Goal: Task Accomplishment & Management: Manage account settings

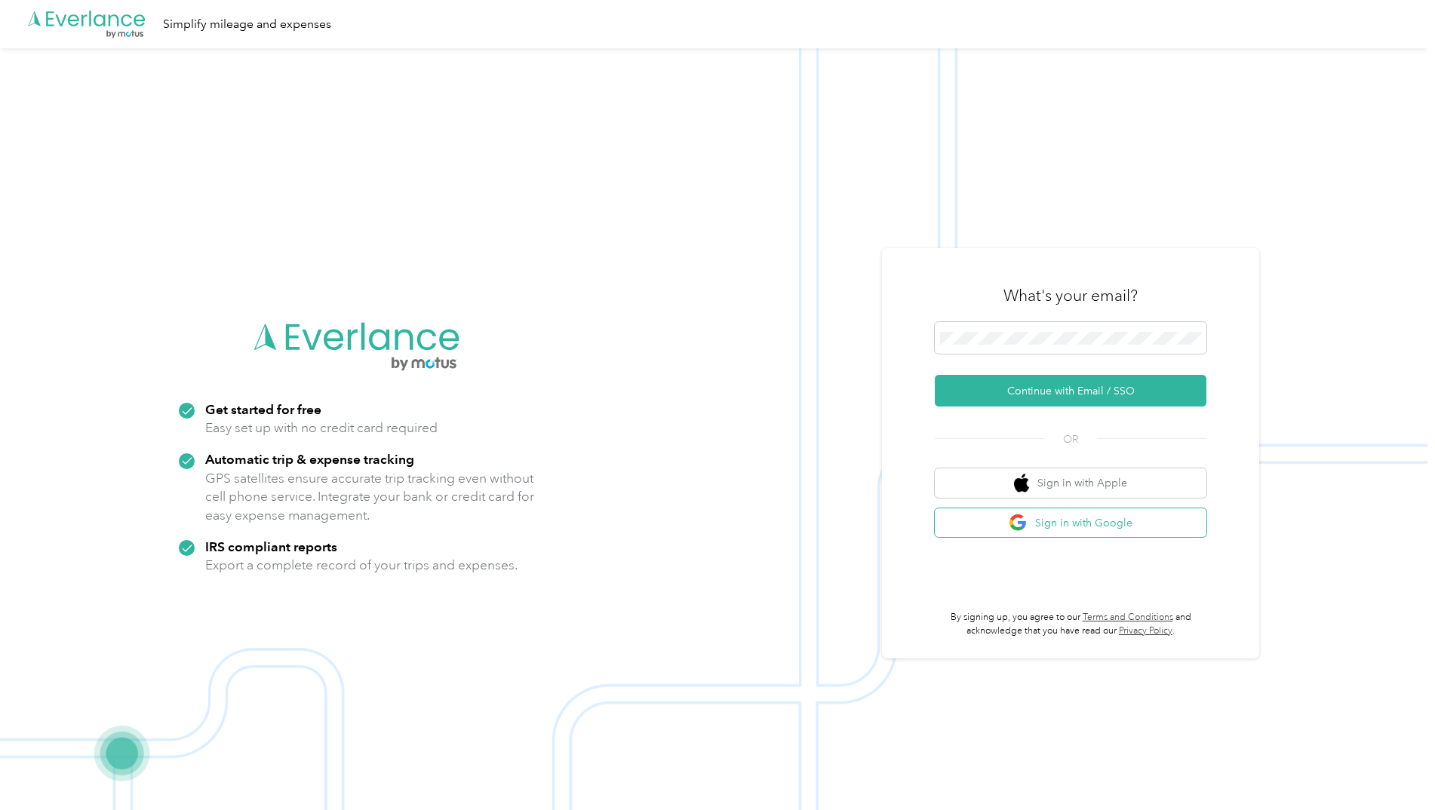
click at [1107, 520] on button "Sign in with Google" at bounding box center [1071, 522] width 272 height 29
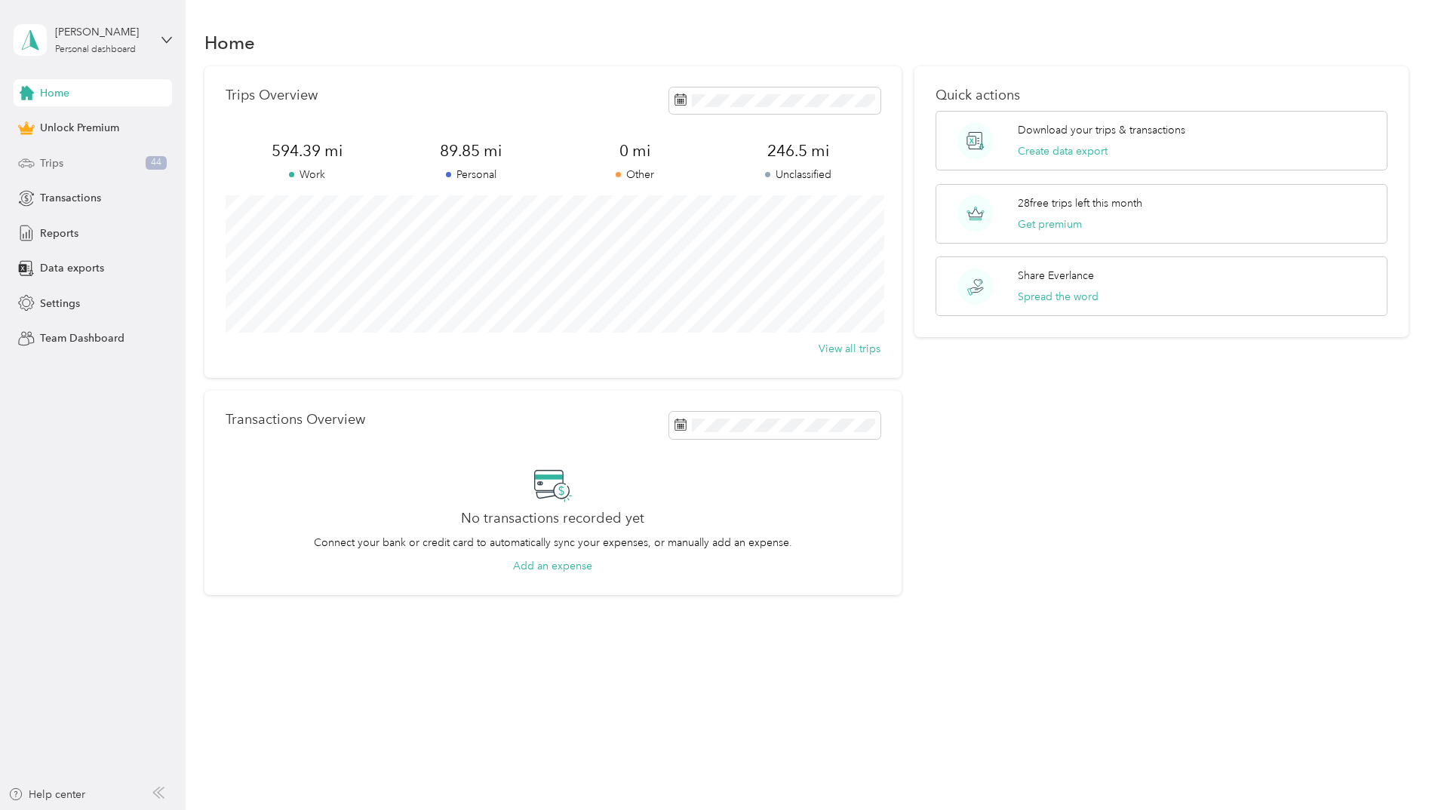
click at [78, 165] on div "Trips 44" at bounding box center [93, 162] width 158 height 27
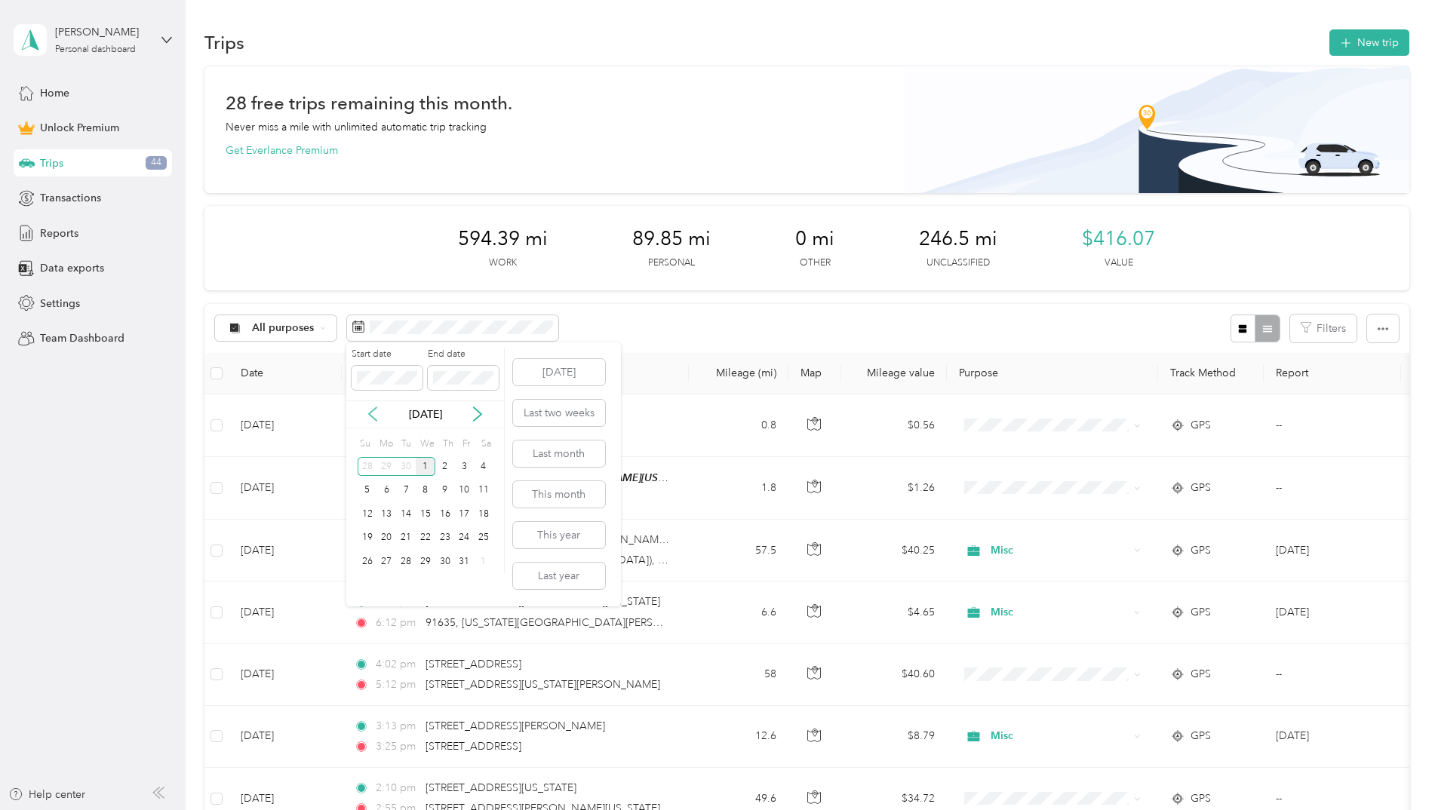
click at [379, 411] on icon at bounding box center [372, 414] width 15 height 15
click at [382, 468] on div "1" at bounding box center [387, 466] width 20 height 19
click at [404, 564] on div "30" at bounding box center [406, 561] width 20 height 19
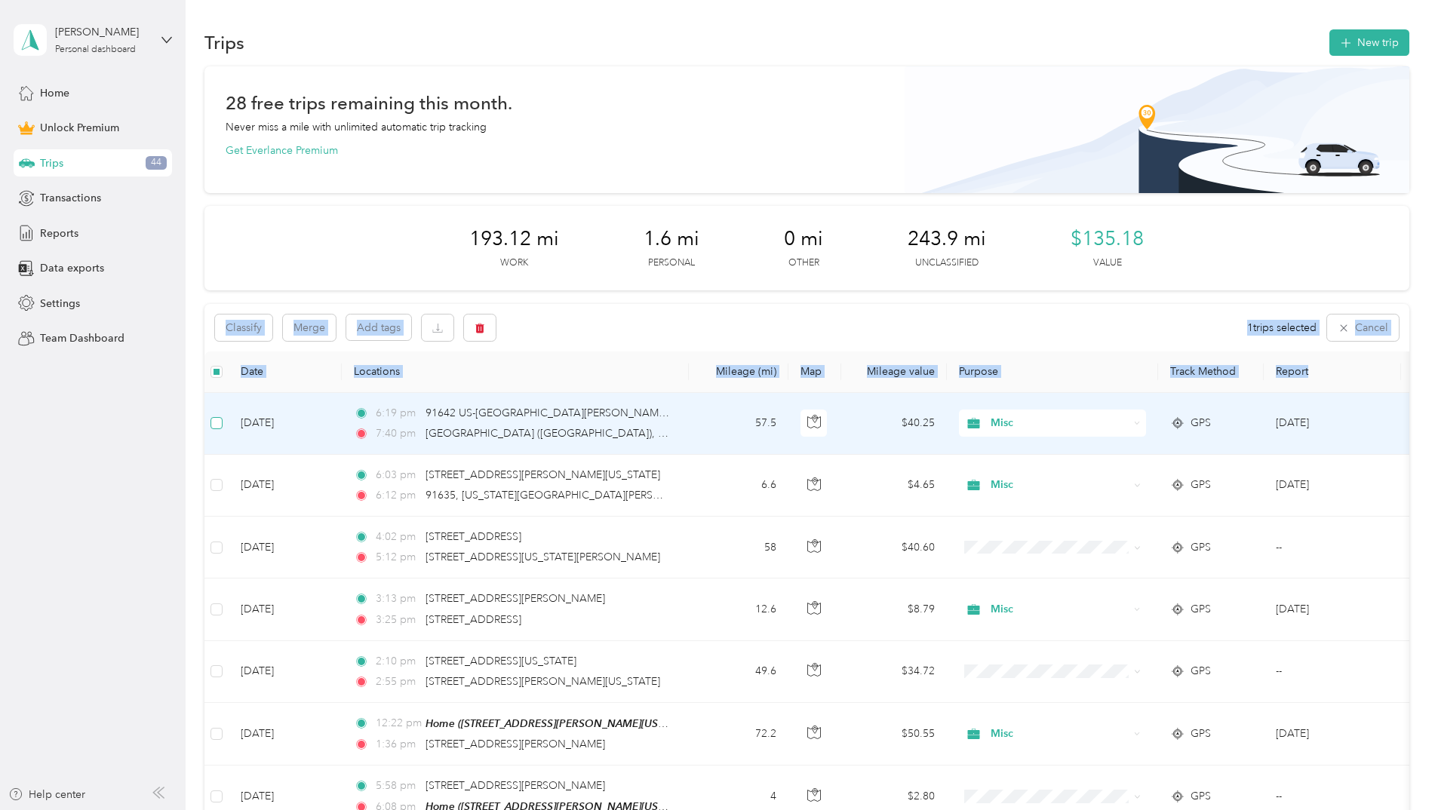
click at [220, 416] on label at bounding box center [216, 423] width 12 height 17
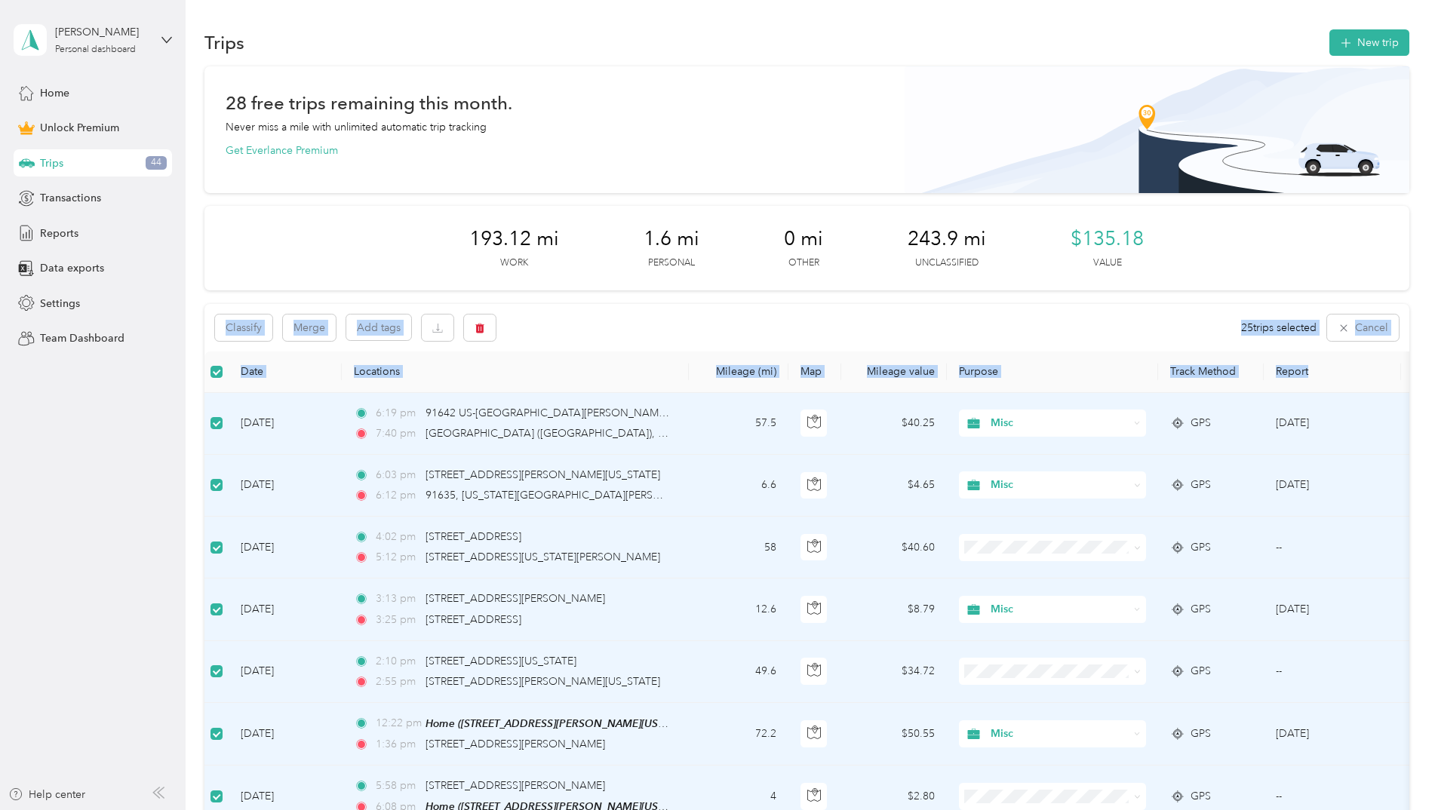
click at [631, 340] on div "Classify Merge Add tags 25 trips selected Cancel" at bounding box center [806, 328] width 1205 height 48
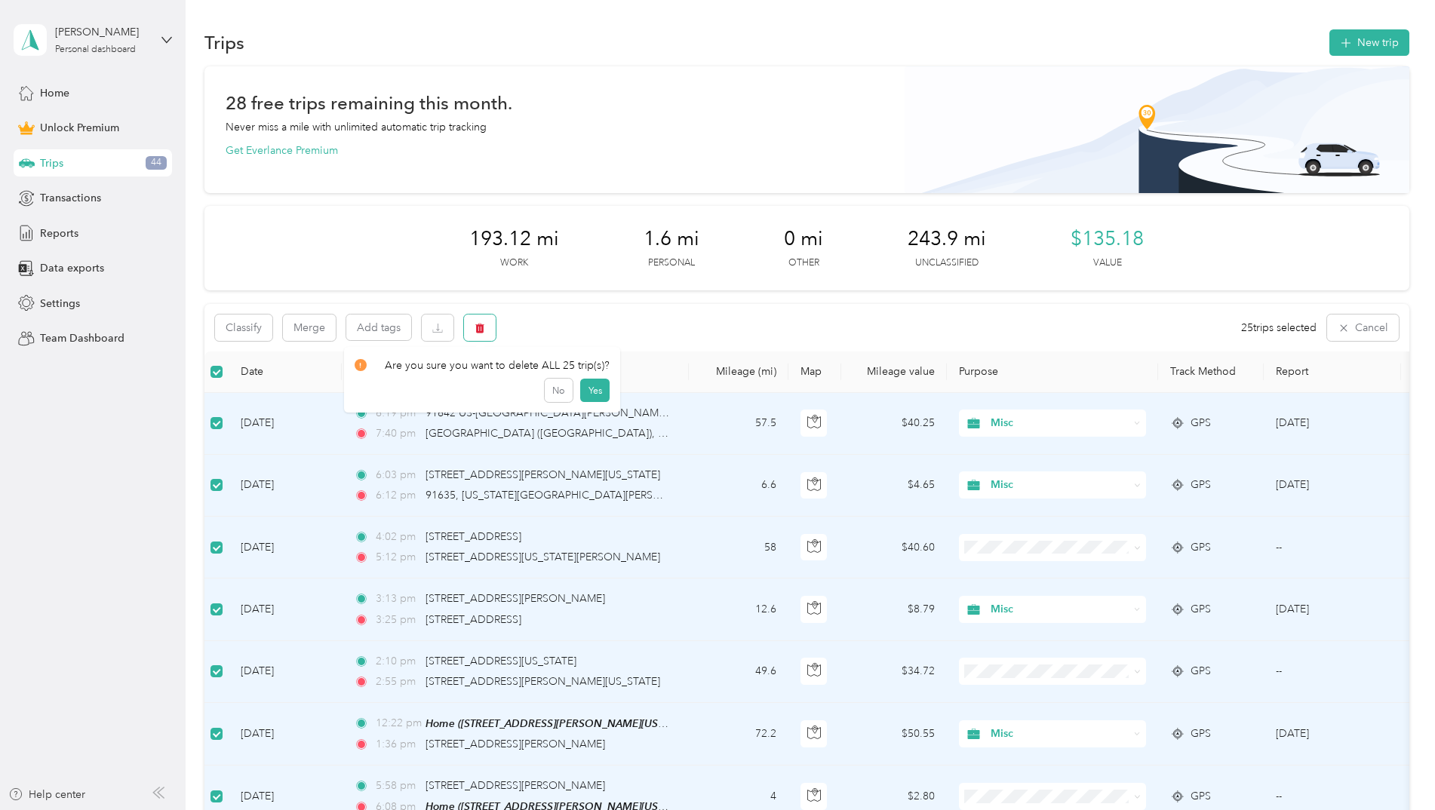
drag, startPoint x: 481, startPoint y: 331, endPoint x: 583, endPoint y: 332, distance: 102.6
click at [583, 332] on div "Classify Merge Add tags 25 trips selected Cancel" at bounding box center [806, 328] width 1205 height 48
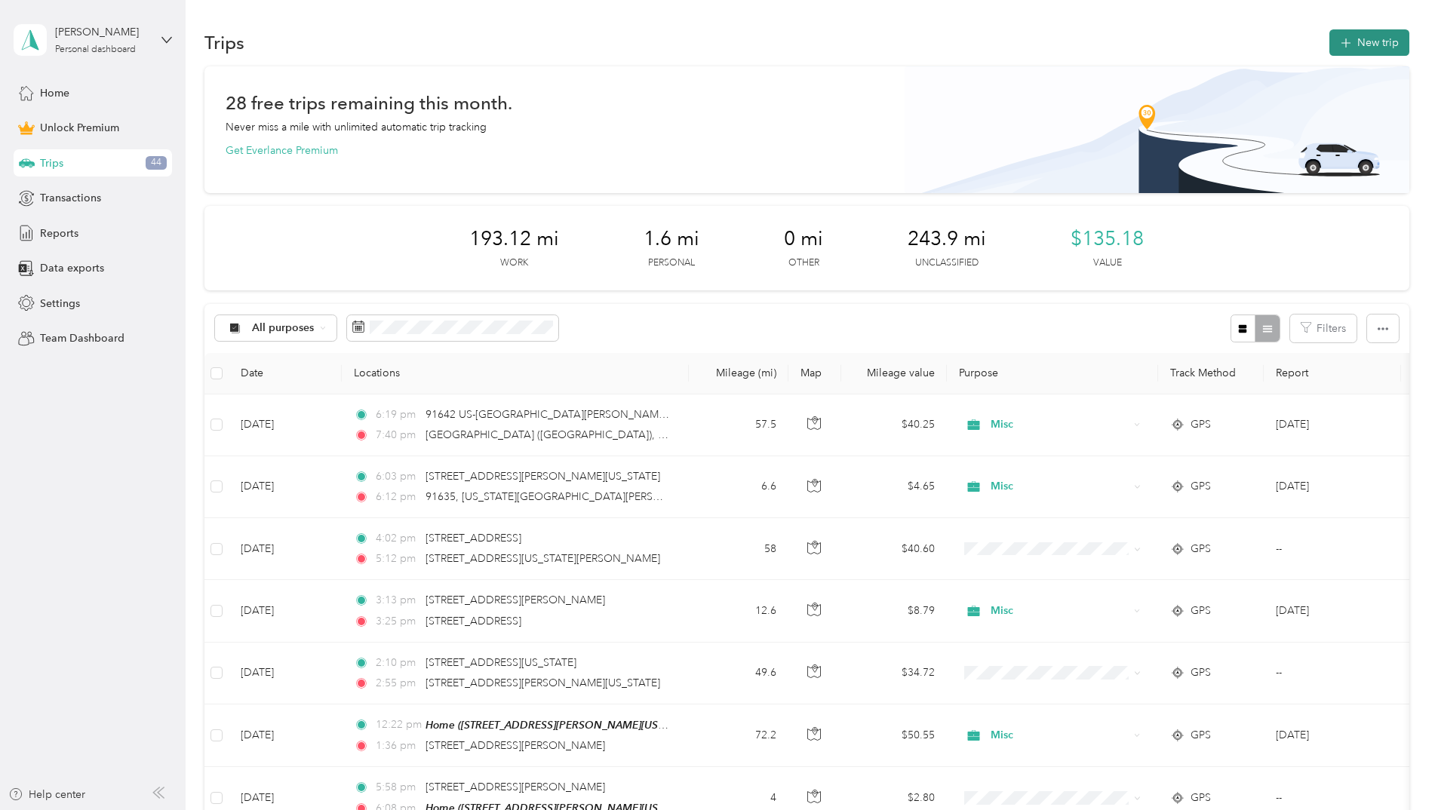
click at [1383, 45] on button "New trip" at bounding box center [1369, 42] width 80 height 26
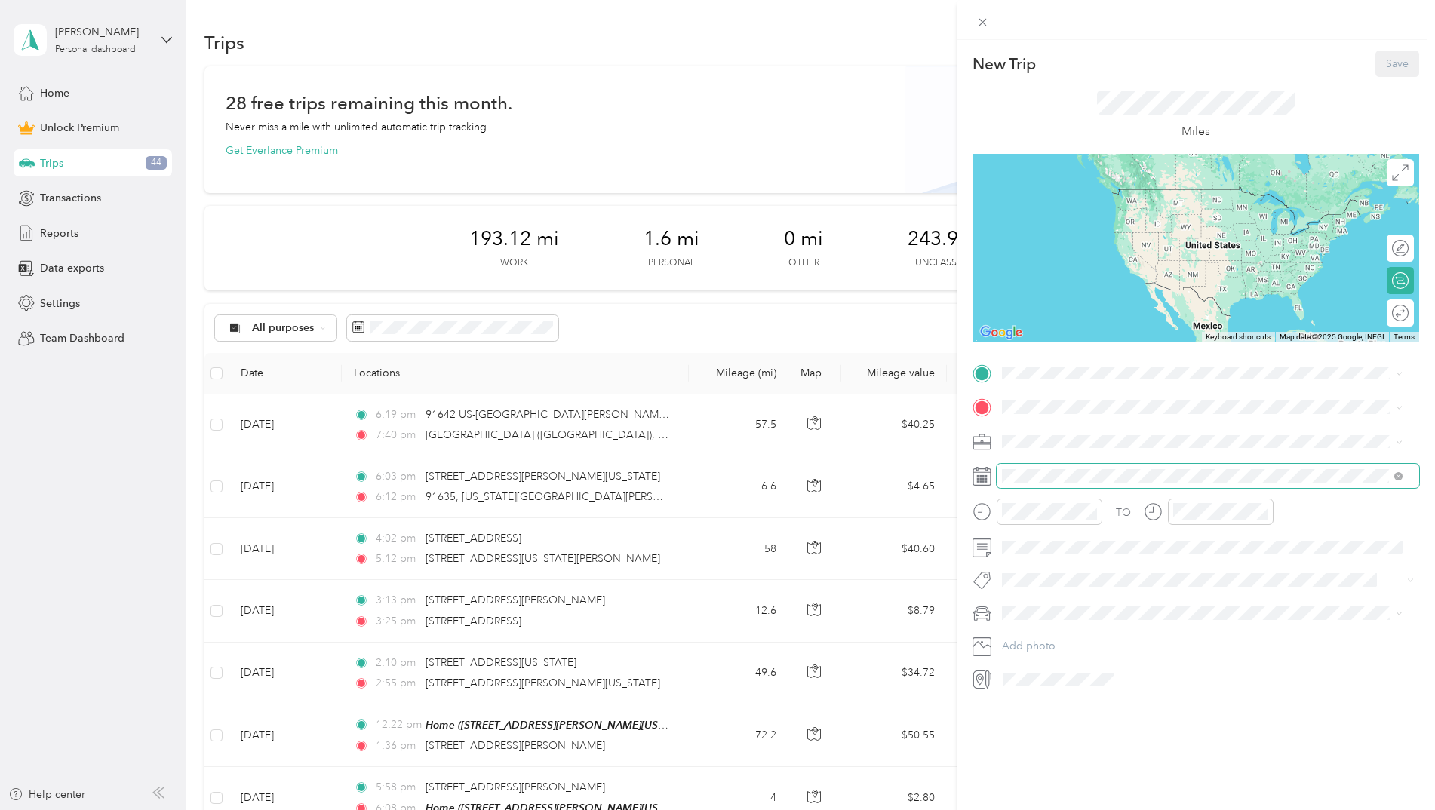
click at [1072, 467] on span at bounding box center [1207, 476] width 422 height 24
click at [1042, 554] on div "[DATE]" at bounding box center [1091, 562] width 190 height 16
click at [1040, 558] on icon at bounding box center [1039, 561] width 15 height 15
click at [1092, 612] on div "3" at bounding box center [1092, 613] width 20 height 19
click at [1021, 546] on div "12" at bounding box center [1017, 544] width 36 height 21
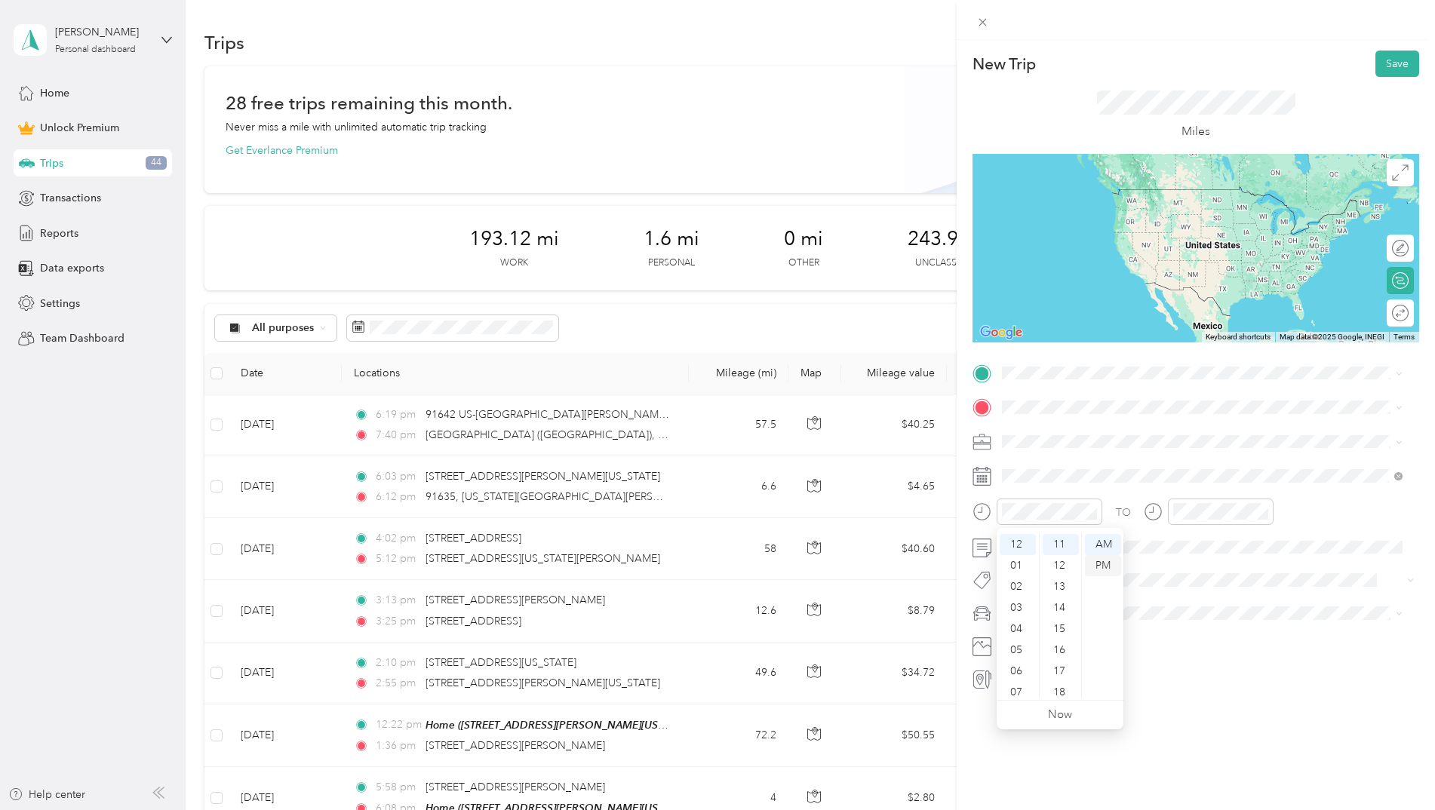
click at [1107, 562] on div "PM" at bounding box center [1103, 565] width 36 height 21
click at [1067, 542] on div "00" at bounding box center [1060, 544] width 36 height 21
click at [1026, 652] on span "Rotary" at bounding box center [1022, 652] width 30 height 13
click at [1091, 748] on div "New Trip Save This trip cannot be edited because it is either under review, app…" at bounding box center [1195, 445] width 478 height 810
click at [1046, 712] on div "New Trip Save This trip cannot be edited because it is either under review, app…" at bounding box center [1195, 445] width 478 height 810
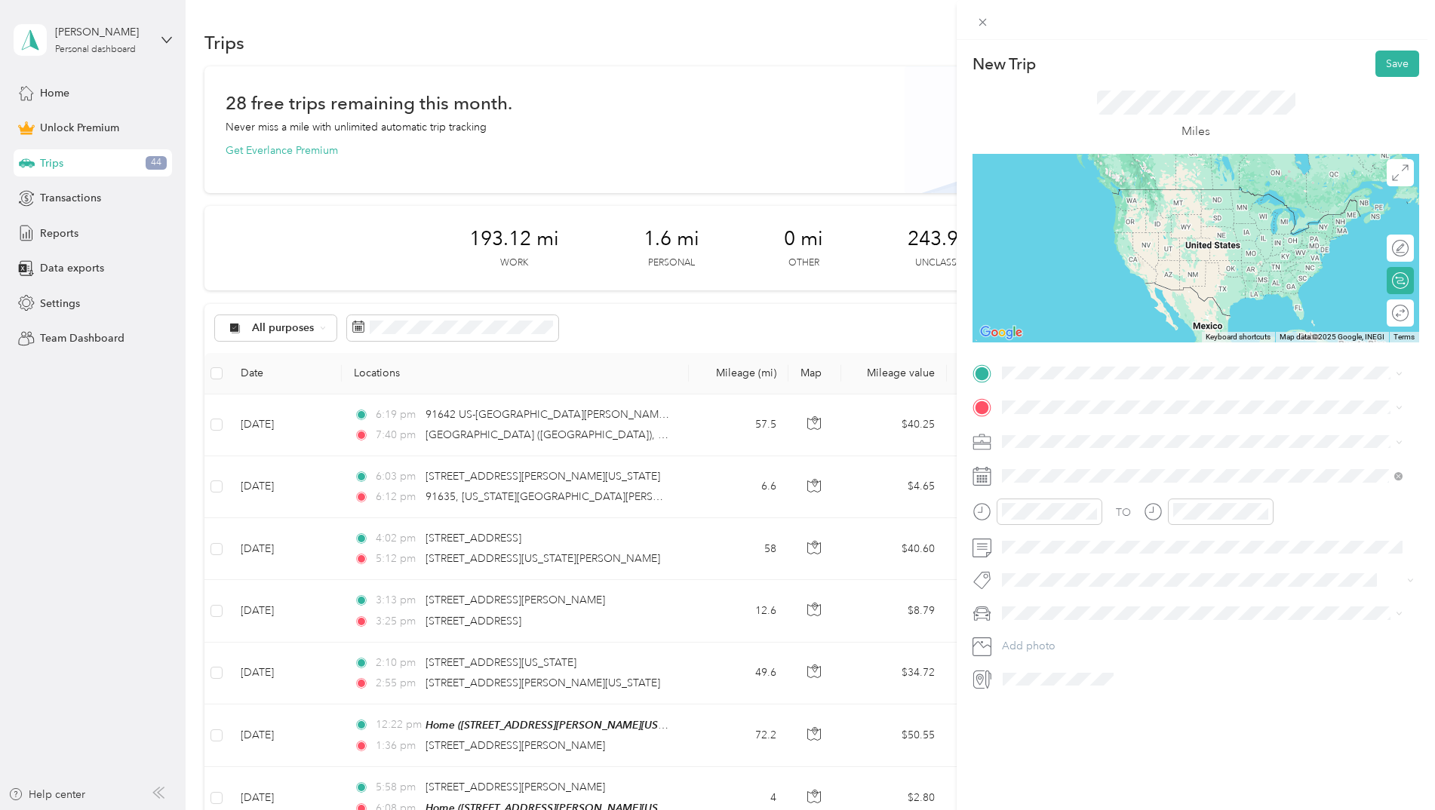
click at [1030, 712] on div "New Trip Save This trip cannot be edited because it is either under review, app…" at bounding box center [1195, 445] width 478 height 810
click at [1028, 384] on span at bounding box center [1207, 373] width 422 height 24
click at [1067, 524] on div "Home" at bounding box center [1147, 528] width 235 height 14
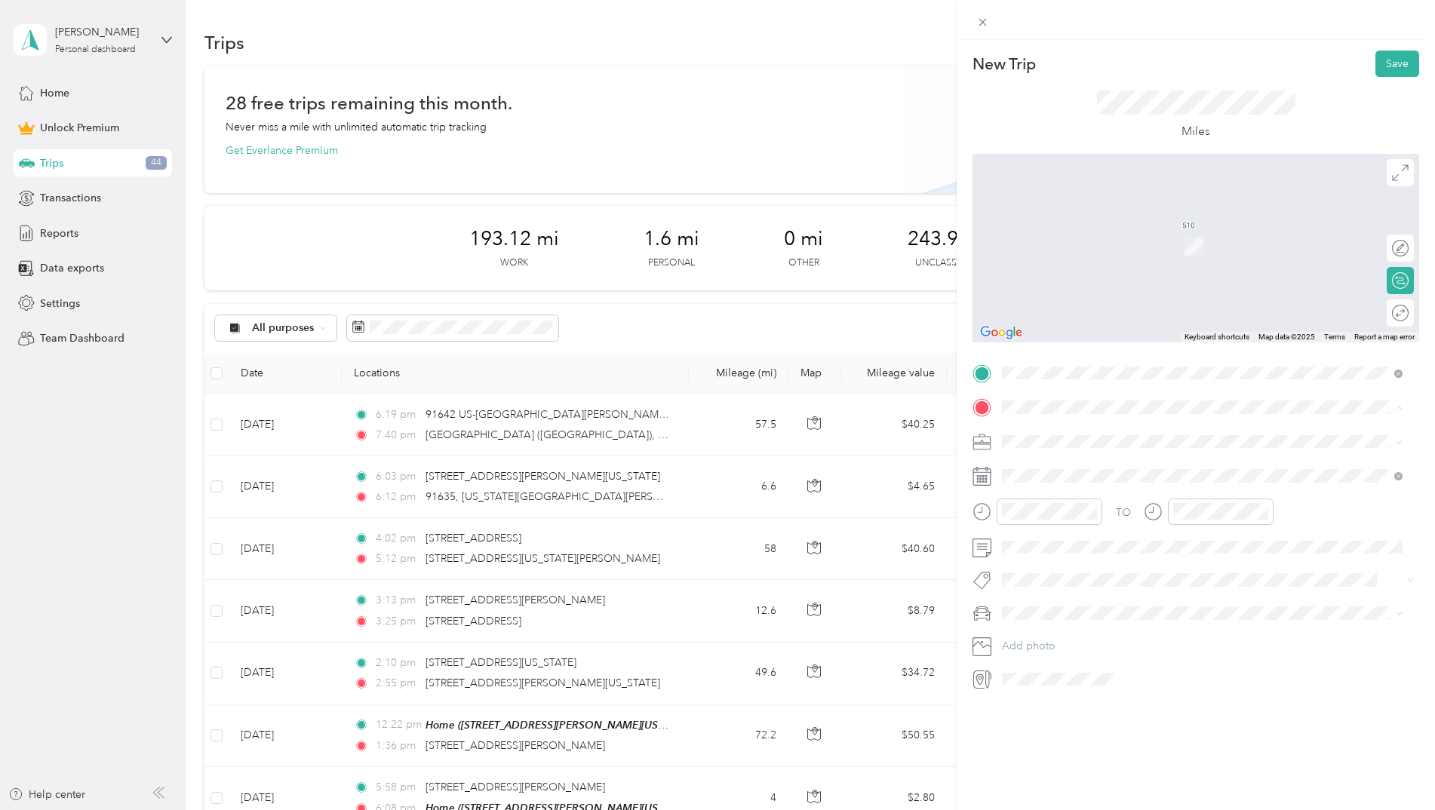
click at [1116, 742] on div "New Trip Save This trip cannot be edited because it is either under review, app…" at bounding box center [1195, 445] width 478 height 810
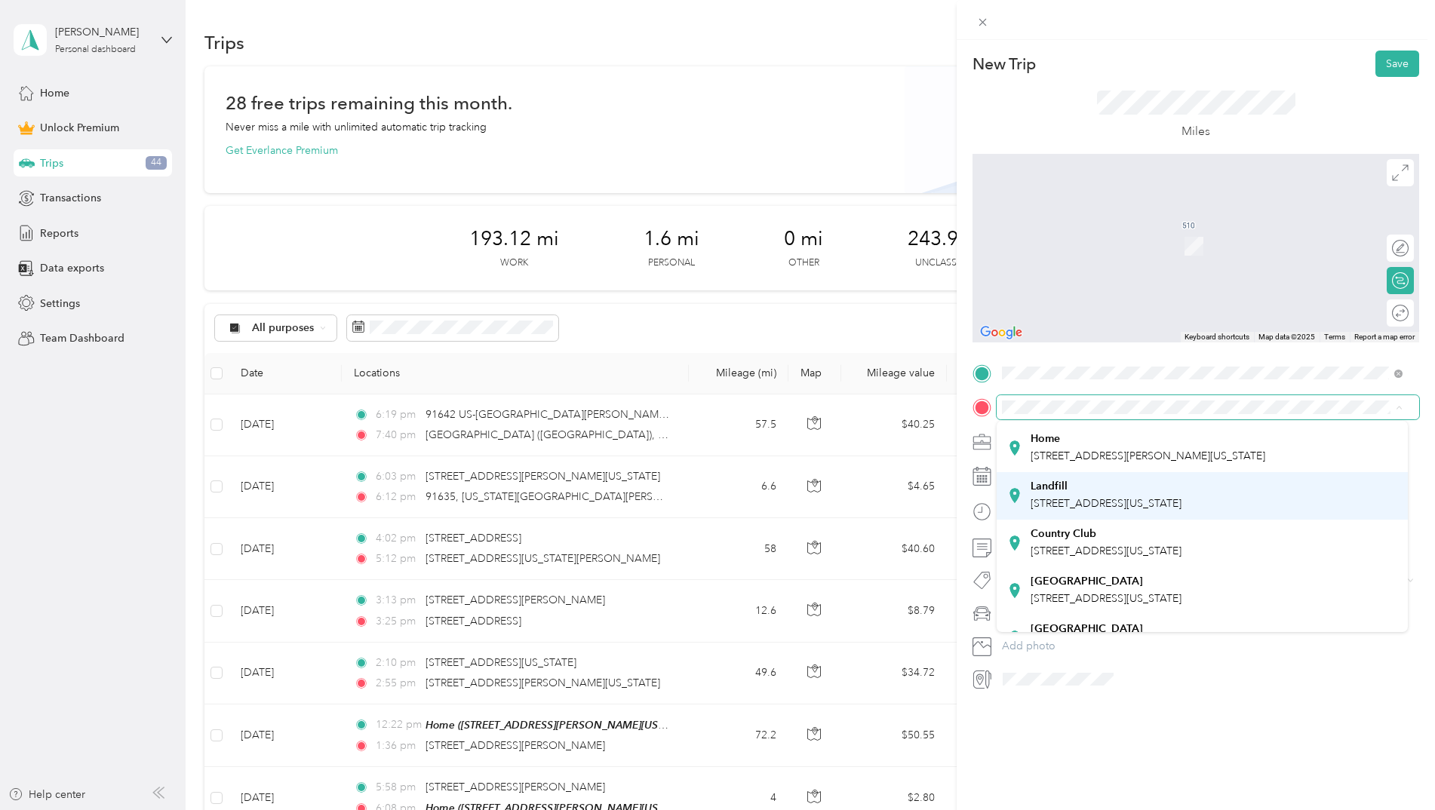
scroll to position [151, 0]
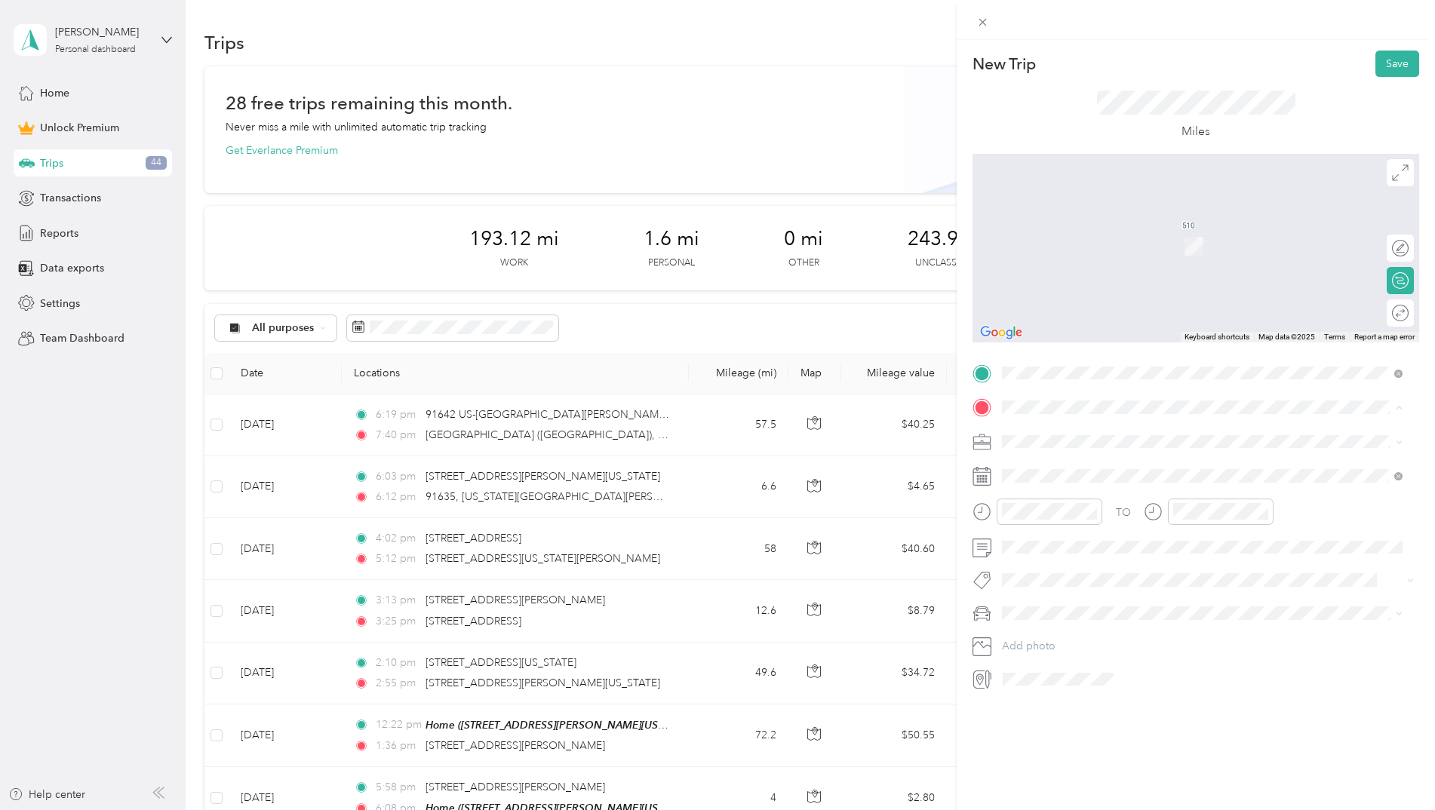
click at [1159, 511] on div "Country Club [STREET_ADDRESS][US_STATE]" at bounding box center [1105, 515] width 151 height 32
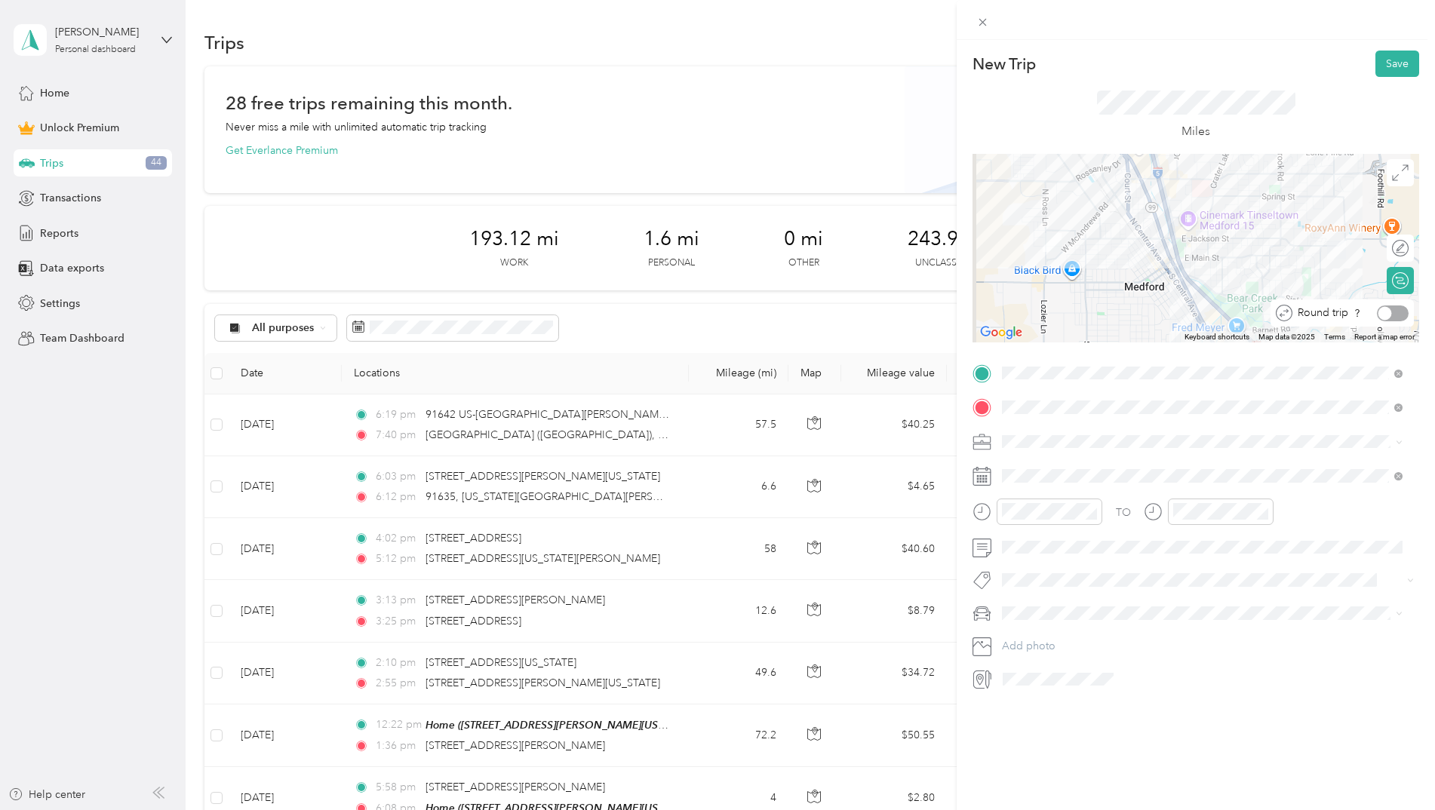
click at [1389, 317] on div at bounding box center [1393, 314] width 32 height 16
click at [1383, 56] on button "Save" at bounding box center [1397, 64] width 44 height 26
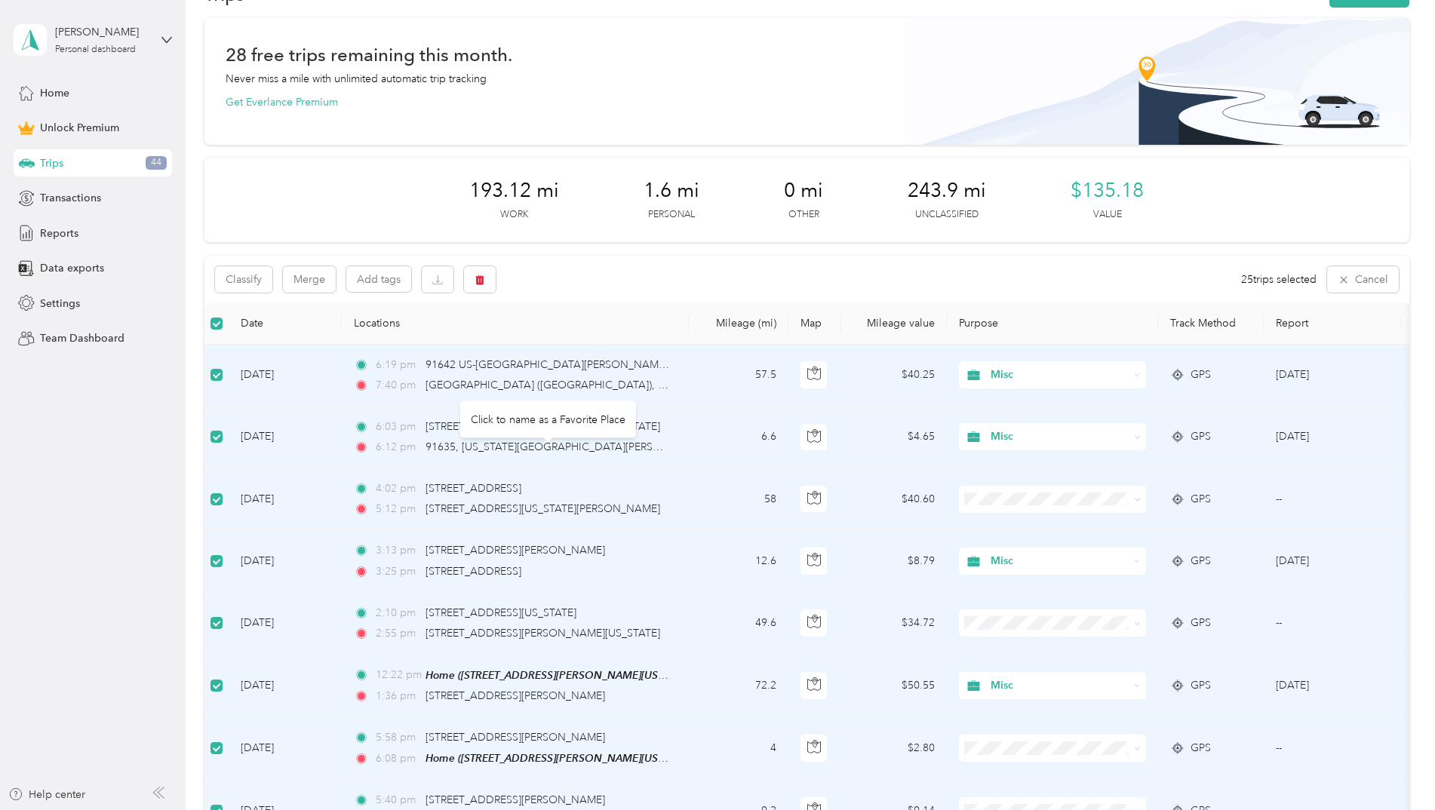
scroll to position [0, 0]
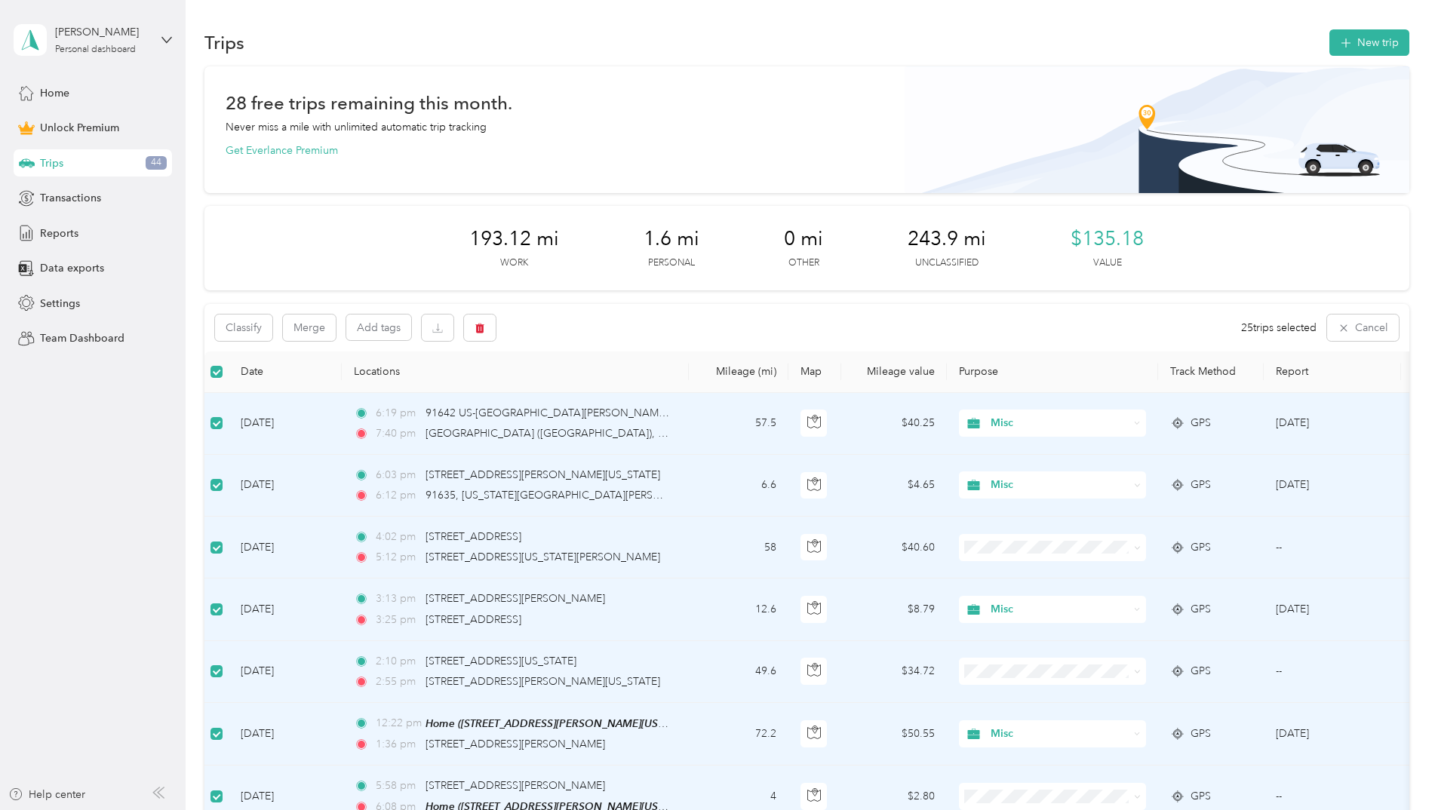
click at [877, 330] on div "Classify Merge Add tags 25 trips selected Cancel" at bounding box center [806, 328] width 1205 height 48
click at [639, 349] on div "Classify Merge Add tags 25 trips selected Cancel" at bounding box center [806, 328] width 1205 height 48
click at [1360, 330] on button "Cancel" at bounding box center [1363, 328] width 72 height 26
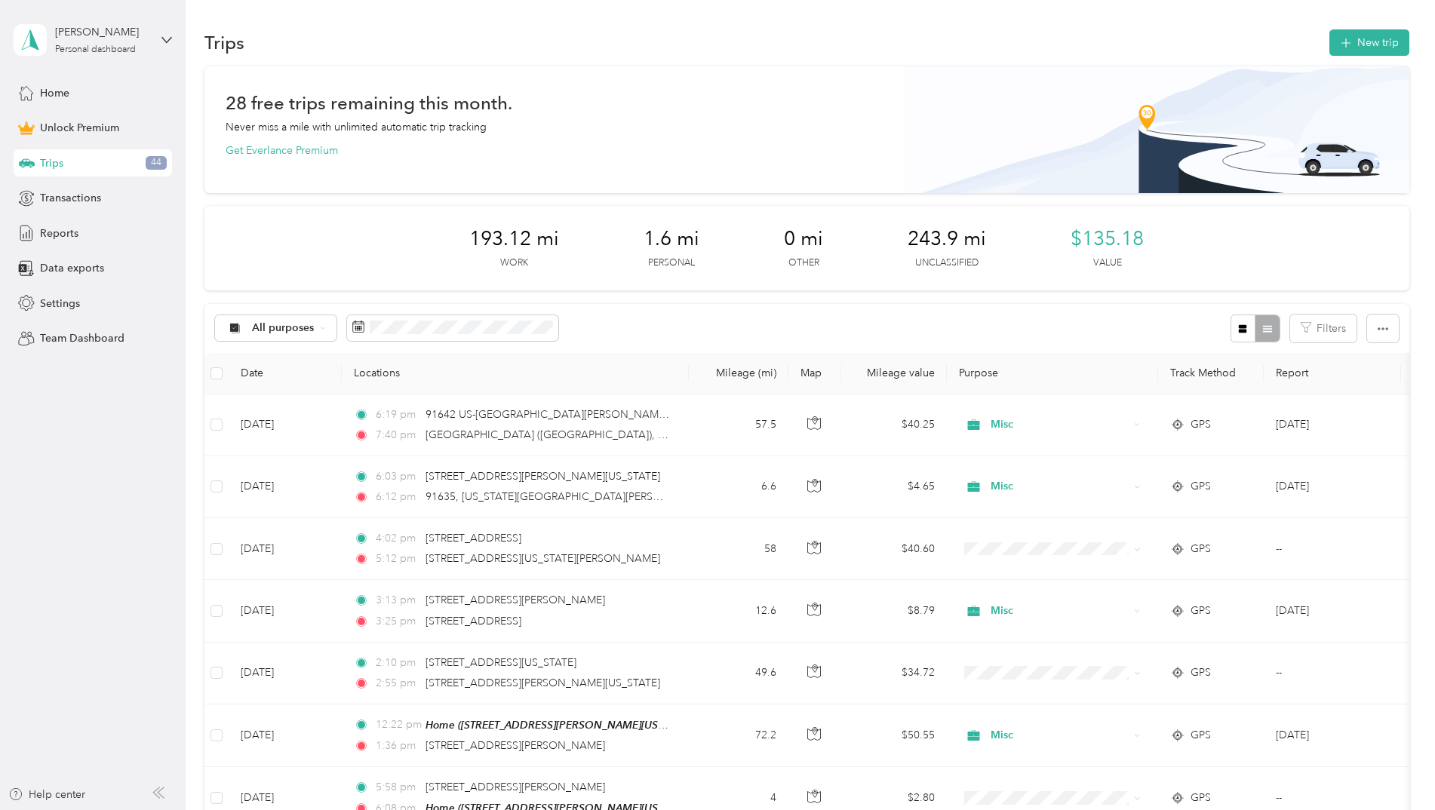
click at [1004, 319] on div "All purposes Filters" at bounding box center [806, 328] width 1205 height 49
click at [227, 327] on icon at bounding box center [235, 328] width 19 height 12
click at [274, 403] on span "Work" at bounding box center [288, 409] width 73 height 16
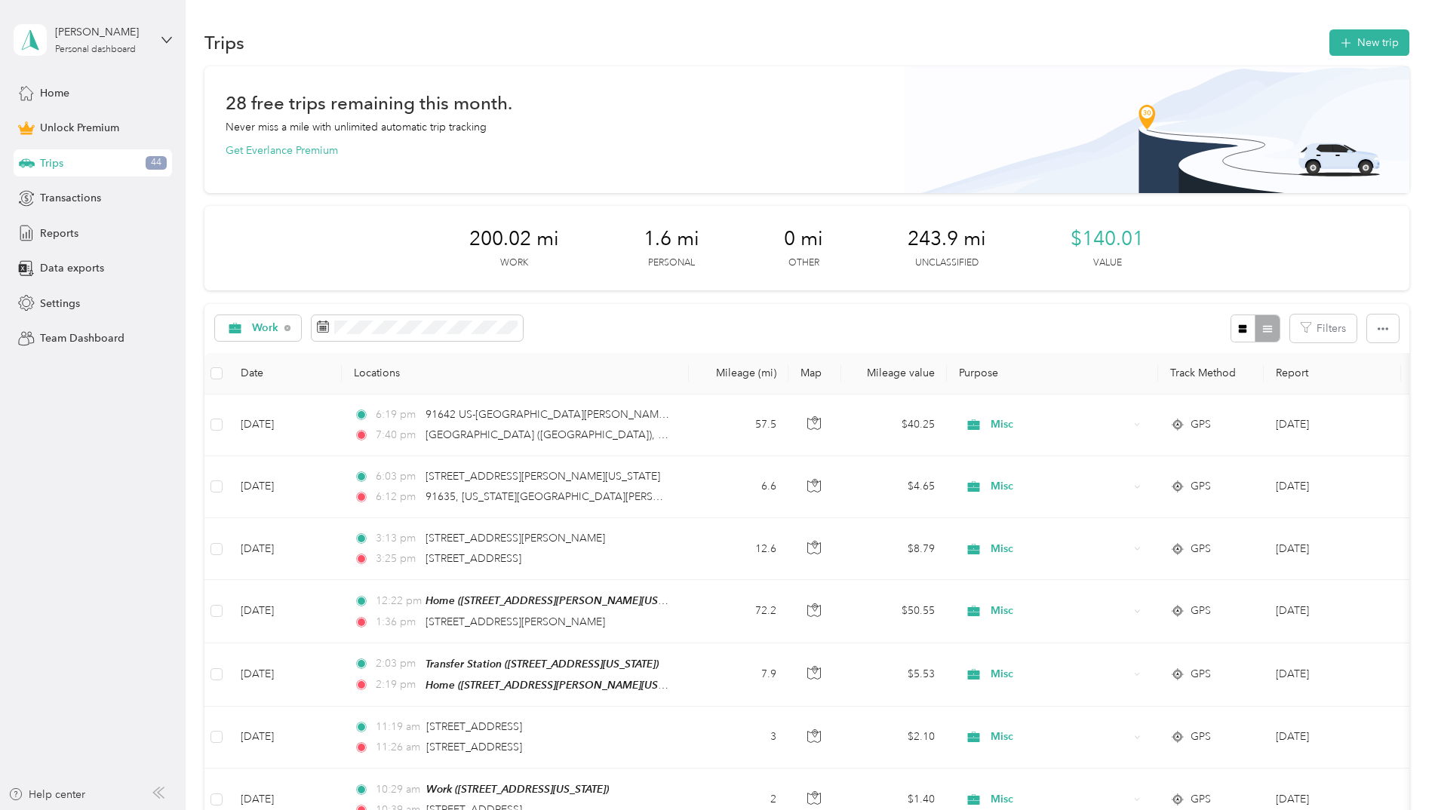
click at [709, 306] on div "Work Filters" at bounding box center [806, 328] width 1205 height 49
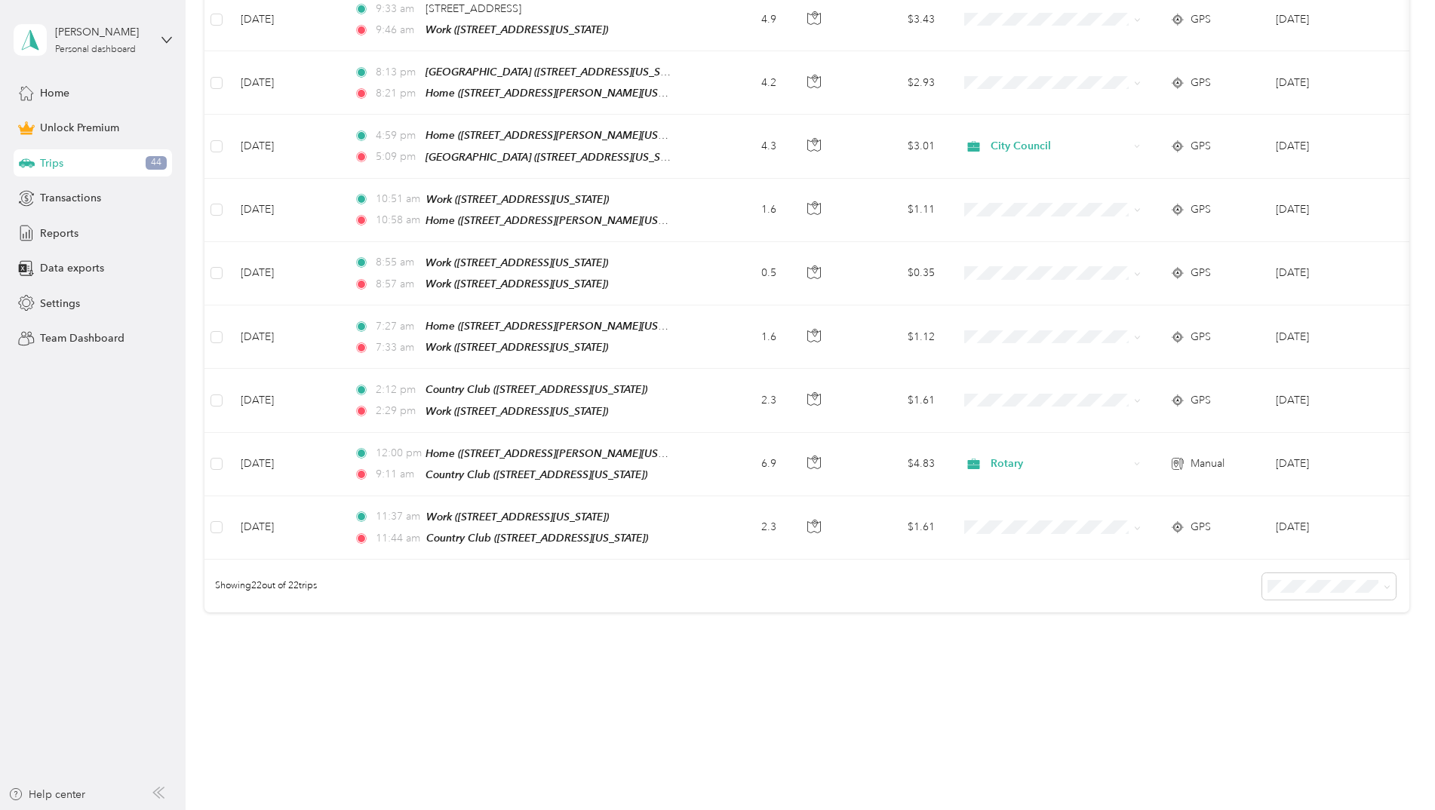
click at [671, 573] on div "Showing 22 out of 22 trips" at bounding box center [806, 586] width 1205 height 53
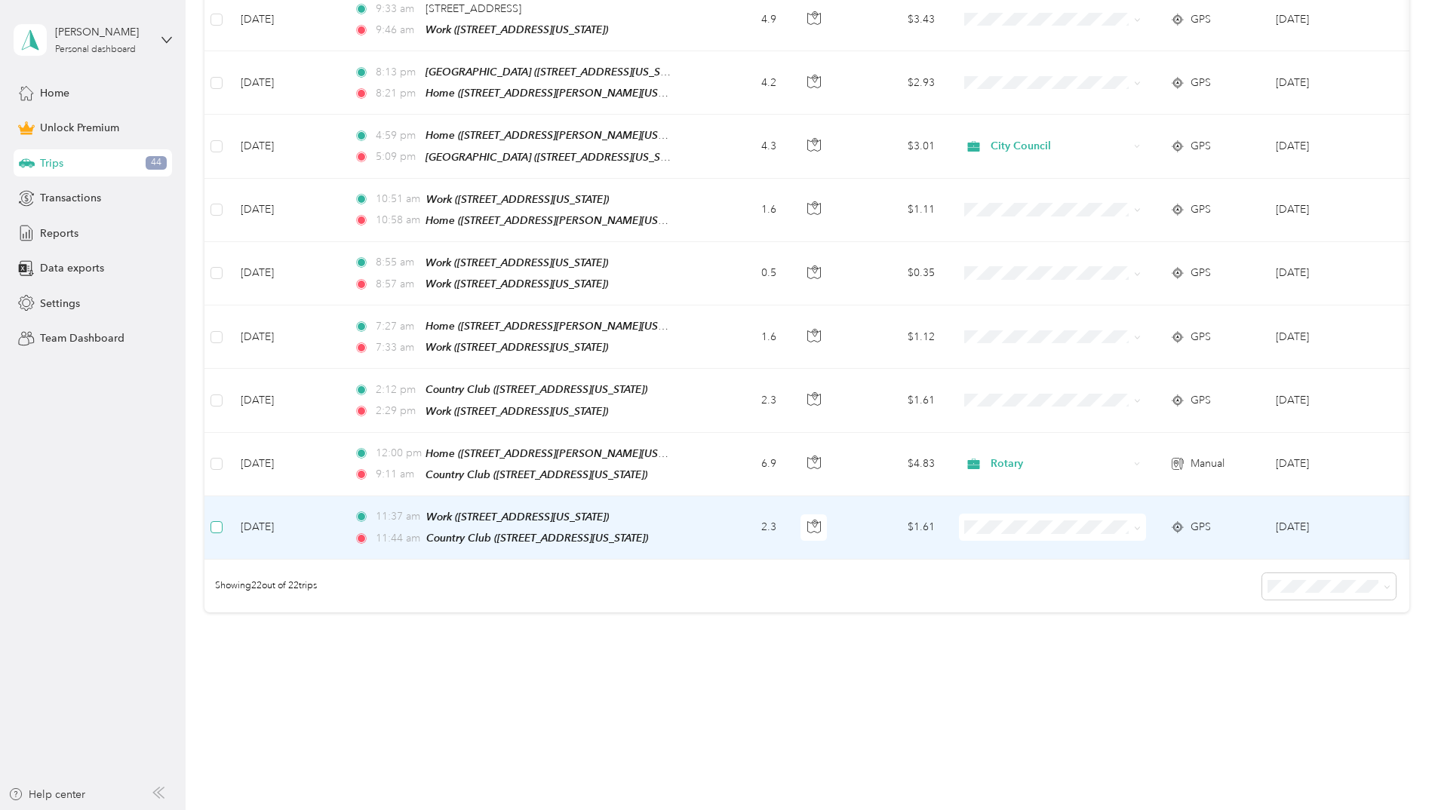
scroll to position [1221, 0]
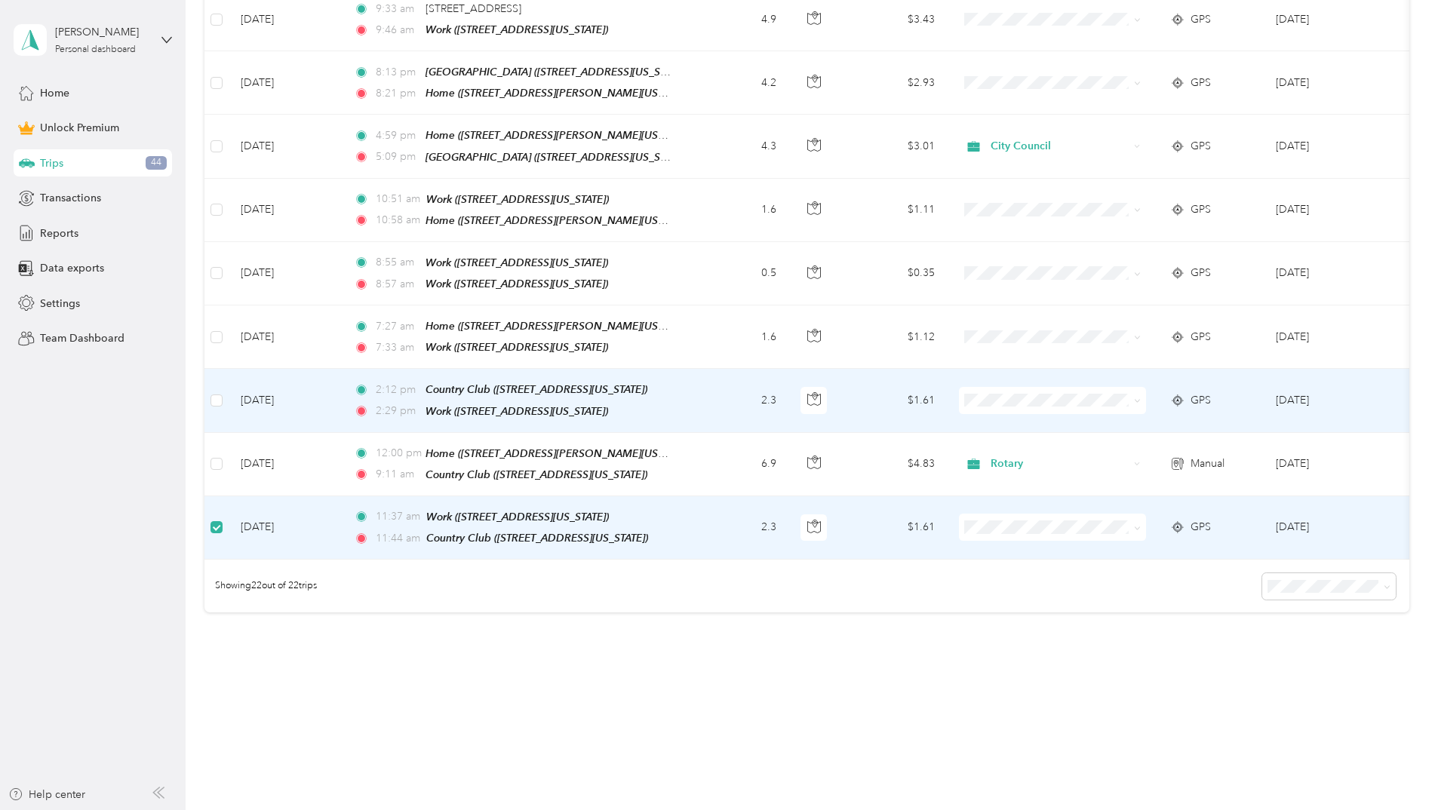
click at [219, 398] on td at bounding box center [216, 400] width 24 height 63
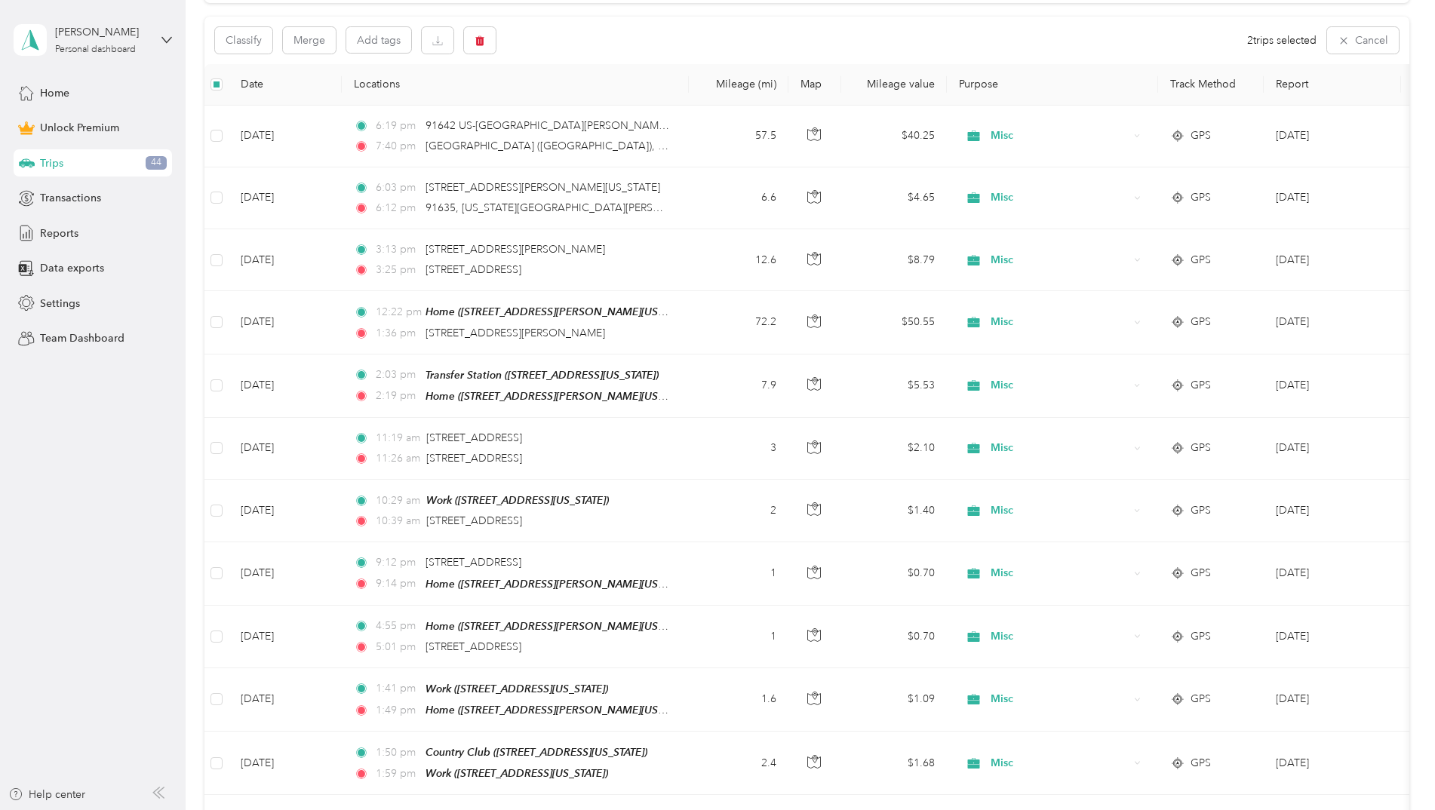
scroll to position [0, 0]
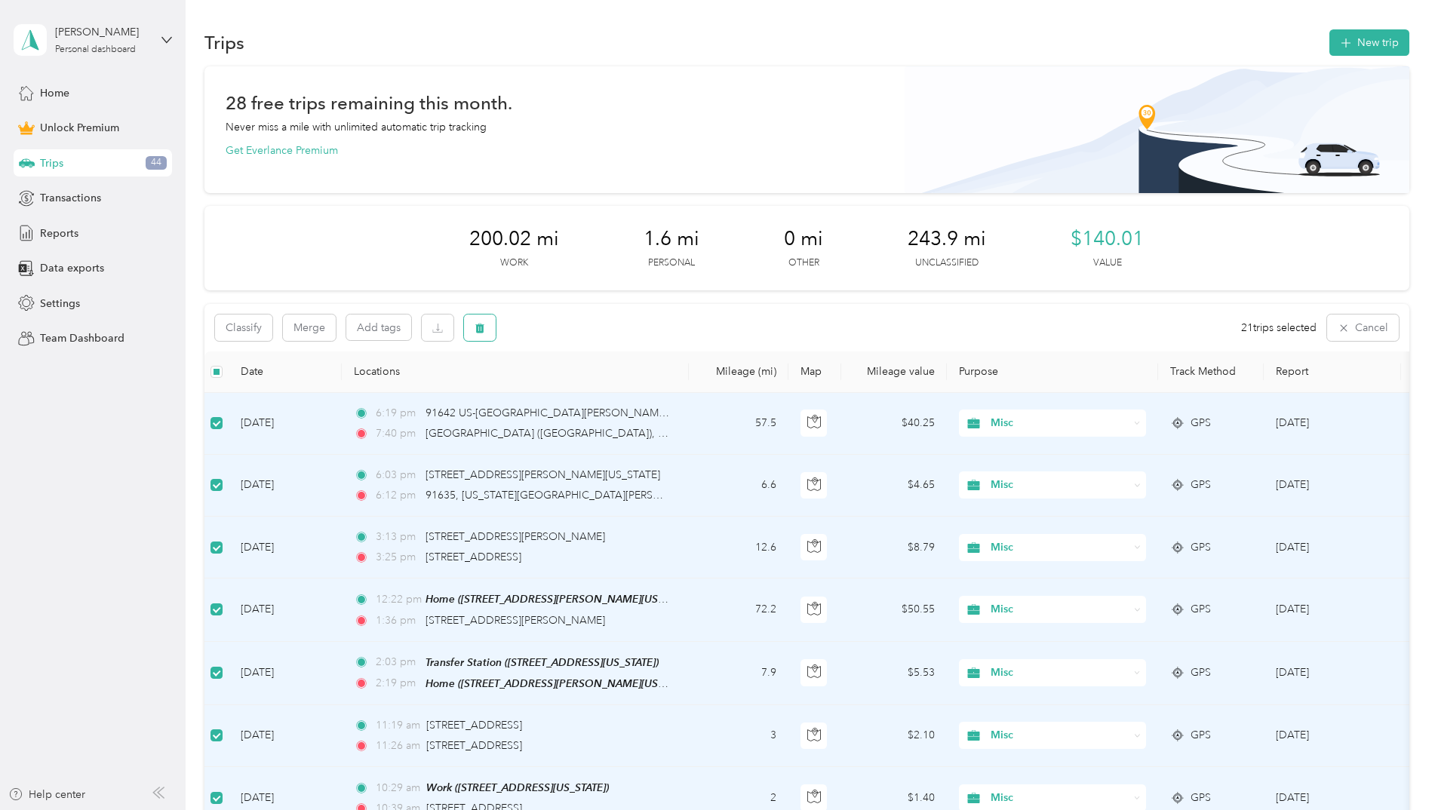
click at [481, 327] on icon "button" at bounding box center [479, 328] width 9 height 10
click at [594, 388] on button "Yes" at bounding box center [594, 391] width 29 height 24
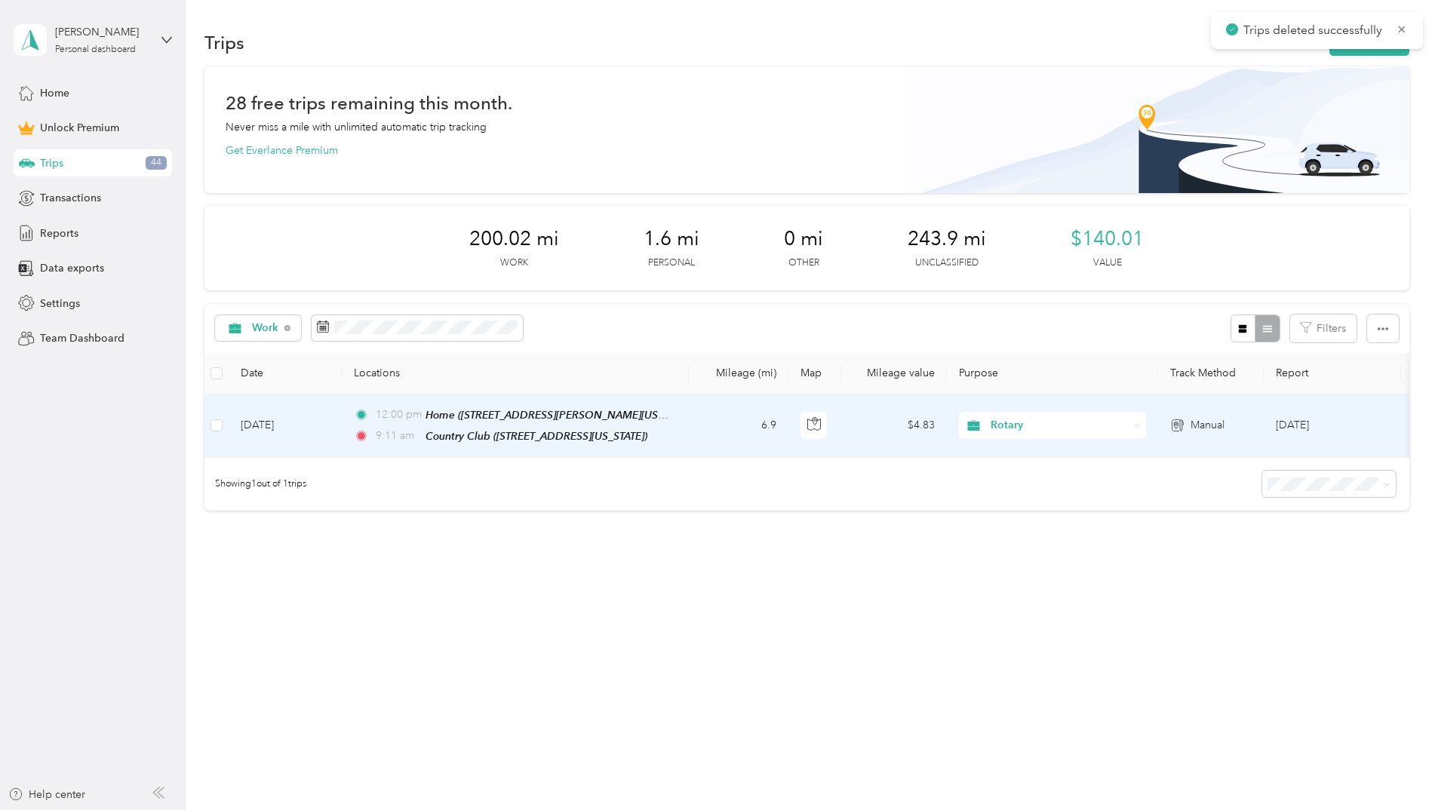
click at [561, 400] on td "12:00 pm Home ([STREET_ADDRESS][PERSON_NAME][US_STATE]) 9:11 am Country Club ([…" at bounding box center [515, 426] width 347 height 63
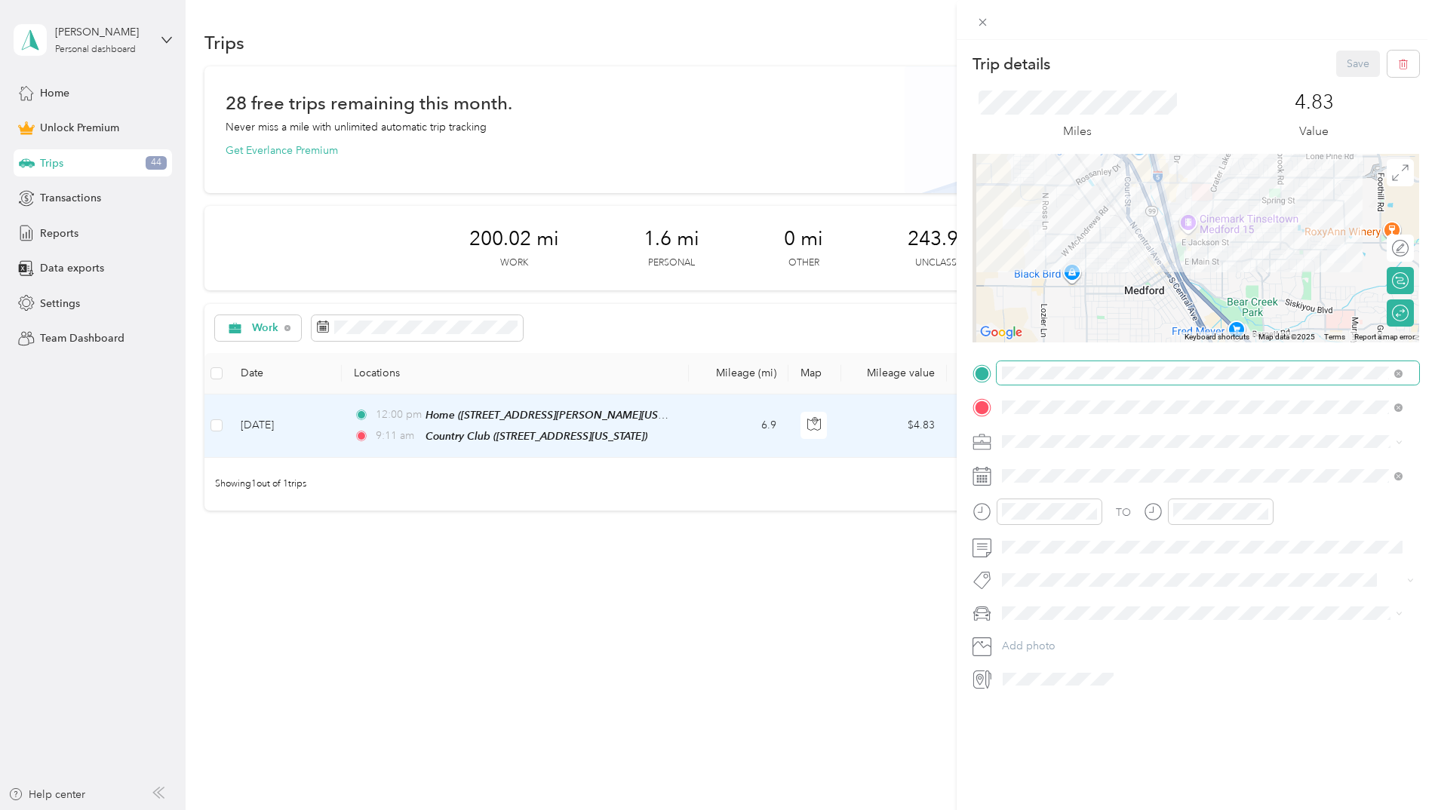
click at [1071, 379] on span at bounding box center [1207, 373] width 422 height 24
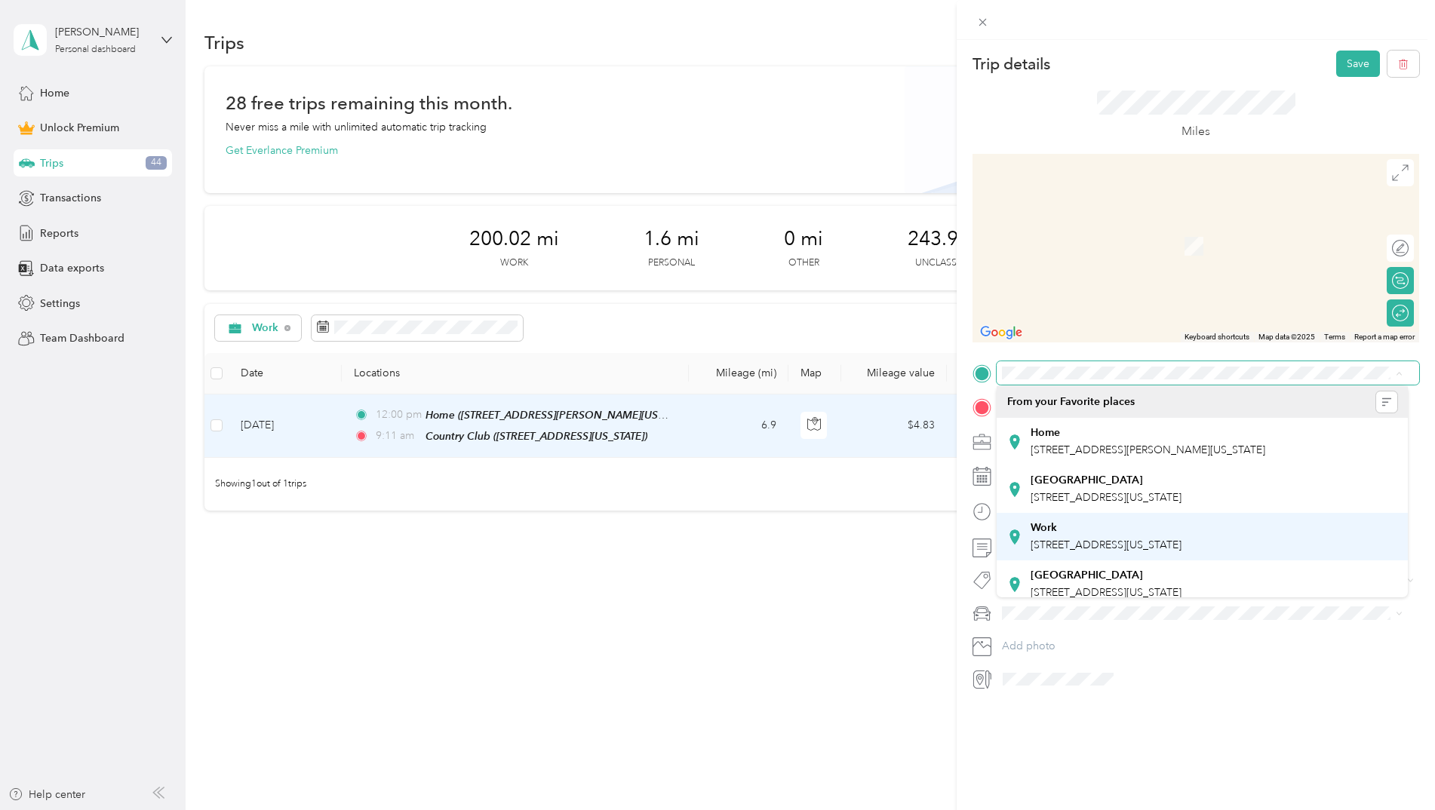
click at [1174, 525] on div "Work" at bounding box center [1105, 528] width 151 height 14
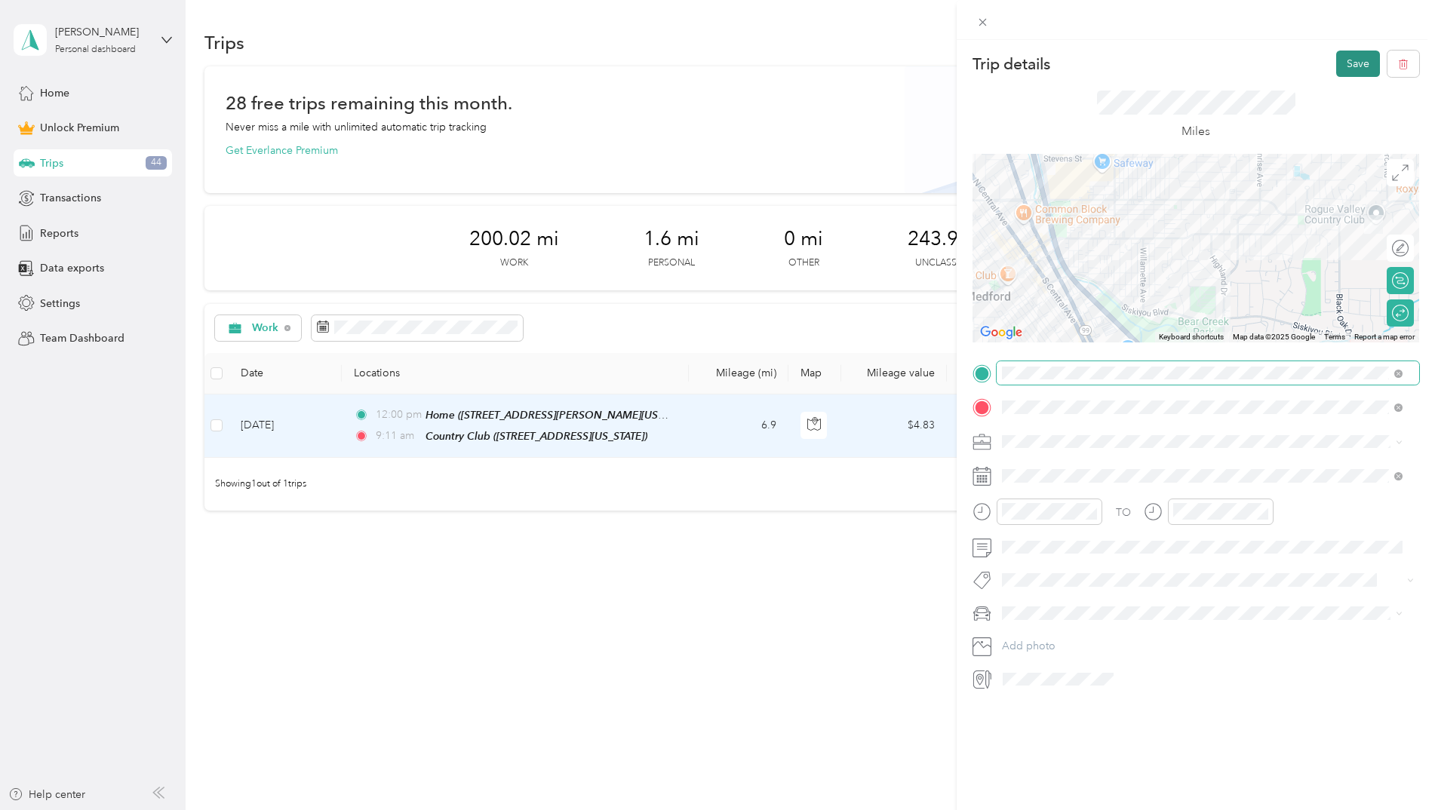
click at [1341, 67] on button "Save" at bounding box center [1358, 64] width 44 height 26
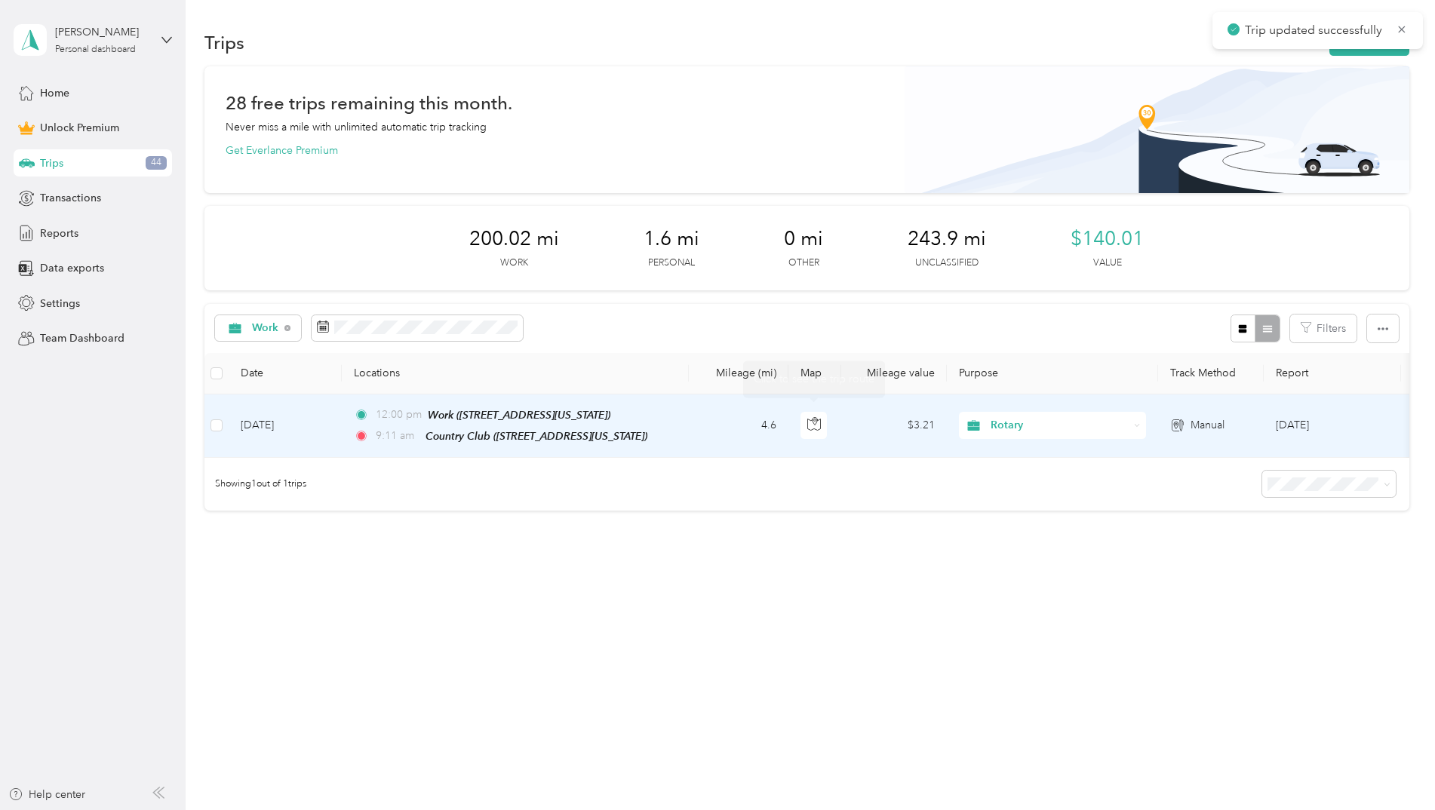
click at [731, 426] on td "4.6" at bounding box center [739, 426] width 100 height 63
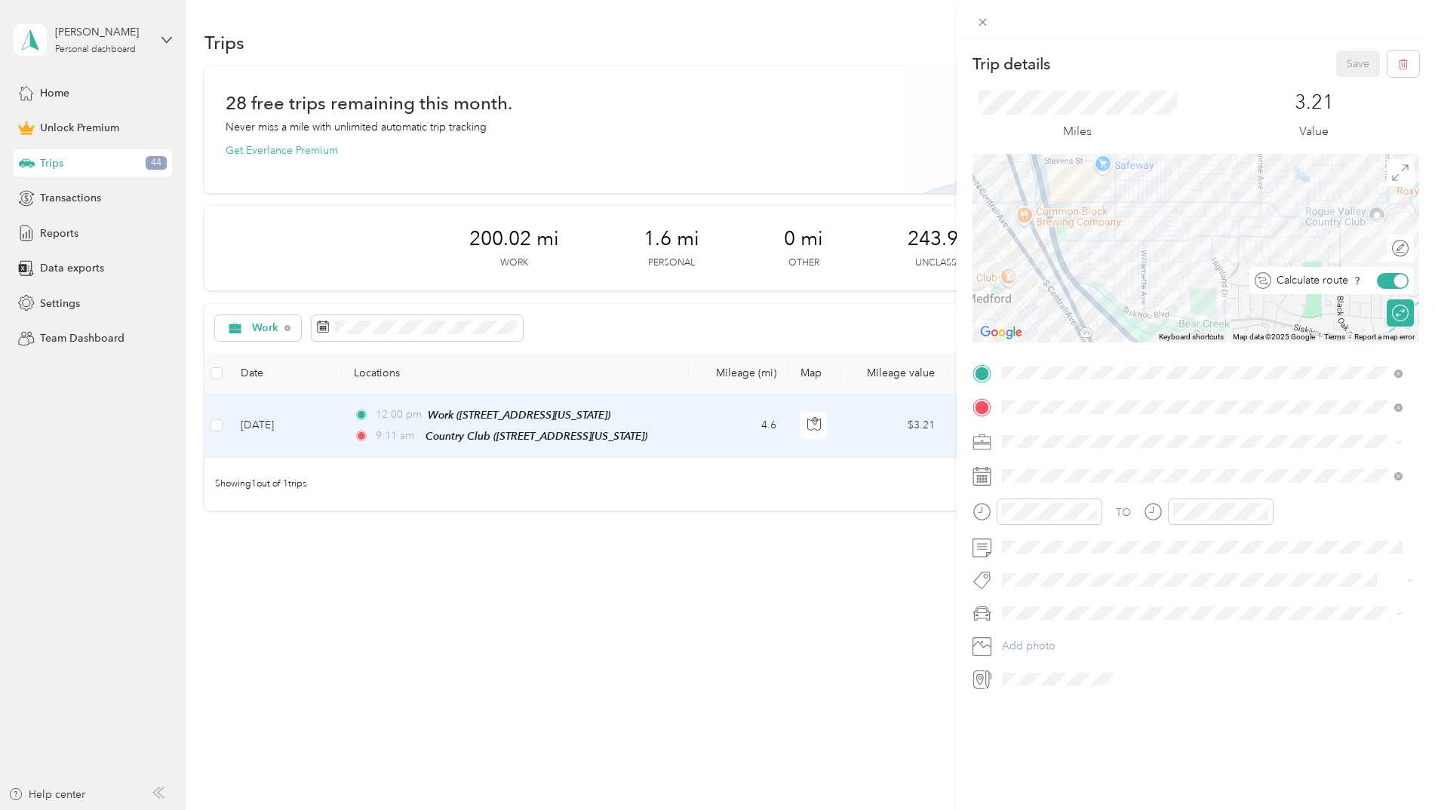
click at [1394, 283] on div at bounding box center [1401, 281] width 14 height 14
click at [1387, 279] on div at bounding box center [1393, 281] width 32 height 16
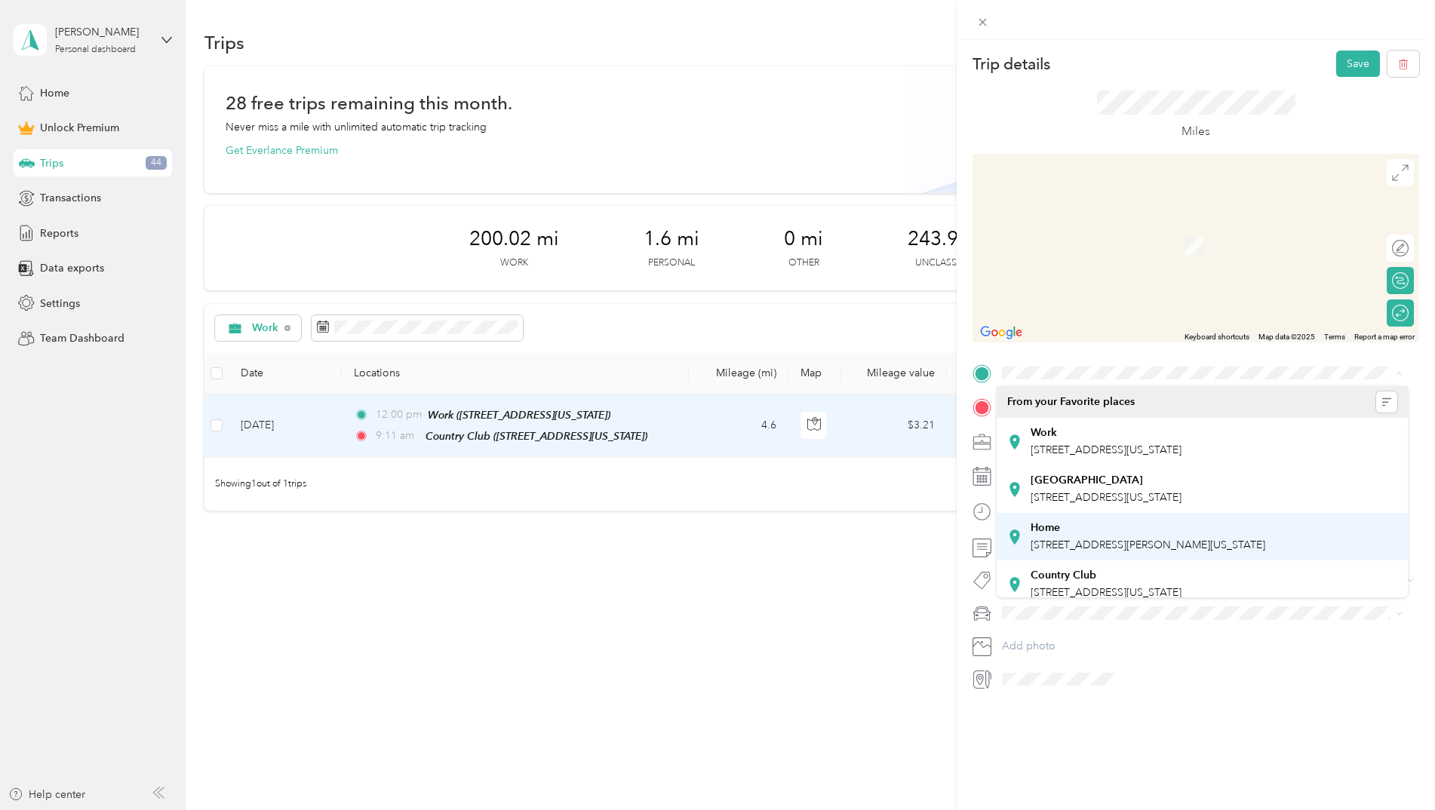
click at [1080, 530] on div "Home" at bounding box center [1147, 528] width 235 height 14
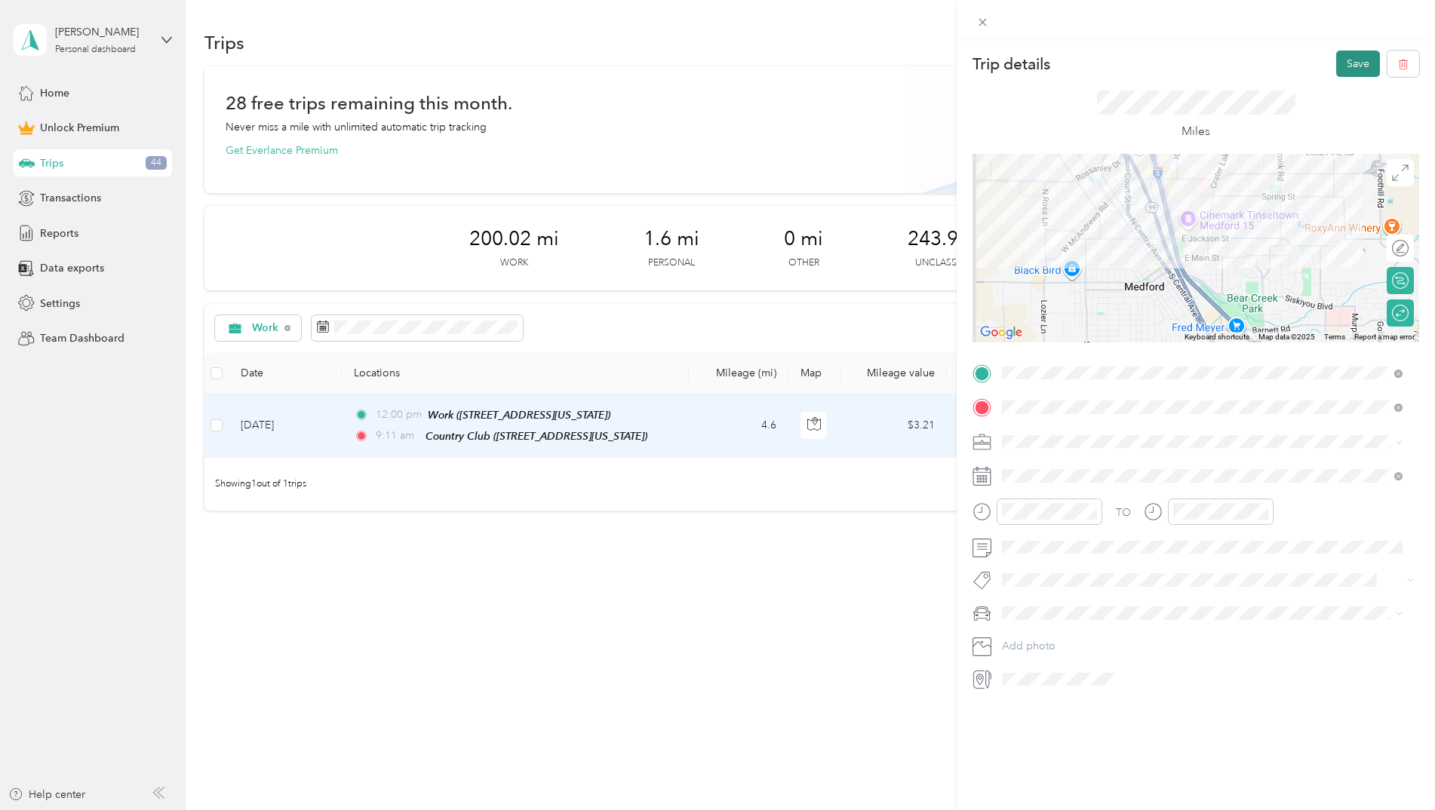
click at [1345, 60] on button "Save" at bounding box center [1358, 64] width 44 height 26
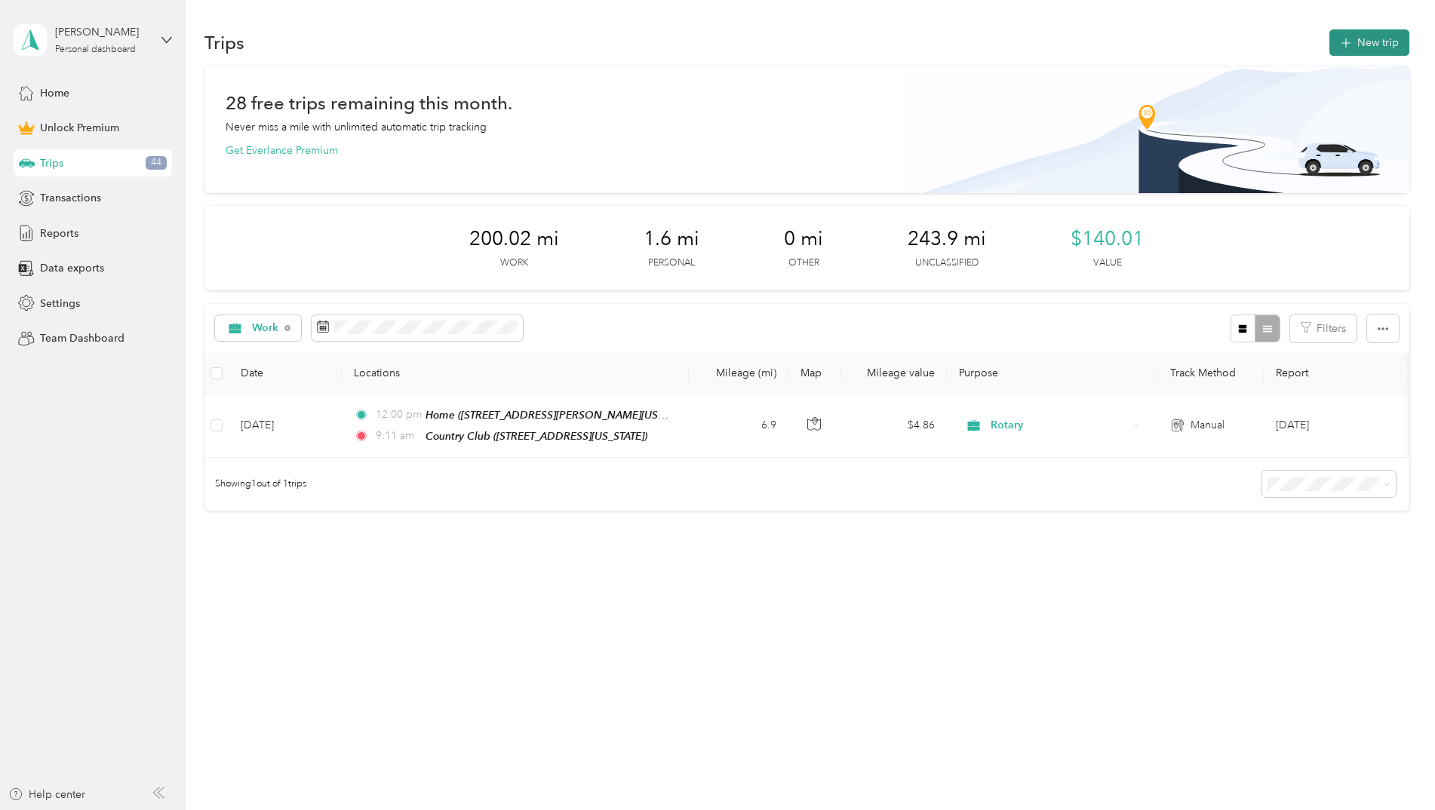
click at [1393, 37] on button "New trip" at bounding box center [1369, 42] width 80 height 26
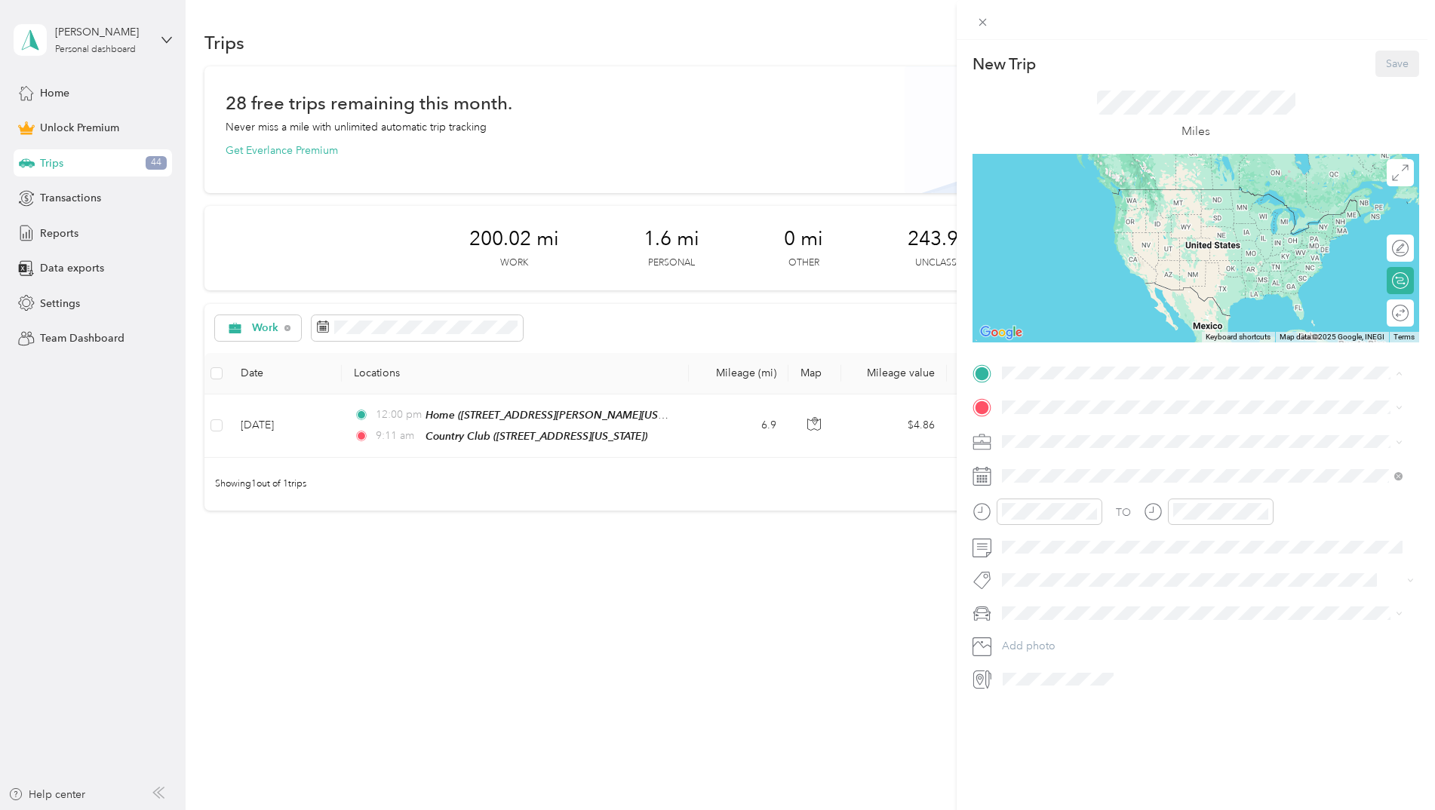
click at [1088, 535] on div "Home [STREET_ADDRESS][PERSON_NAME][US_STATE]" at bounding box center [1147, 537] width 235 height 32
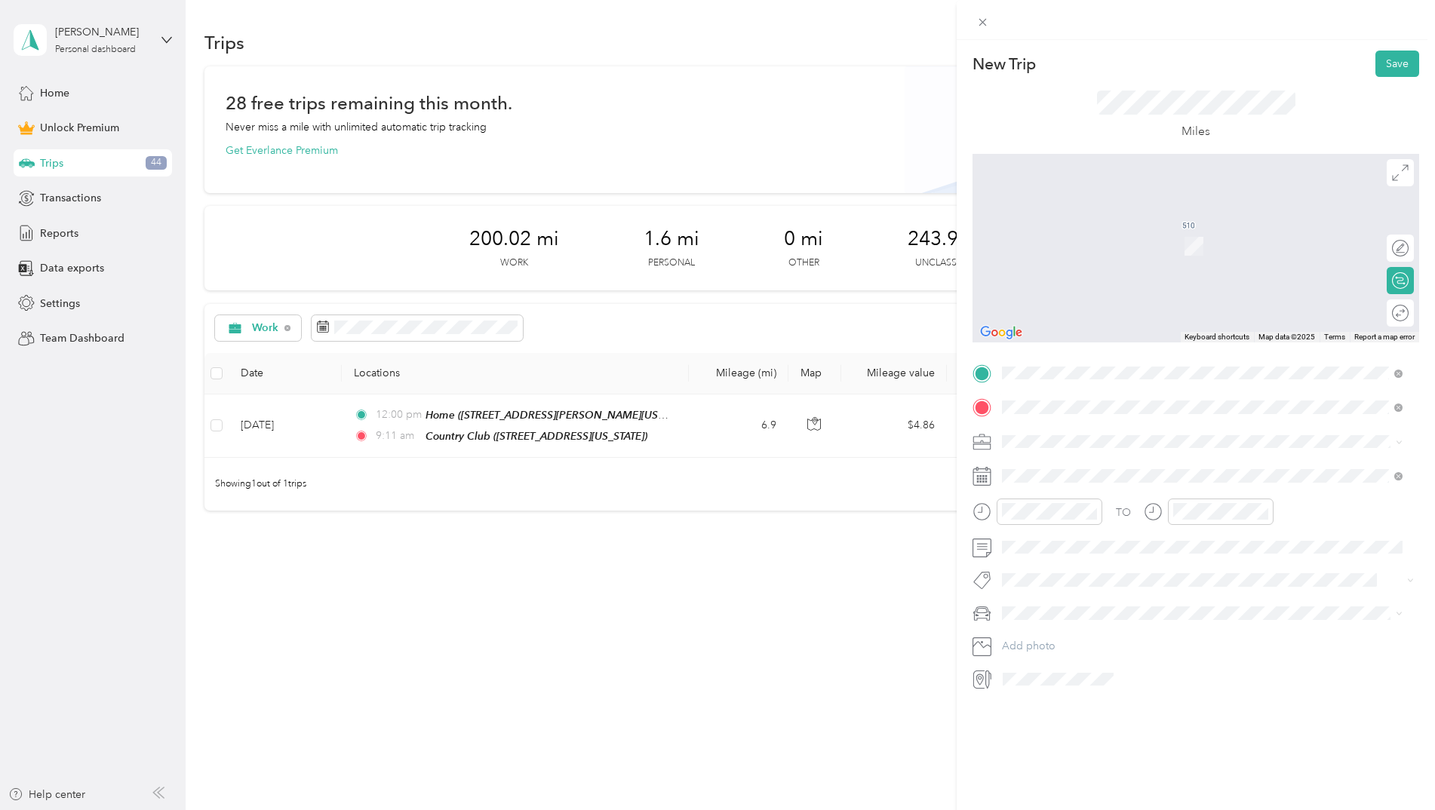
click at [1125, 468] on span "[STREET_ADDRESS][US_STATE]" at bounding box center [1105, 462] width 151 height 14
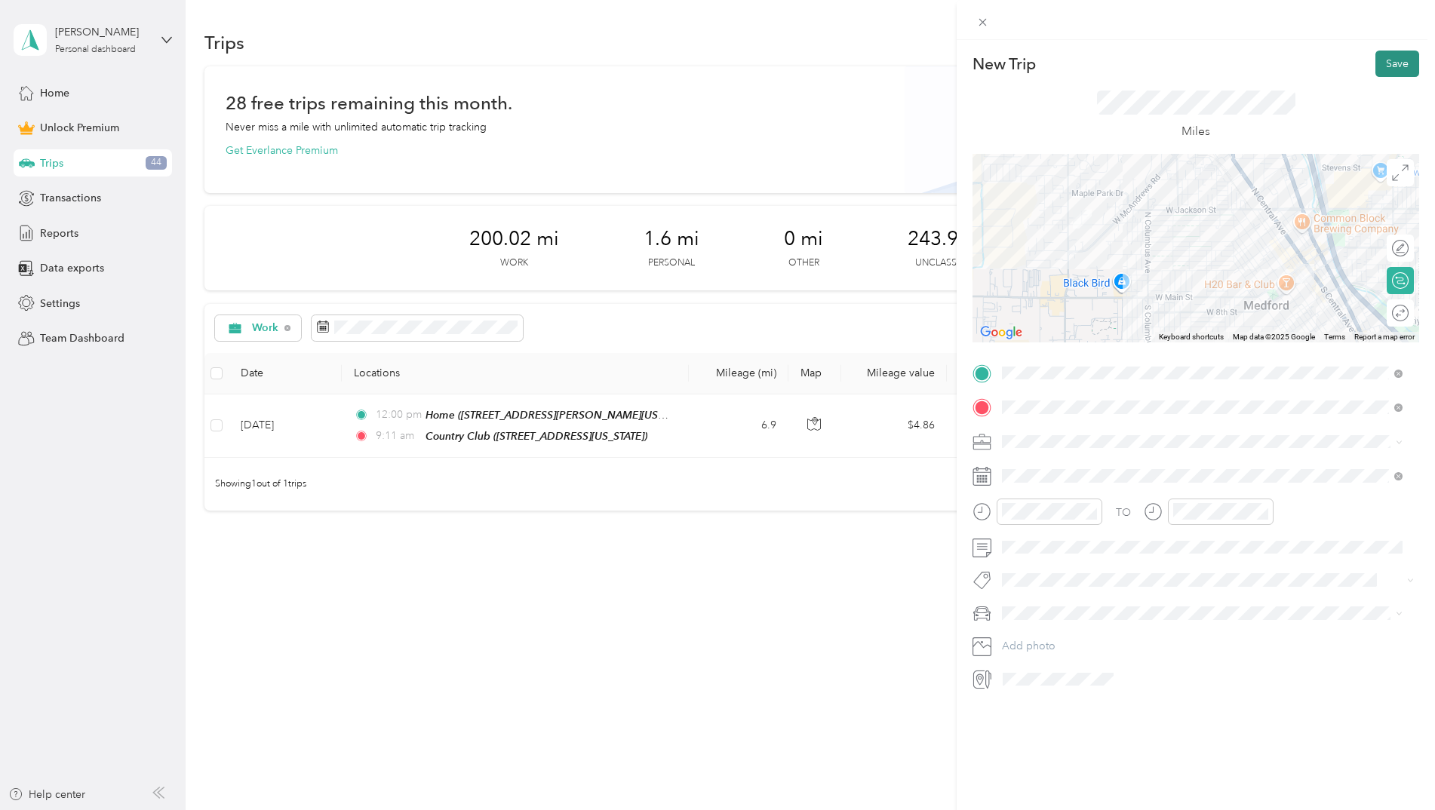
click at [1393, 69] on button "Save" at bounding box center [1397, 64] width 44 height 26
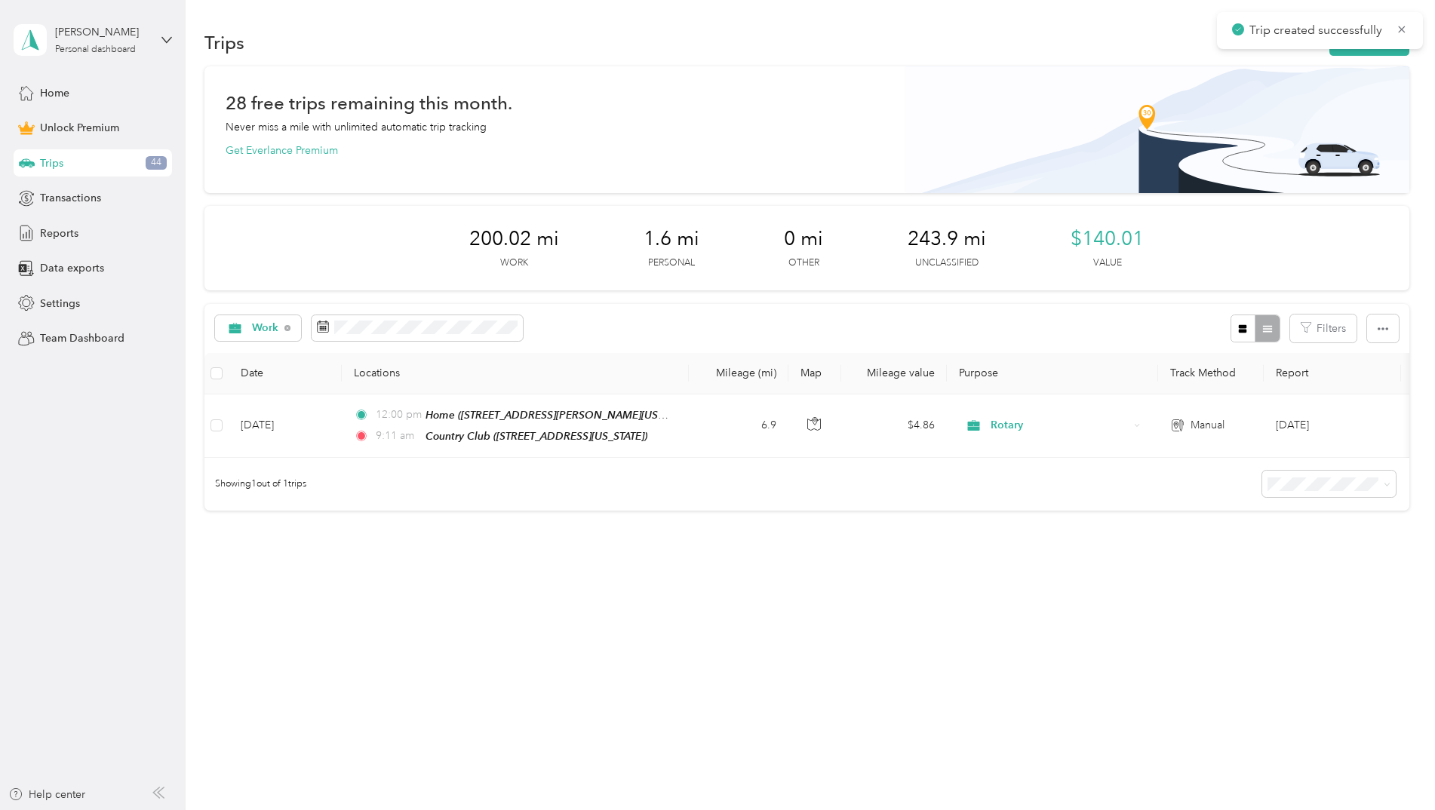
click at [1329, 30] on p "Trip created successfully" at bounding box center [1317, 30] width 136 height 19
click at [645, 164] on div "28 free trips remaining this month. Never miss a mile with unlimited automatic …" at bounding box center [806, 129] width 1205 height 127
click at [1358, 49] on button "New trip" at bounding box center [1369, 42] width 80 height 26
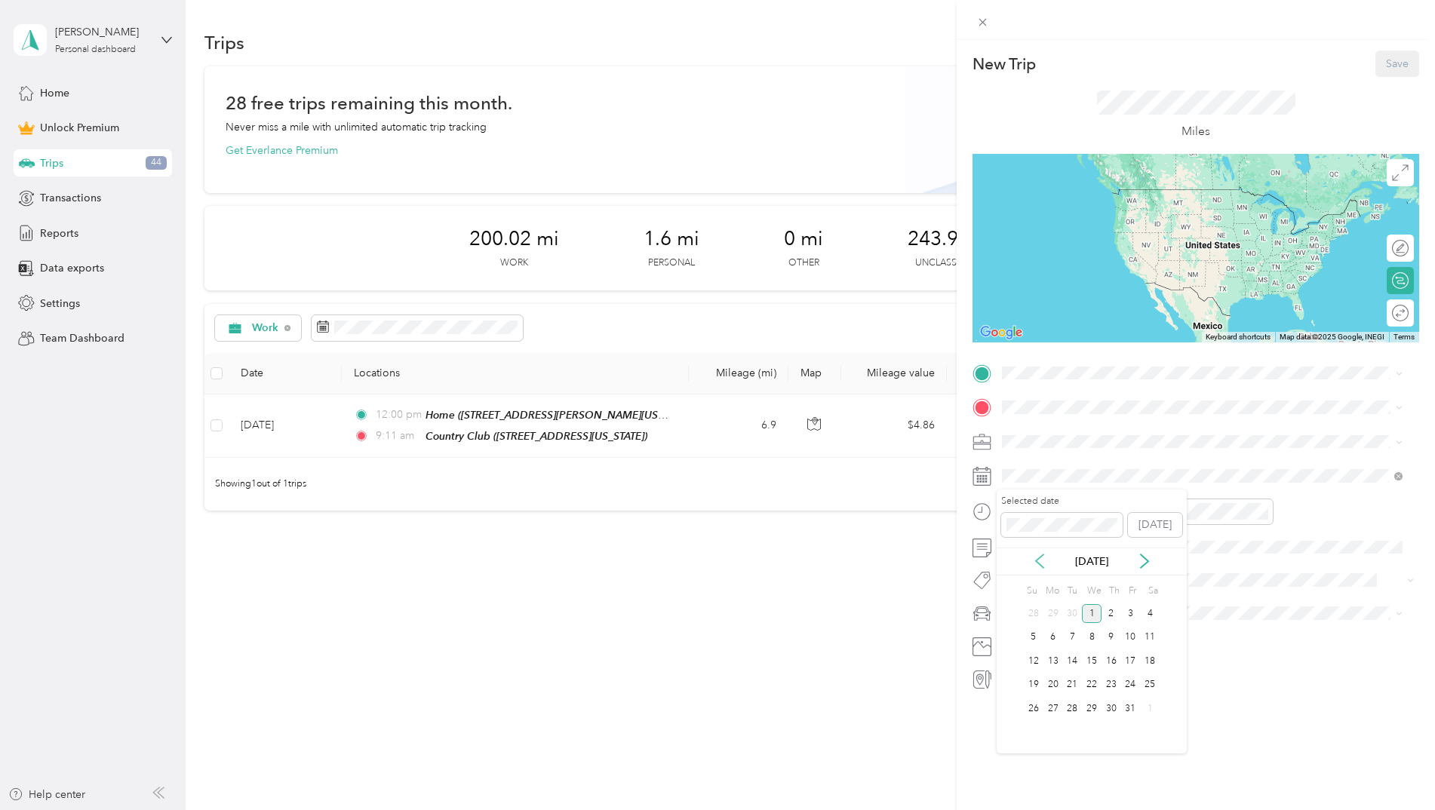
click at [1042, 558] on icon at bounding box center [1039, 561] width 15 height 15
click at [1103, 610] on div "4" at bounding box center [1111, 613] width 20 height 19
click at [1023, 598] on div "07" at bounding box center [1017, 601] width 36 height 21
click at [1063, 635] on div "30" at bounding box center [1060, 635] width 36 height 21
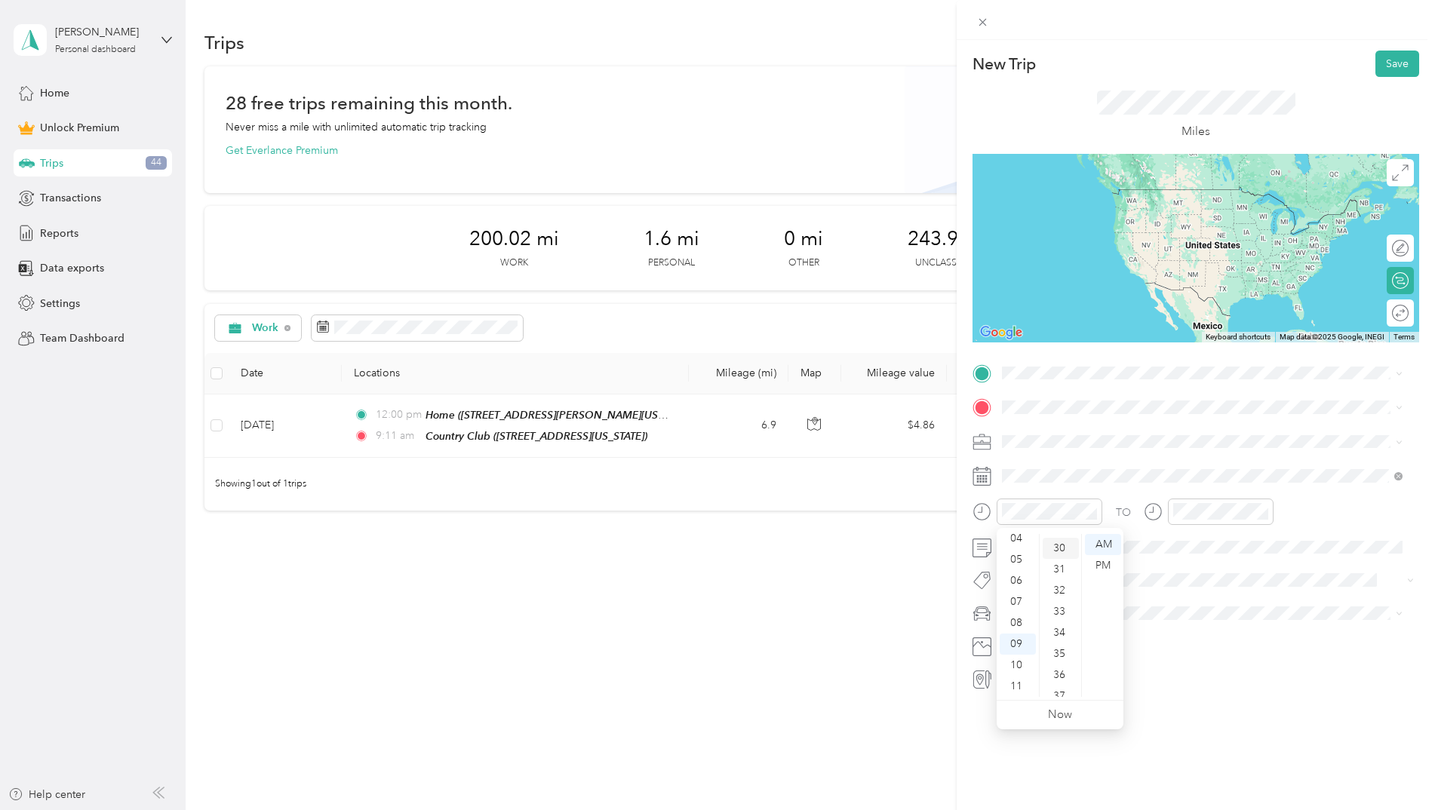
scroll to position [634, 0]
click at [1179, 459] on div "TO Add photo" at bounding box center [1195, 526] width 447 height 330
click at [1189, 665] on div "10" at bounding box center [1188, 665] width 36 height 21
click at [1184, 688] on div "11" at bounding box center [1188, 686] width 36 height 21
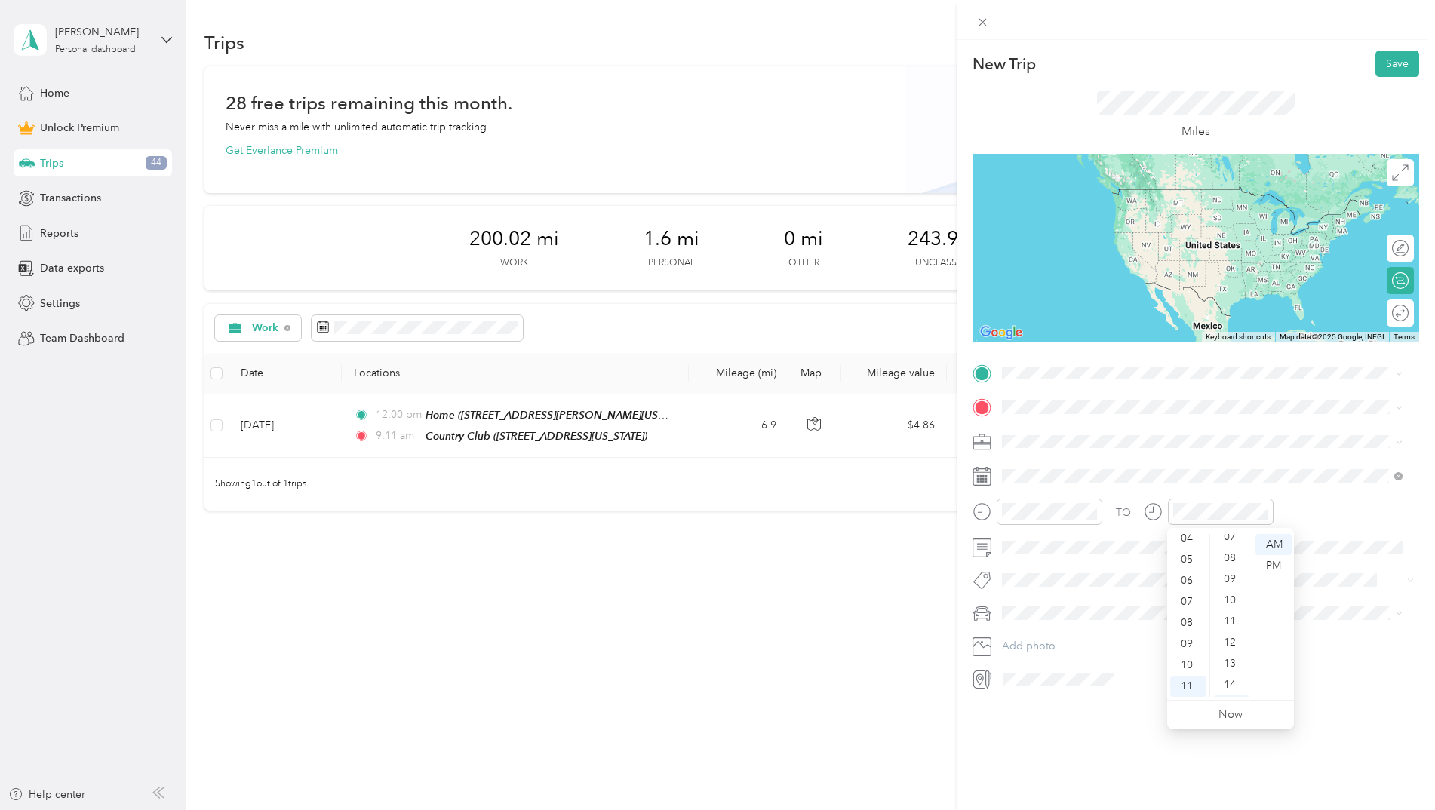
scroll to position [0, 0]
click at [1231, 540] on div "00" at bounding box center [1231, 544] width 36 height 21
click at [1227, 778] on div "New Trip Save This trip cannot be edited because it is either under review, app…" at bounding box center [1195, 445] width 478 height 810
click at [1060, 602] on span "City Council" at bounding box center [1035, 599] width 57 height 13
click at [1021, 601] on div "07" at bounding box center [1017, 601] width 36 height 21
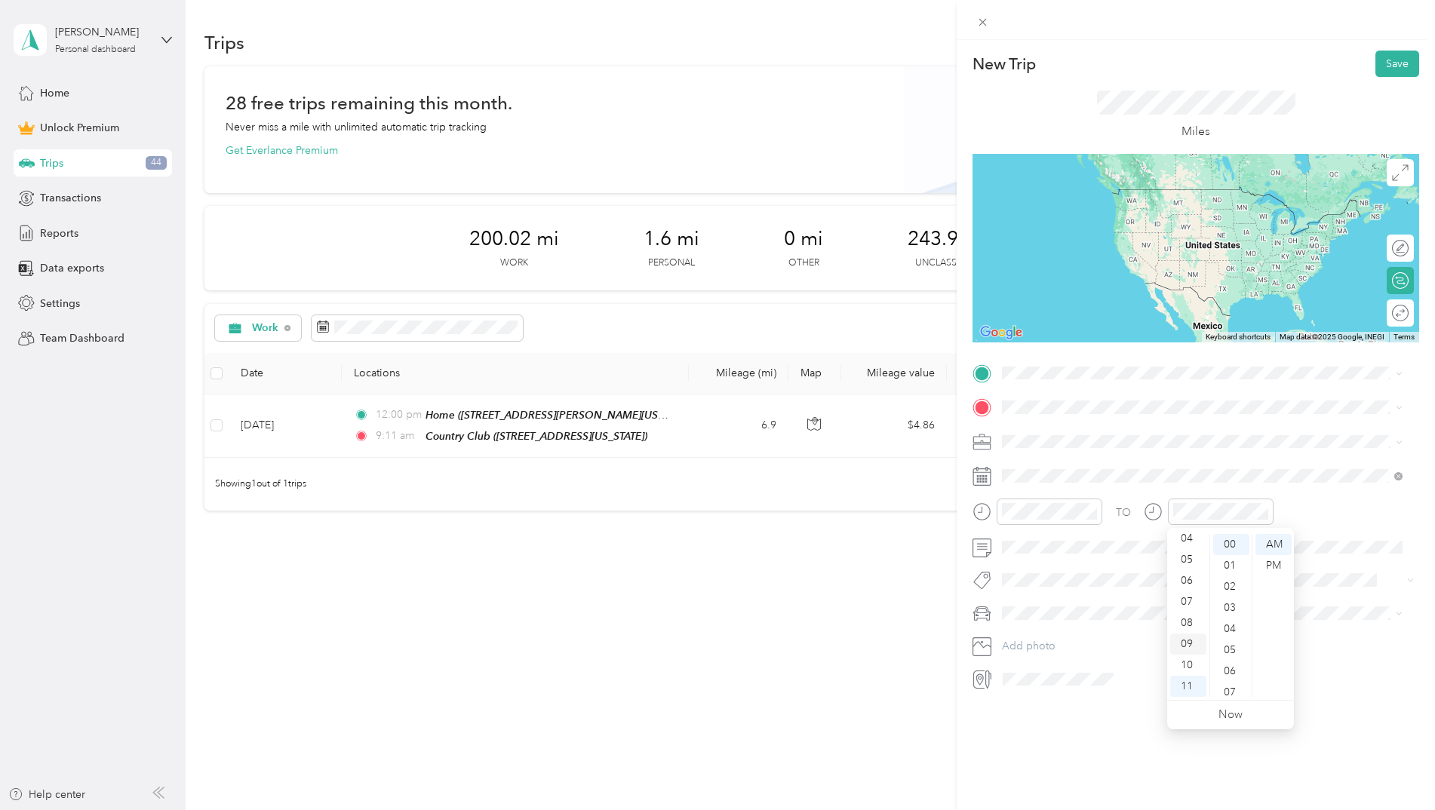
click at [1193, 645] on div "09" at bounding box center [1188, 644] width 36 height 21
click at [1103, 711] on div "New Trip Save This trip cannot be edited because it is either under review, app…" at bounding box center [1195, 445] width 478 height 810
click at [1049, 380] on span at bounding box center [1207, 373] width 422 height 24
click at [1084, 529] on div "Home" at bounding box center [1147, 526] width 235 height 14
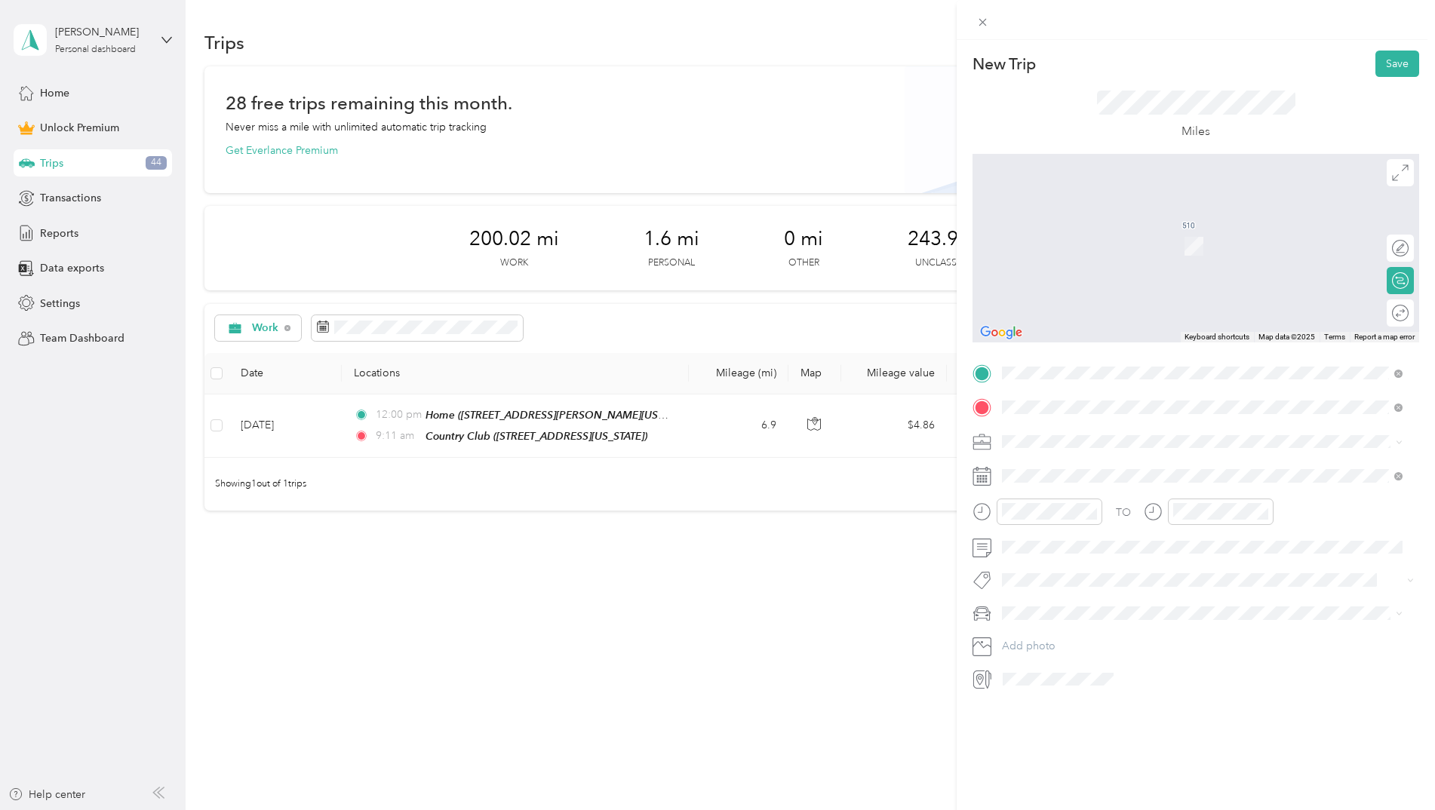
click at [1066, 458] on span "[STREET_ADDRESS][US_STATE]" at bounding box center [1105, 462] width 151 height 14
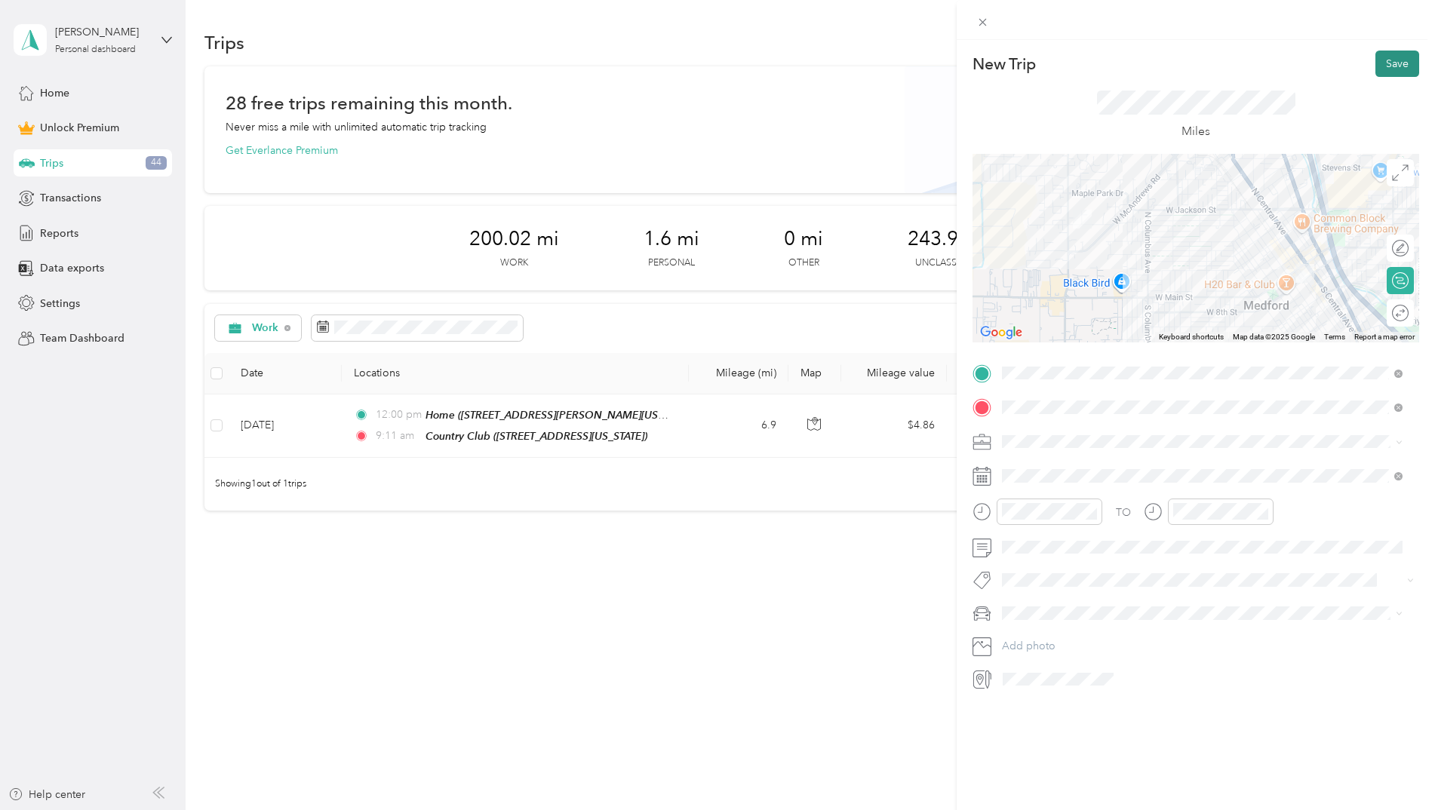
click at [1390, 54] on button "Save" at bounding box center [1397, 64] width 44 height 26
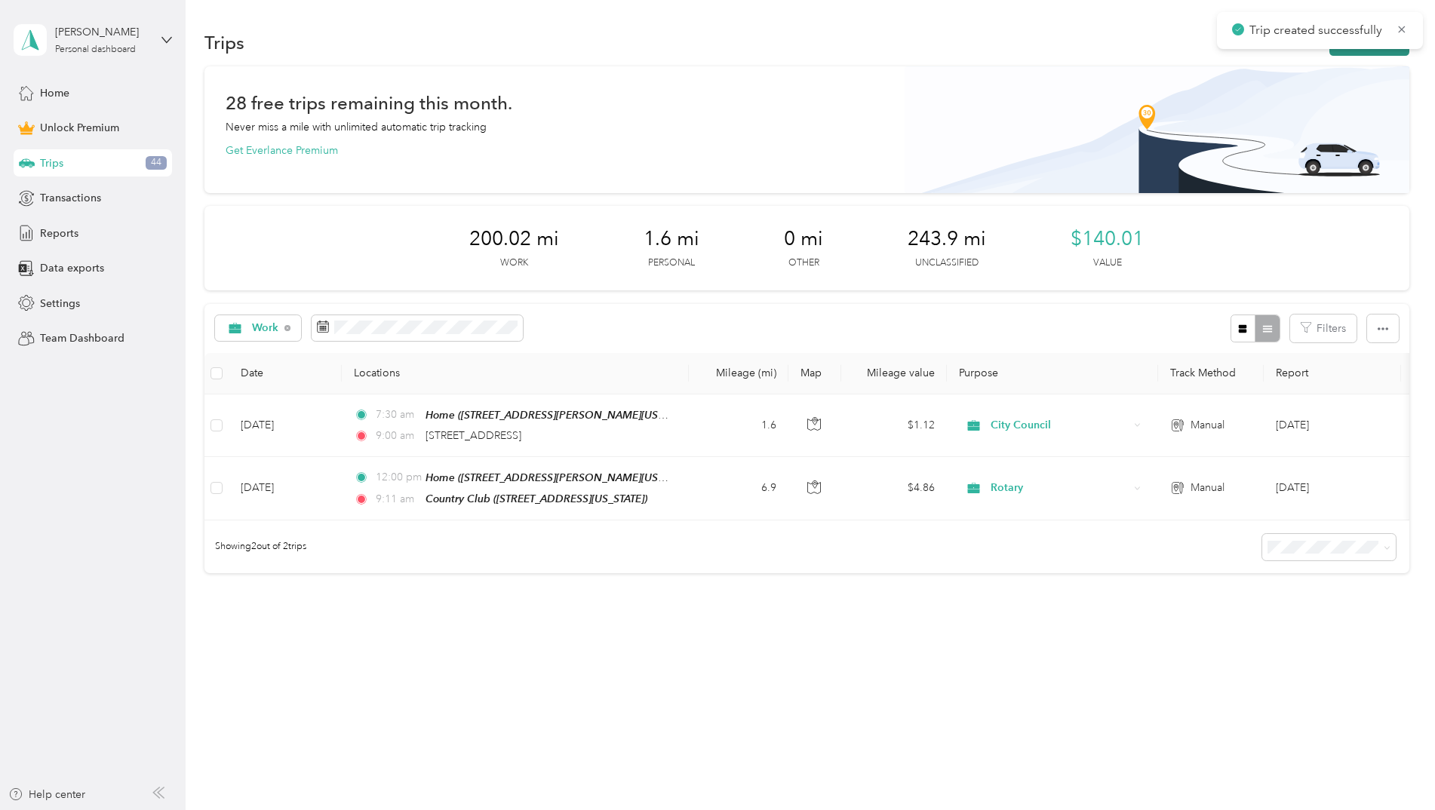
click at [1366, 55] on button "New trip" at bounding box center [1369, 42] width 80 height 26
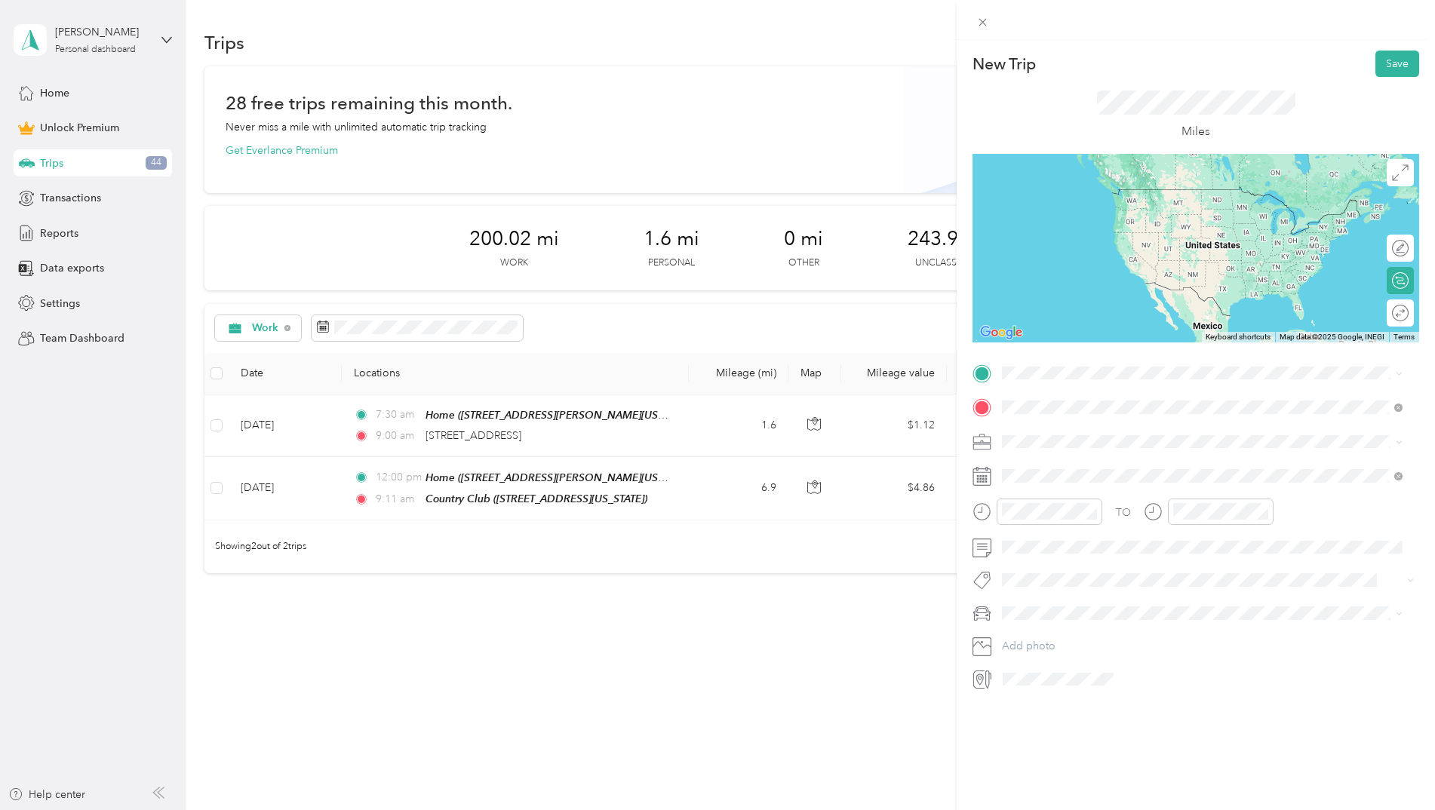
click at [1089, 468] on span "[STREET_ADDRESS][US_STATE]" at bounding box center [1105, 462] width 151 height 14
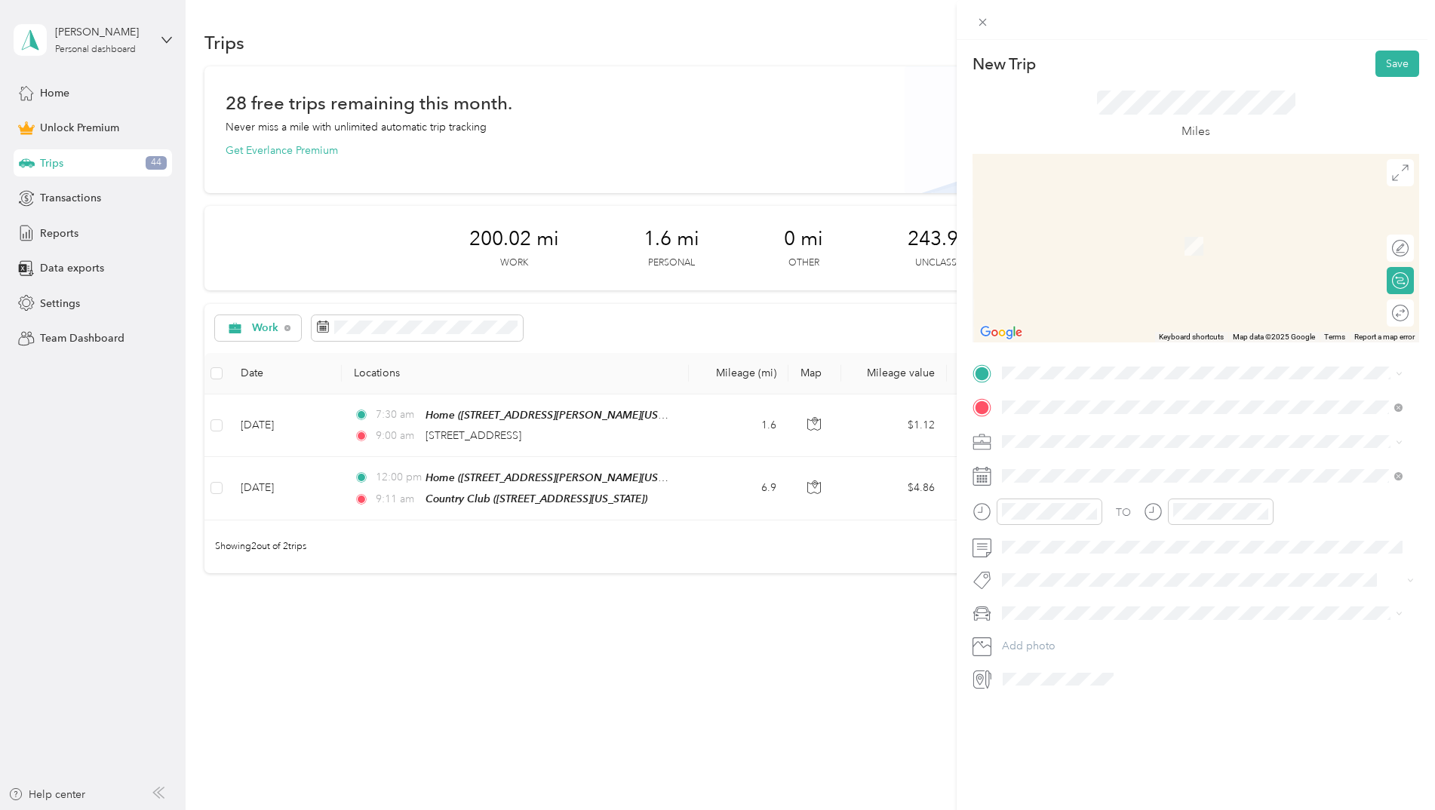
click at [1055, 385] on div "TO Add photo" at bounding box center [1195, 526] width 447 height 330
click at [1089, 527] on div "Home" at bounding box center [1147, 528] width 235 height 14
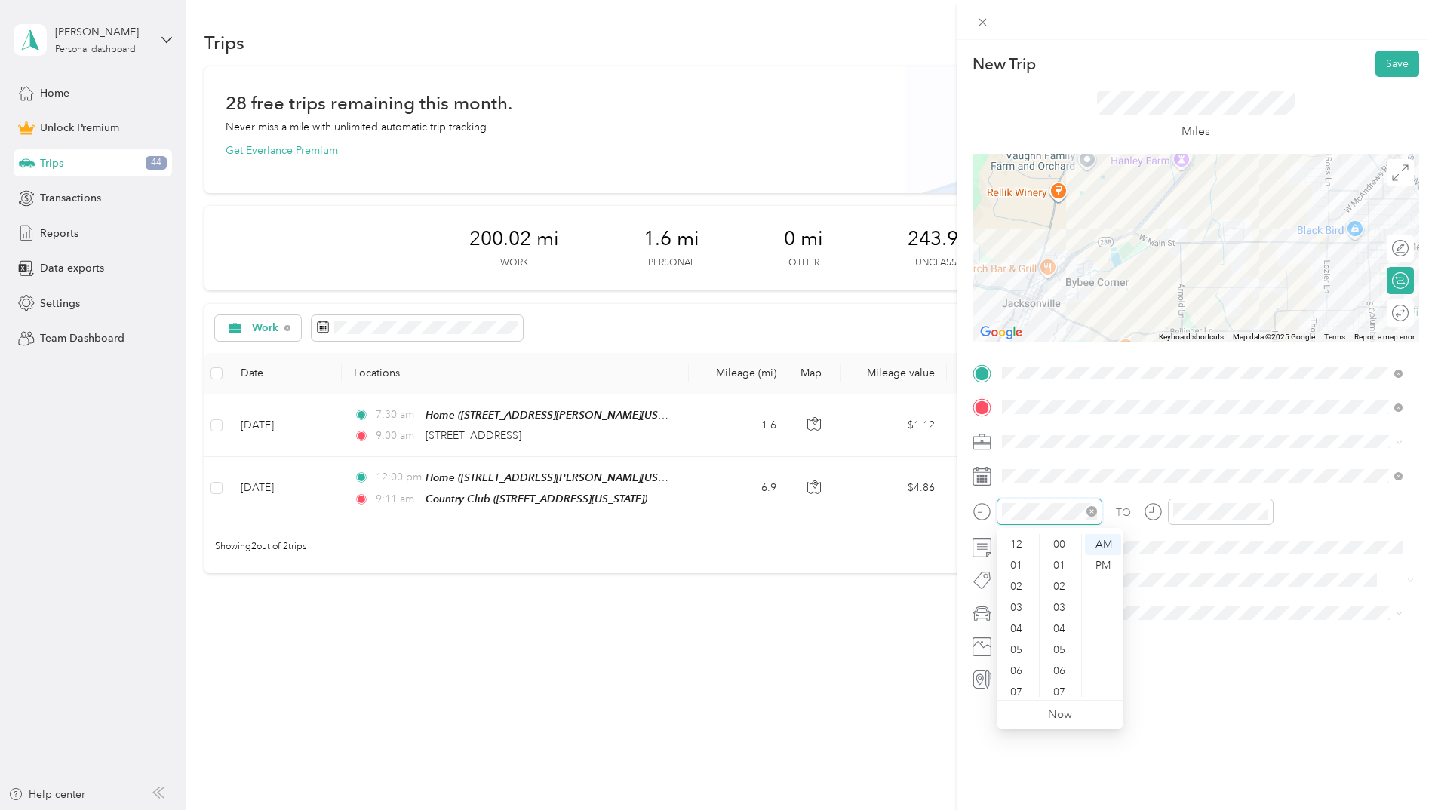
scroll to position [91, 0]
click at [1019, 561] on div "05" at bounding box center [1017, 559] width 36 height 21
click at [1106, 568] on div "PM" at bounding box center [1103, 565] width 36 height 21
click at [1058, 548] on div "00" at bounding box center [1060, 544] width 36 height 21
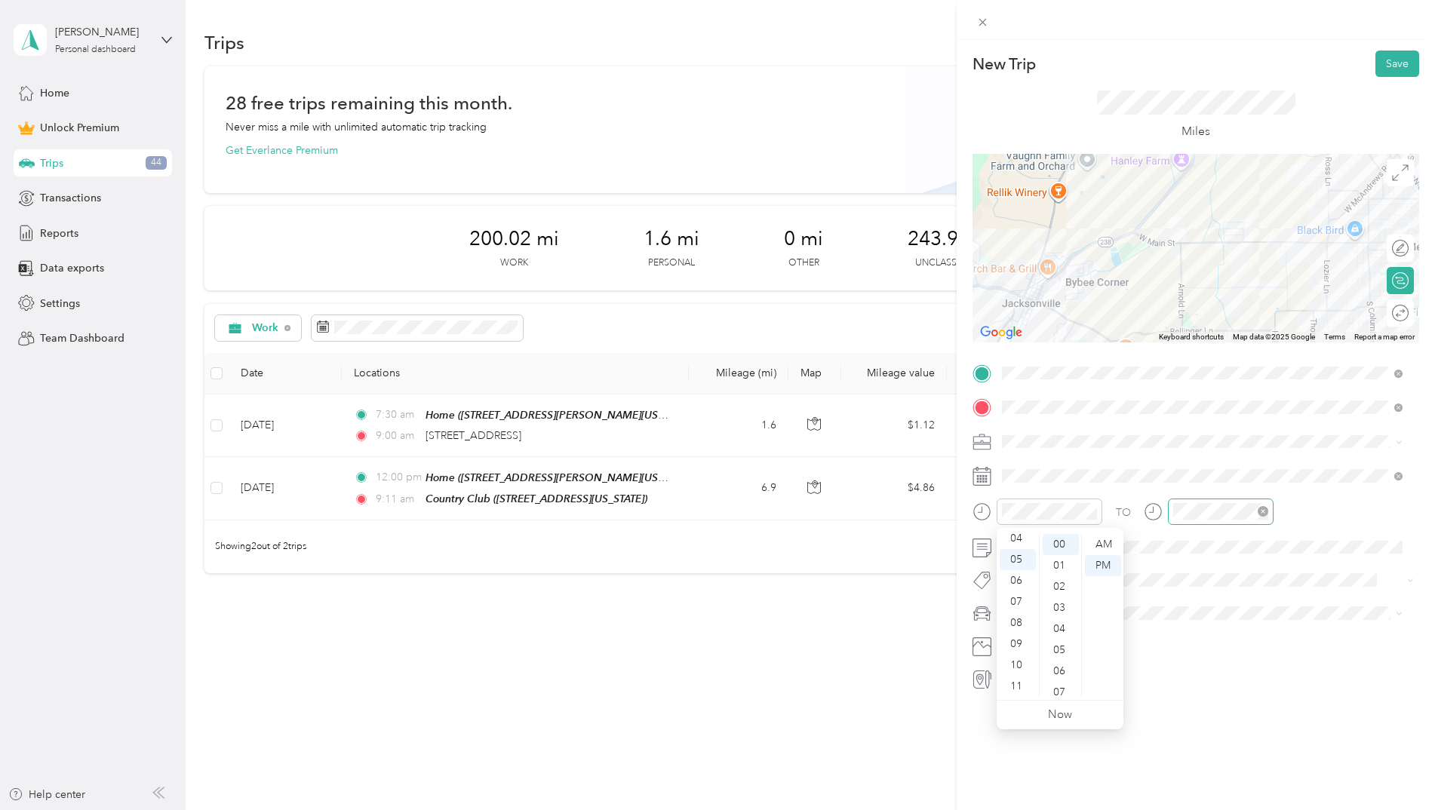
click at [1200, 520] on div at bounding box center [1221, 512] width 106 height 26
click at [1188, 625] on div "08" at bounding box center [1188, 623] width 36 height 21
click at [1230, 548] on div "00" at bounding box center [1231, 544] width 36 height 21
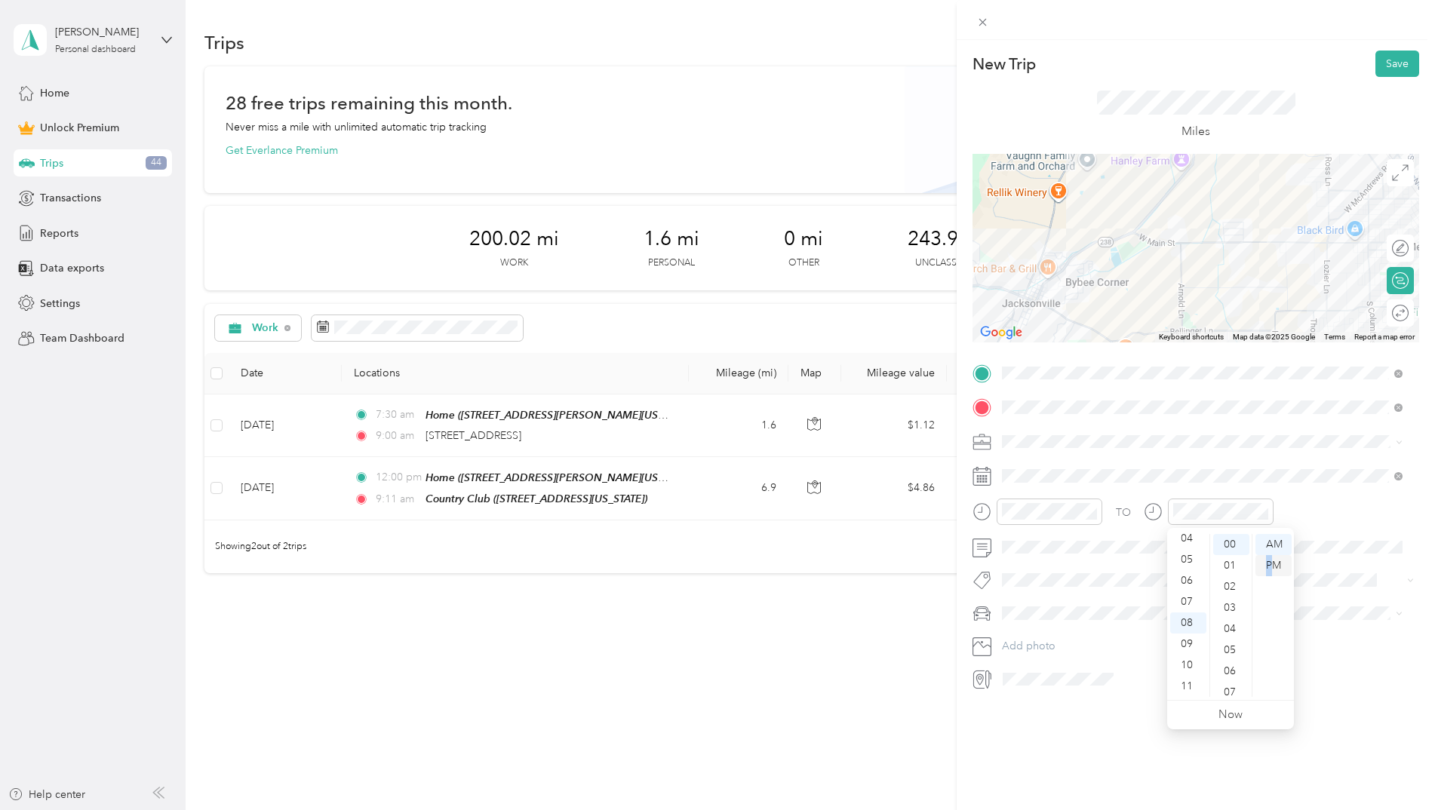
click at [1270, 560] on div "PM" at bounding box center [1273, 565] width 36 height 21
click at [1192, 648] on div "09" at bounding box center [1188, 644] width 36 height 21
click at [1389, 623] on span at bounding box center [1207, 613] width 422 height 24
click at [1038, 518] on div "Misc" at bounding box center [1202, 521] width 390 height 16
click at [1027, 473] on li "Work" at bounding box center [1201, 468] width 411 height 26
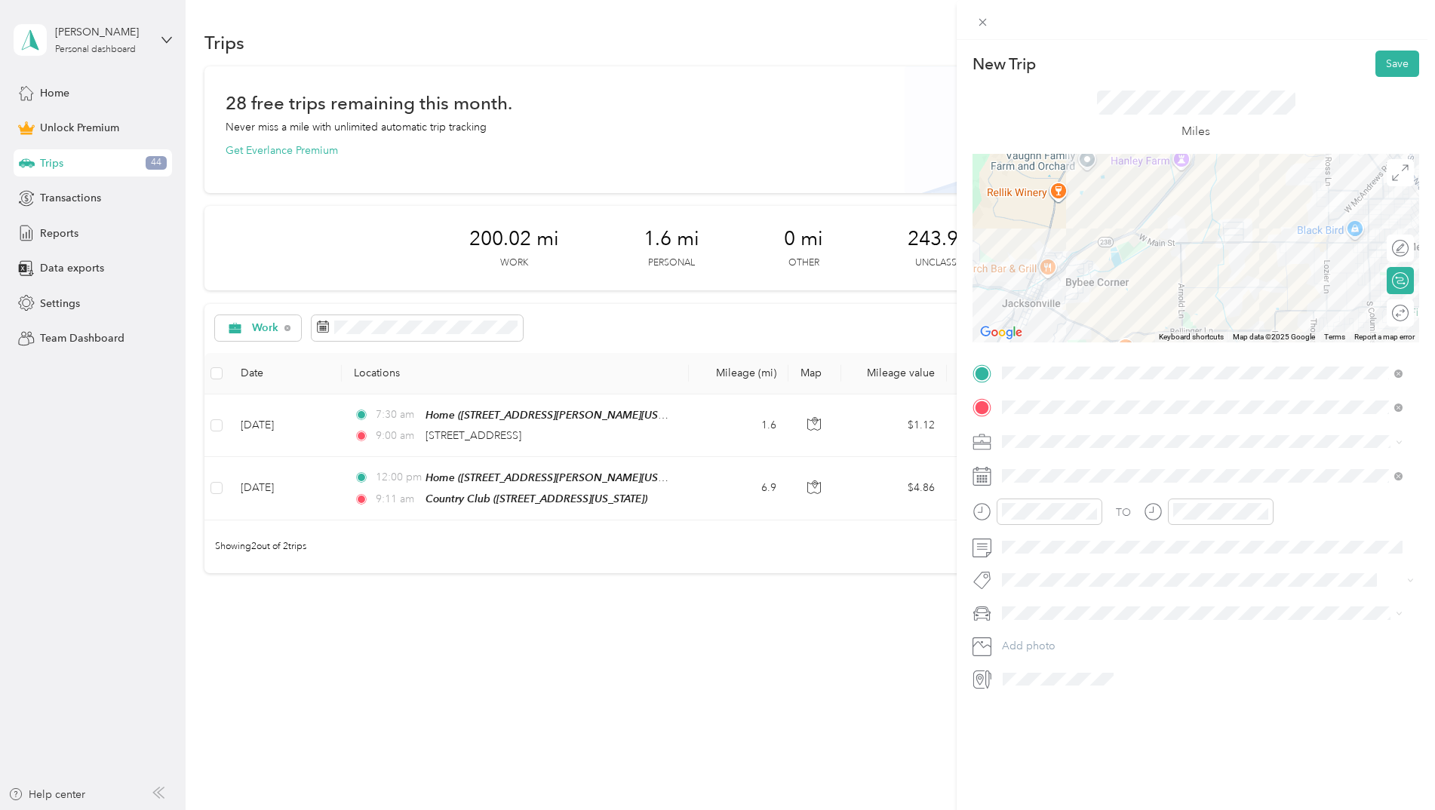
click at [1053, 739] on div "New Trip Save This trip cannot be edited because it is either under review, app…" at bounding box center [1195, 445] width 478 height 810
click at [1038, 559] on icon at bounding box center [1039, 561] width 15 height 15
click at [1129, 616] on div "5" at bounding box center [1131, 613] width 20 height 19
click at [1214, 754] on div "New Trip Save This trip cannot be edited because it is either under review, app…" at bounding box center [1195, 445] width 478 height 810
click at [1383, 65] on button "Save" at bounding box center [1397, 64] width 44 height 26
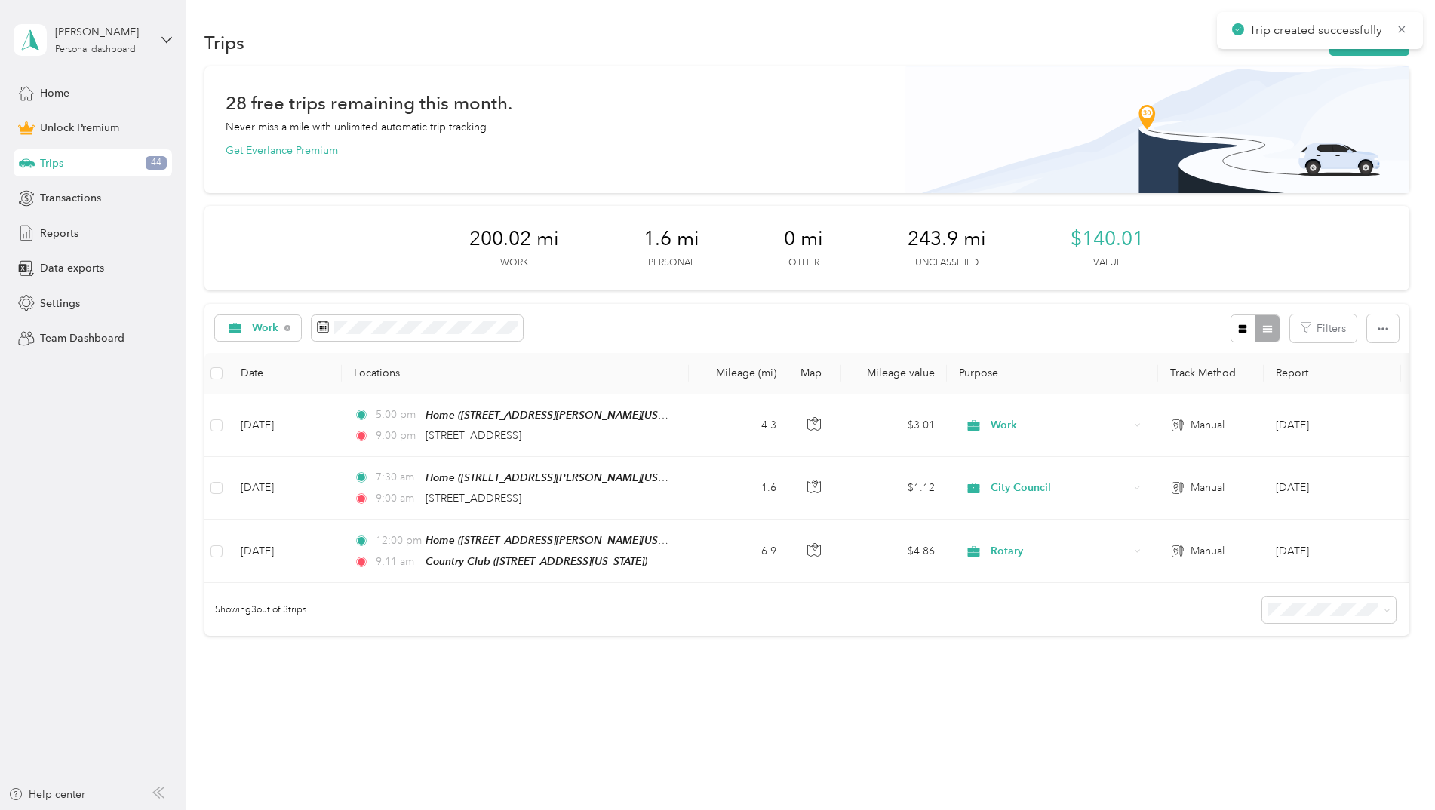
click at [1370, 57] on div "Trips New trip" at bounding box center [806, 42] width 1205 height 32
click at [1369, 51] on button "New trip" at bounding box center [1369, 42] width 80 height 26
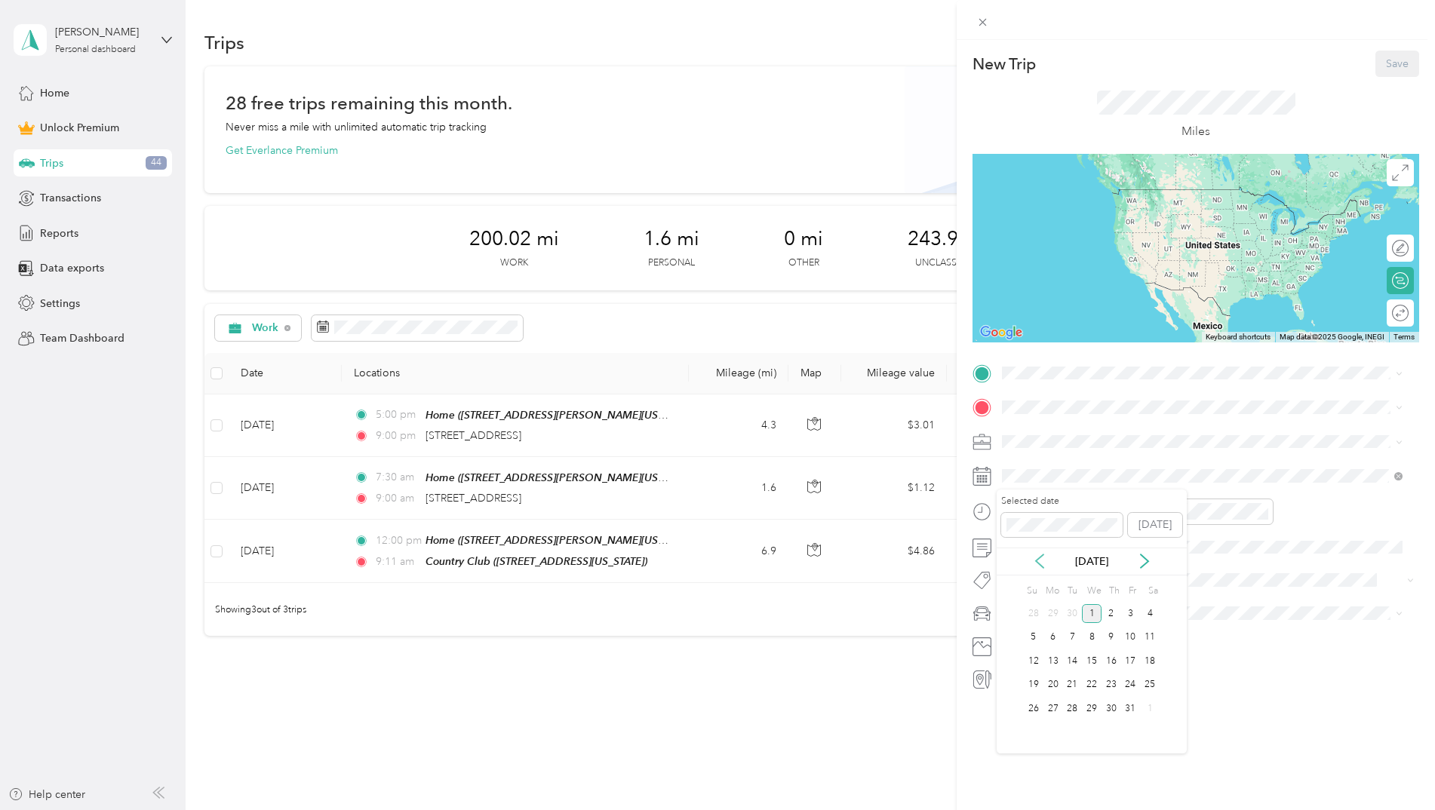
click at [1040, 566] on icon at bounding box center [1040, 561] width 8 height 14
click at [1070, 637] on div "9" at bounding box center [1072, 637] width 20 height 19
click at [1009, 682] on div "11" at bounding box center [1017, 686] width 36 height 21
click at [1062, 649] on div "30" at bounding box center [1060, 647] width 36 height 21
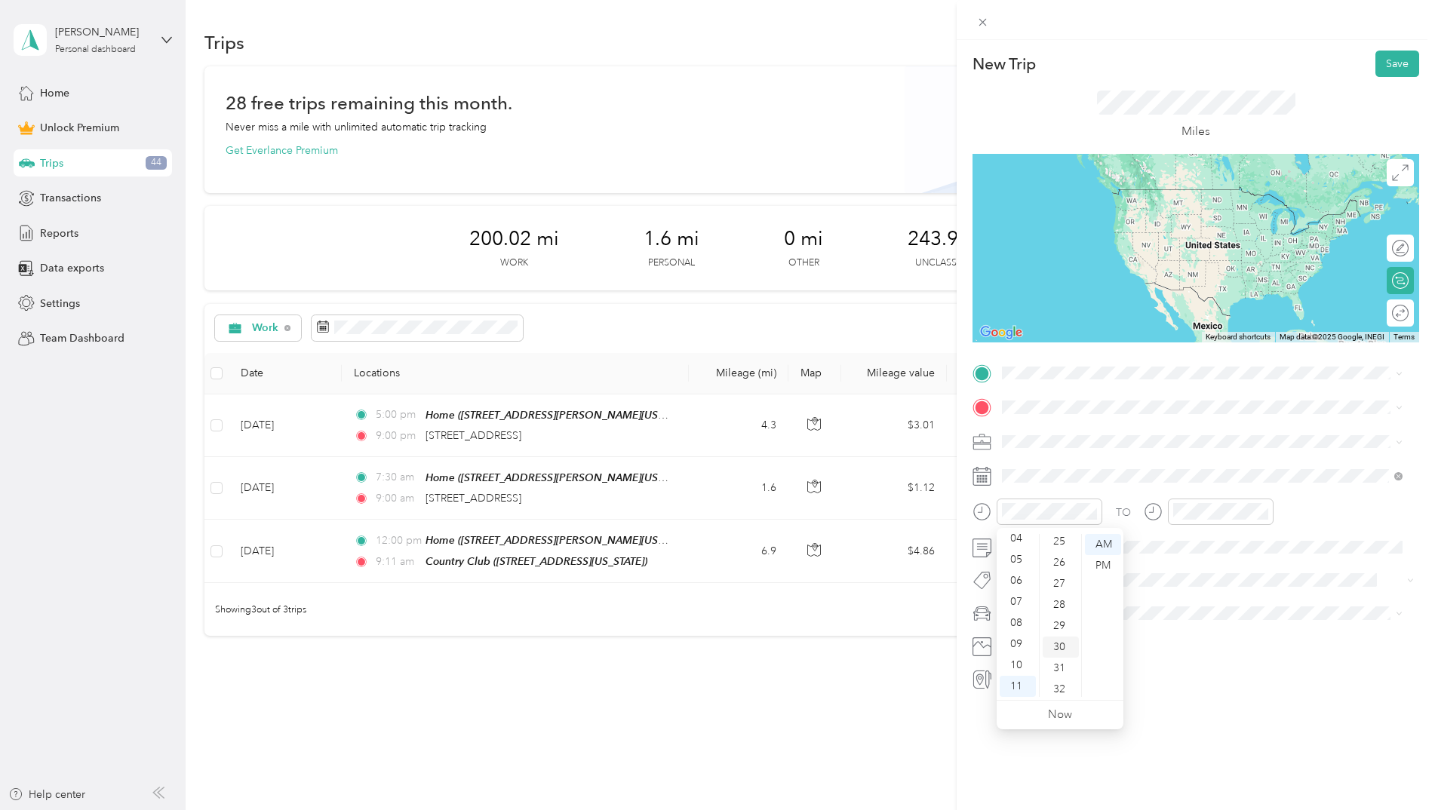
scroll to position [634, 0]
click at [1341, 750] on div "New Trip Save This trip cannot be edited because it is either under review, app…" at bounding box center [1195, 445] width 478 height 810
click at [1187, 556] on div "01" at bounding box center [1188, 565] width 36 height 21
click at [1229, 546] on div "00" at bounding box center [1231, 544] width 36 height 21
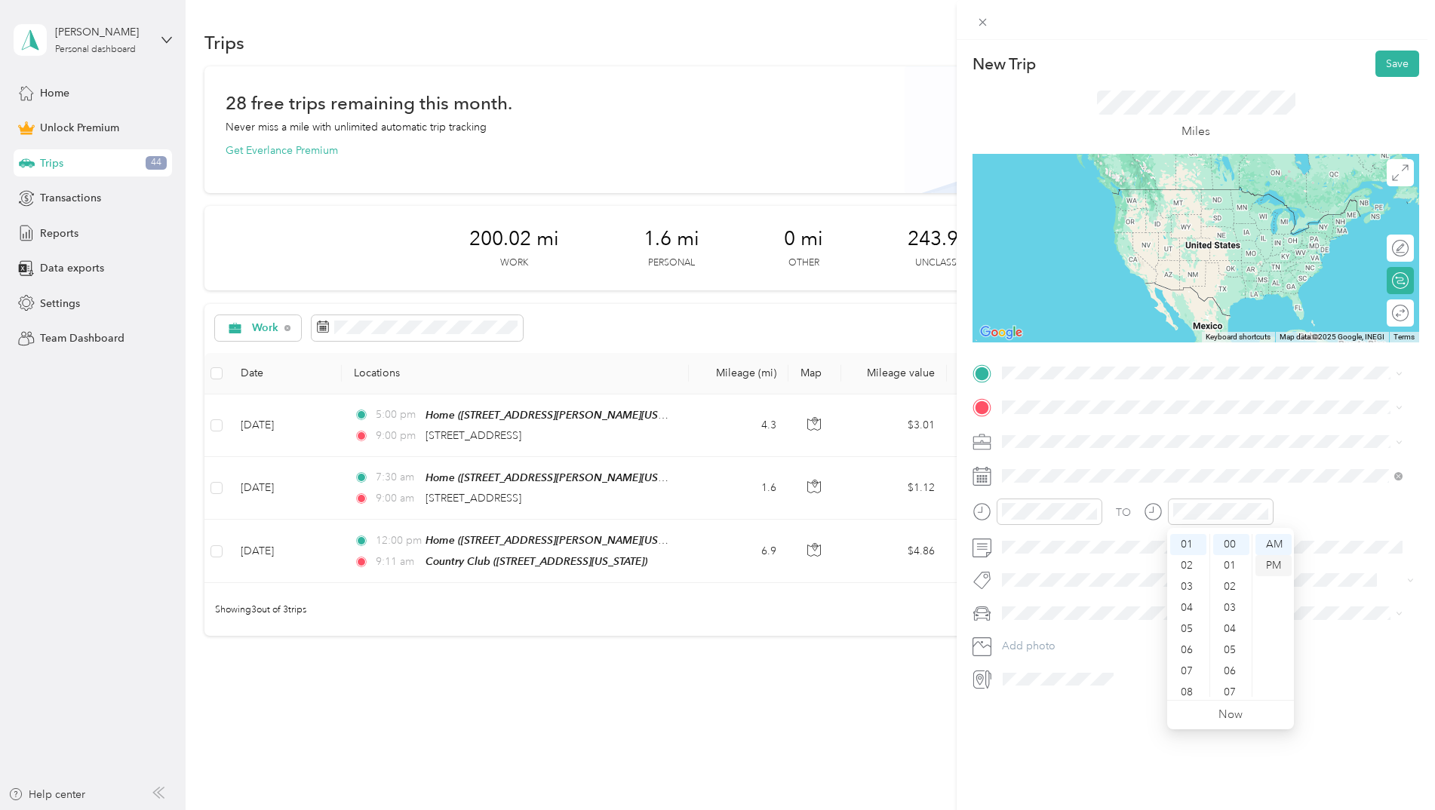
click at [1278, 559] on div "PM" at bounding box center [1273, 565] width 36 height 21
click at [1122, 762] on div "New Trip Save This trip cannot be edited because it is either under review, app…" at bounding box center [1195, 445] width 478 height 810
click at [1039, 468] on div "Work" at bounding box center [1202, 468] width 390 height 16
click at [1091, 533] on div "Home [STREET_ADDRESS][PERSON_NAME][US_STATE]" at bounding box center [1147, 537] width 235 height 32
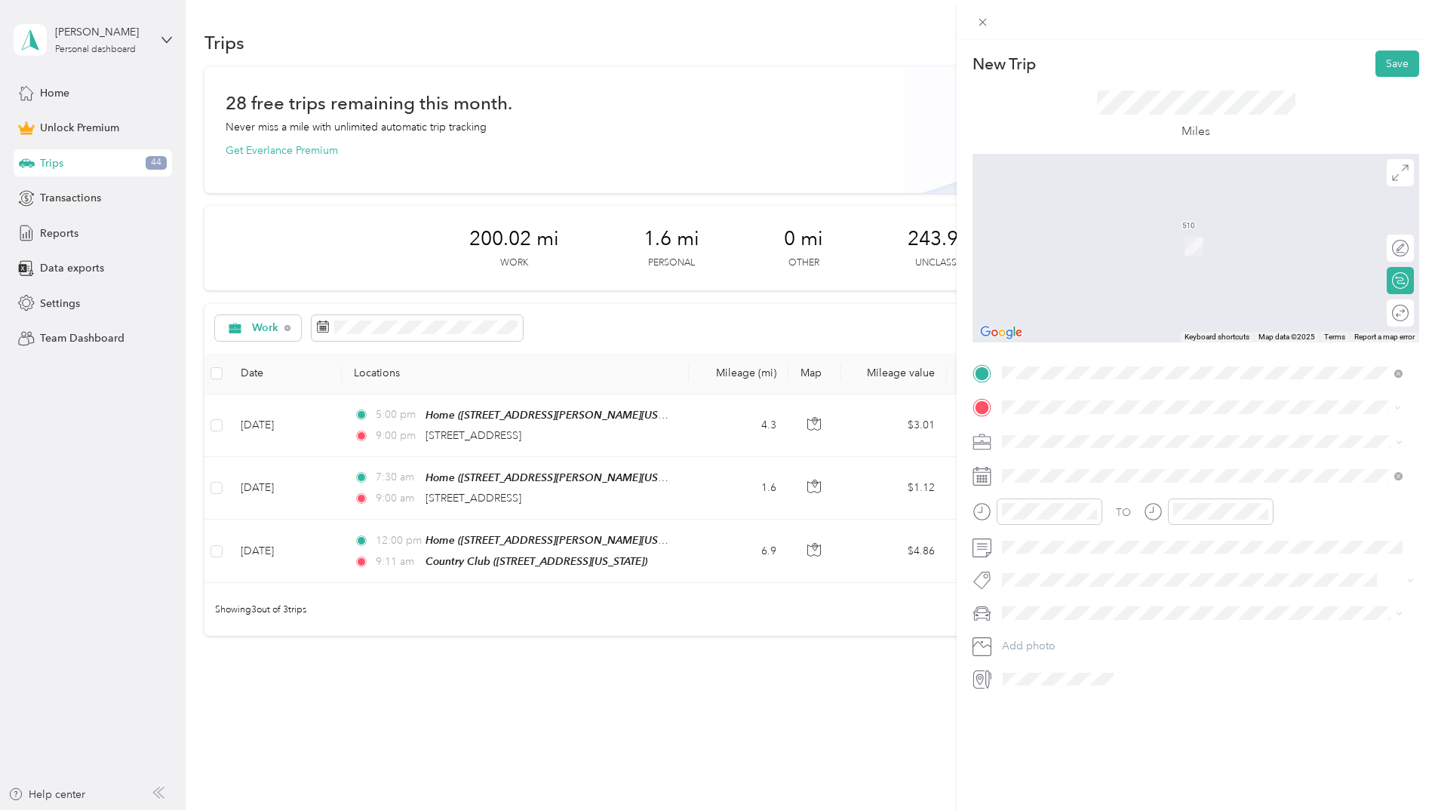
click at [1116, 460] on span "[STREET_ADDRESS][US_STATE]" at bounding box center [1105, 462] width 151 height 14
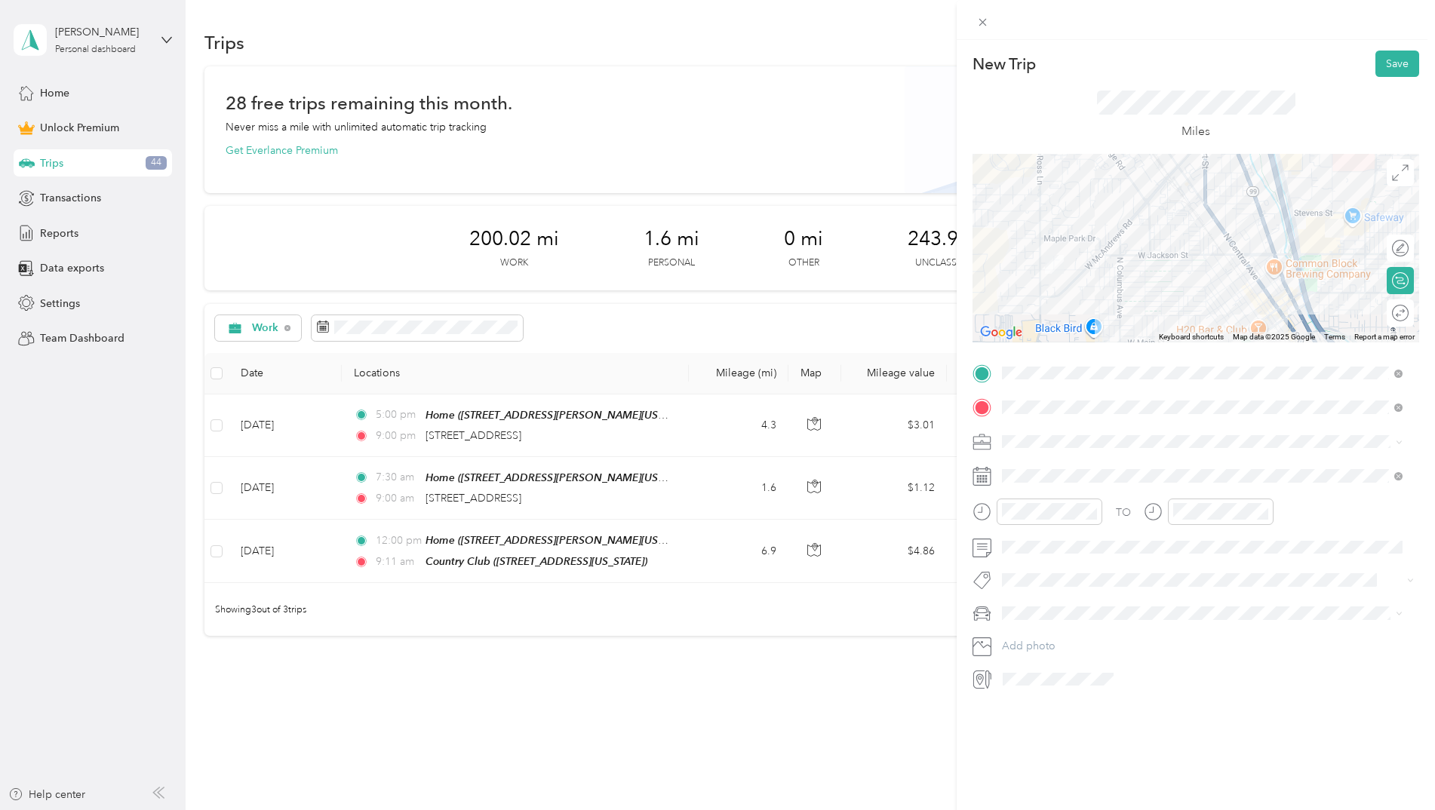
click at [1390, 313] on div "Round trip" at bounding box center [1399, 312] width 27 height 27
click at [1064, 450] on span "[STREET_ADDRESS][US_STATE]" at bounding box center [1105, 449] width 151 height 13
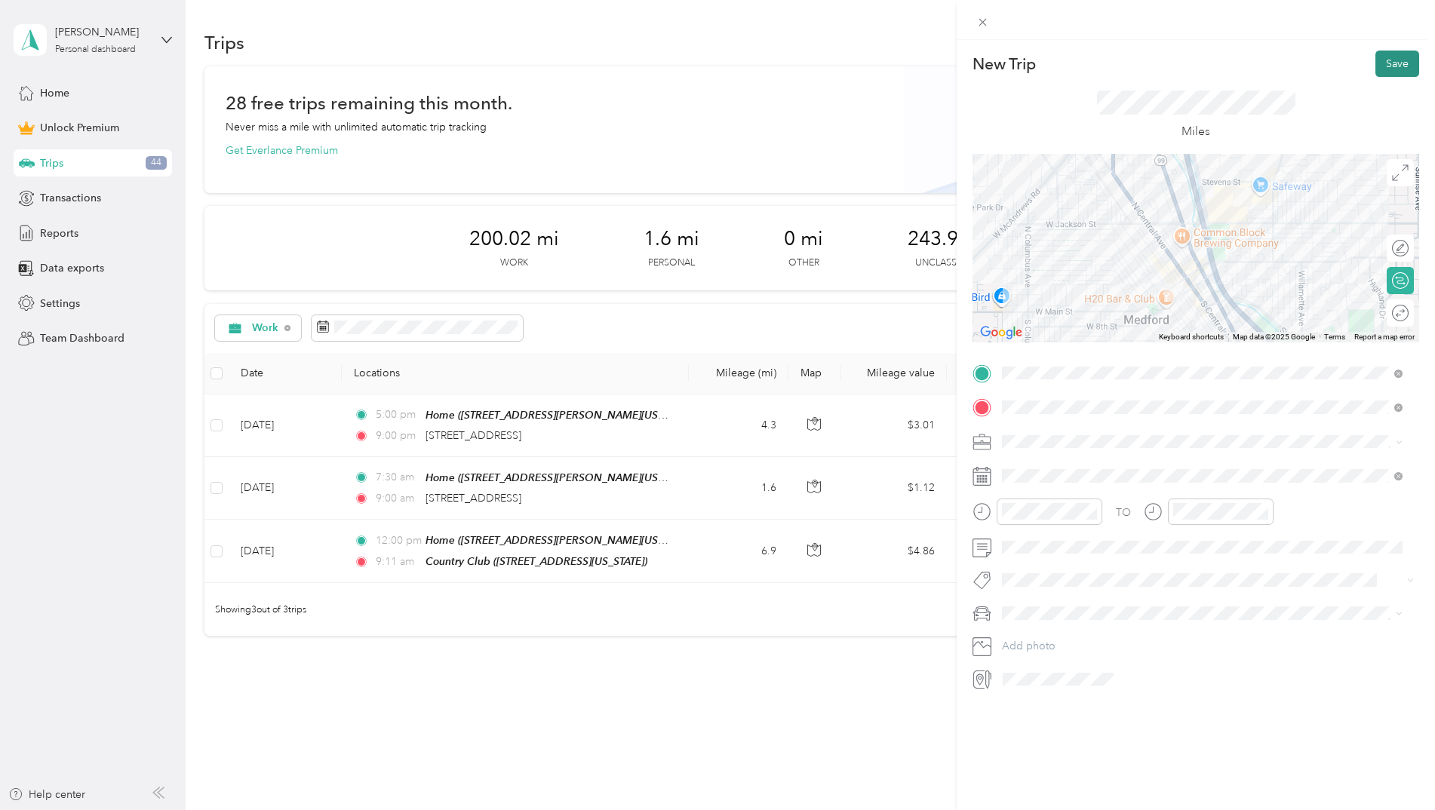
click at [1383, 66] on button "Save" at bounding box center [1397, 64] width 44 height 26
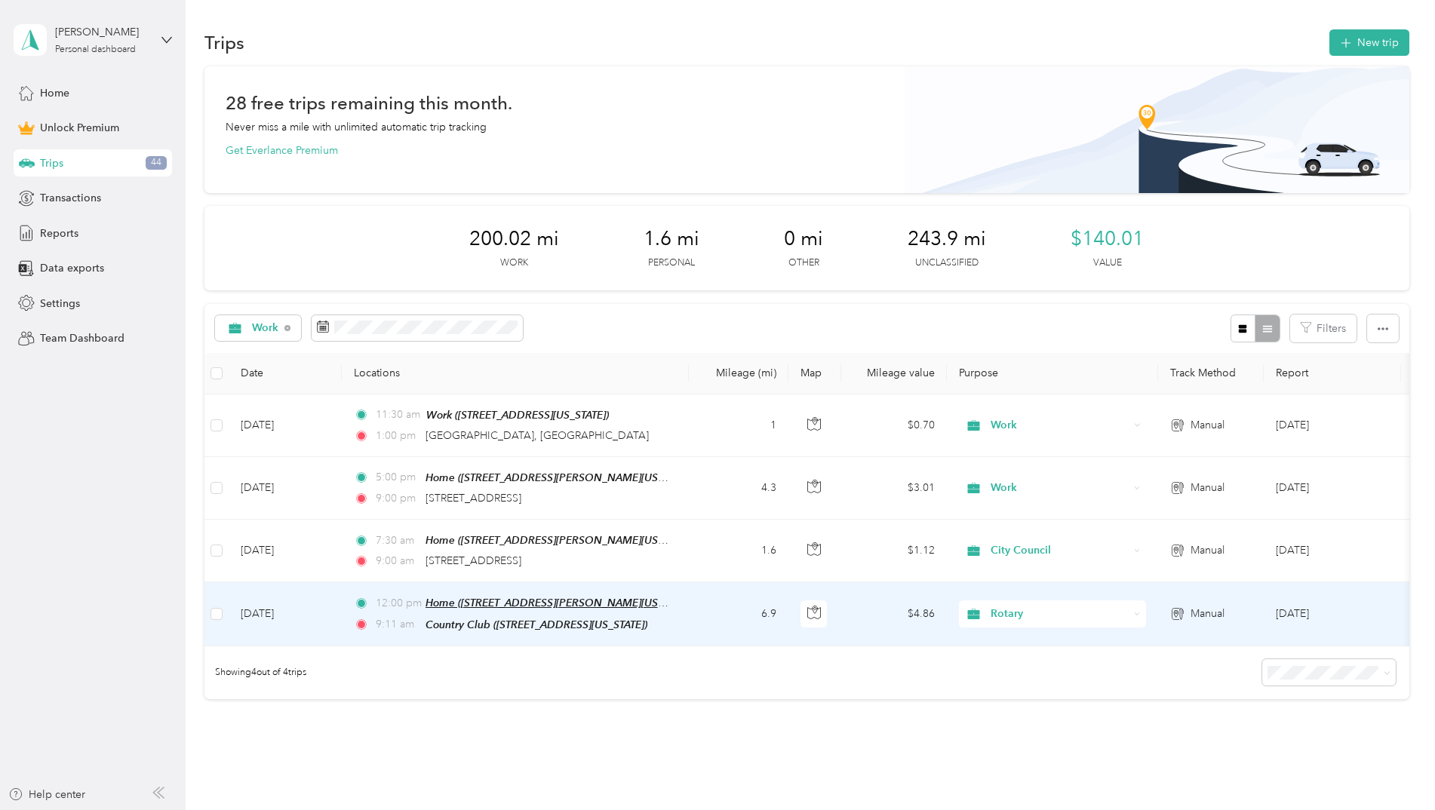
click at [582, 600] on span "Home ([STREET_ADDRESS][PERSON_NAME][US_STATE])" at bounding box center [561, 603] width 272 height 13
click at [711, 609] on td "6.9" at bounding box center [739, 613] width 100 height 63
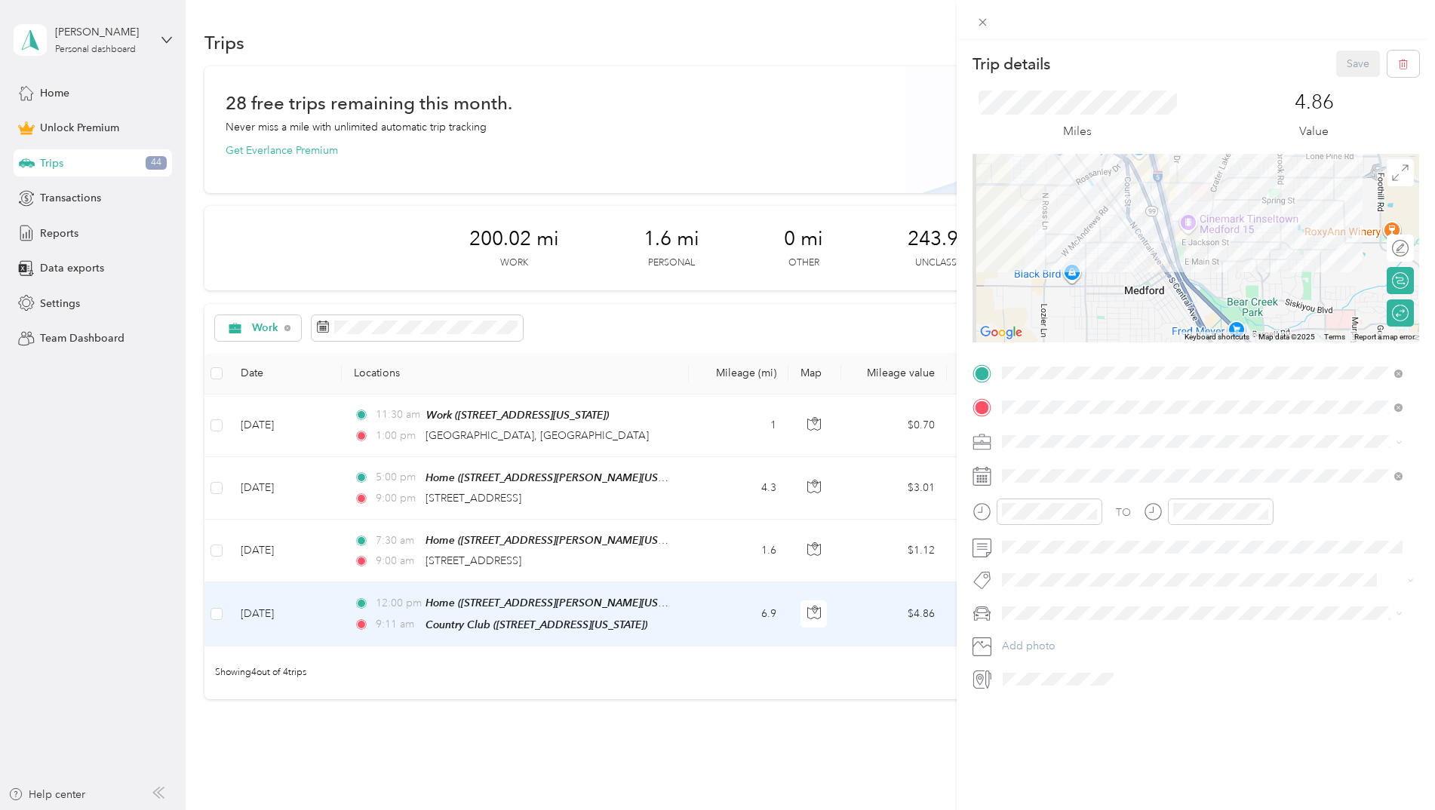
click at [1077, 492] on span "[STREET_ADDRESS][US_STATE]" at bounding box center [1105, 497] width 151 height 13
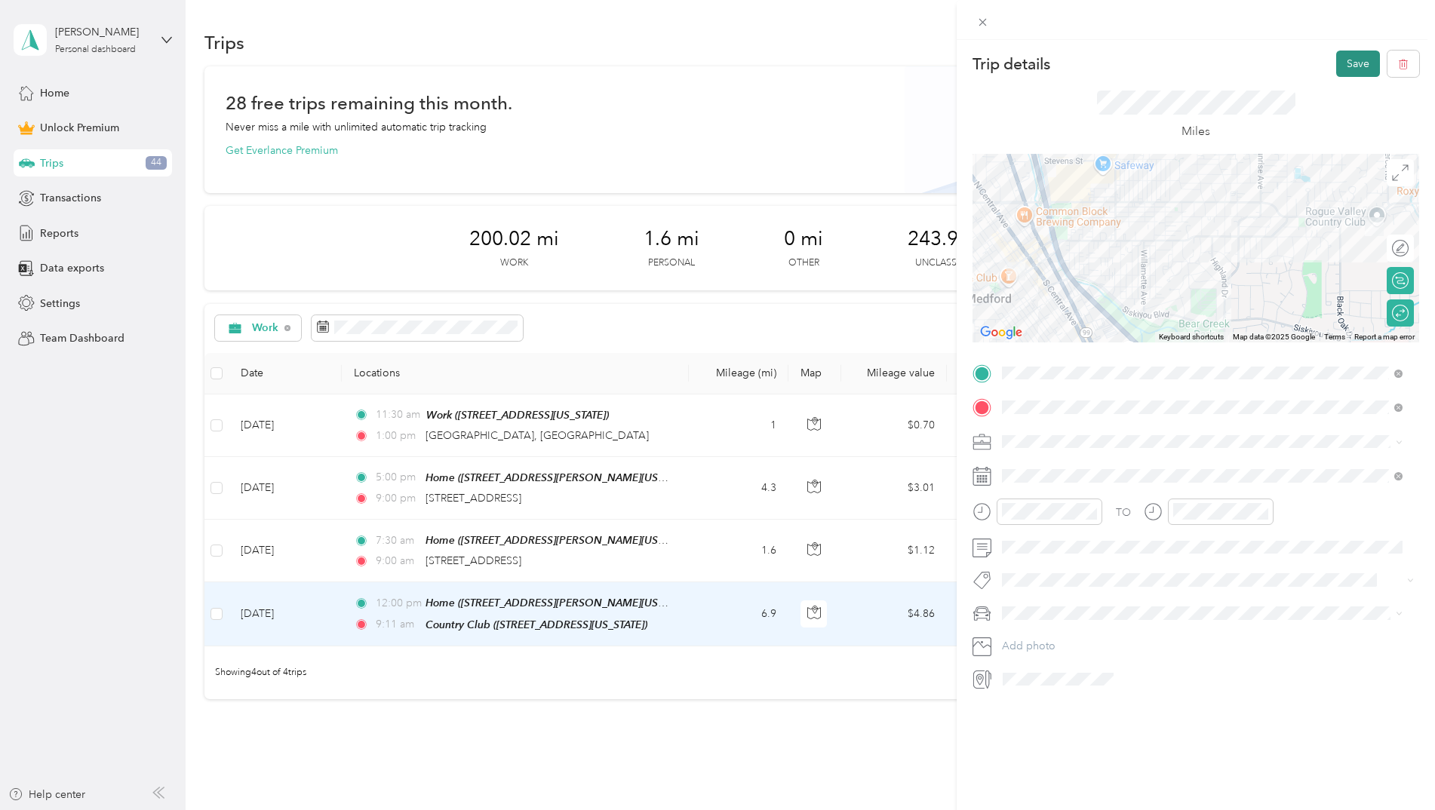
click at [1343, 59] on button "Save" at bounding box center [1358, 64] width 44 height 26
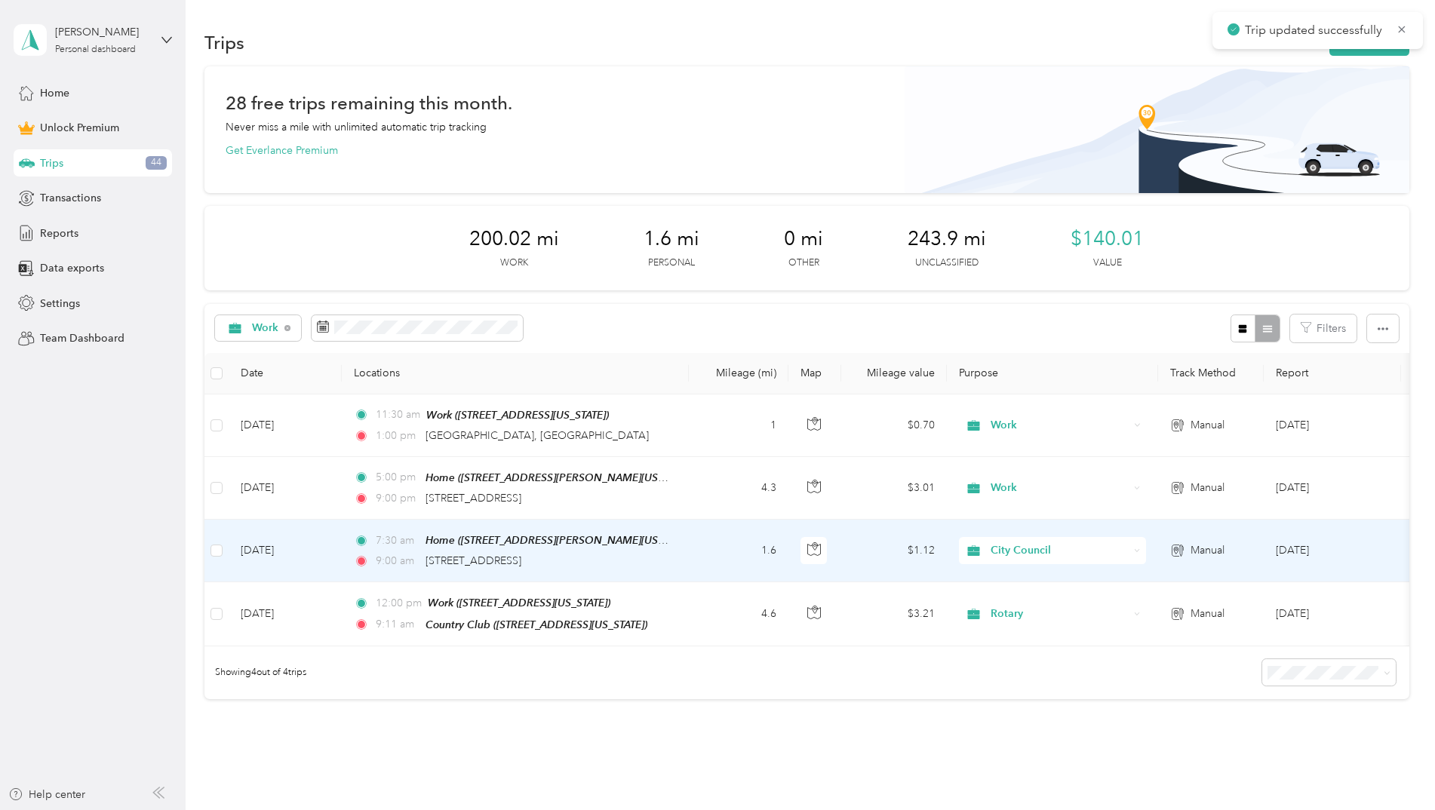
click at [699, 544] on td "1.6" at bounding box center [739, 551] width 100 height 63
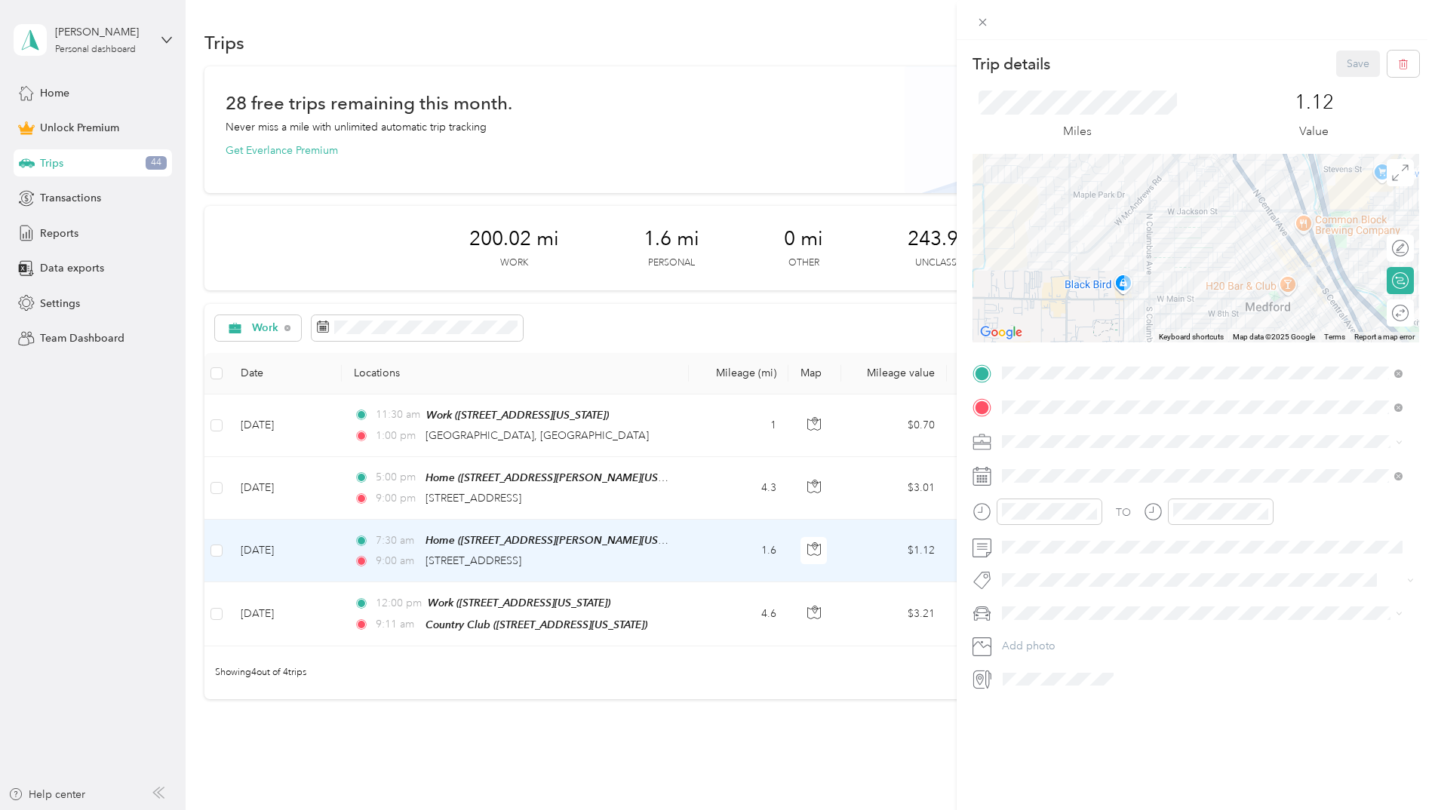
click at [1057, 478] on div "Work" at bounding box center [1105, 481] width 151 height 14
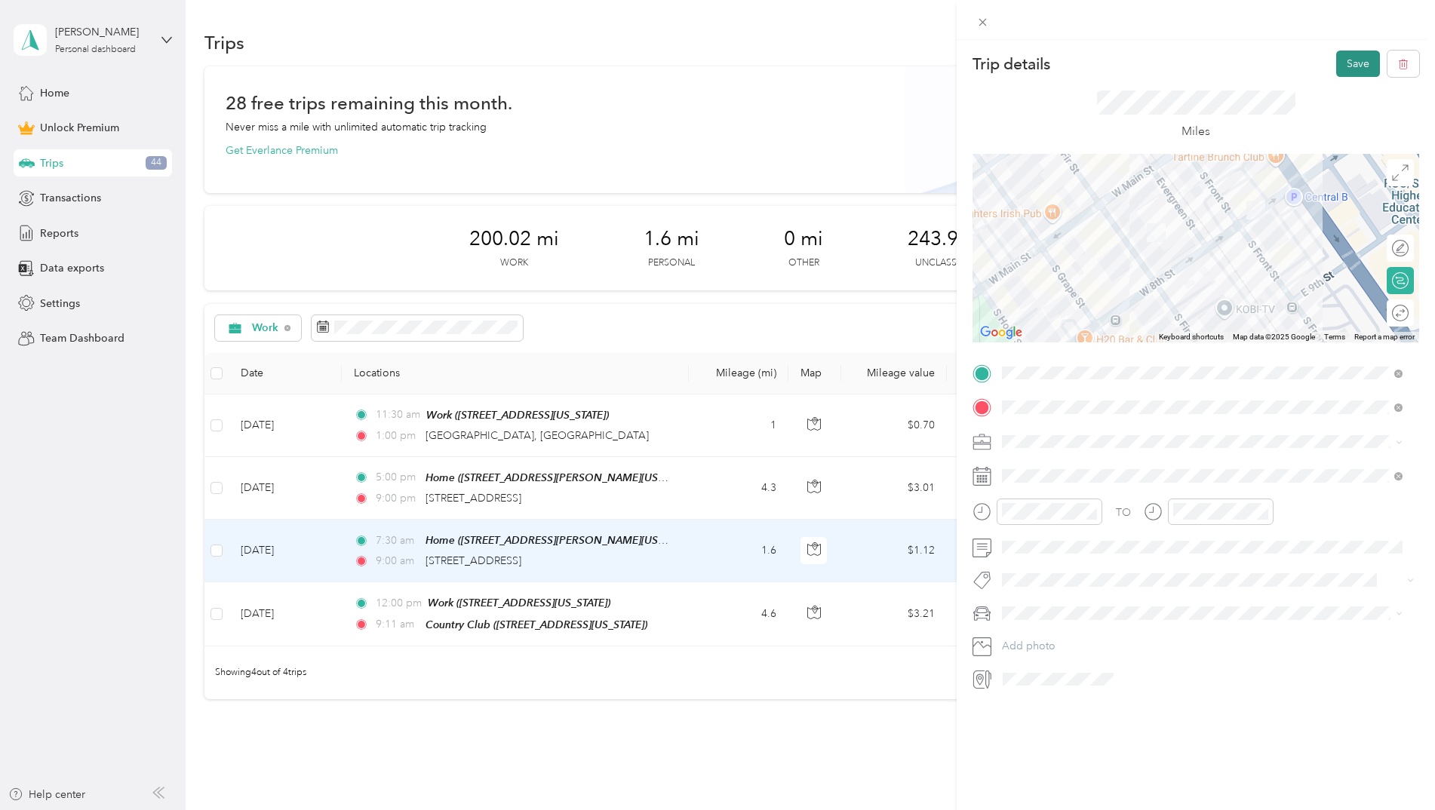
click at [1344, 56] on button "Save" at bounding box center [1358, 64] width 44 height 26
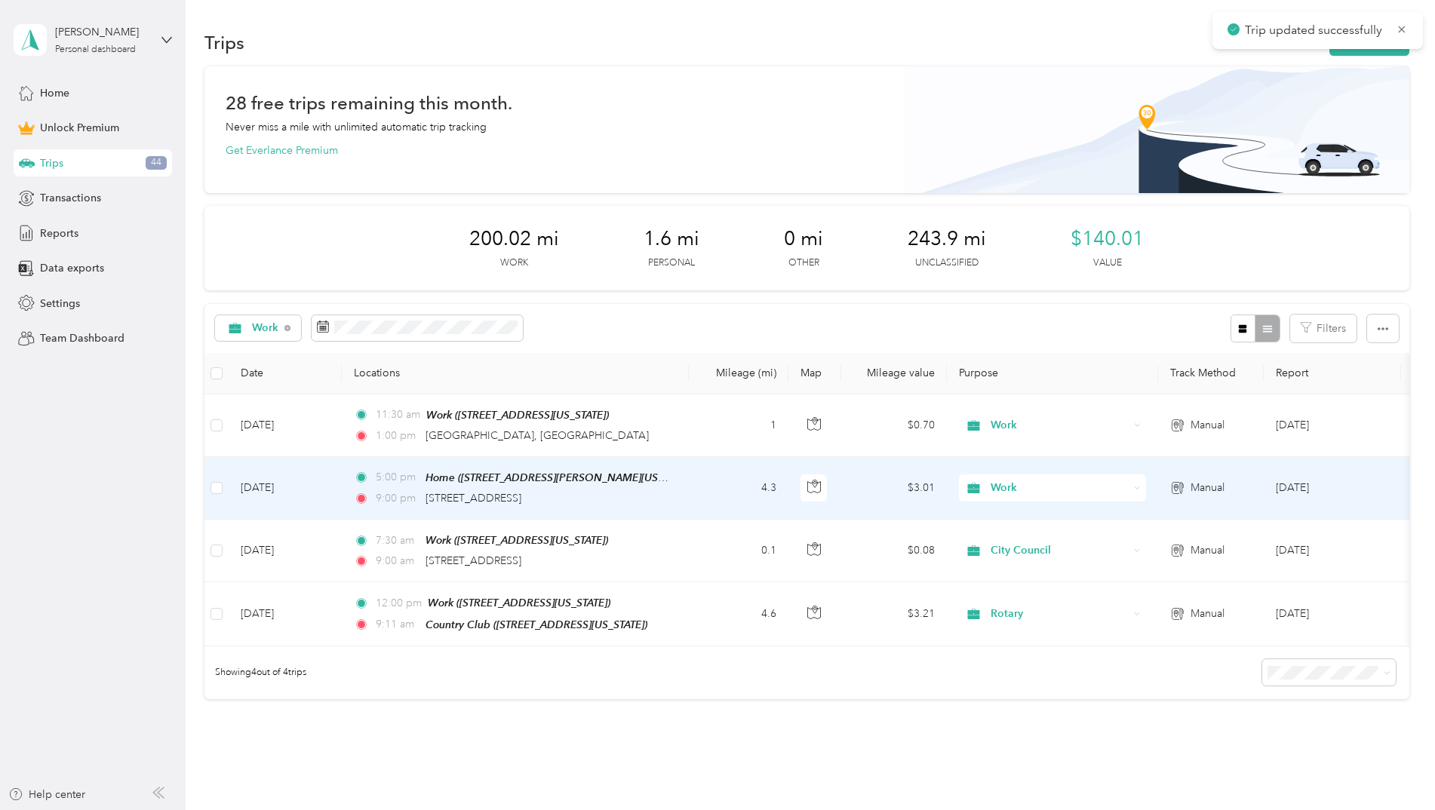
click at [702, 482] on td "4.3" at bounding box center [739, 488] width 100 height 63
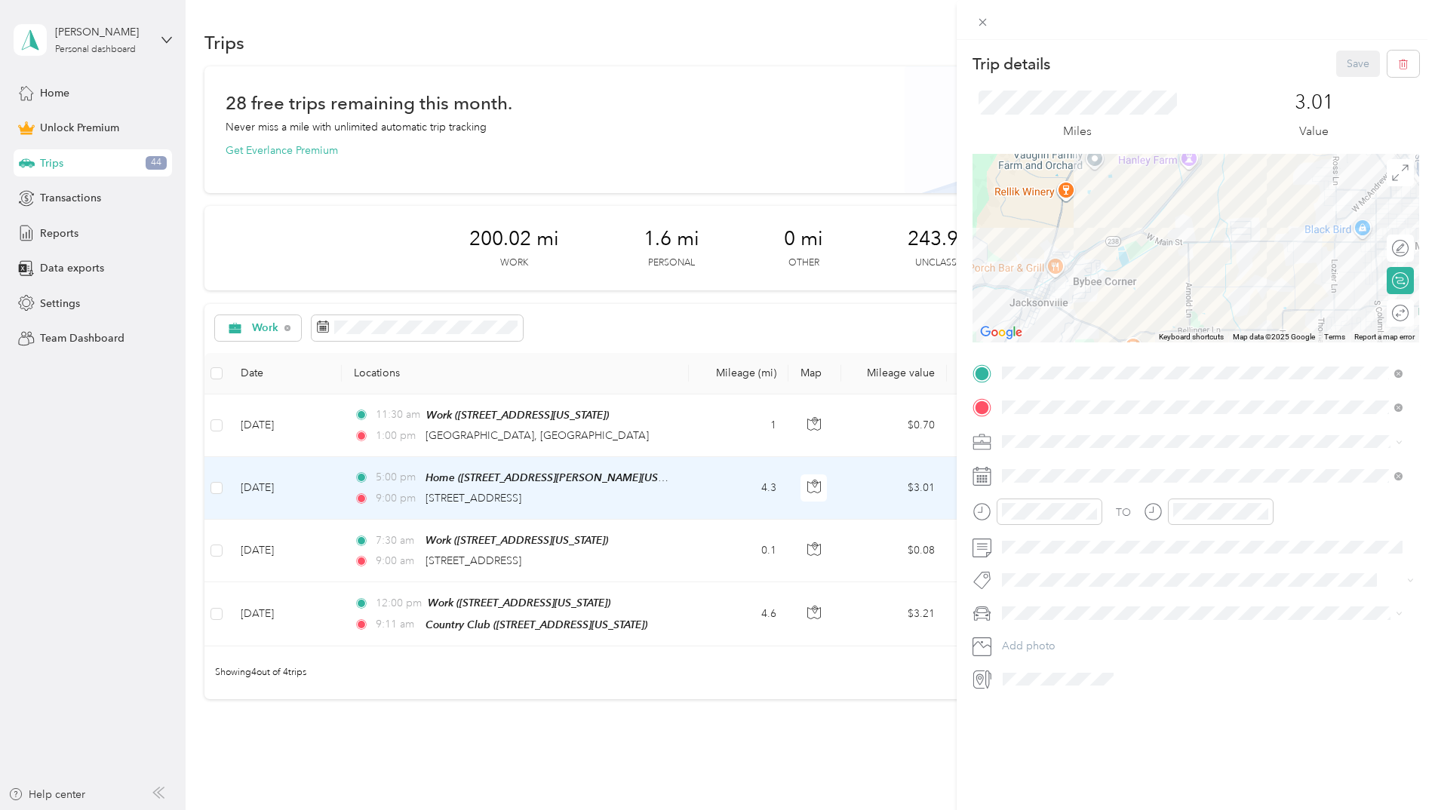
click at [1074, 477] on div "Work" at bounding box center [1105, 481] width 151 height 14
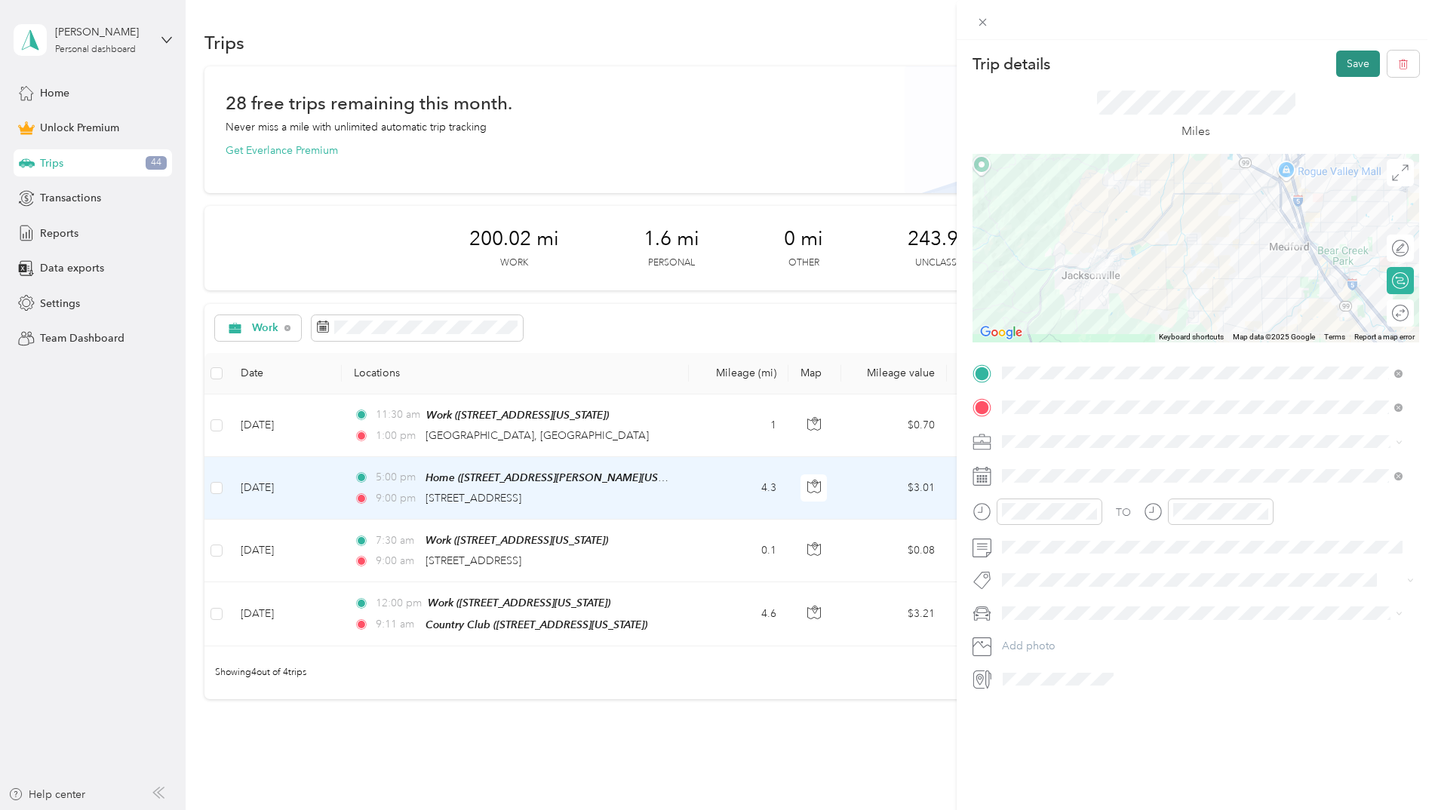
click at [1338, 63] on button "Save" at bounding box center [1358, 64] width 44 height 26
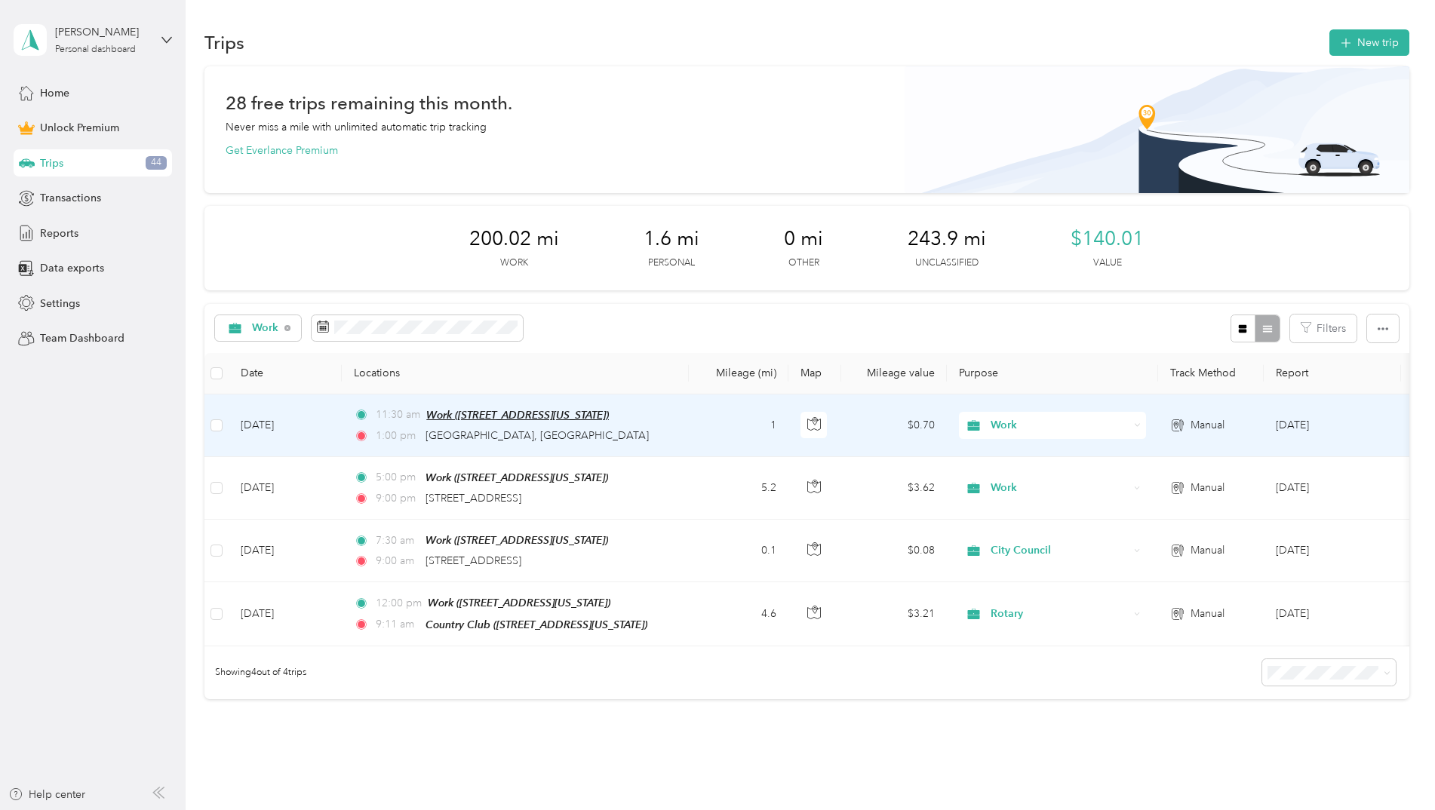
click at [534, 413] on span "Work ([STREET_ADDRESS][US_STATE])" at bounding box center [517, 415] width 183 height 12
click at [689, 436] on td "1" at bounding box center [739, 426] width 100 height 63
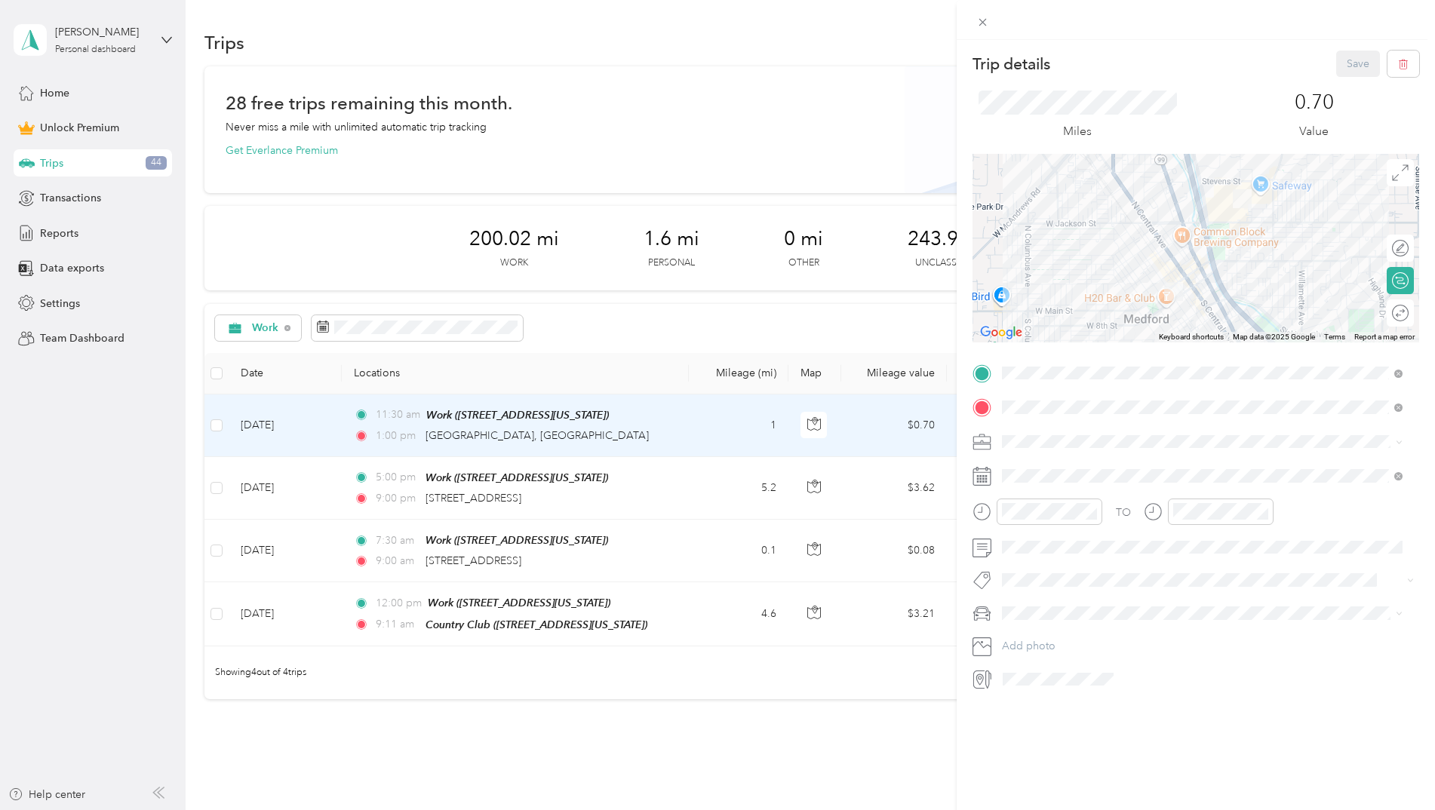
click at [673, 480] on div "Trip details Save This trip cannot be edited because it is either under review,…" at bounding box center [717, 405] width 1435 height 810
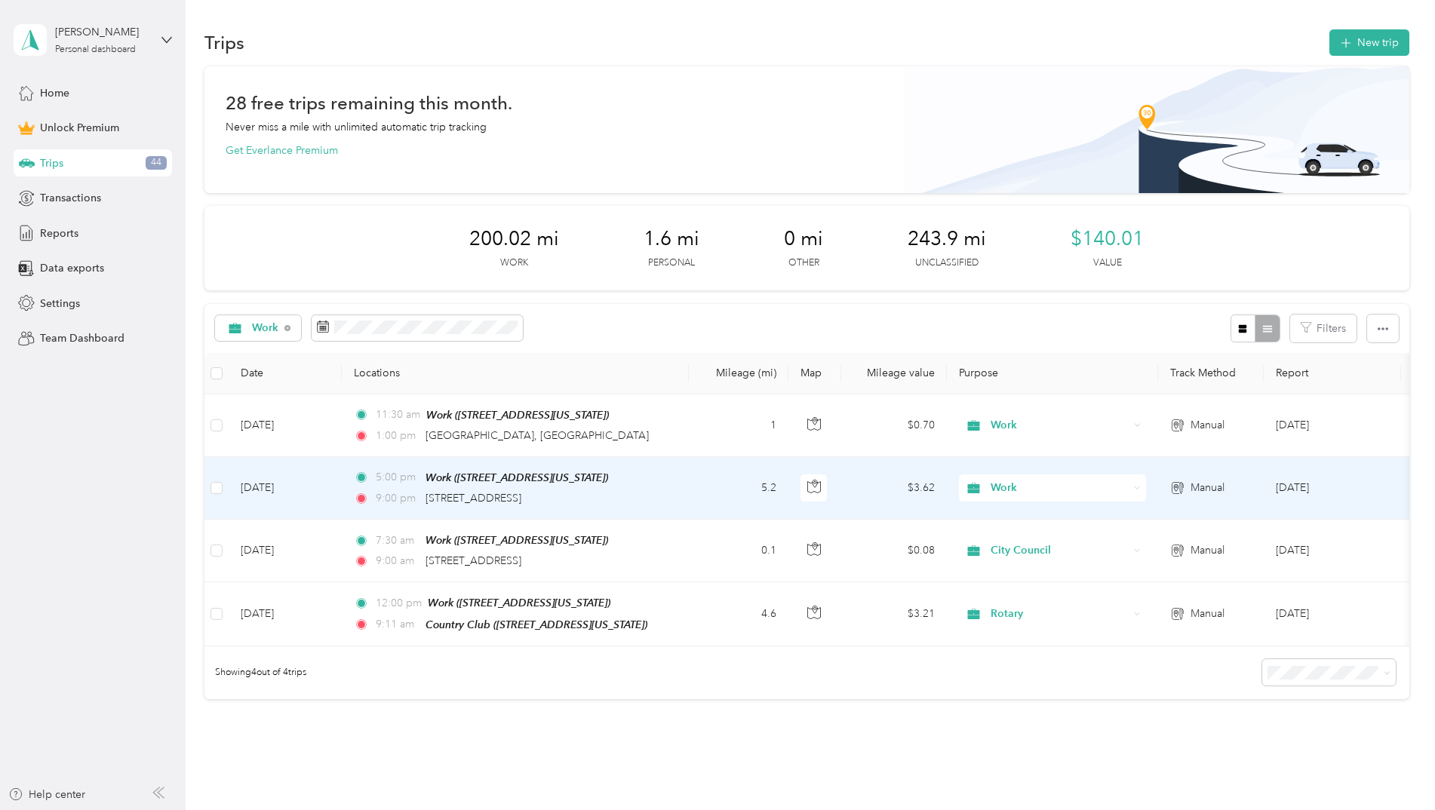
click at [683, 491] on td "5:00 pm Work ([STREET_ADDRESS][US_STATE]) 9:00 pm [STREET_ADDRESS]" at bounding box center [515, 488] width 347 height 63
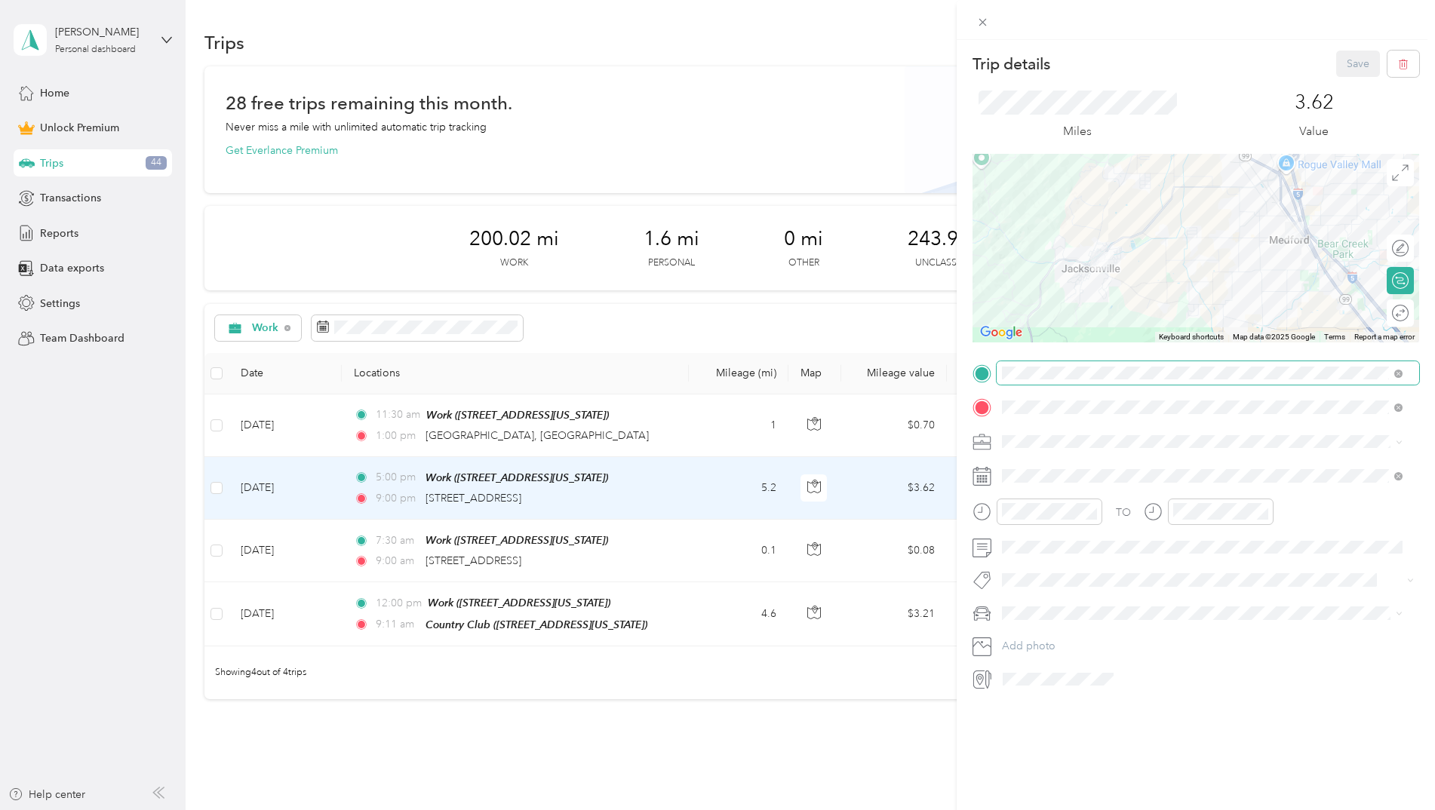
click at [1064, 379] on span at bounding box center [1207, 373] width 422 height 24
click at [1064, 485] on div "Home [STREET_ADDRESS][PERSON_NAME][US_STATE]" at bounding box center [1147, 490] width 235 height 32
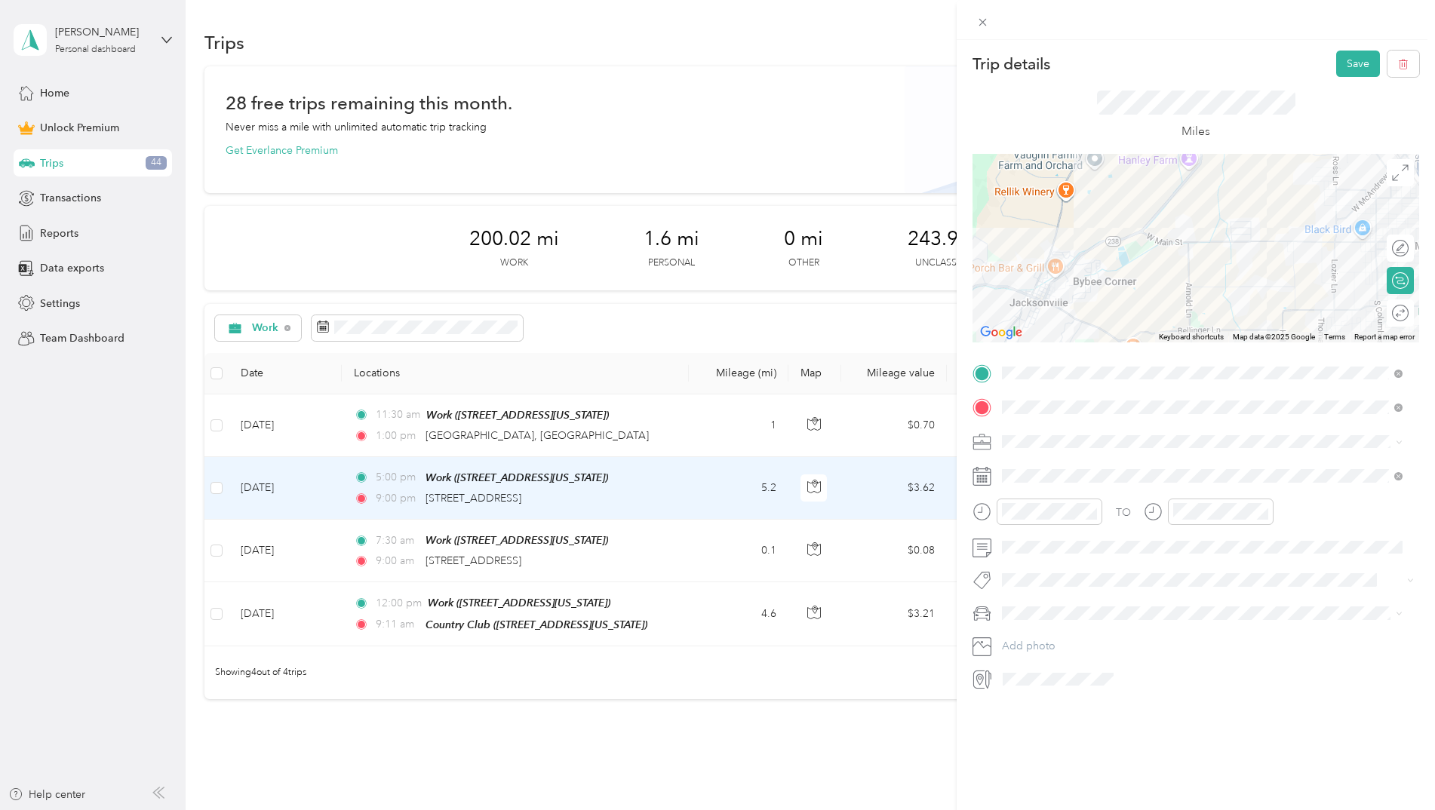
click at [1408, 320] on div "Round trip" at bounding box center [1408, 314] width 0 height 16
click at [1385, 309] on div at bounding box center [1393, 314] width 32 height 16
click at [1343, 64] on button "Save" at bounding box center [1358, 64] width 44 height 26
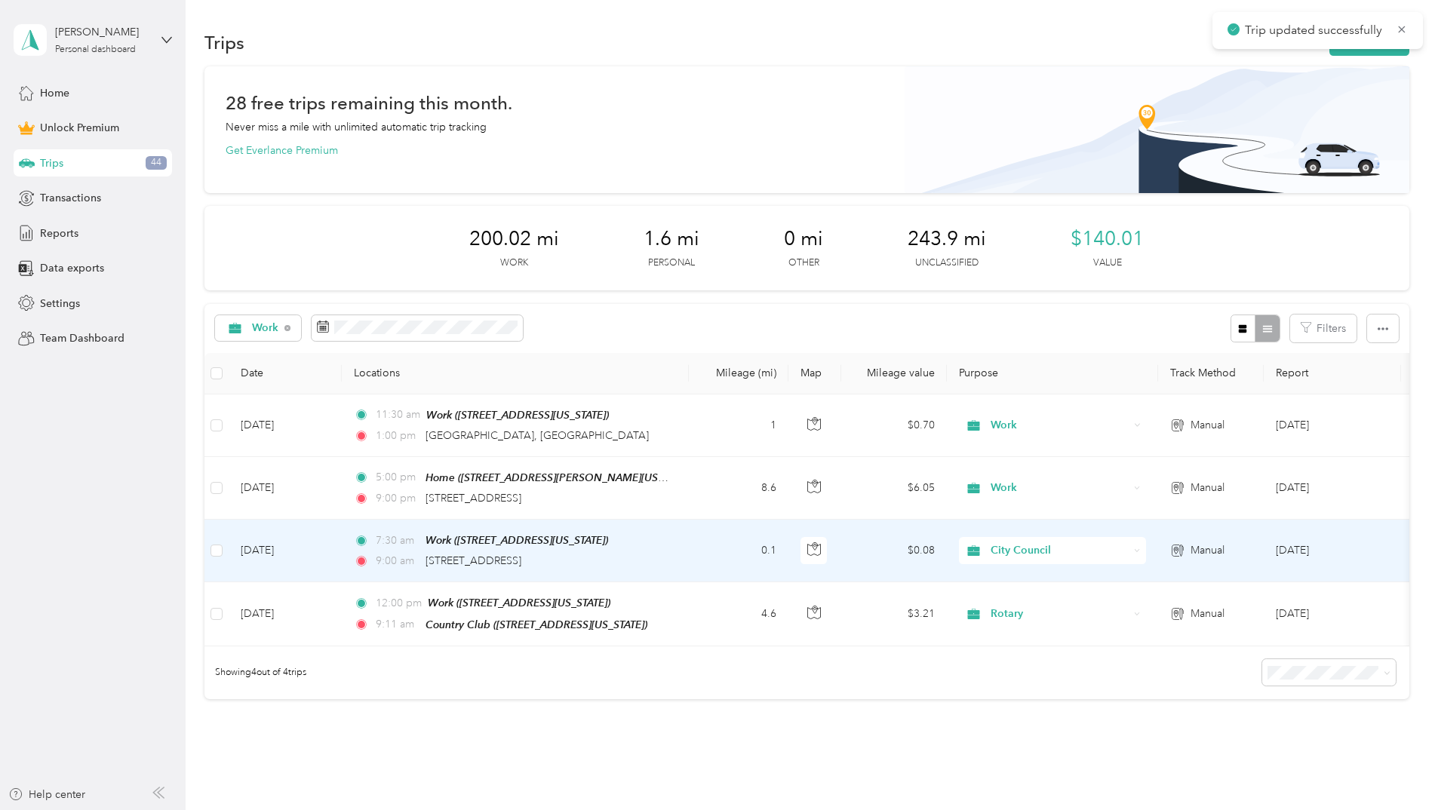
click at [690, 546] on td "0.1" at bounding box center [739, 551] width 100 height 63
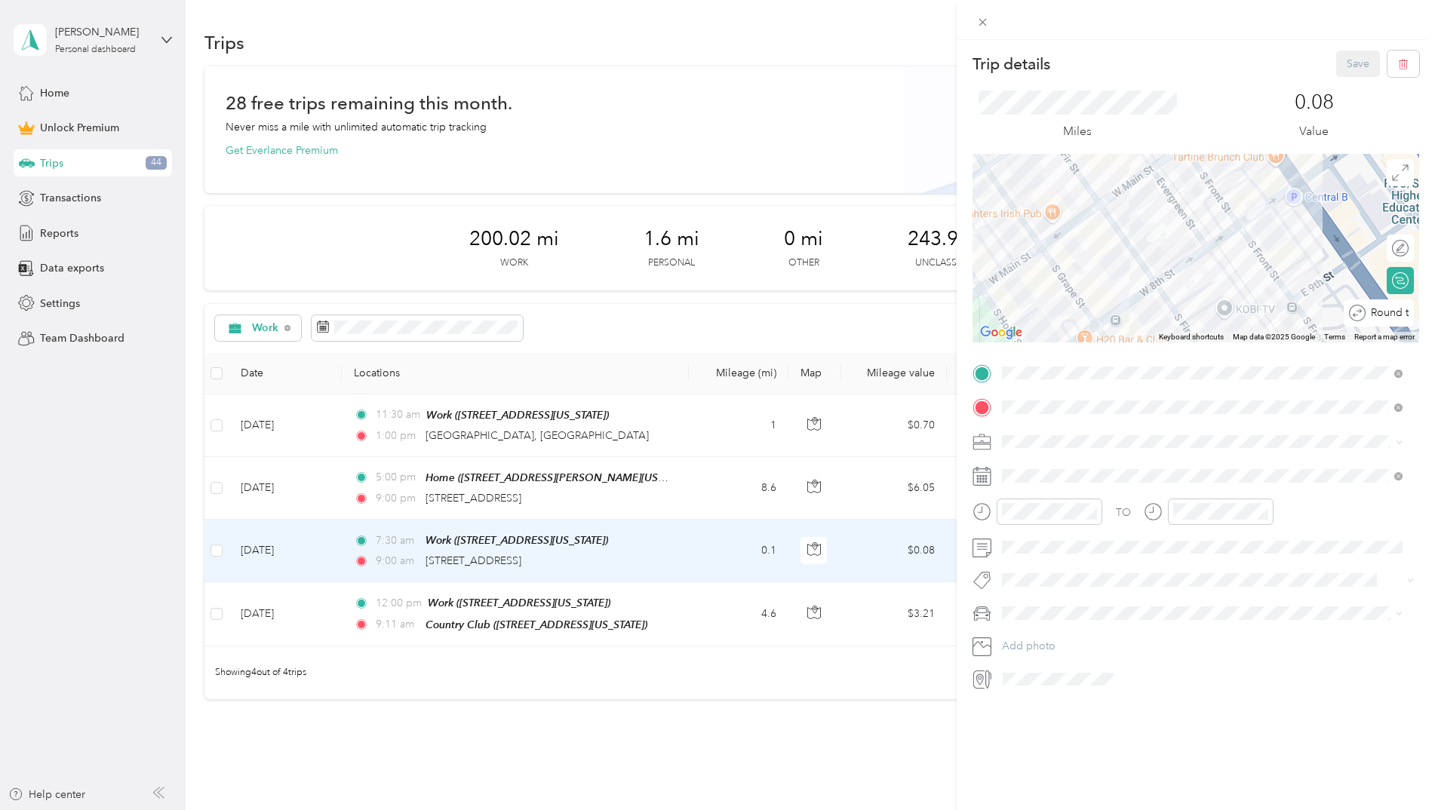
click at [1384, 309] on div "Round trip" at bounding box center [1386, 314] width 43 height 16
click at [1384, 309] on div at bounding box center [1393, 314] width 32 height 16
click at [1343, 65] on button "Save" at bounding box center [1358, 64] width 44 height 26
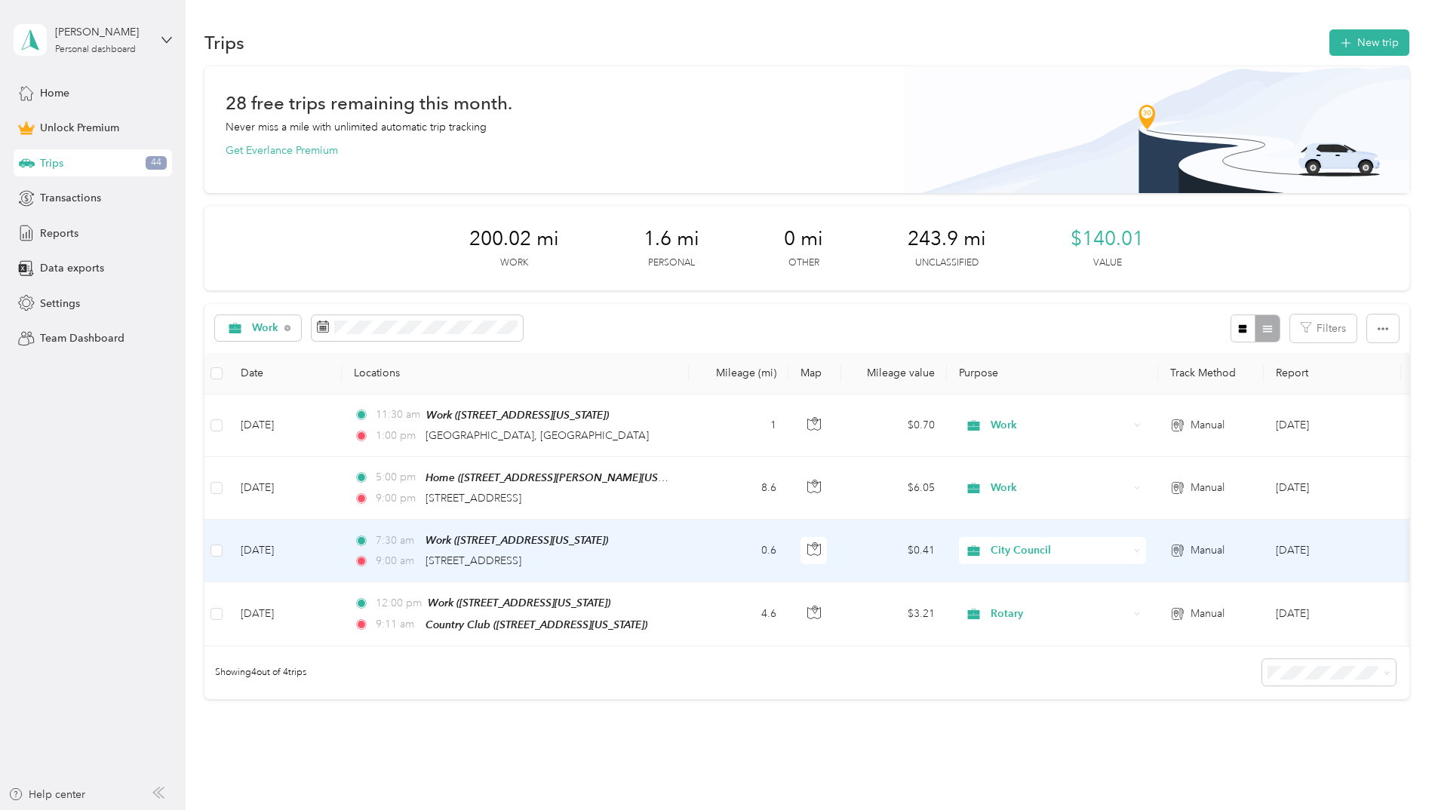
click at [666, 547] on div "7:30 am Work ([STREET_ADDRESS][US_STATE]) 9:00 am [STREET_ADDRESS]" at bounding box center [512, 551] width 317 height 38
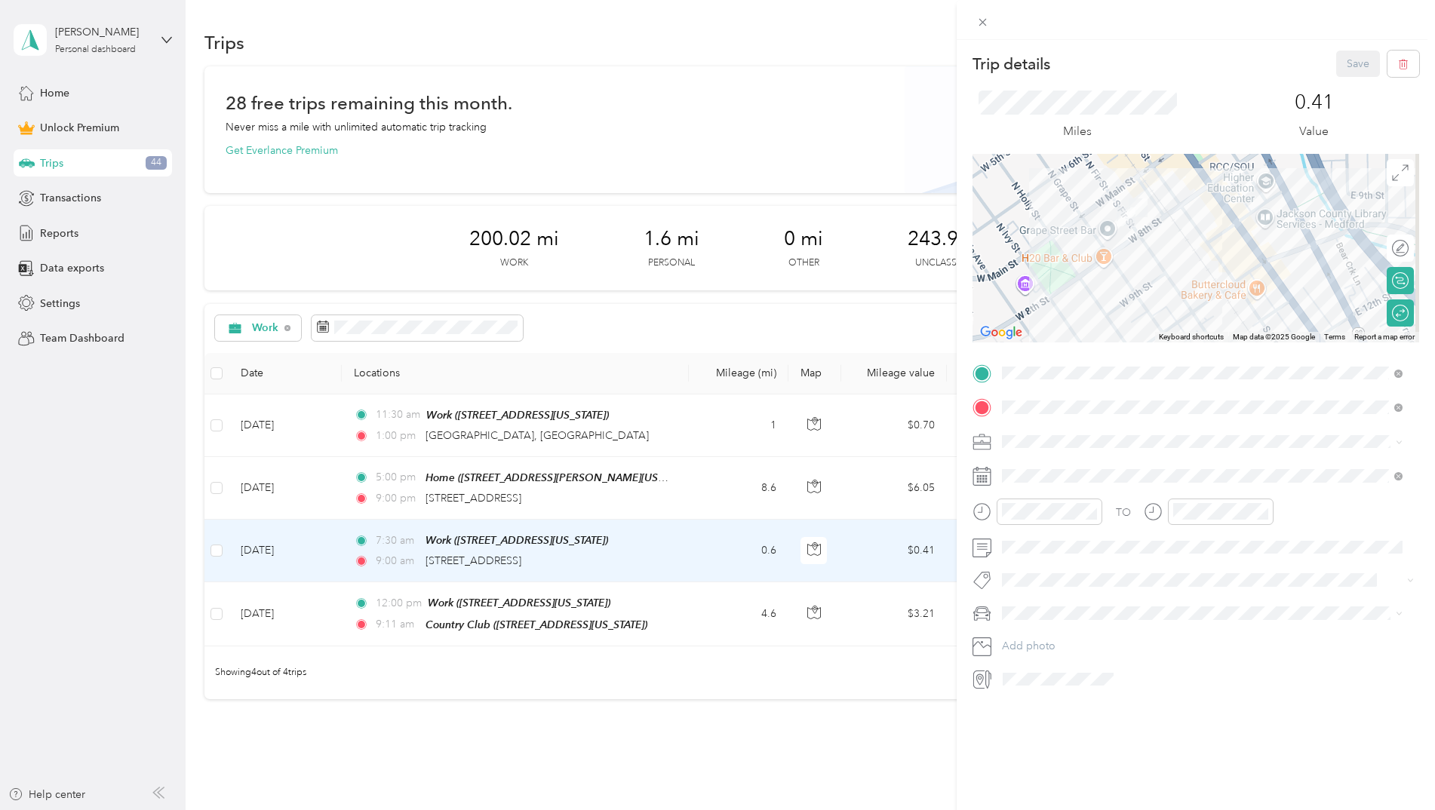
click at [685, 616] on div "Trip details Save This trip cannot be edited because it is either under review,…" at bounding box center [717, 405] width 1435 height 810
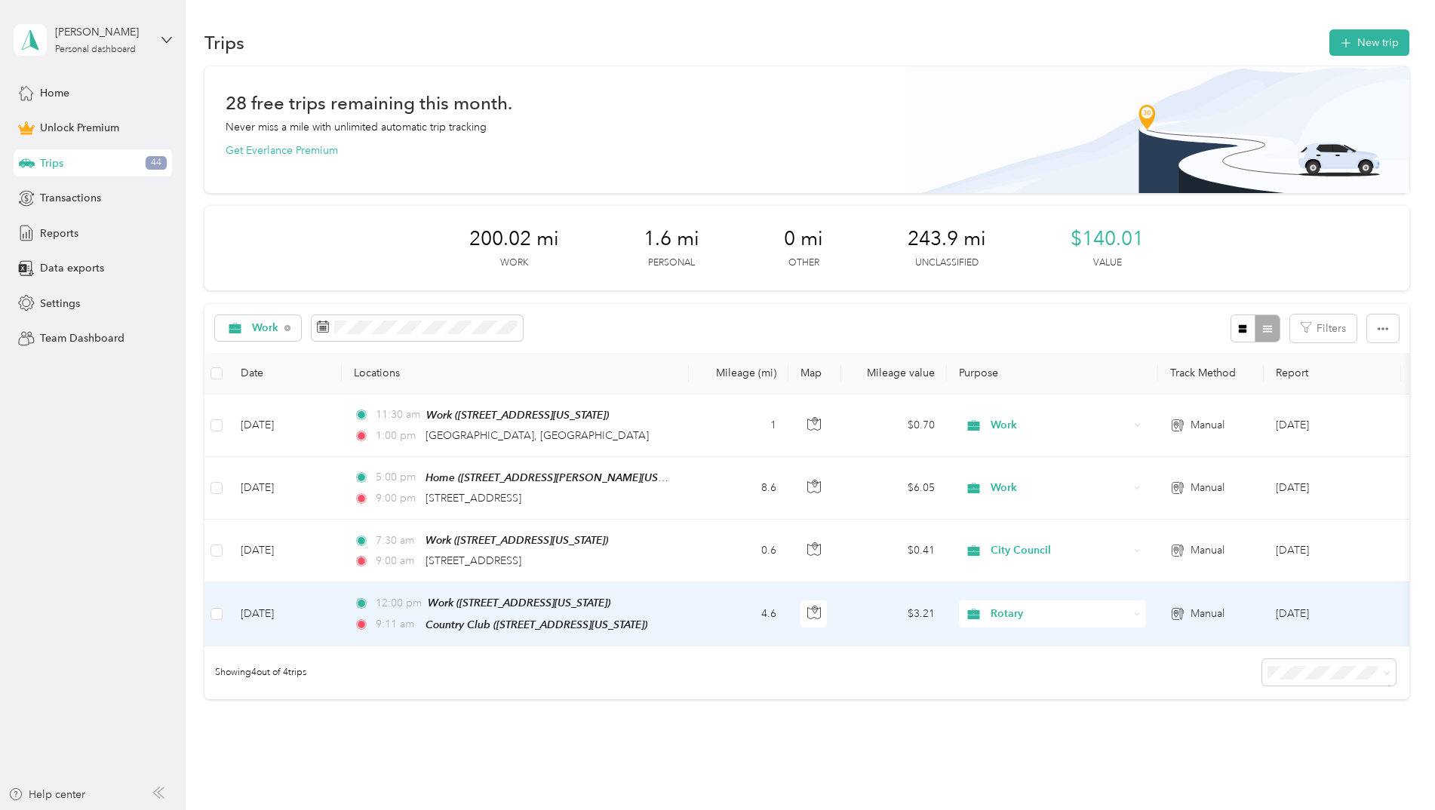
click at [680, 616] on td "12:00 pm Work ([STREET_ADDRESS][US_STATE]) 9:11 am Country Club ([STREET_ADDRES…" at bounding box center [515, 613] width 347 height 63
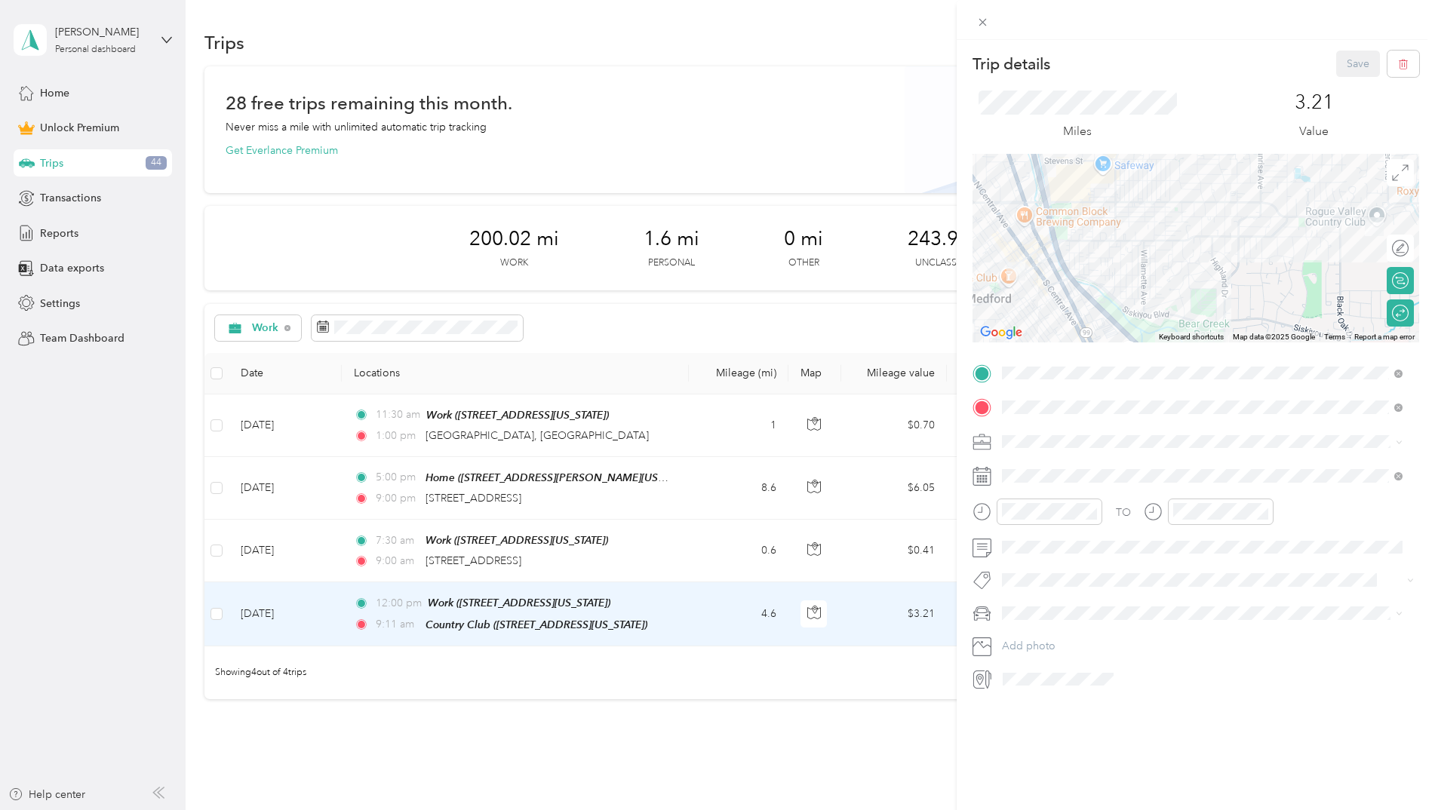
click at [682, 416] on div "Trip details Save This trip cannot be edited because it is either under review,…" at bounding box center [717, 405] width 1435 height 810
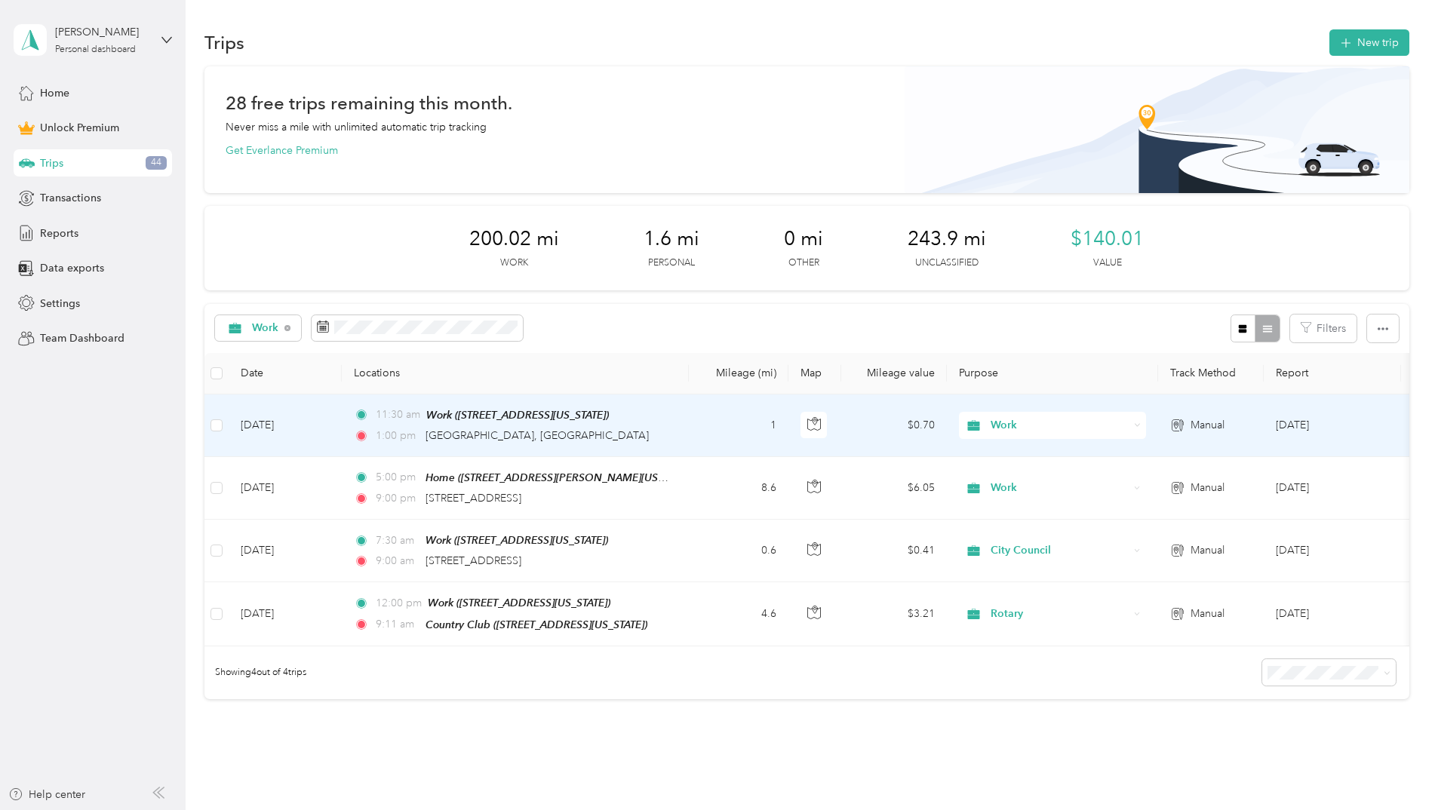
click at [671, 431] on td "11:30 am Work ([STREET_ADDRESS][US_STATE]) 1:00 pm [STREET_ADDRESS]" at bounding box center [515, 426] width 347 height 63
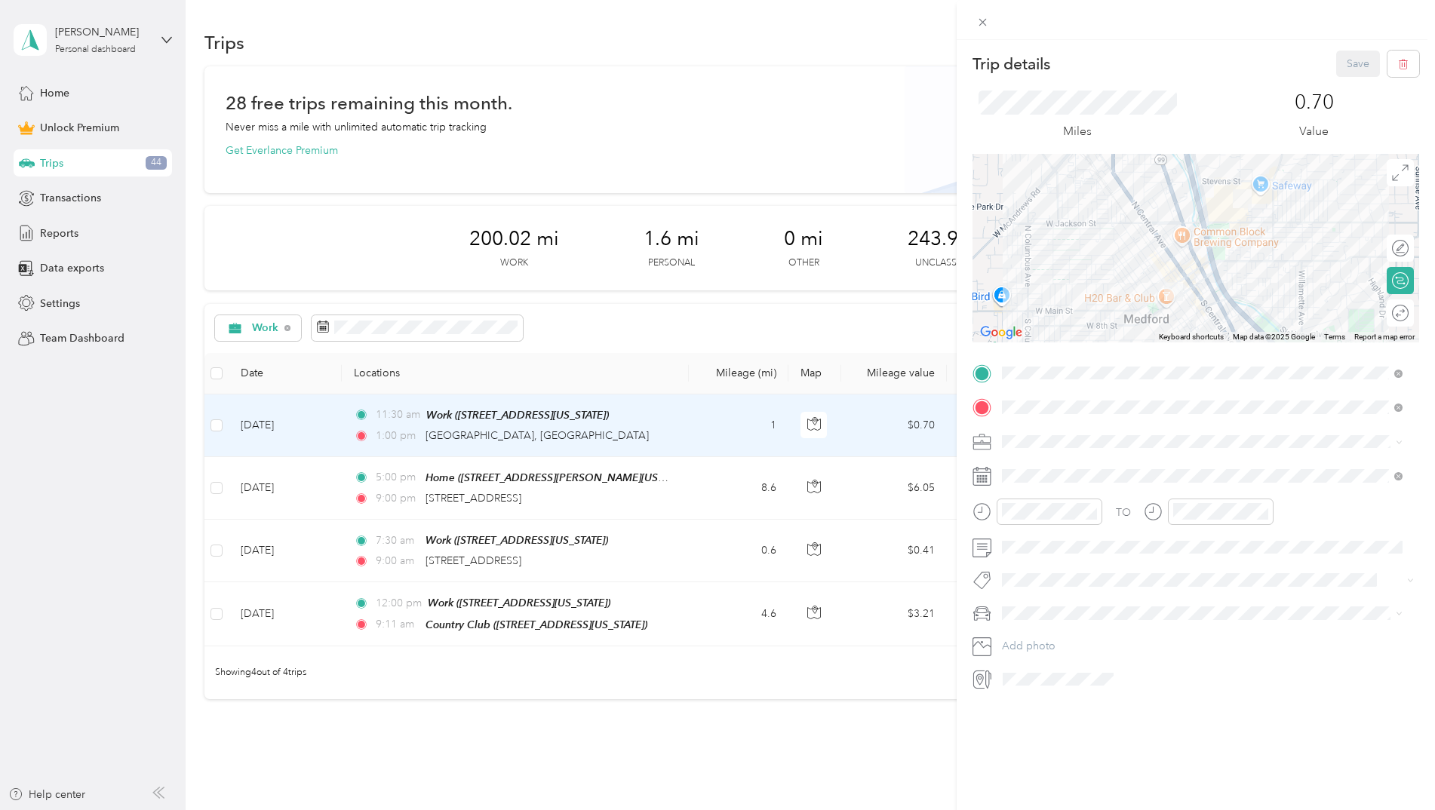
click at [656, 430] on div "Trip details Save This trip cannot be edited because it is either under review,…" at bounding box center [717, 405] width 1435 height 810
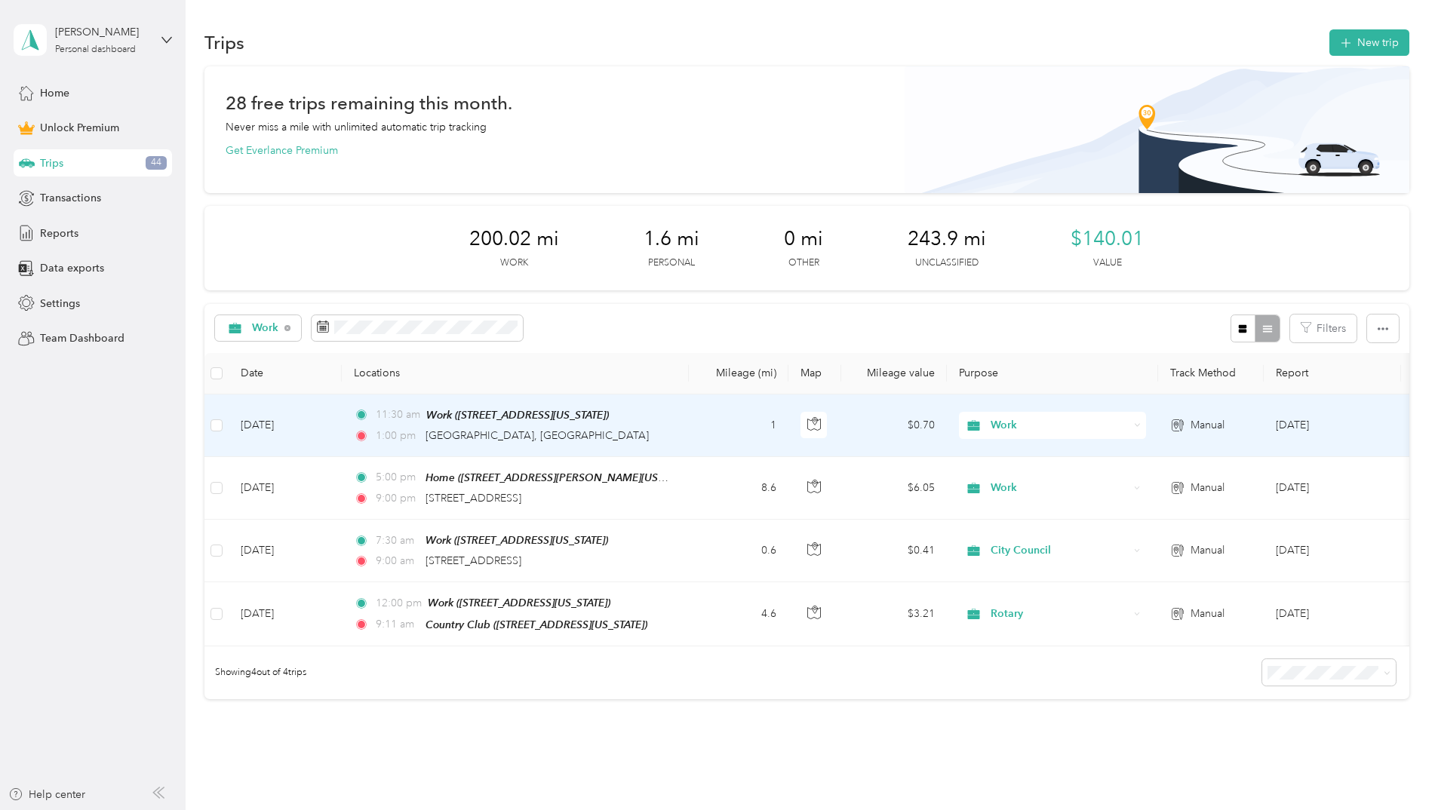
click at [656, 430] on div "1:00 pm [STREET_ADDRESS]" at bounding box center [512, 436] width 317 height 17
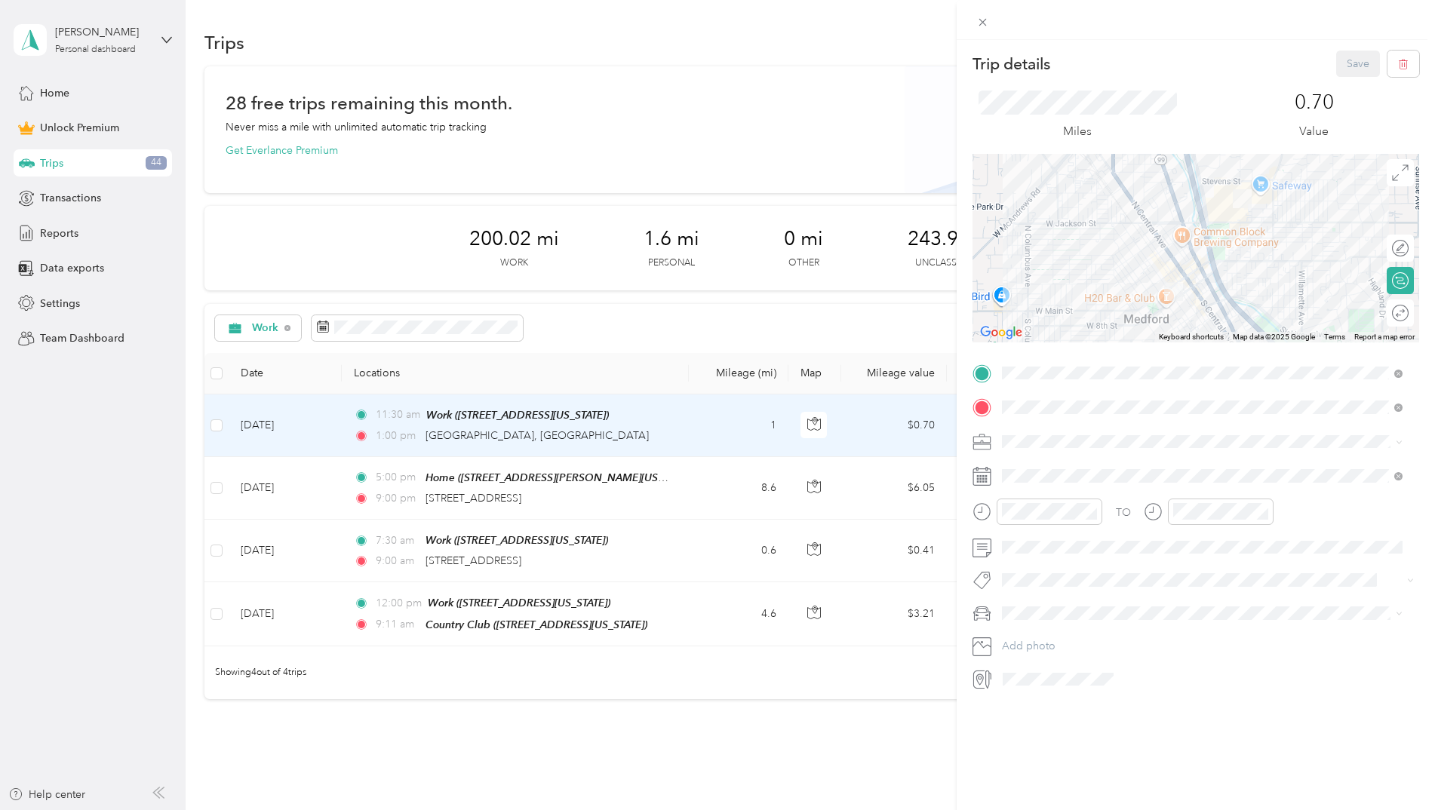
click at [655, 339] on div "Trip details Save This trip cannot be edited because it is either under review,…" at bounding box center [717, 405] width 1435 height 810
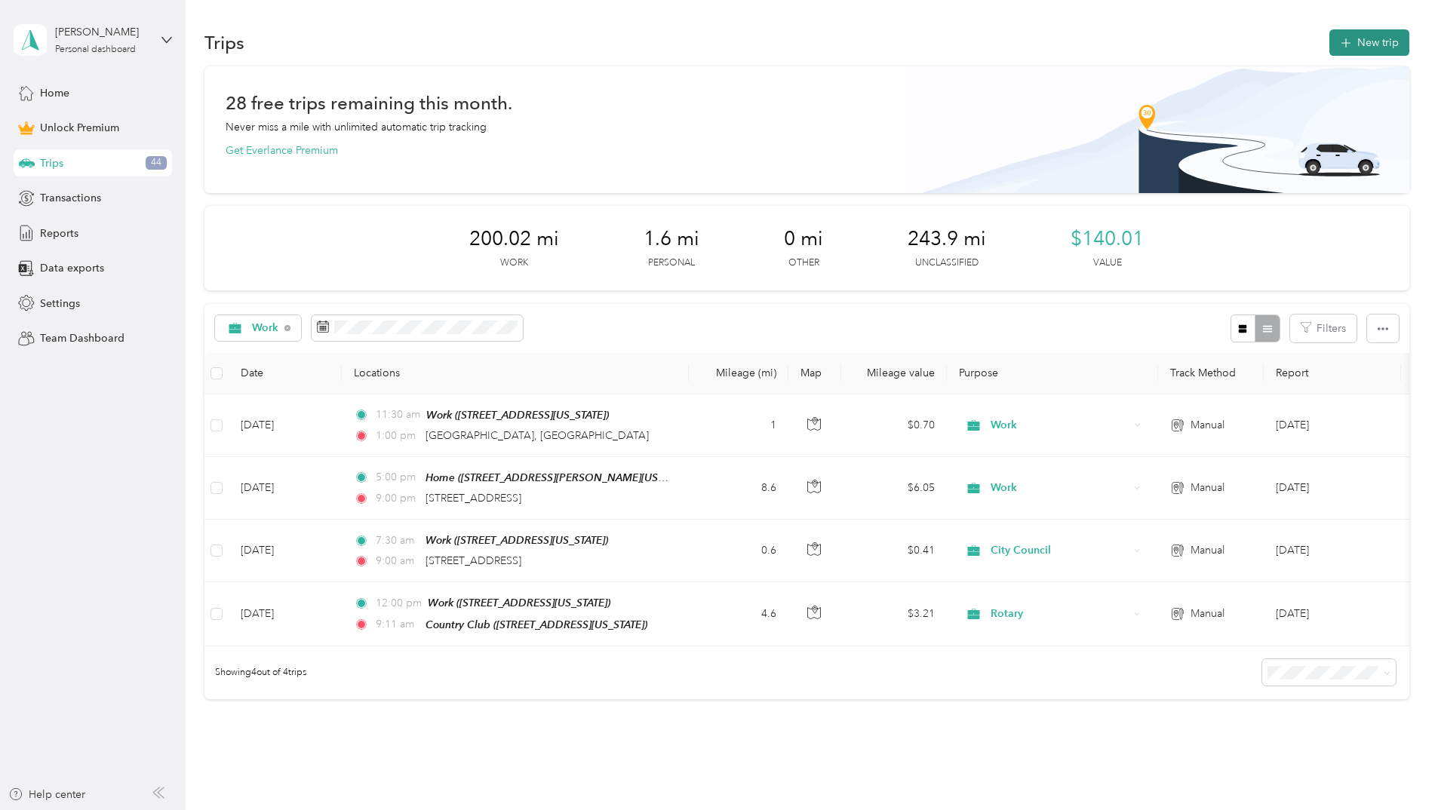
click at [1380, 43] on button "New trip" at bounding box center [1369, 42] width 80 height 26
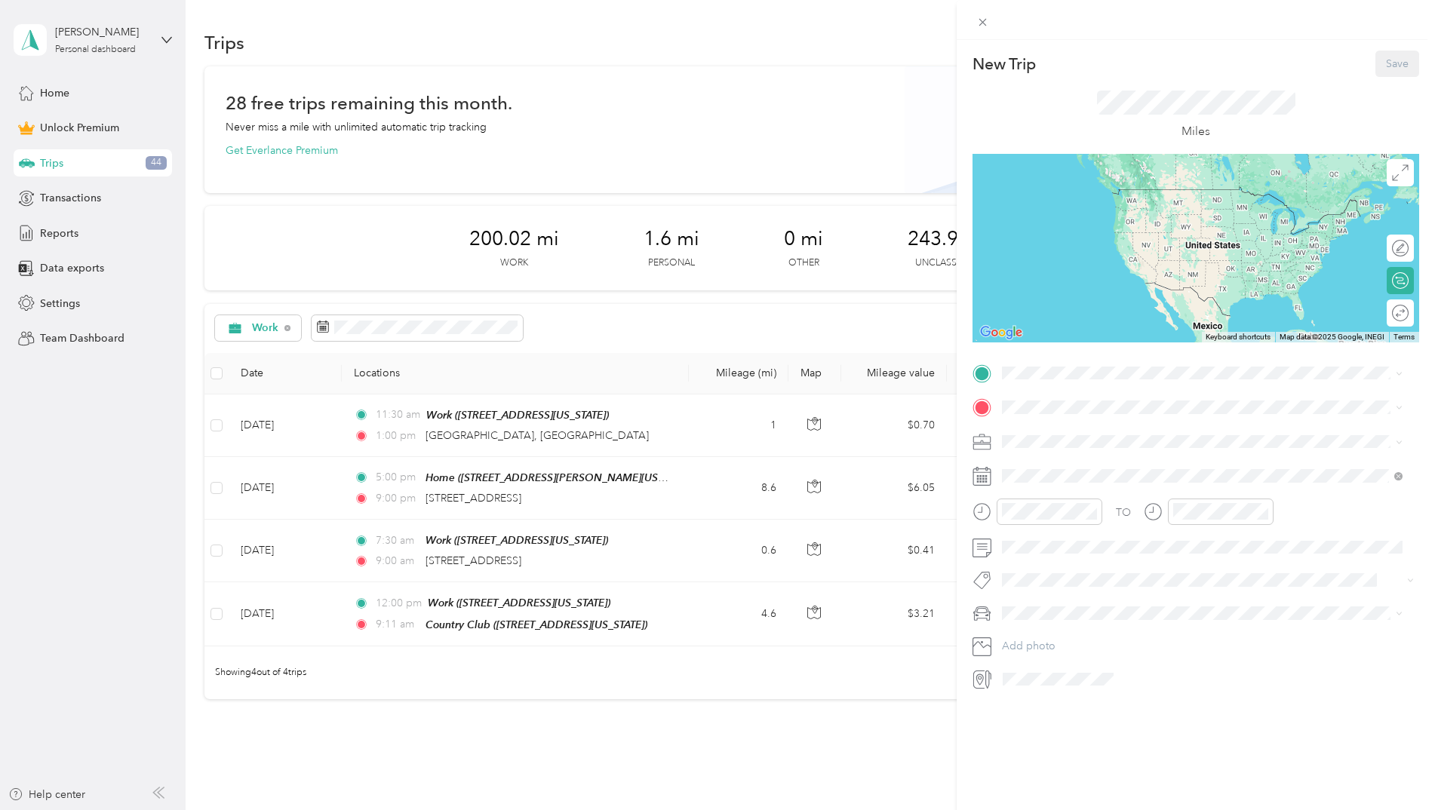
click at [676, 422] on div "New Trip Save This trip cannot be edited because it is either under review, app…" at bounding box center [717, 405] width 1435 height 810
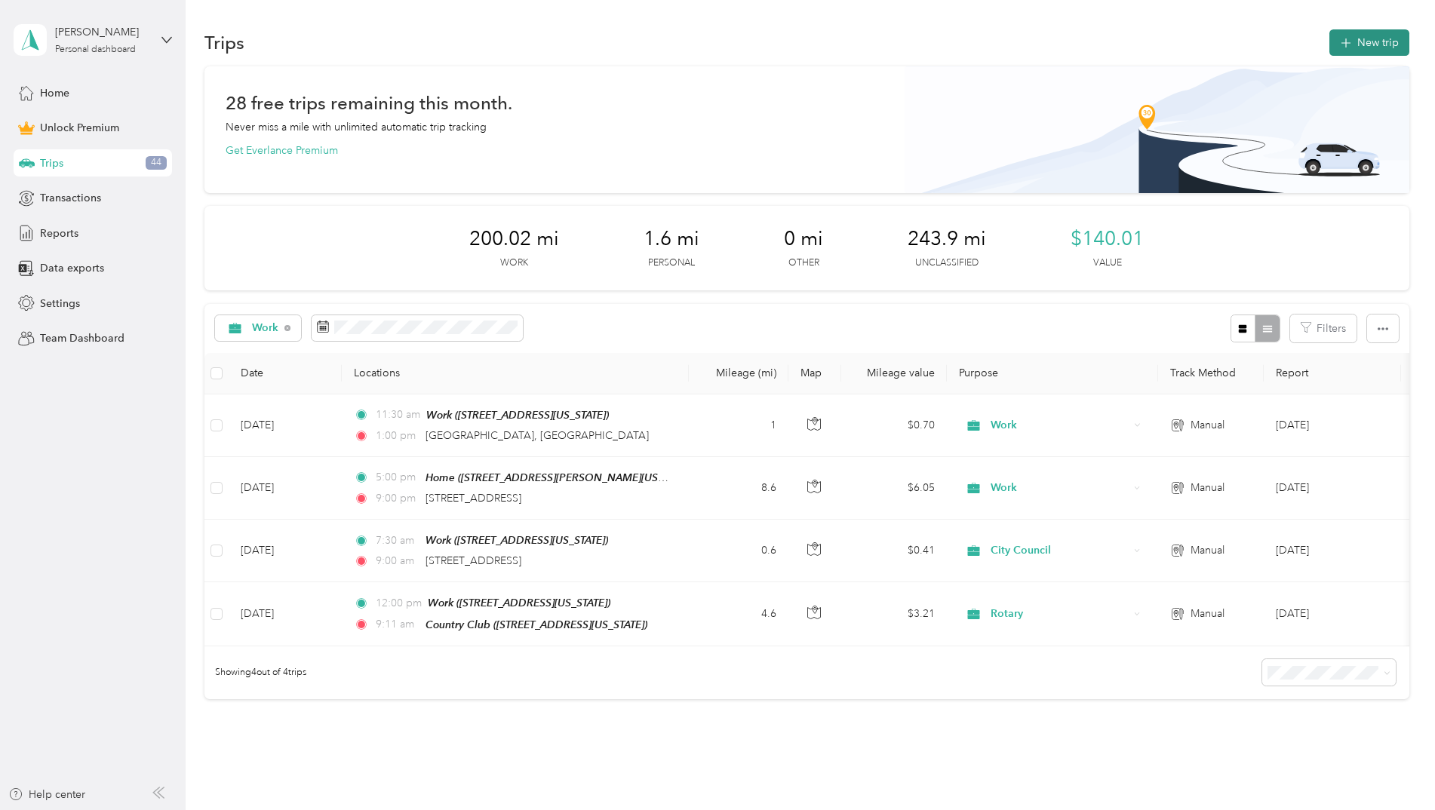
click at [1371, 44] on button "New trip" at bounding box center [1369, 42] width 80 height 26
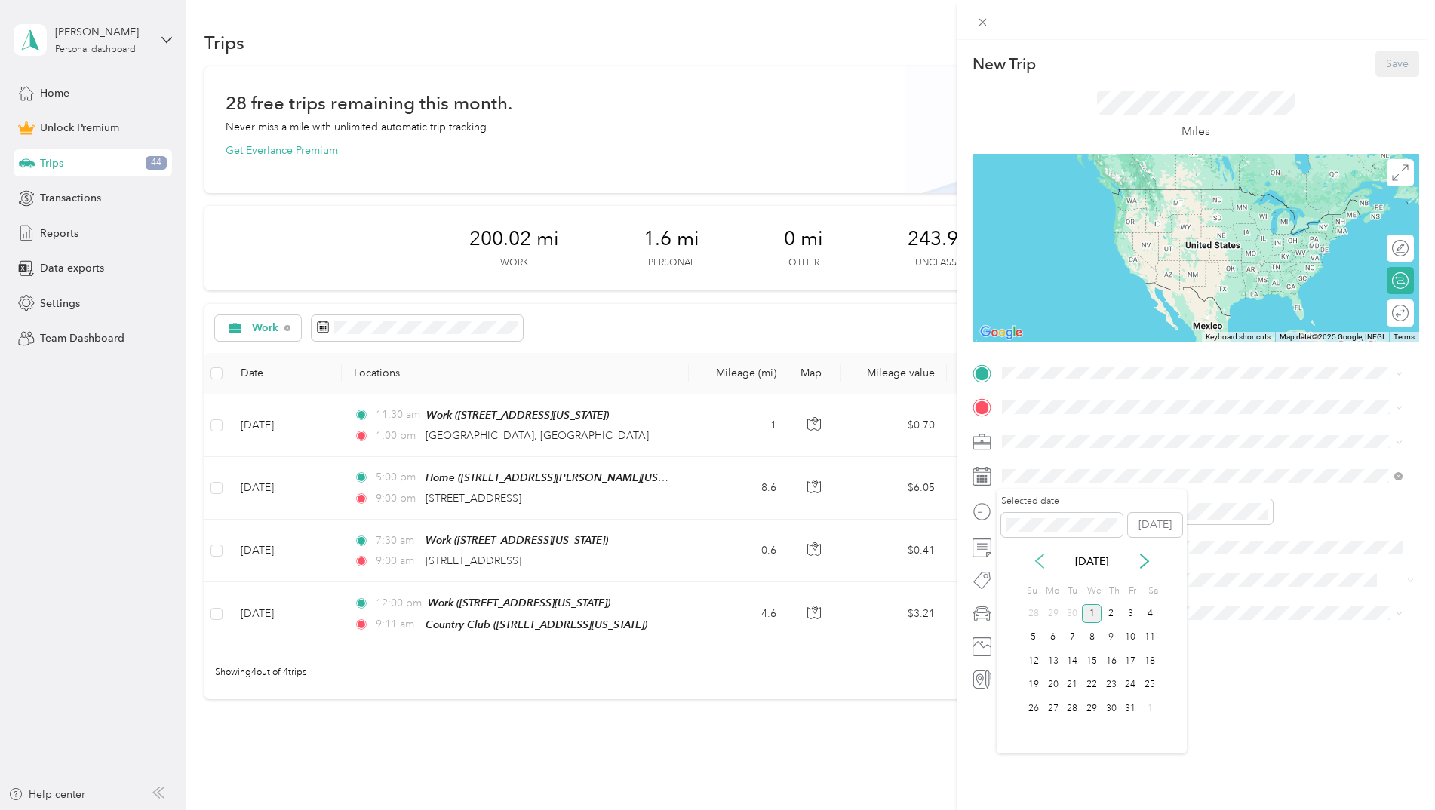
click at [1042, 560] on icon at bounding box center [1039, 561] width 15 height 15
click at [1085, 637] on div "10" at bounding box center [1092, 637] width 20 height 19
click at [1069, 380] on span at bounding box center [1207, 373] width 422 height 24
click at [1085, 438] on div "Work [STREET_ADDRESS][US_STATE]" at bounding box center [1105, 442] width 151 height 32
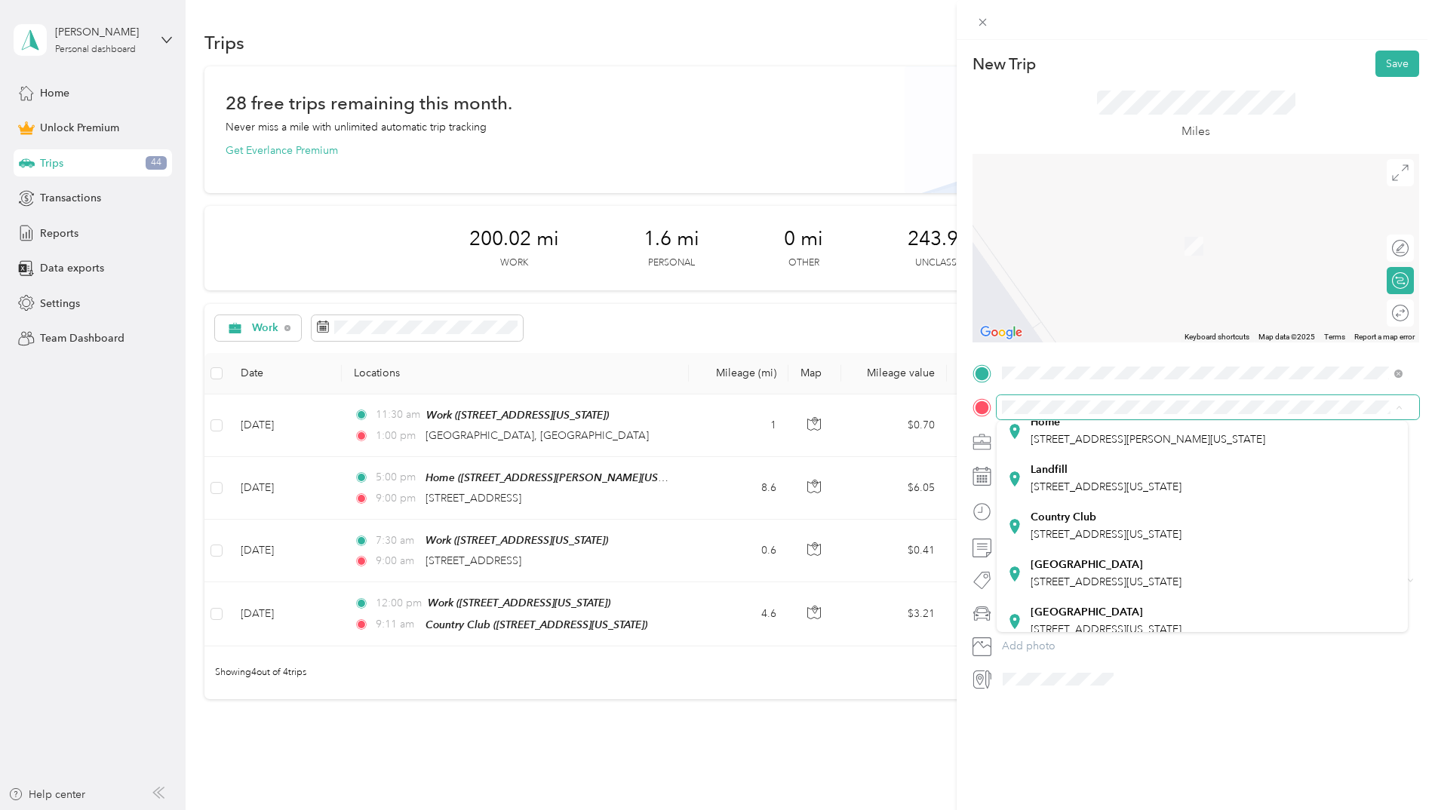
scroll to position [113, 0]
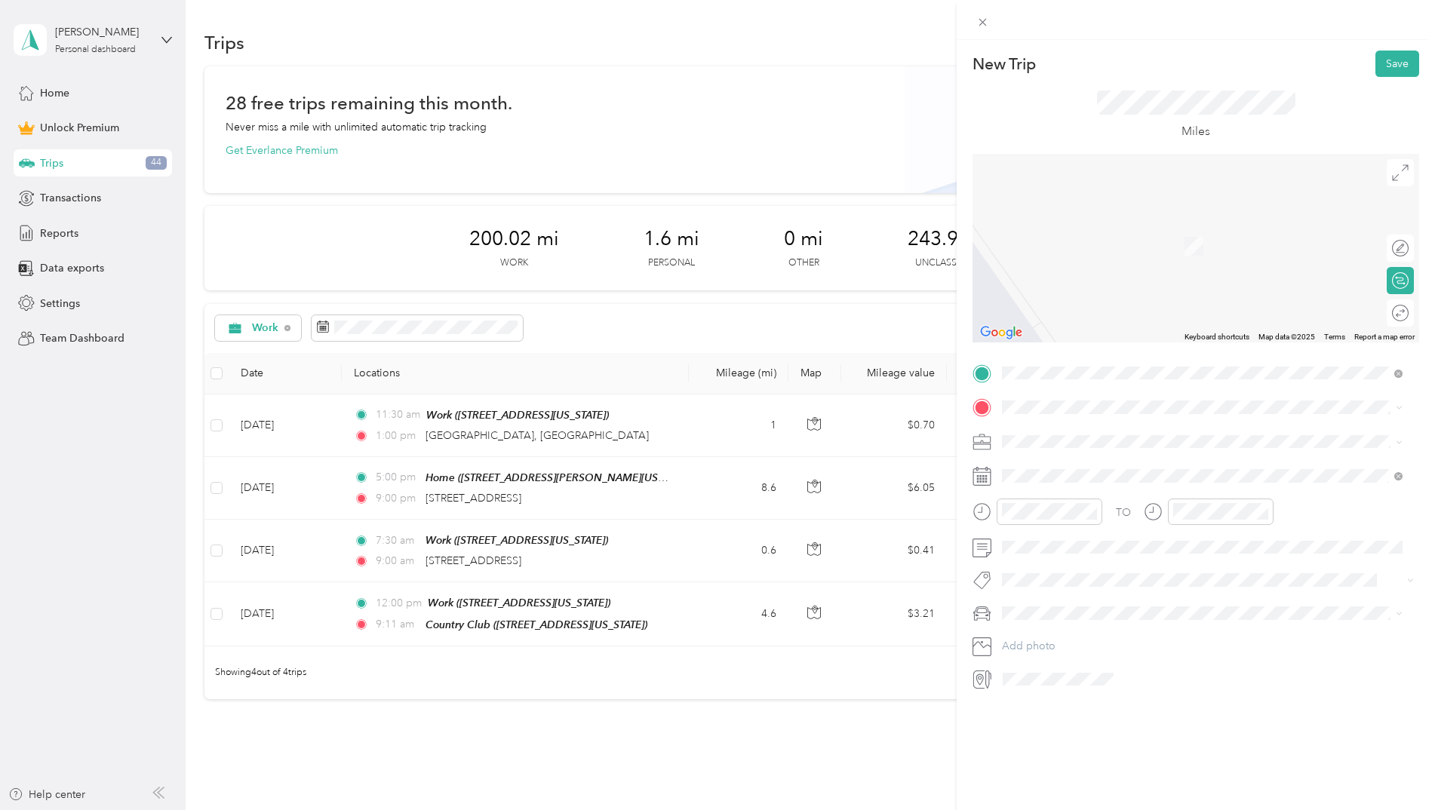
click at [1161, 544] on div "Country Club [STREET_ADDRESS][US_STATE]" at bounding box center [1105, 549] width 151 height 32
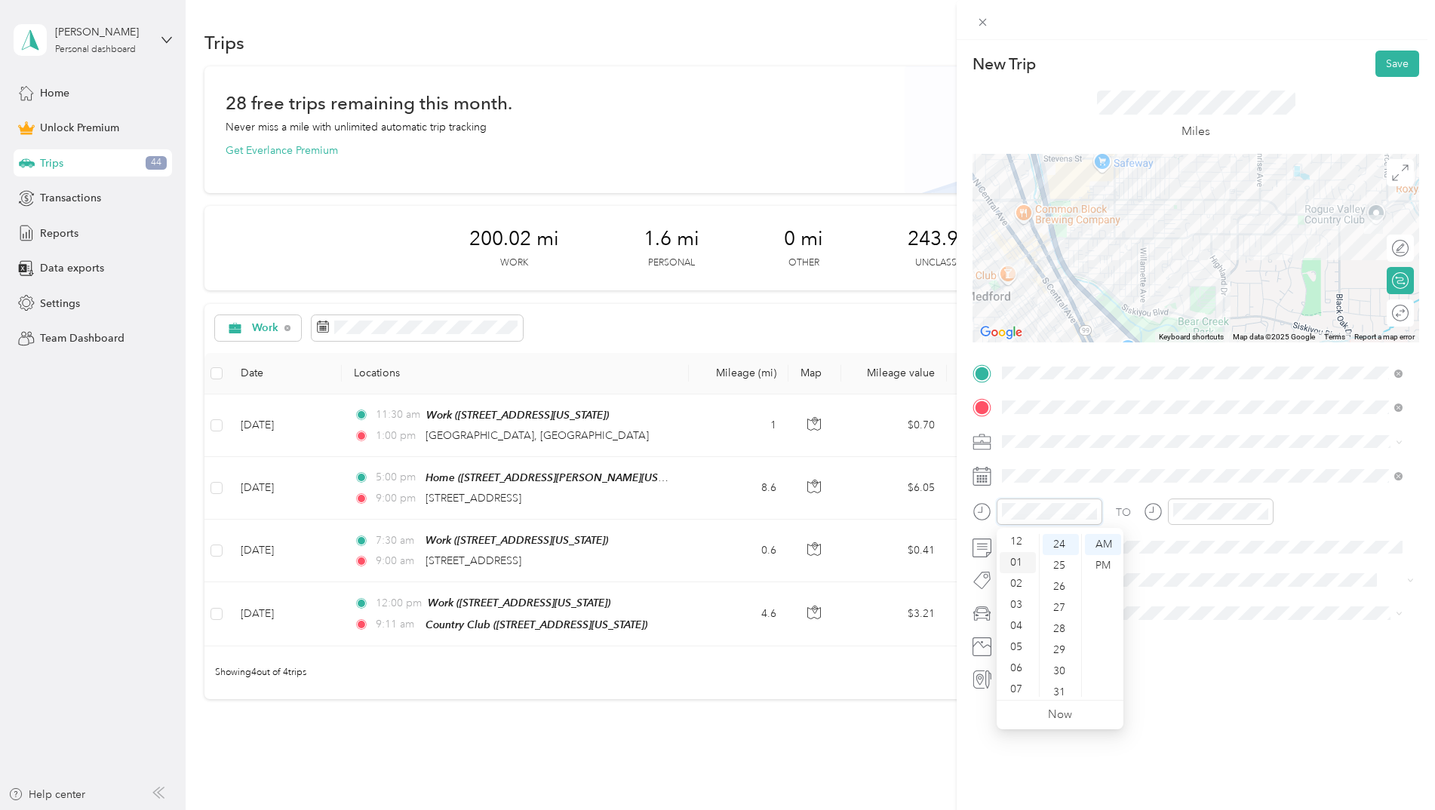
scroll to position [0, 0]
click at [1015, 543] on div "12" at bounding box center [1017, 544] width 36 height 21
click at [1055, 546] on div "00" at bounding box center [1060, 544] width 36 height 21
click at [1106, 563] on div "PM" at bounding box center [1103, 565] width 36 height 21
click at [1191, 585] on div "02" at bounding box center [1188, 586] width 36 height 21
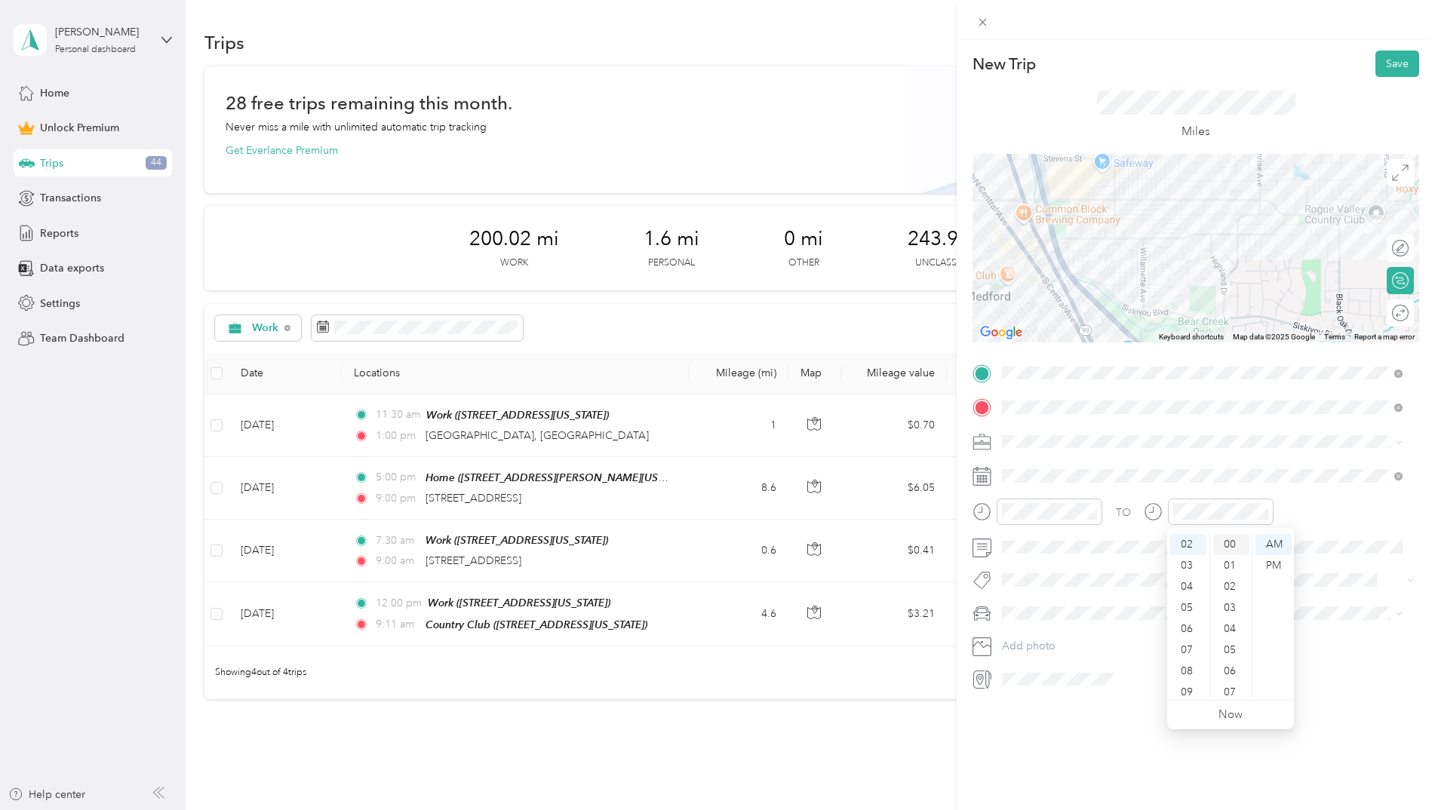
click at [1228, 545] on div "00" at bounding box center [1231, 544] width 36 height 21
click at [1273, 567] on div "PM" at bounding box center [1273, 565] width 36 height 21
click at [1336, 530] on div "TO" at bounding box center [1195, 517] width 447 height 37
click at [1070, 450] on span at bounding box center [1207, 442] width 422 height 24
click at [1055, 653] on div "Rotary" at bounding box center [1202, 650] width 390 height 16
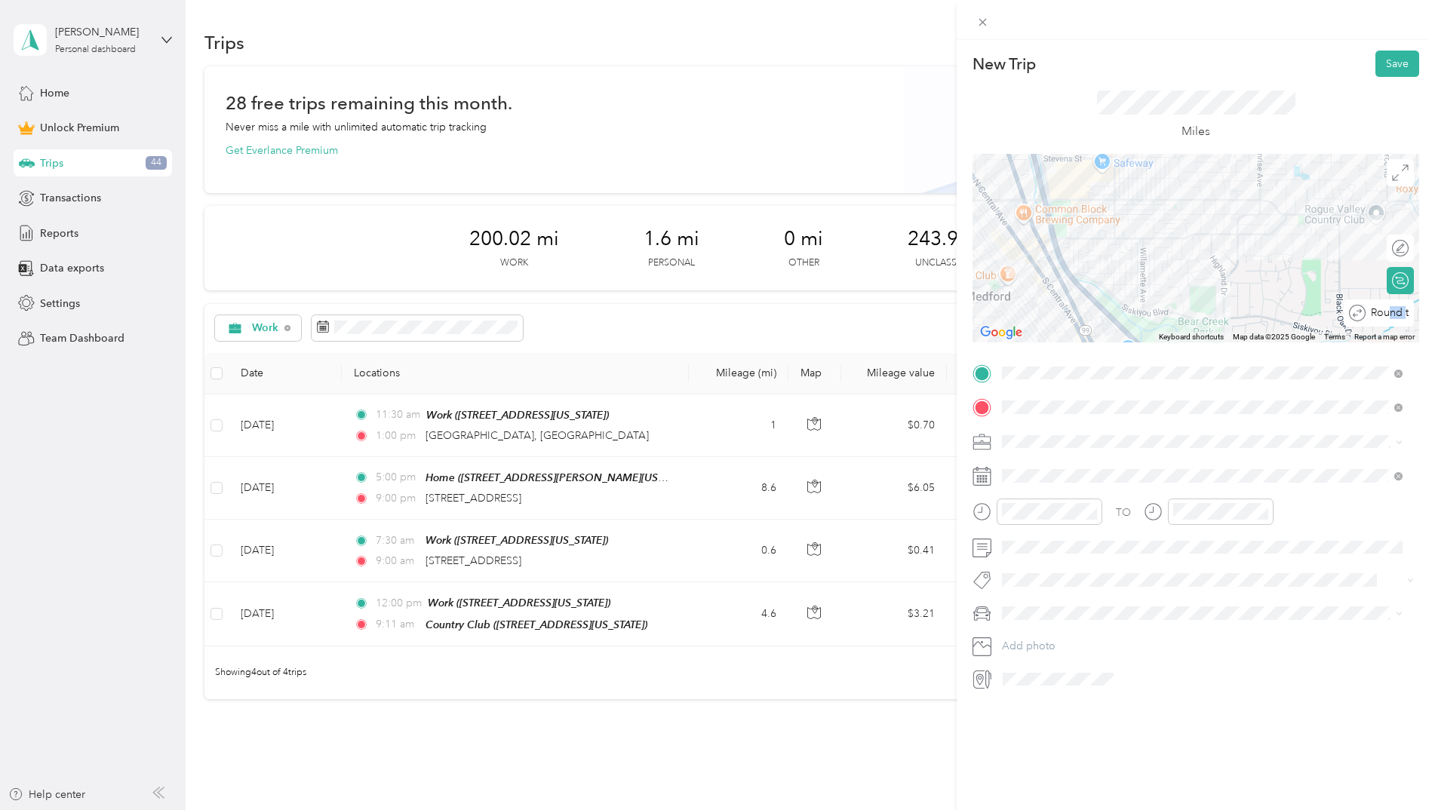
click at [1393, 321] on div "Round trip" at bounding box center [1386, 314] width 43 height 16
click at [1389, 318] on div at bounding box center [1393, 314] width 32 height 16
click at [1402, 63] on button "Save" at bounding box center [1397, 64] width 44 height 26
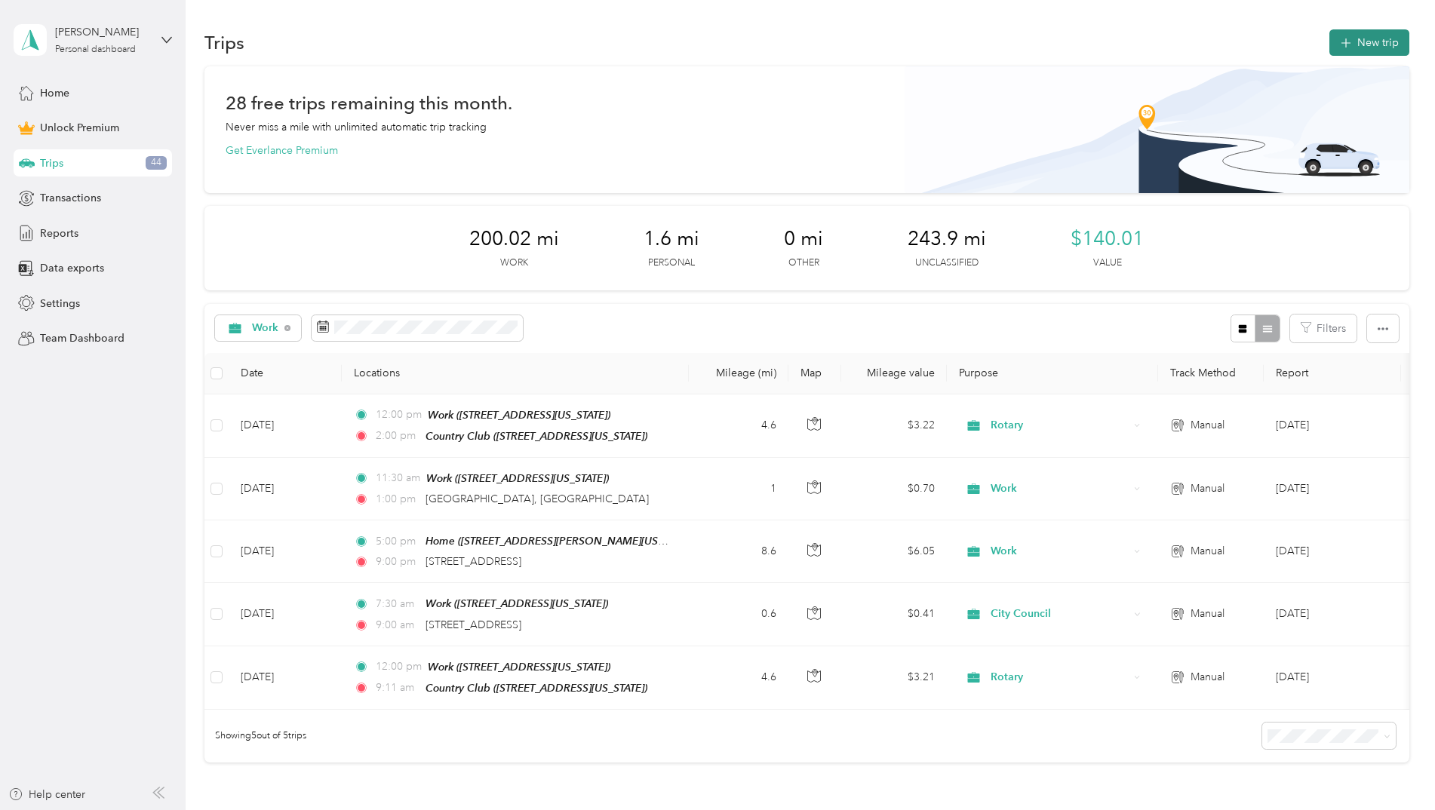
click at [1340, 38] on icon "button" at bounding box center [1345, 43] width 17 height 17
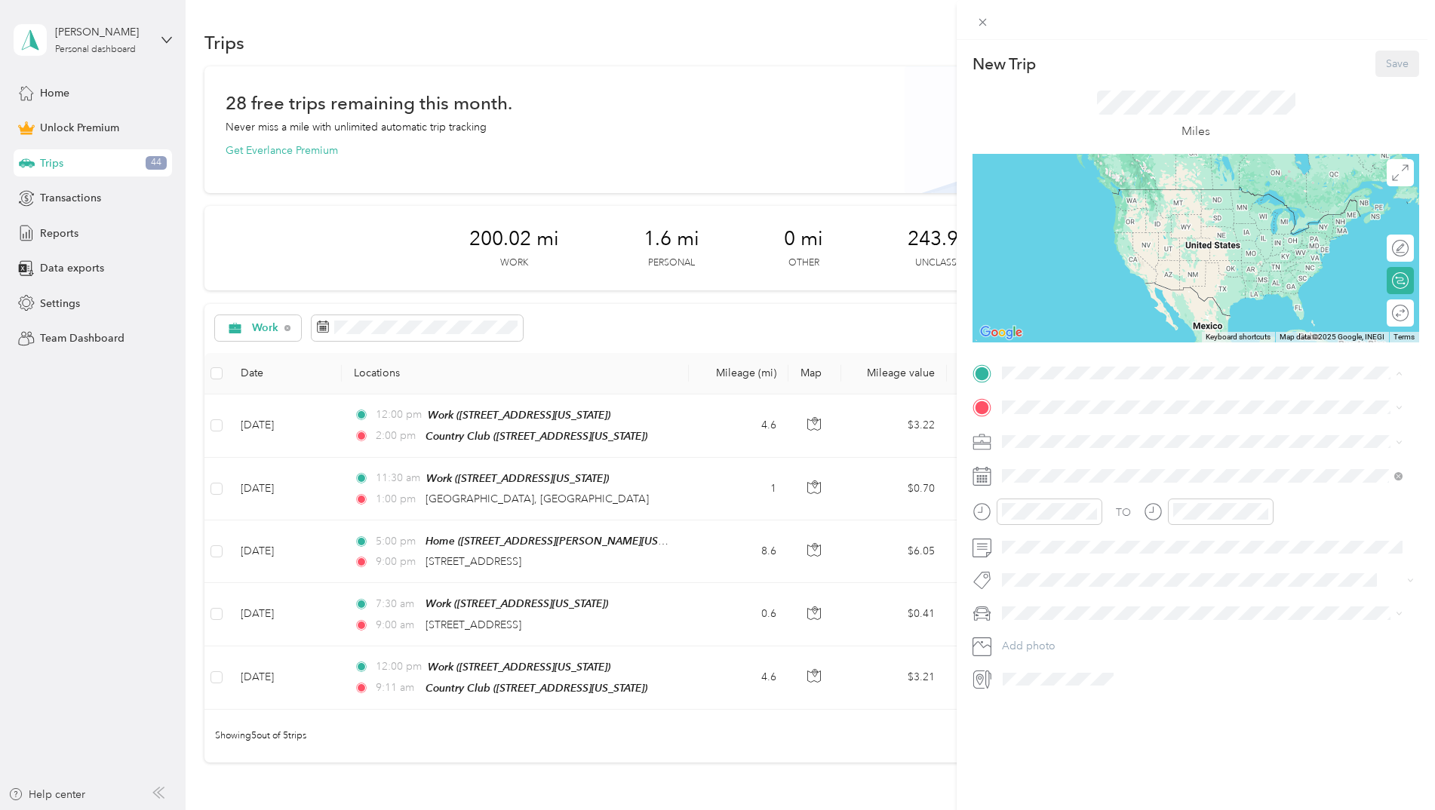
click at [1086, 537] on div "Home [STREET_ADDRESS][PERSON_NAME][US_STATE]" at bounding box center [1147, 537] width 235 height 32
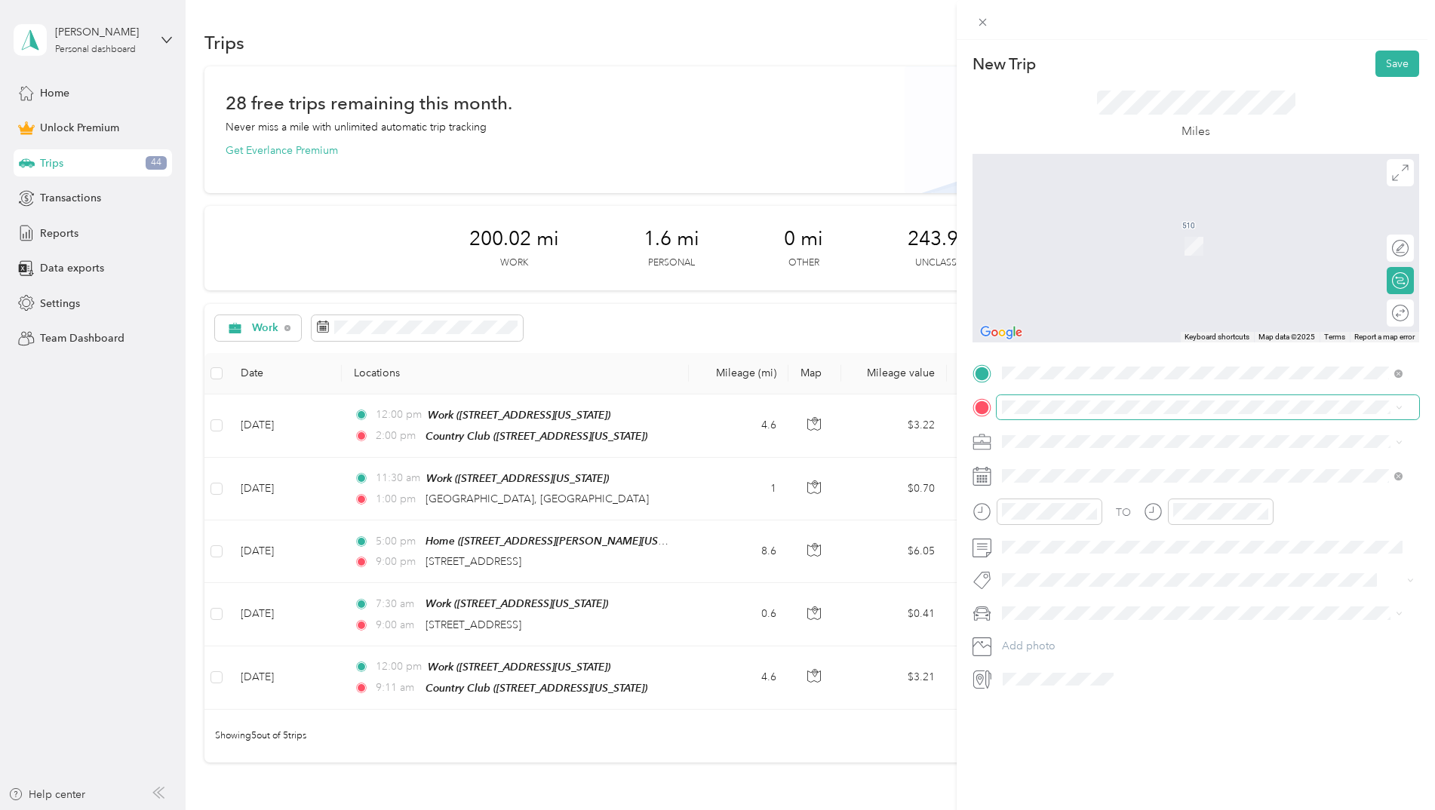
click at [1064, 416] on span at bounding box center [1207, 407] width 422 height 24
click at [1080, 463] on span "[STREET_ADDRESS][US_STATE]" at bounding box center [1105, 462] width 151 height 14
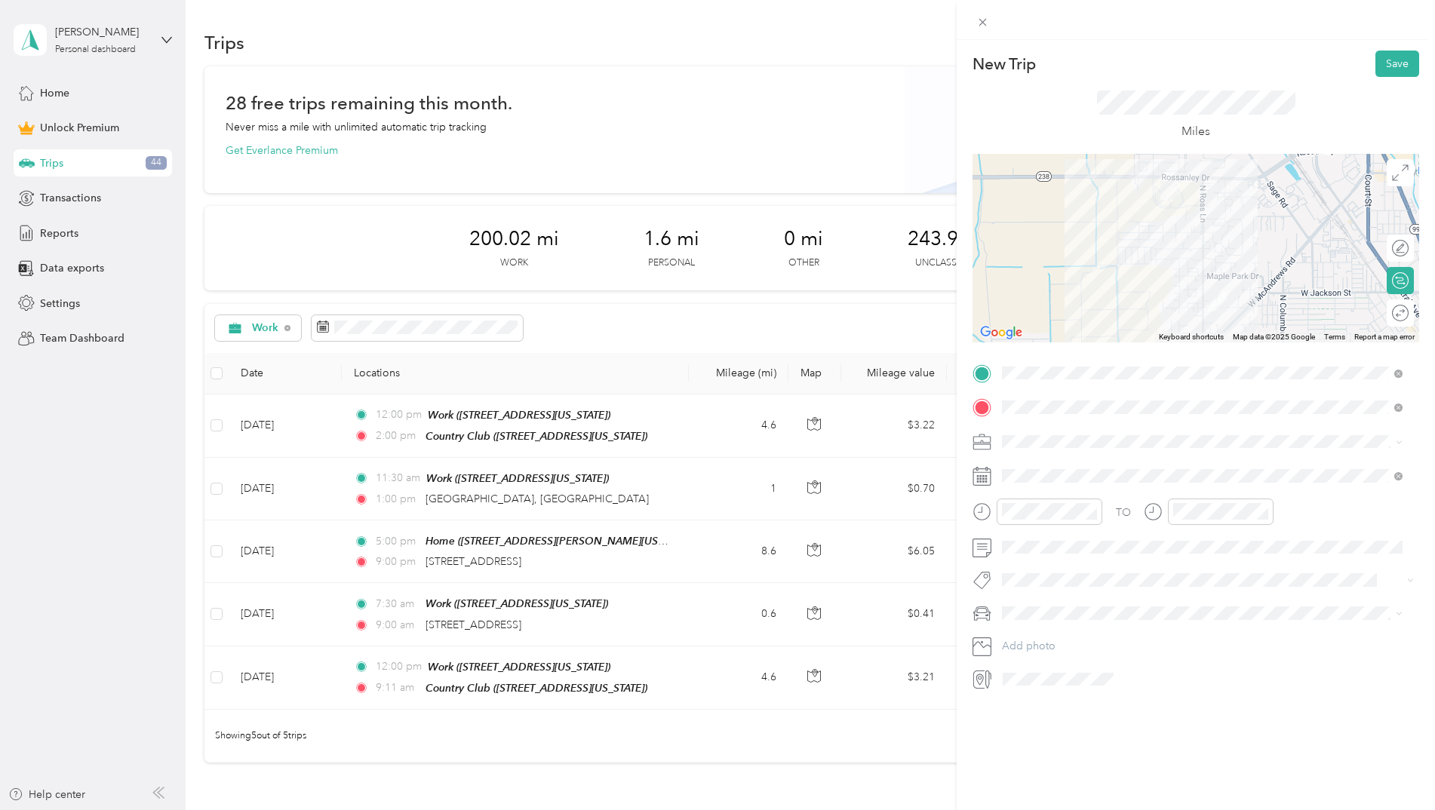
click at [1392, 317] on div "Round trip" at bounding box center [1399, 312] width 27 height 27
click at [1386, 315] on div at bounding box center [1393, 314] width 32 height 16
click at [1021, 557] on div "05" at bounding box center [1017, 559] width 36 height 21
click at [1111, 566] on div "PM" at bounding box center [1103, 565] width 36 height 21
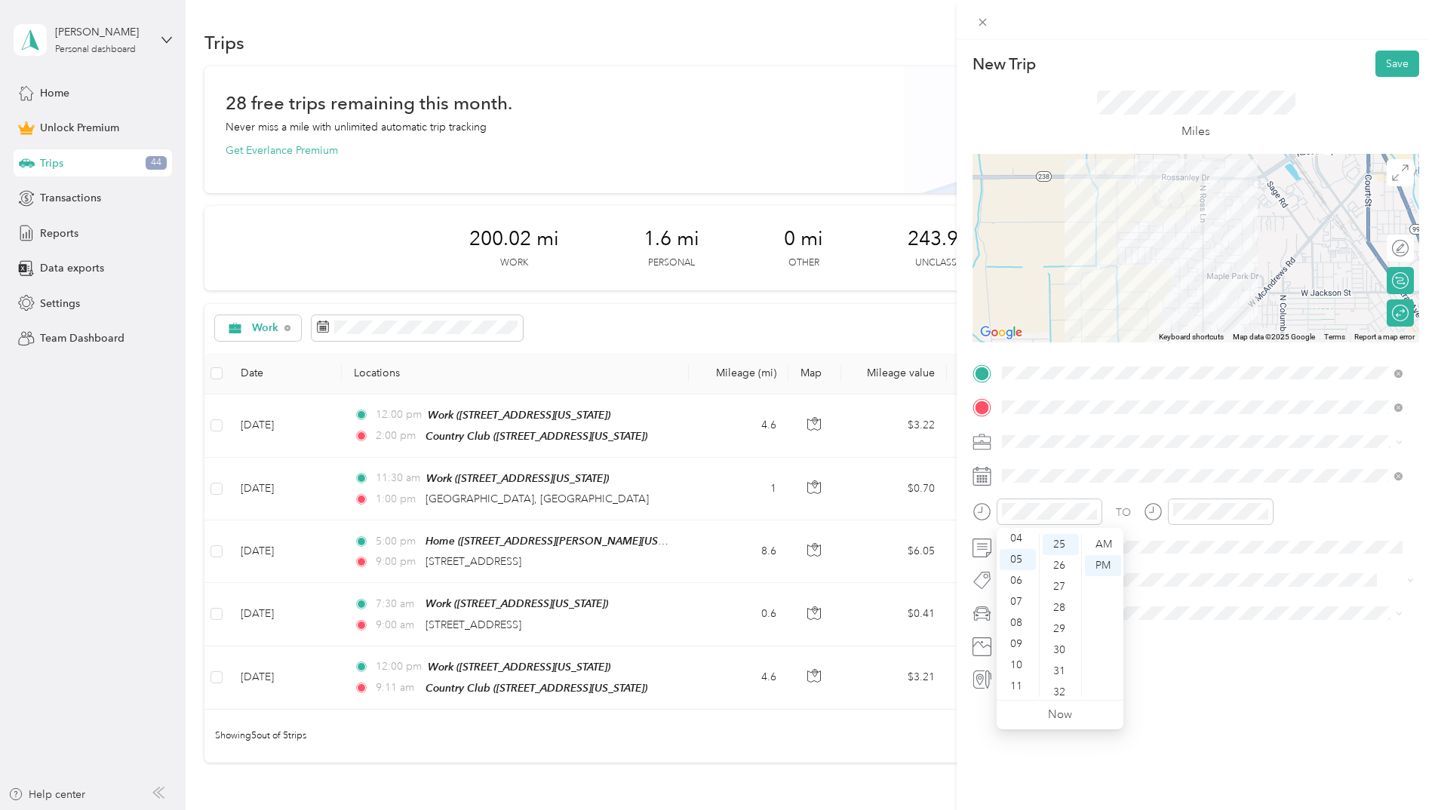
scroll to position [0, 0]
click at [1069, 542] on div "00" at bounding box center [1060, 544] width 36 height 21
click at [1187, 626] on div "08" at bounding box center [1188, 623] width 36 height 21
click at [1187, 641] on div "09" at bounding box center [1188, 644] width 36 height 21
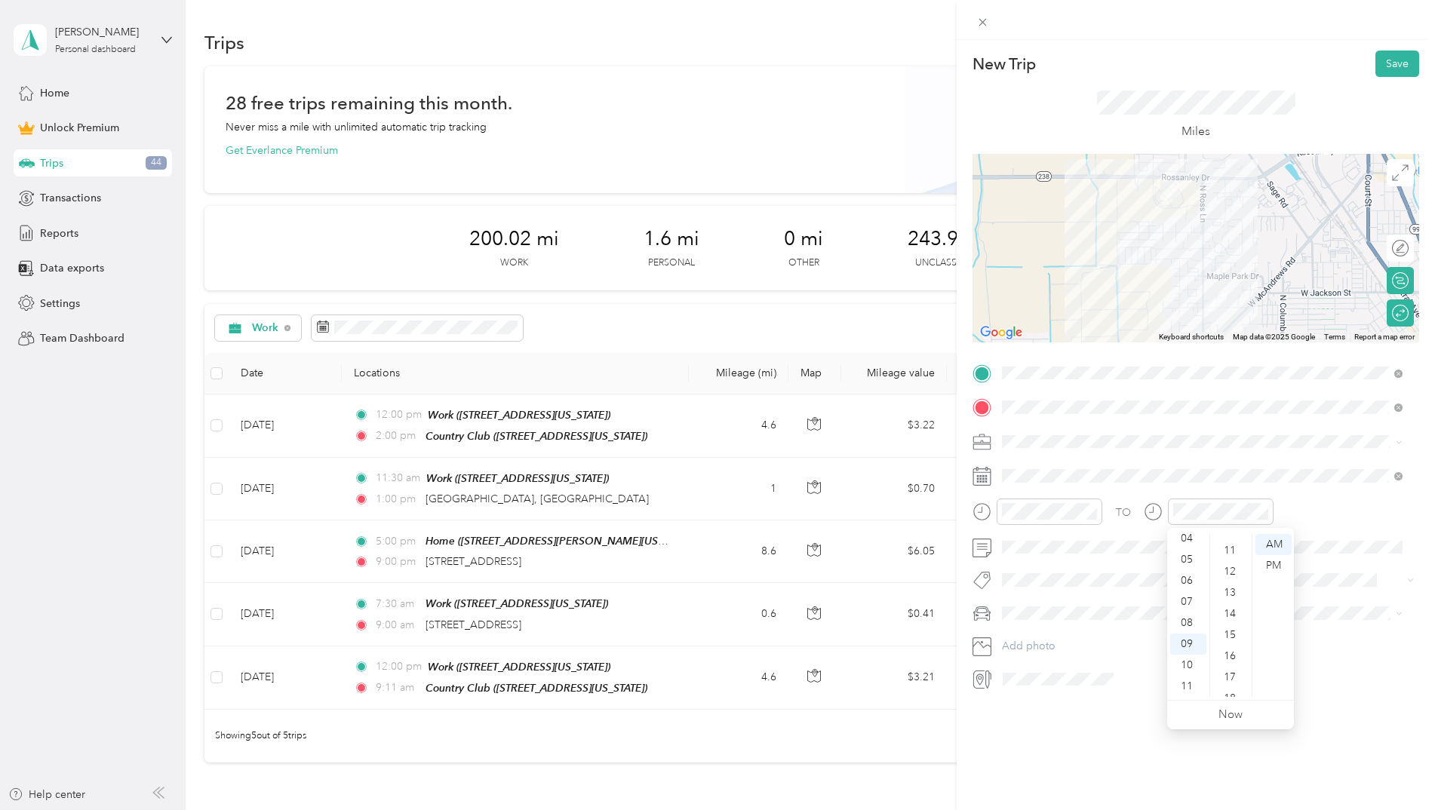
scroll to position [0, 0]
click at [1236, 548] on div "00" at bounding box center [1231, 544] width 36 height 21
click at [1283, 568] on div "PM" at bounding box center [1273, 565] width 36 height 21
click at [1046, 473] on li "Work" at bounding box center [1201, 468] width 411 height 26
click at [1384, 51] on button "Save" at bounding box center [1397, 64] width 44 height 26
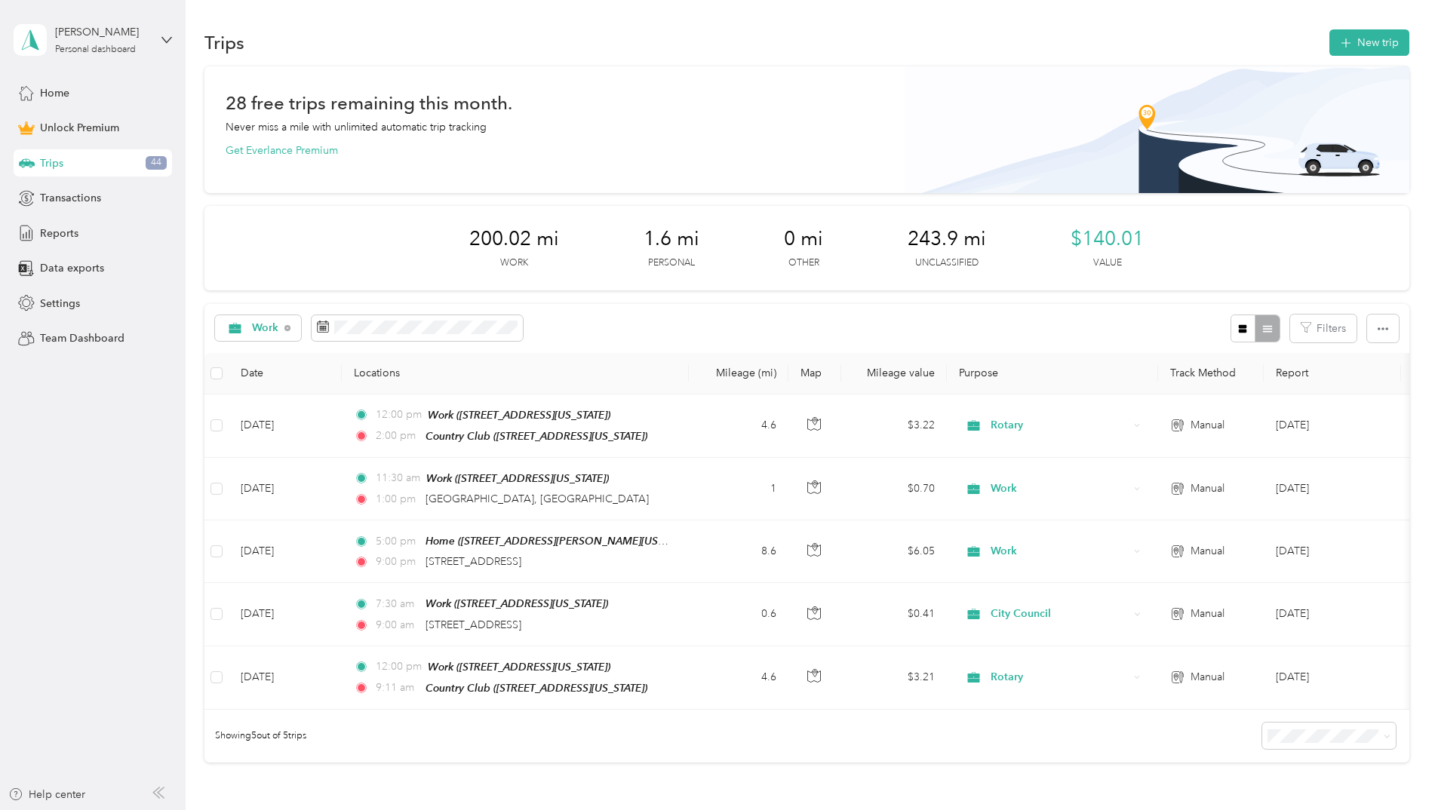
click at [289, 109] on h1 "28 free trips remaining this month." at bounding box center [369, 103] width 287 height 16
drag, startPoint x: 289, startPoint y: 109, endPoint x: 299, endPoint y: 123, distance: 16.7
click at [299, 123] on div "28 free trips remaining this month. Never miss a mile with unlimited automatic …" at bounding box center [807, 126] width 1162 height 63
click at [705, 81] on div "28 free trips remaining this month. Never miss a mile with unlimited automatic …" at bounding box center [806, 129] width 1205 height 127
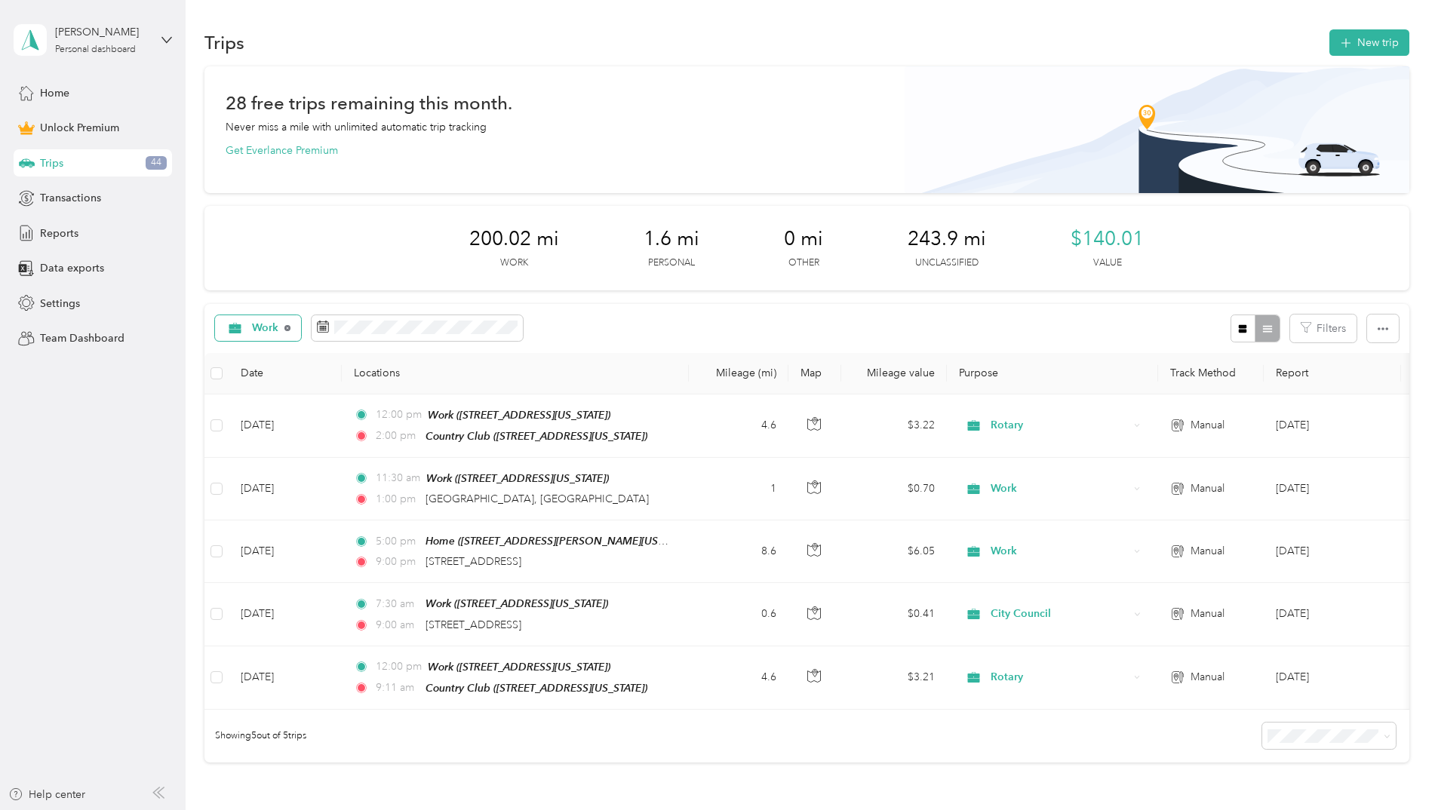
click at [290, 328] on icon at bounding box center [287, 328] width 6 height 6
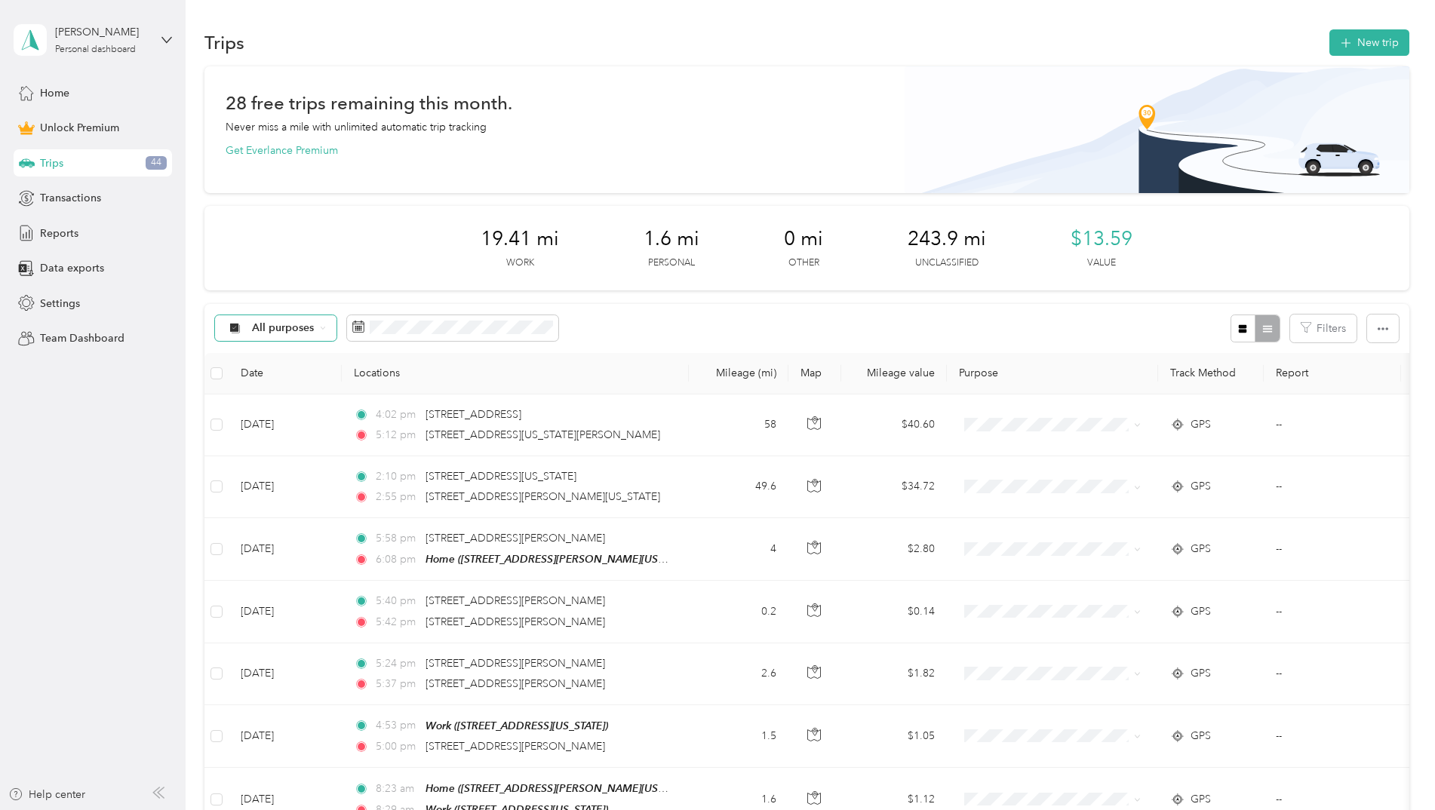
click at [667, 319] on div "All purposes Filters" at bounding box center [806, 328] width 1205 height 49
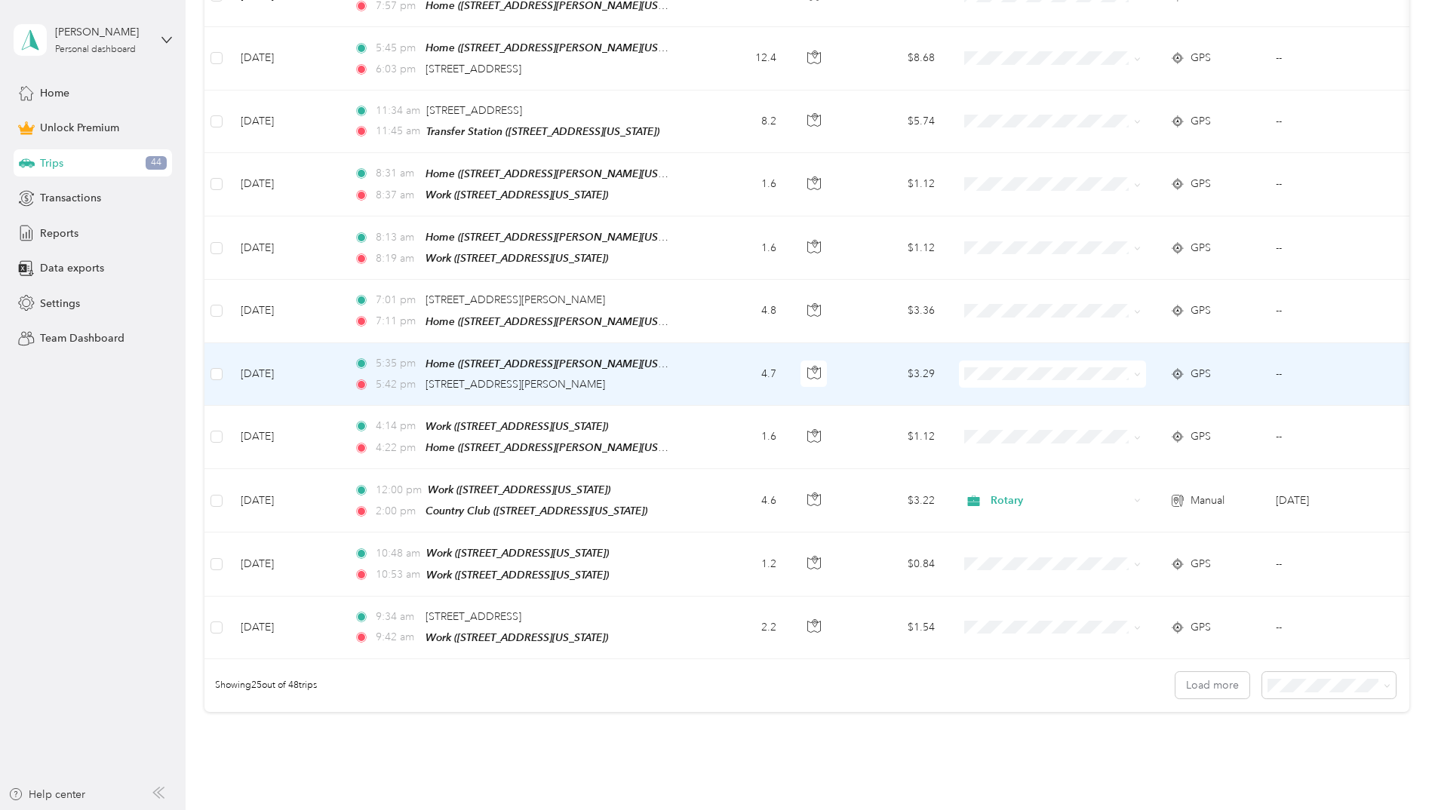
scroll to position [1408, 0]
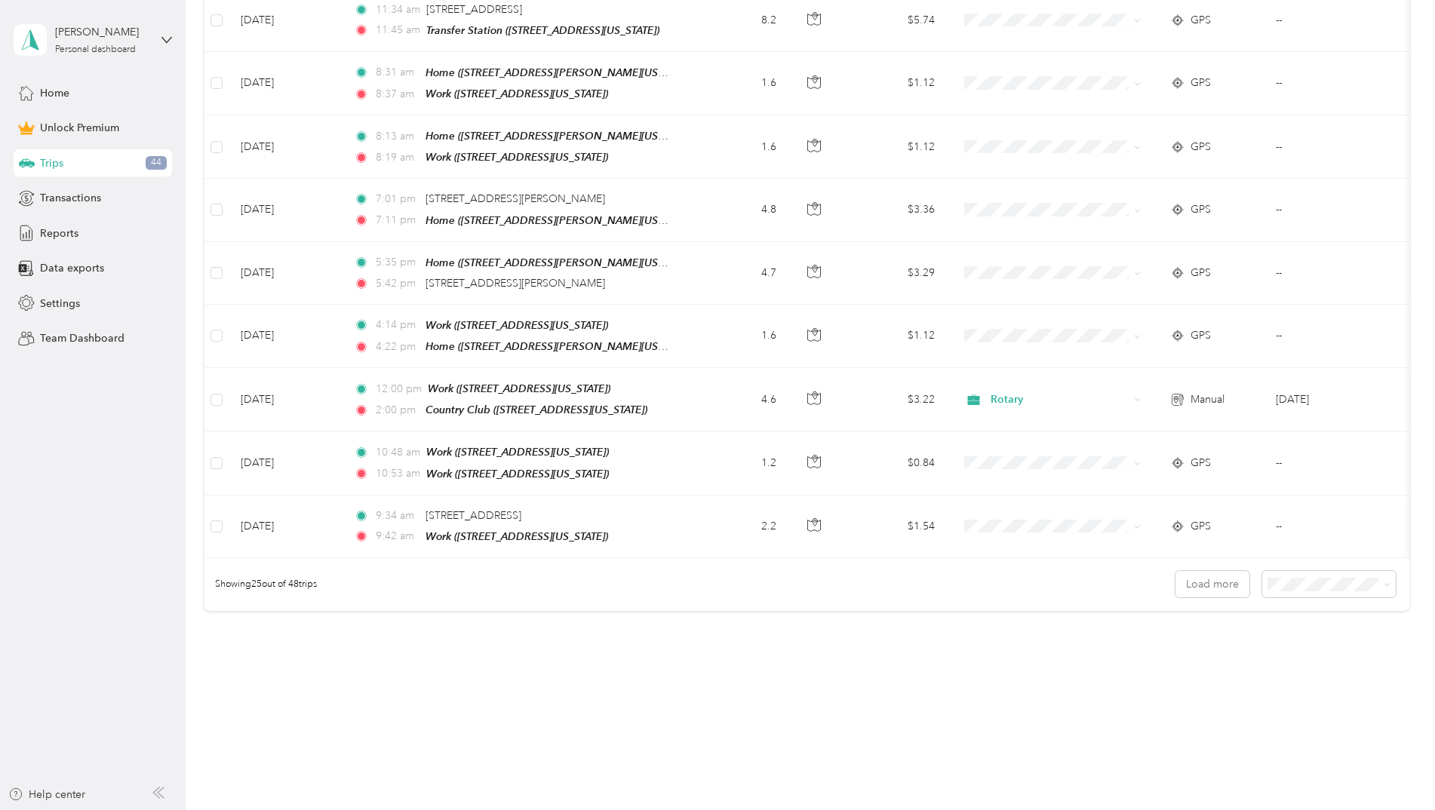
click at [1248, 575] on div "Load more" at bounding box center [1285, 584] width 221 height 26
click at [1233, 576] on button "Load more" at bounding box center [1212, 584] width 74 height 26
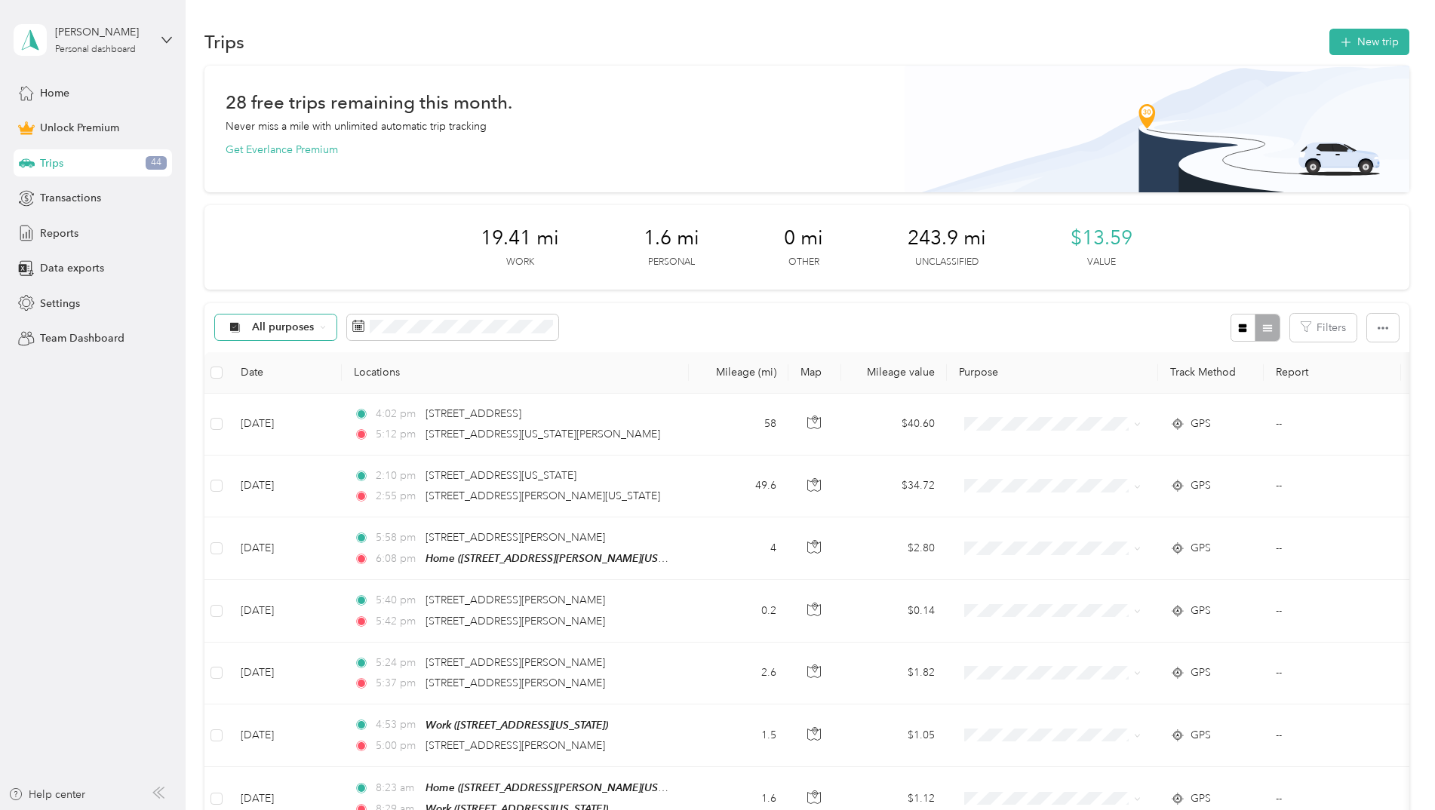
scroll to position [0, 0]
click at [274, 326] on span "All purposes" at bounding box center [283, 328] width 63 height 11
click at [284, 407] on span "Work" at bounding box center [288, 400] width 73 height 16
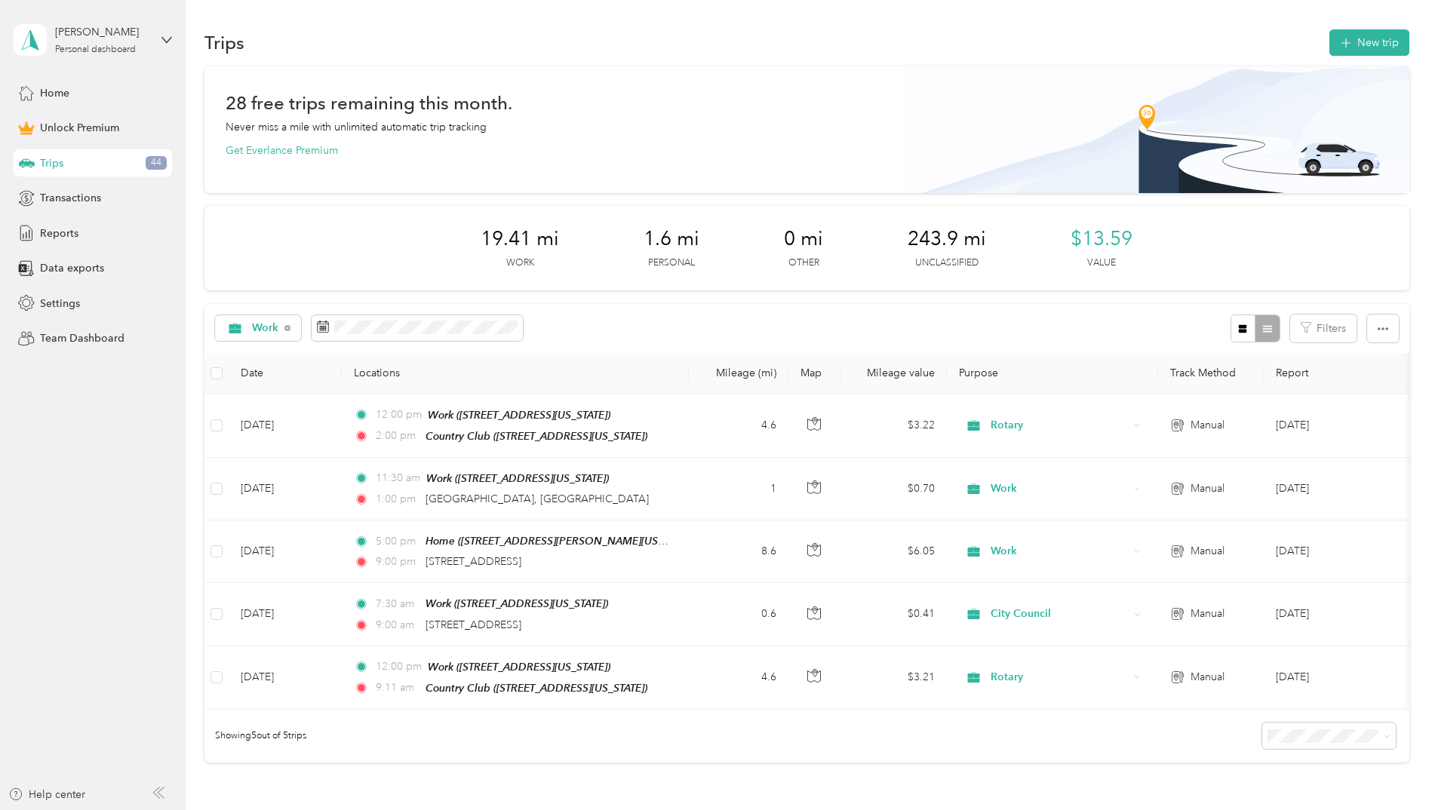
click at [868, 297] on div "28 free trips remaining this month. Never miss a mile with unlimited automatic …" at bounding box center [806, 414] width 1205 height 696
click at [1364, 35] on button "New trip" at bounding box center [1369, 42] width 80 height 26
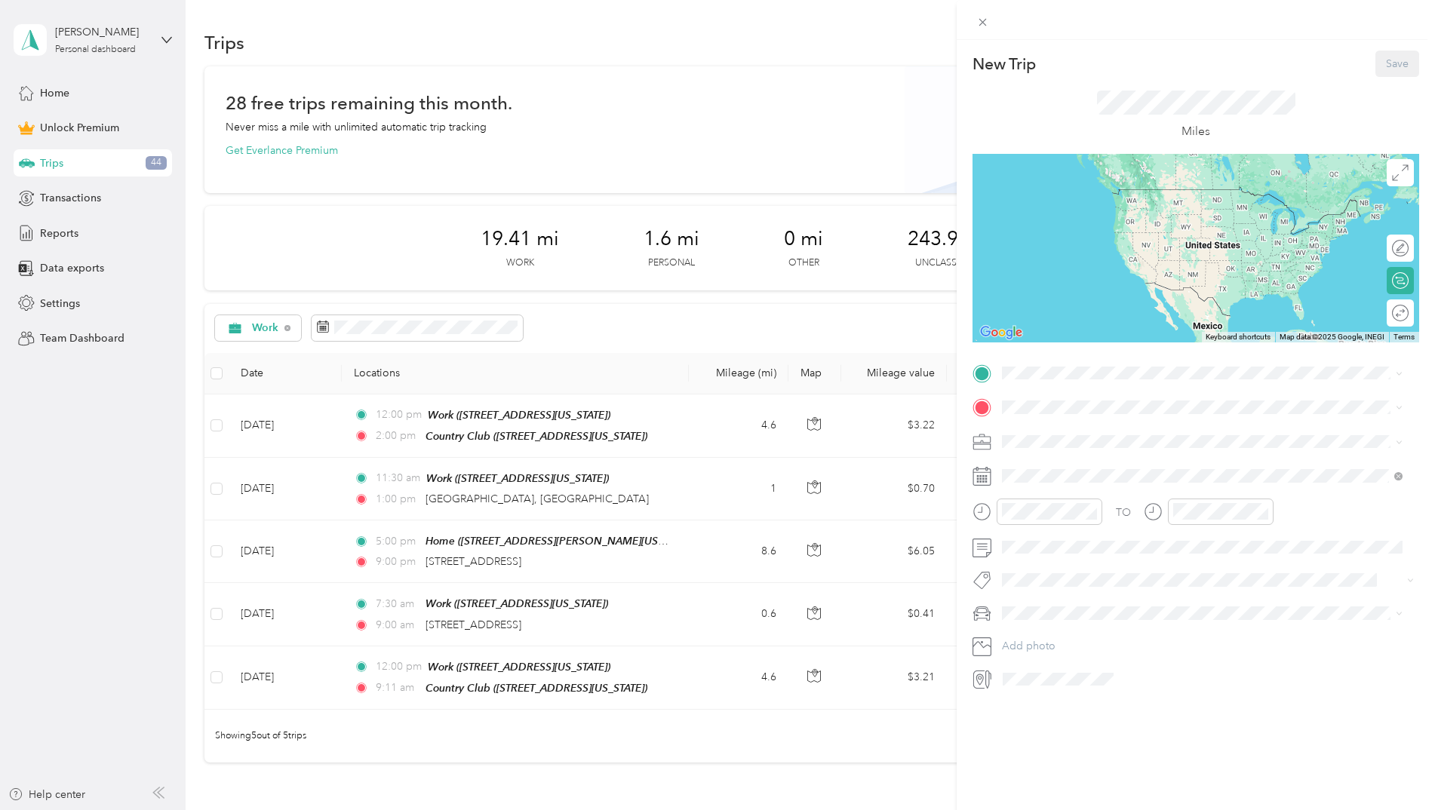
click at [1080, 523] on div "Home" at bounding box center [1147, 525] width 235 height 14
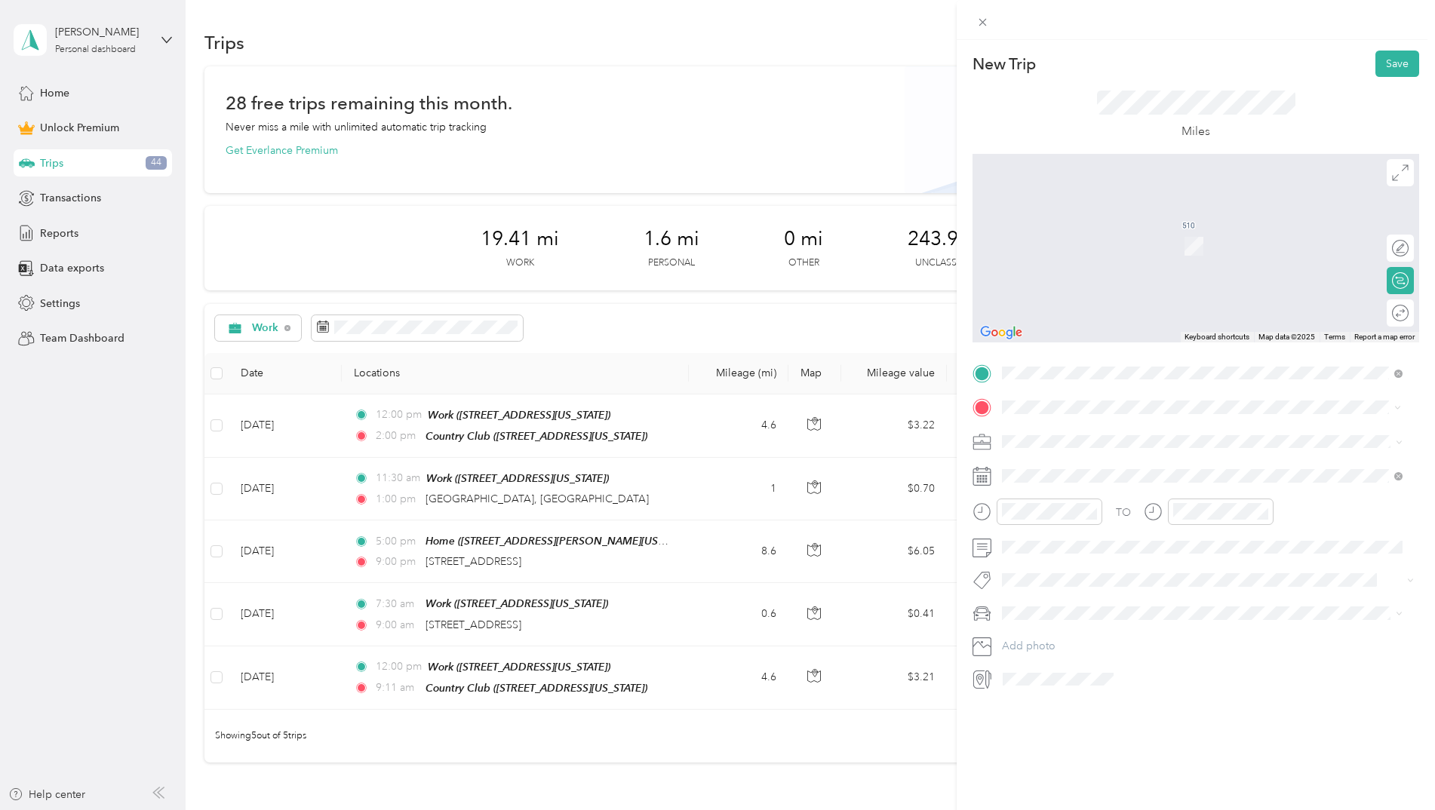
click at [1076, 453] on div "[STREET_ADDRESS][US_STATE]" at bounding box center [1202, 463] width 390 height 20
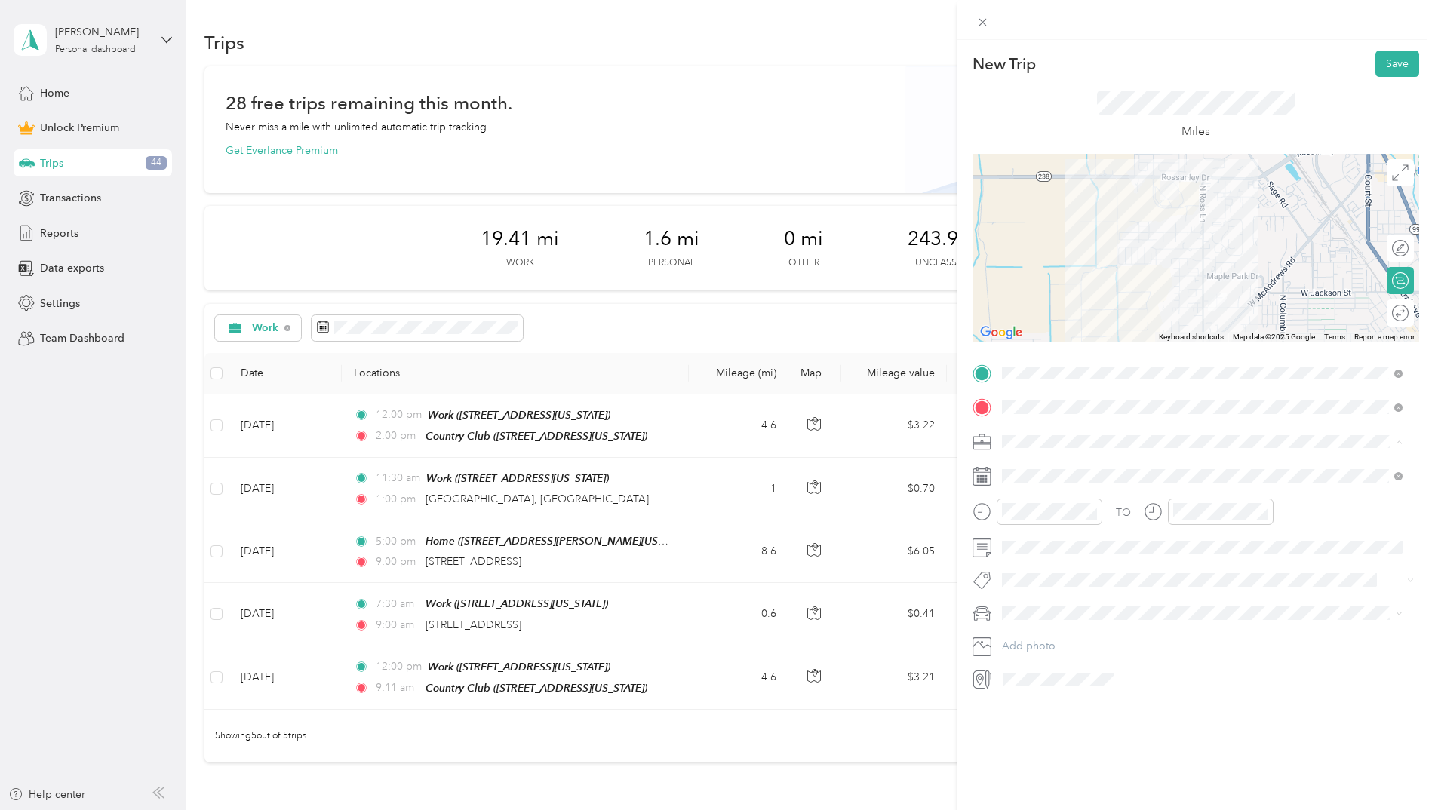
click at [1056, 476] on ol "Work Personal Misc Visits Chamber City Council Tours Rotary Other Charity Medic…" at bounding box center [1201, 560] width 411 height 211
click at [1034, 471] on li "Work" at bounding box center [1201, 466] width 411 height 26
click at [1150, 638] on div "11" at bounding box center [1150, 637] width 20 height 19
click at [1066, 520] on div at bounding box center [1049, 512] width 106 height 26
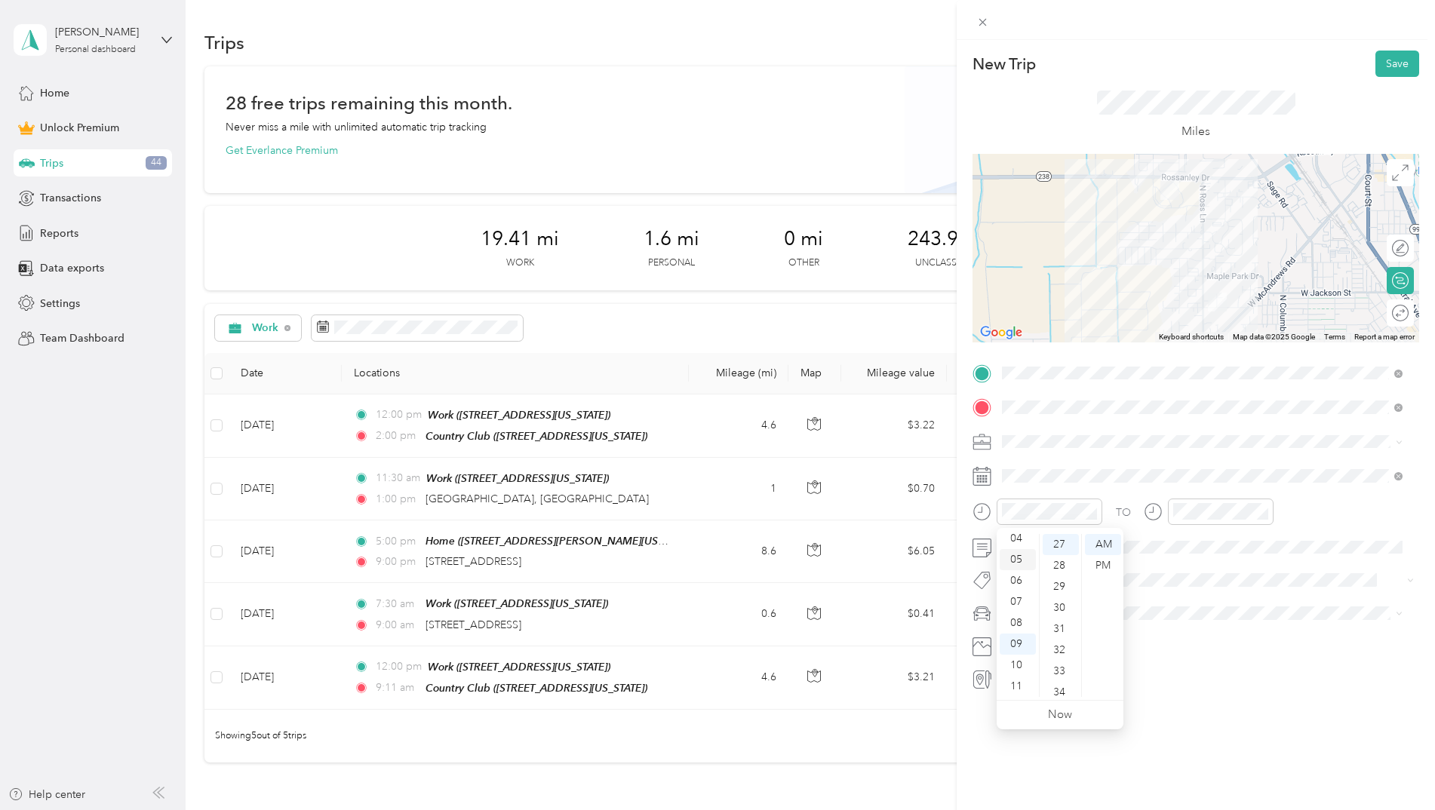
click at [1021, 563] on div "05" at bounding box center [1017, 559] width 36 height 21
click at [1058, 544] on div "00" at bounding box center [1060, 544] width 36 height 21
click at [1093, 560] on div "PM" at bounding box center [1103, 565] width 36 height 21
click at [1198, 525] on div at bounding box center [1209, 517] width 130 height 37
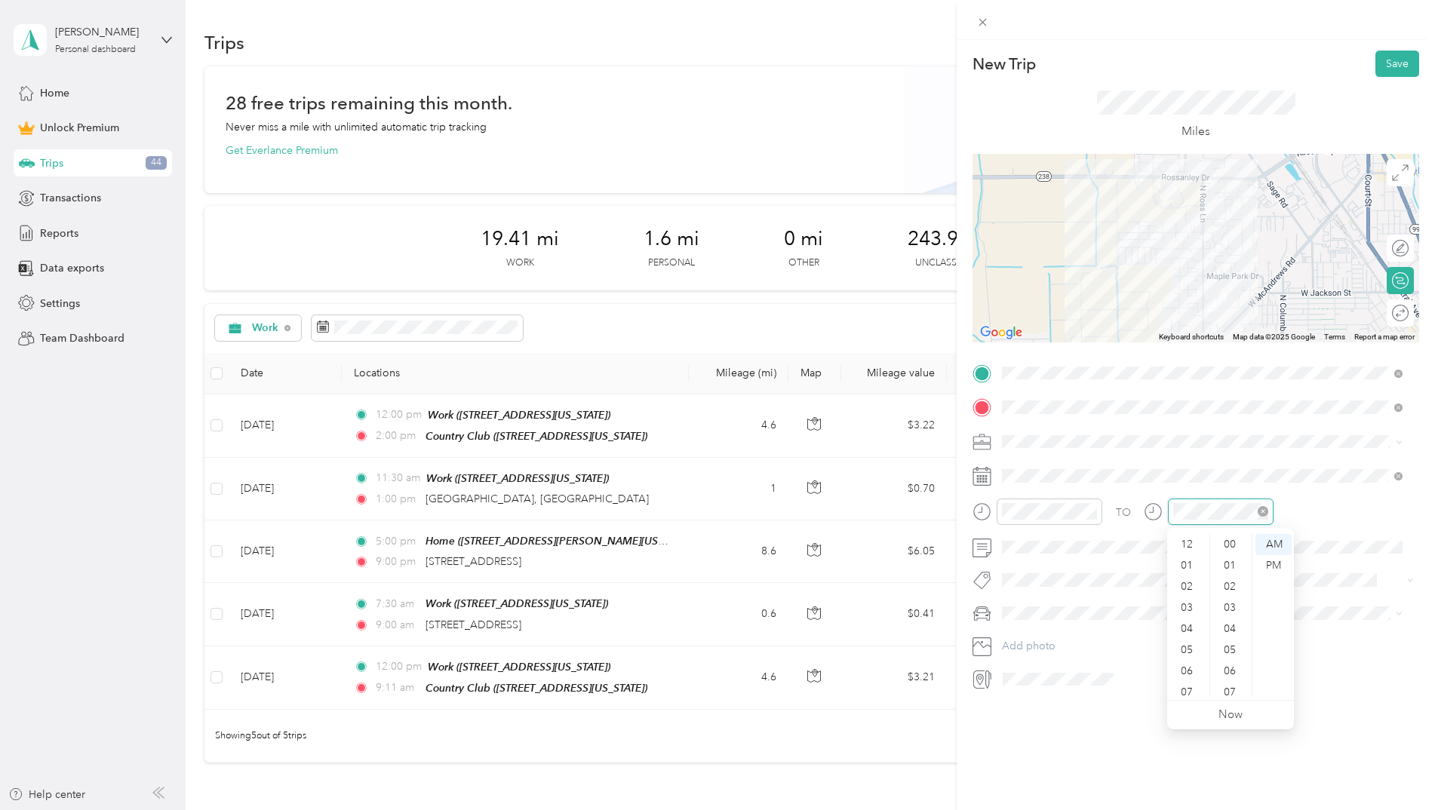
scroll to position [91, 0]
click at [1187, 647] on div "09" at bounding box center [1188, 644] width 36 height 21
click at [1230, 546] on div "00" at bounding box center [1231, 544] width 36 height 21
click at [1273, 561] on div "PM" at bounding box center [1273, 565] width 36 height 21
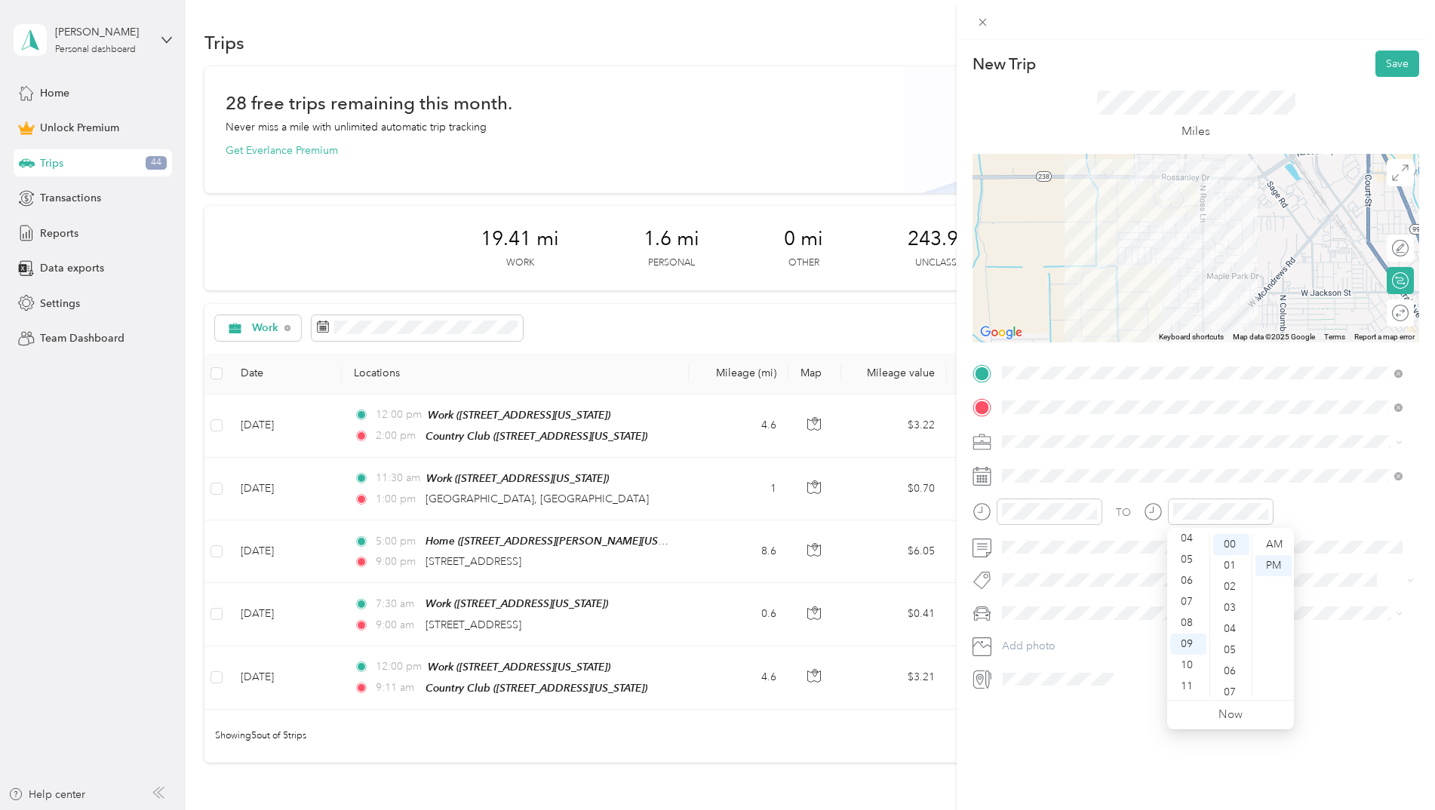
click at [1373, 634] on div "TO Add photo" at bounding box center [1195, 526] width 447 height 330
click at [1399, 320] on div "Round trip" at bounding box center [1399, 312] width 27 height 27
click at [1389, 316] on div at bounding box center [1393, 314] width 32 height 16
click at [1389, 66] on button "Save" at bounding box center [1397, 64] width 44 height 26
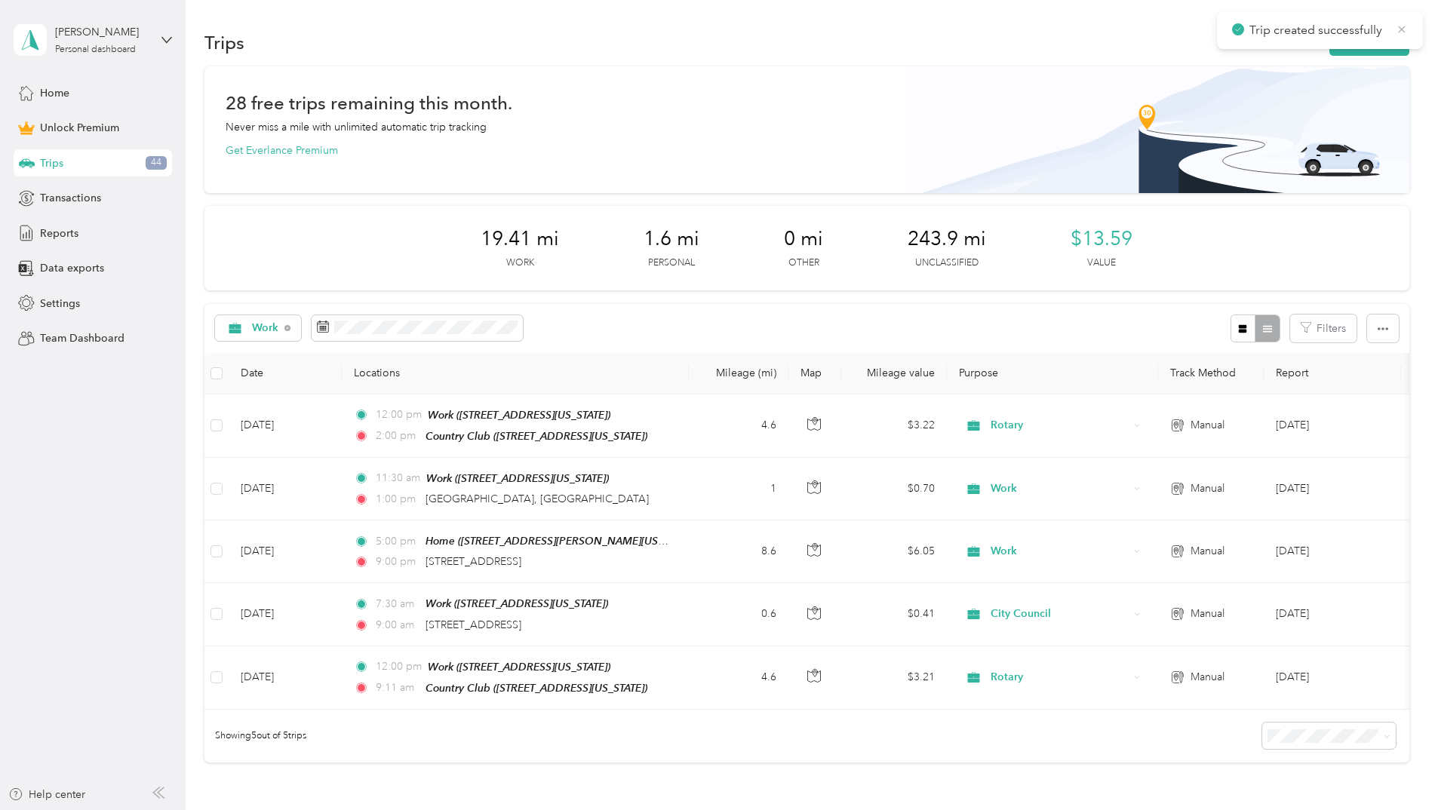
click at [1399, 28] on icon at bounding box center [1402, 30] width 12 height 14
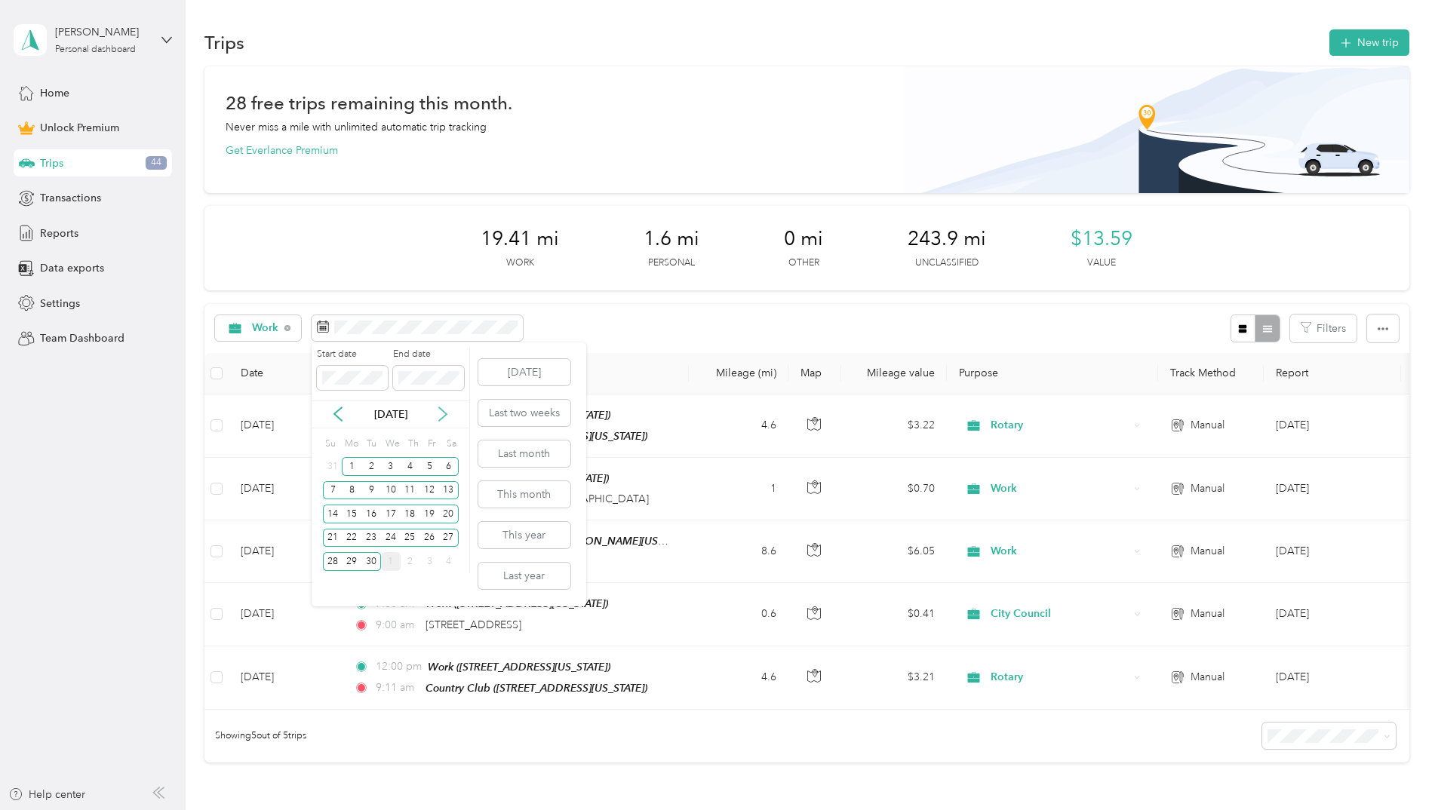
click at [441, 413] on icon at bounding box center [442, 414] width 15 height 15
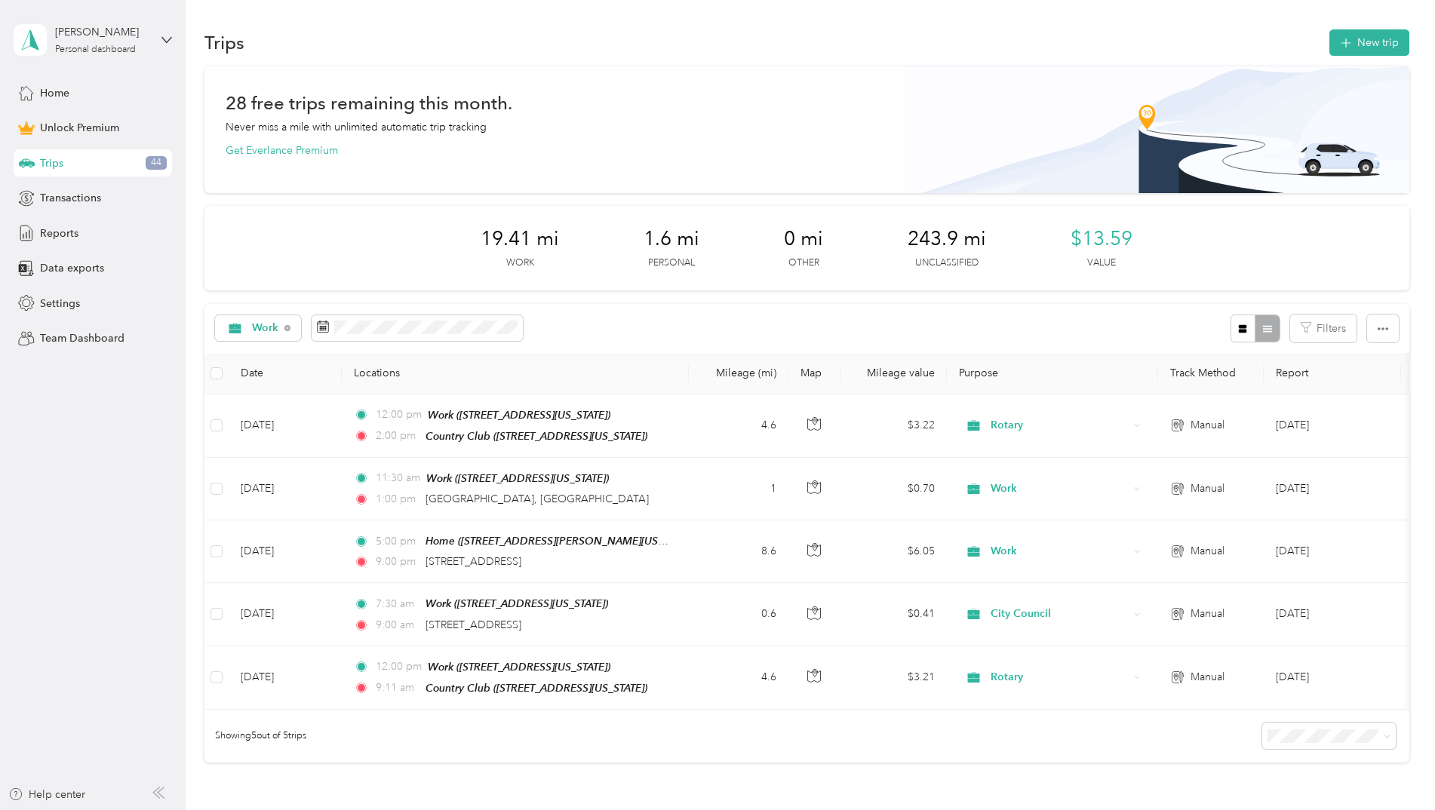
click at [597, 314] on div "Work Filters" at bounding box center [806, 328] width 1205 height 49
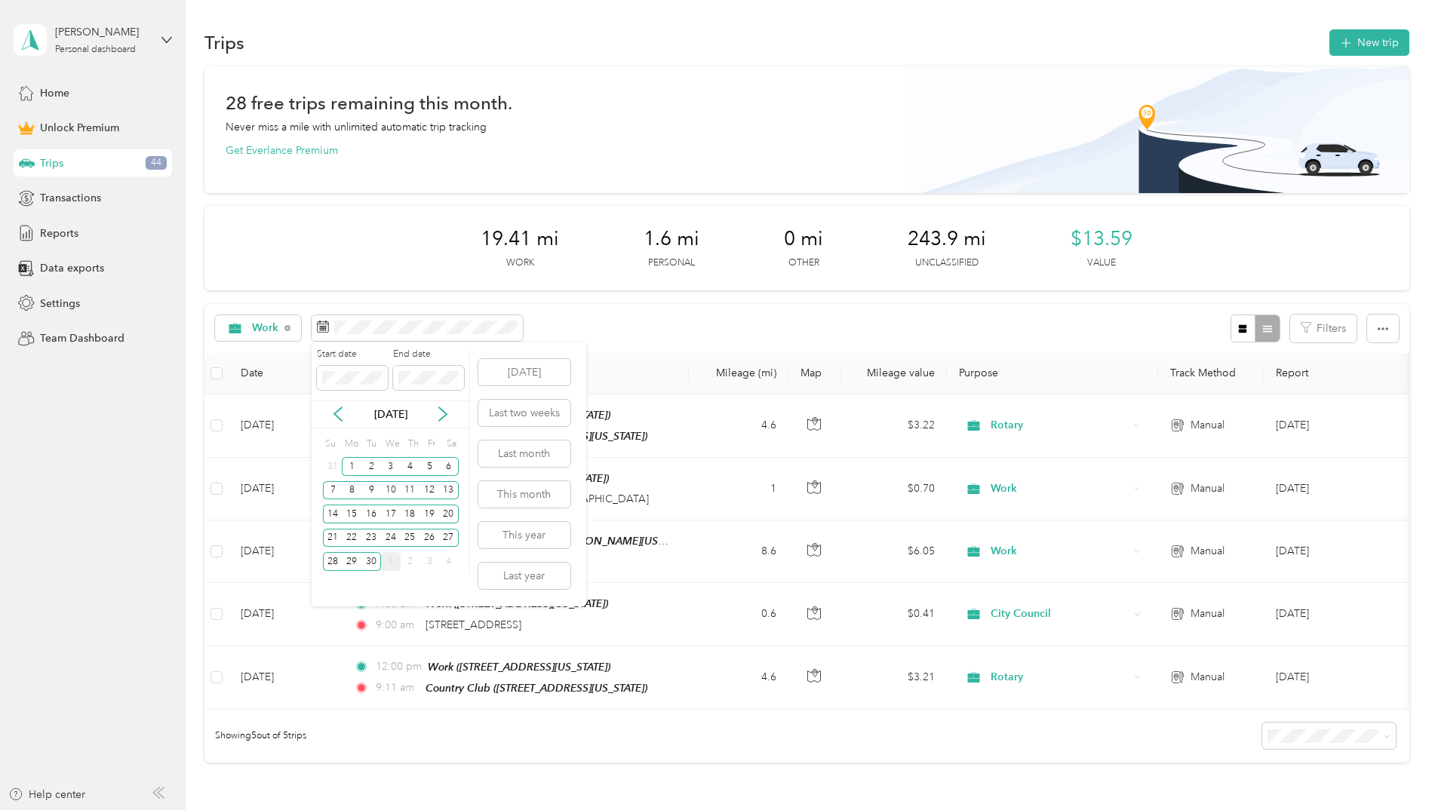
click at [434, 410] on div "[DATE]" at bounding box center [391, 415] width 158 height 16
click at [448, 419] on icon at bounding box center [442, 414] width 15 height 15
click at [389, 467] on div "1" at bounding box center [391, 466] width 20 height 19
click at [435, 560] on div "31" at bounding box center [429, 561] width 20 height 19
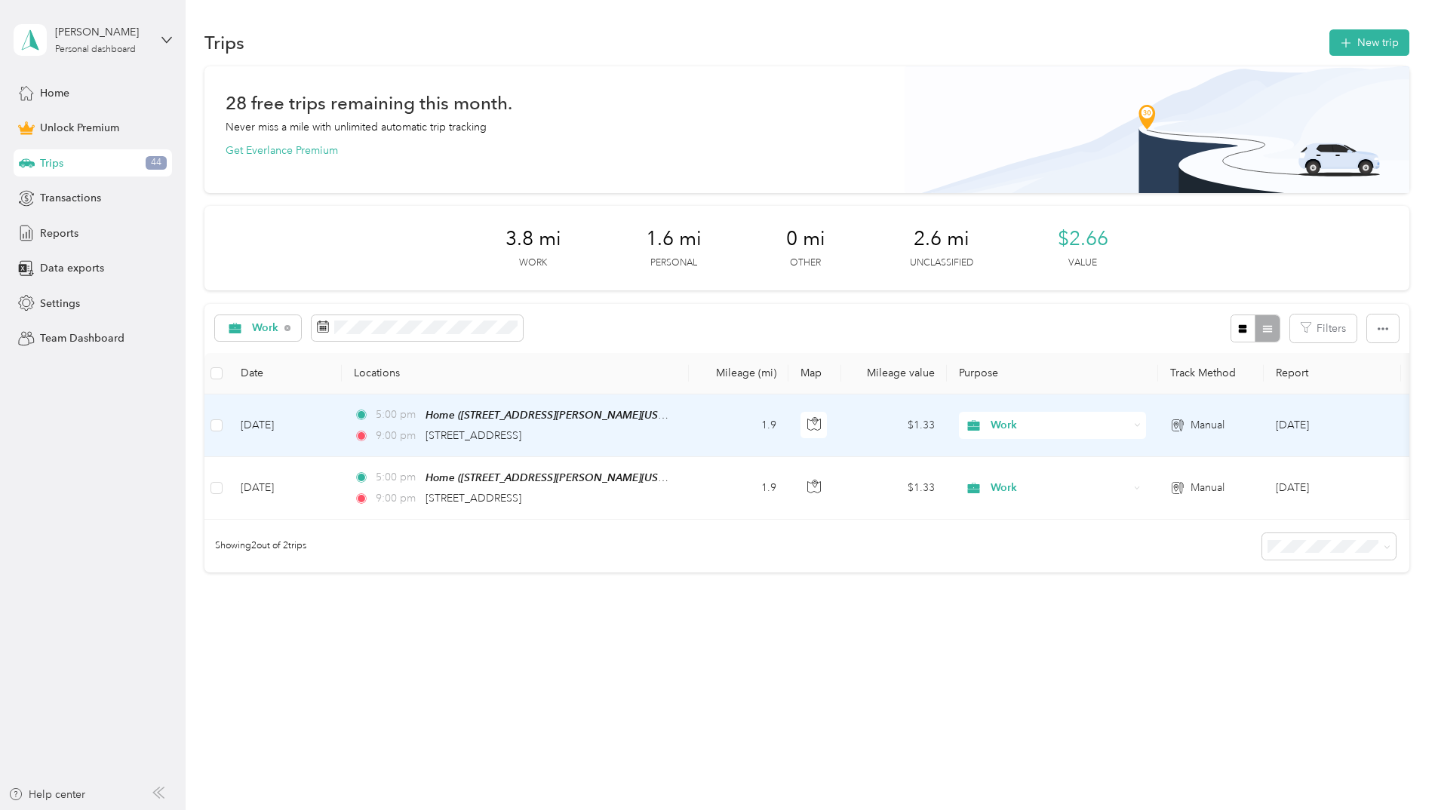
click at [725, 424] on td "1.9" at bounding box center [739, 426] width 100 height 63
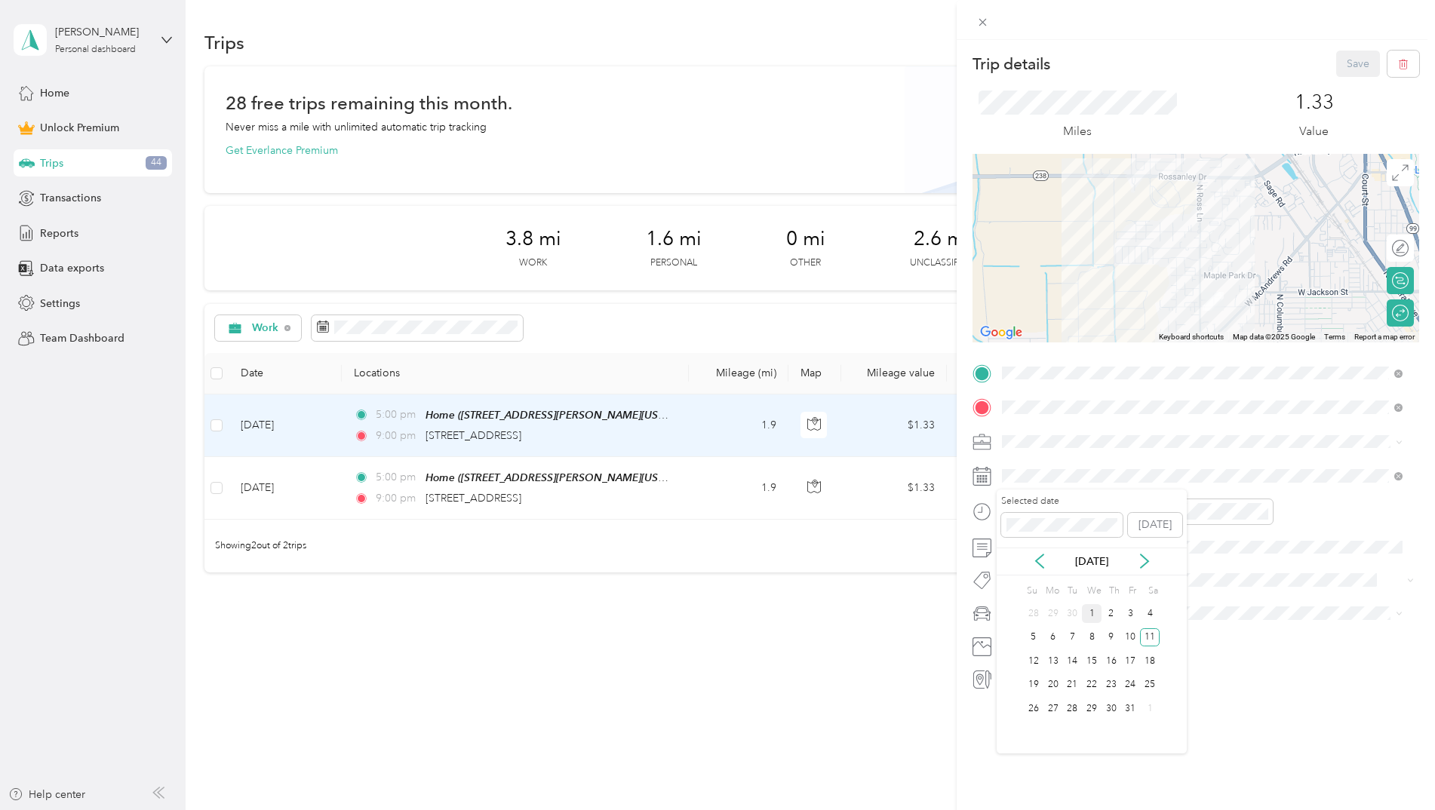
click at [1038, 549] on div "[DATE]" at bounding box center [1091, 562] width 190 height 28
click at [1040, 557] on icon at bounding box center [1040, 561] width 8 height 14
click at [1109, 640] on div "11" at bounding box center [1111, 637] width 20 height 19
click at [1350, 60] on button "Save" at bounding box center [1358, 64] width 44 height 26
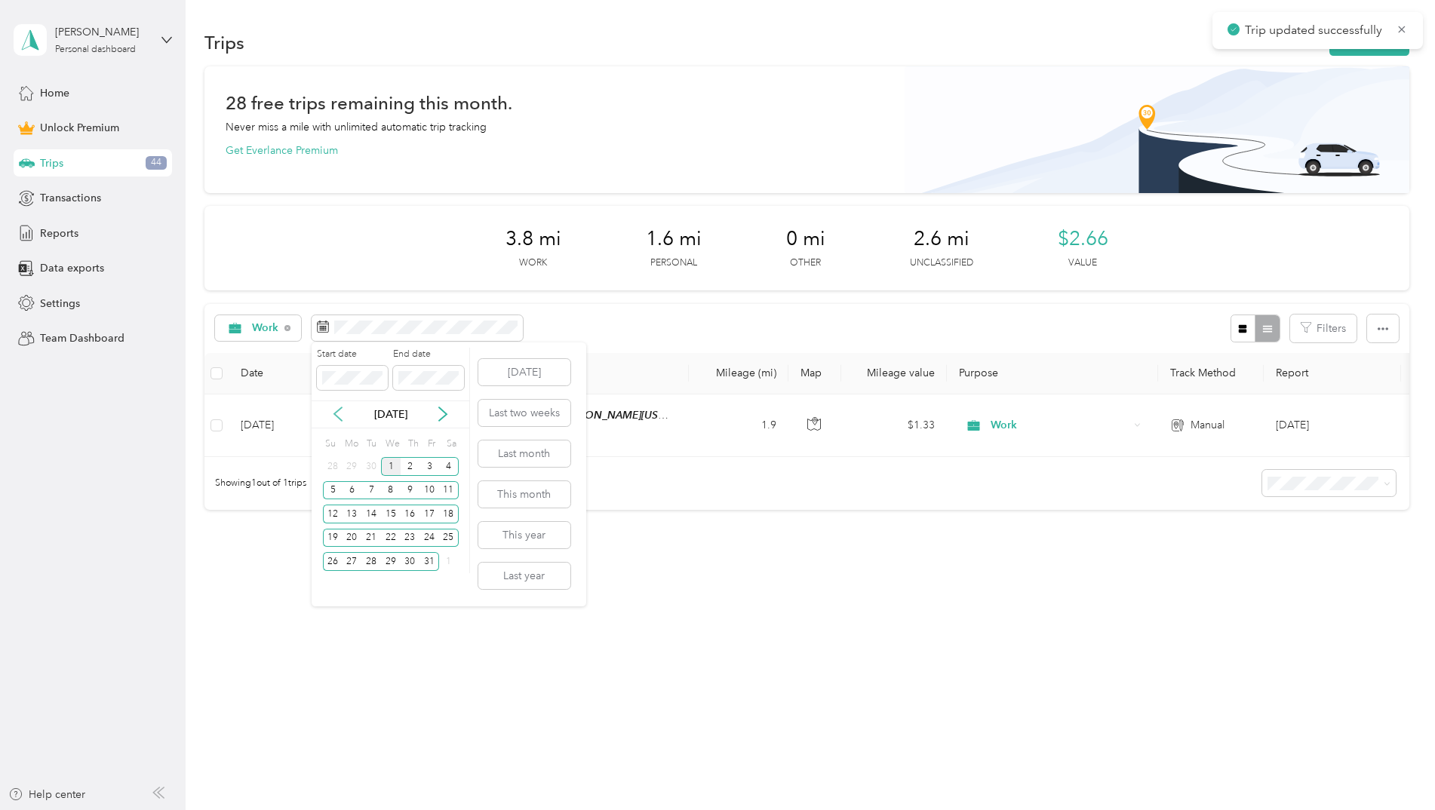
click at [342, 418] on icon at bounding box center [337, 414] width 15 height 15
click at [358, 463] on div "1" at bounding box center [352, 466] width 20 height 19
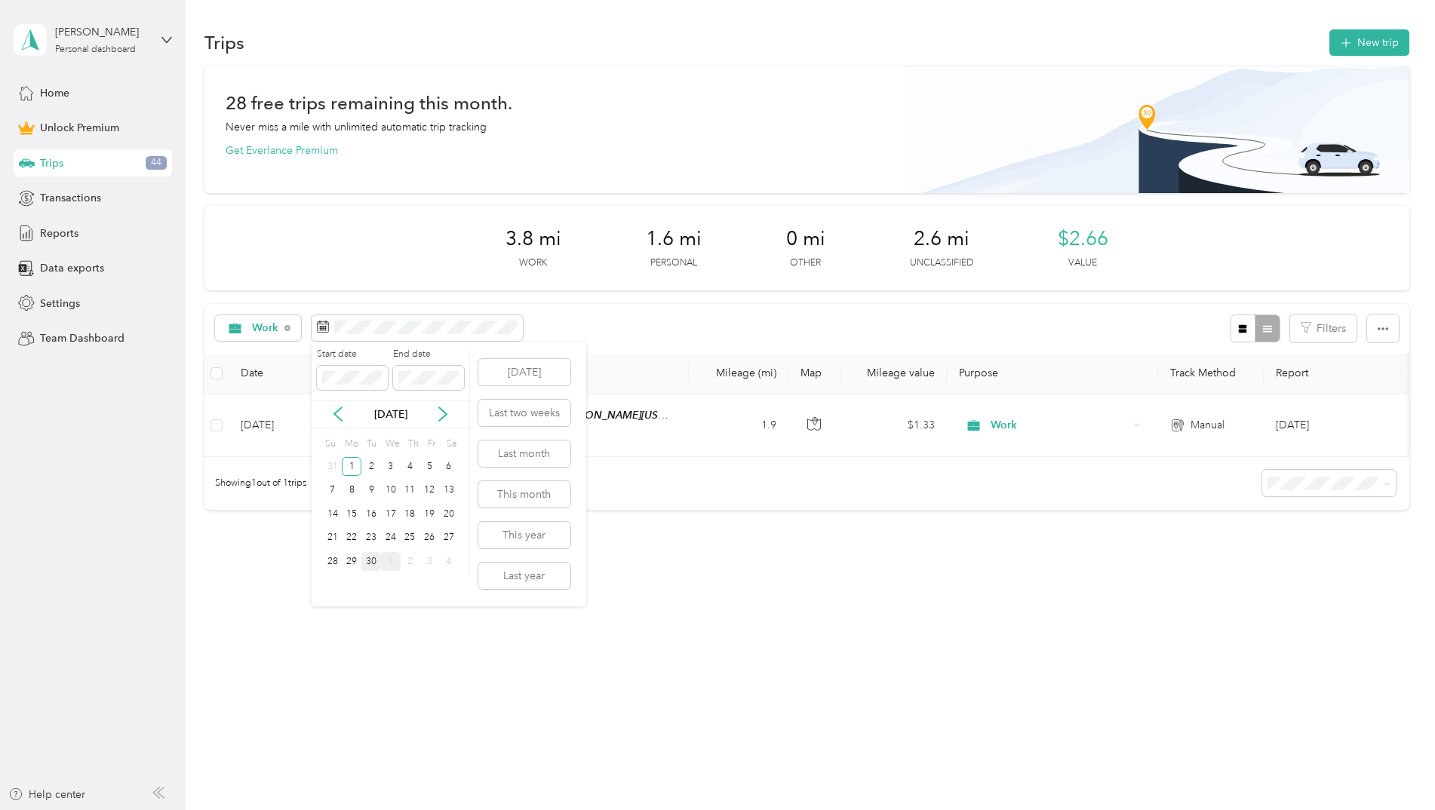
click at [370, 559] on div "30" at bounding box center [371, 561] width 20 height 19
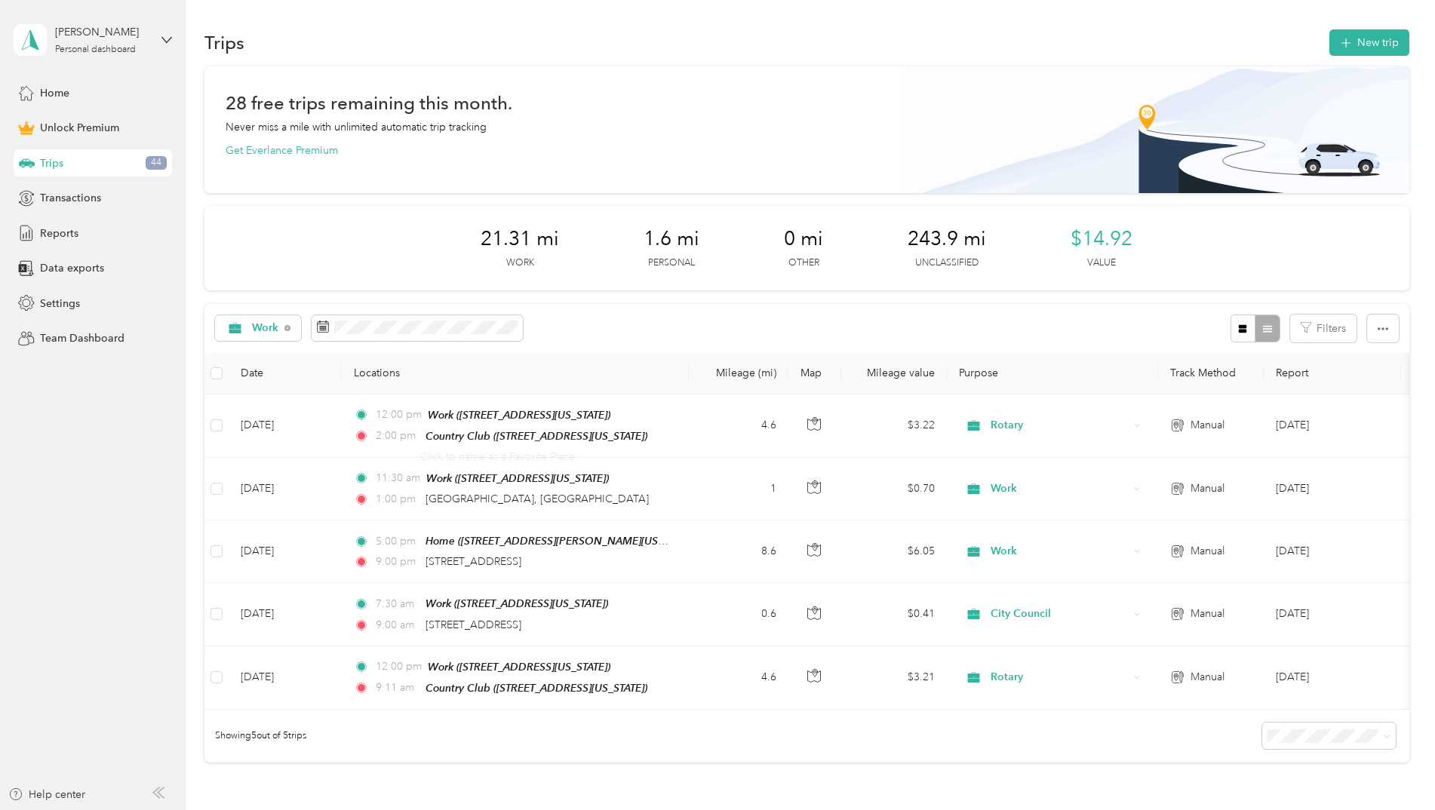
click at [690, 332] on div "Work Filters" at bounding box center [806, 328] width 1205 height 49
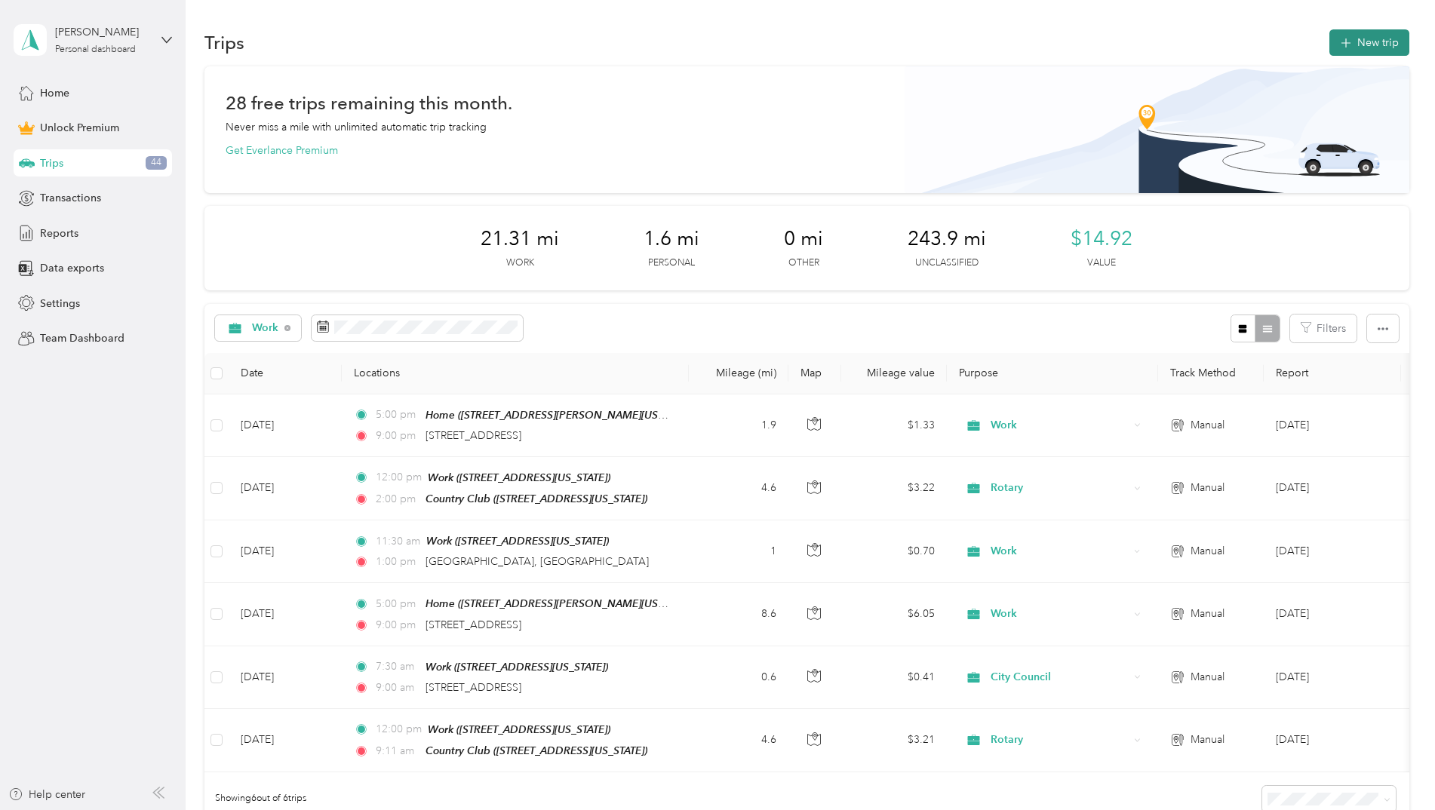
click at [1376, 49] on button "New trip" at bounding box center [1369, 42] width 80 height 26
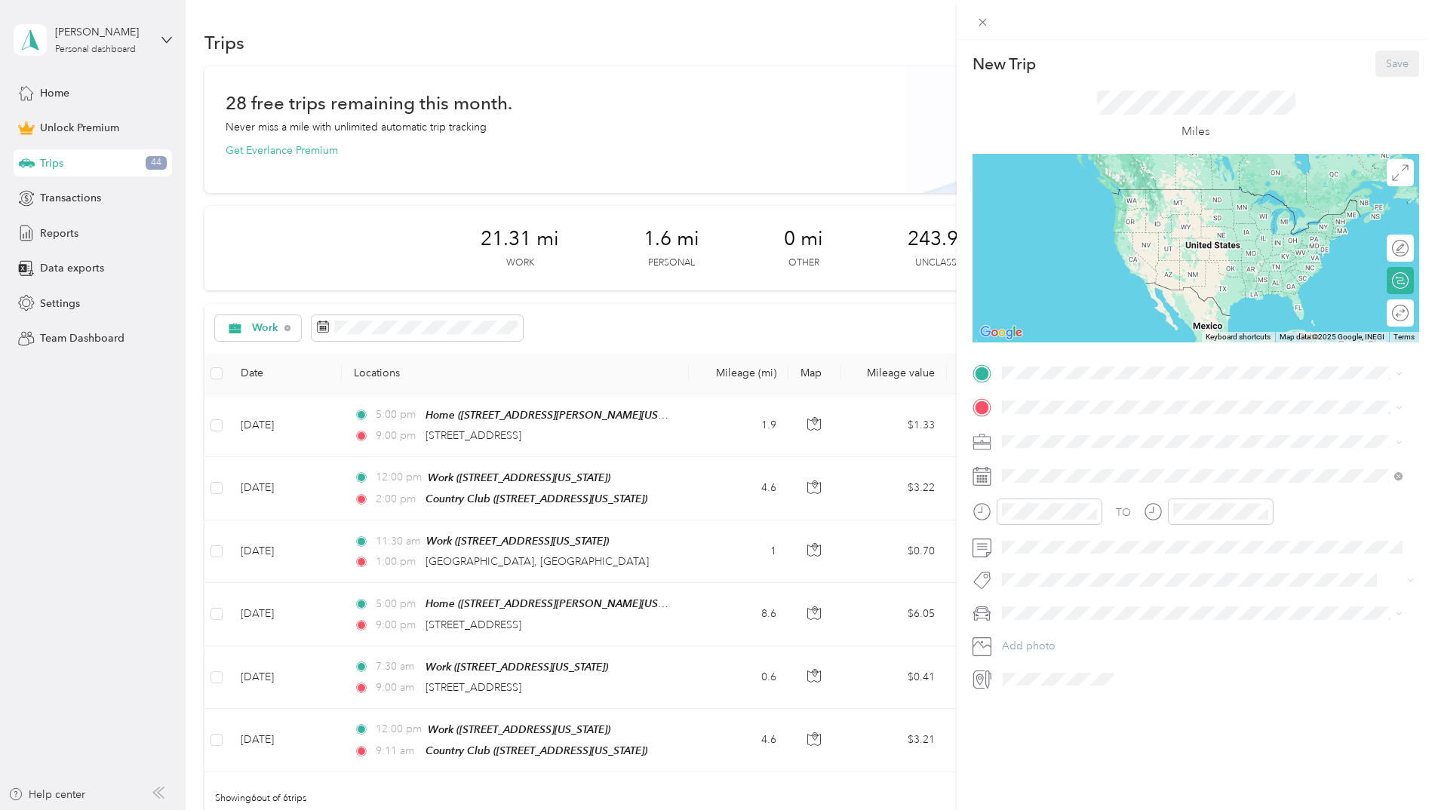
click at [1073, 444] on span "[STREET_ADDRESS][US_STATE]" at bounding box center [1105, 447] width 151 height 13
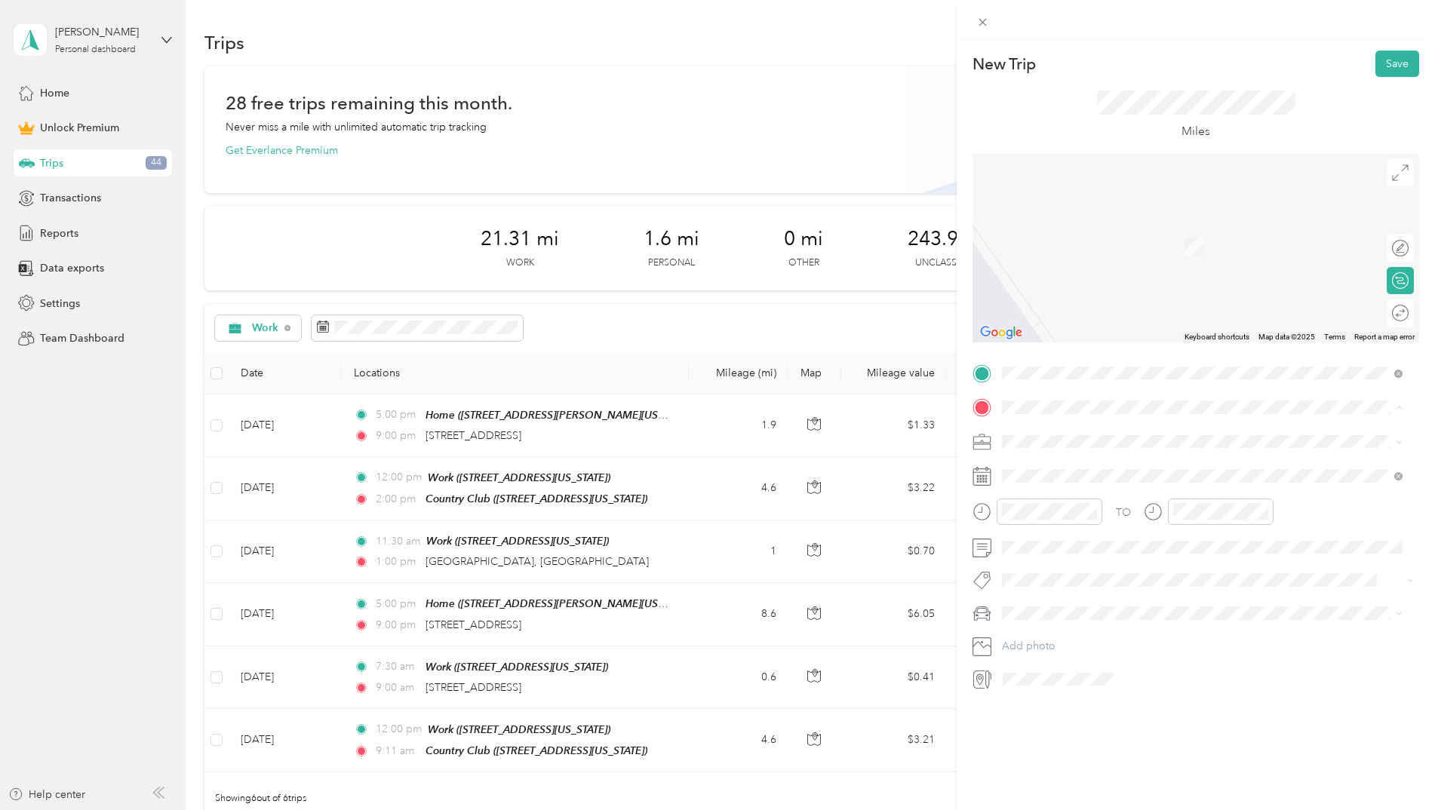
click at [1101, 514] on strong "Transfer Station" at bounding box center [1069, 515] width 78 height 14
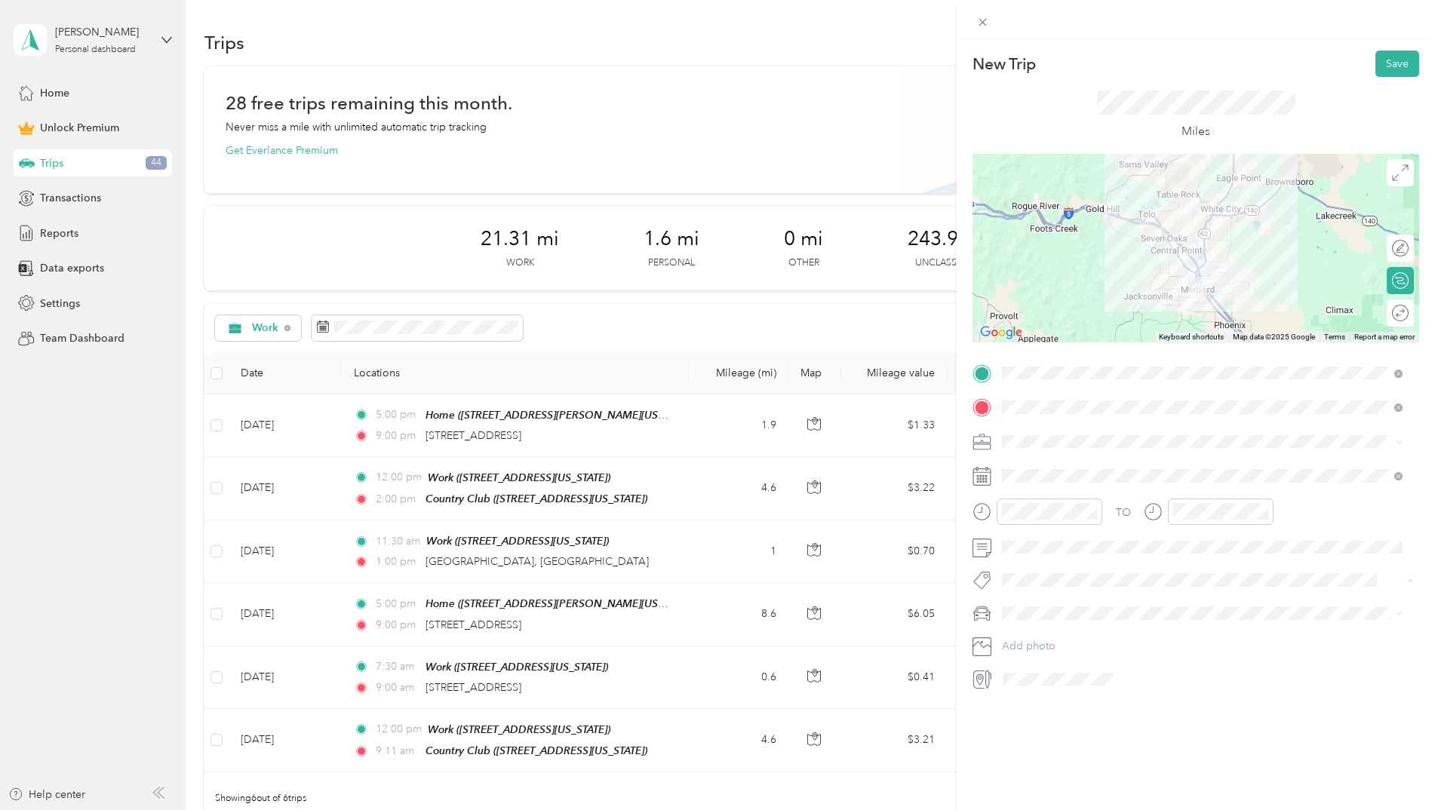
click at [1389, 317] on div "Round trip" at bounding box center [1399, 312] width 27 height 27
click at [1384, 315] on div at bounding box center [1393, 314] width 32 height 16
click at [1034, 558] on icon at bounding box center [1039, 561] width 15 height 15
click at [1137, 635] on div "12" at bounding box center [1131, 637] width 20 height 19
click at [1014, 548] on div "12" at bounding box center [1017, 544] width 36 height 21
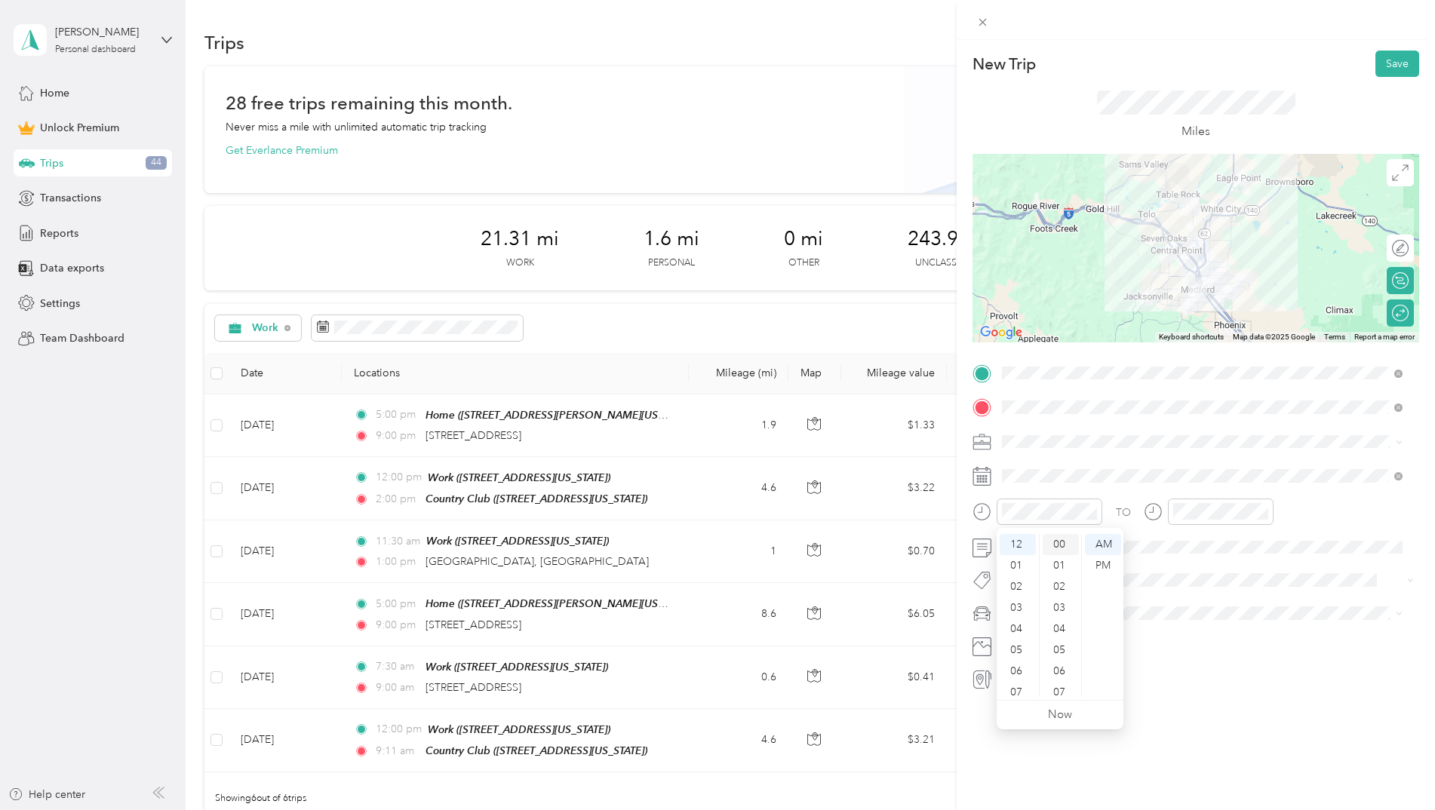
click at [1055, 545] on div "00" at bounding box center [1060, 544] width 36 height 21
click at [1097, 562] on div "PM" at bounding box center [1103, 565] width 36 height 21
click at [1187, 591] on div "03" at bounding box center [1188, 592] width 36 height 21
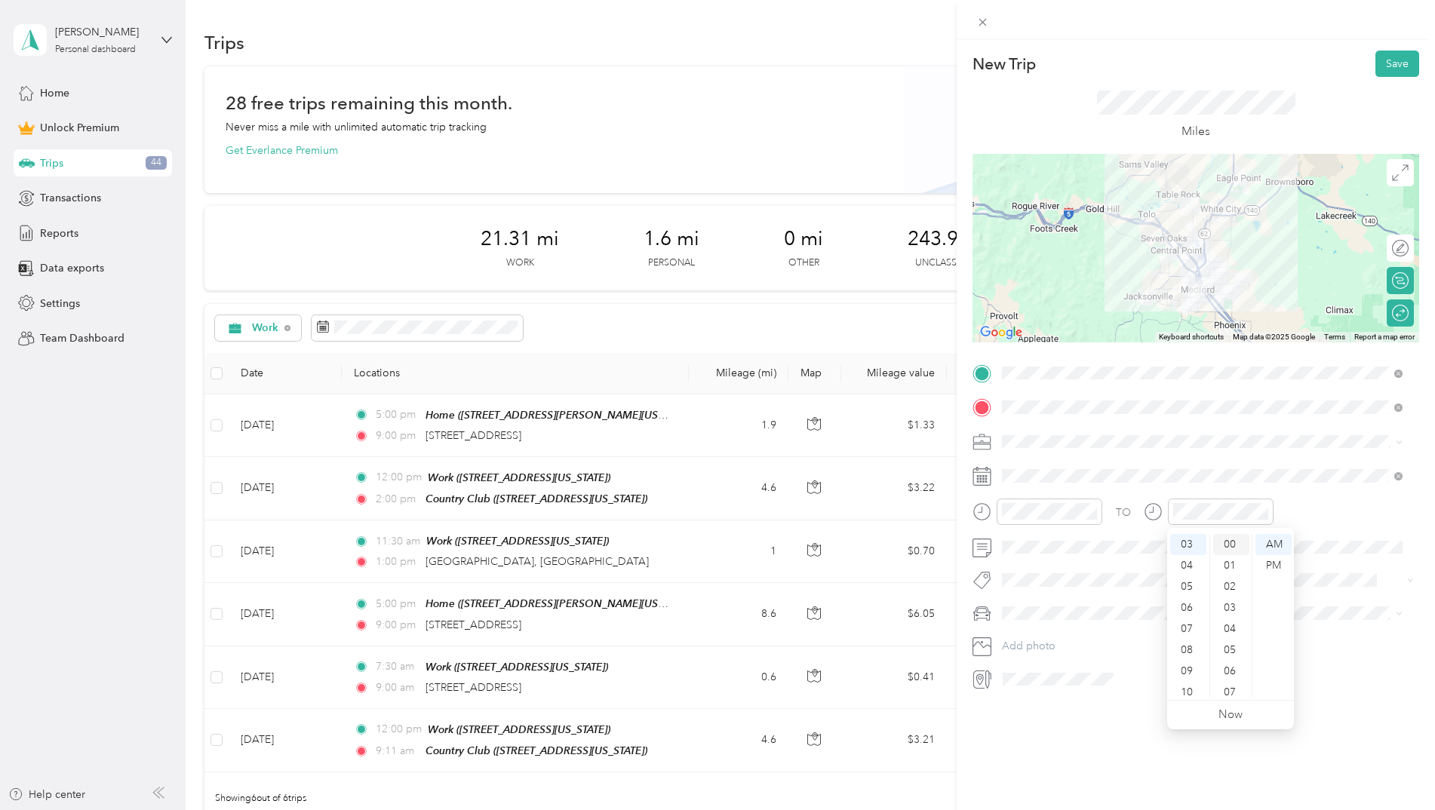
click at [1231, 545] on div "00" at bounding box center [1231, 544] width 36 height 21
click at [1276, 560] on div "PM" at bounding box center [1273, 565] width 36 height 21
click at [1091, 450] on span at bounding box center [1207, 442] width 422 height 24
click at [1039, 463] on div "Work" at bounding box center [1202, 468] width 390 height 16
click at [1389, 62] on button "Save" at bounding box center [1397, 64] width 44 height 26
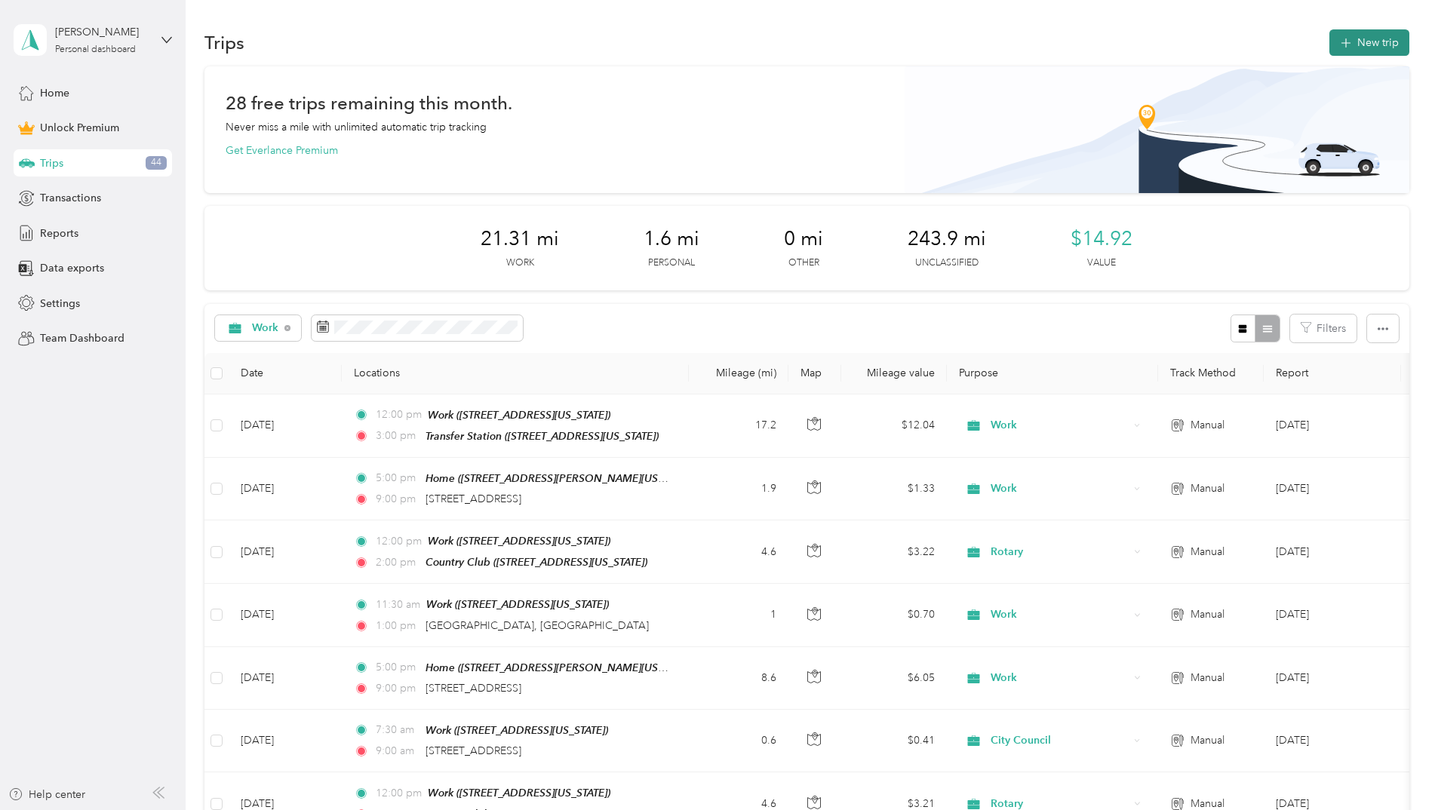
click at [1362, 32] on button "New trip" at bounding box center [1369, 42] width 80 height 26
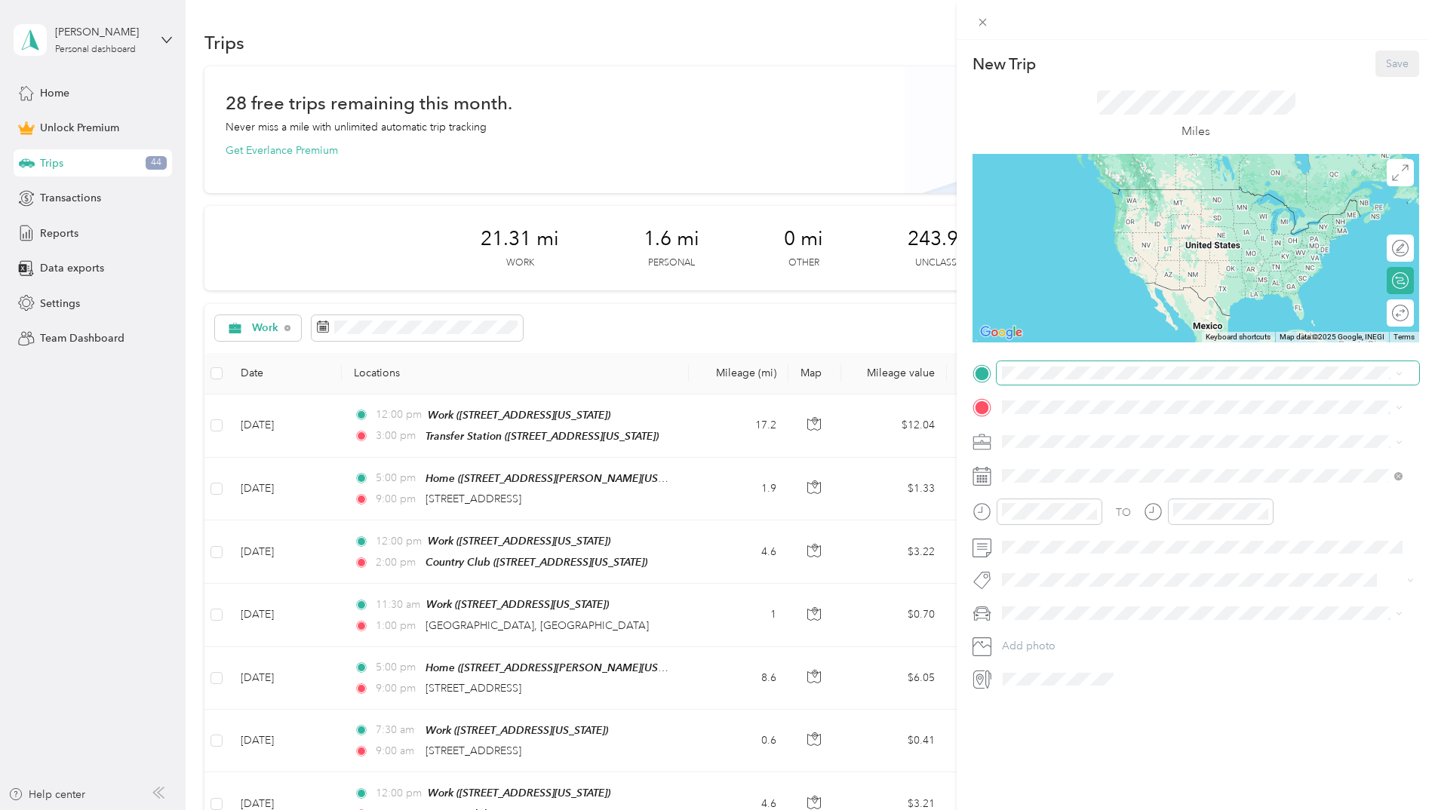
click at [1038, 364] on span at bounding box center [1207, 373] width 422 height 24
click at [1042, 561] on icon at bounding box center [1039, 561] width 15 height 15
click at [1055, 683] on div "22" at bounding box center [1053, 685] width 20 height 19
click at [1191, 545] on div "12" at bounding box center [1188, 544] width 36 height 21
click at [1051, 469] on div "Work" at bounding box center [1202, 468] width 390 height 16
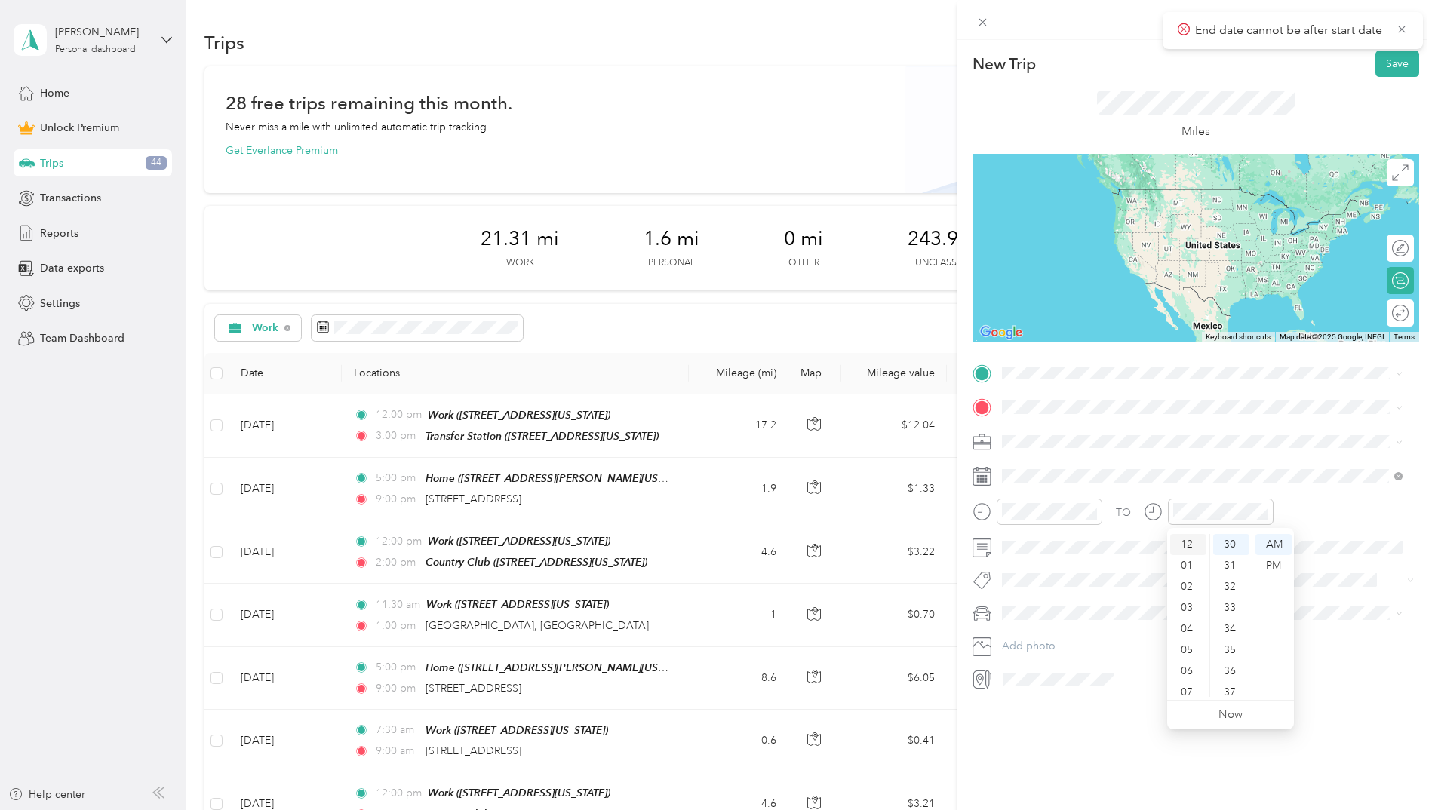
click at [1187, 548] on div "12" at bounding box center [1188, 544] width 36 height 21
click at [1269, 560] on div "PM" at bounding box center [1273, 565] width 36 height 21
click at [1334, 700] on div "New Trip Save This trip cannot be edited because it is either under review, app…" at bounding box center [1195, 445] width 478 height 810
click at [1077, 447] on span "[STREET_ADDRESS][US_STATE]" at bounding box center [1105, 450] width 151 height 13
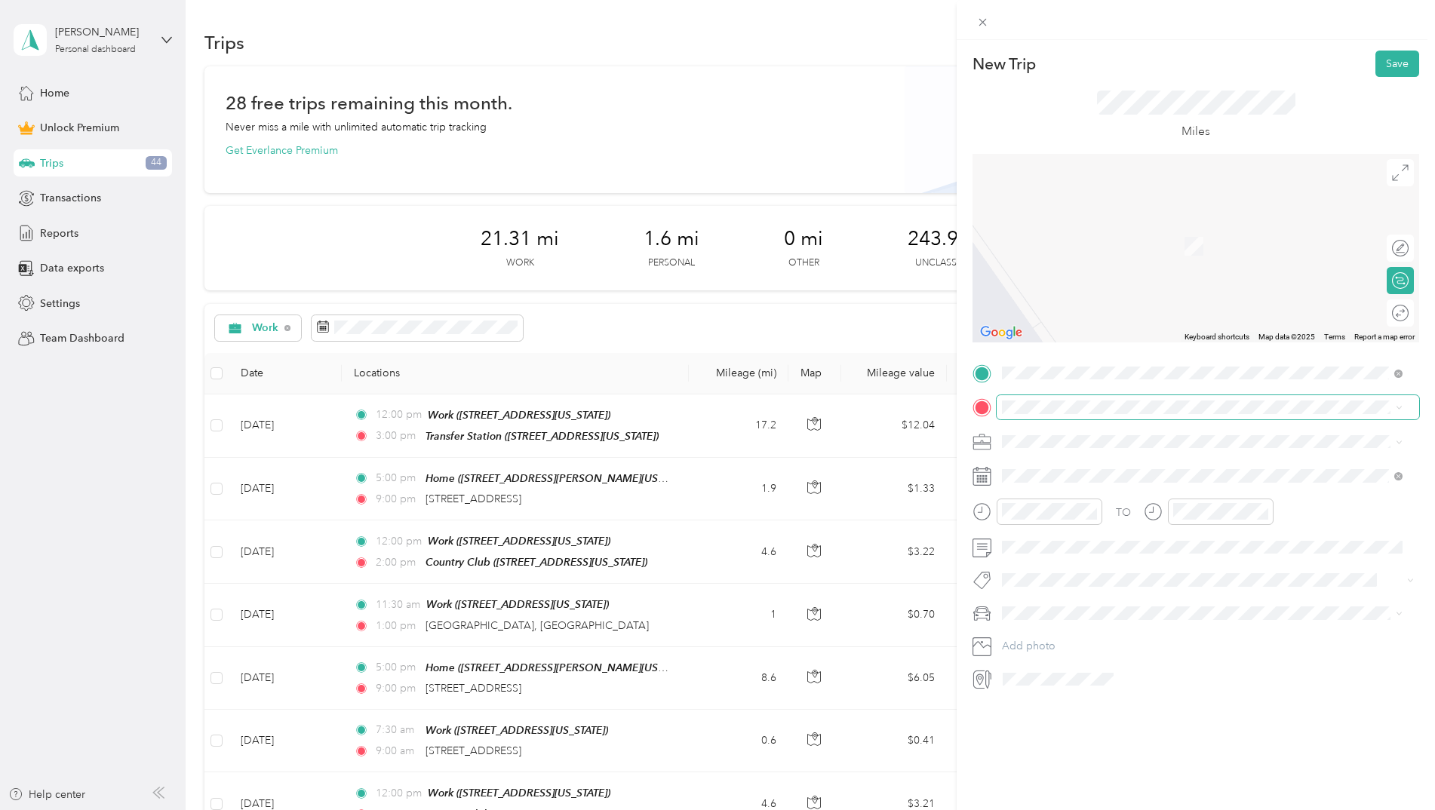
click at [1055, 399] on span at bounding box center [1207, 407] width 422 height 24
click at [1083, 515] on strong "Transfer Station" at bounding box center [1069, 515] width 78 height 14
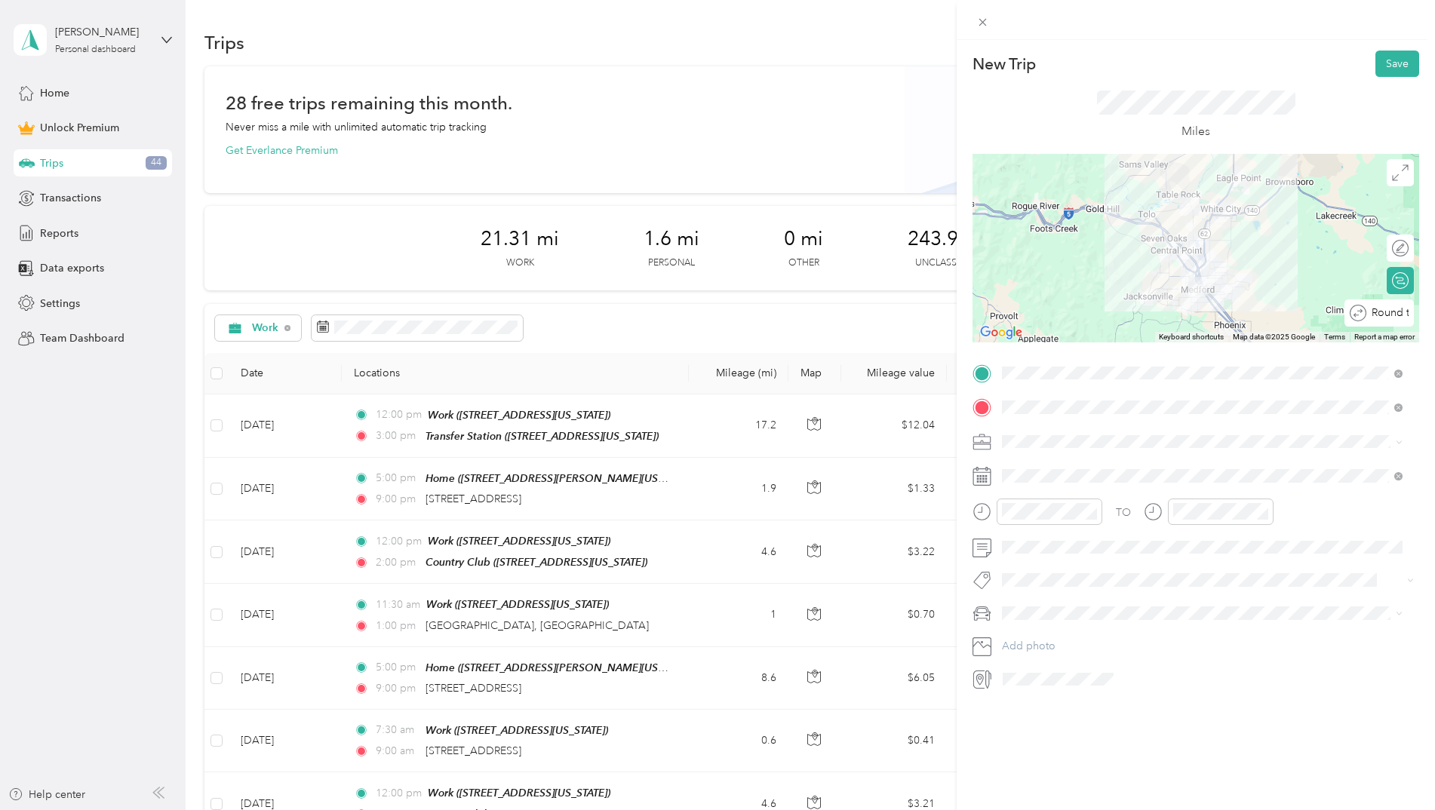
click at [1389, 318] on div "Round trip" at bounding box center [1387, 314] width 42 height 16
click at [1385, 315] on div at bounding box center [1393, 314] width 32 height 16
click at [1385, 57] on button "Save" at bounding box center [1397, 64] width 44 height 26
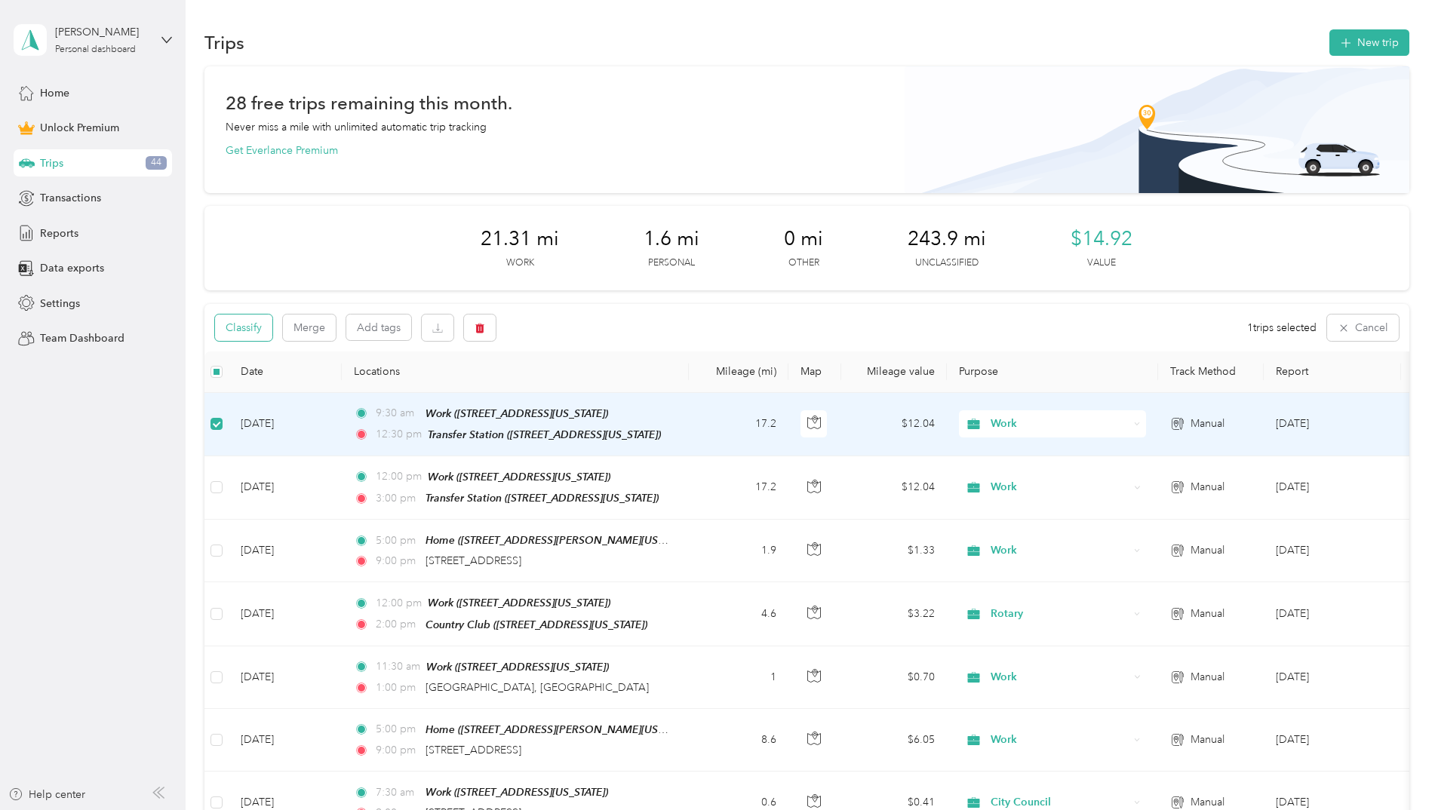
click at [232, 329] on button "Classify" at bounding box center [243, 328] width 57 height 26
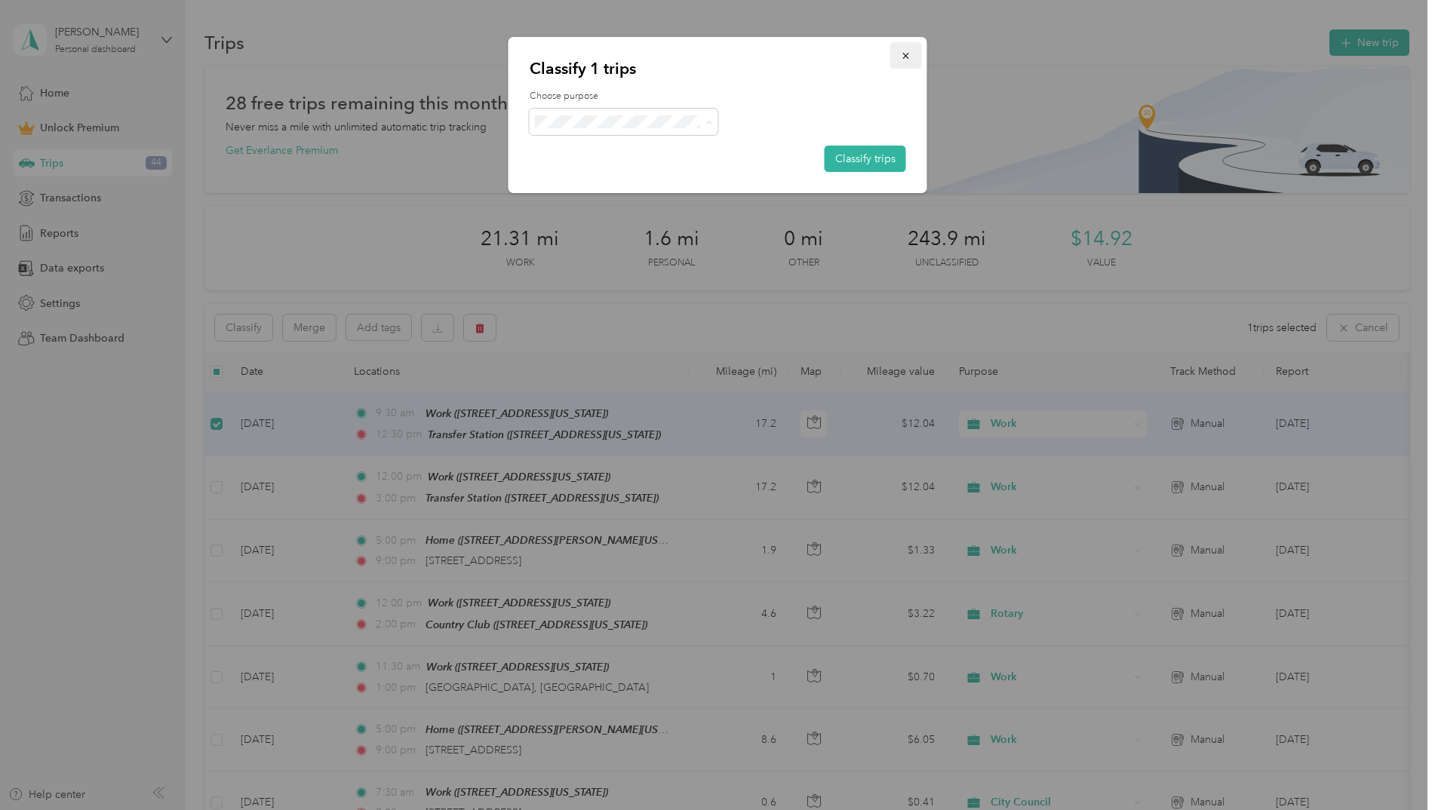
drag, startPoint x: 840, startPoint y: 70, endPoint x: 901, endPoint y: 54, distance: 63.3
click at [841, 70] on p "Classify 1 trips" at bounding box center [718, 68] width 376 height 21
click at [894, 49] on button "button" at bounding box center [906, 55] width 32 height 26
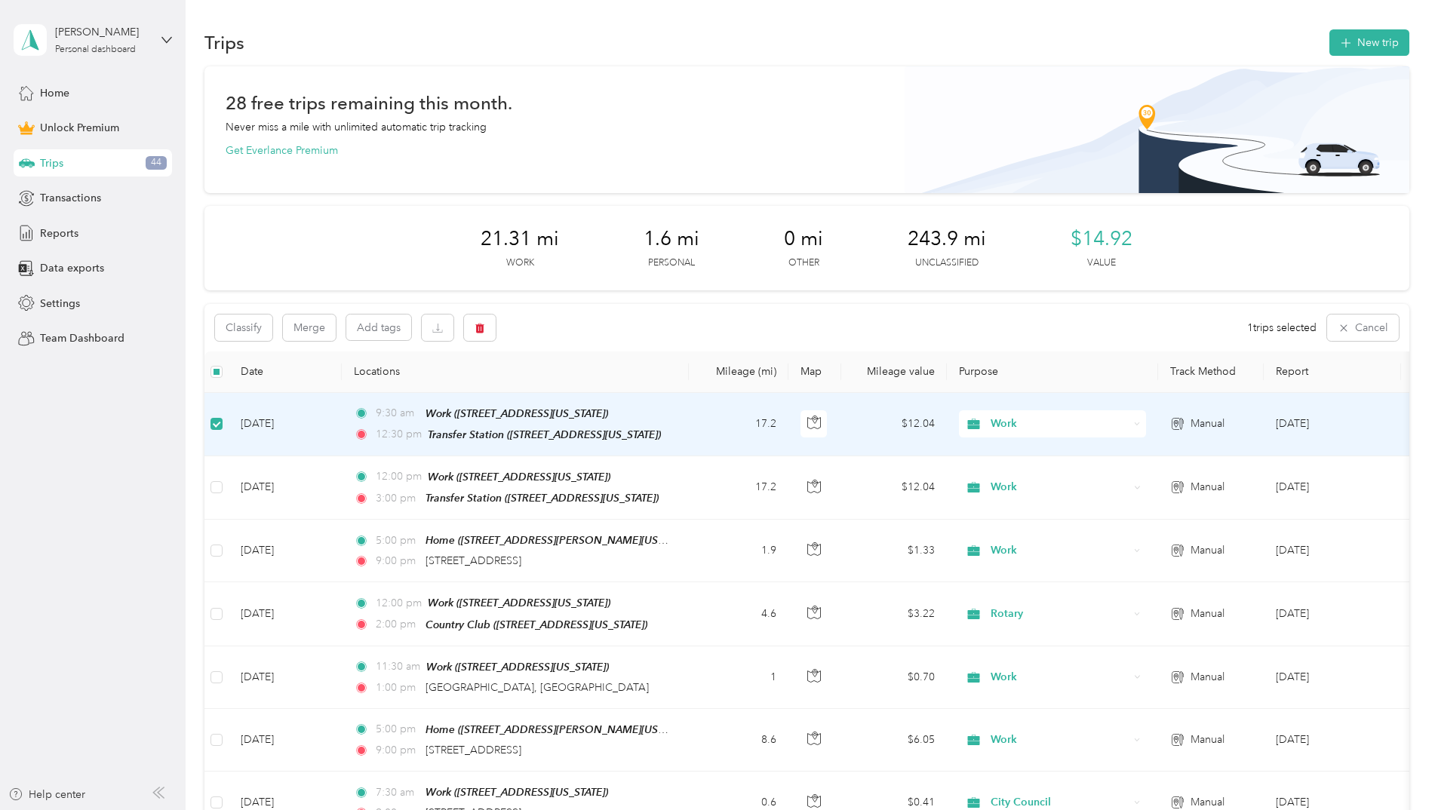
click at [213, 431] on label at bounding box center [216, 424] width 12 height 17
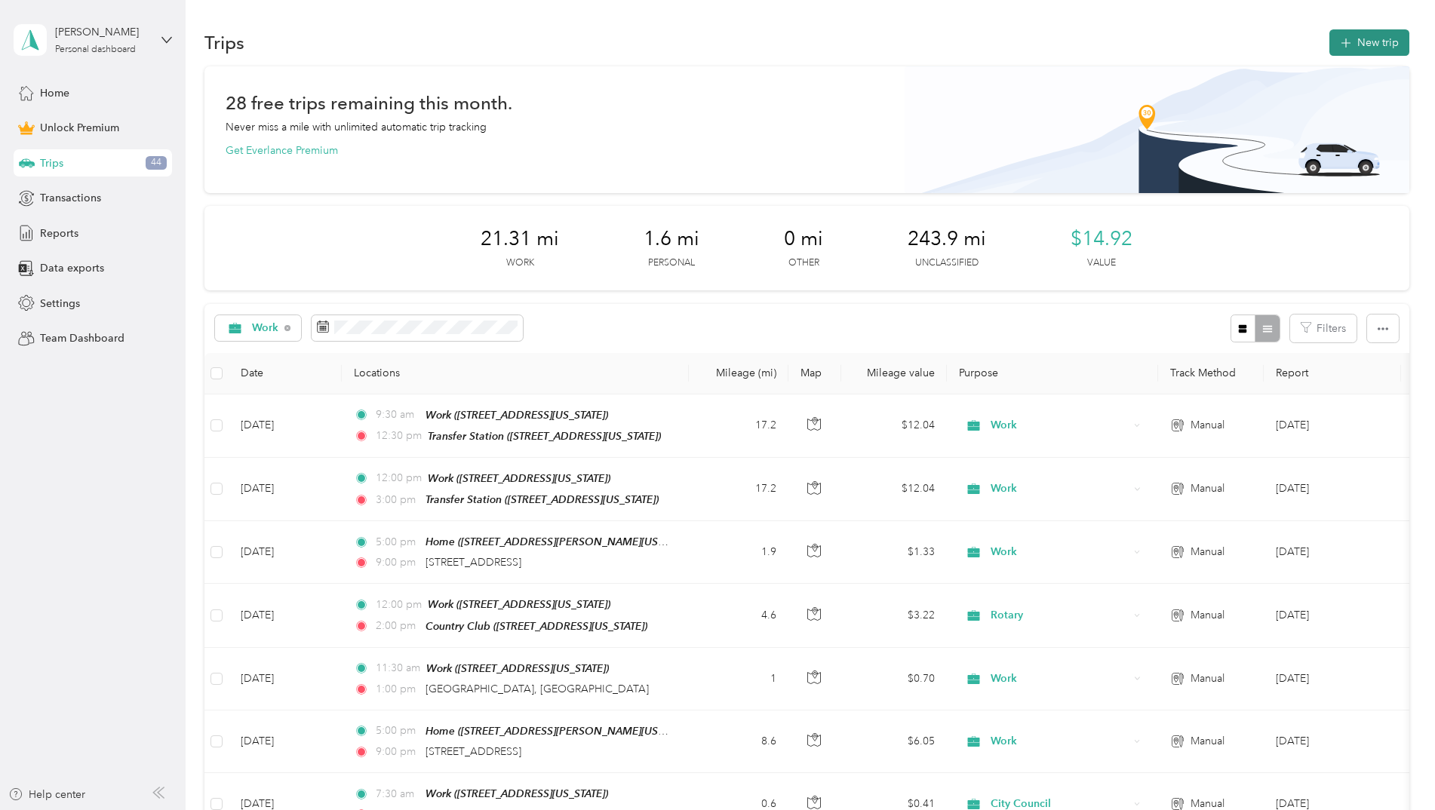
click at [1338, 41] on icon "button" at bounding box center [1345, 43] width 17 height 17
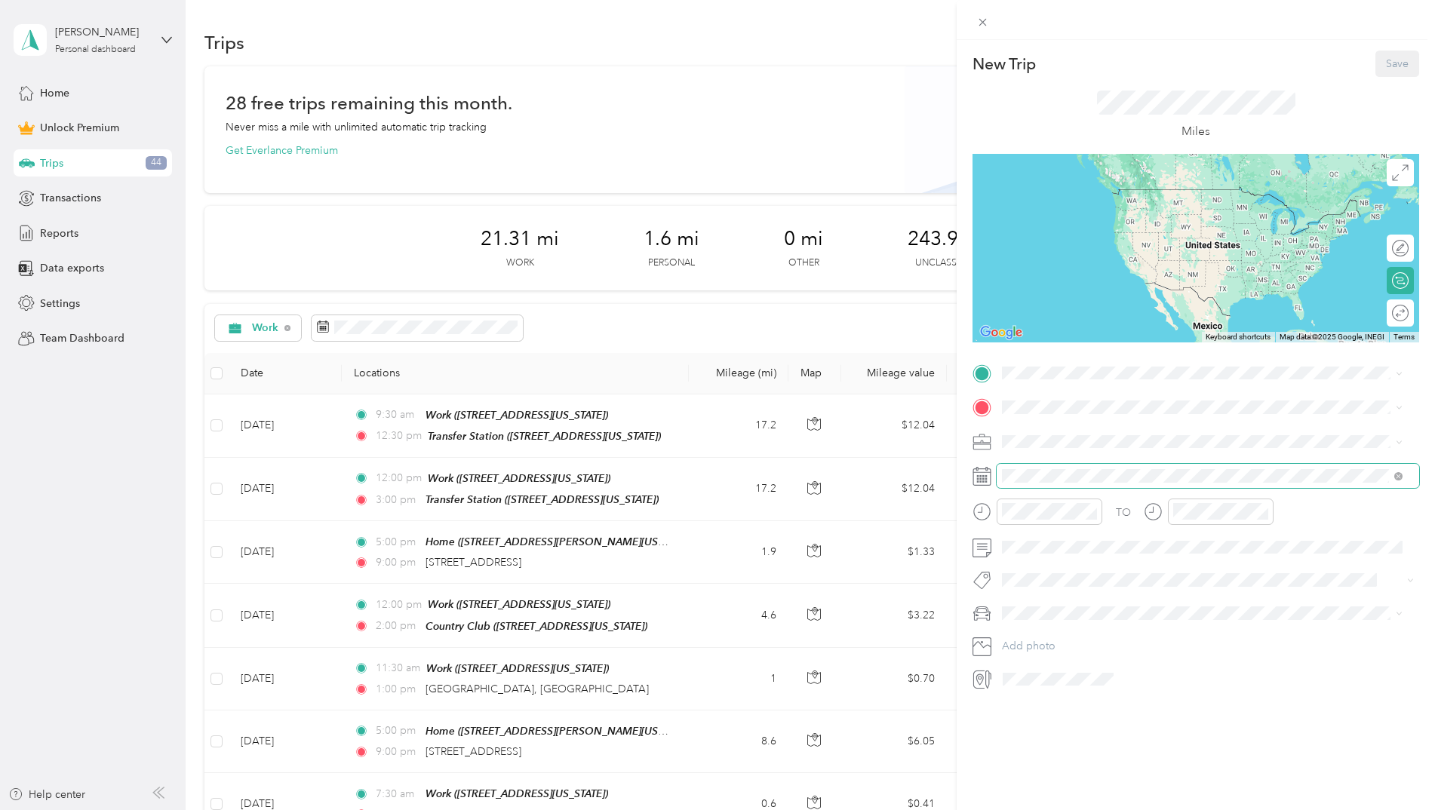
click at [1051, 467] on span at bounding box center [1207, 476] width 422 height 24
click at [1049, 487] on span at bounding box center [1207, 476] width 422 height 24
click at [1036, 560] on icon at bounding box center [1039, 561] width 15 height 15
click at [1055, 683] on div "22" at bounding box center [1053, 685] width 20 height 19
click at [1081, 491] on span "[STREET_ADDRESS][US_STATE]" at bounding box center [1105, 497] width 151 height 13
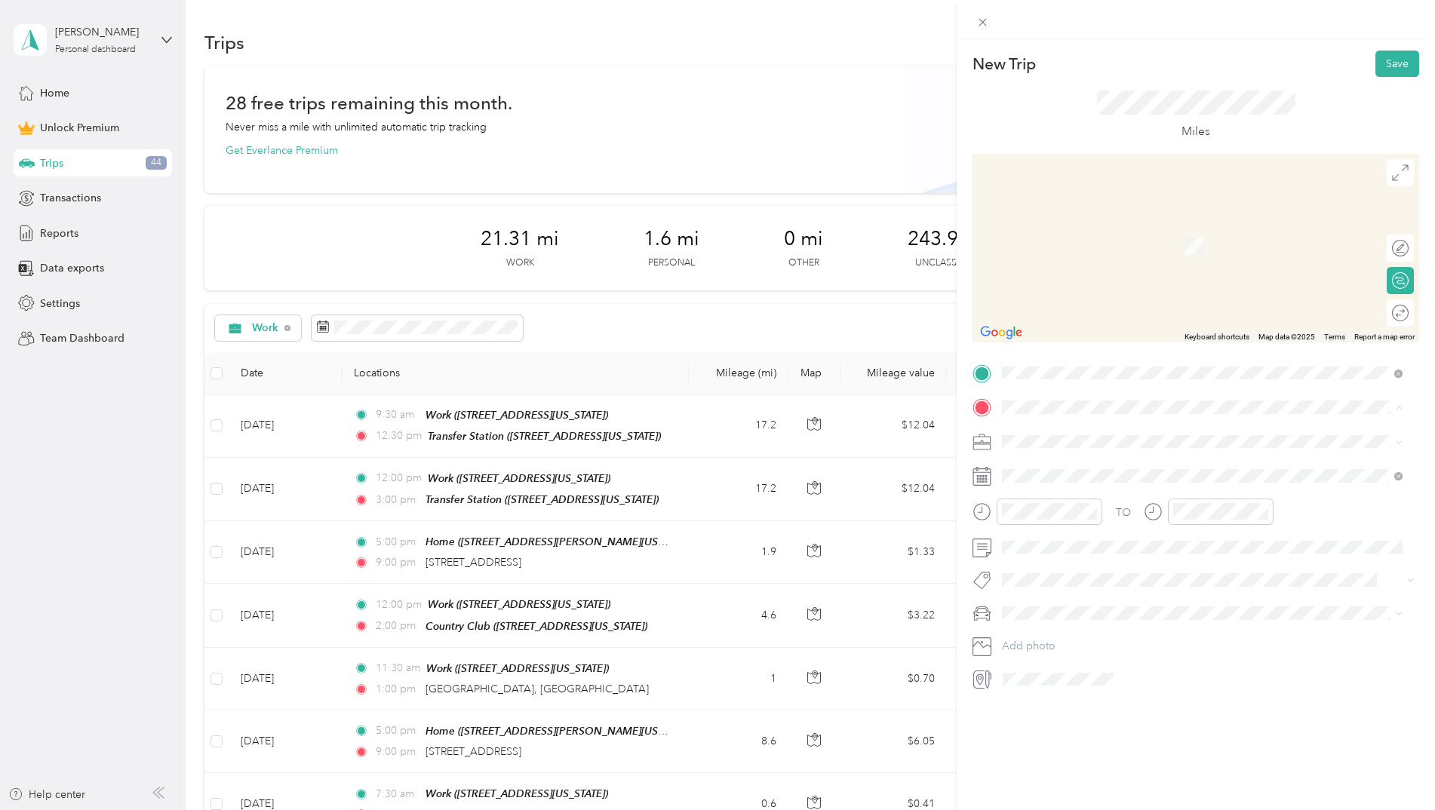
click at [1086, 606] on div "Landfill" at bounding box center [1105, 610] width 151 height 14
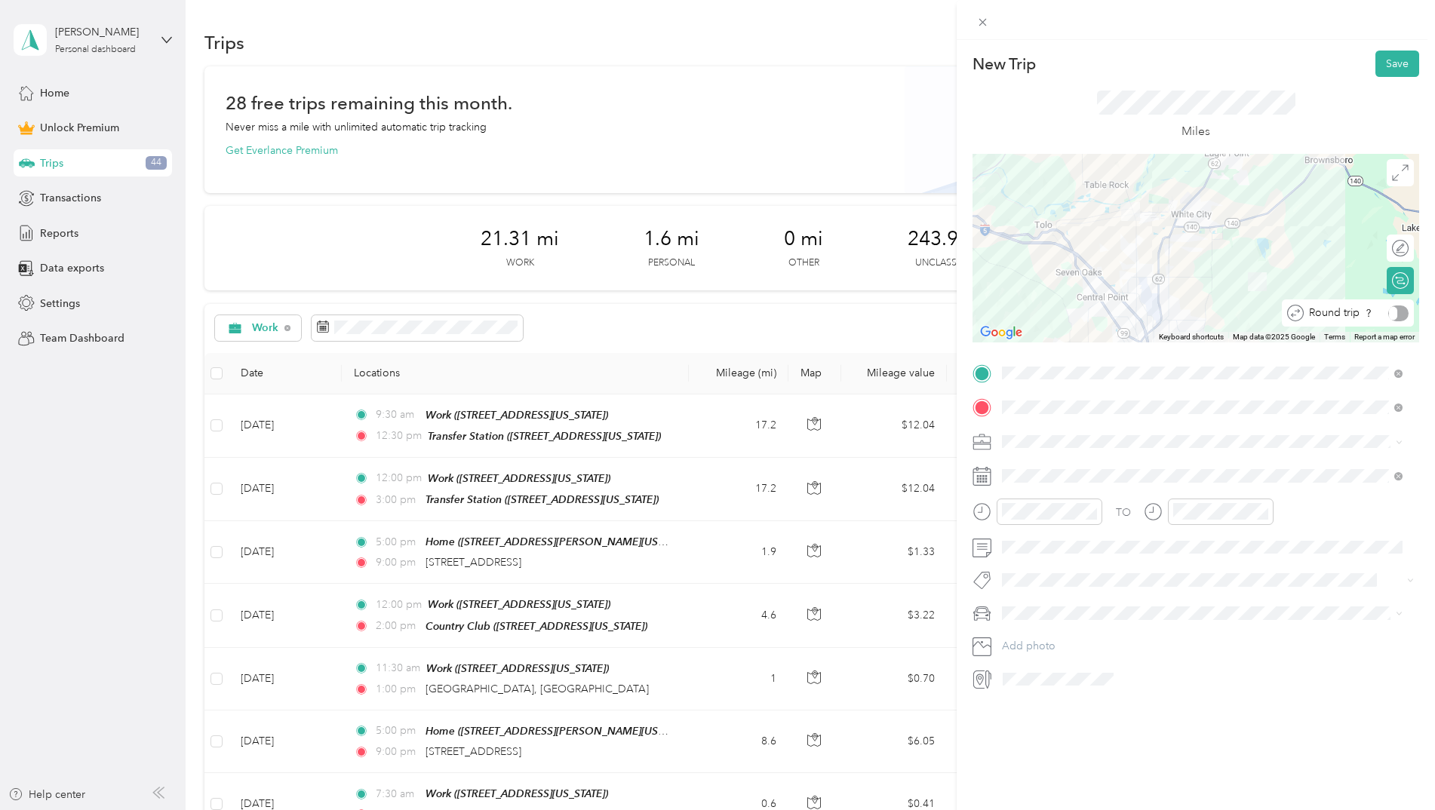
click at [1390, 318] on div "Round trip" at bounding box center [1355, 314] width 105 height 16
click at [1387, 311] on div at bounding box center [1393, 314] width 32 height 16
click at [1006, 620] on li "Tours" at bounding box center [1201, 626] width 411 height 26
click at [1058, 597] on div "30" at bounding box center [1060, 598] width 36 height 21
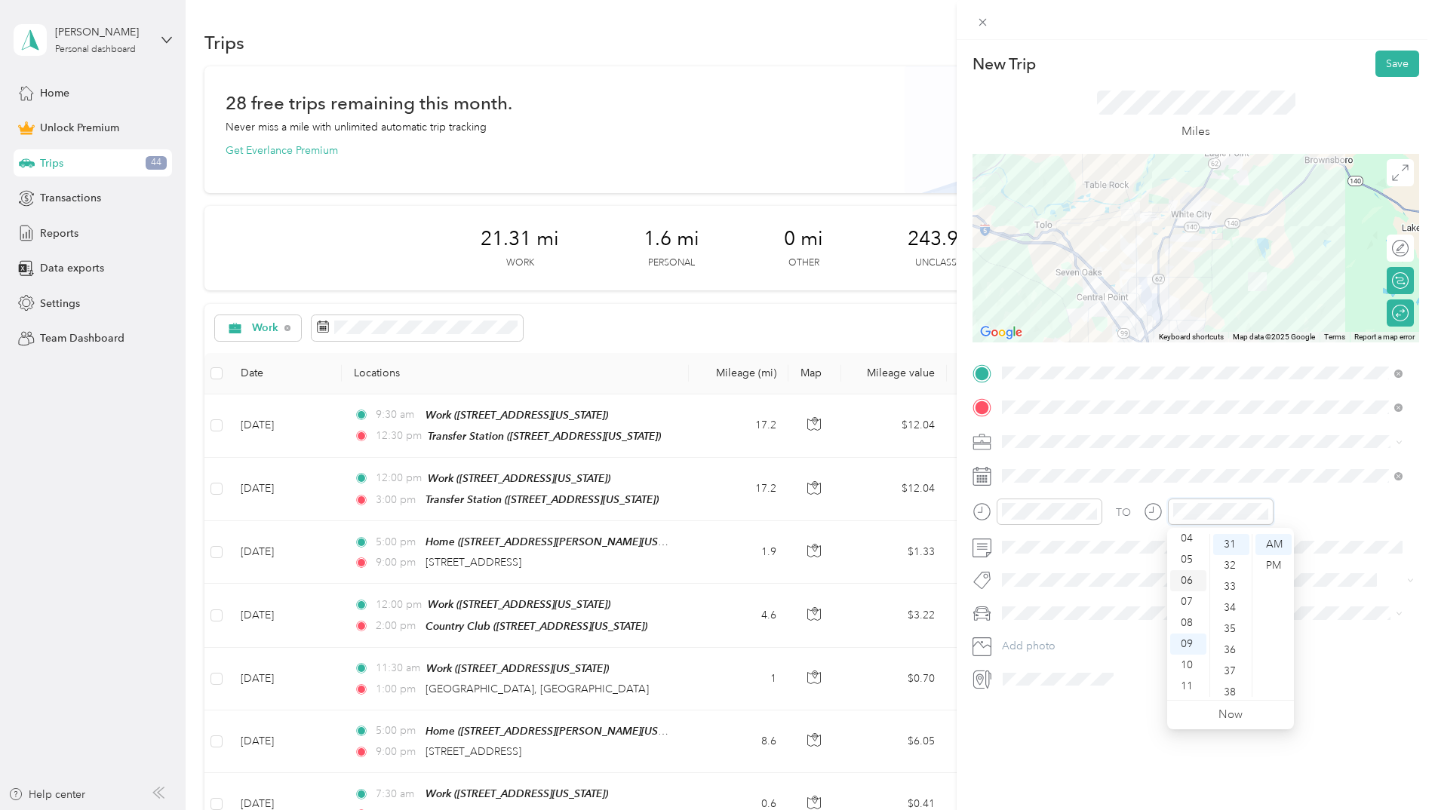
scroll to position [0, 0]
click at [1184, 545] on div "12" at bounding box center [1188, 544] width 36 height 21
click at [1224, 600] on div "30" at bounding box center [1231, 598] width 36 height 21
click at [1273, 563] on div "PM" at bounding box center [1273, 565] width 36 height 21
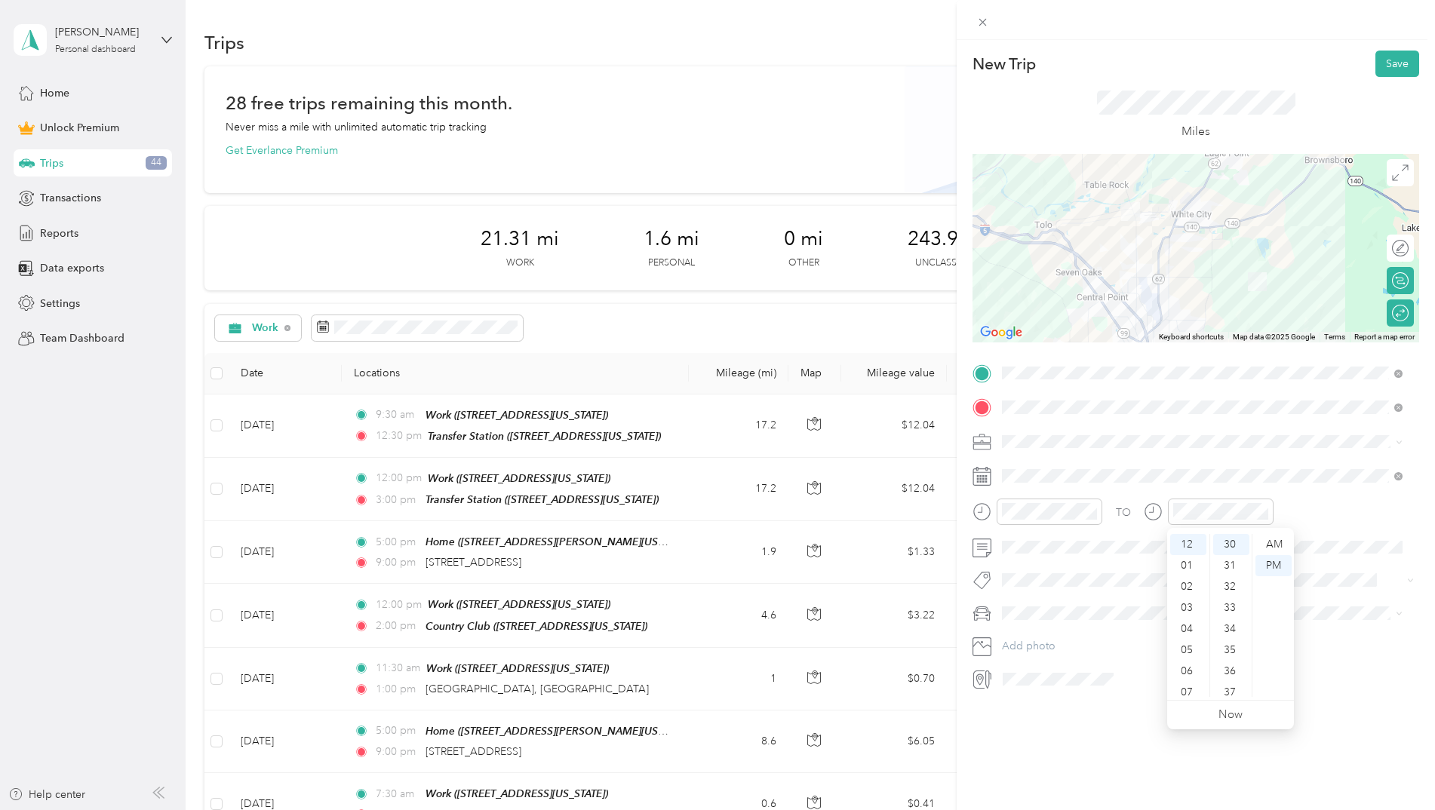
click at [1119, 726] on div "New Trip Save This trip cannot be edited because it is either under review, app…" at bounding box center [1195, 445] width 478 height 810
click at [1380, 60] on button "Save" at bounding box center [1397, 64] width 44 height 26
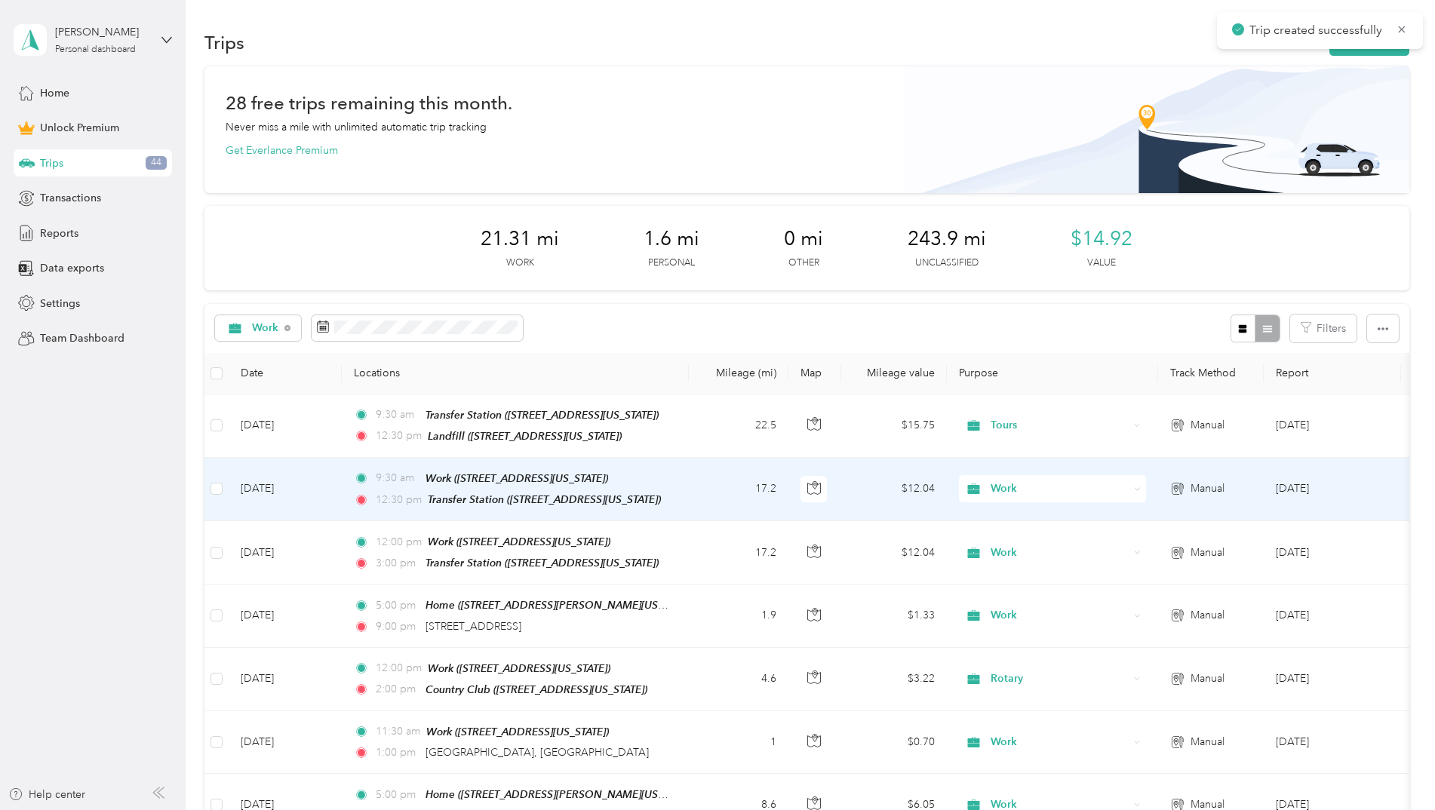
click at [1027, 484] on span "Work" at bounding box center [1059, 489] width 138 height 17
click at [1034, 672] on span "Tours" at bounding box center [1066, 673] width 140 height 16
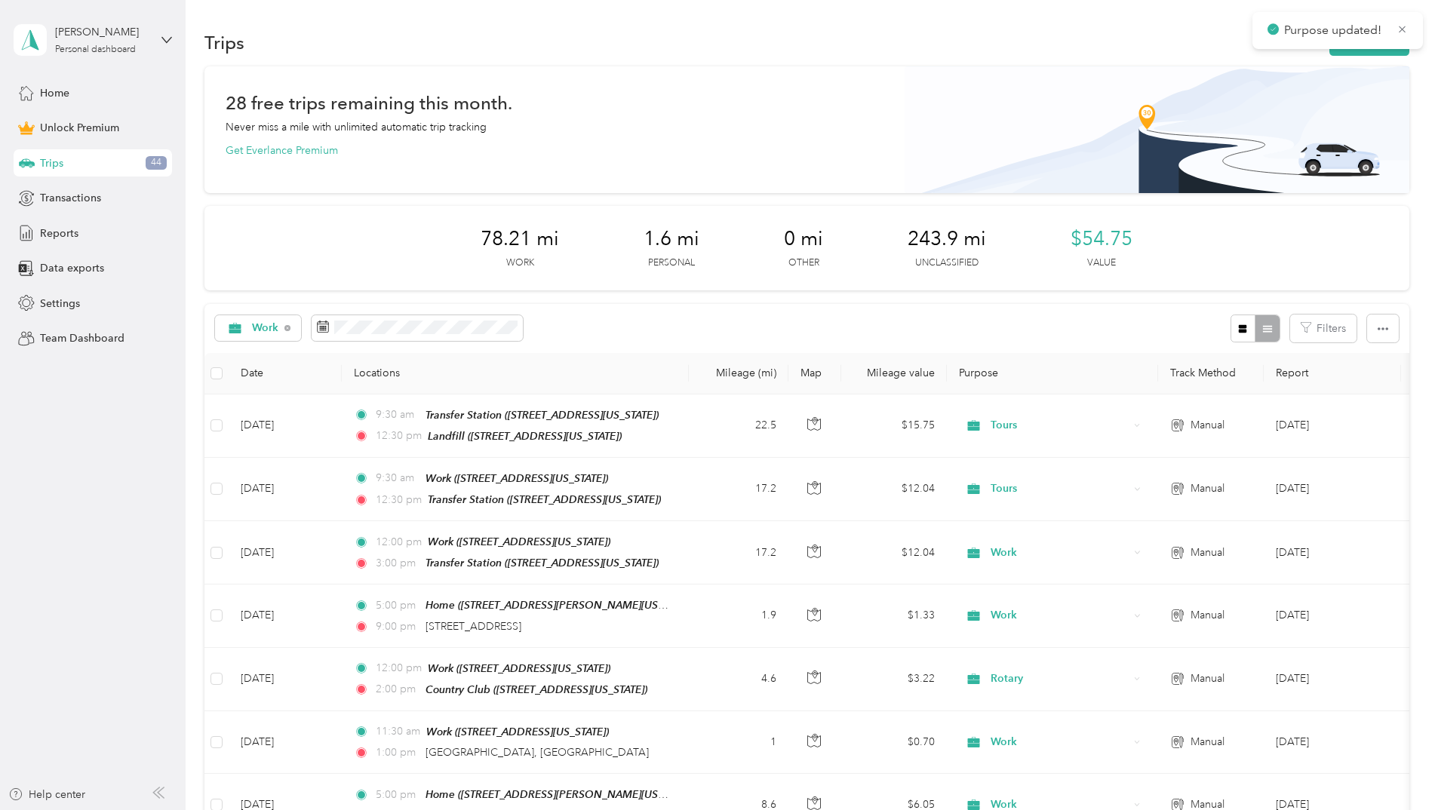
click at [1089, 321] on div "Work Filters" at bounding box center [806, 328] width 1205 height 49
click at [1360, 57] on div "Trips New trip" at bounding box center [806, 42] width 1205 height 32
click at [1359, 53] on button "New trip" at bounding box center [1369, 42] width 80 height 26
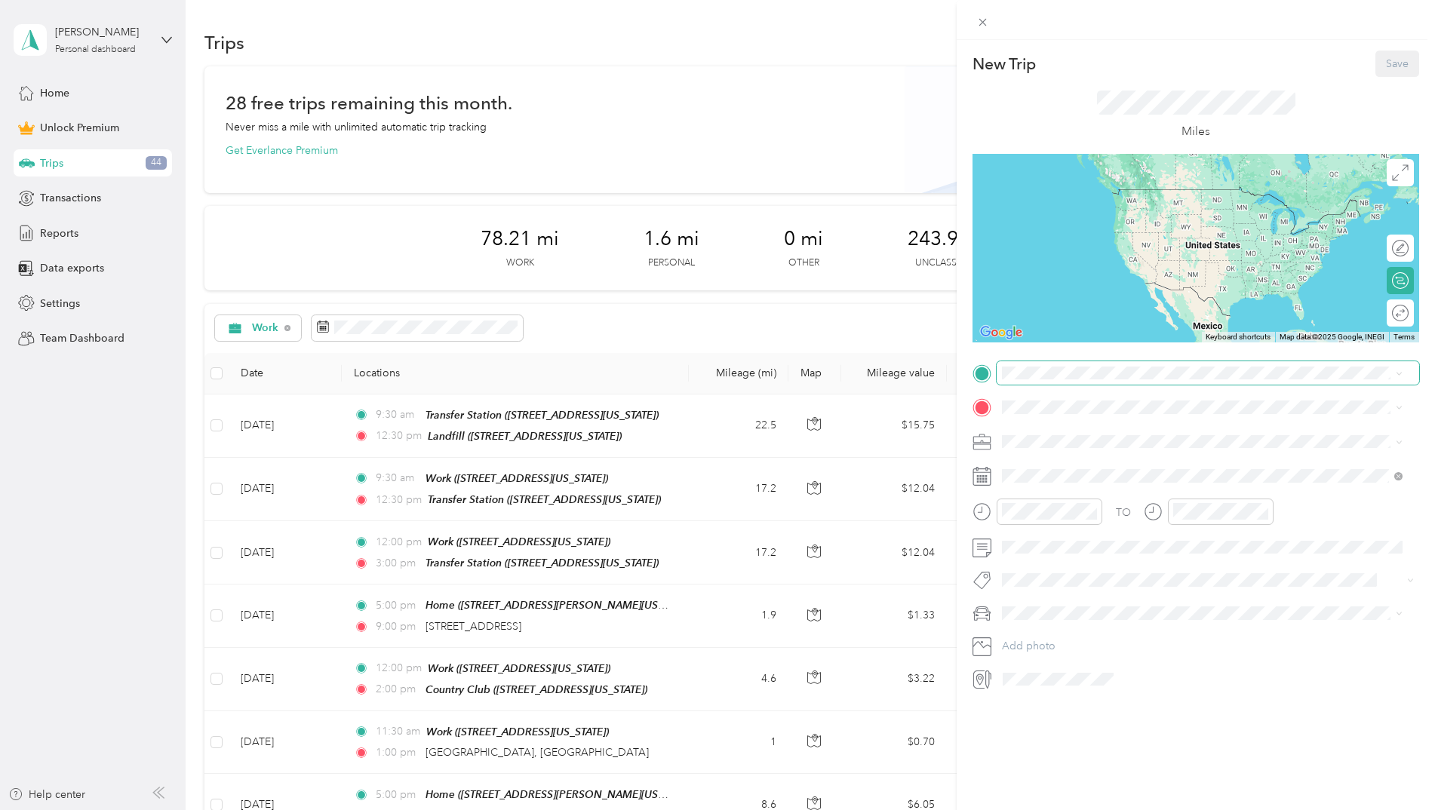
click at [1039, 383] on span at bounding box center [1207, 373] width 422 height 24
click at [1063, 442] on div "Work [STREET_ADDRESS][US_STATE]" at bounding box center [1105, 442] width 151 height 32
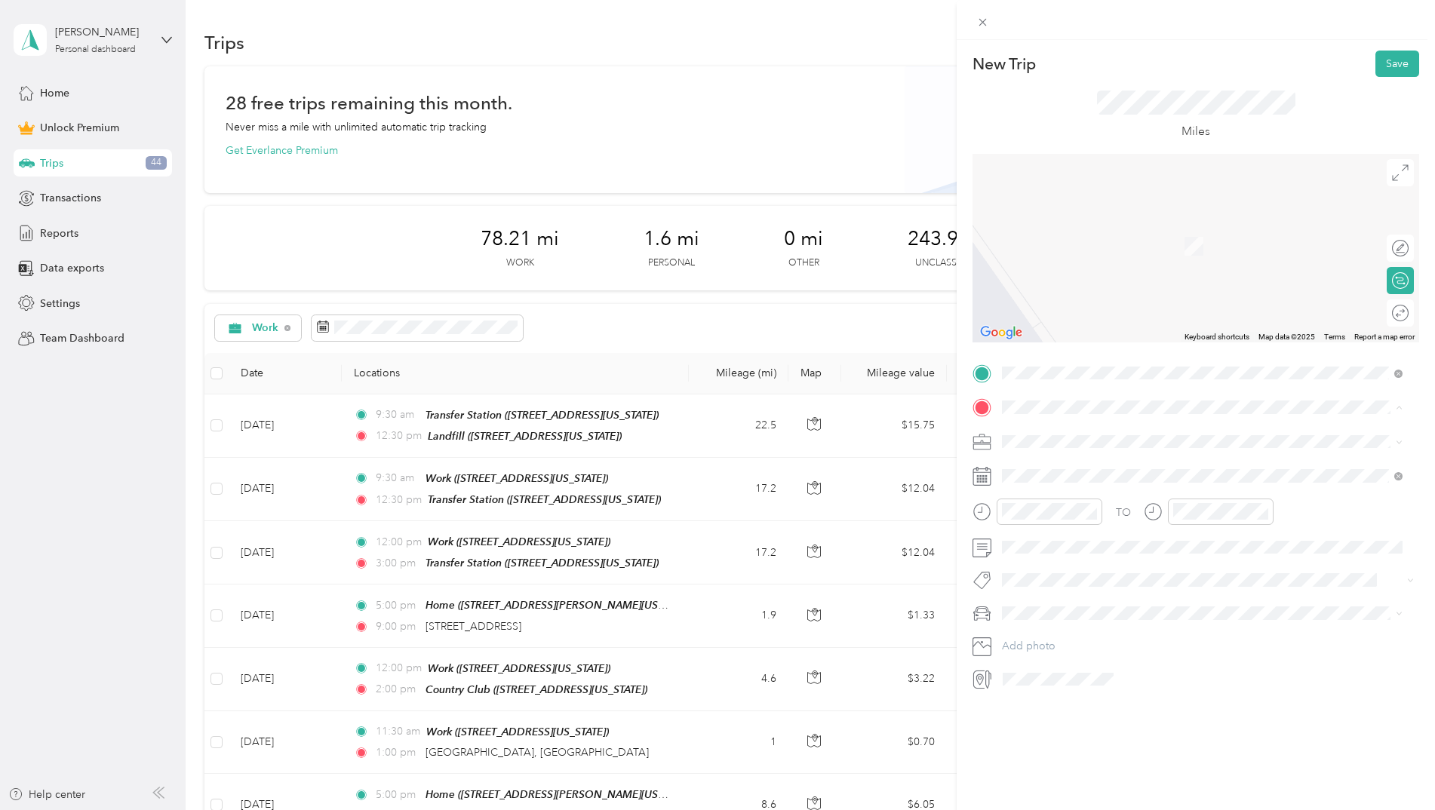
click at [1069, 517] on div "Transfer Station [STREET_ADDRESS][US_STATE]" at bounding box center [1105, 524] width 151 height 32
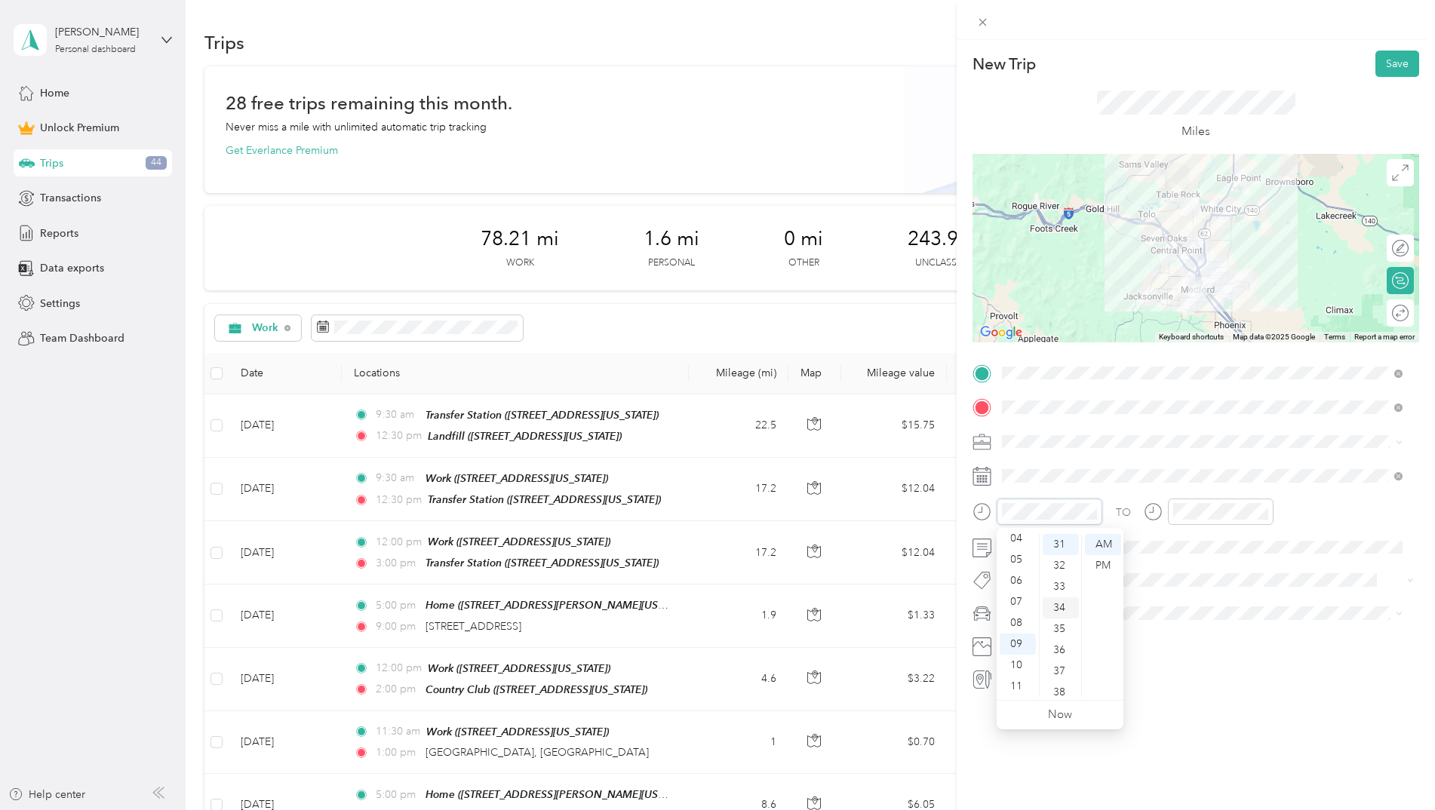
scroll to position [504, 0]
click at [1058, 676] on div "30" at bounding box center [1060, 674] width 36 height 21
click at [1185, 542] on div "12" at bounding box center [1188, 544] width 36 height 21
click at [1235, 594] on div "30" at bounding box center [1231, 598] width 36 height 21
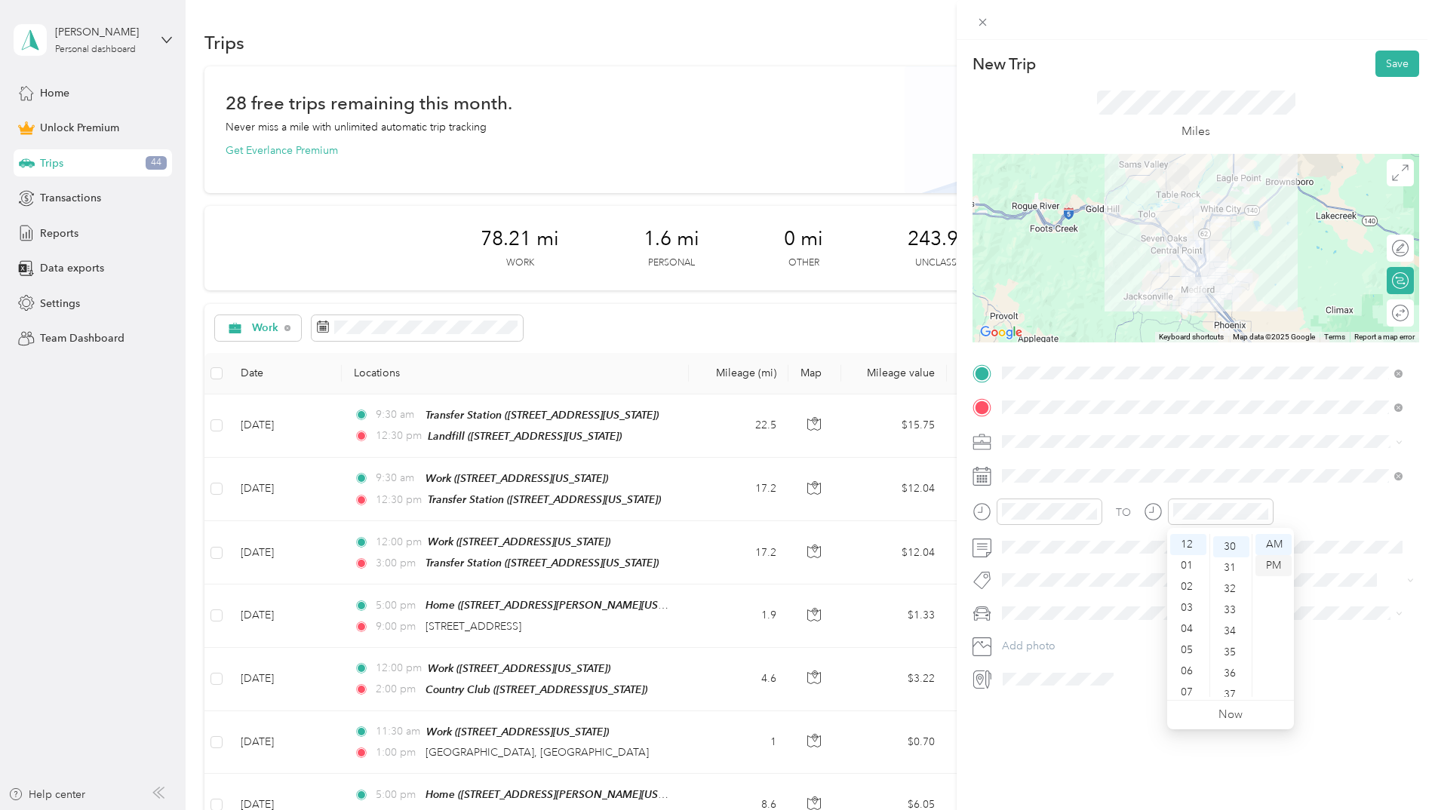
scroll to position [634, 0]
click at [1273, 560] on div "PM" at bounding box center [1273, 565] width 36 height 21
click at [1162, 766] on div "New Trip Save This trip cannot be edited because it is either under review, app…" at bounding box center [1195, 445] width 478 height 810
click at [1395, 313] on div "Round trip" at bounding box center [1392, 314] width 31 height 16
click at [1378, 310] on div at bounding box center [1385, 313] width 14 height 14
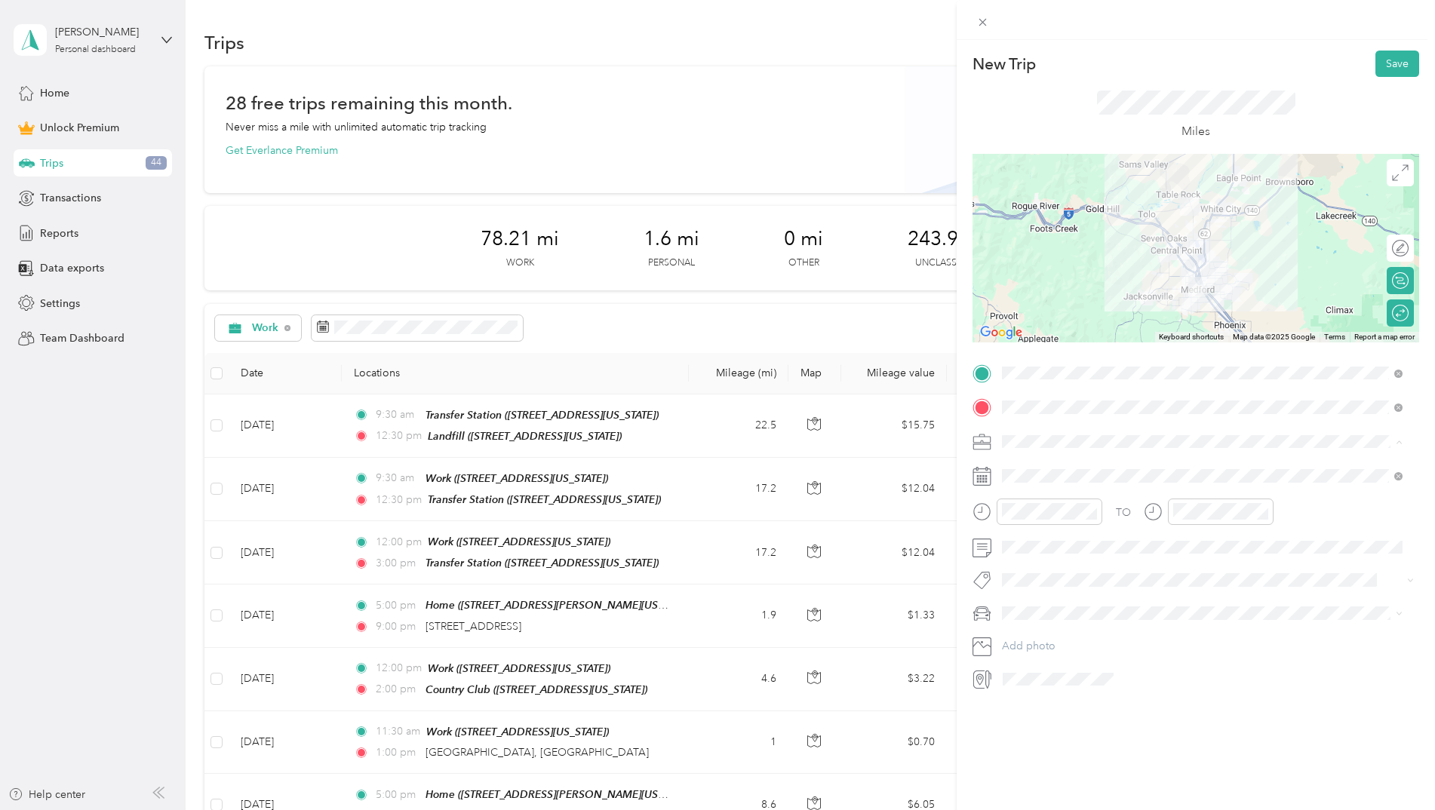
click at [1029, 635] on ol "Work Personal Misc Visits Chamber City Council Tours Rotary Other Charity Medic…" at bounding box center [1201, 560] width 411 height 211
click at [1383, 69] on button "Save" at bounding box center [1397, 64] width 44 height 26
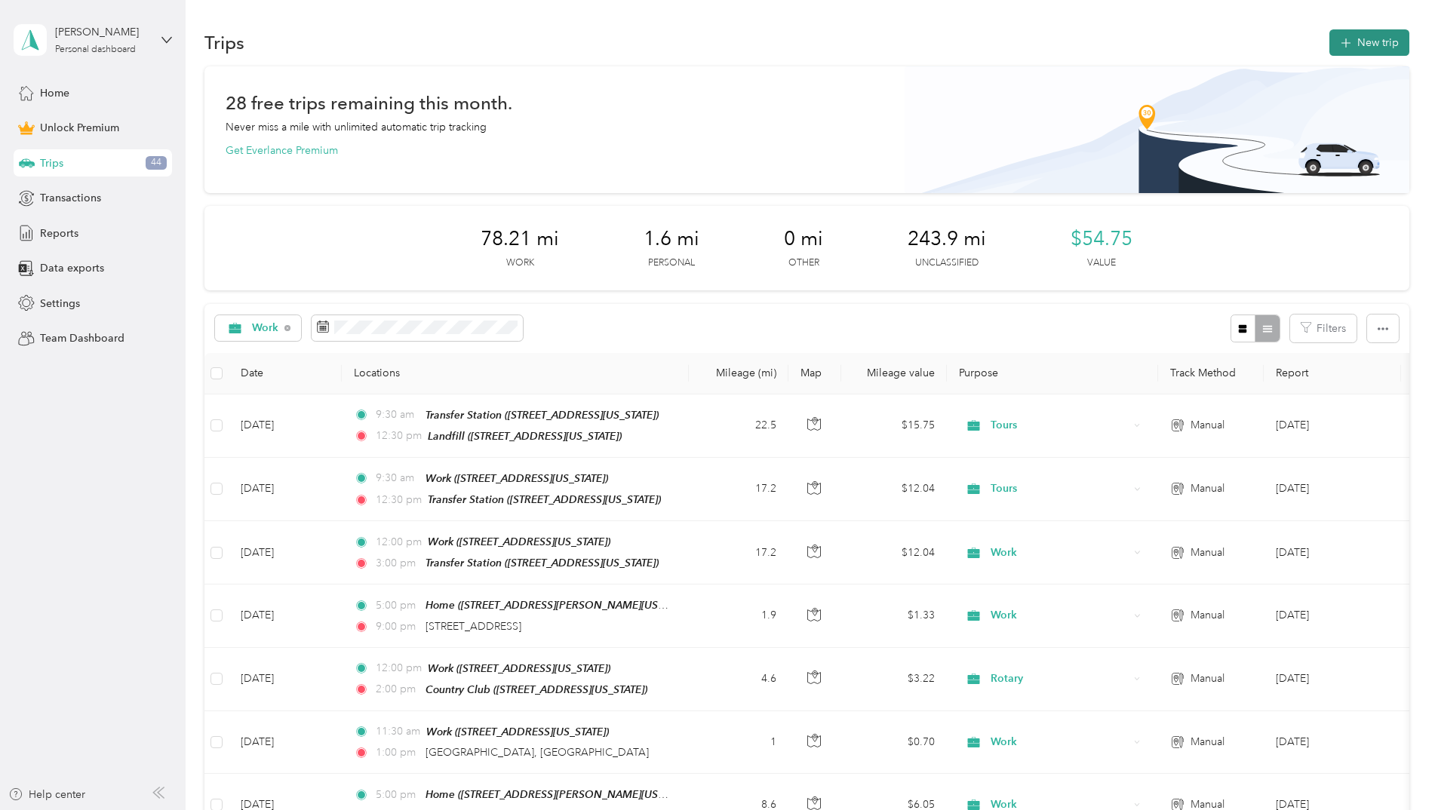
click at [1350, 47] on button "New trip" at bounding box center [1369, 42] width 80 height 26
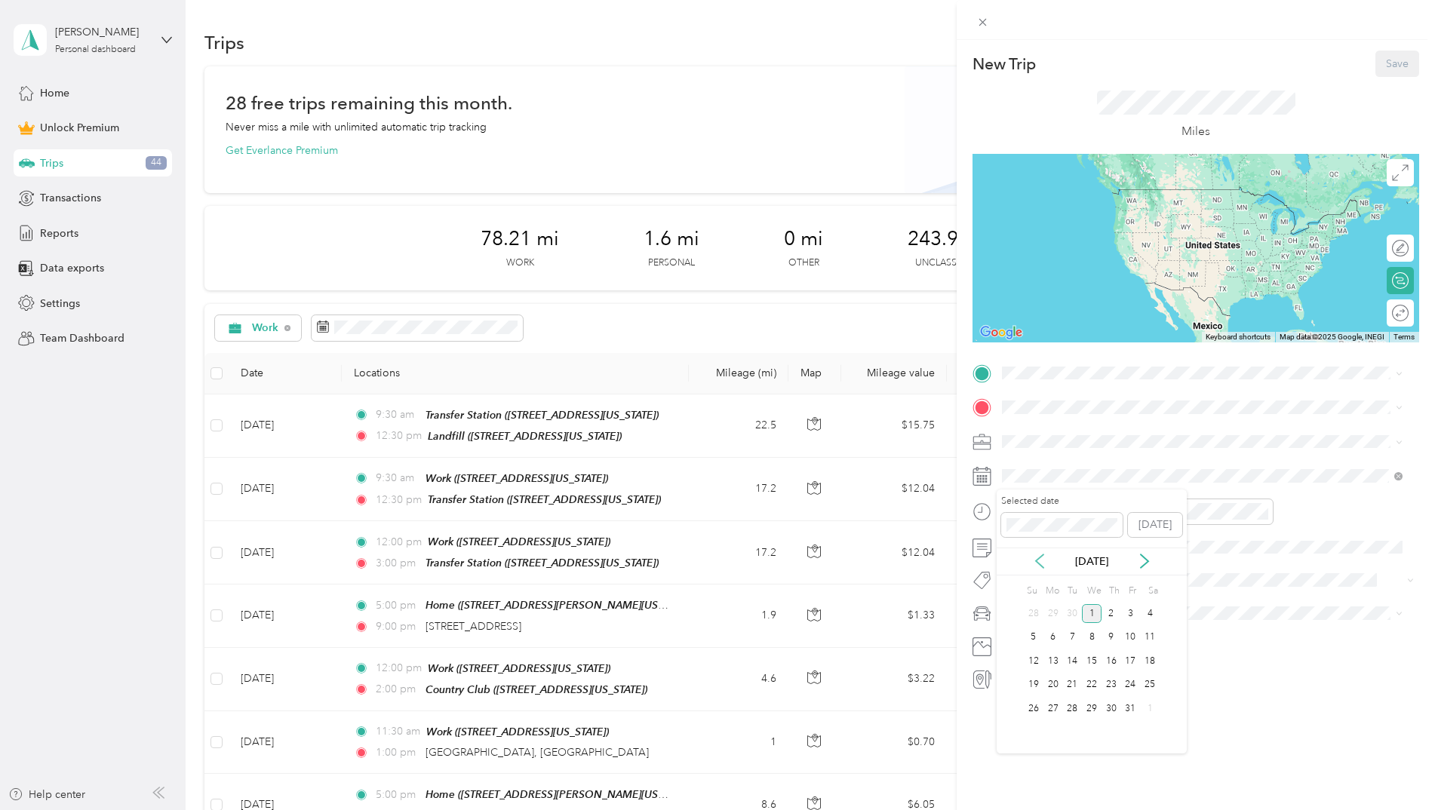
click at [1042, 557] on icon at bounding box center [1039, 561] width 15 height 15
click at [1079, 683] on div "23" at bounding box center [1072, 685] width 20 height 19
click at [1072, 492] on span "[STREET_ADDRESS][US_STATE]" at bounding box center [1105, 497] width 151 height 13
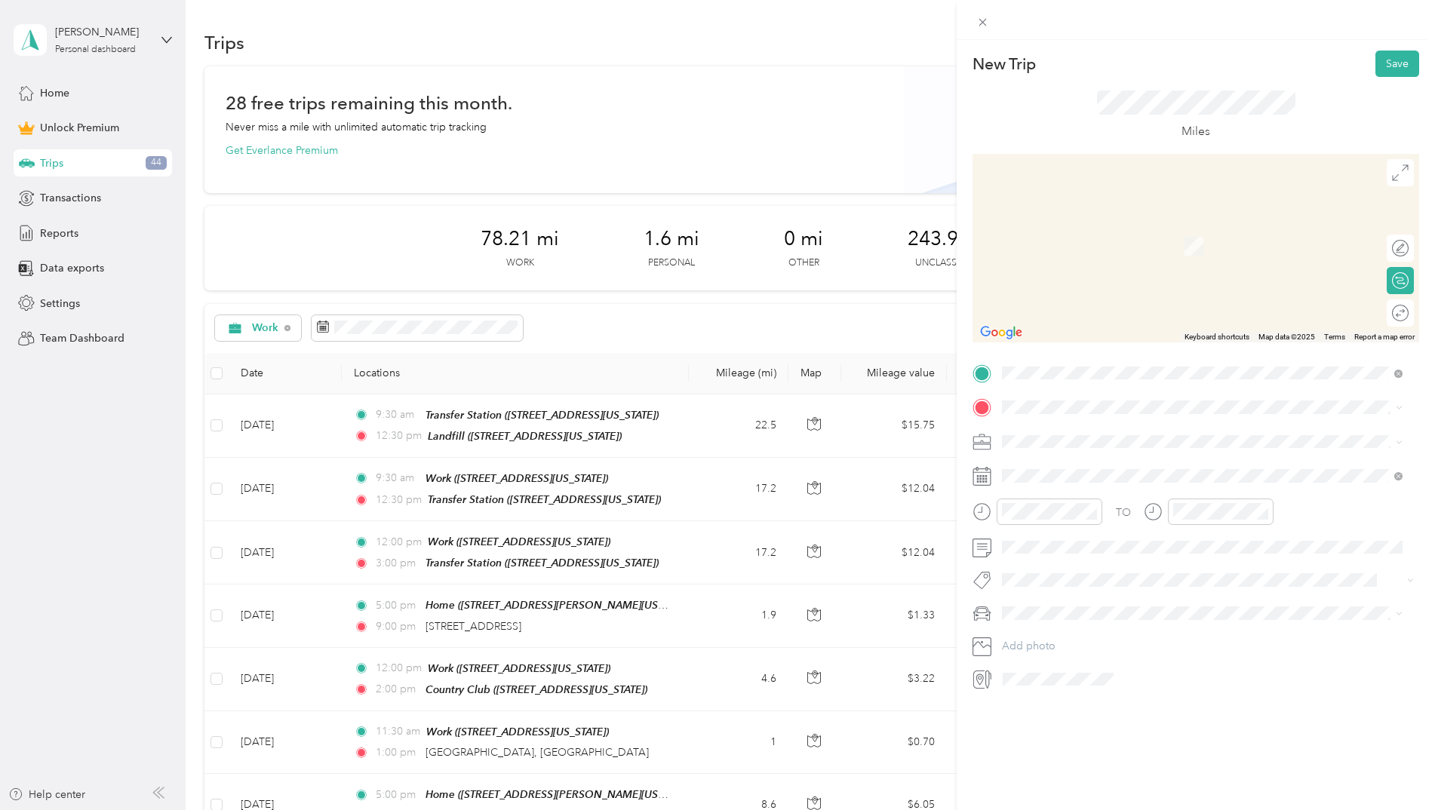
click at [1073, 614] on div "Landfill [STREET_ADDRESS][US_STATE]" at bounding box center [1105, 619] width 151 height 32
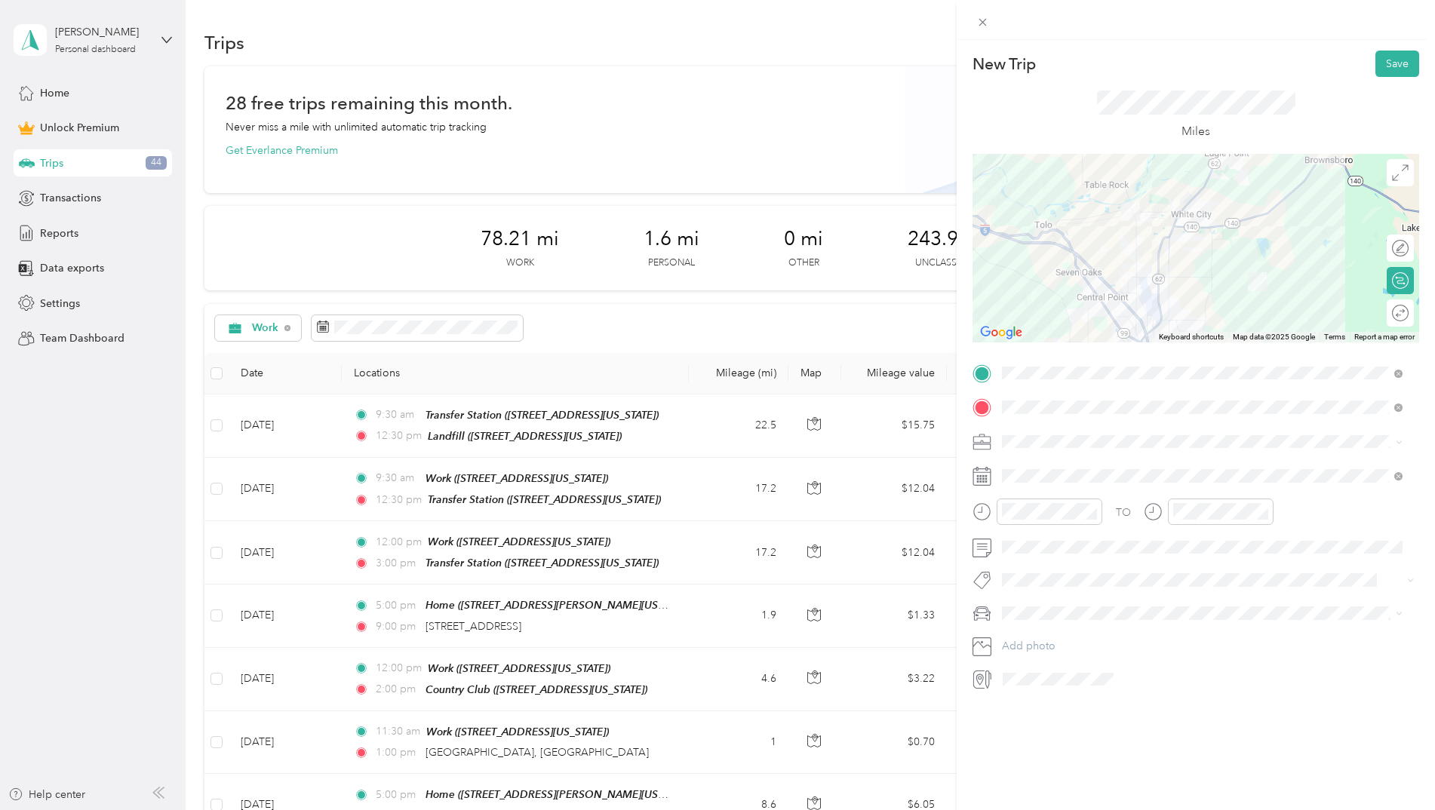
click at [1386, 321] on div "Round trip" at bounding box center [1399, 312] width 27 height 27
click at [1377, 320] on div at bounding box center [1393, 314] width 32 height 16
click at [1020, 640] on div "09" at bounding box center [1017, 644] width 36 height 21
click at [1049, 649] on div "30" at bounding box center [1060, 653] width 36 height 21
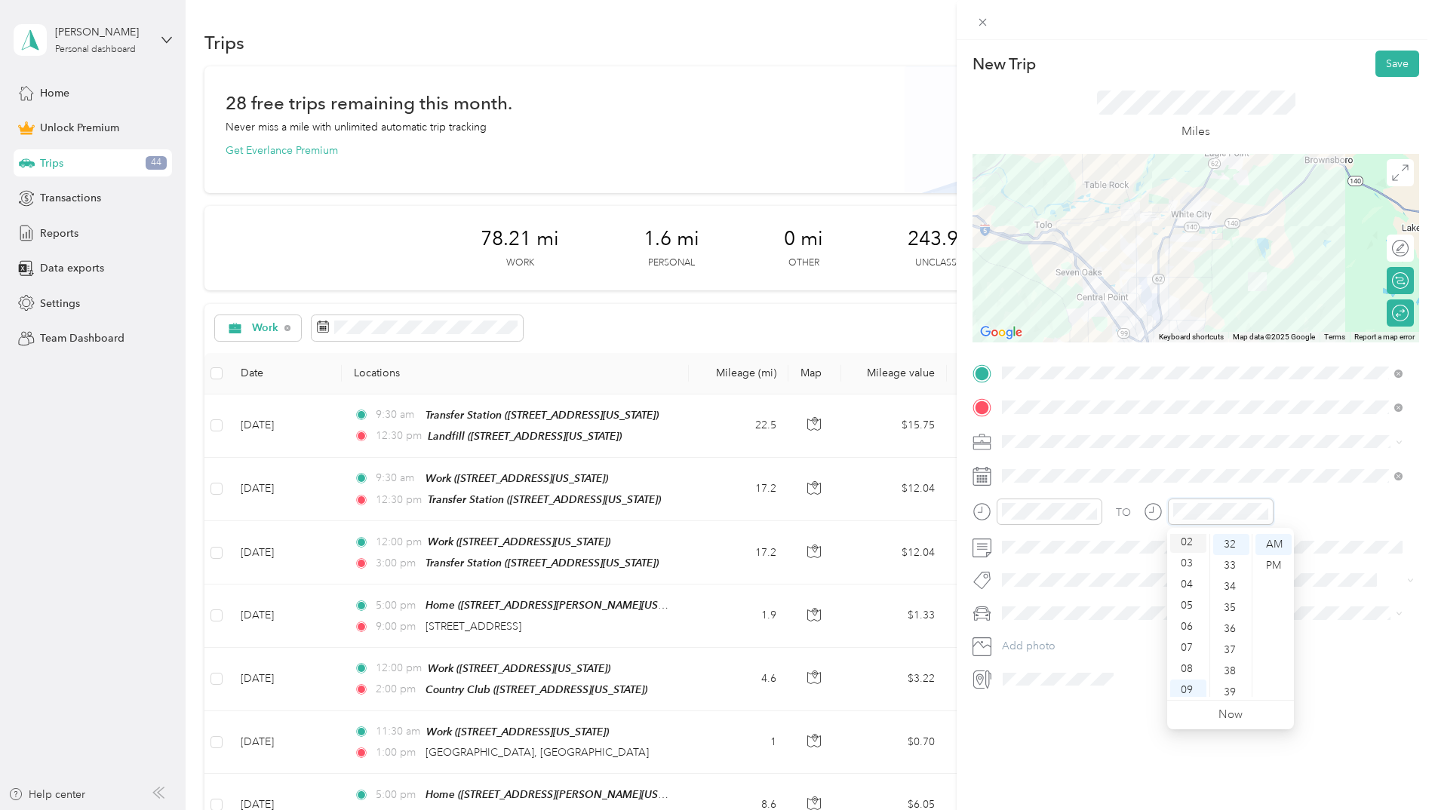
scroll to position [0, 0]
click at [1190, 542] on div "12" at bounding box center [1188, 544] width 36 height 21
click at [1233, 572] on div "30" at bounding box center [1231, 577] width 36 height 21
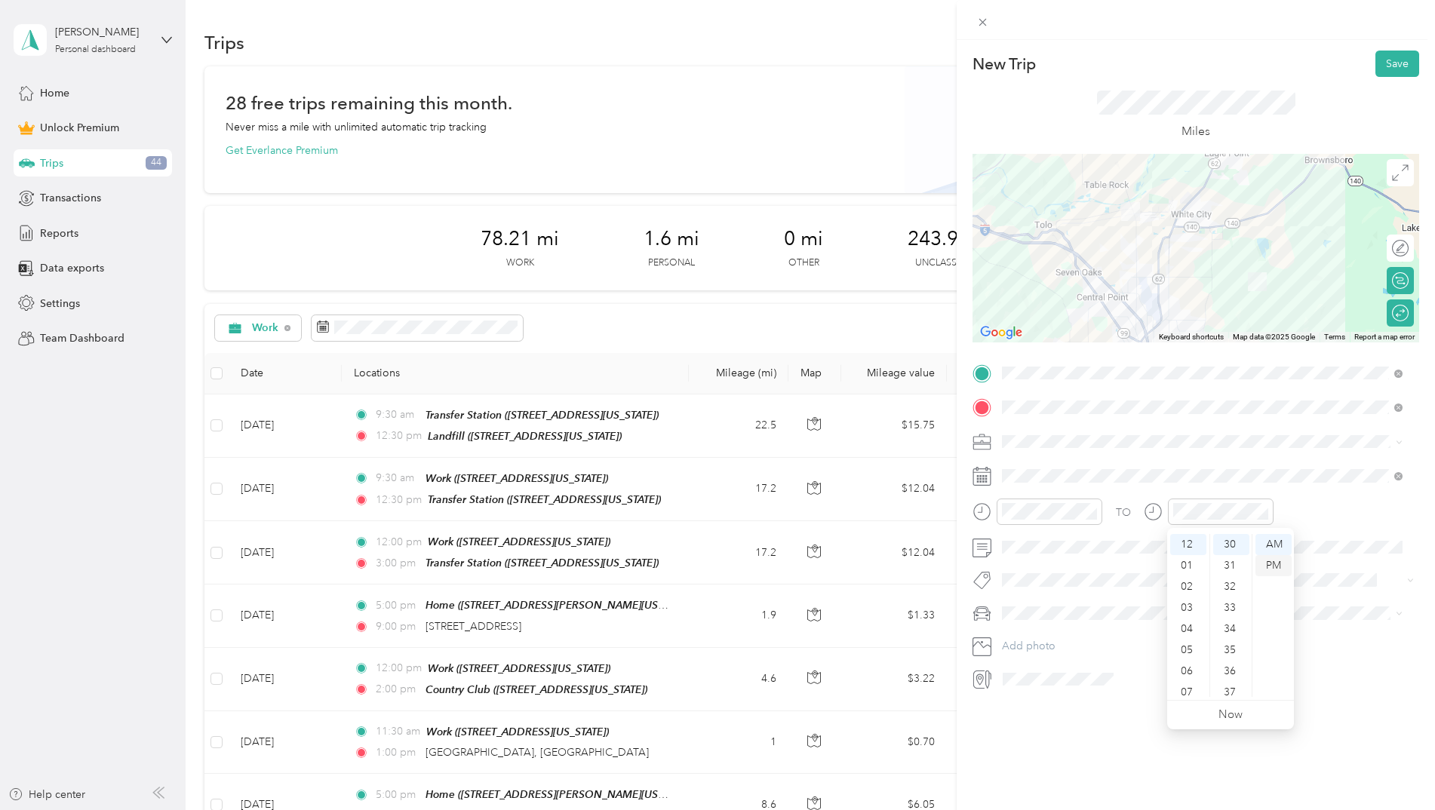
click at [1276, 555] on div "PM" at bounding box center [1273, 565] width 36 height 21
click at [1118, 757] on div "New Trip Save This trip cannot be edited because it is either under review, app…" at bounding box center [1195, 445] width 478 height 810
click at [1046, 631] on li "Tours" at bounding box center [1201, 625] width 411 height 26
click at [1397, 63] on button "Save" at bounding box center [1397, 64] width 44 height 26
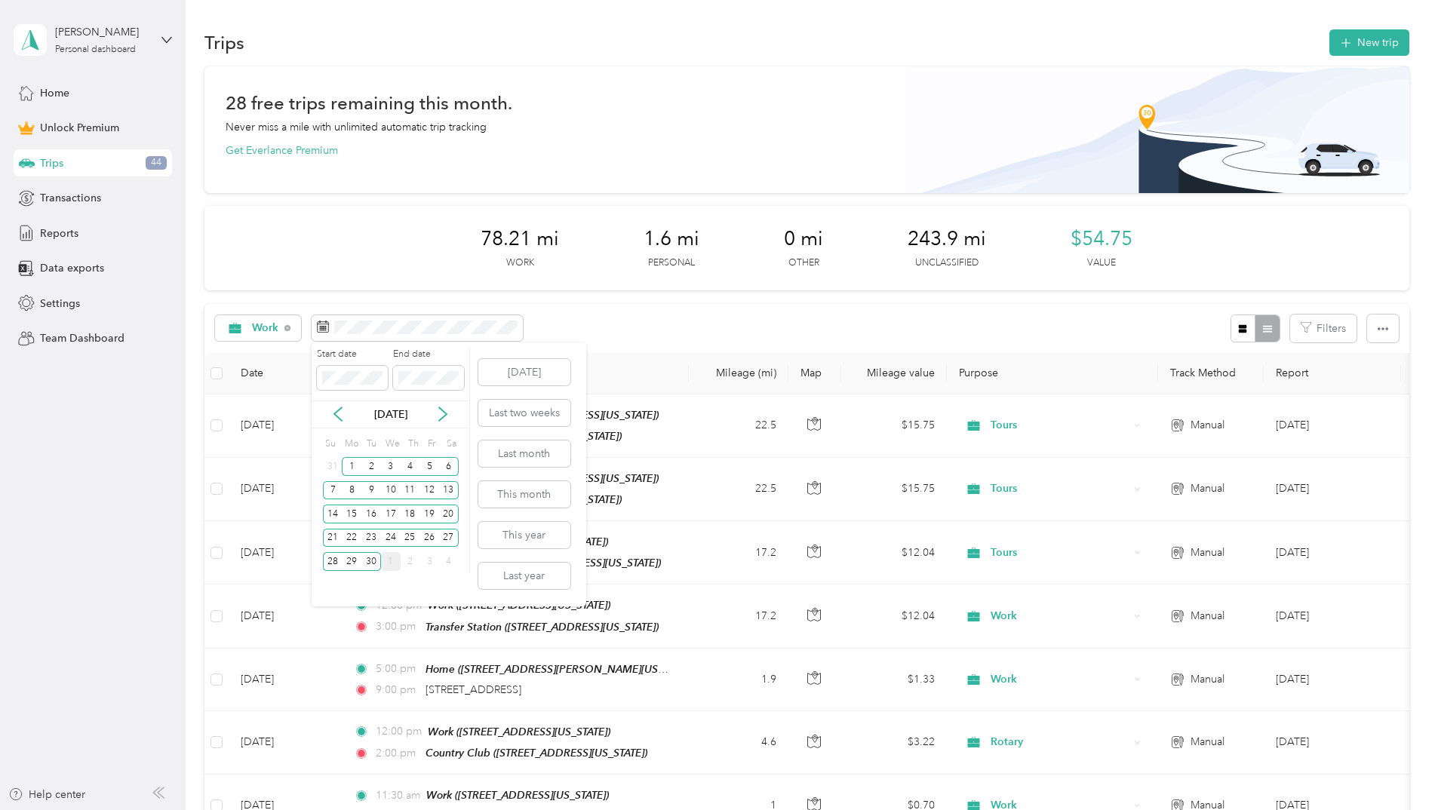
drag, startPoint x: 452, startPoint y: 431, endPoint x: 444, endPoint y: 425, distance: 9.7
click at [447, 430] on div "Start date End date [DATE] Su Mo Tu We Th Fr Sa 31 1 2 3 4 5 6 7 8 9 10 11 12 1…" at bounding box center [391, 461] width 158 height 226
click at [440, 416] on icon at bounding box center [442, 414] width 15 height 15
click at [391, 469] on div "1" at bounding box center [391, 466] width 20 height 19
click at [425, 560] on div "31" at bounding box center [429, 561] width 20 height 19
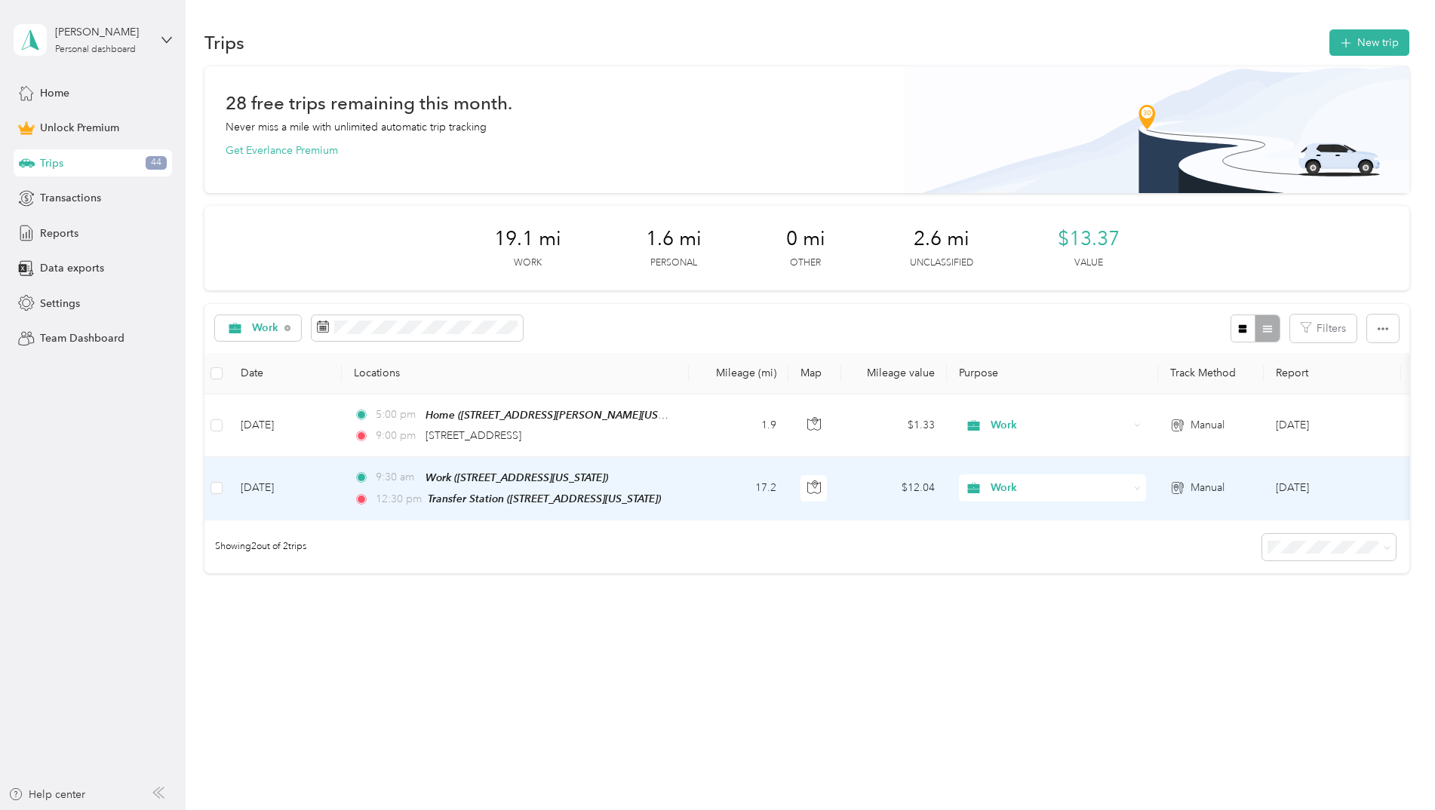
click at [336, 480] on td "[DATE]" at bounding box center [285, 488] width 113 height 63
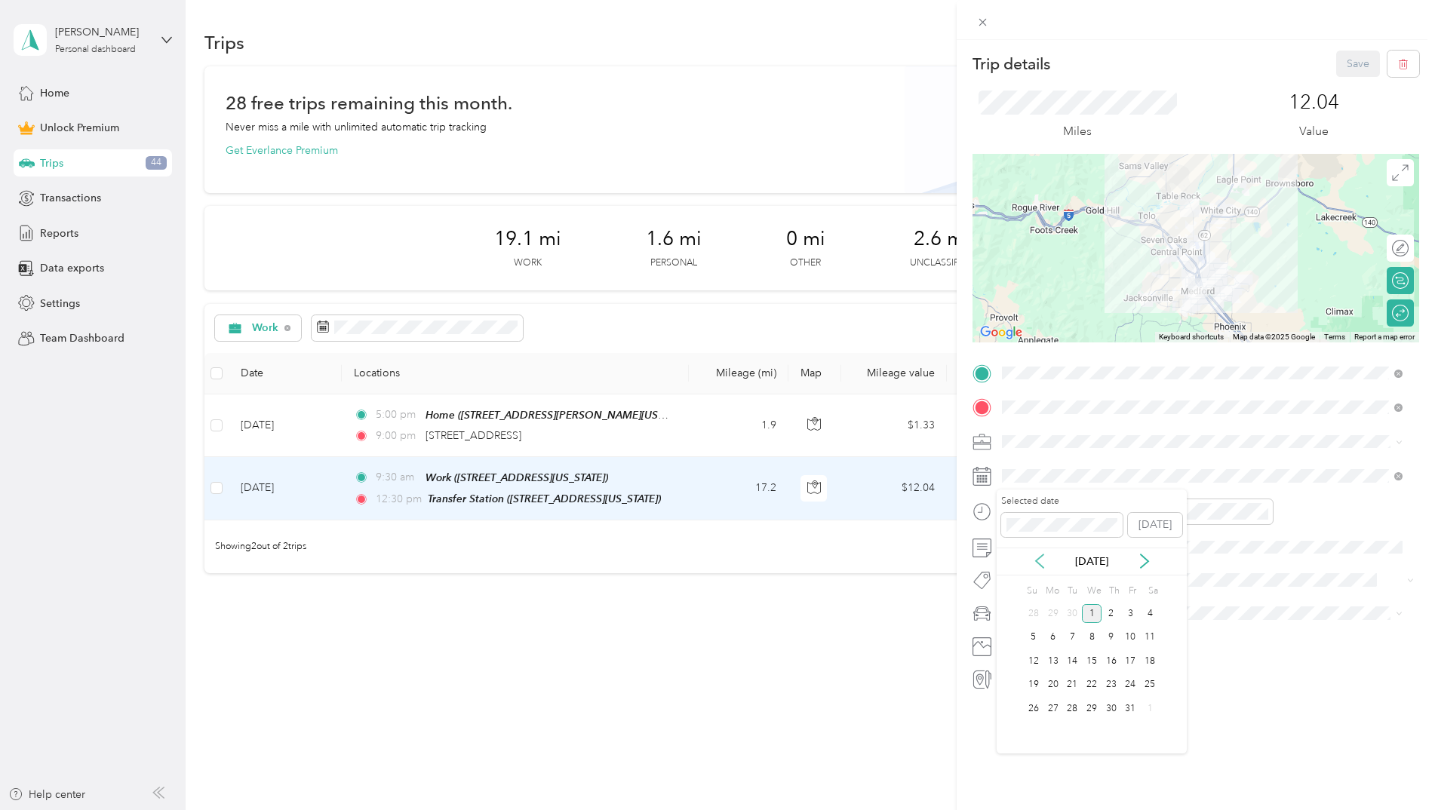
click at [1032, 556] on icon at bounding box center [1039, 561] width 15 height 15
click at [1072, 681] on div "23" at bounding box center [1072, 685] width 20 height 19
click at [1016, 629] on li "Tours" at bounding box center [1201, 625] width 411 height 26
click at [1336, 62] on button "Save" at bounding box center [1358, 64] width 44 height 26
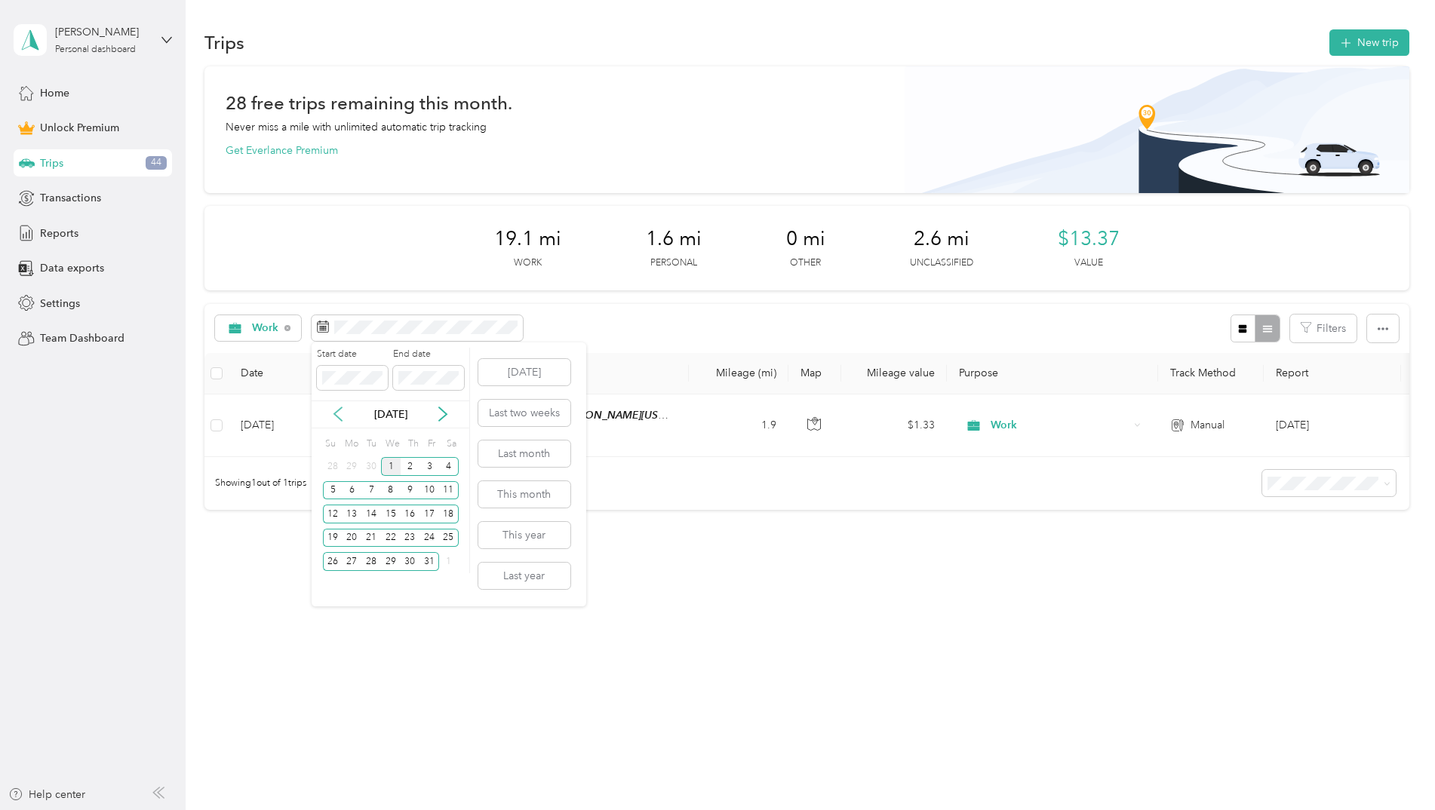
click at [337, 408] on icon at bounding box center [337, 414] width 15 height 15
click at [346, 471] on div "1" at bounding box center [352, 466] width 20 height 19
click at [370, 564] on div "30" at bounding box center [371, 561] width 20 height 19
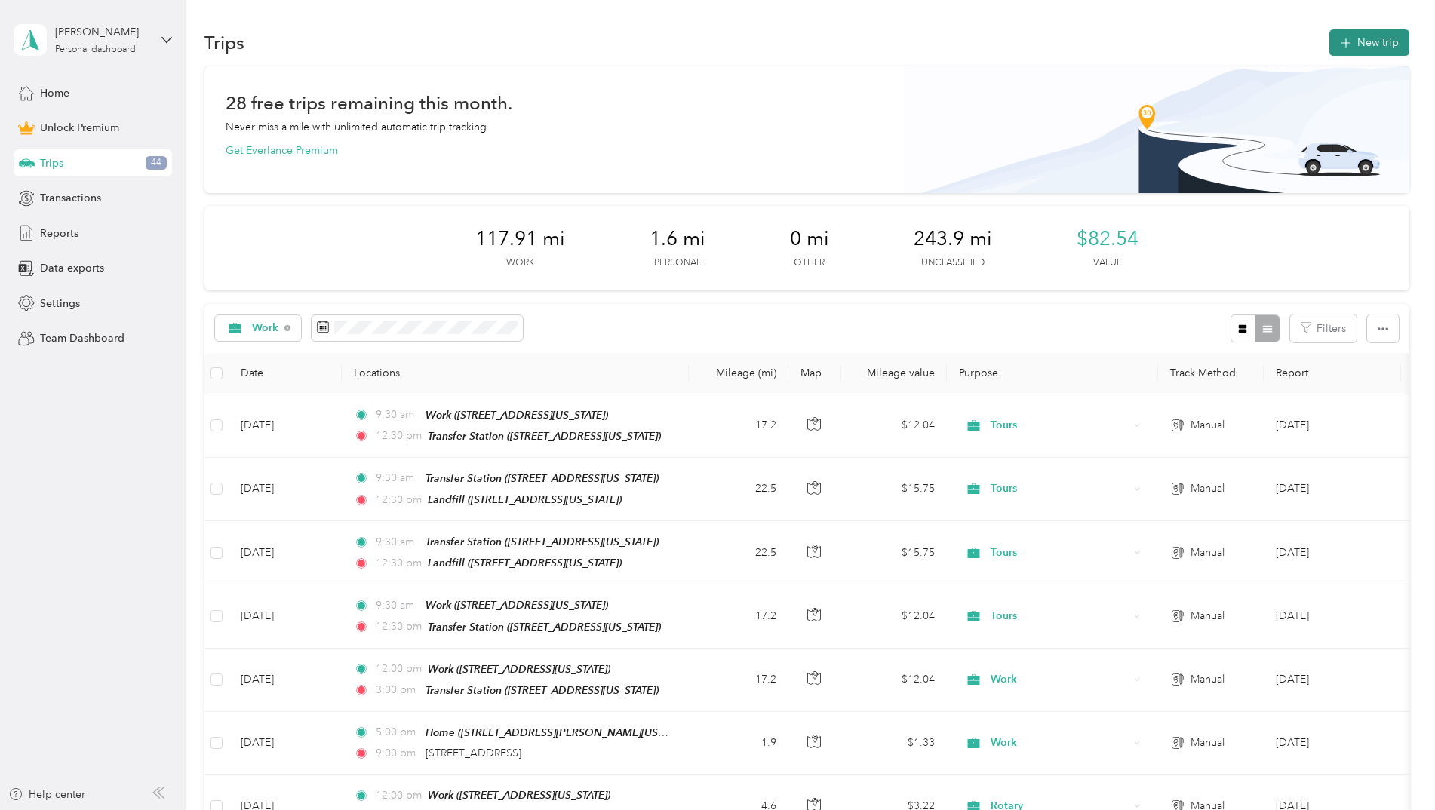
click at [1361, 32] on button "New trip" at bounding box center [1369, 42] width 80 height 26
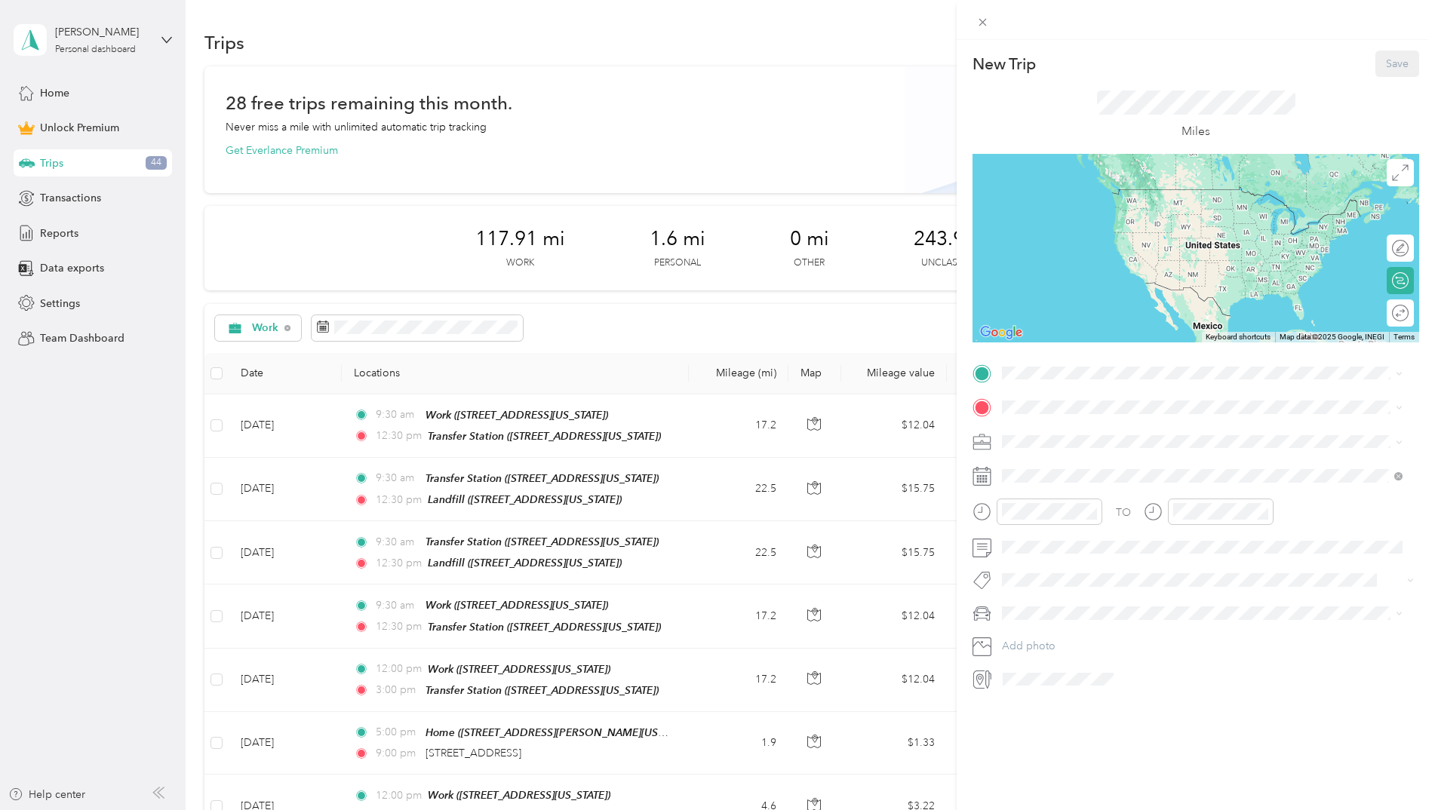
click at [1057, 445] on span "[STREET_ADDRESS][US_STATE]" at bounding box center [1105, 442] width 151 height 13
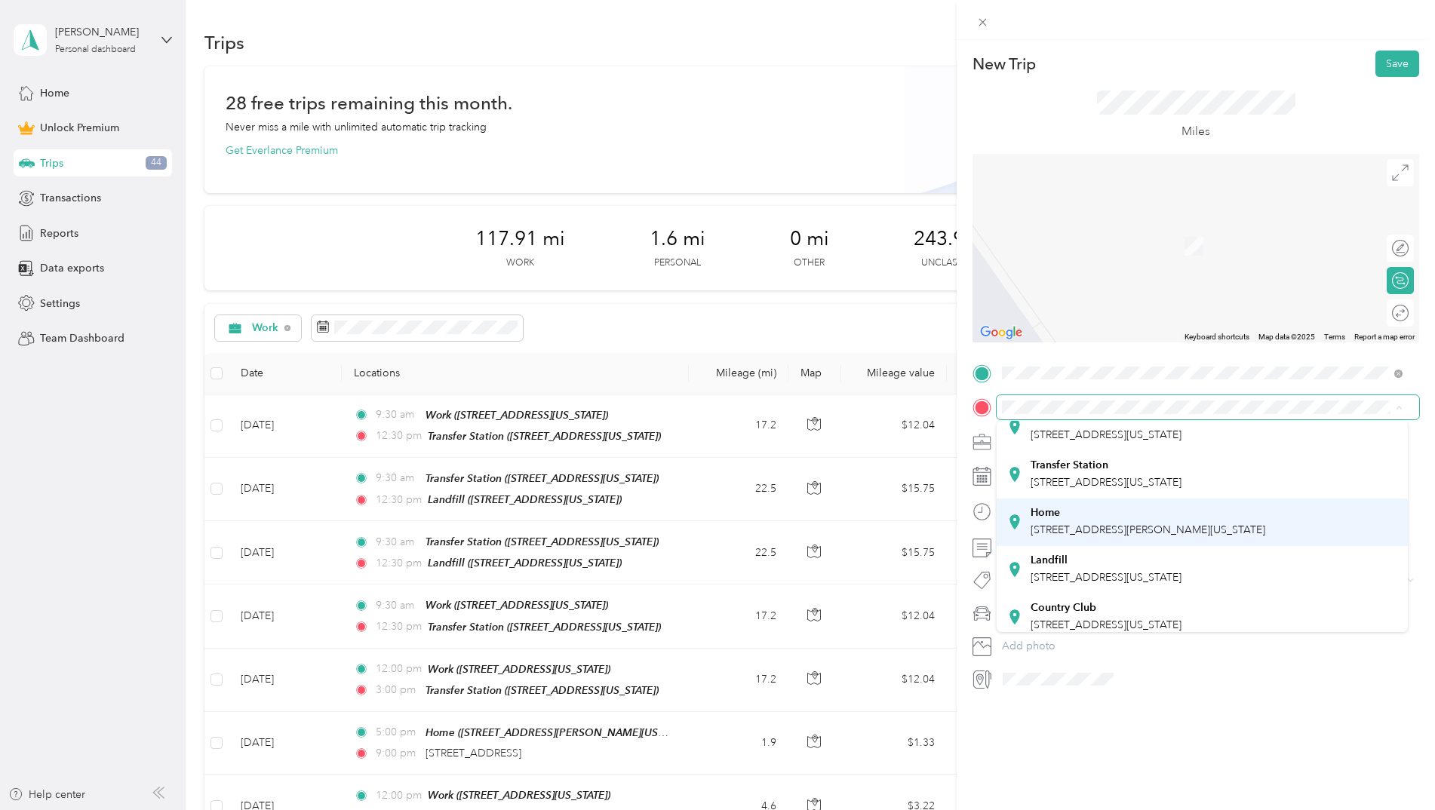
scroll to position [75, 0]
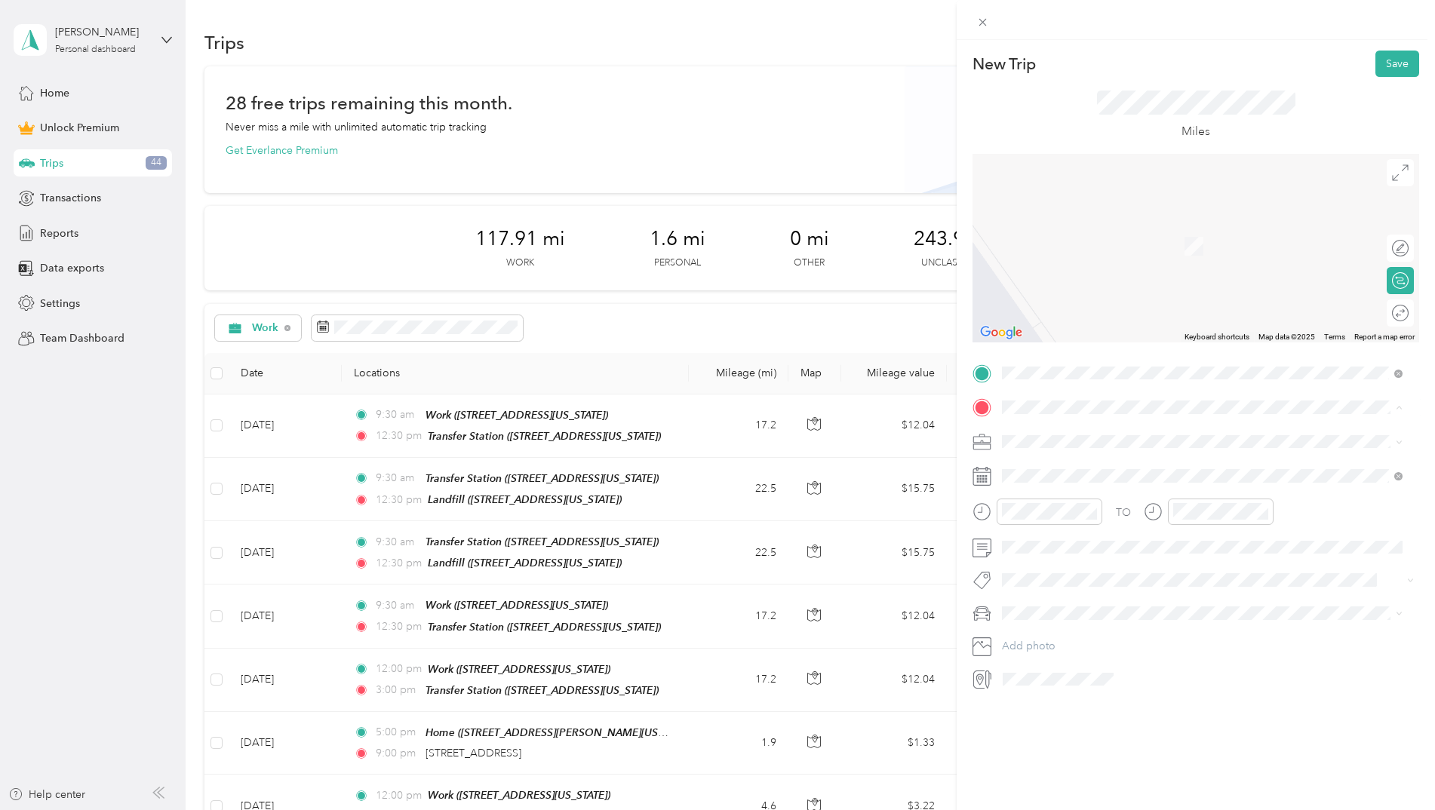
click at [1098, 592] on span "[STREET_ADDRESS][US_STATE]" at bounding box center [1105, 598] width 151 height 13
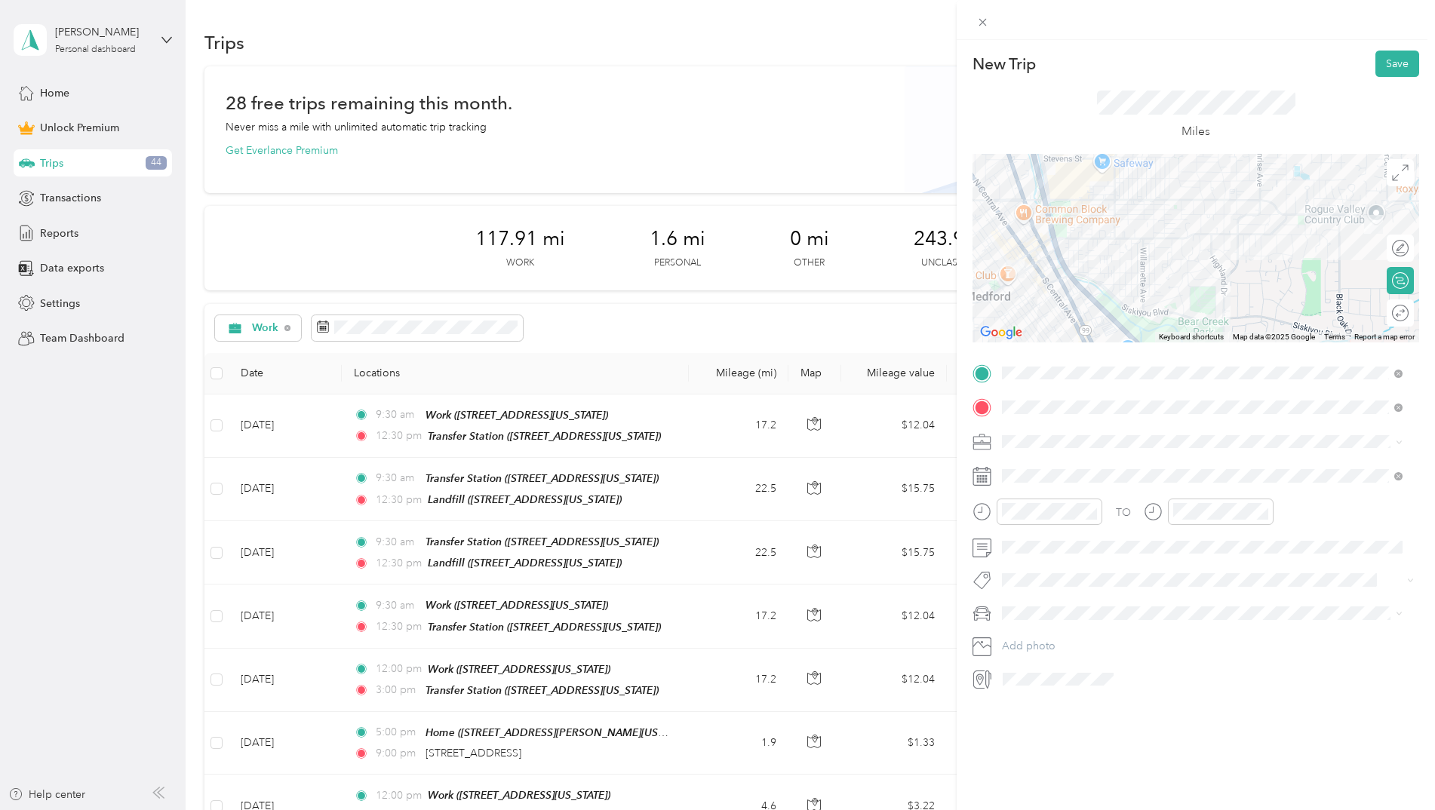
click at [1408, 315] on div "Round trip" at bounding box center [1408, 314] width 0 height 16
click at [1382, 315] on div at bounding box center [1393, 314] width 32 height 16
click at [1044, 557] on icon at bounding box center [1039, 561] width 15 height 15
click at [1082, 682] on div "24" at bounding box center [1092, 685] width 20 height 19
click at [1059, 526] on div at bounding box center [1037, 517] width 130 height 37
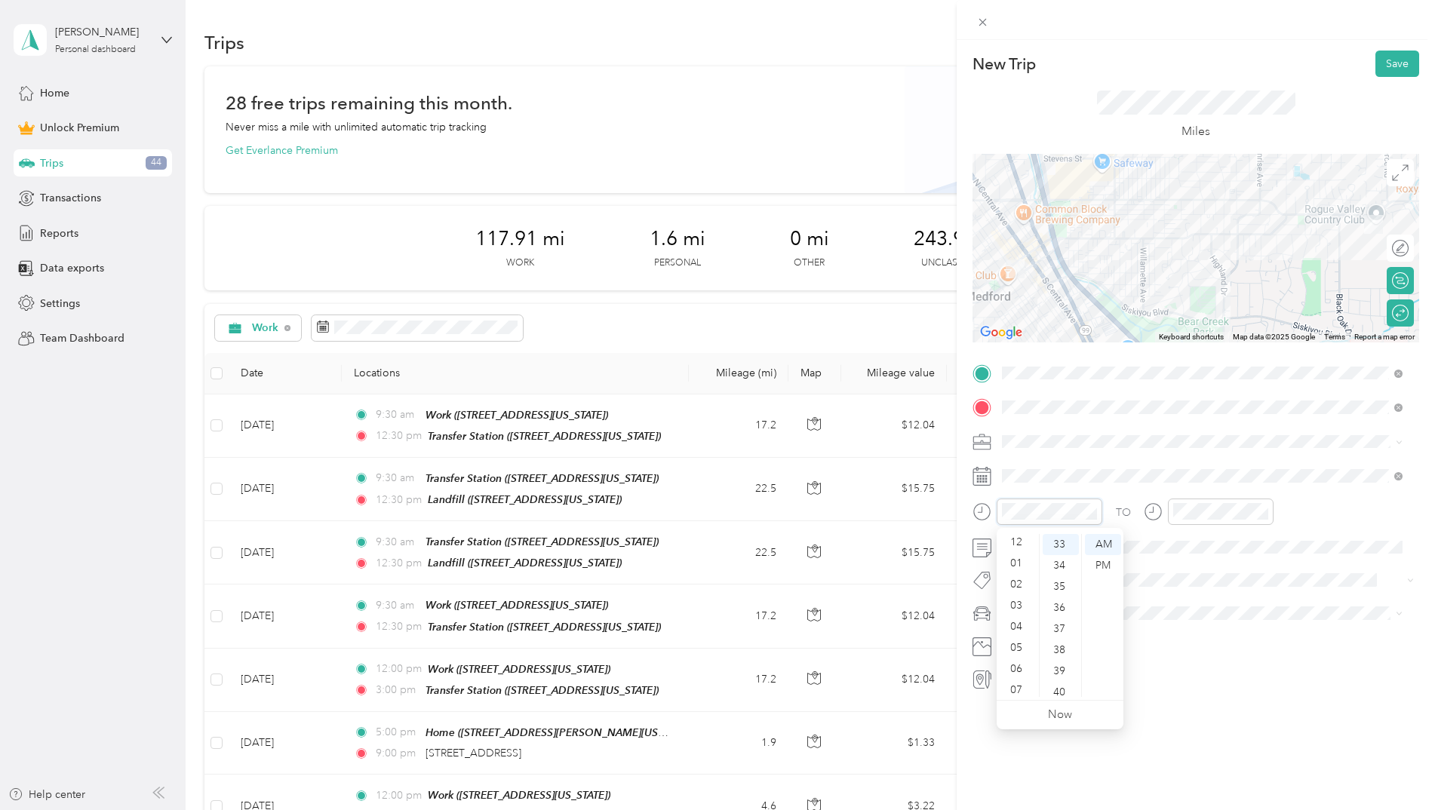
scroll to position [0, 0]
click at [1023, 543] on div "12" at bounding box center [1017, 544] width 36 height 21
click at [1055, 548] on div "00" at bounding box center [1060, 544] width 36 height 21
click at [1187, 585] on div "02" at bounding box center [1188, 586] width 36 height 21
click at [1221, 547] on div "00" at bounding box center [1231, 544] width 36 height 21
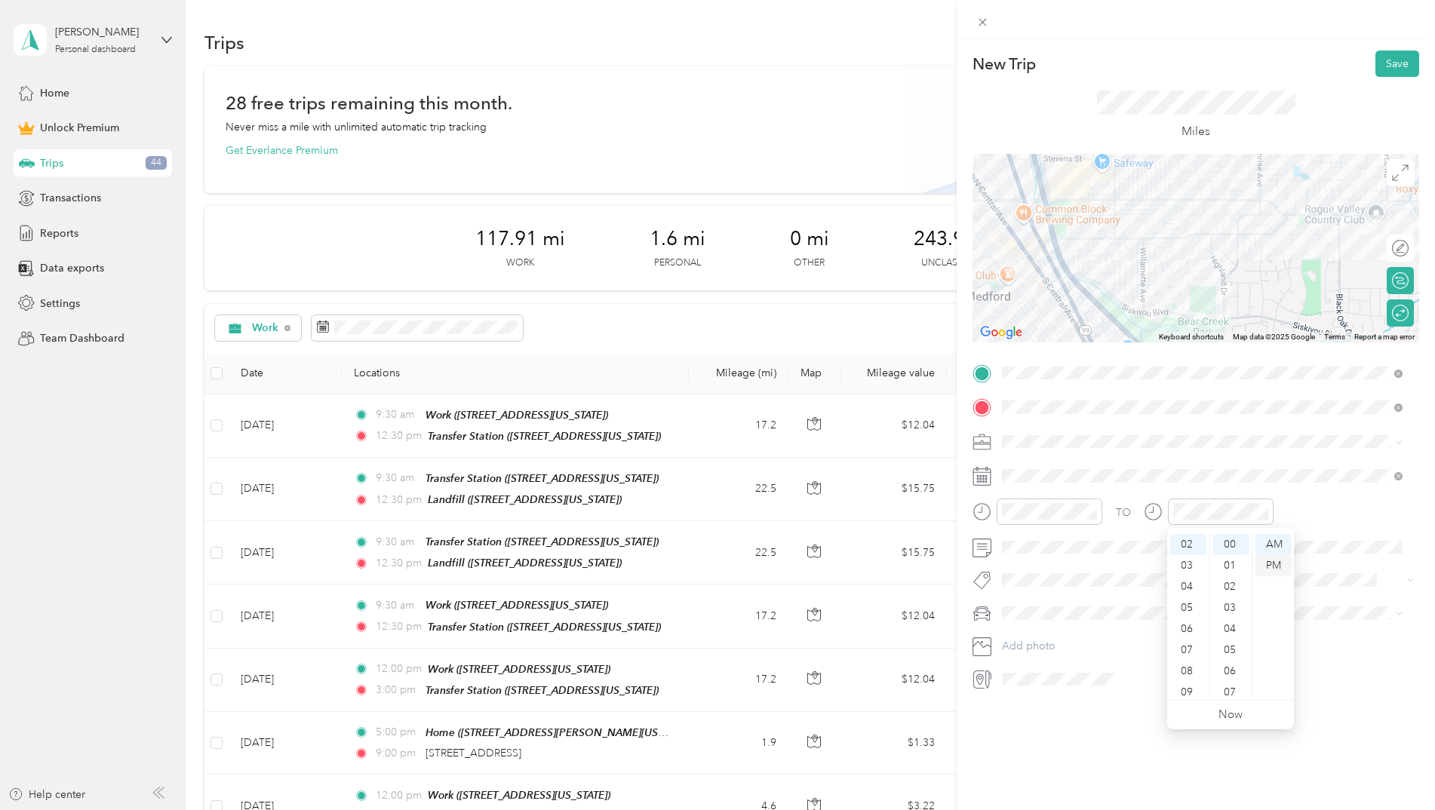
click at [1275, 563] on div "PM" at bounding box center [1273, 565] width 36 height 21
click at [1089, 514] on icon "close-circle" at bounding box center [1091, 511] width 11 height 11
click at [1099, 559] on div "PM" at bounding box center [1103, 565] width 36 height 21
click at [1218, 625] on div "TO Add photo" at bounding box center [1195, 526] width 447 height 330
drag, startPoint x: 1045, startPoint y: 638, endPoint x: 1051, endPoint y: 573, distance: 65.9
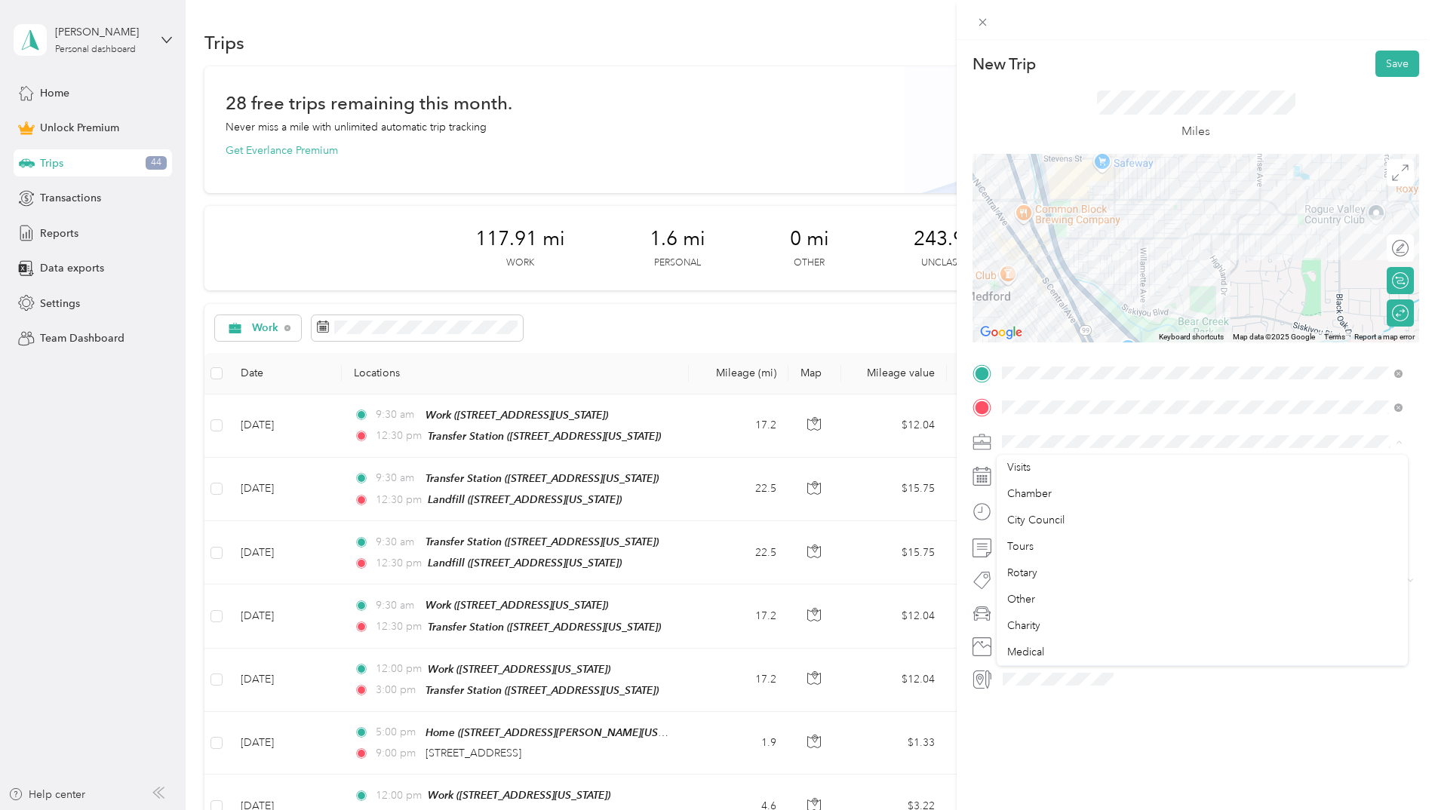
scroll to position [132, 0]
click at [1037, 521] on div "Rotary" at bounding box center [1202, 521] width 390 height 16
click at [1138, 758] on div "New Trip Save This trip cannot be edited because it is either under review, app…" at bounding box center [1195, 445] width 478 height 810
click at [1385, 64] on button "Save" at bounding box center [1397, 64] width 44 height 26
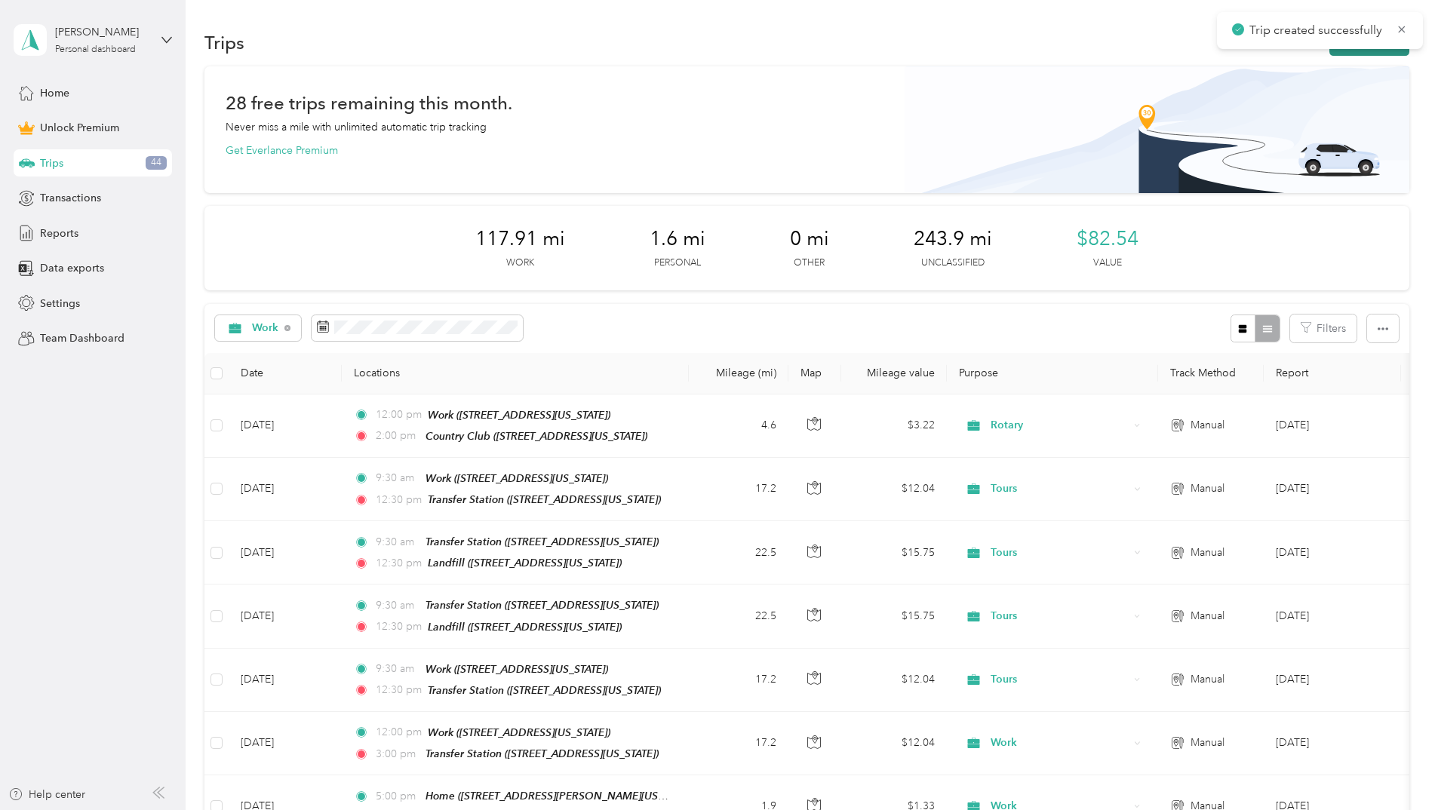
click at [1353, 54] on button "New trip" at bounding box center [1369, 42] width 80 height 26
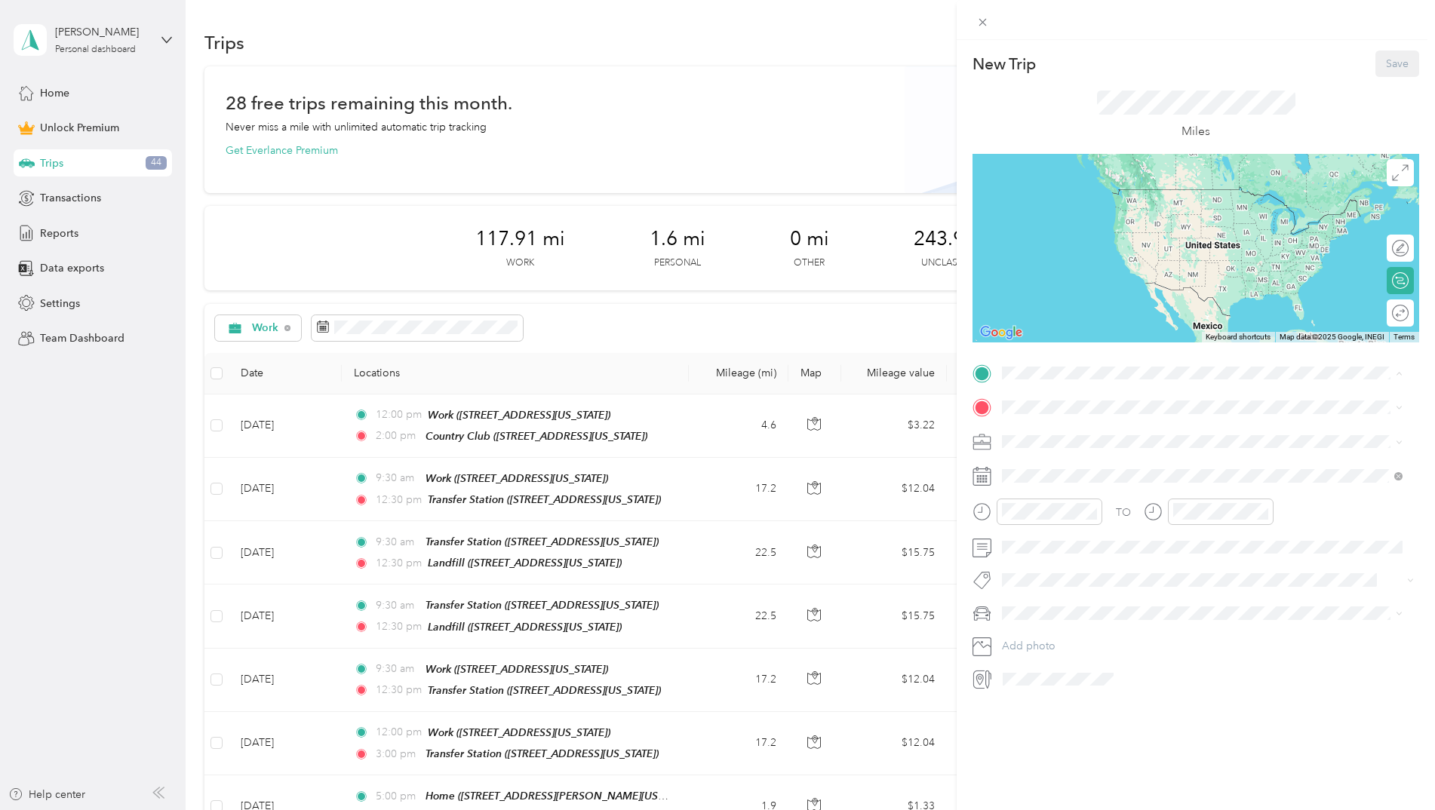
click at [1068, 453] on span "[STREET_ADDRESS][US_STATE]" at bounding box center [1105, 450] width 151 height 13
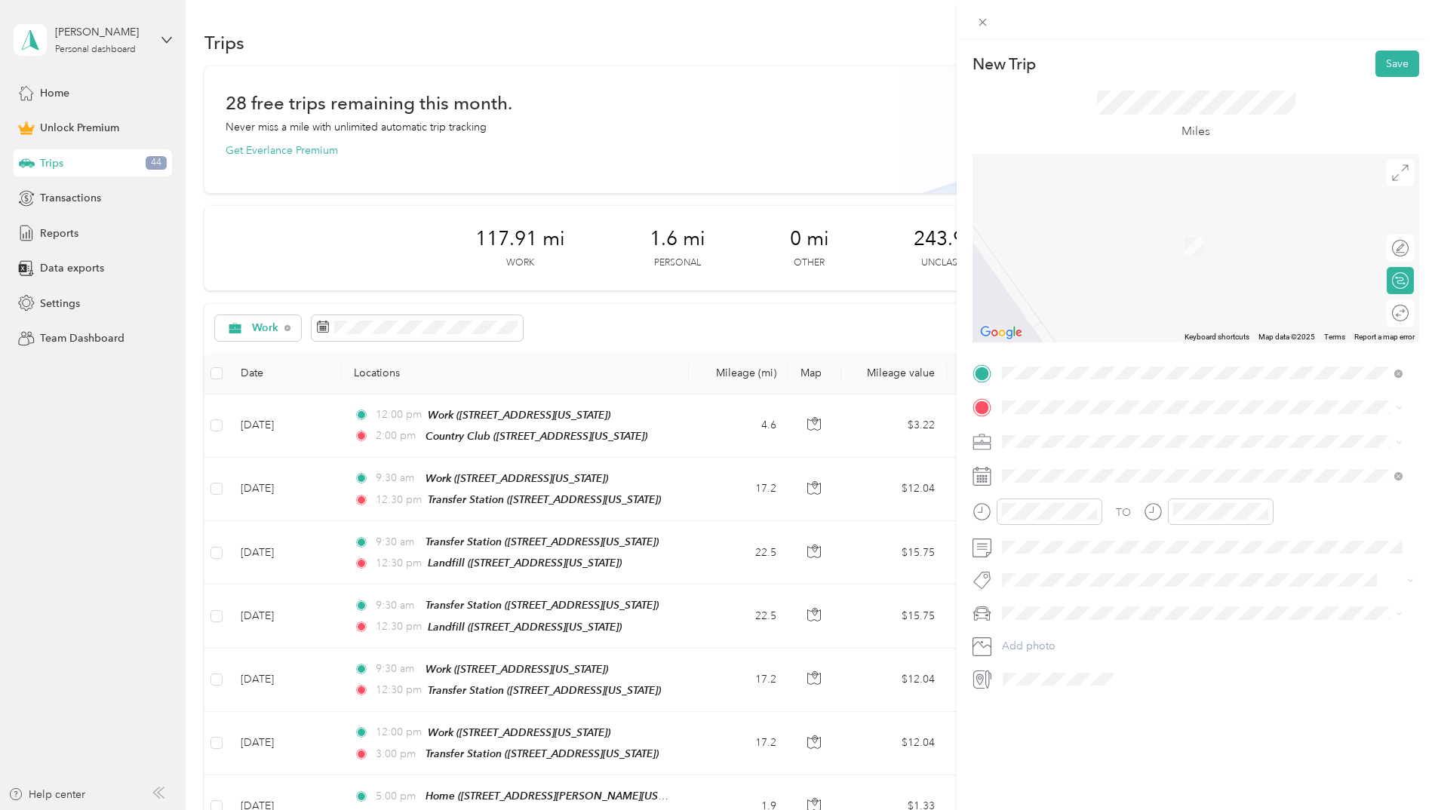
click at [1086, 518] on div "Transfer Station [STREET_ADDRESS][US_STATE]" at bounding box center [1105, 516] width 151 height 32
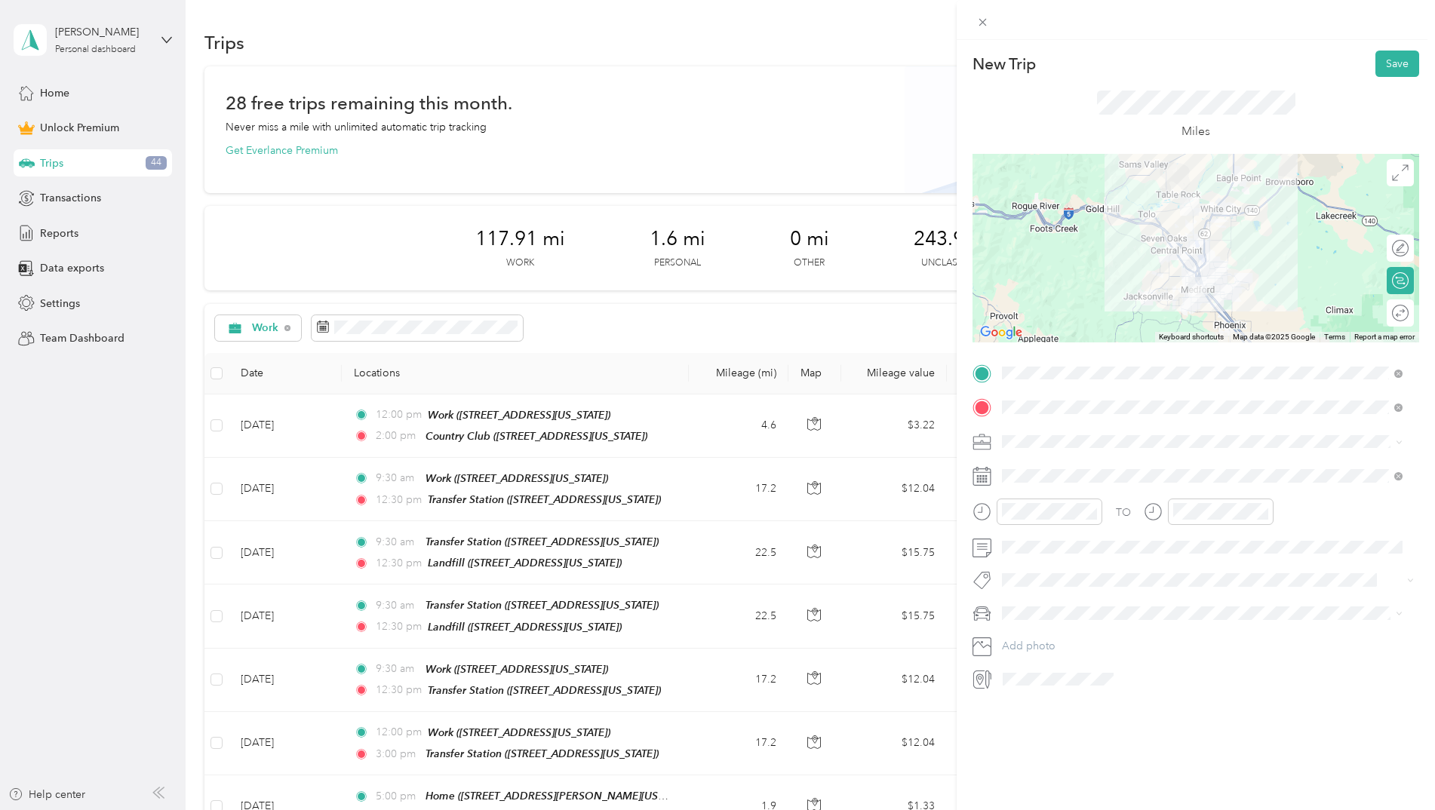
click at [1392, 318] on div "Round trip" at bounding box center [1399, 312] width 27 height 27
click at [1379, 314] on div at bounding box center [1385, 313] width 14 height 14
click at [1043, 560] on icon at bounding box center [1039, 561] width 15 height 15
click at [1107, 686] on div "25" at bounding box center [1111, 685] width 20 height 19
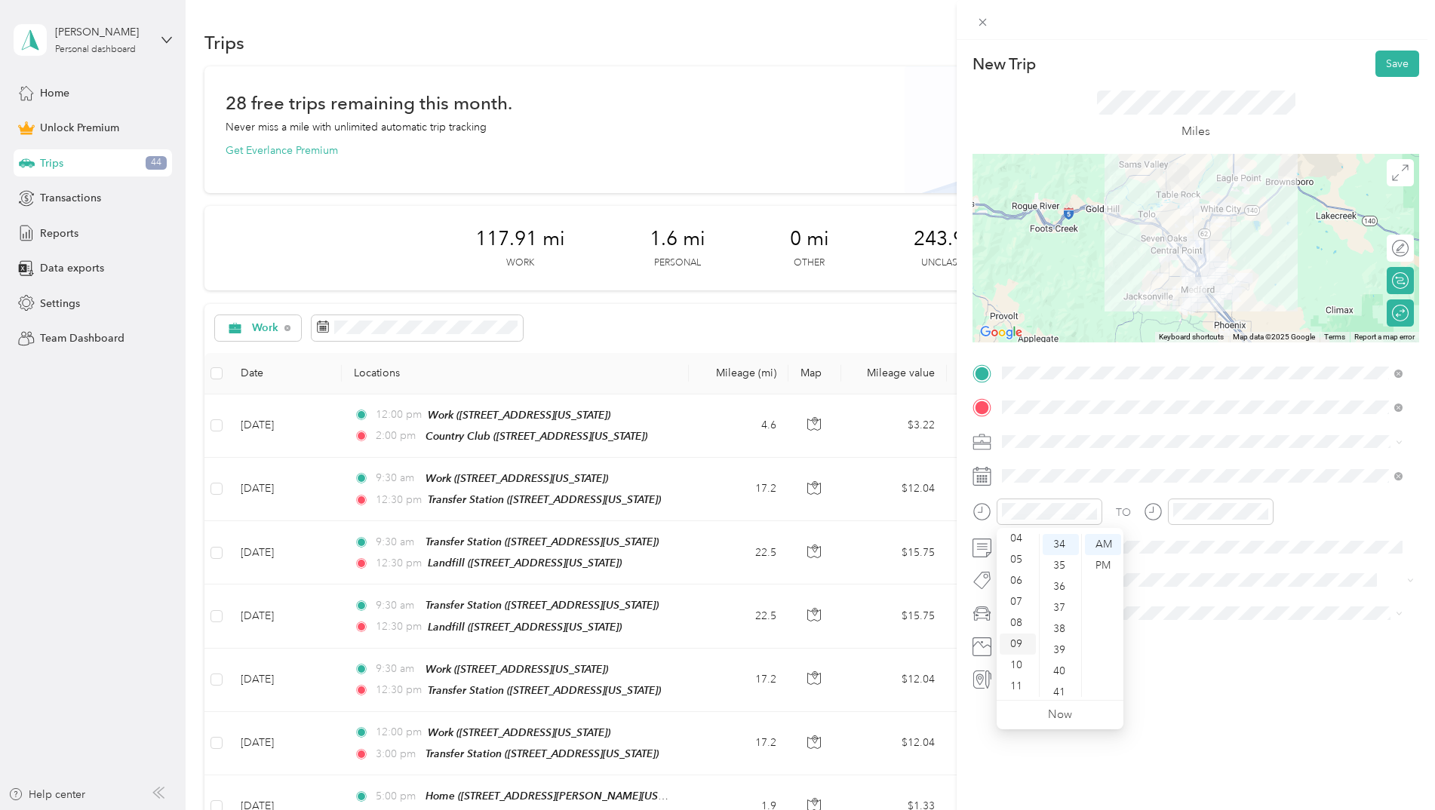
click at [1017, 646] on div "09" at bounding box center [1017, 644] width 36 height 21
click at [1064, 646] on div "30" at bounding box center [1060, 650] width 36 height 21
click at [1187, 538] on div "12" at bounding box center [1188, 544] width 36 height 21
click at [1228, 542] on div "00" at bounding box center [1231, 544] width 36 height 21
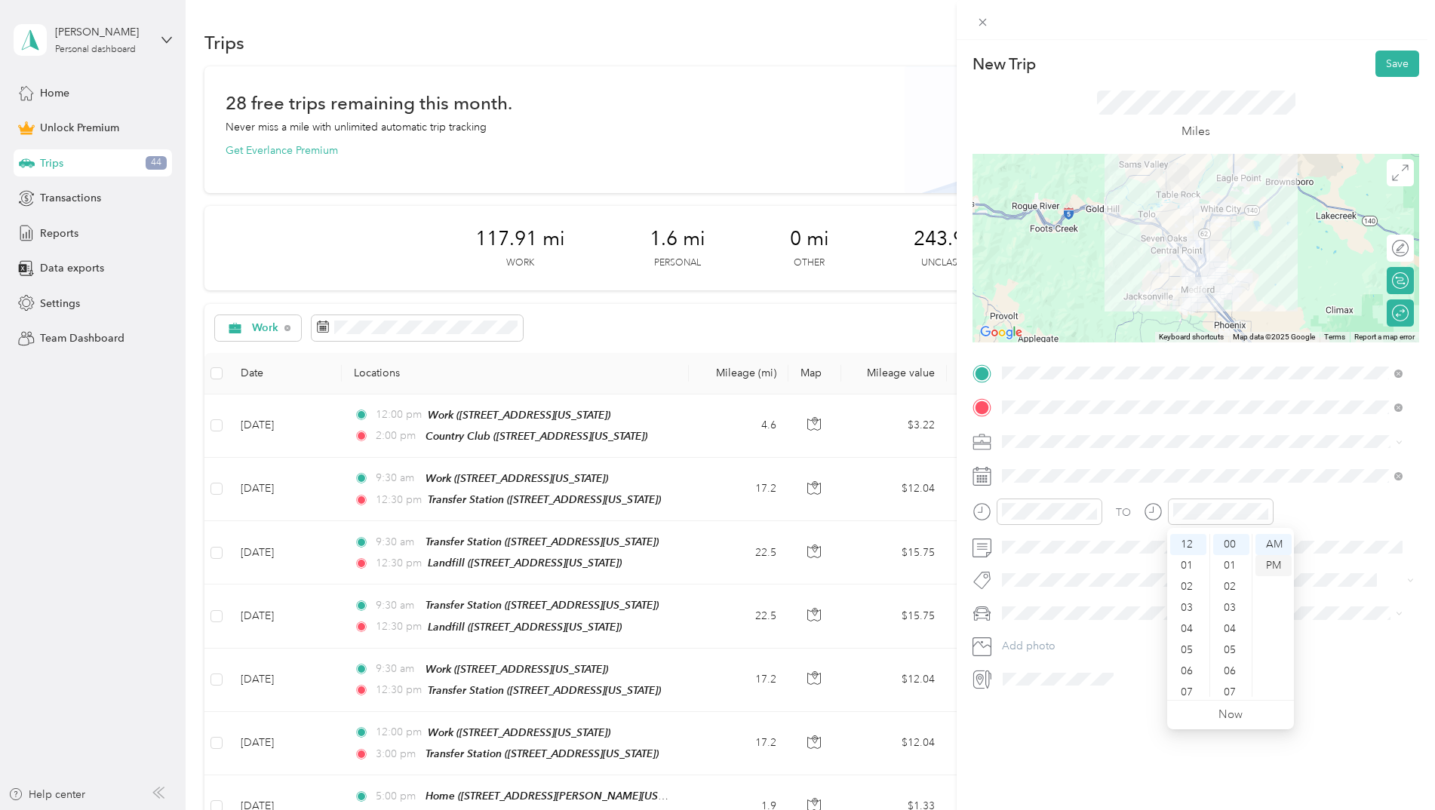
click at [1284, 561] on div "PM" at bounding box center [1273, 565] width 36 height 21
click at [1084, 753] on div "New Trip Save This trip cannot be edited because it is either under review, app…" at bounding box center [1195, 445] width 478 height 810
click at [1042, 619] on div "Tours" at bounding box center [1202, 625] width 390 height 16
click at [1391, 62] on button "Save" at bounding box center [1397, 64] width 44 height 26
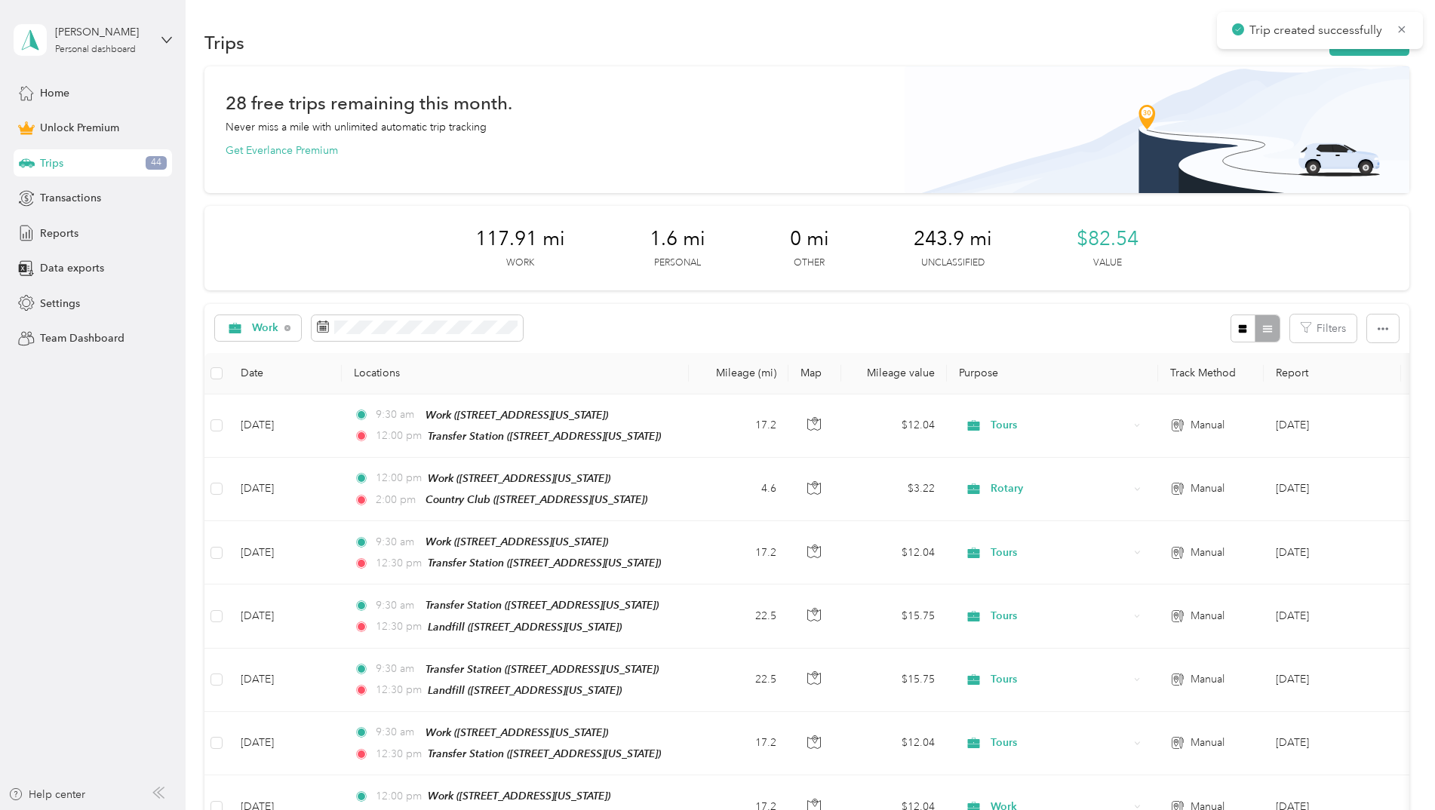
click at [1348, 59] on section "Trips New trip 28 free trips remaining this month. Never miss a mile with unlim…" at bounding box center [806, 674] width 1205 height 1297
click at [1348, 57] on div "Trips New trip" at bounding box center [806, 42] width 1205 height 32
click at [1347, 47] on span "button" at bounding box center [1346, 42] width 12 height 13
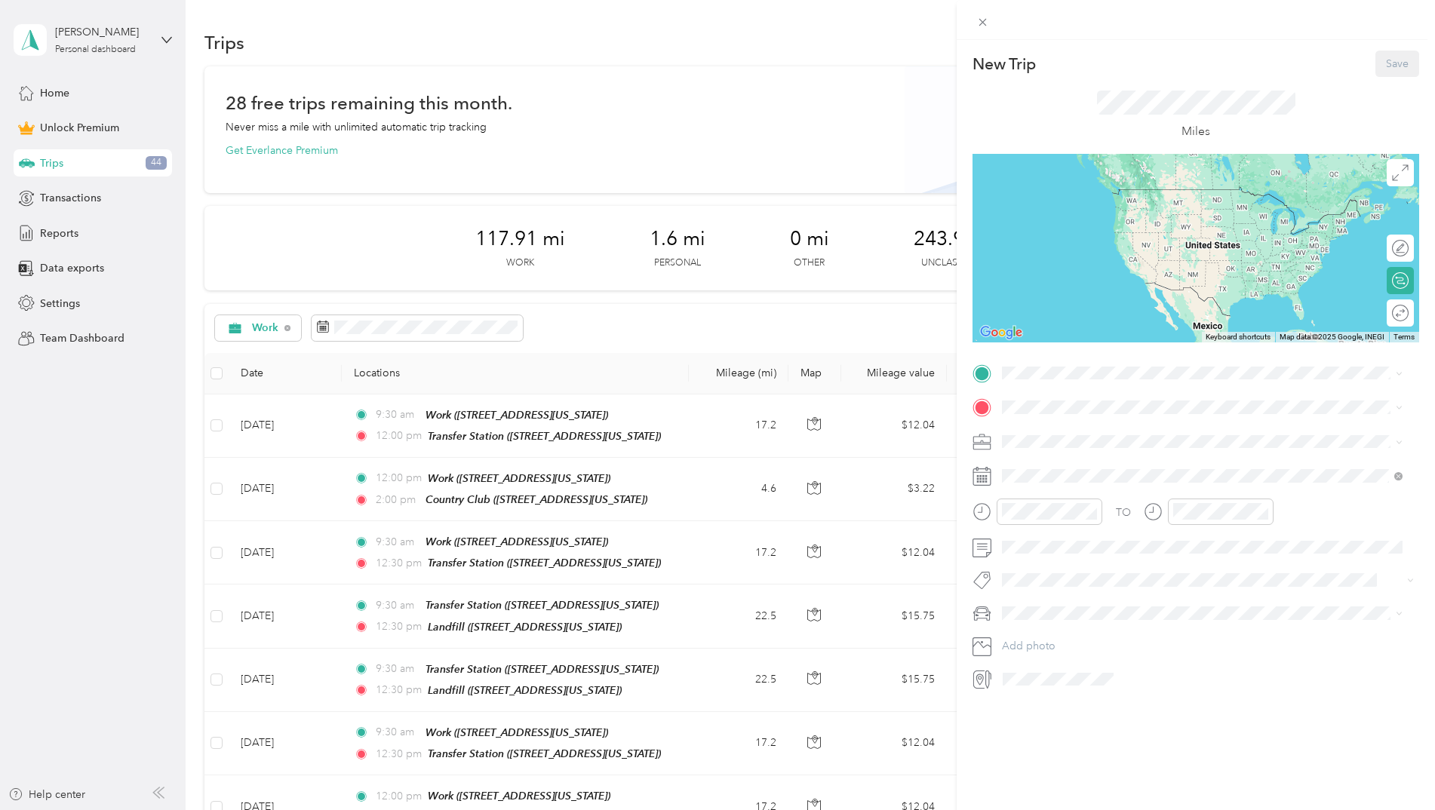
click at [1094, 496] on span "[STREET_ADDRESS][US_STATE]" at bounding box center [1105, 497] width 151 height 13
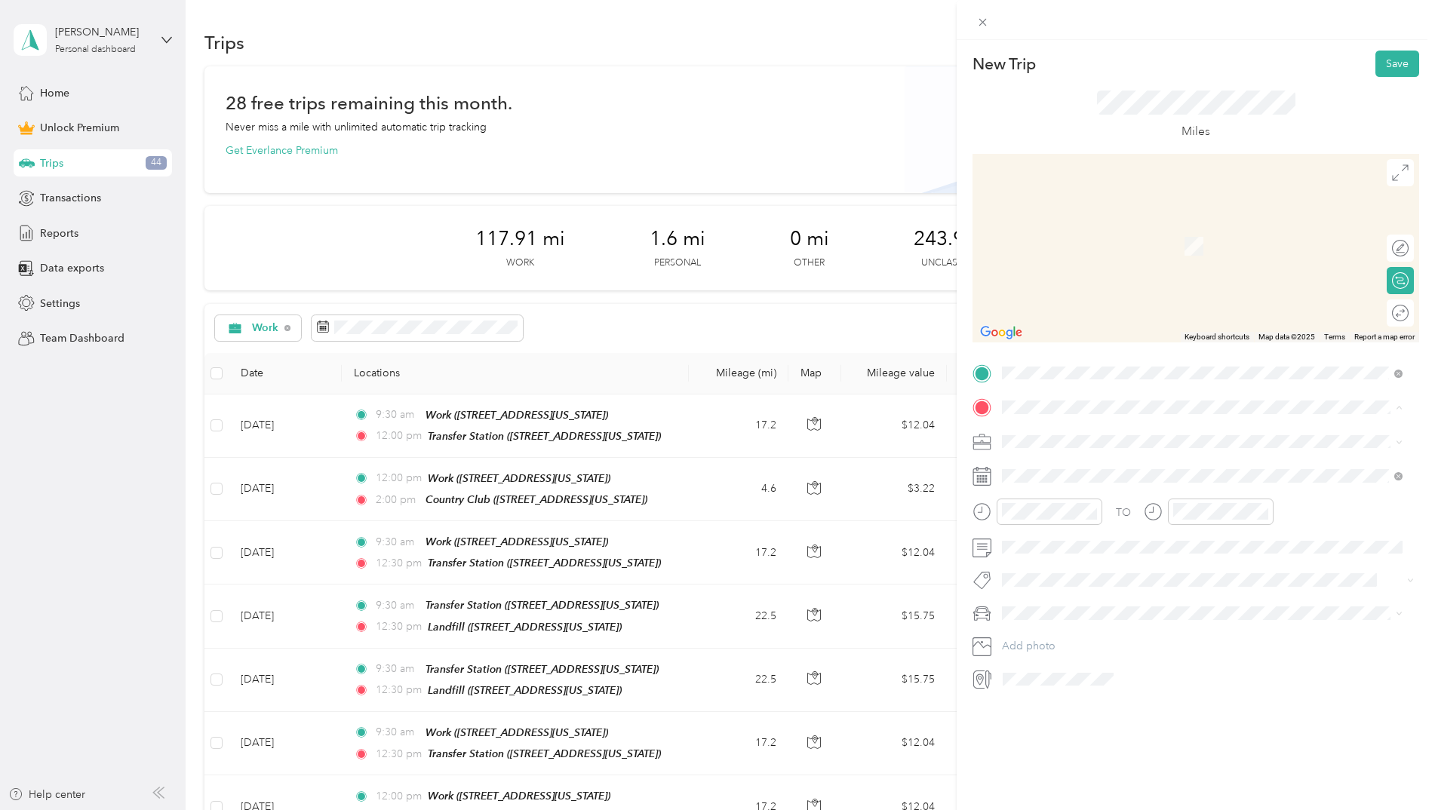
click at [1097, 614] on div "Landfill [STREET_ADDRESS][US_STATE]" at bounding box center [1105, 619] width 151 height 32
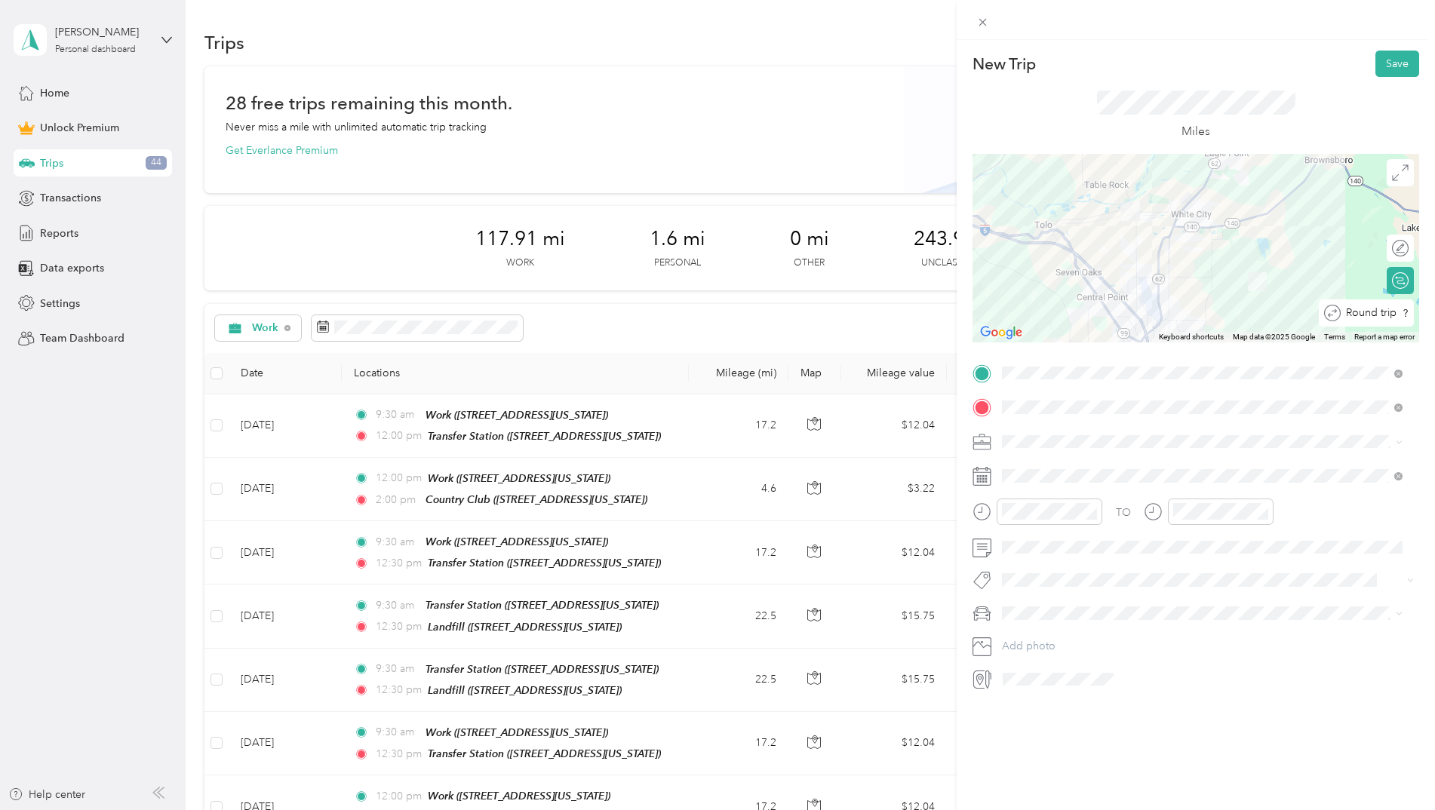
click at [1386, 312] on div "Round trip" at bounding box center [1367, 312] width 96 height 27
click at [1378, 310] on div at bounding box center [1385, 313] width 14 height 14
click at [1055, 589] on div "30" at bounding box center [1060, 589] width 36 height 21
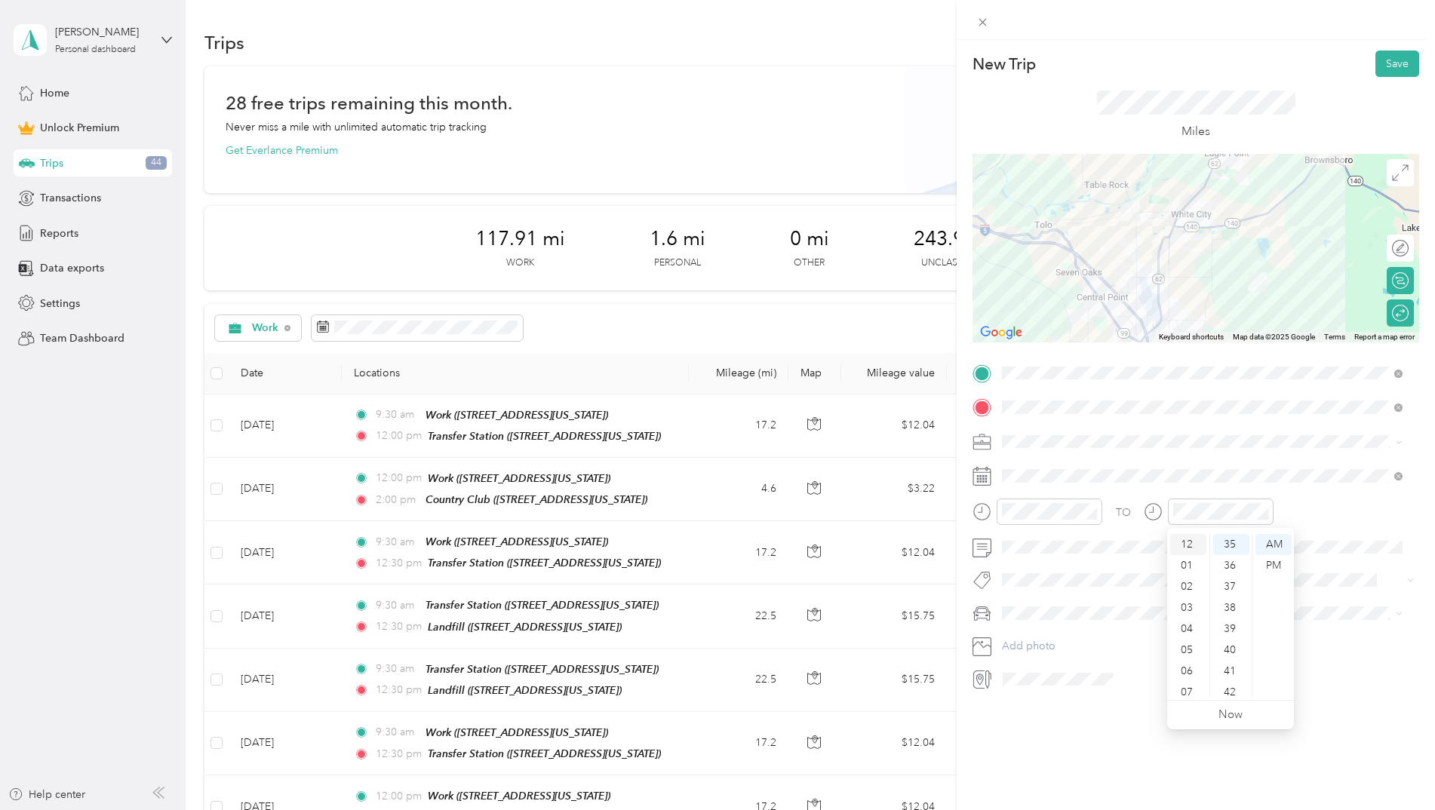
click at [1191, 539] on div "12" at bounding box center [1188, 544] width 36 height 21
click at [1228, 578] on div "30" at bounding box center [1231, 574] width 36 height 21
click at [1269, 563] on div "PM" at bounding box center [1273, 565] width 36 height 21
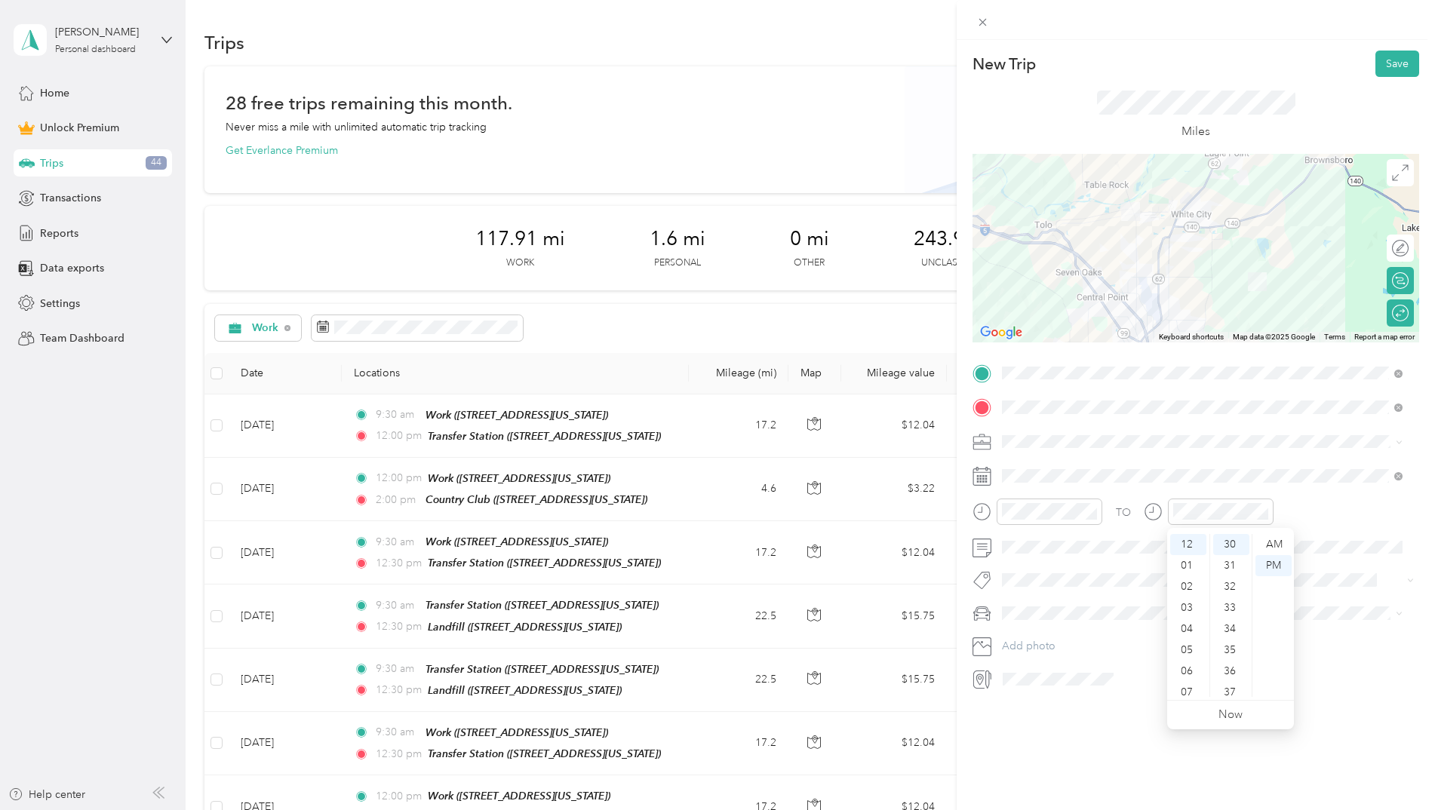
click at [1127, 761] on div "New Trip Save This trip cannot be edited because it is either under review, app…" at bounding box center [1195, 445] width 478 height 810
click at [1049, 648] on div "Rotary" at bounding box center [1202, 653] width 390 height 16
click at [1043, 563] on icon at bounding box center [1039, 561] width 15 height 15
click at [1108, 686] on div "25" at bounding box center [1111, 685] width 20 height 19
click at [1082, 724] on div "New Trip Save This trip cannot be edited because it is either under review, app…" at bounding box center [1195, 445] width 478 height 810
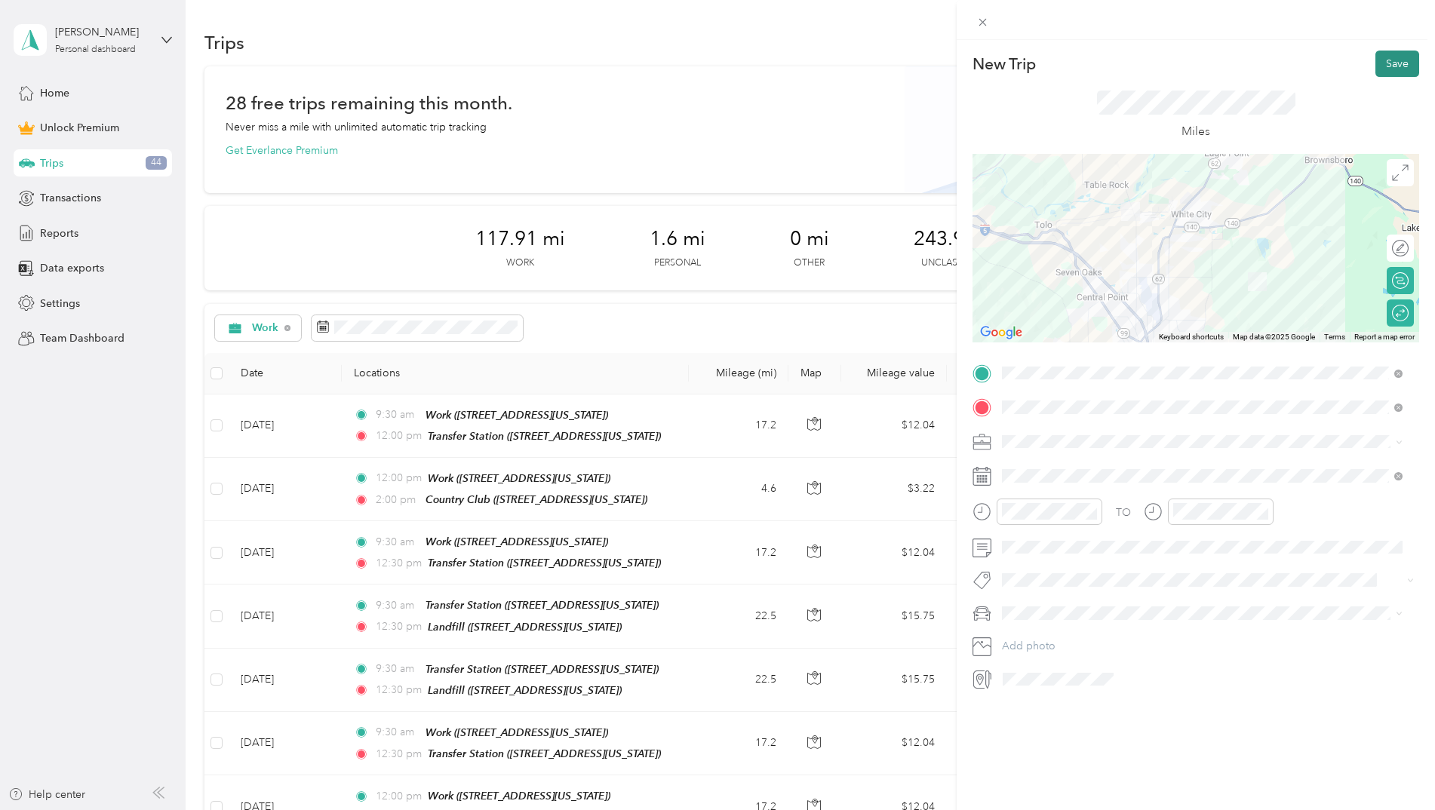
click at [1383, 63] on button "Save" at bounding box center [1397, 64] width 44 height 26
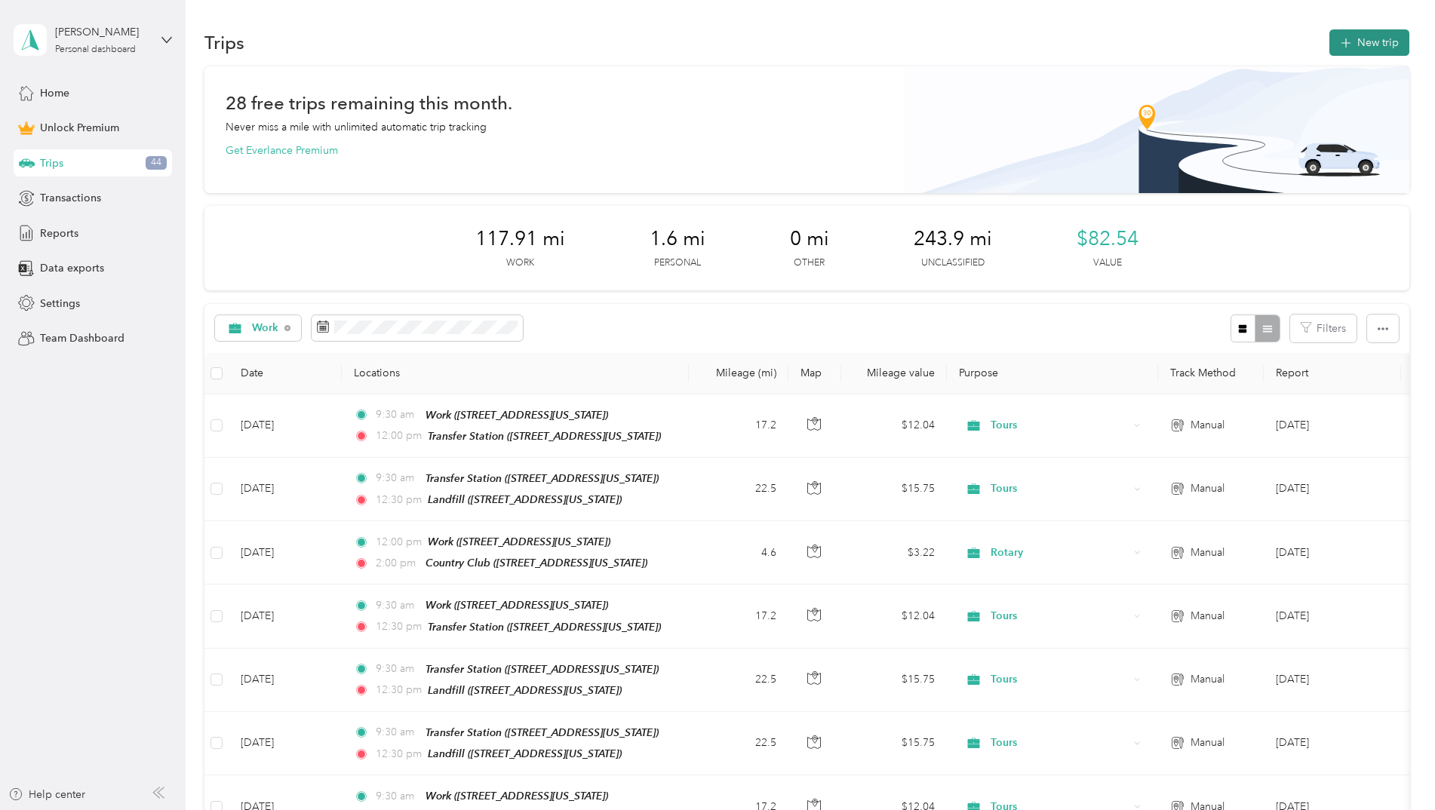
click at [1350, 41] on icon "button" at bounding box center [1345, 43] width 17 height 17
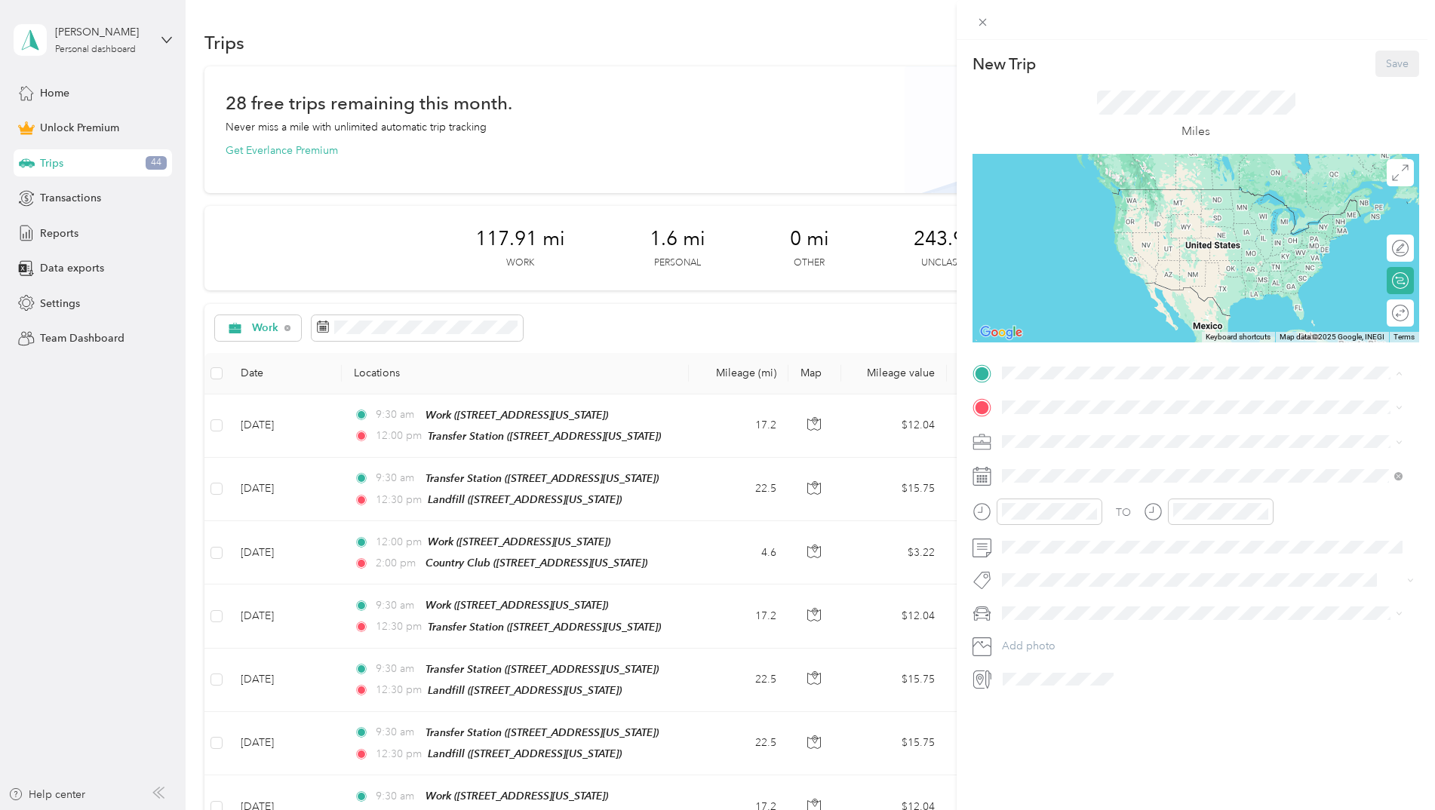
click at [1079, 438] on div "Work [STREET_ADDRESS][US_STATE]" at bounding box center [1105, 442] width 151 height 32
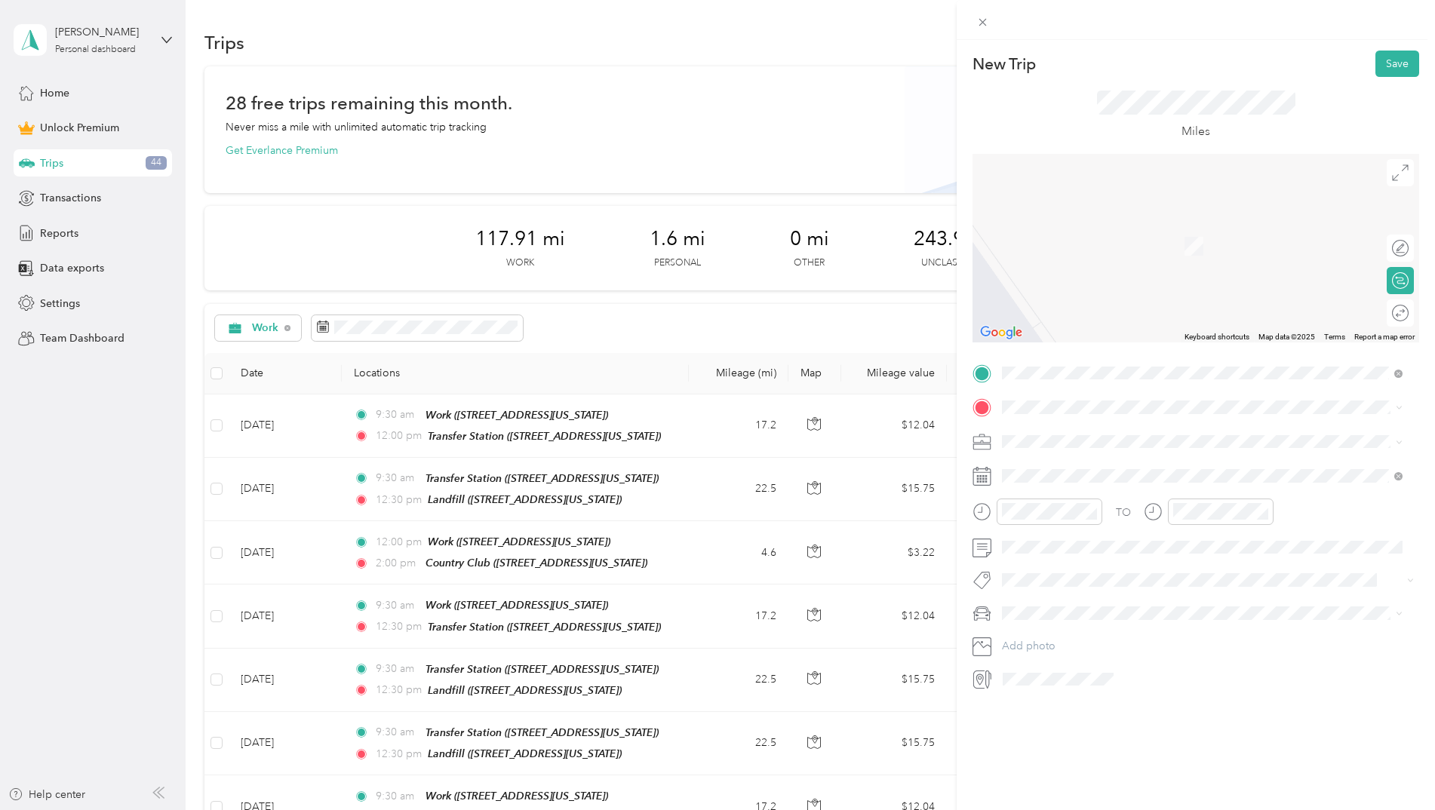
click at [1092, 515] on strong "Transfer Station" at bounding box center [1069, 515] width 78 height 14
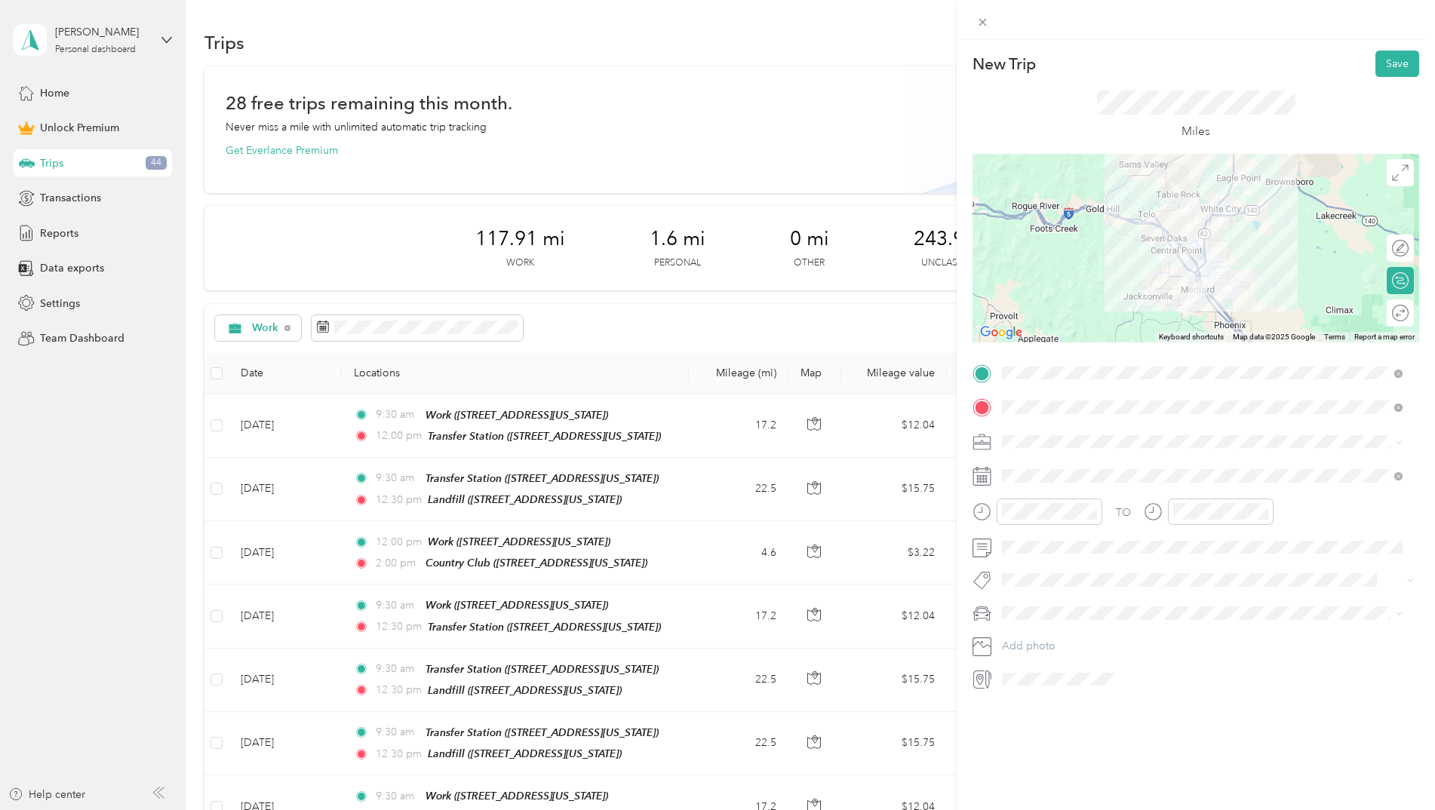
click at [1040, 631] on li "Tours" at bounding box center [1201, 625] width 411 height 26
click at [1038, 554] on icon at bounding box center [1039, 561] width 15 height 15
click at [1128, 680] on div "26" at bounding box center [1131, 685] width 20 height 19
click at [1057, 570] on div "30" at bounding box center [1060, 568] width 36 height 21
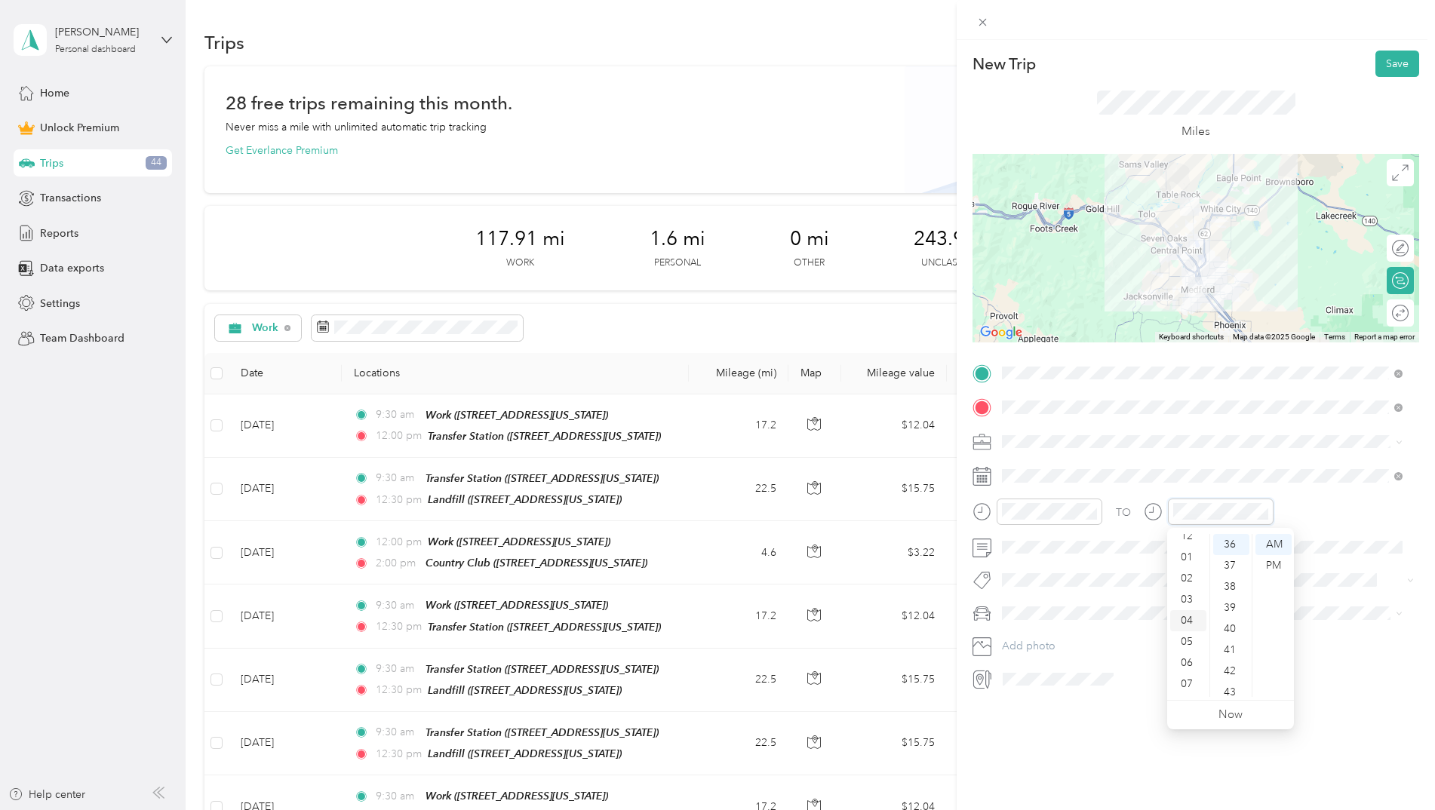
scroll to position [0, 0]
click at [1184, 543] on div "12" at bounding box center [1188, 544] width 36 height 21
click at [1231, 564] on div "30" at bounding box center [1231, 568] width 36 height 21
click at [1275, 559] on div "PM" at bounding box center [1273, 565] width 36 height 21
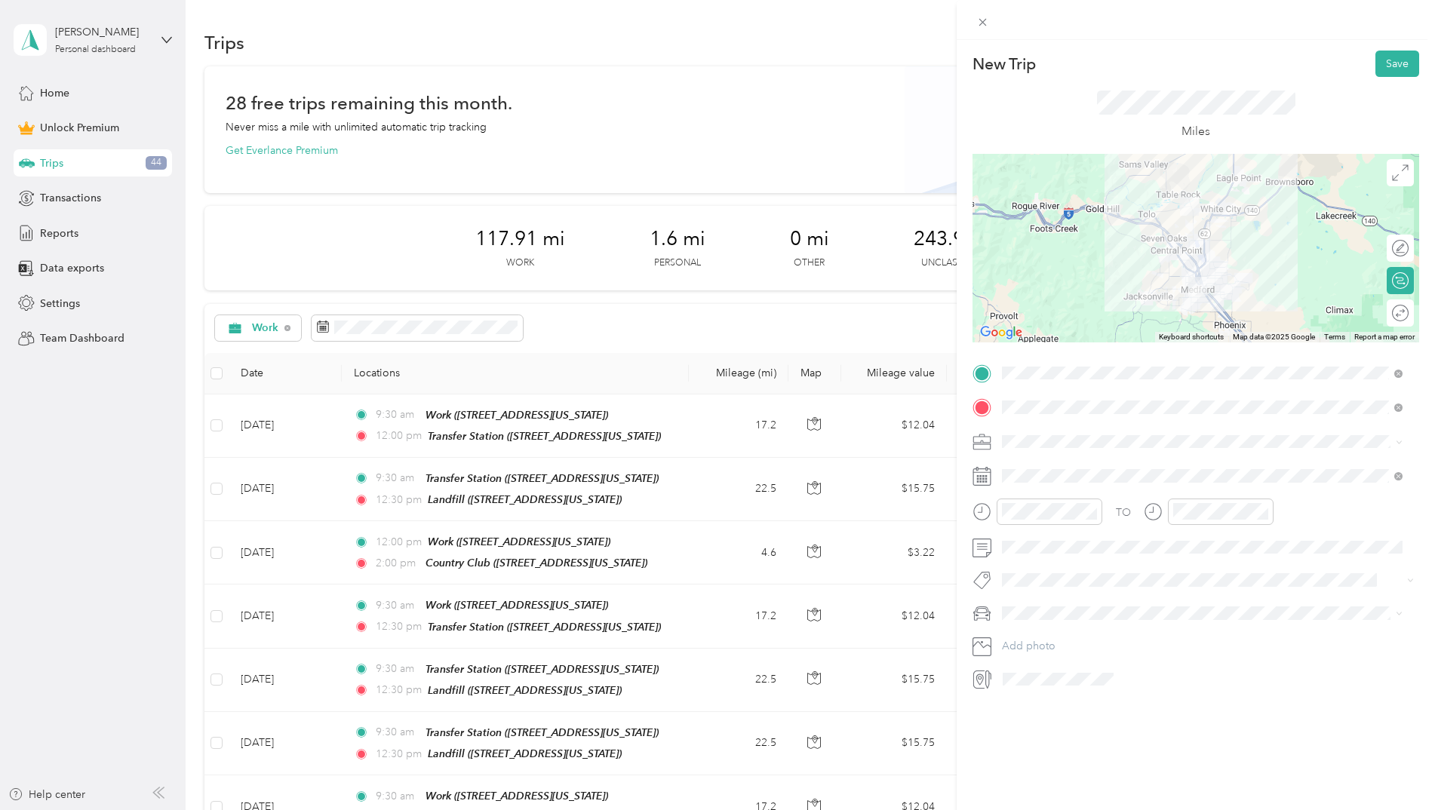
click at [1280, 721] on div "New Trip Save This trip cannot be edited because it is either under review, app…" at bounding box center [1195, 445] width 478 height 810
click at [1396, 315] on icon at bounding box center [1397, 315] width 2 height 3
click at [1380, 315] on div at bounding box center [1385, 313] width 14 height 14
click at [1386, 68] on button "Save" at bounding box center [1397, 64] width 44 height 26
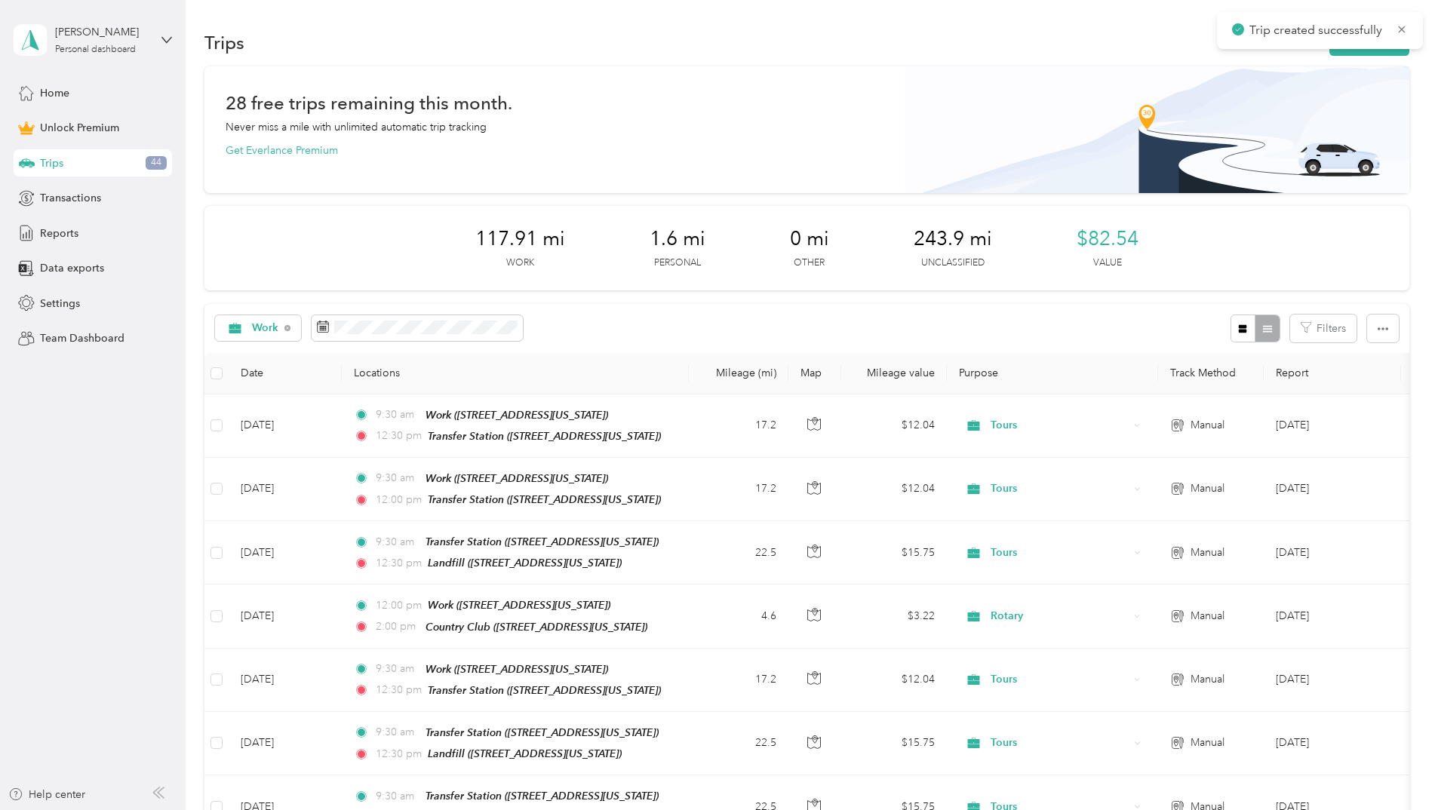
click at [1354, 57] on div "Trips New trip" at bounding box center [806, 42] width 1205 height 32
click at [1354, 54] on button "New trip" at bounding box center [1369, 42] width 80 height 26
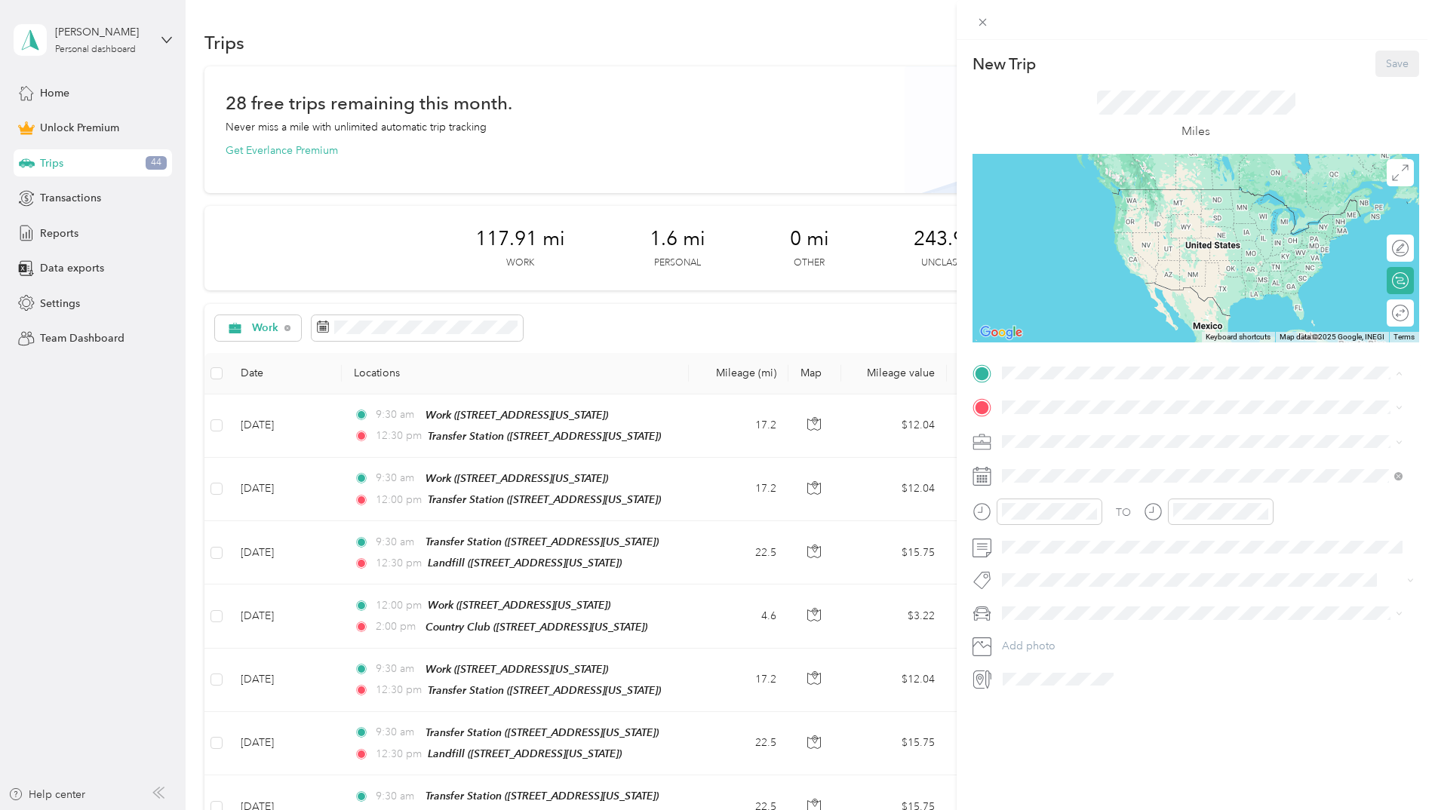
click at [1084, 496] on span "[STREET_ADDRESS][US_STATE]" at bounding box center [1105, 497] width 151 height 13
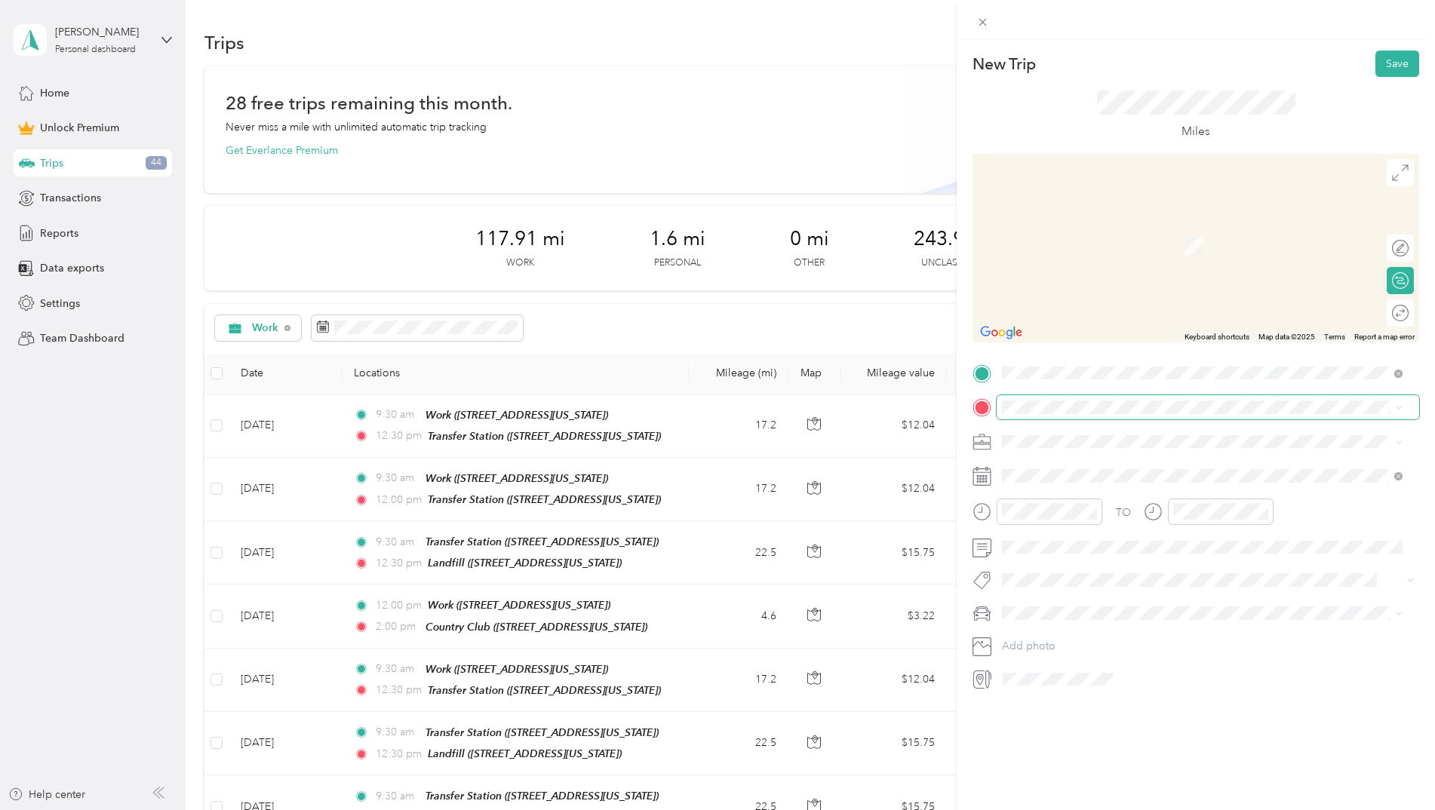
click at [1069, 398] on span at bounding box center [1207, 407] width 422 height 24
click at [1084, 610] on div "Landfill" at bounding box center [1105, 610] width 151 height 14
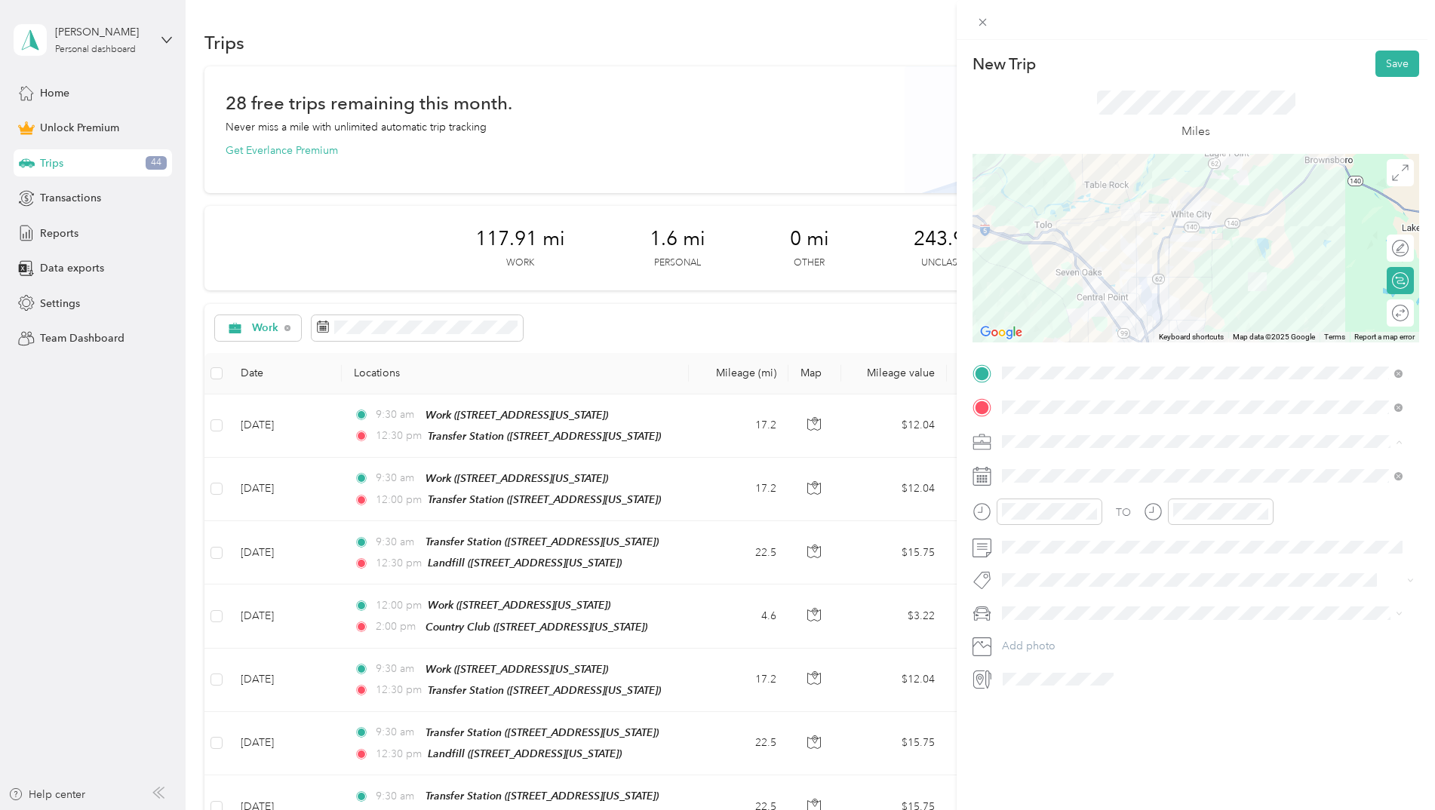
click at [1029, 624] on span "Tours" at bounding box center [1020, 626] width 26 height 13
click at [1039, 561] on icon at bounding box center [1039, 561] width 15 height 15
click at [1128, 678] on div "26" at bounding box center [1131, 685] width 20 height 19
click at [1066, 545] on div "30" at bounding box center [1060, 547] width 36 height 21
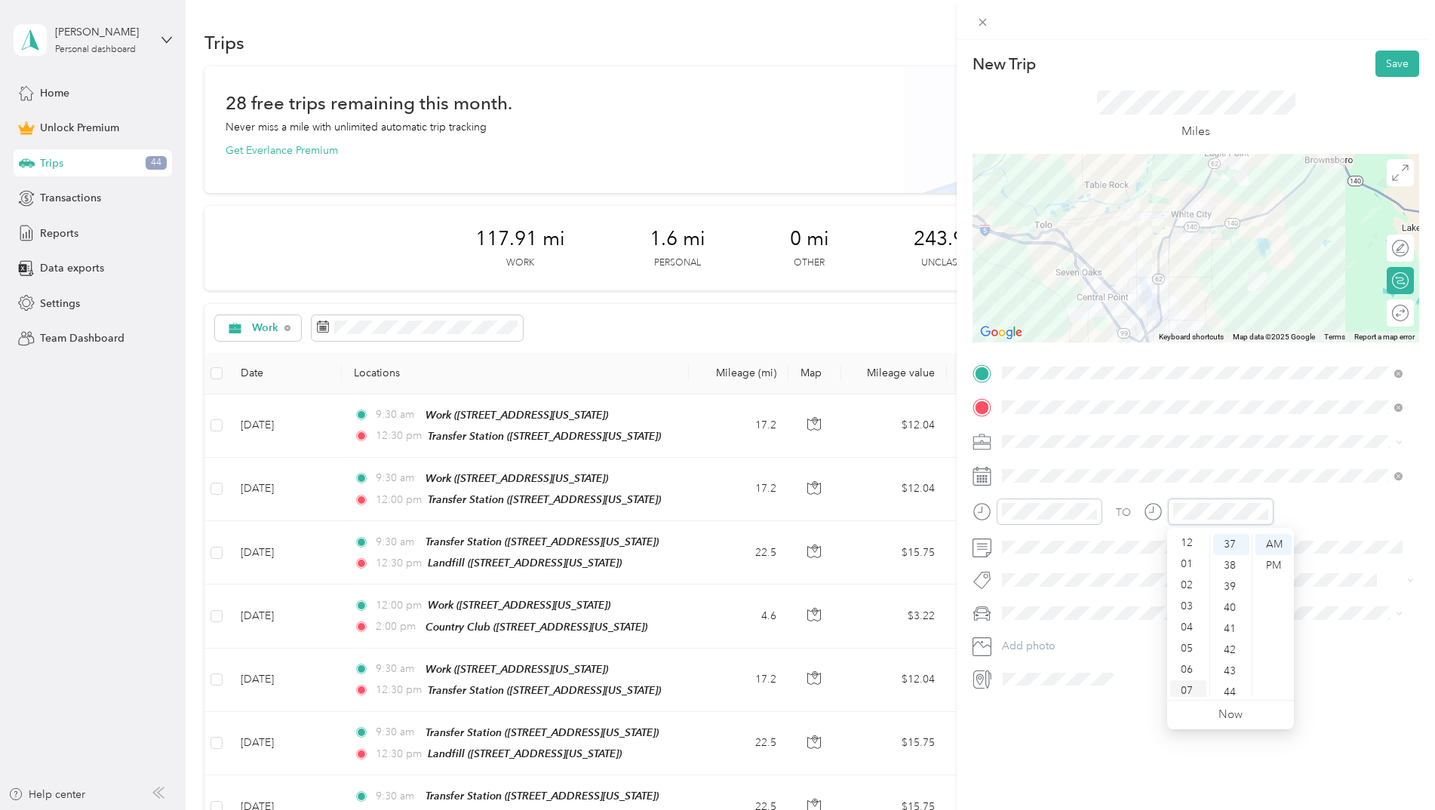
scroll to position [0, 0]
click at [1184, 543] on div "12" at bounding box center [1188, 544] width 36 height 21
click at [1229, 546] on div "30" at bounding box center [1231, 547] width 36 height 21
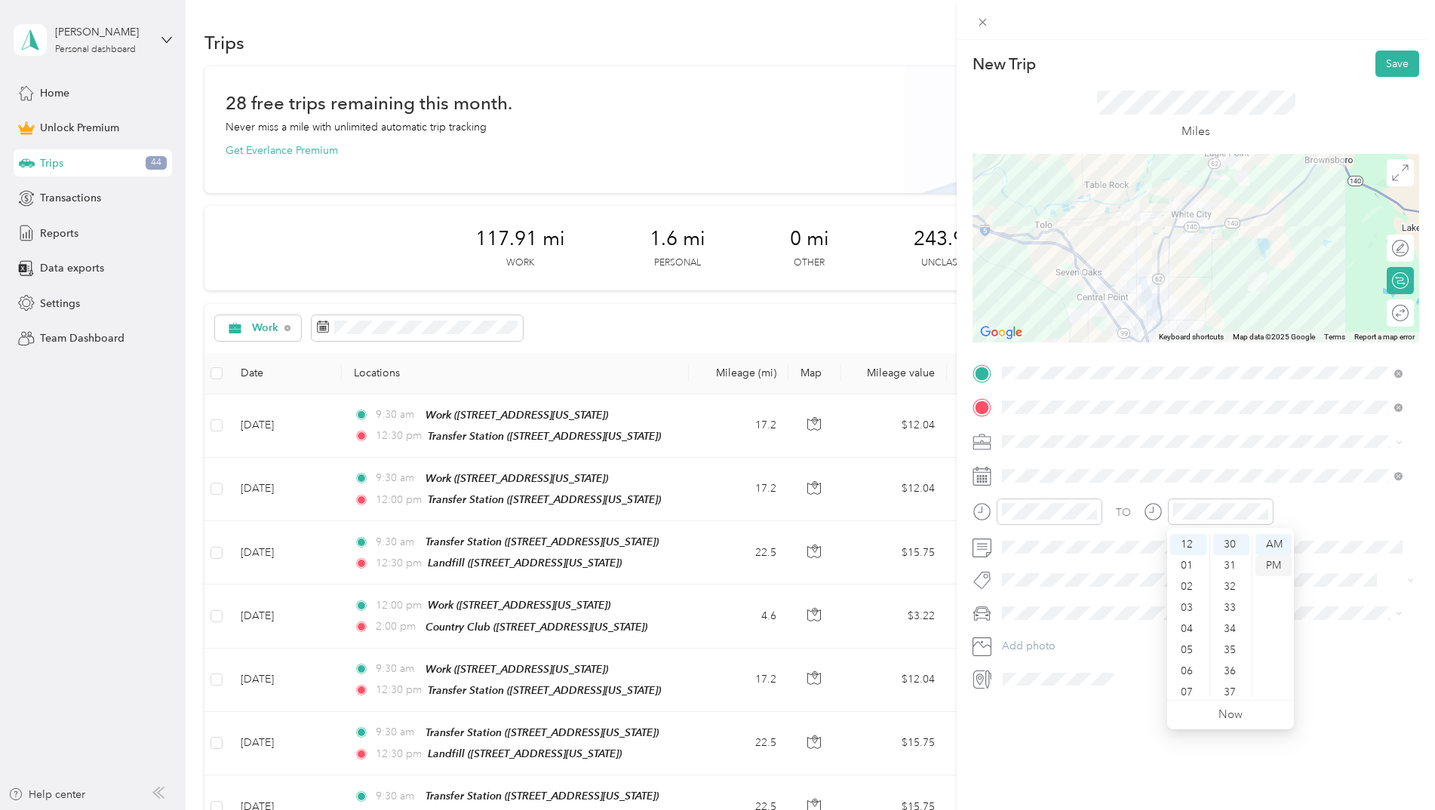
click at [1275, 569] on div "PM" at bounding box center [1273, 565] width 36 height 21
click at [1079, 745] on div "New Trip Save This trip cannot be edited because it is either under review, app…" at bounding box center [1195, 445] width 478 height 810
click at [1392, 316] on icon at bounding box center [1400, 313] width 17 height 17
click at [1380, 316] on div at bounding box center [1393, 314] width 32 height 16
click at [1388, 61] on button "Save" at bounding box center [1397, 64] width 44 height 26
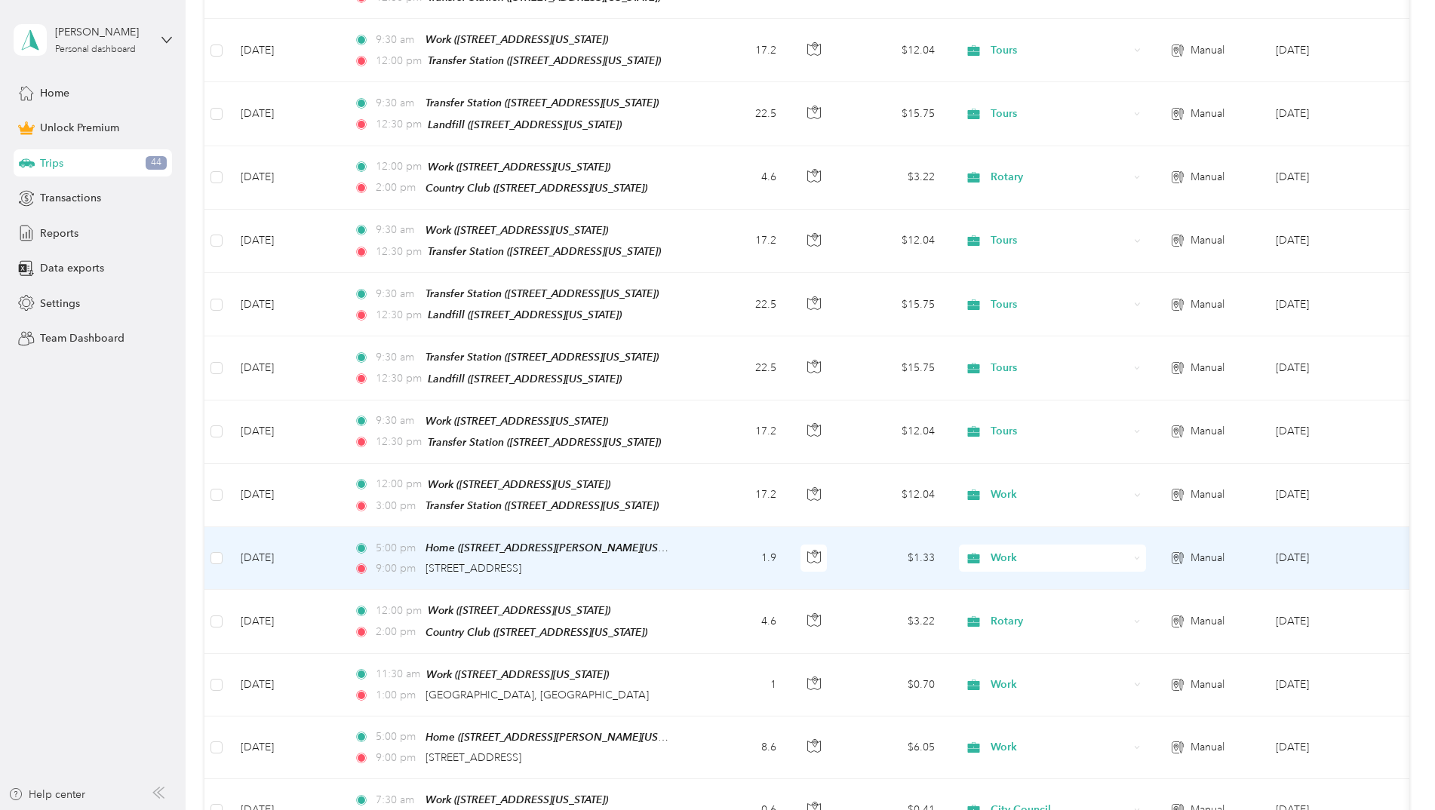
scroll to position [603, 0]
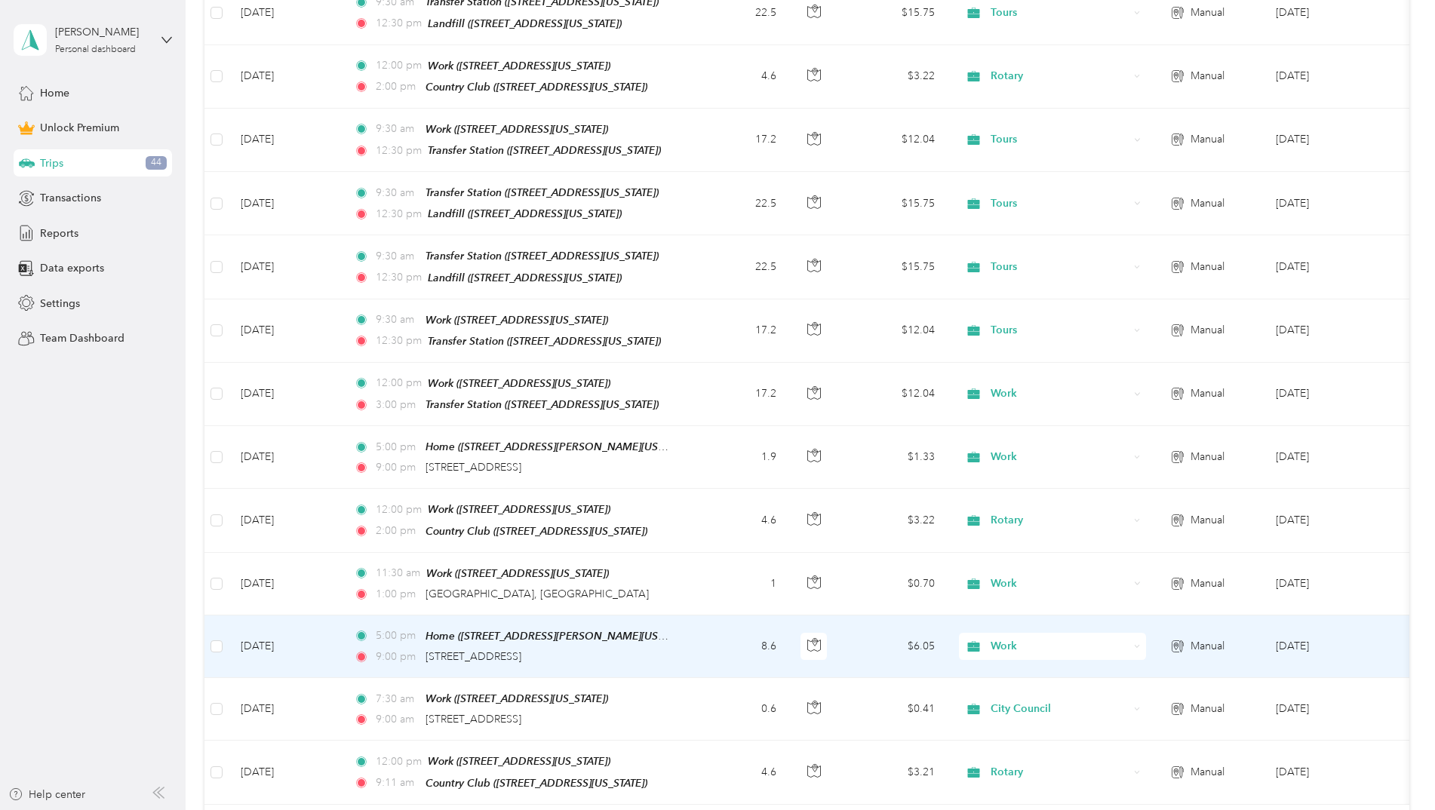
click at [717, 637] on td "8.6" at bounding box center [739, 647] width 100 height 63
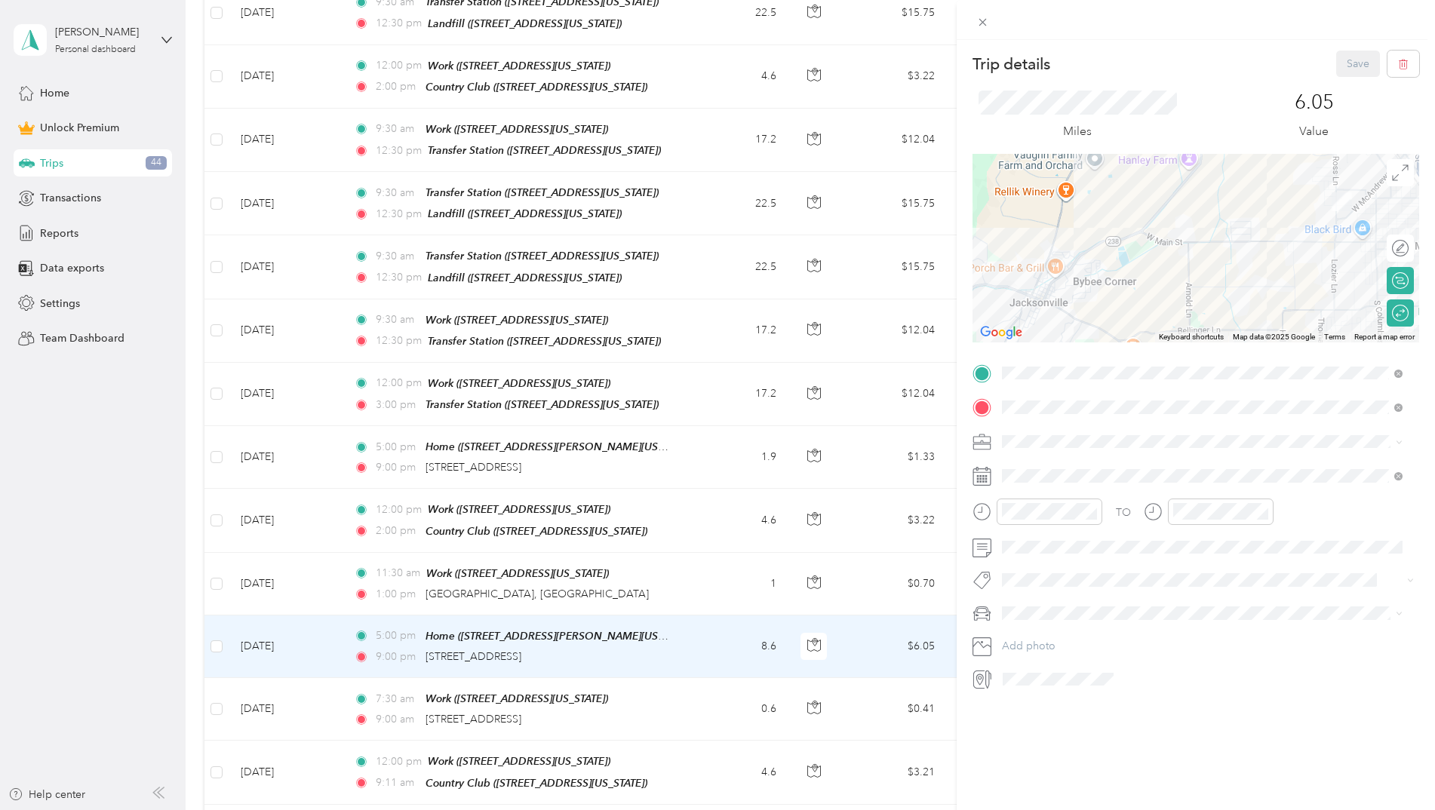
click at [717, 637] on div "Trip details Save This trip cannot be edited because it is either under review,…" at bounding box center [717, 405] width 1435 height 810
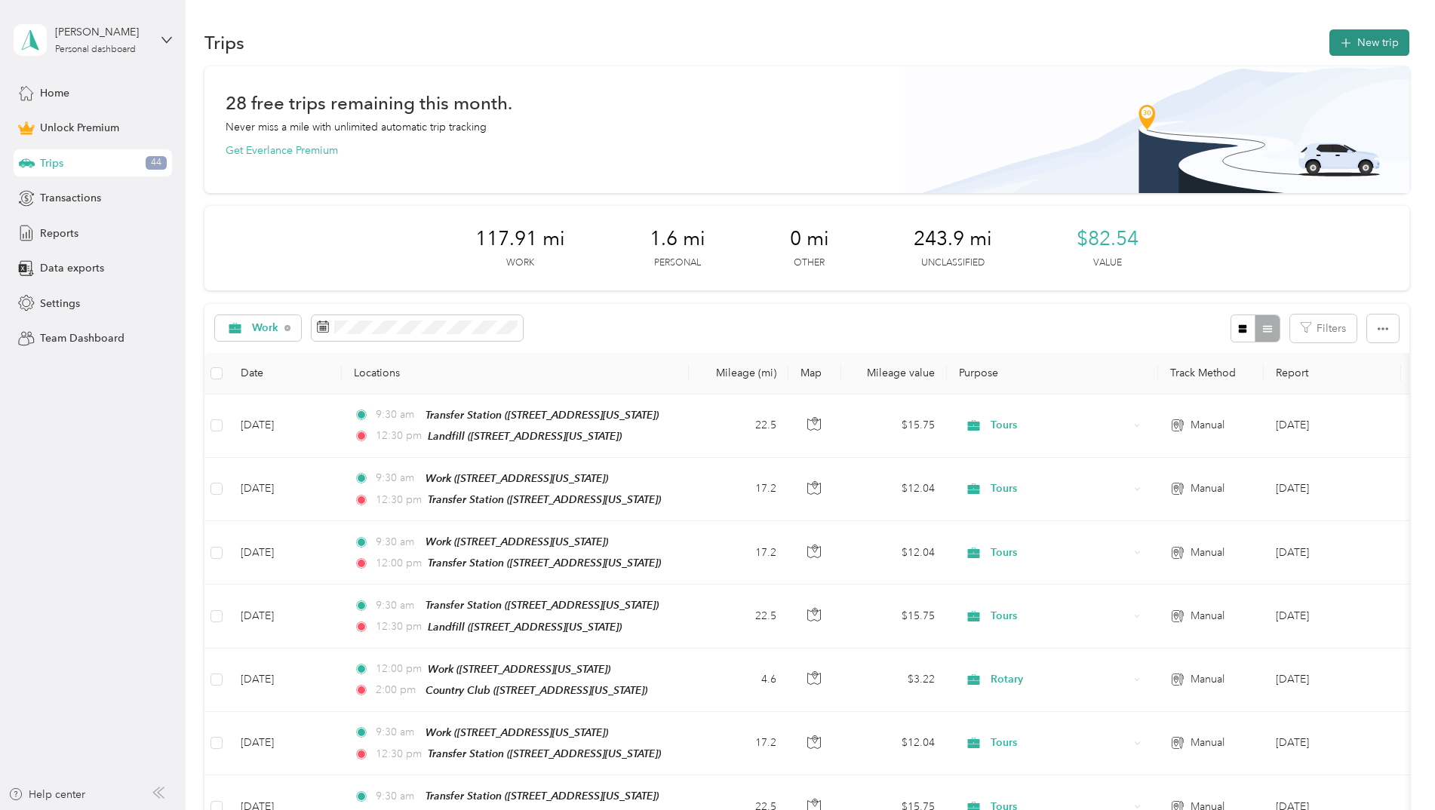
click at [1356, 41] on button "New trip" at bounding box center [1369, 42] width 80 height 26
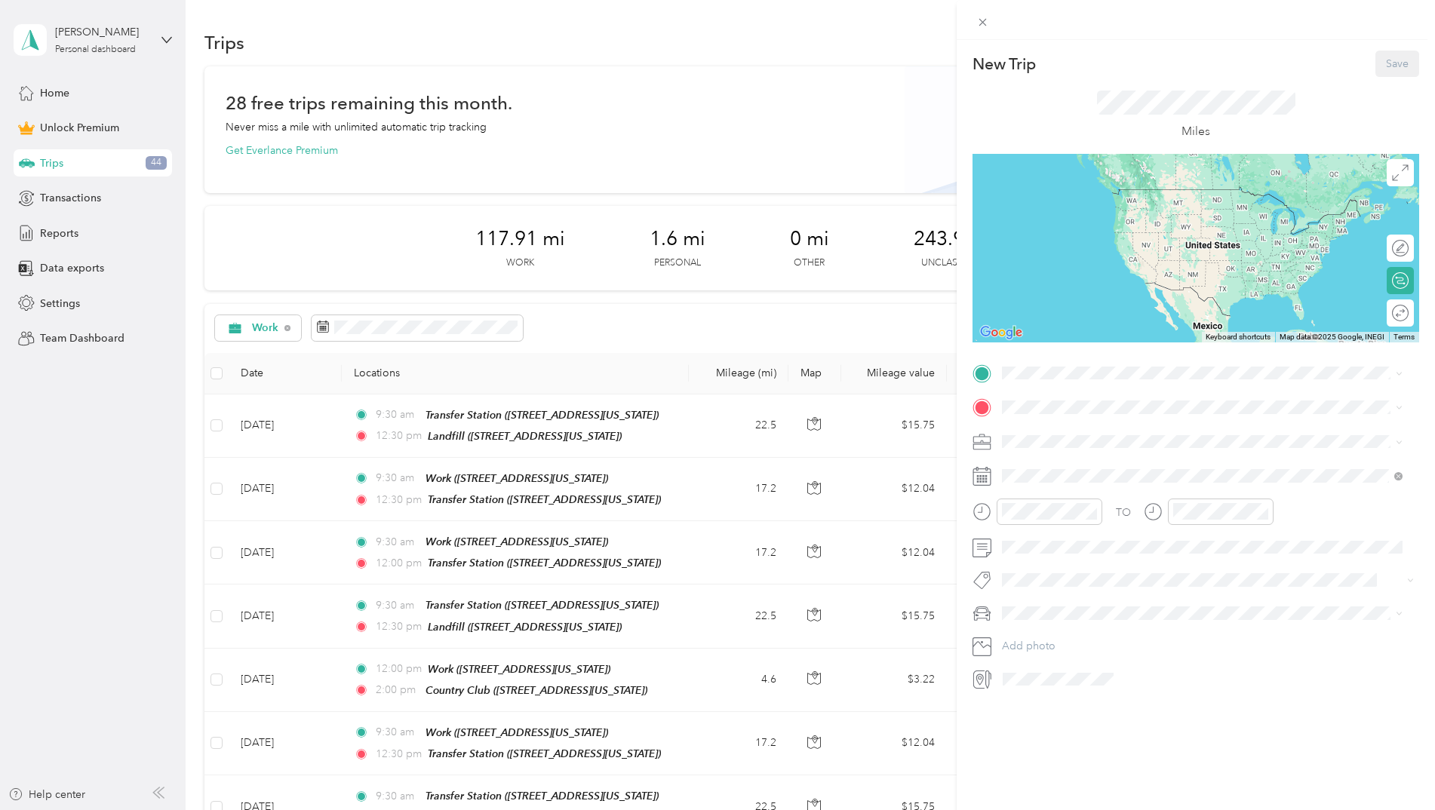
drag, startPoint x: 854, startPoint y: 136, endPoint x: 878, endPoint y: 129, distance: 25.1
click at [854, 136] on div "New Trip Save This trip cannot be edited because it is either under review, app…" at bounding box center [717, 405] width 1435 height 810
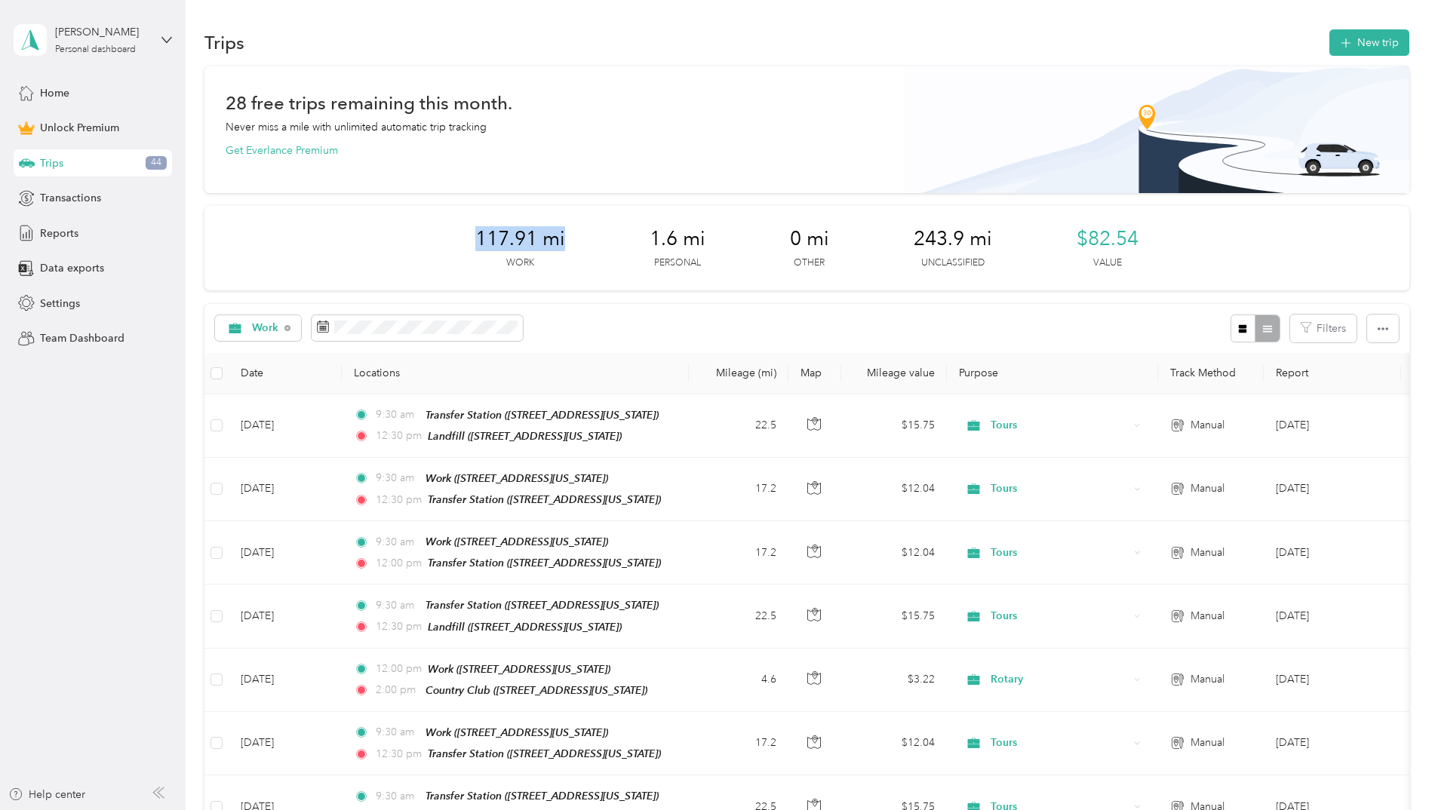
drag, startPoint x: 475, startPoint y: 239, endPoint x: 563, endPoint y: 233, distance: 87.7
click at [563, 233] on span "117.91 mi" at bounding box center [520, 239] width 90 height 24
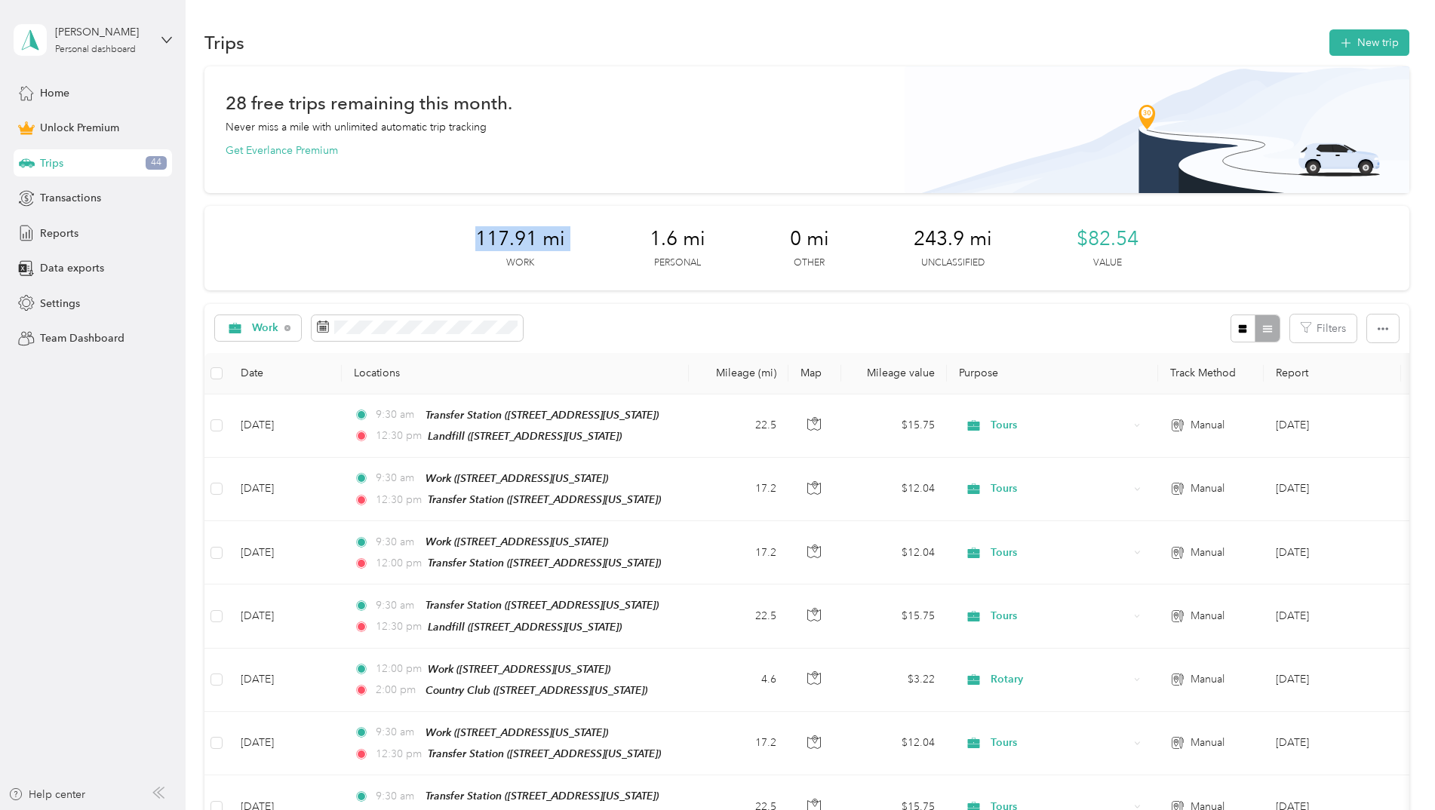
click at [563, 233] on span "117.91 mi" at bounding box center [520, 239] width 90 height 24
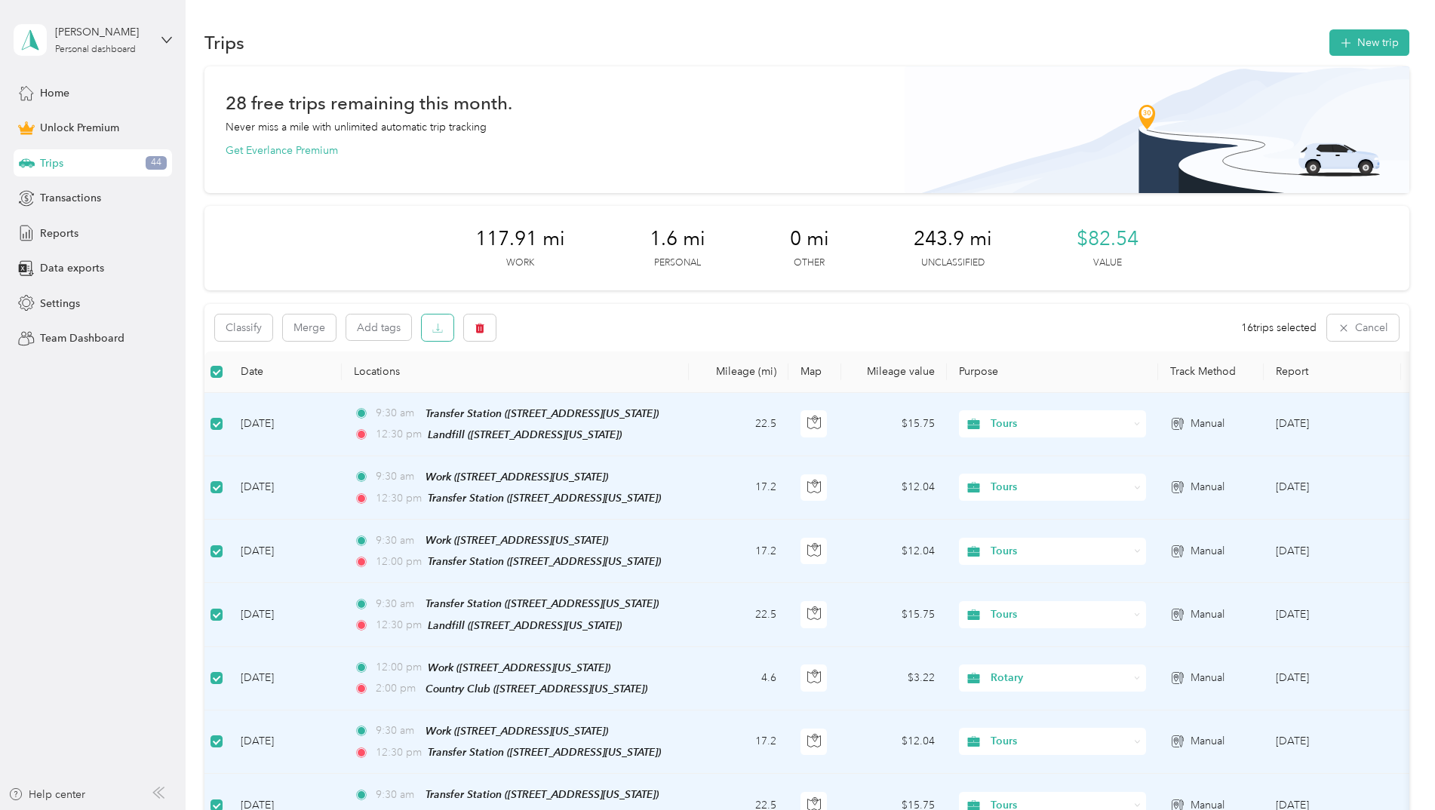
click at [431, 329] on button "button" at bounding box center [438, 328] width 32 height 26
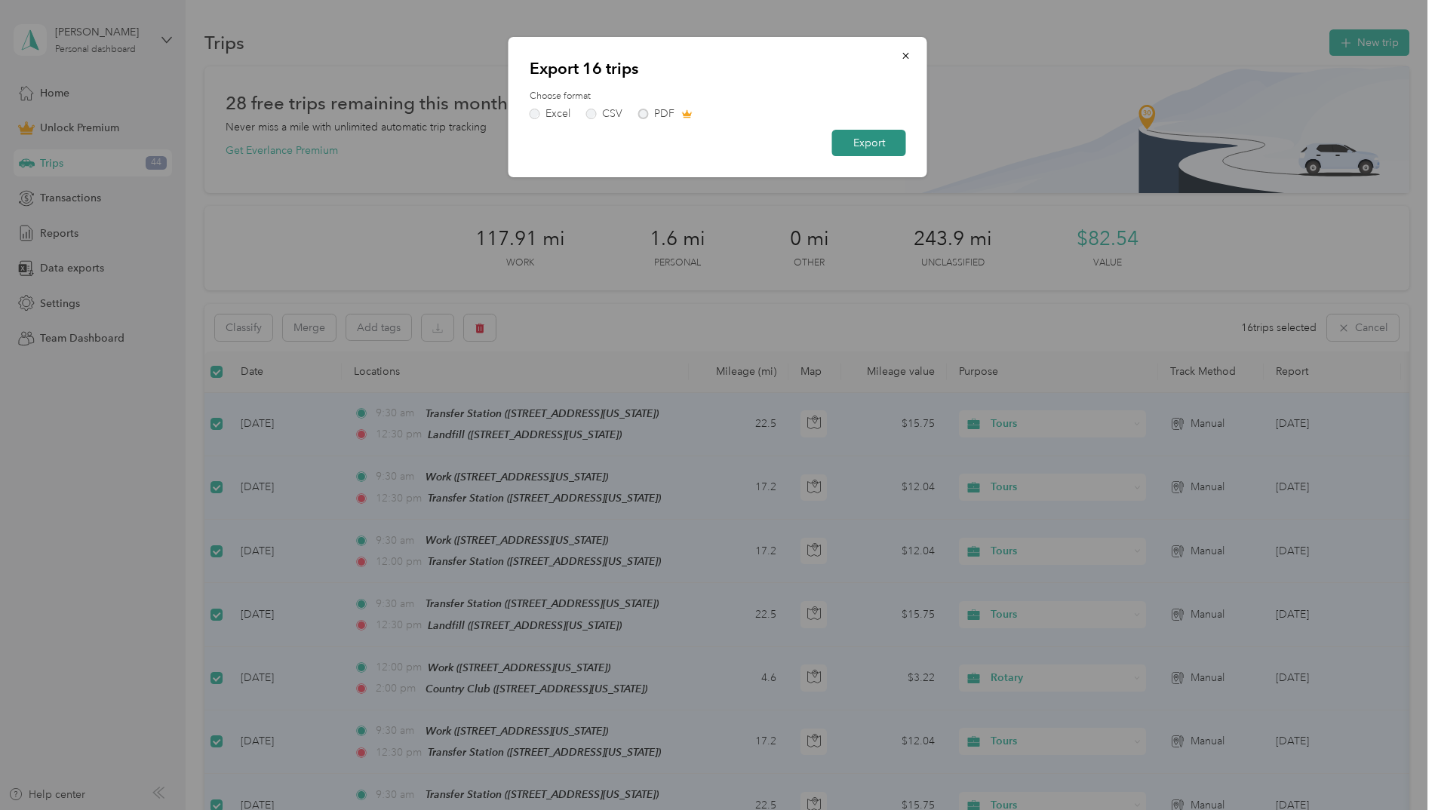
click at [852, 148] on button "Export" at bounding box center [869, 143] width 74 height 26
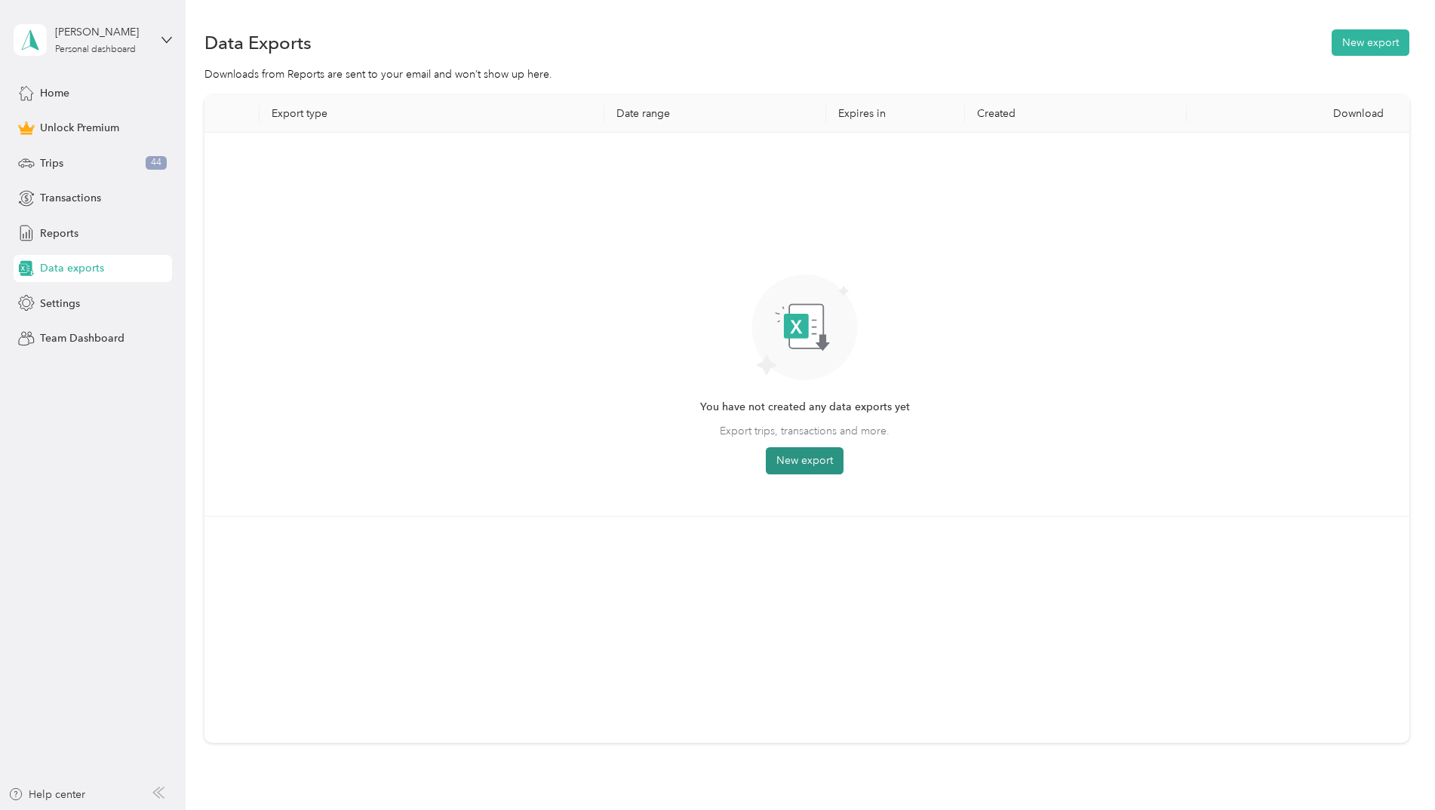
click at [794, 456] on button "New export" at bounding box center [805, 460] width 78 height 27
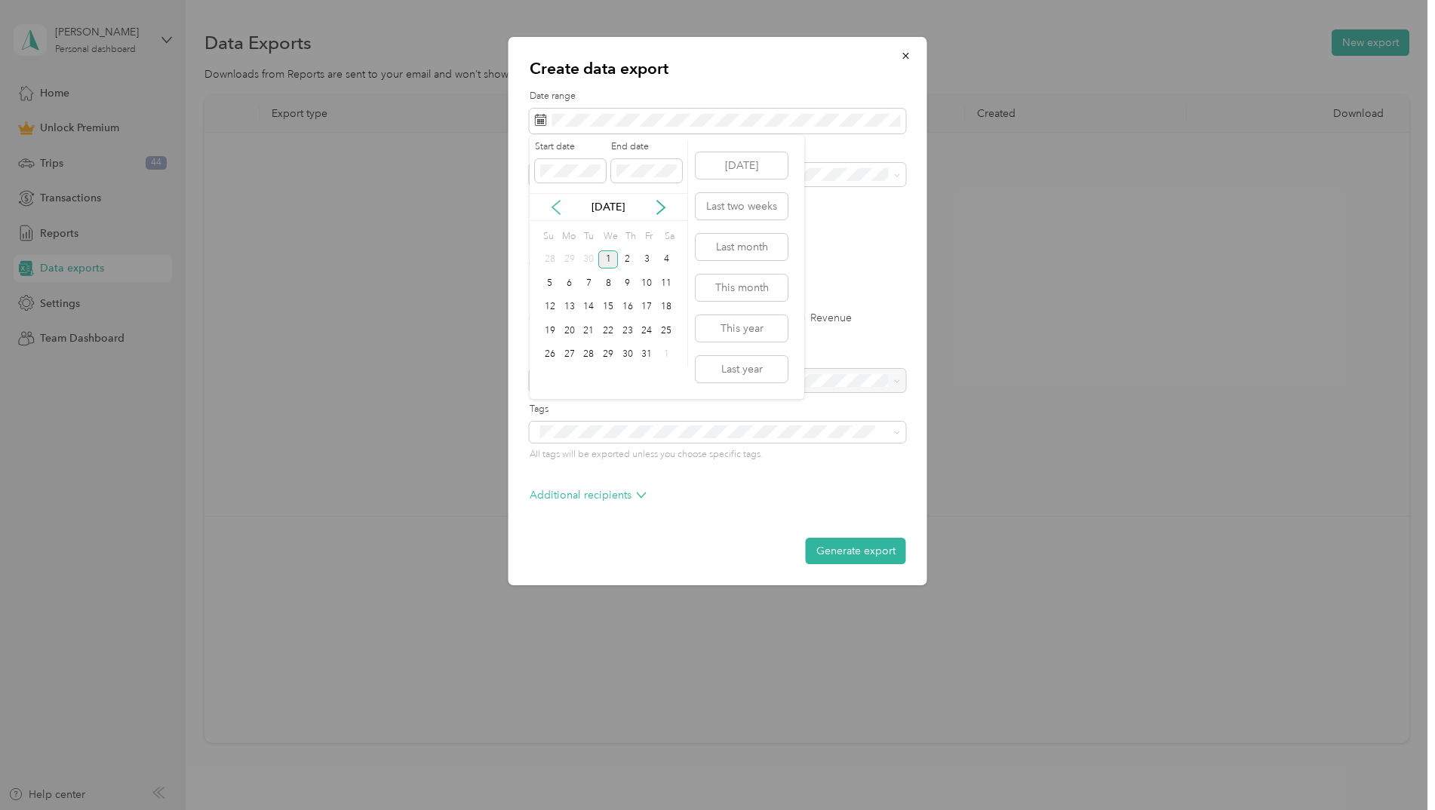
click at [553, 204] on icon at bounding box center [555, 207] width 15 height 15
click at [573, 253] on div "1" at bounding box center [570, 259] width 20 height 19
click at [585, 349] on div "30" at bounding box center [589, 354] width 20 height 19
click at [576, 318] on div "All Trips Transactions Expenses Revenue" at bounding box center [718, 318] width 376 height 11
click at [582, 318] on div "All Trips Transactions Expenses Revenue" at bounding box center [718, 318] width 376 height 11
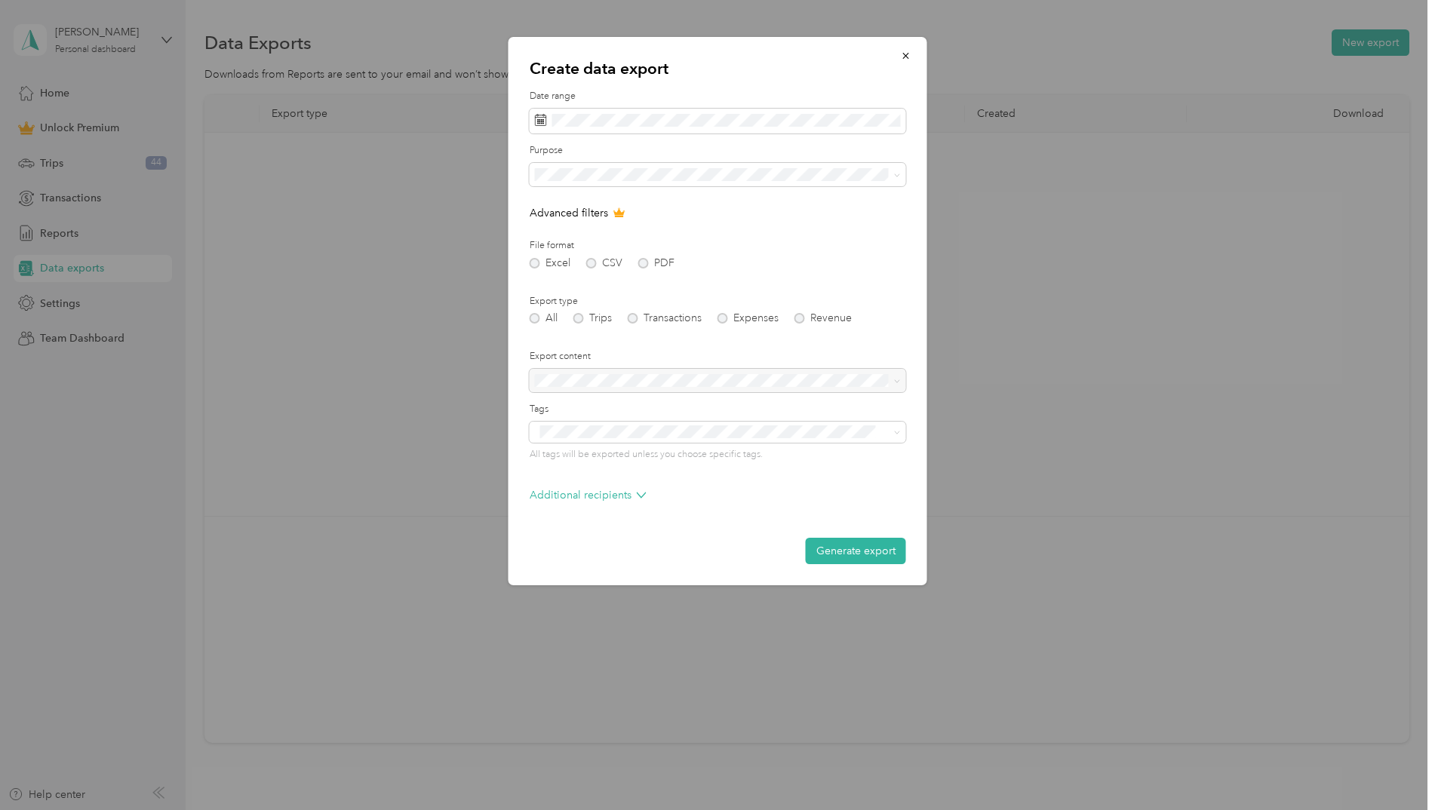
click at [594, 387] on div at bounding box center [718, 381] width 376 height 24
click at [574, 225] on div "Work" at bounding box center [717, 228] width 355 height 16
click at [600, 503] on p "Additional recipients" at bounding box center [588, 495] width 117 height 16
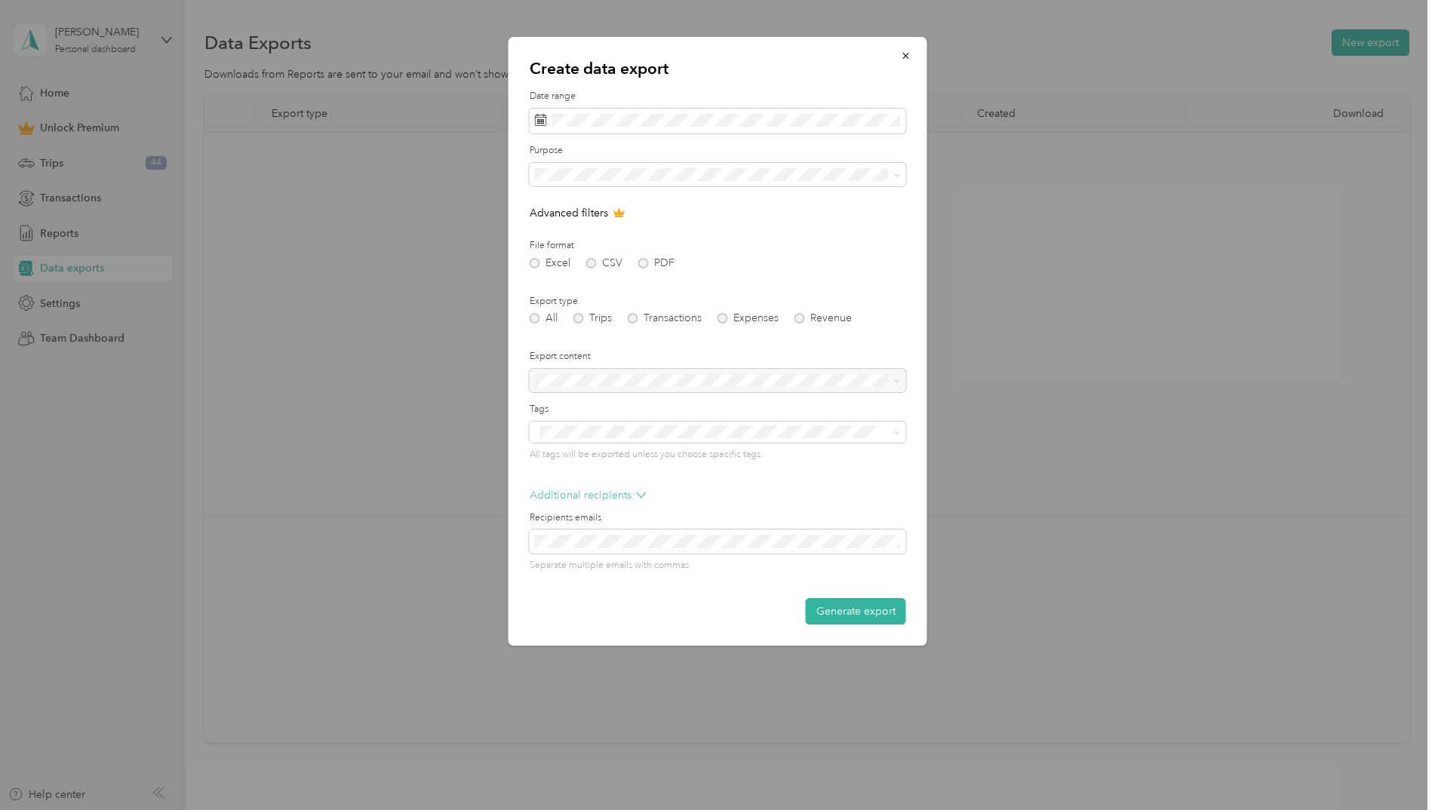
click at [603, 495] on p "Additional recipients" at bounding box center [588, 495] width 117 height 16
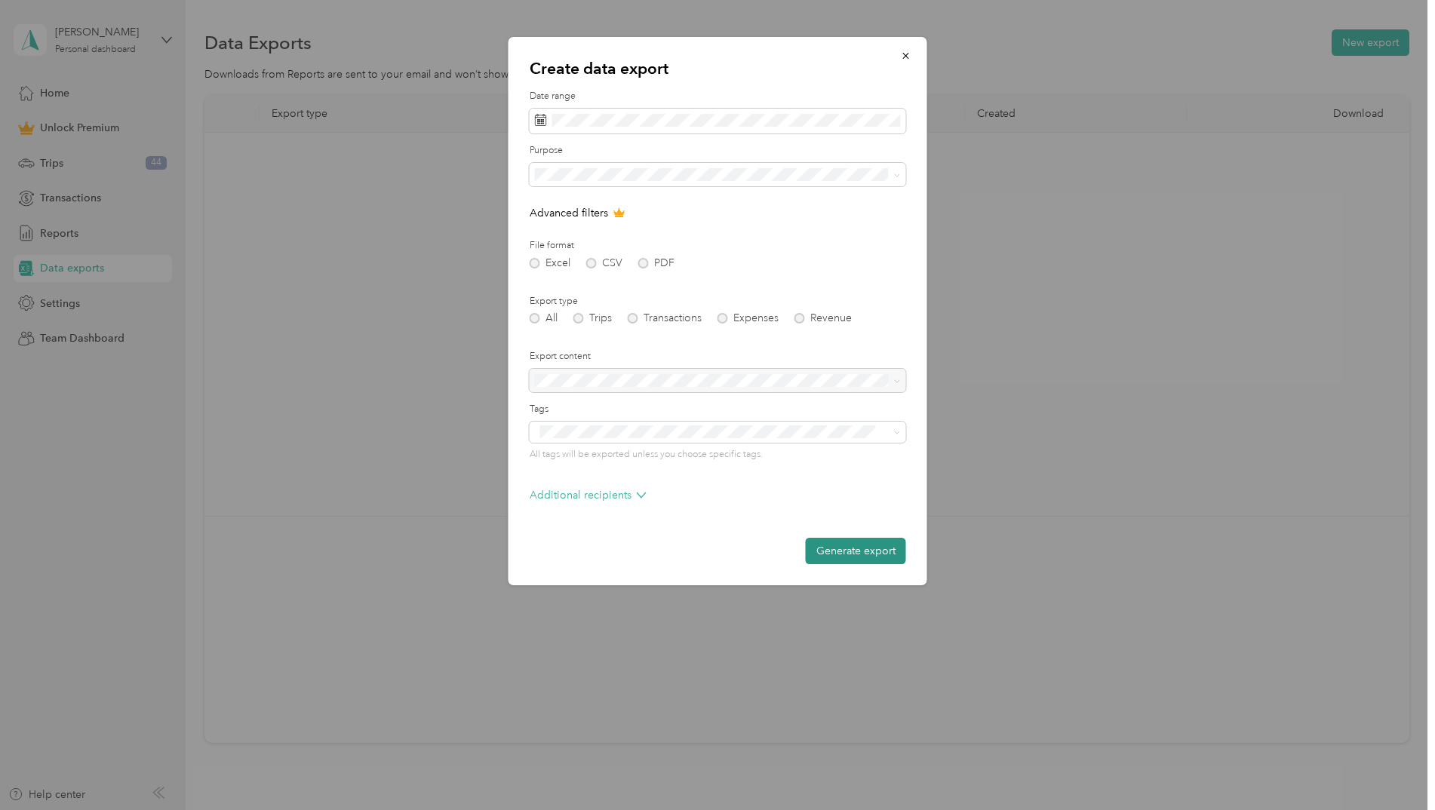
click at [855, 549] on button "Generate export" at bounding box center [856, 551] width 100 height 26
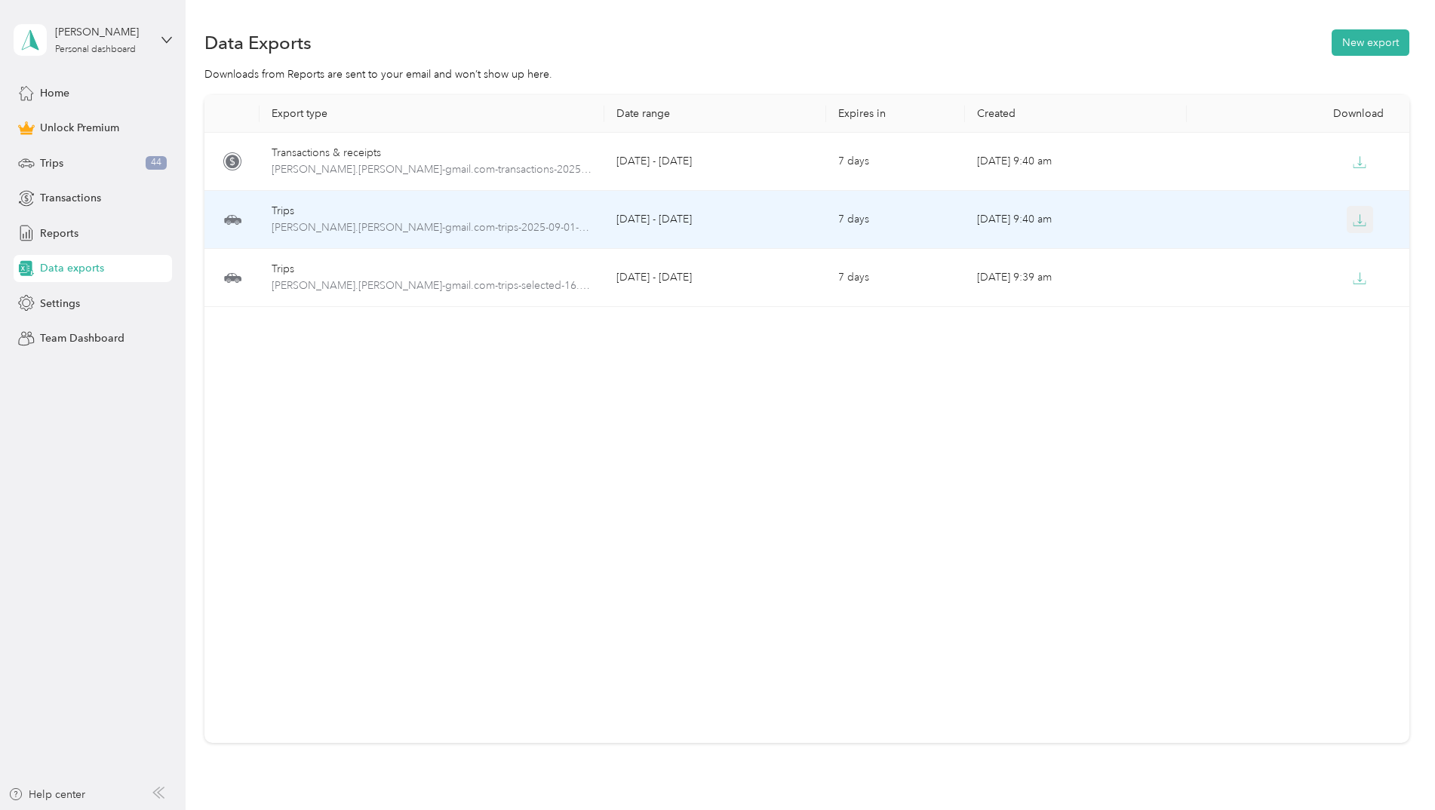
click at [1359, 224] on icon "button" at bounding box center [1360, 220] width 14 height 14
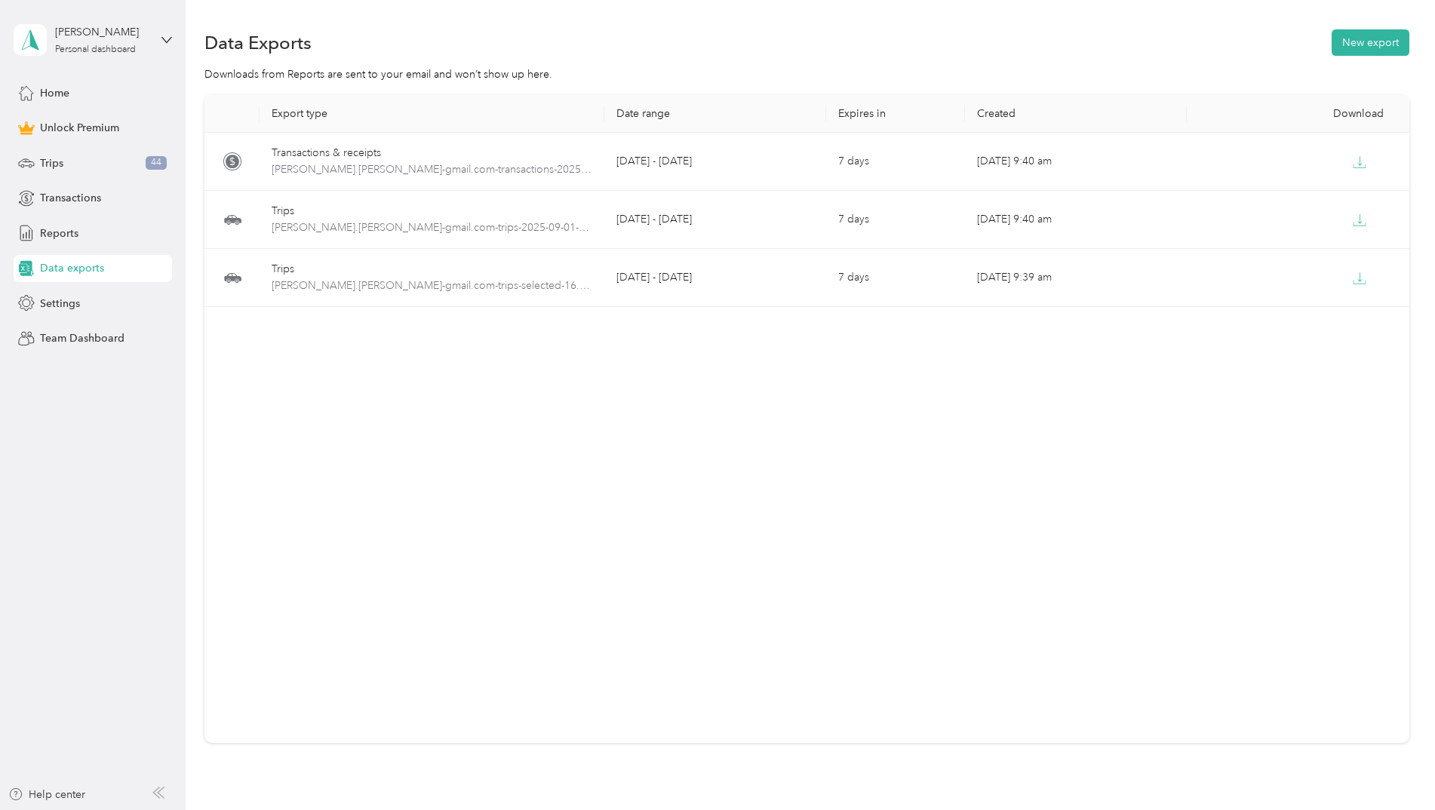
click at [1160, 481] on div "Export type Date range Expires in Created Download Transactions & receipts [PER…" at bounding box center [806, 419] width 1205 height 648
click at [97, 269] on span "Data exports" at bounding box center [72, 268] width 64 height 16
click at [97, 244] on div "Reports" at bounding box center [93, 233] width 158 height 27
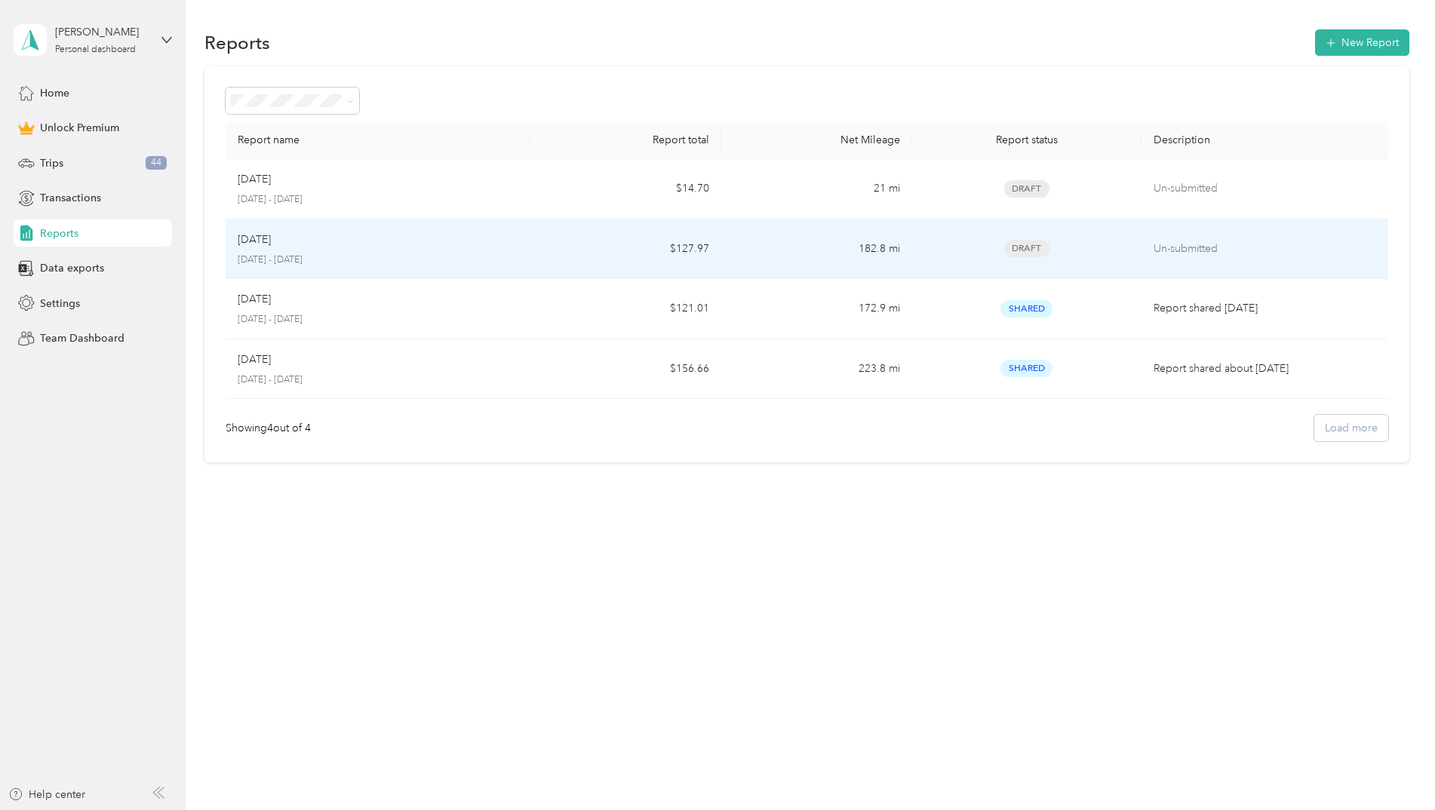
click at [376, 256] on p "[DATE] - [DATE]" at bounding box center [378, 260] width 281 height 14
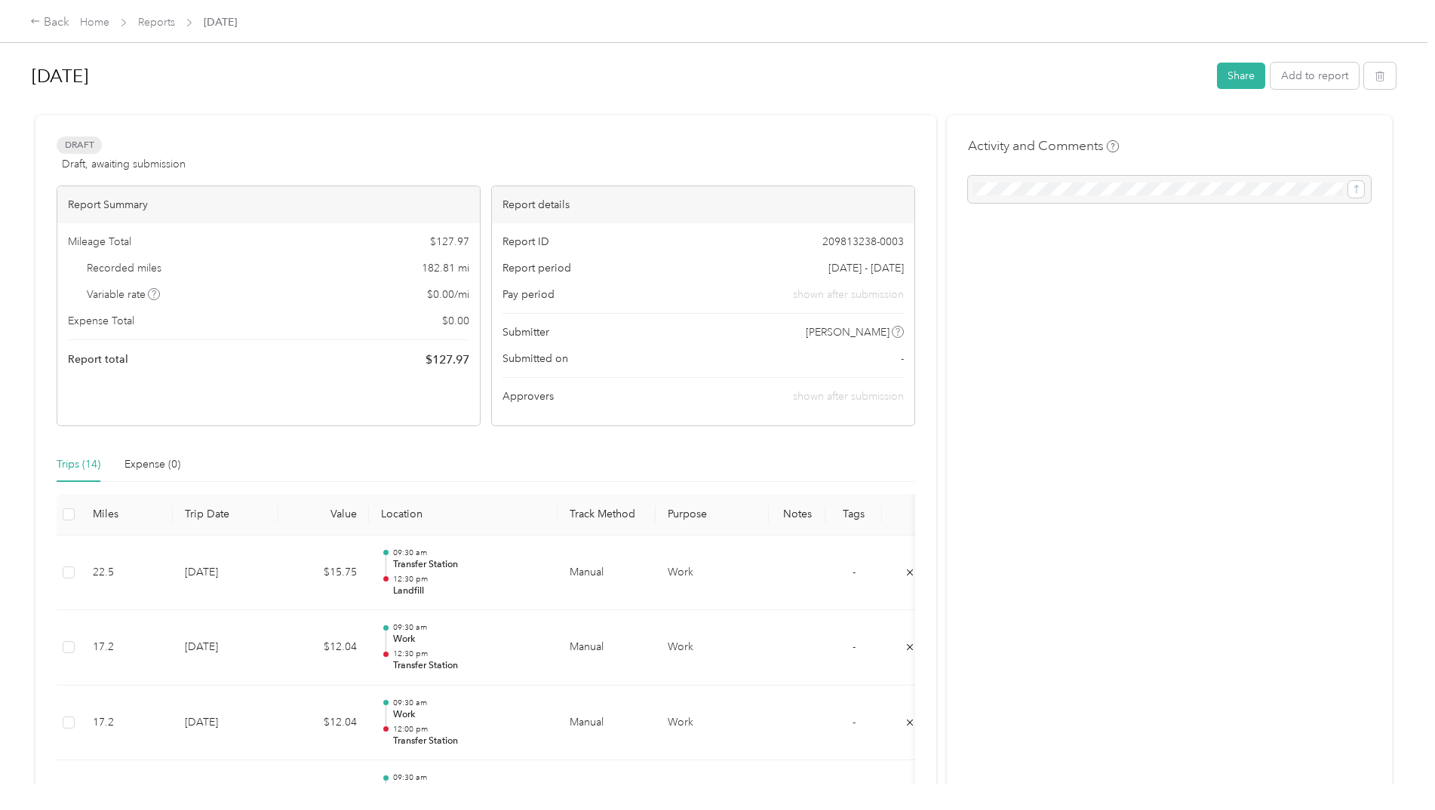
click at [130, 241] on span "Mileage Total" at bounding box center [99, 242] width 63 height 16
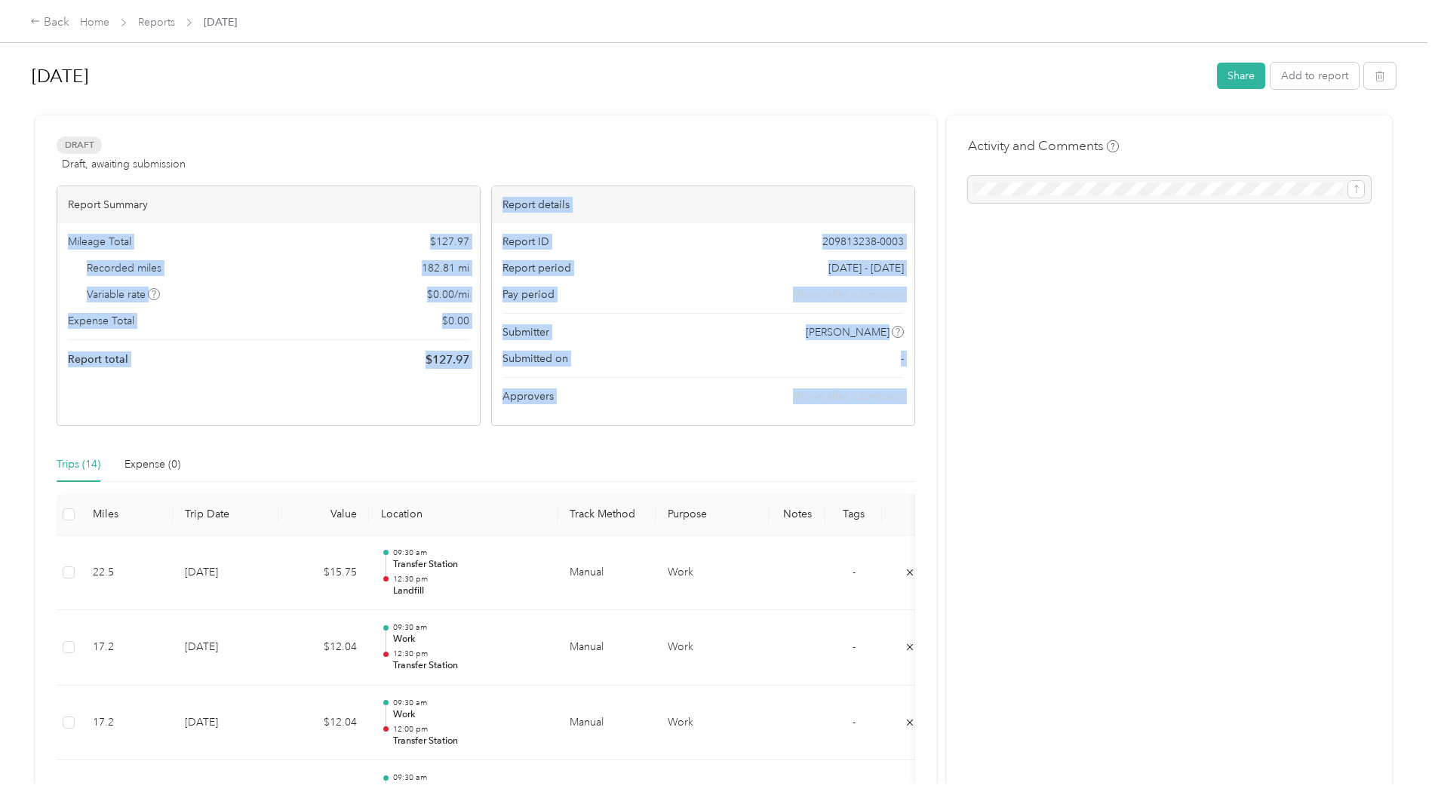
drag, startPoint x: 130, startPoint y: 241, endPoint x: 762, endPoint y: 393, distance: 649.5
click at [762, 393] on div "Report Summary Mileage Total $ 127.97 Recorded miles 182.81 mi Variable rate $ …" at bounding box center [486, 306] width 858 height 241
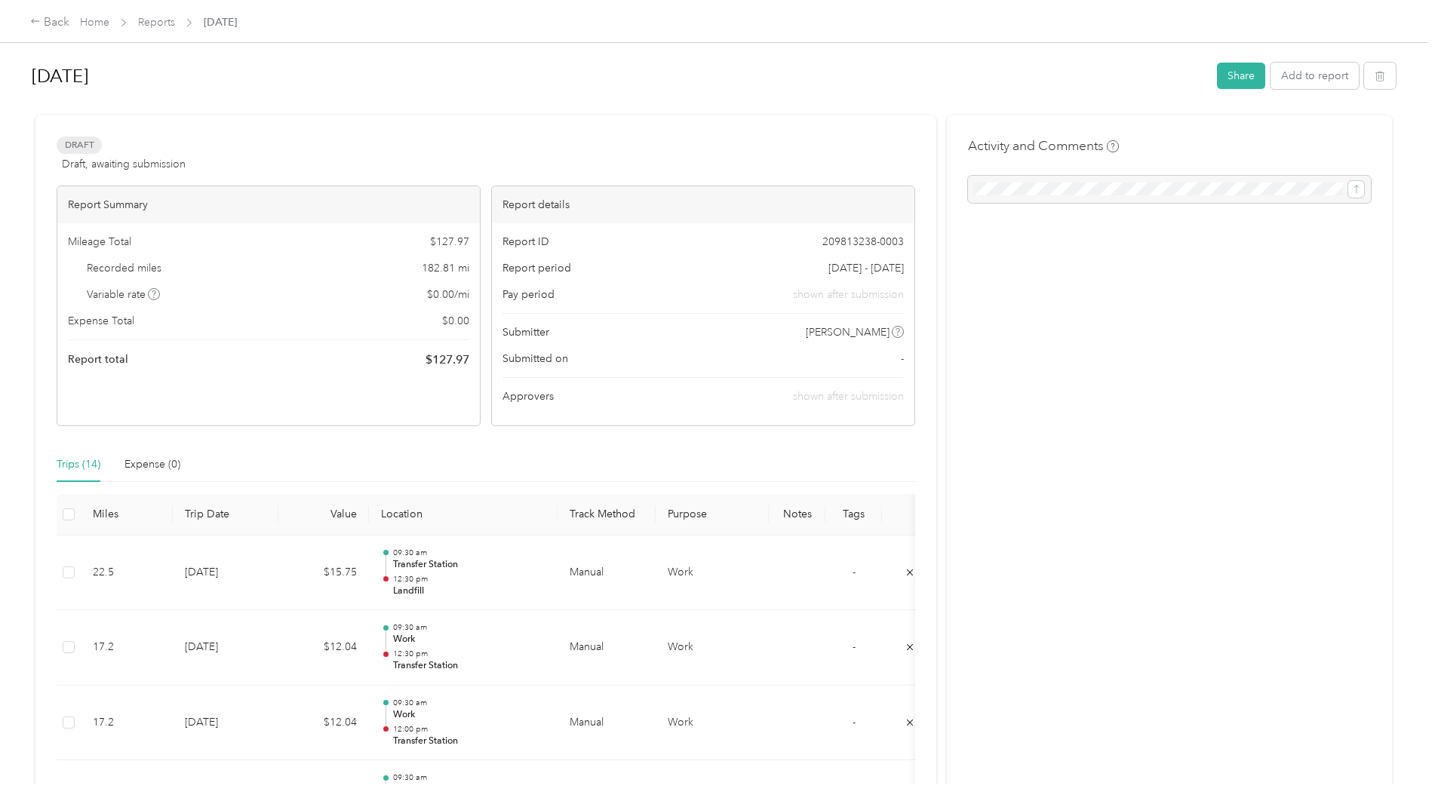
click at [1226, 83] on button "Share" at bounding box center [1241, 76] width 48 height 26
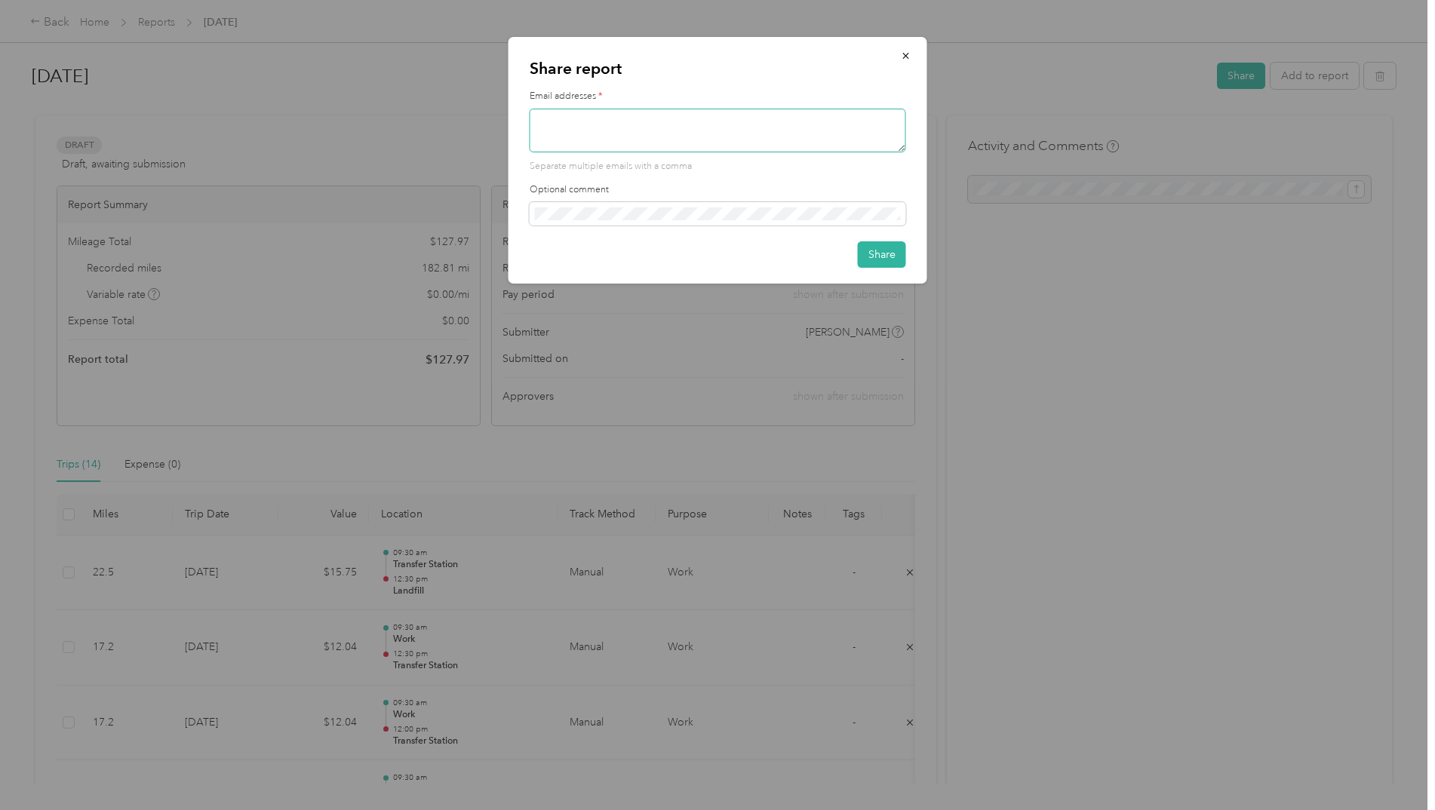
click at [615, 141] on textarea at bounding box center [718, 131] width 376 height 44
type textarea "[PERSON_NAME][EMAIL_ADDRESS][PERSON_NAME][DOMAIN_NAME]"
click at [873, 251] on button "Share" at bounding box center [882, 254] width 48 height 26
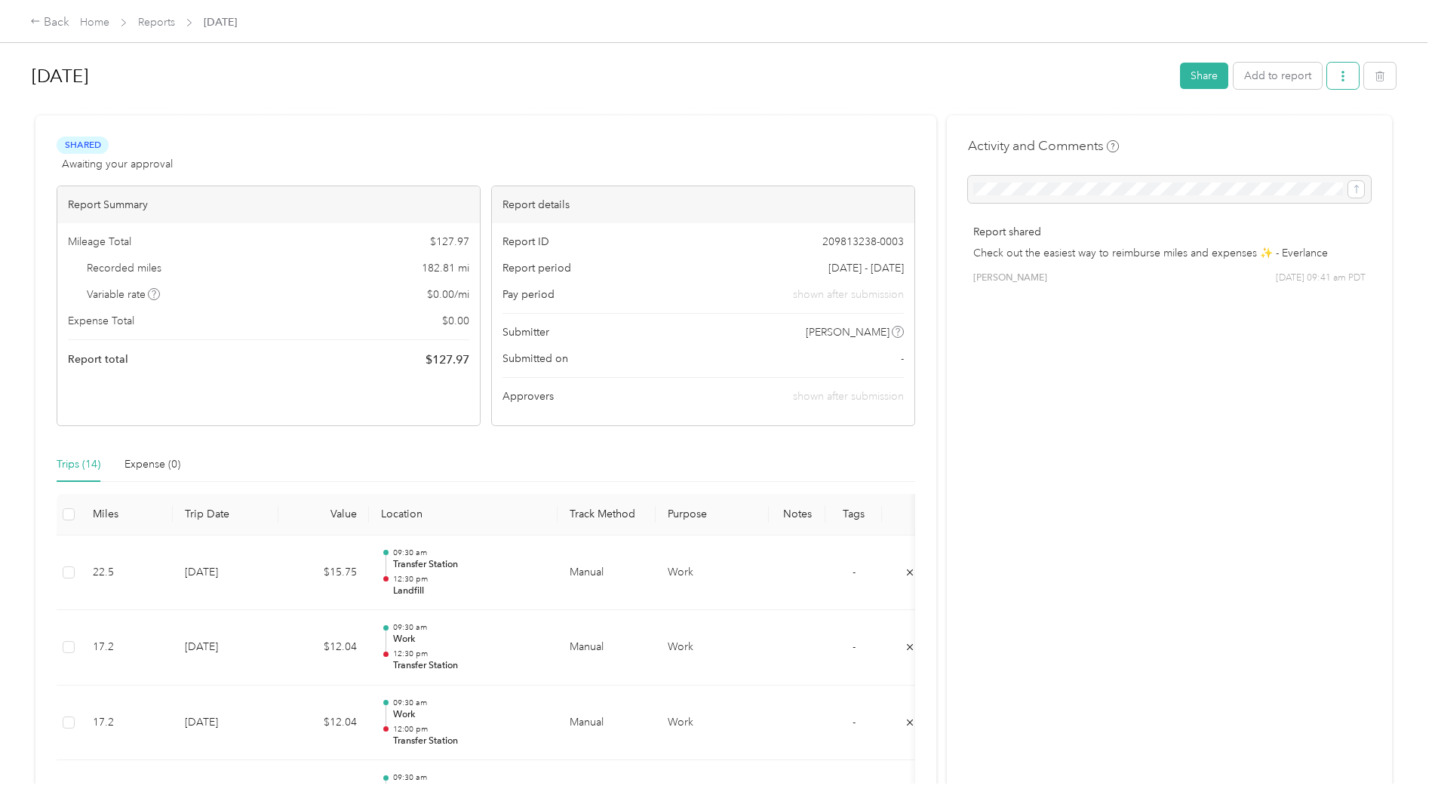
click at [1332, 76] on button "button" at bounding box center [1343, 76] width 32 height 26
click at [1299, 124] on span "Download" at bounding box center [1296, 132] width 50 height 16
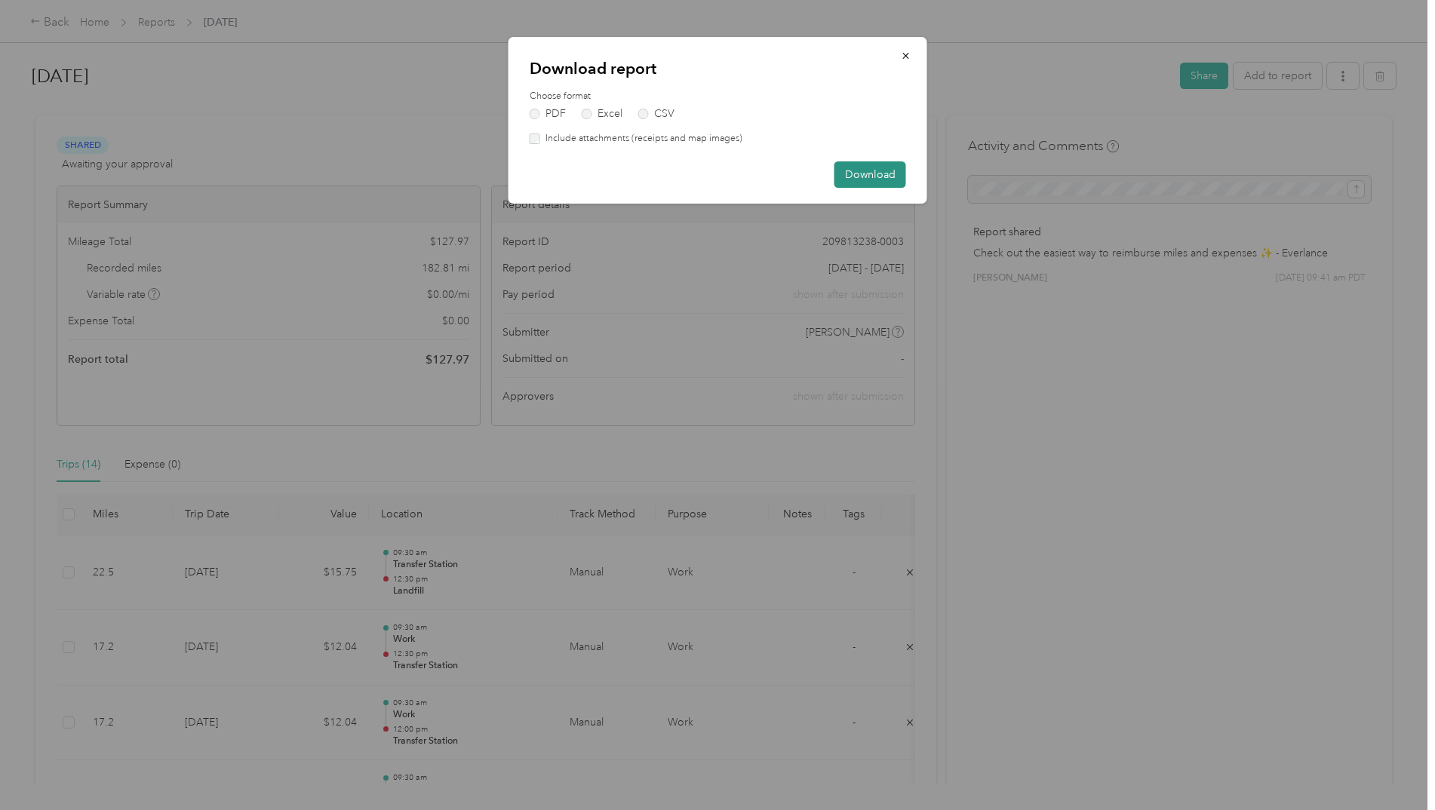
click at [852, 169] on button "Download" at bounding box center [870, 174] width 72 height 26
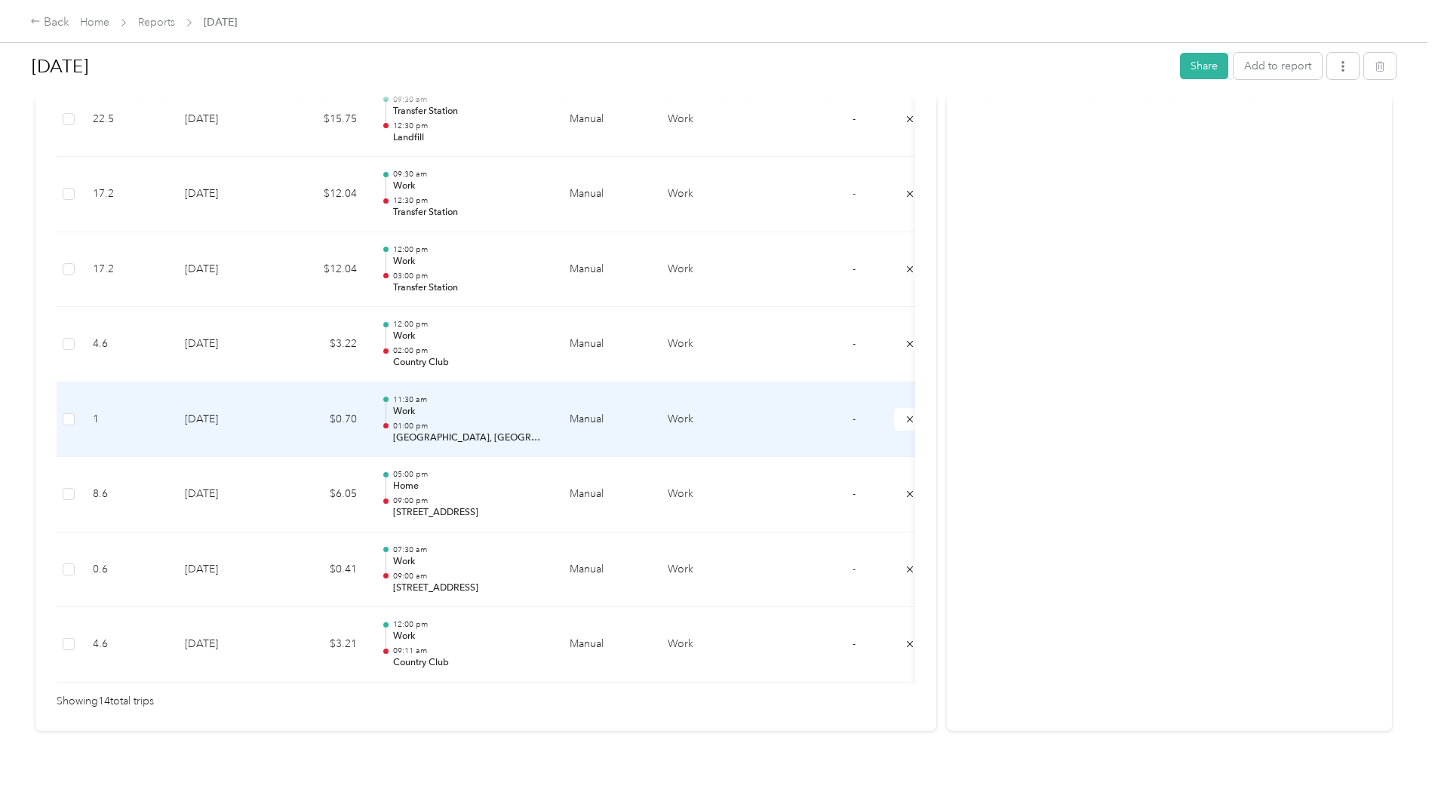
scroll to position [926, 0]
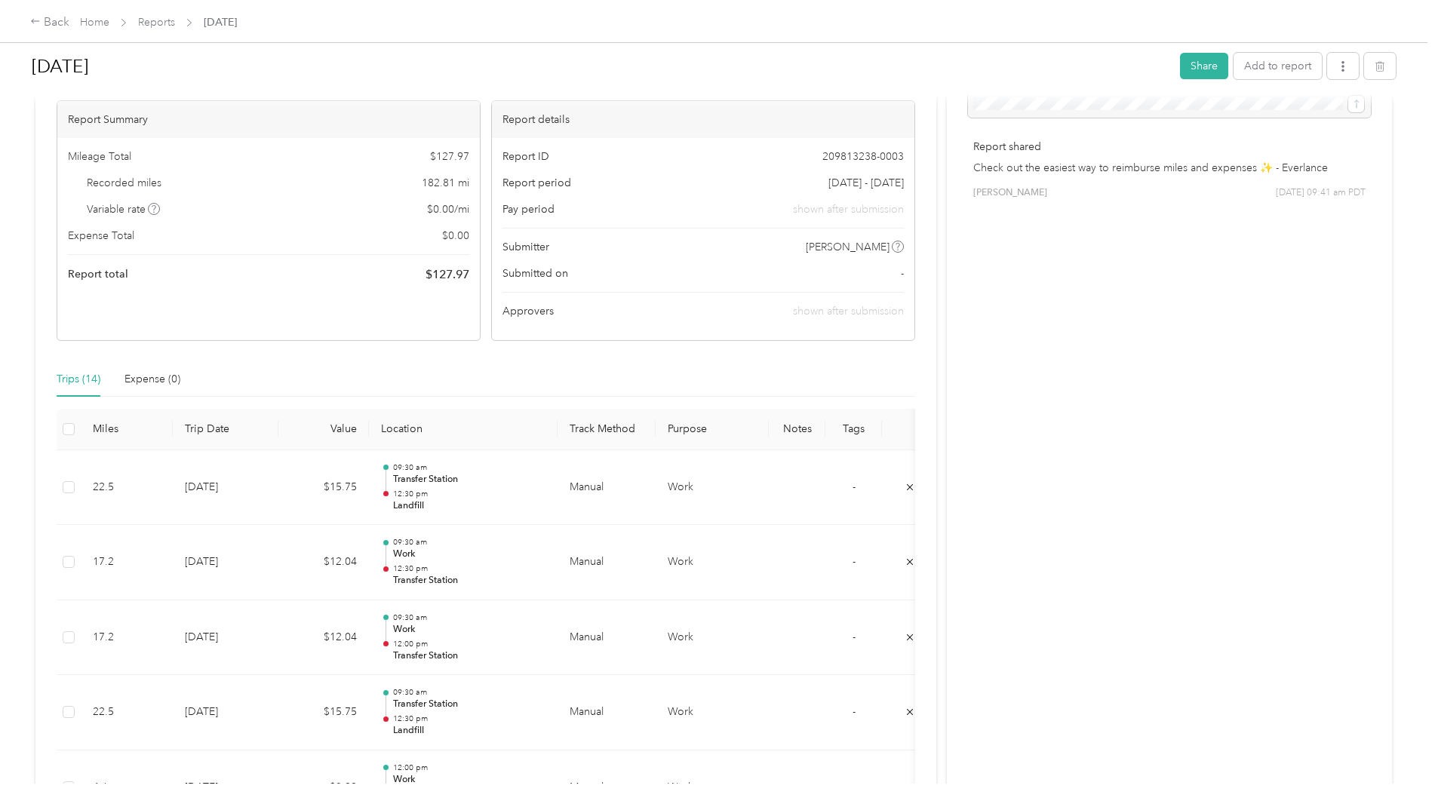
scroll to position [0, 0]
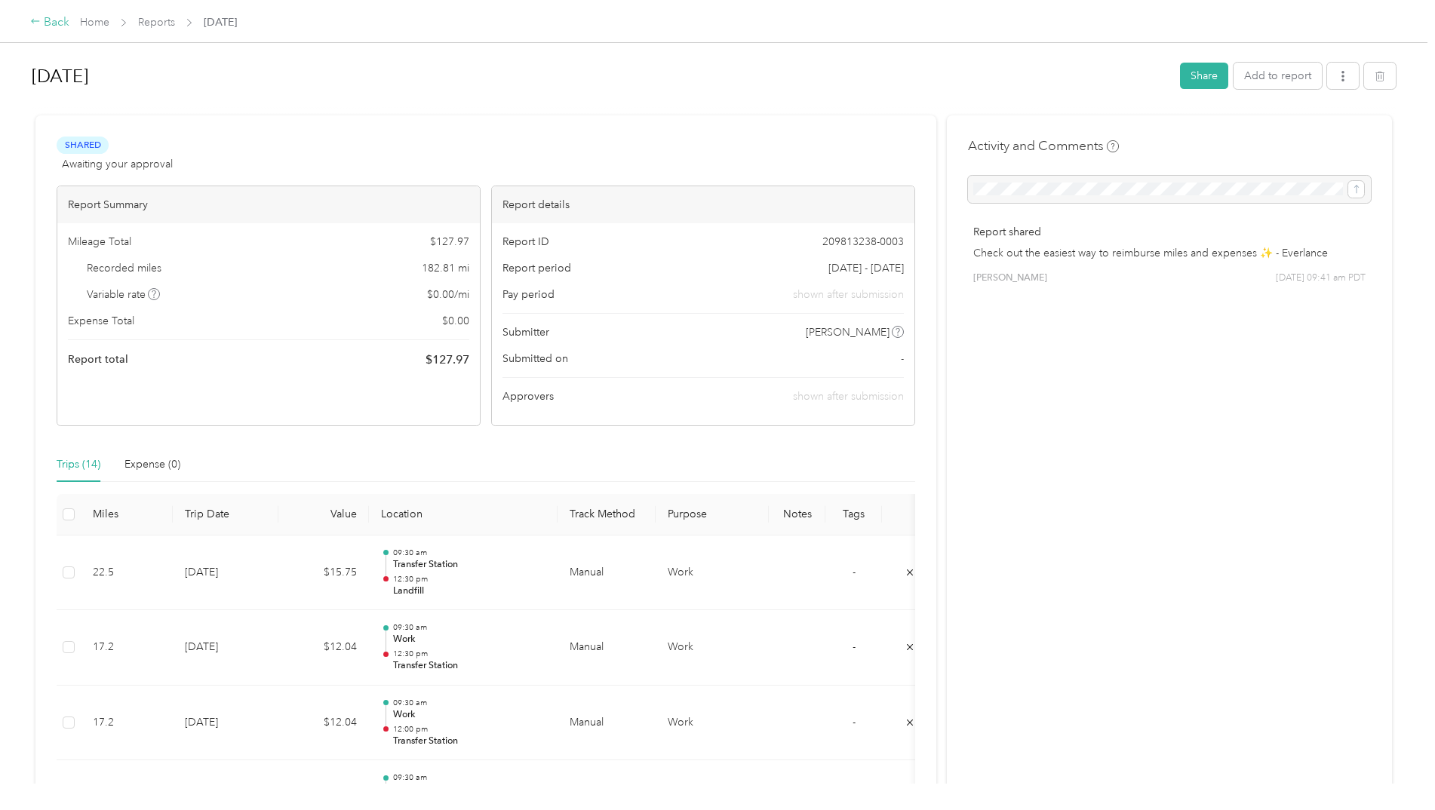
click at [36, 22] on icon at bounding box center [35, 21] width 8 height 5
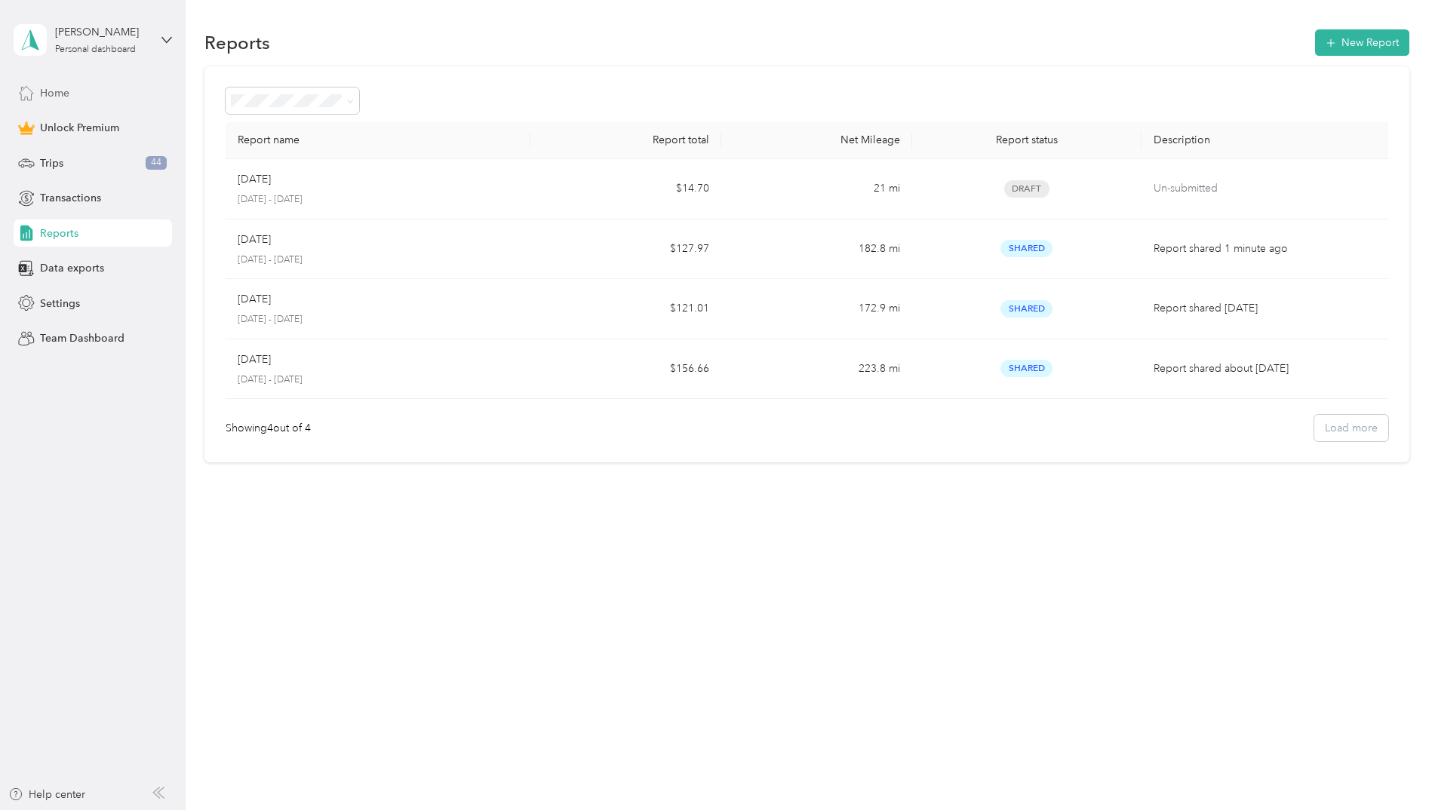
click at [66, 95] on span "Home" at bounding box center [54, 93] width 29 height 16
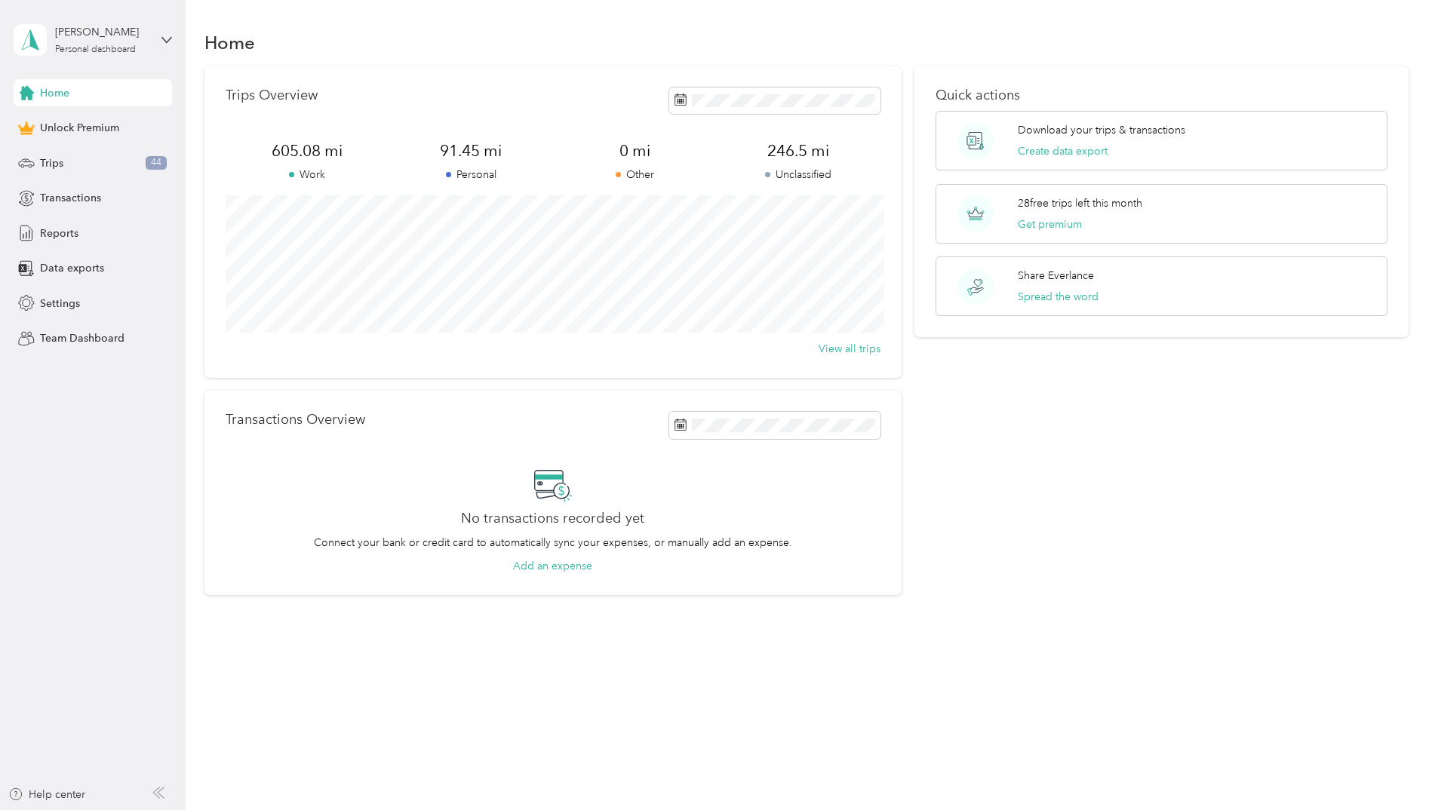
click at [206, 43] on h1 "Home" at bounding box center [229, 43] width 51 height 16
click at [219, 48] on h1 "Home" at bounding box center [229, 43] width 51 height 16
click at [80, 174] on div "Trips 44" at bounding box center [93, 162] width 158 height 27
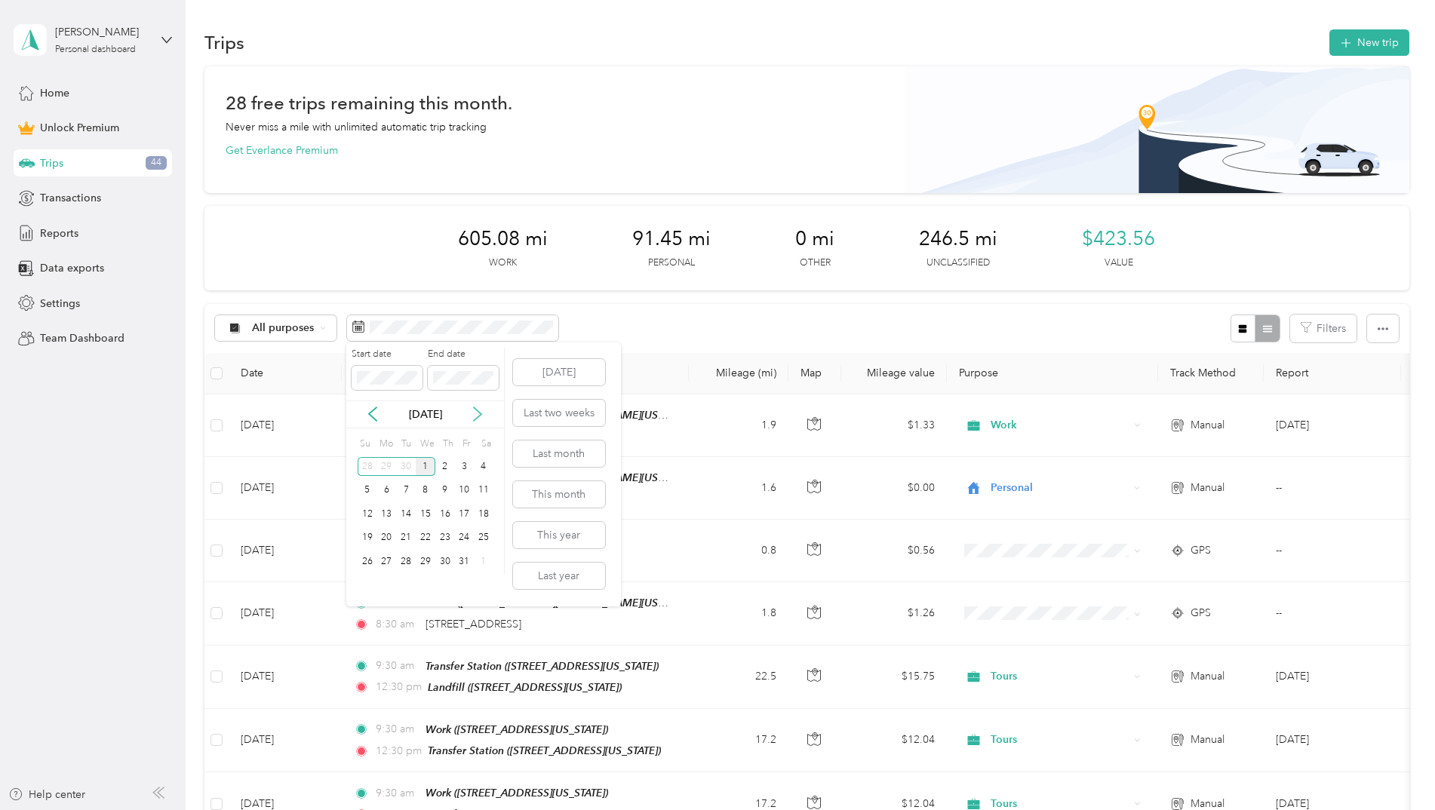
click at [471, 415] on icon at bounding box center [477, 414] width 15 height 15
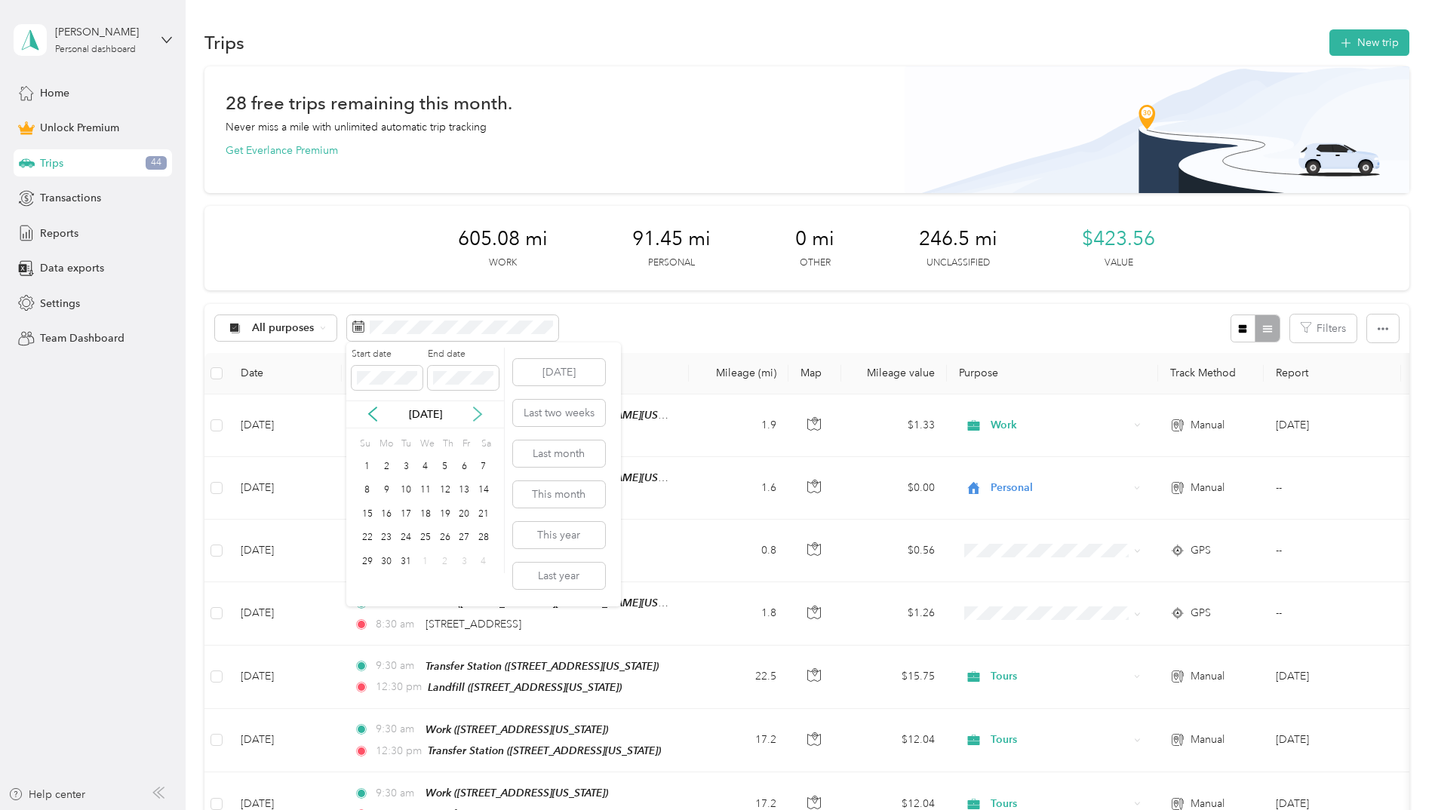
click at [471, 415] on icon at bounding box center [477, 414] width 15 height 15
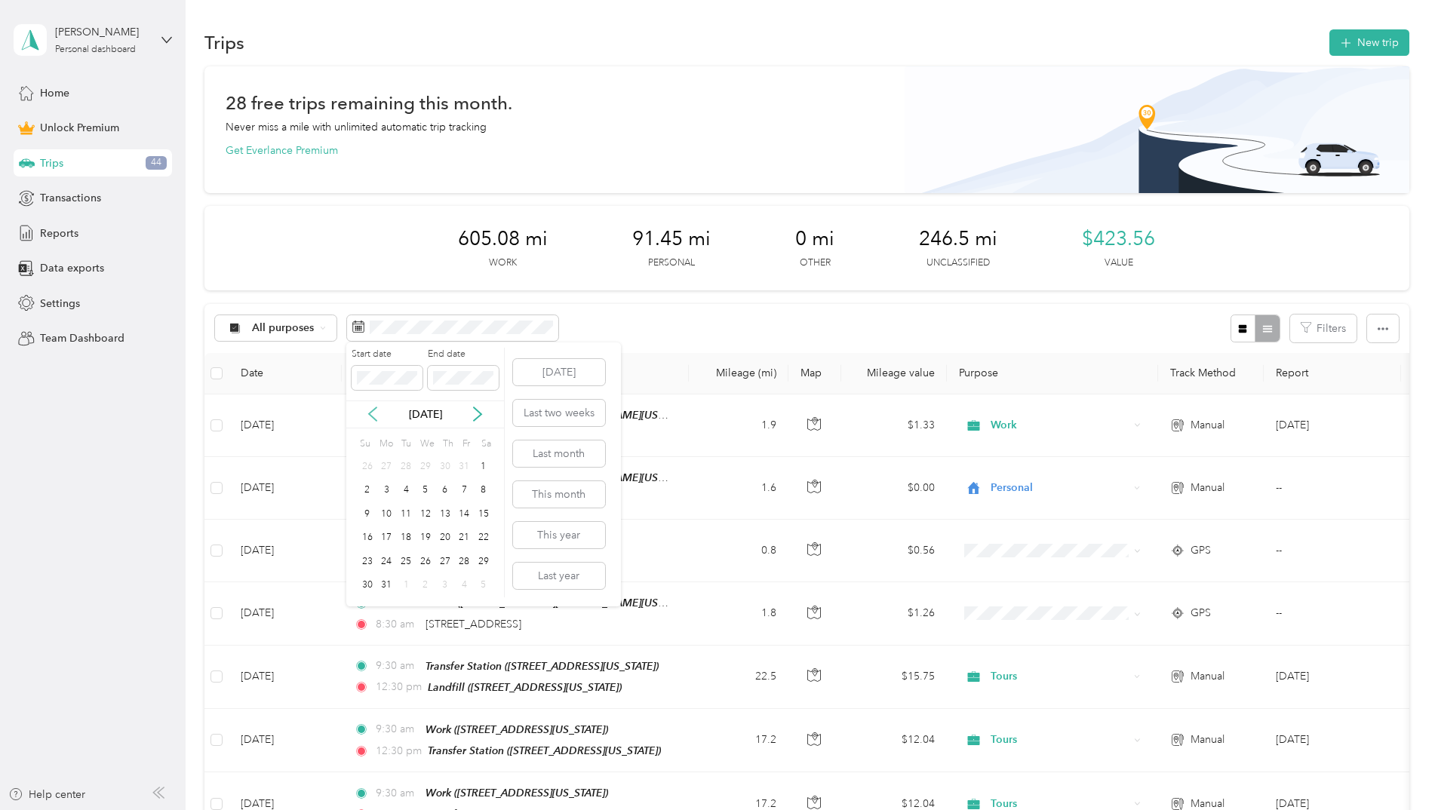
click at [377, 410] on icon at bounding box center [372, 414] width 15 height 15
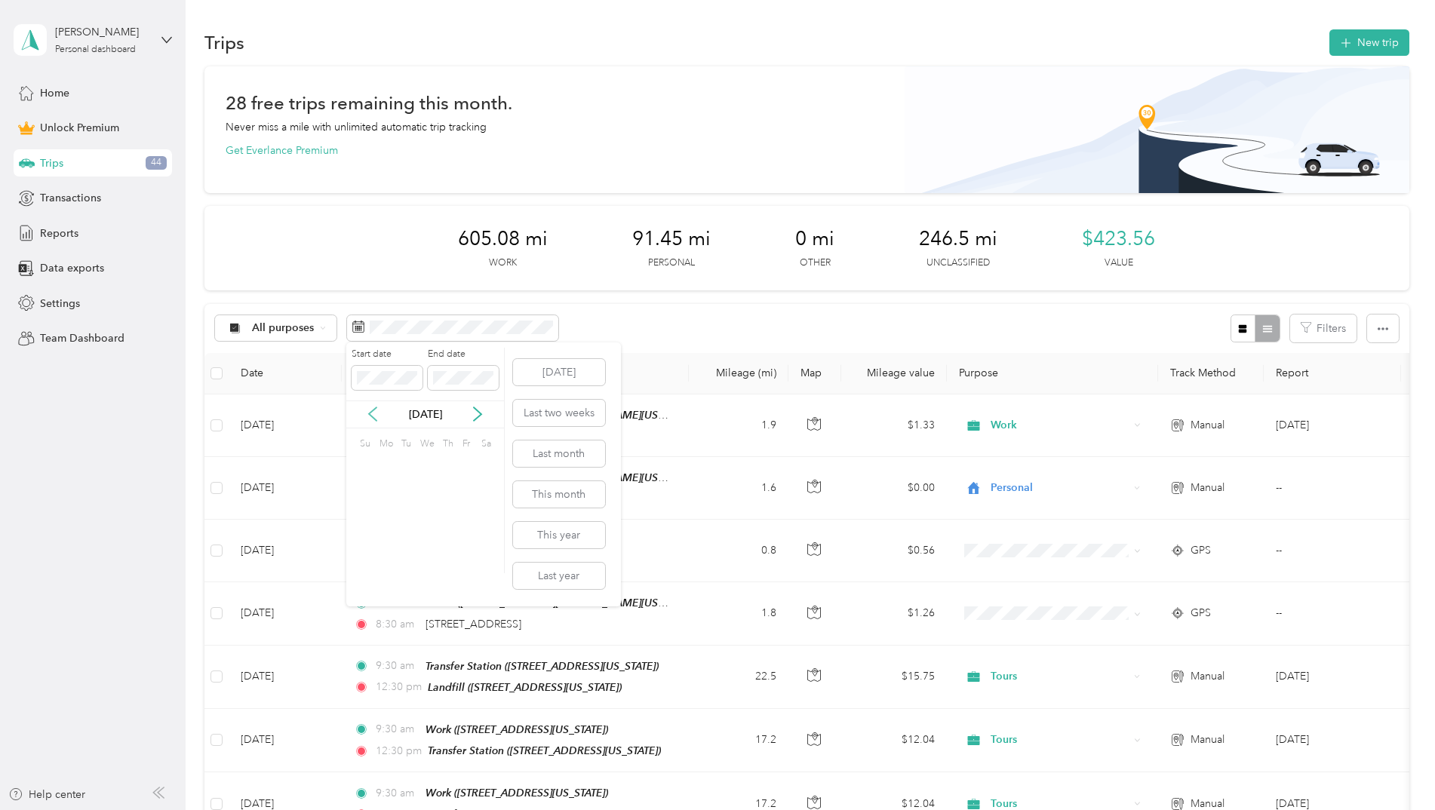
click at [377, 410] on icon at bounding box center [372, 414] width 15 height 15
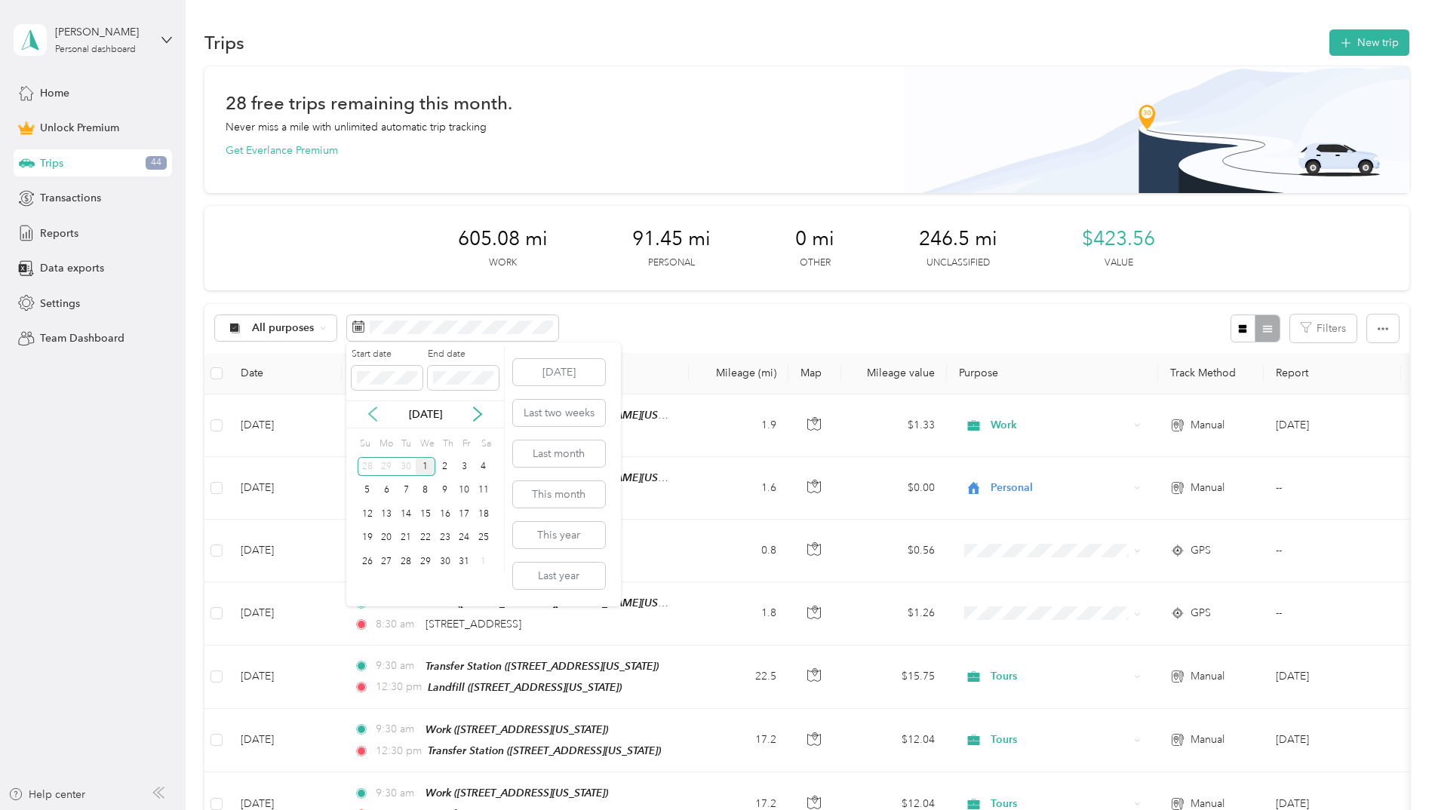
click at [377, 410] on icon at bounding box center [372, 414] width 15 height 15
click at [381, 469] on div "1" at bounding box center [387, 466] width 20 height 19
click at [400, 560] on div "30" at bounding box center [406, 561] width 20 height 19
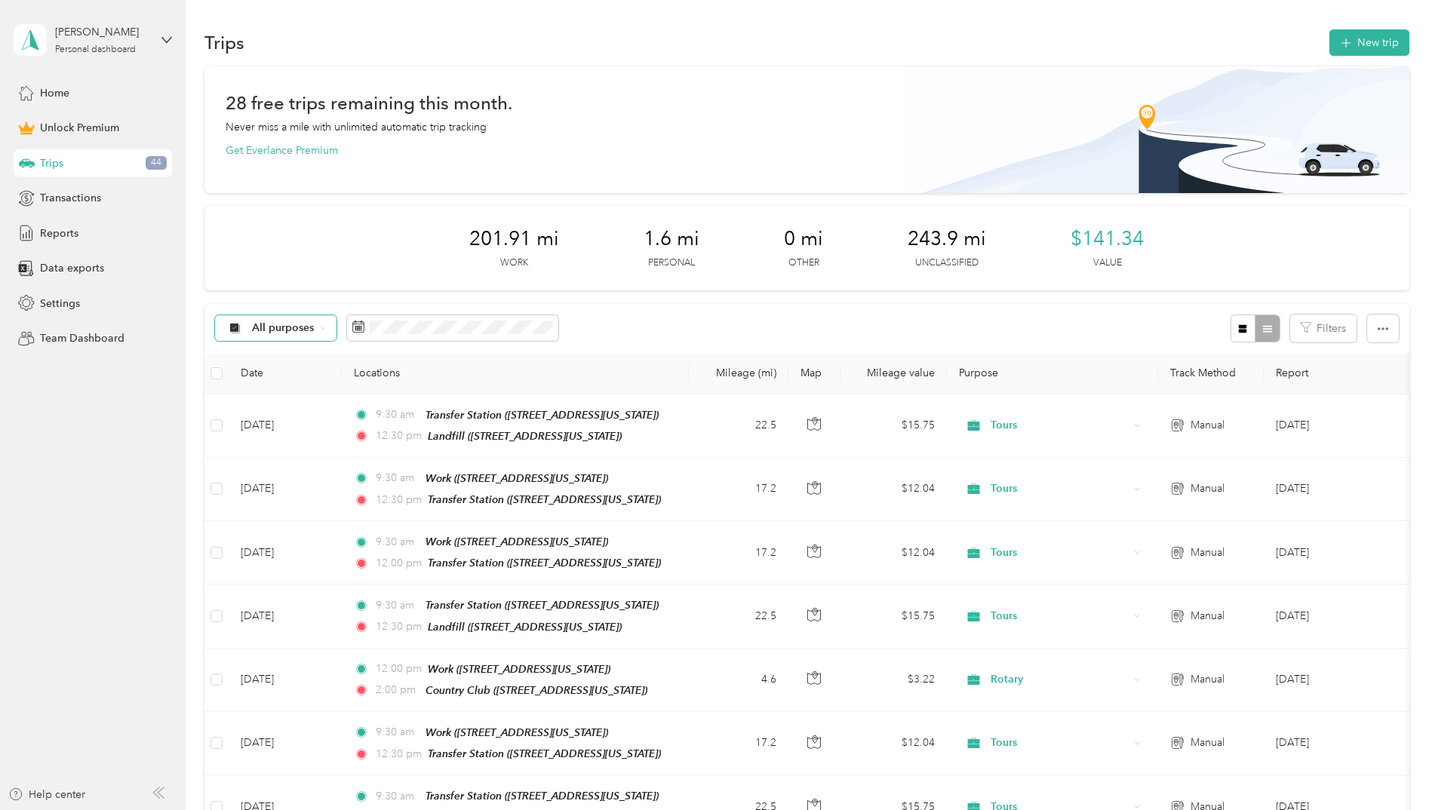
click at [292, 331] on span "All purposes" at bounding box center [283, 328] width 63 height 11
click at [281, 408] on span "Work" at bounding box center [288, 407] width 73 height 16
click at [1349, 48] on button "New trip" at bounding box center [1369, 42] width 80 height 26
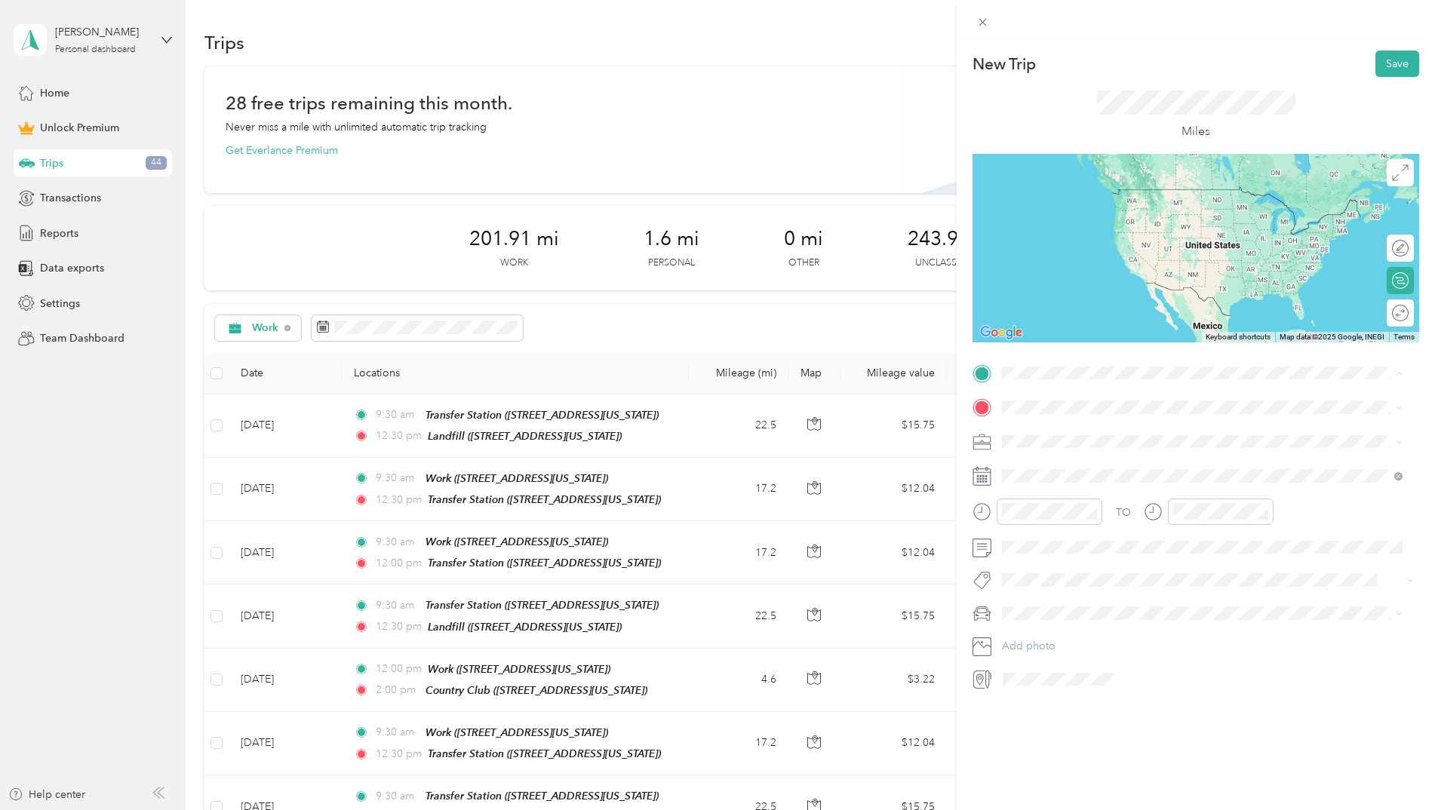
click at [1101, 543] on span "[STREET_ADDRESS][PERSON_NAME][US_STATE]" at bounding box center [1147, 545] width 235 height 13
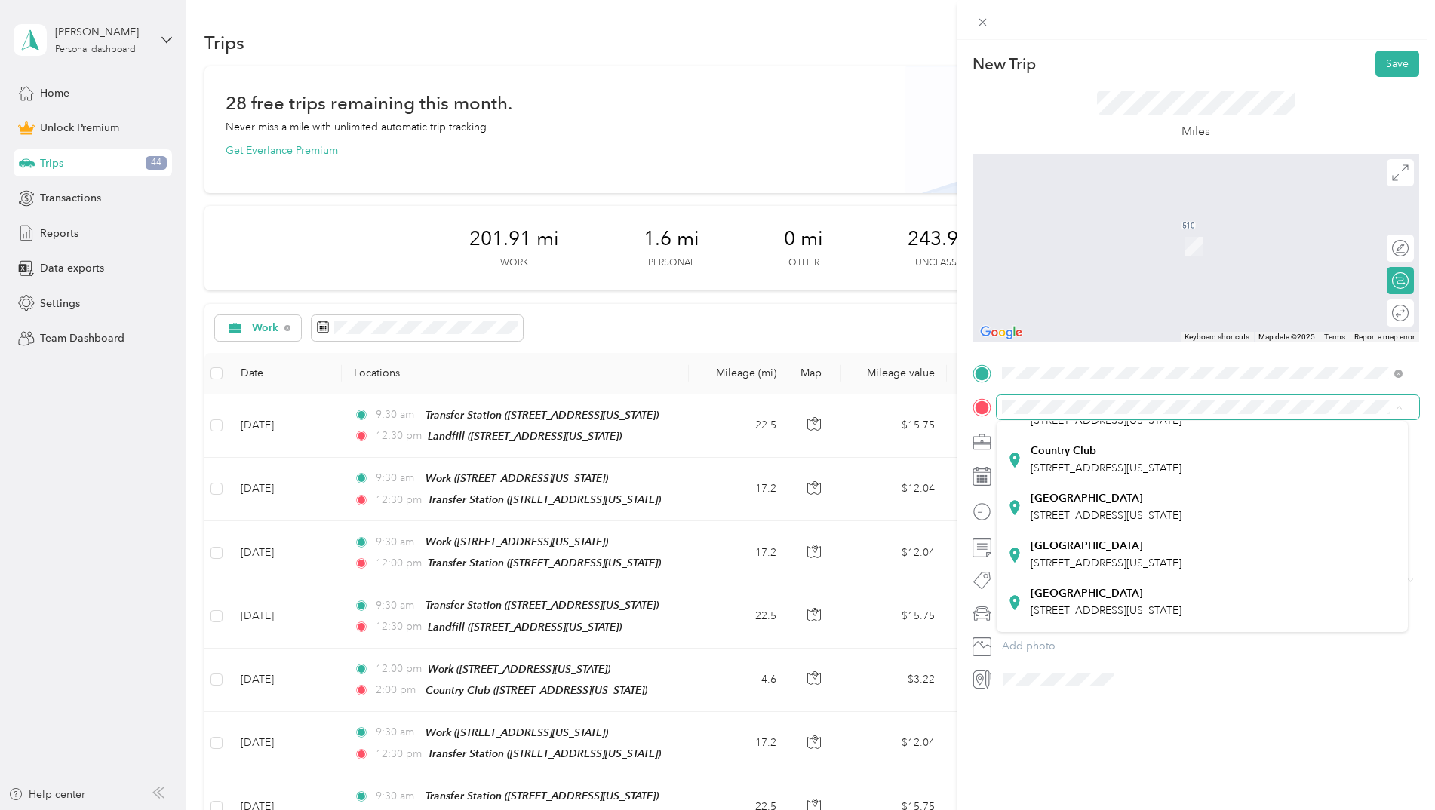
scroll to position [264, 0]
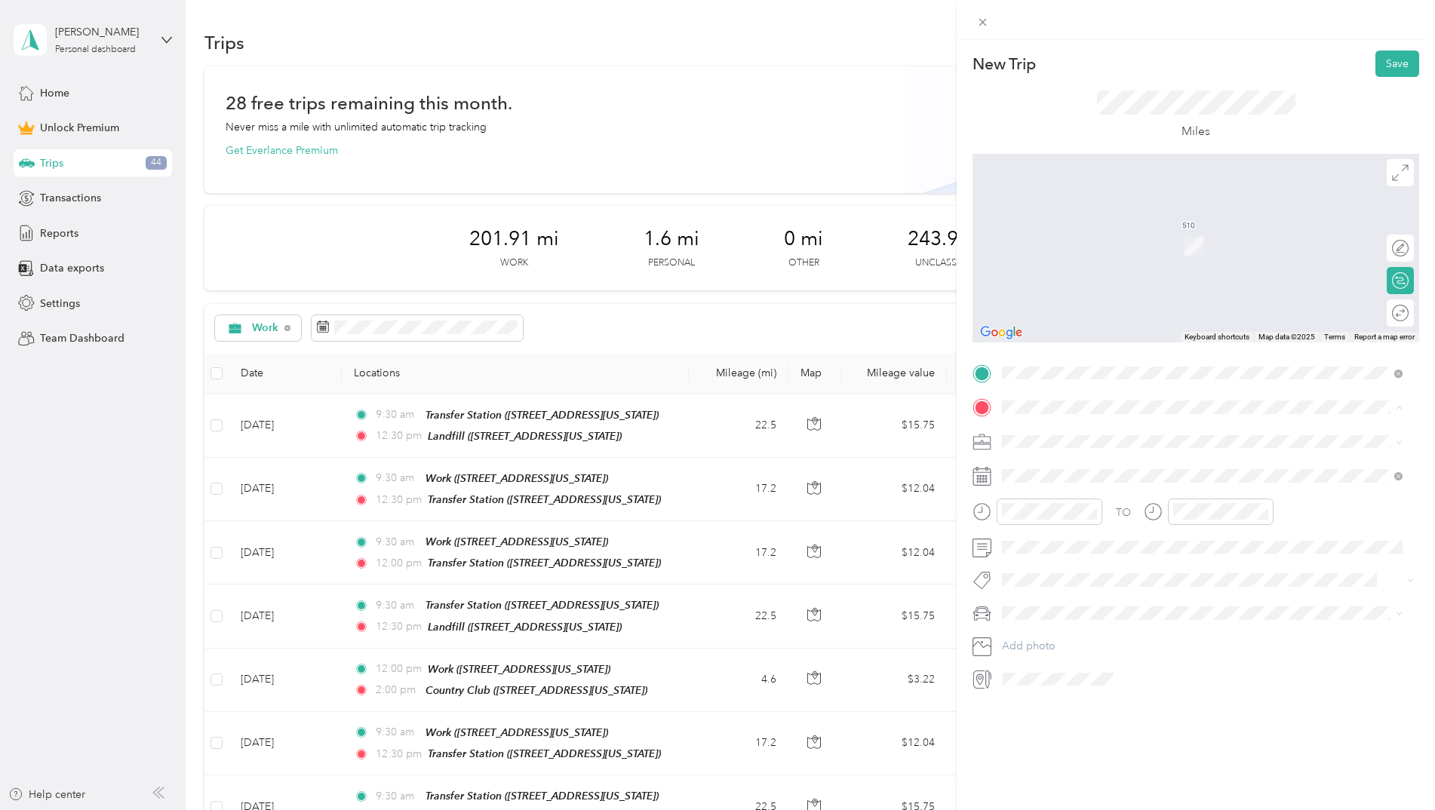
click at [1133, 562] on span "[STREET_ADDRESS][US_STATE]" at bounding box center [1105, 568] width 151 height 13
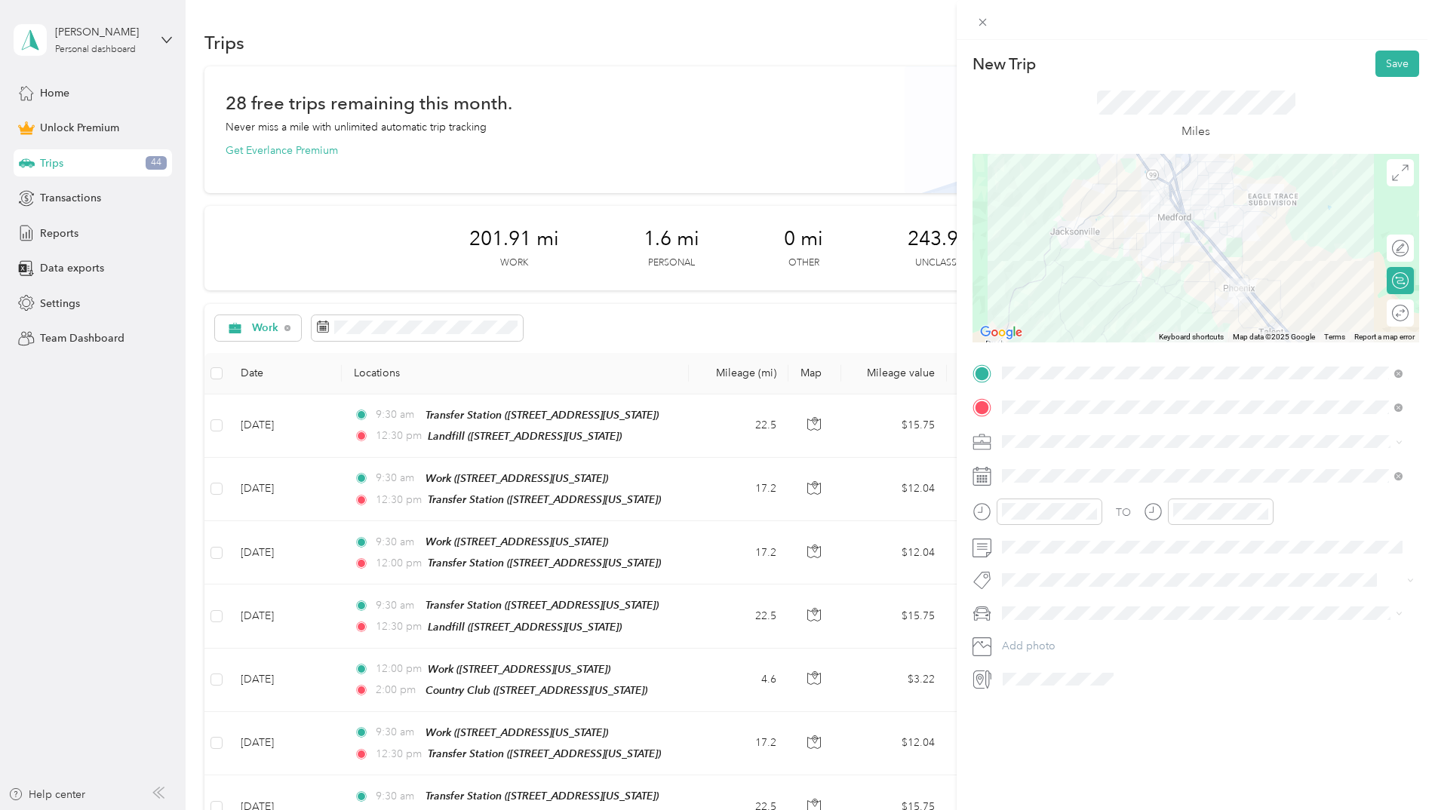
click at [1388, 309] on div "Round trip" at bounding box center [1399, 312] width 27 height 27
click at [1379, 309] on div at bounding box center [1385, 313] width 14 height 14
click at [1065, 594] on div "City Council" at bounding box center [1202, 600] width 390 height 16
click at [1044, 563] on icon at bounding box center [1039, 561] width 15 height 15
click at [1050, 616] on div "1" at bounding box center [1053, 613] width 20 height 19
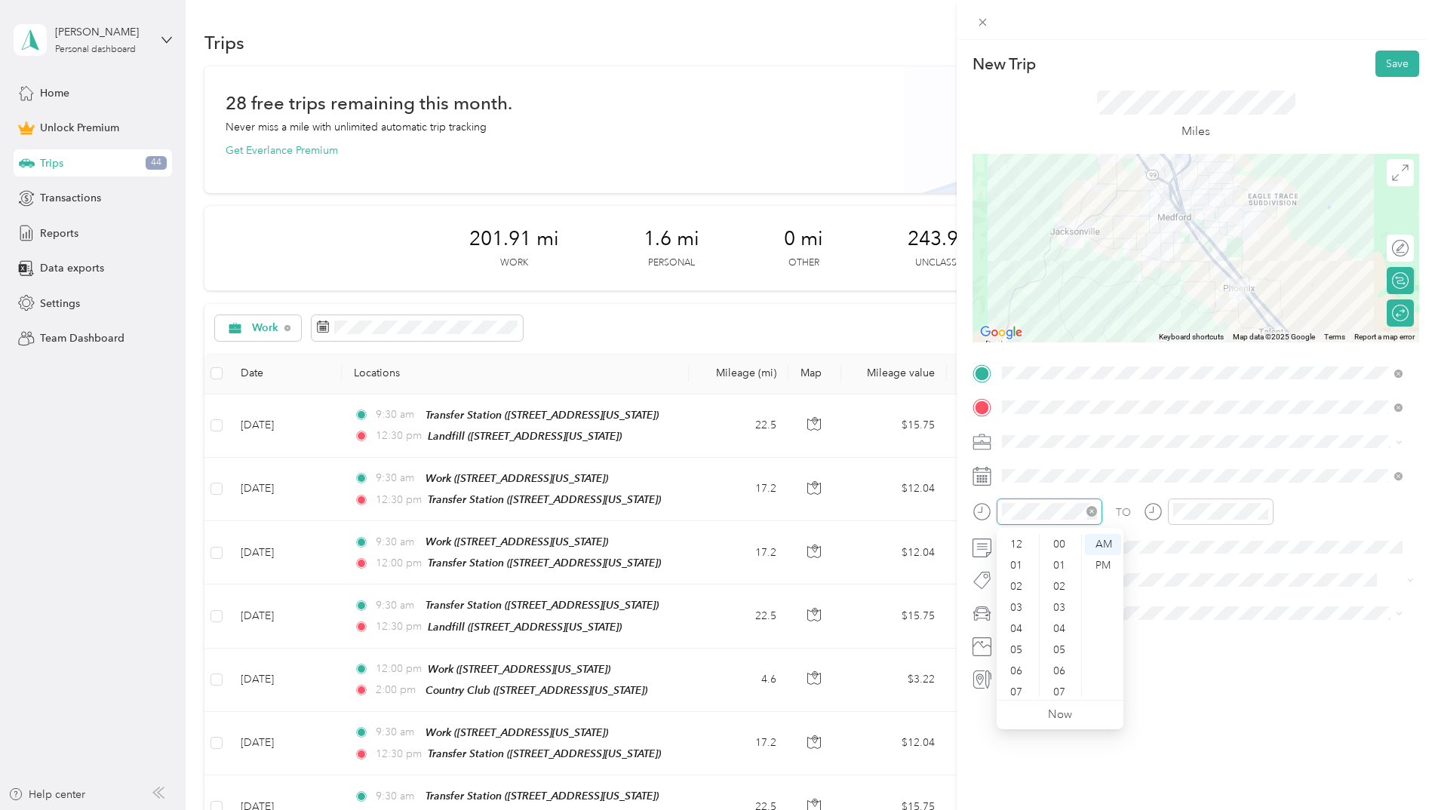
scroll to position [91, 0]
click at [1022, 587] on div "06" at bounding box center [1017, 580] width 36 height 21
click at [1062, 569] on div "30" at bounding box center [1060, 571] width 36 height 21
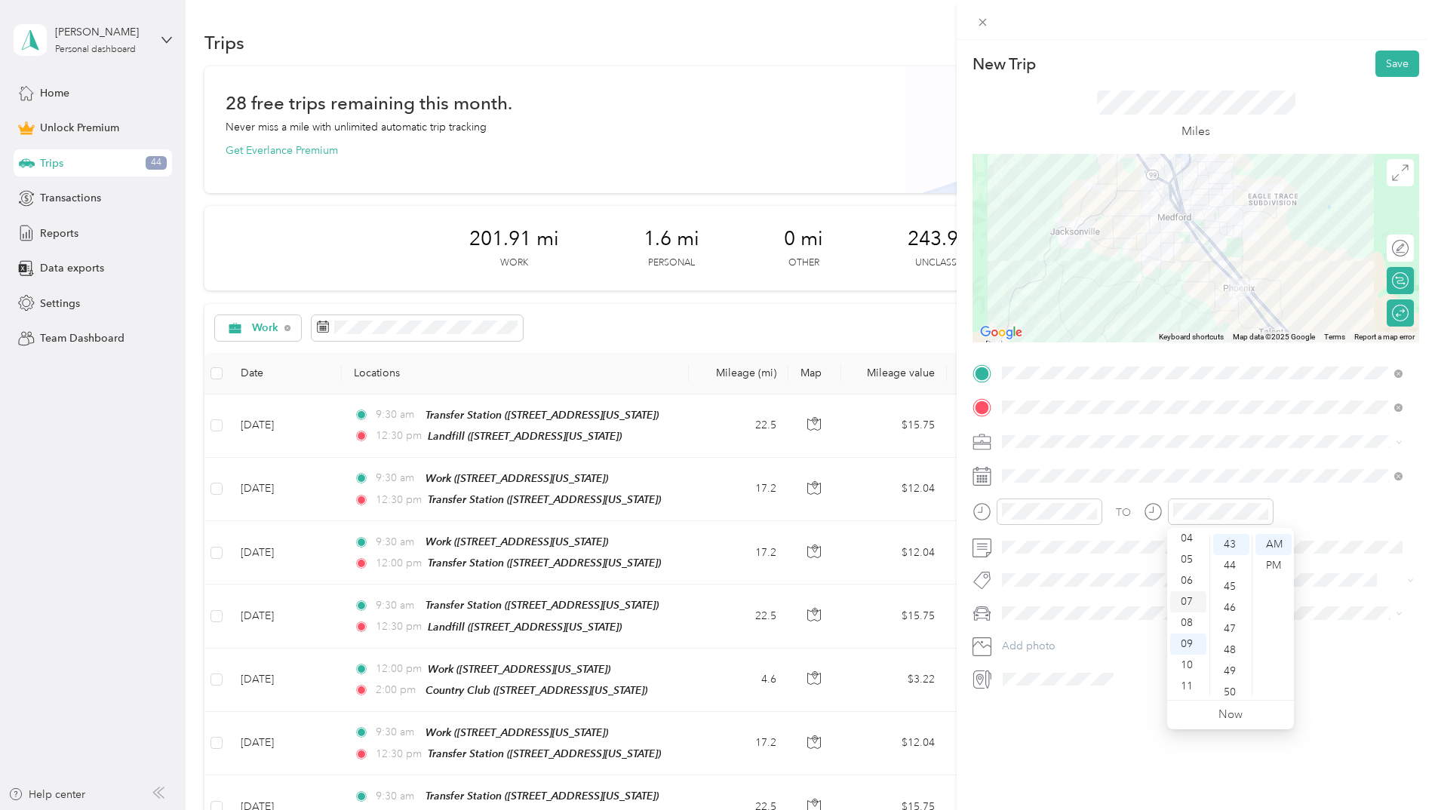
click at [1188, 606] on div "07" at bounding box center [1188, 601] width 36 height 21
click at [1233, 570] on div "30" at bounding box center [1231, 571] width 36 height 21
click at [1146, 740] on div "New Trip Save This trip cannot be edited because it is either under review, app…" at bounding box center [1195, 445] width 478 height 810
click at [1382, 64] on button "Save" at bounding box center [1397, 64] width 44 height 26
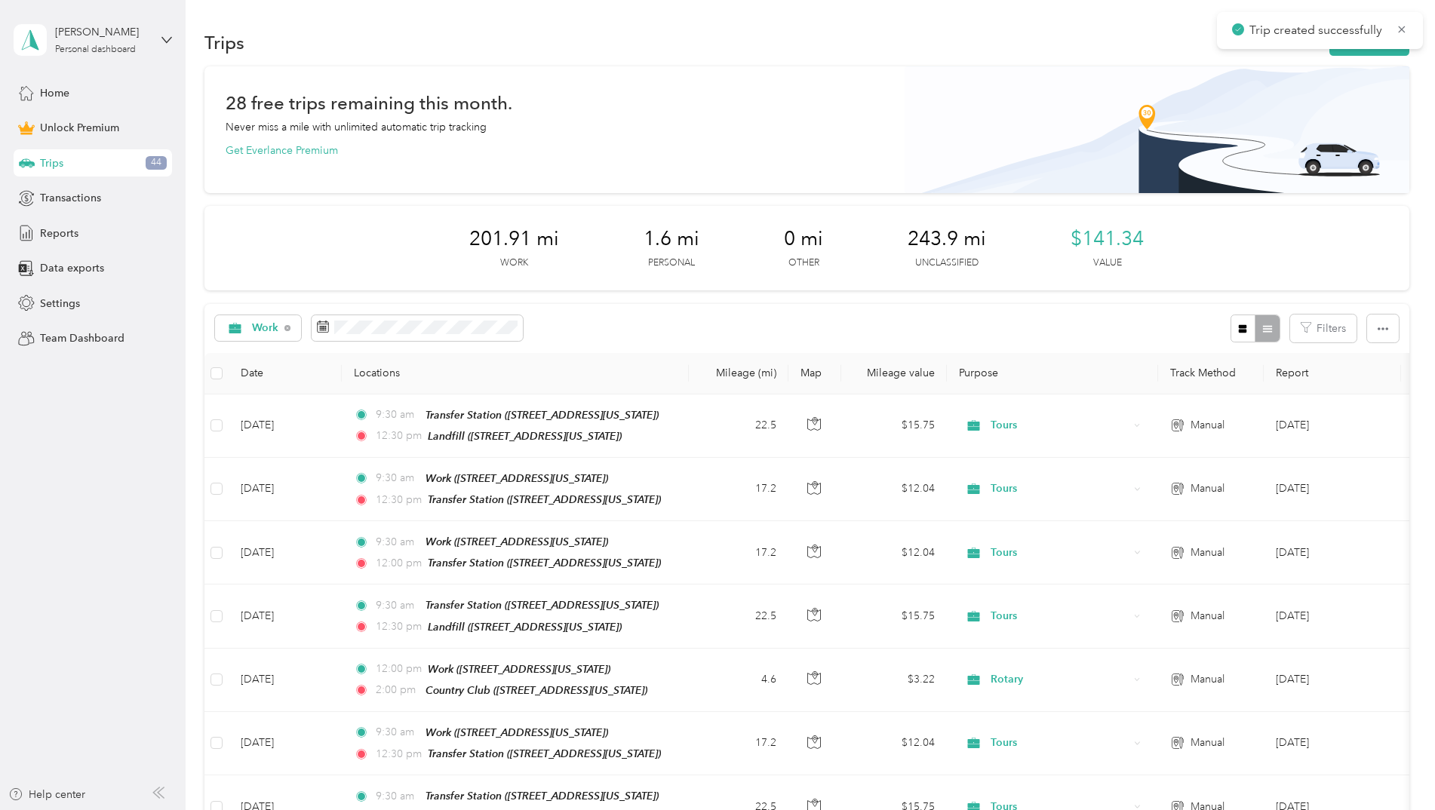
click at [1271, 259] on div "201.91 mi Work 1.6 mi Personal 0 mi Other 243.9 mi Unclassified $141.34 Value" at bounding box center [806, 248] width 1205 height 84
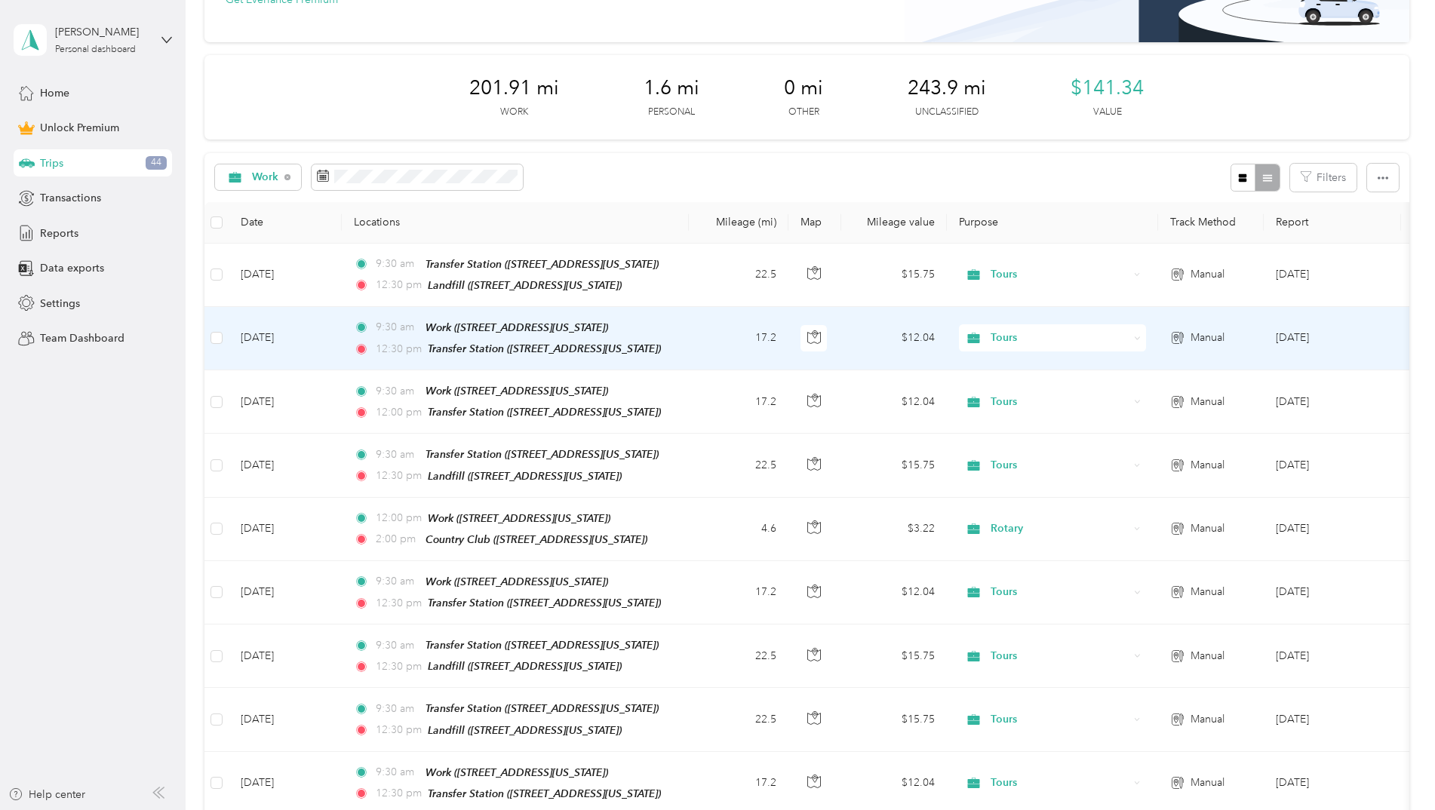
scroll to position [0, 0]
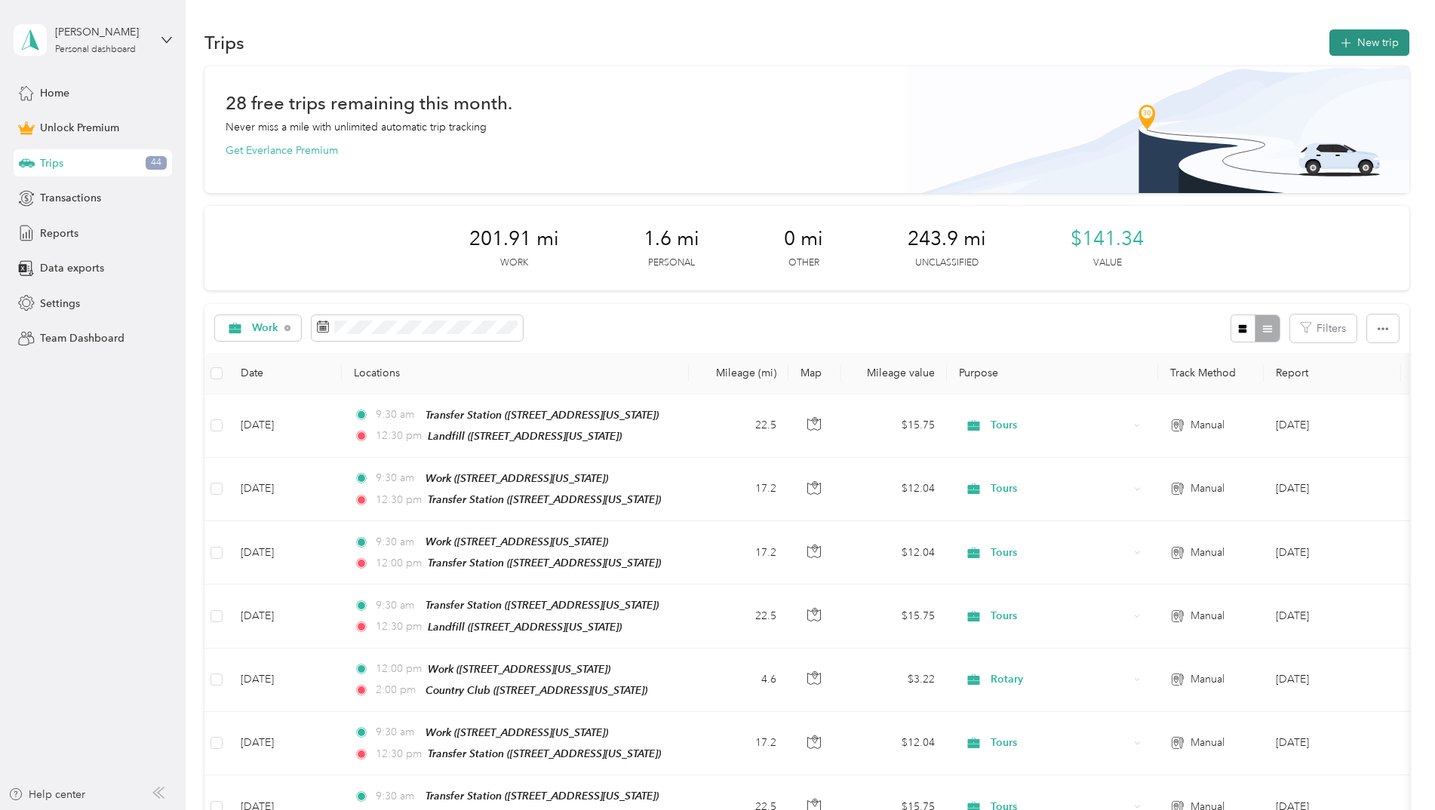
click at [1355, 38] on button "New trip" at bounding box center [1369, 42] width 80 height 26
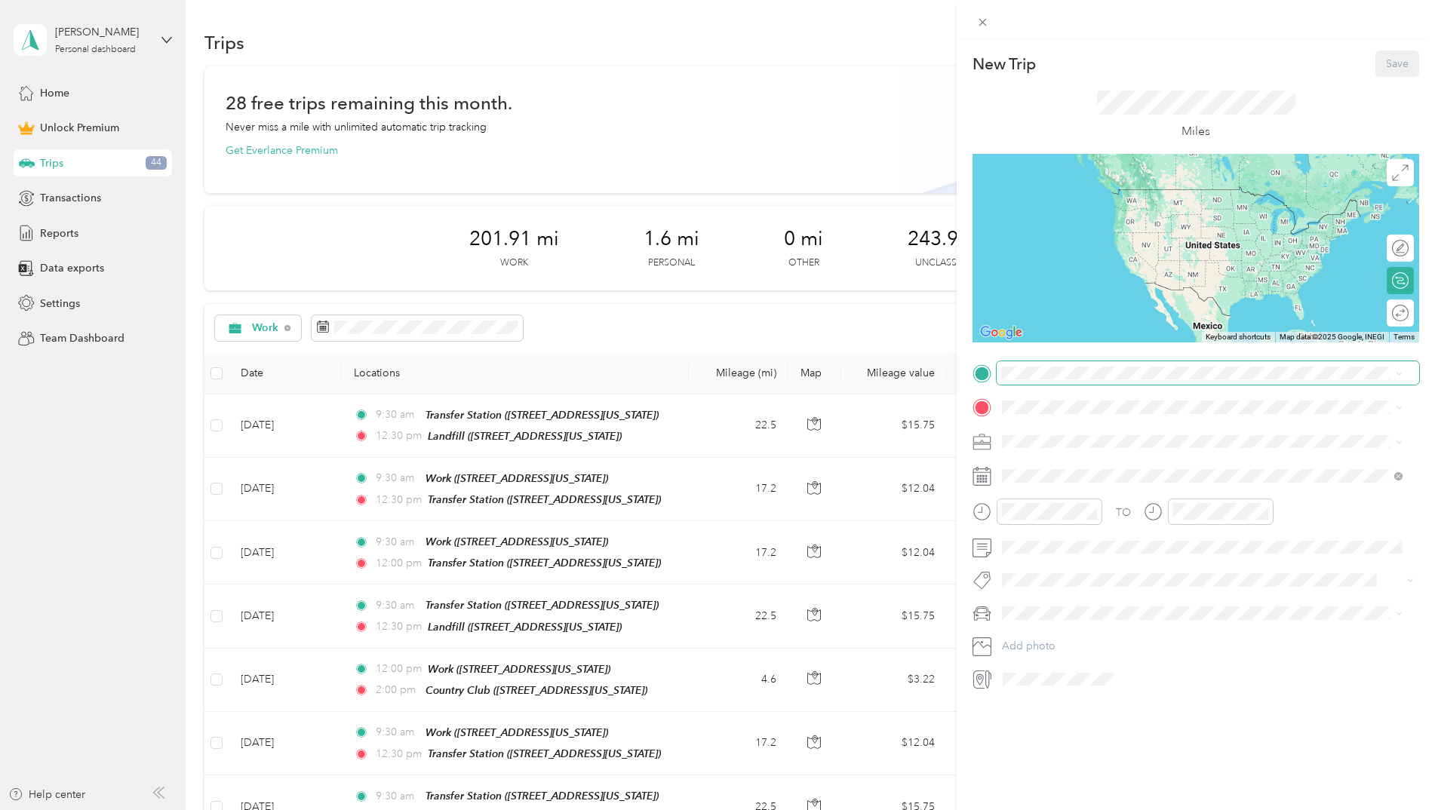
drag, startPoint x: 1064, startPoint y: 438, endPoint x: 1050, endPoint y: 382, distance: 57.4
click at [1088, 527] on div "Home" at bounding box center [1147, 525] width 235 height 14
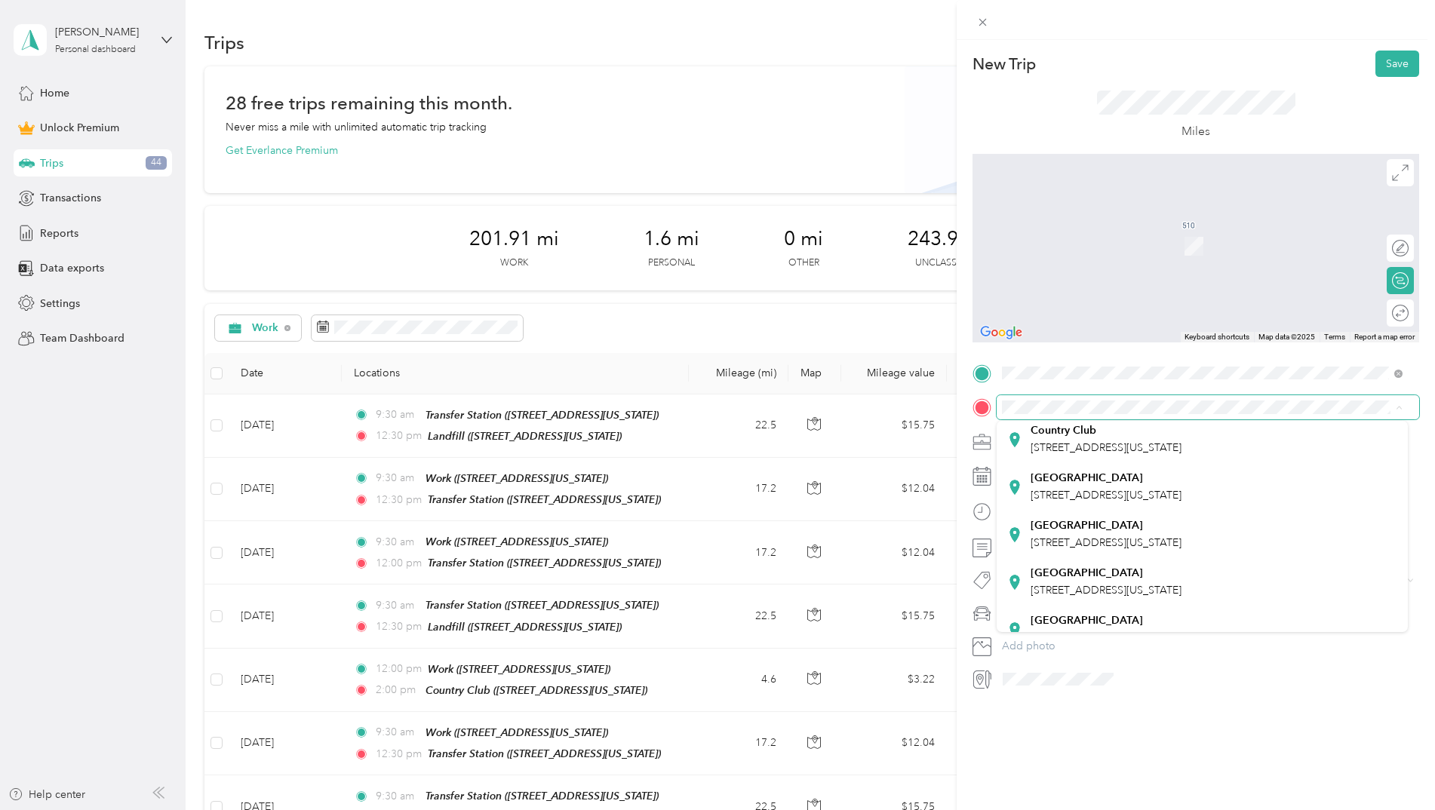
scroll to position [264, 0]
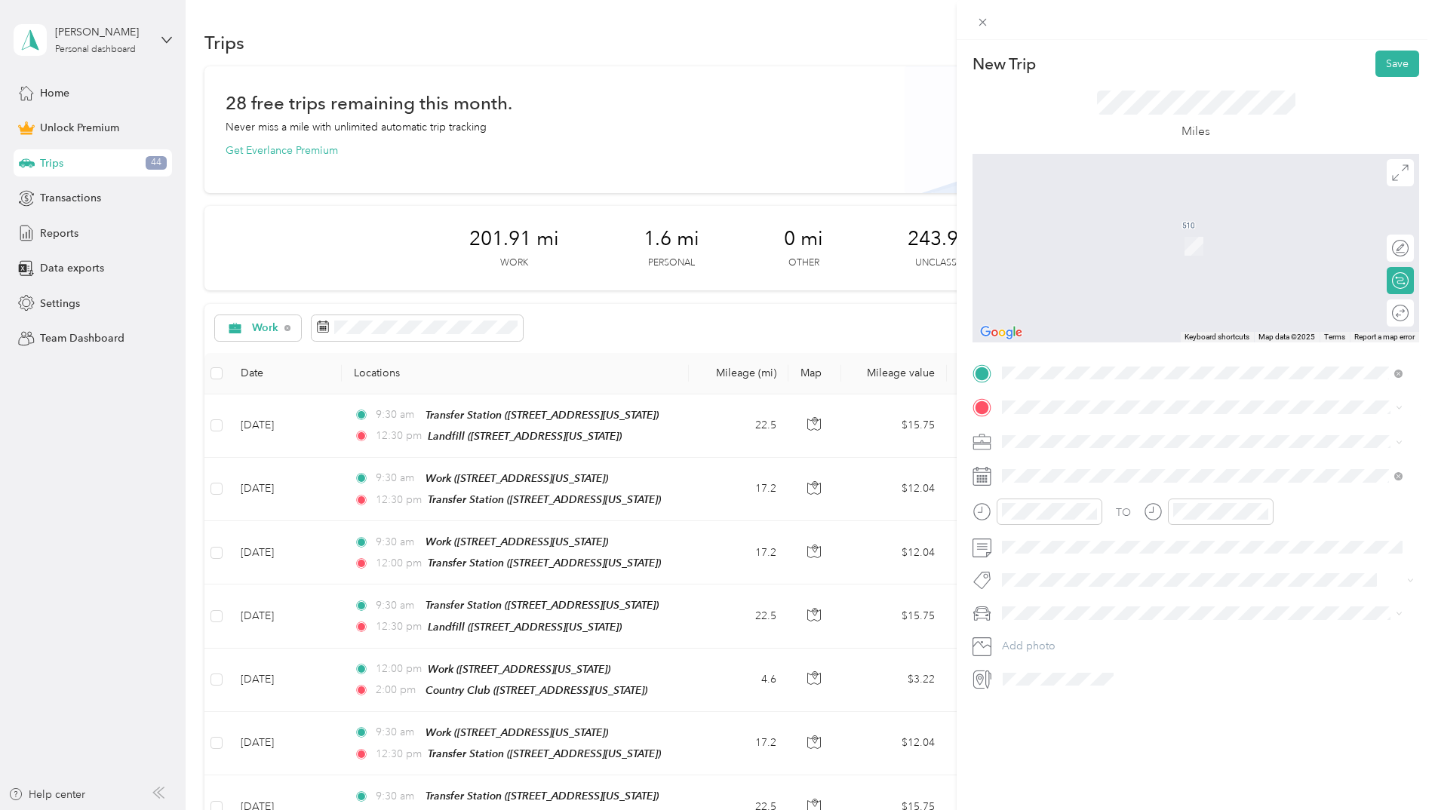
click at [1126, 591] on strong "[GEOGRAPHIC_DATA]" at bounding box center [1086, 598] width 112 height 14
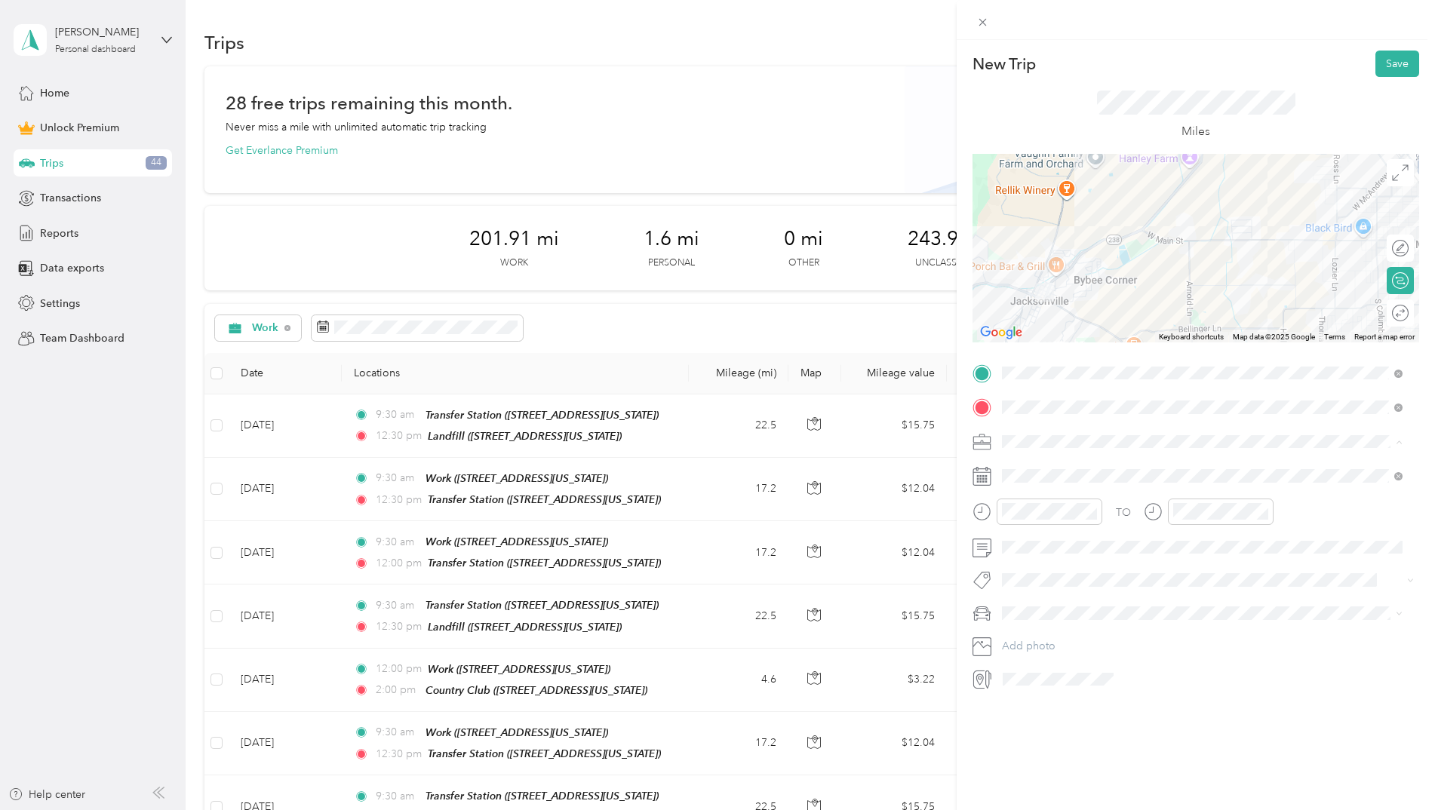
click at [1075, 594] on div "City Council" at bounding box center [1202, 600] width 390 height 16
click at [1046, 561] on icon at bounding box center [1039, 561] width 15 height 15
click at [1072, 614] on div "2" at bounding box center [1072, 613] width 20 height 19
click at [1020, 581] on div "06" at bounding box center [1017, 580] width 36 height 21
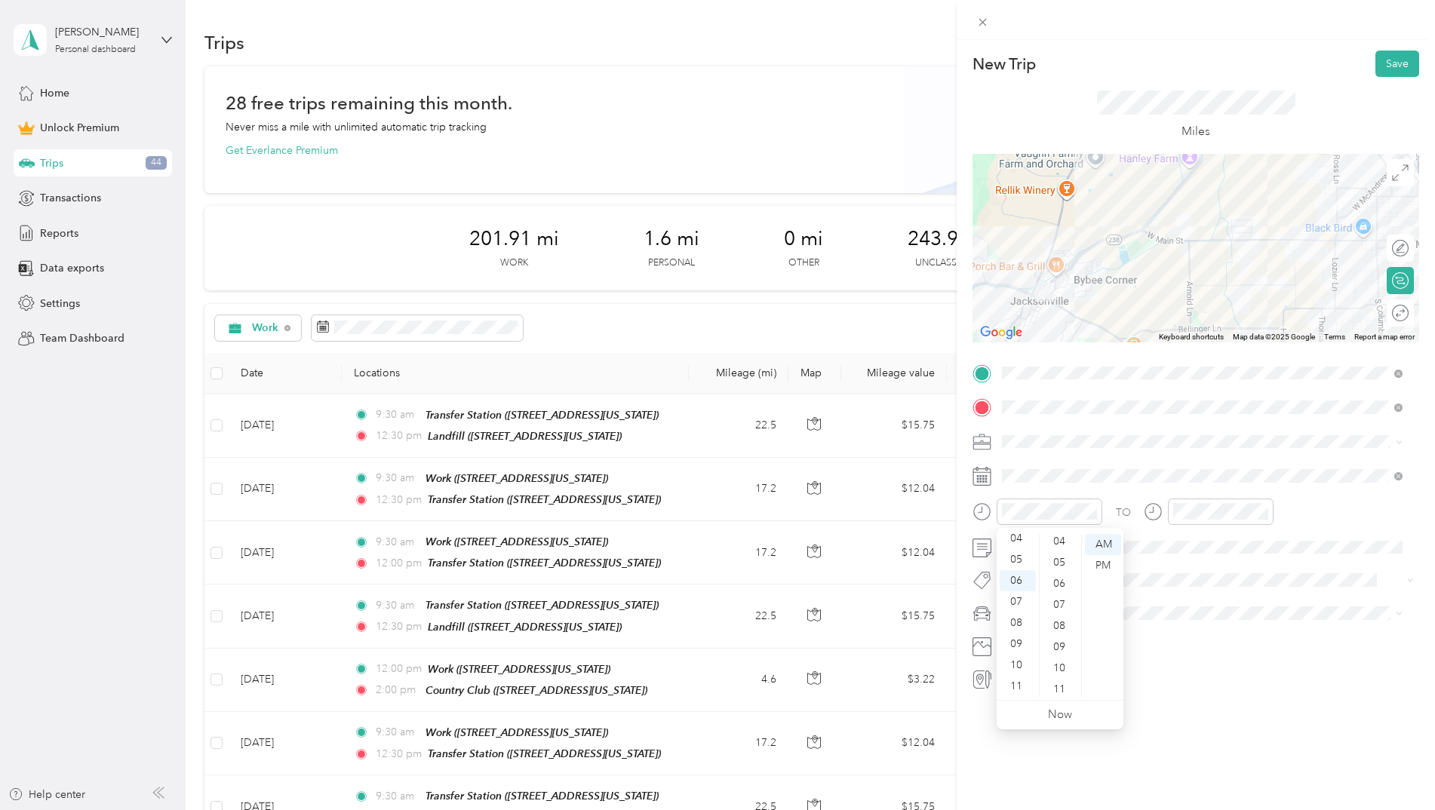
scroll to position [0, 0]
click at [1058, 548] on div "00" at bounding box center [1060, 544] width 36 height 21
click at [1104, 558] on div "PM" at bounding box center [1103, 565] width 36 height 21
click at [1190, 628] on div "08" at bounding box center [1188, 623] width 36 height 21
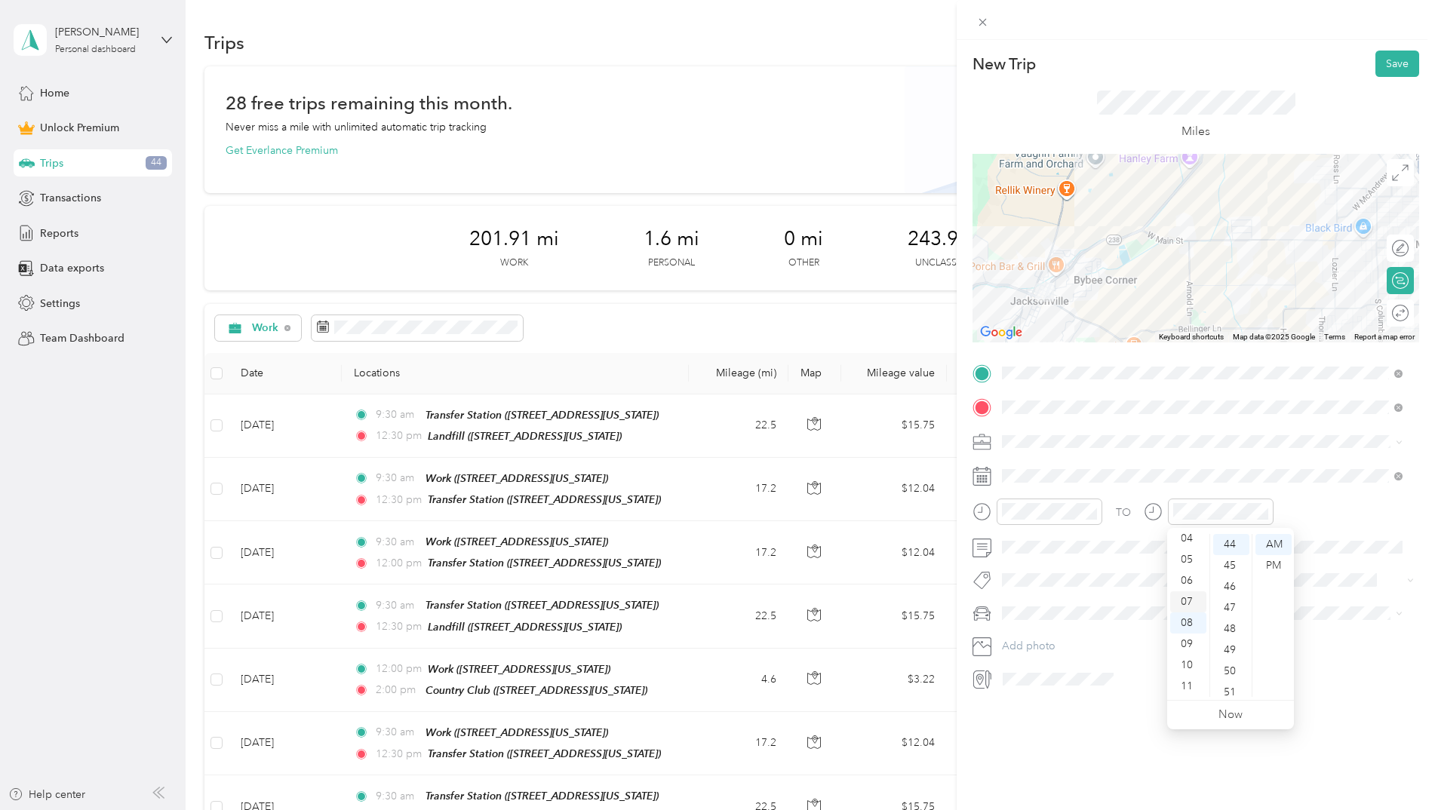
click at [1179, 593] on div "07" at bounding box center [1188, 601] width 36 height 21
click at [1227, 545] on div "00" at bounding box center [1231, 544] width 36 height 21
click at [1279, 563] on div "PM" at bounding box center [1273, 565] width 36 height 21
click at [1084, 751] on div "New Trip Save This trip cannot be edited because it is either under review, app…" at bounding box center [1195, 445] width 478 height 810
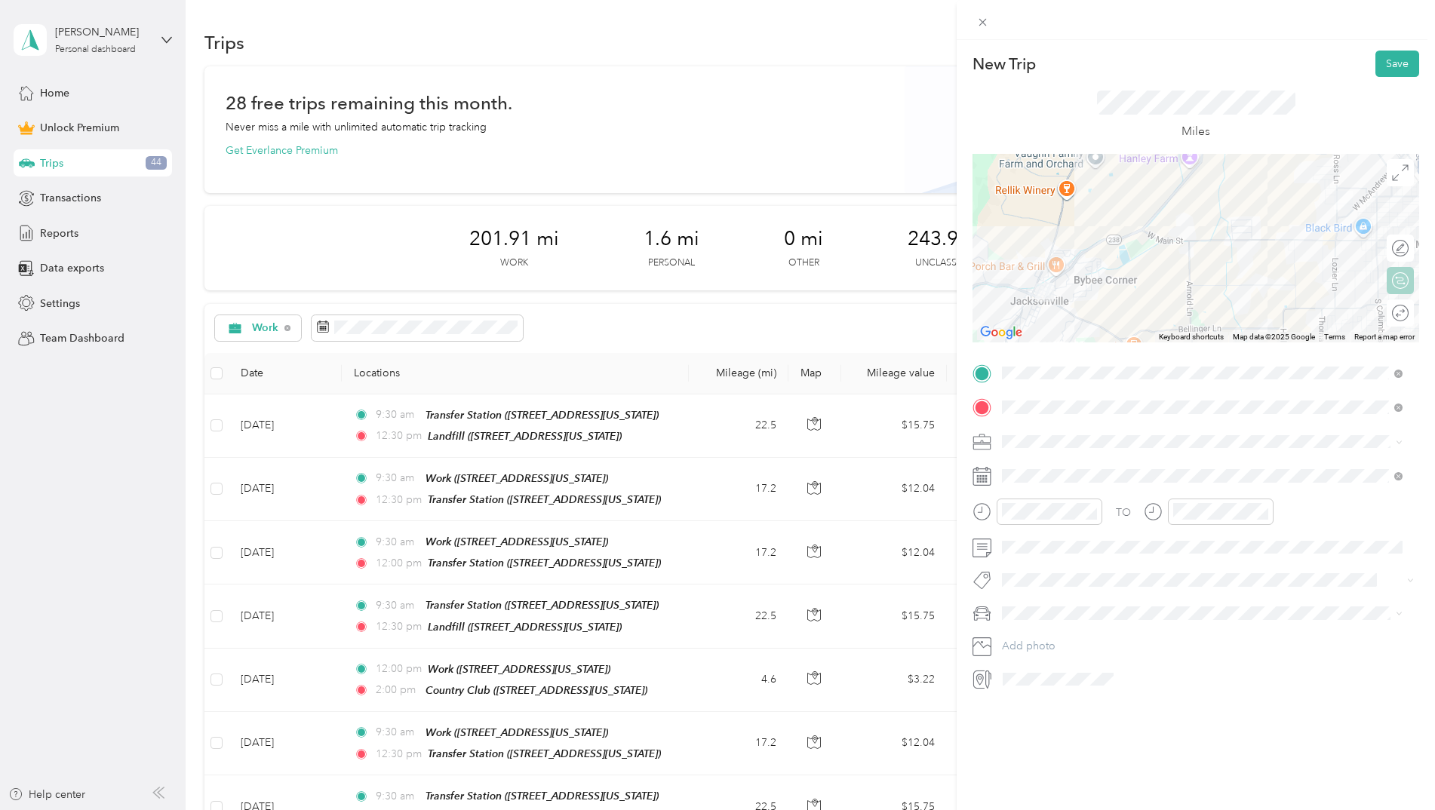
click at [1408, 313] on div "Round trip" at bounding box center [1408, 314] width 0 height 16
click at [1386, 312] on div at bounding box center [1393, 314] width 32 height 16
click at [1376, 67] on button "Save" at bounding box center [1397, 64] width 44 height 26
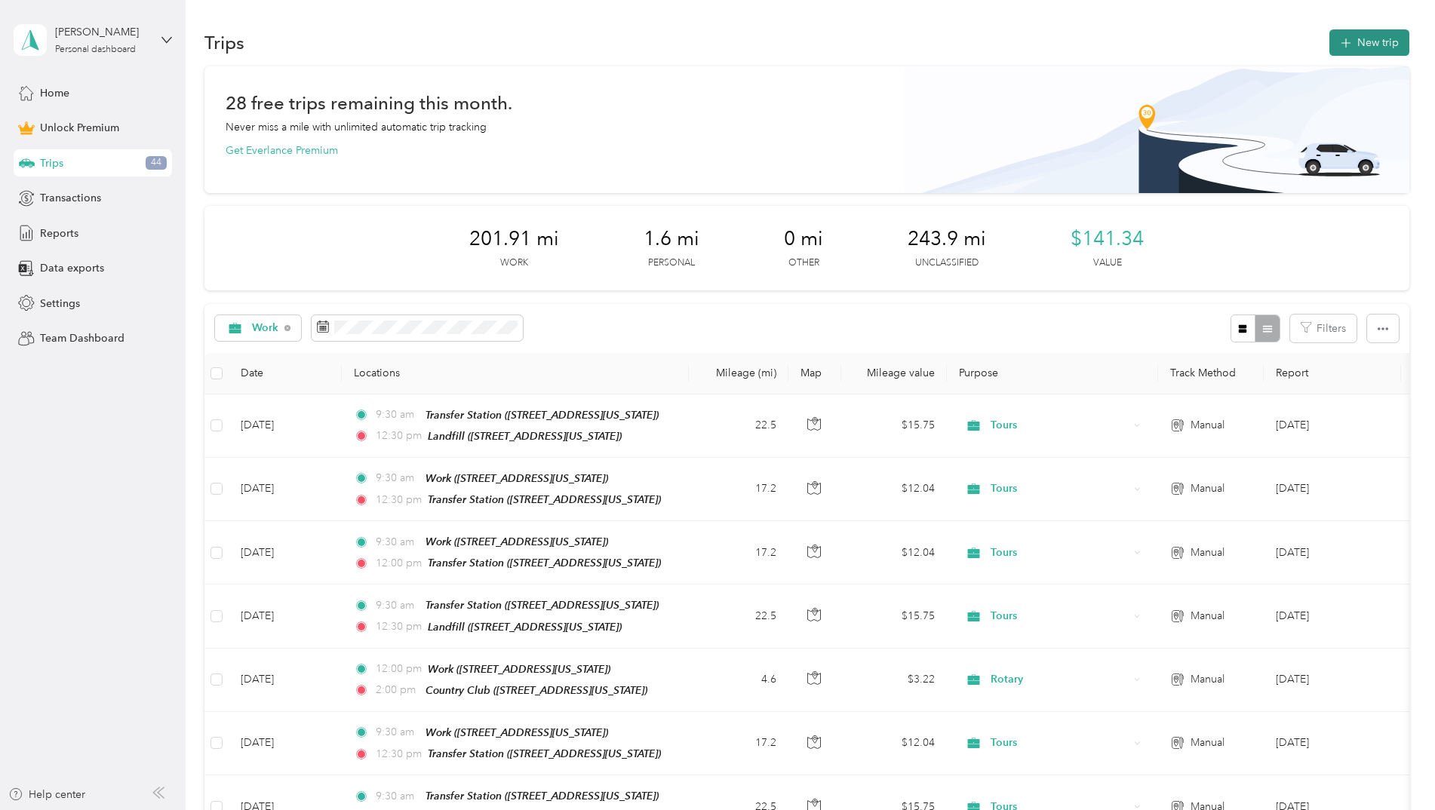
click at [1367, 40] on button "New trip" at bounding box center [1369, 42] width 80 height 26
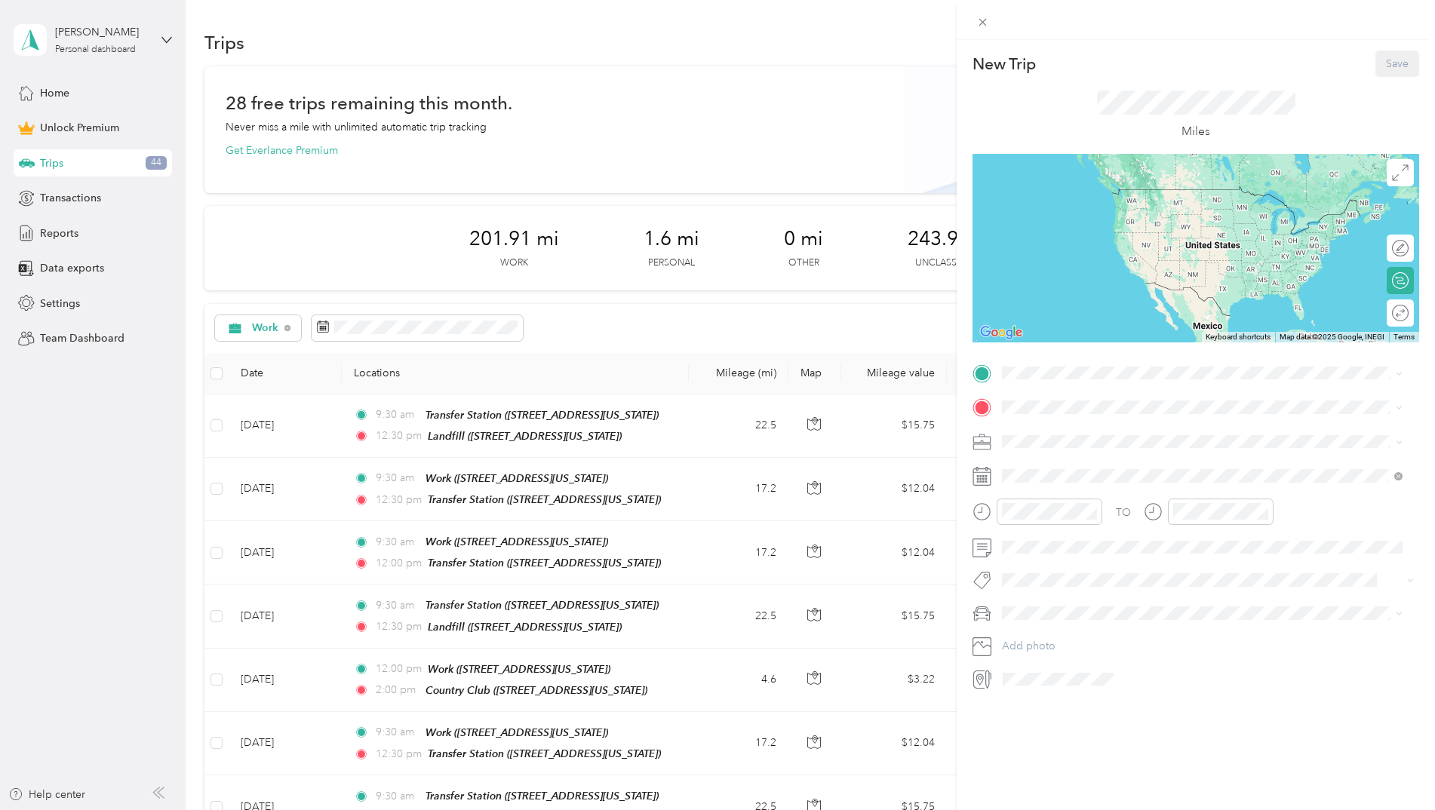
click at [1082, 533] on div "Home [STREET_ADDRESS][PERSON_NAME][US_STATE]" at bounding box center [1147, 536] width 235 height 32
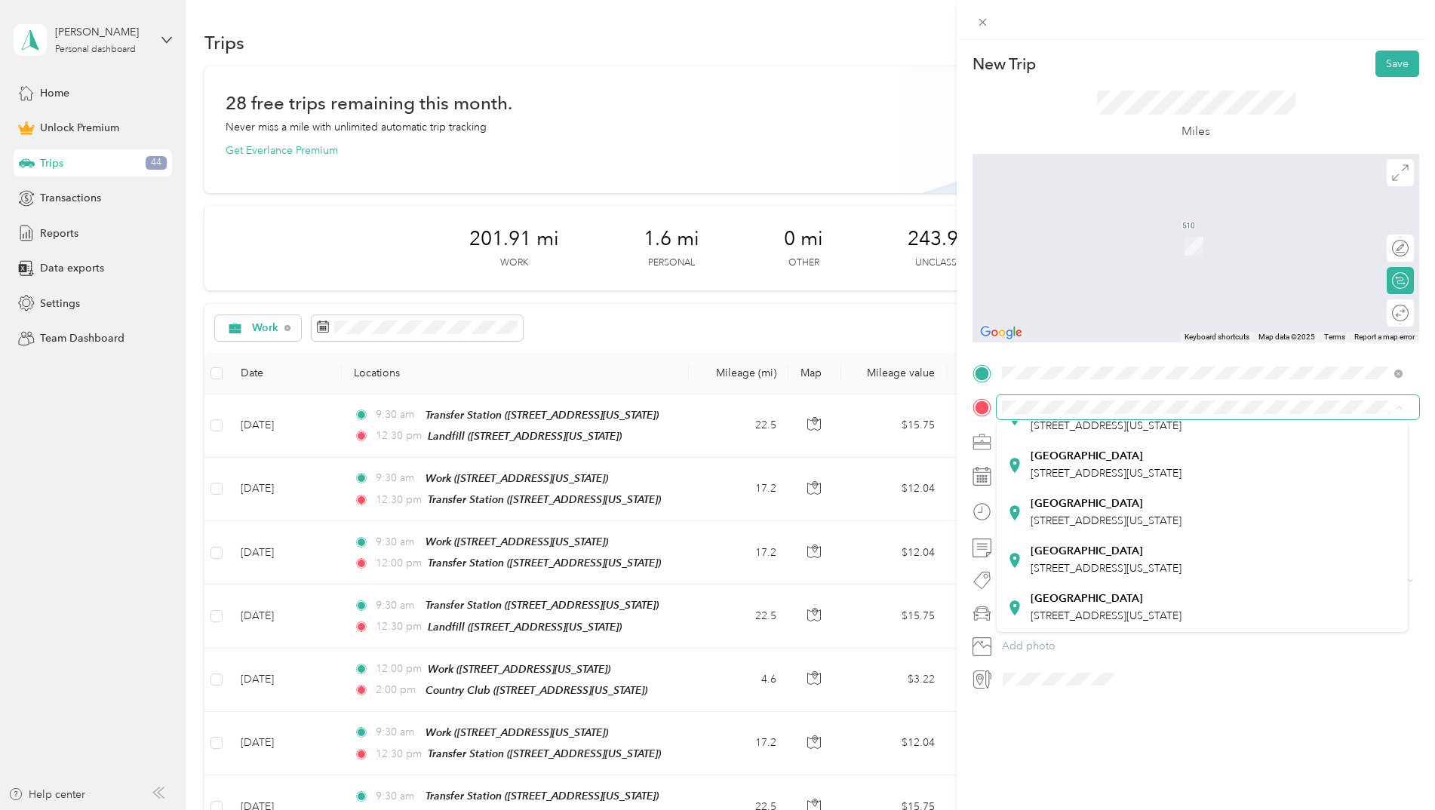
scroll to position [264, 0]
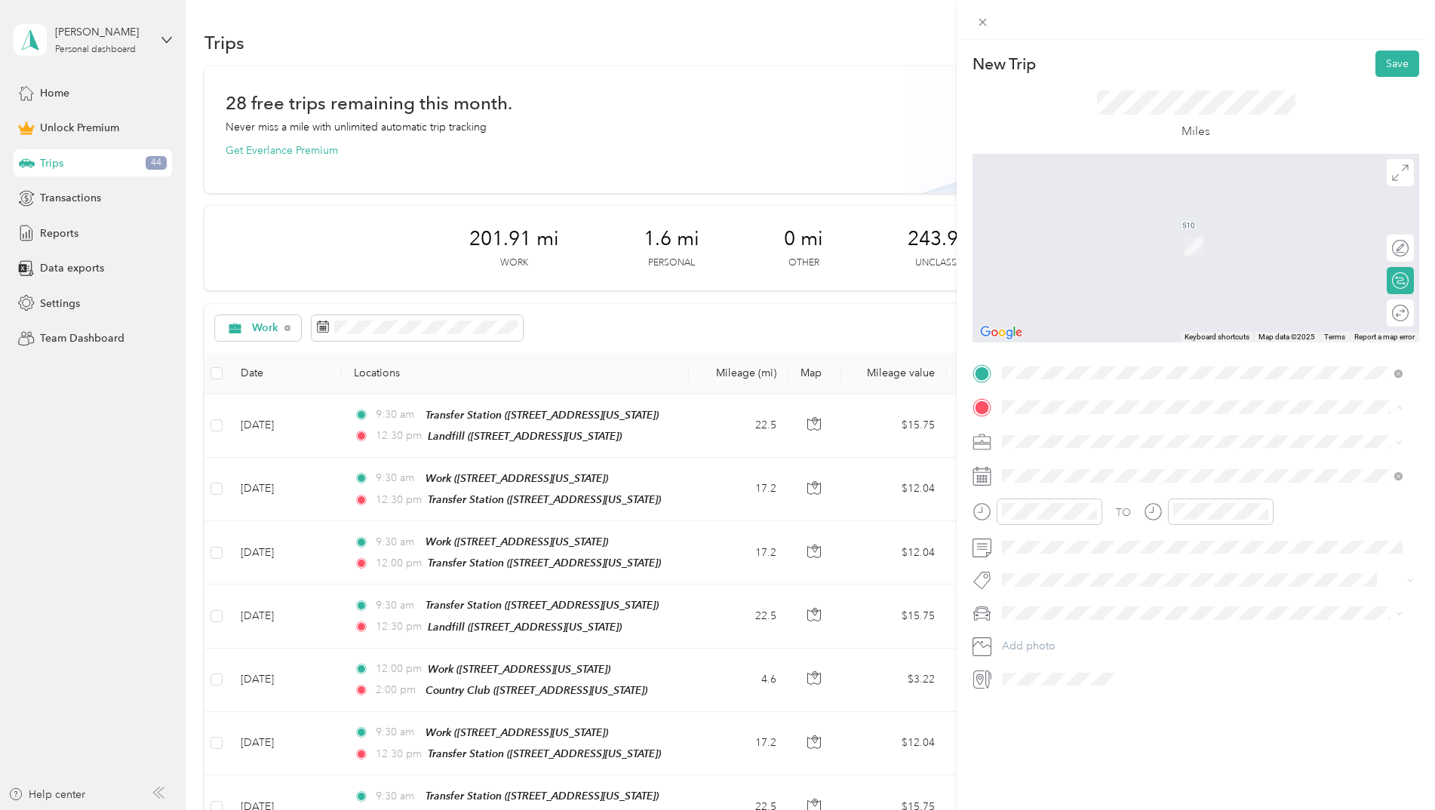
click at [1135, 467] on span "[STREET_ADDRESS][US_STATE]" at bounding box center [1105, 473] width 151 height 13
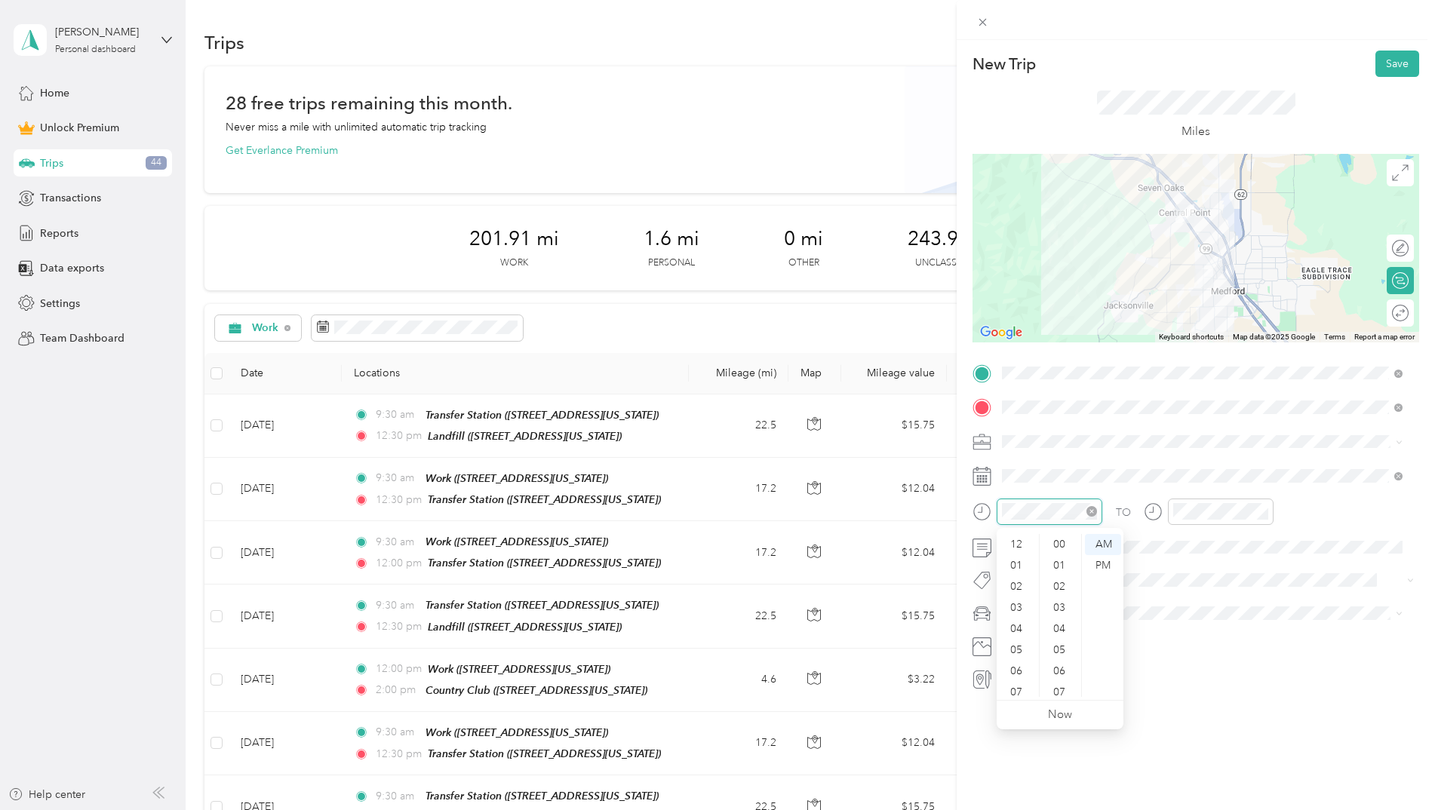
scroll to position [91, 0]
click at [1018, 576] on div "06" at bounding box center [1017, 580] width 36 height 21
click at [1058, 545] on div "00" at bounding box center [1060, 544] width 36 height 21
click at [1109, 563] on div "PM" at bounding box center [1103, 565] width 36 height 21
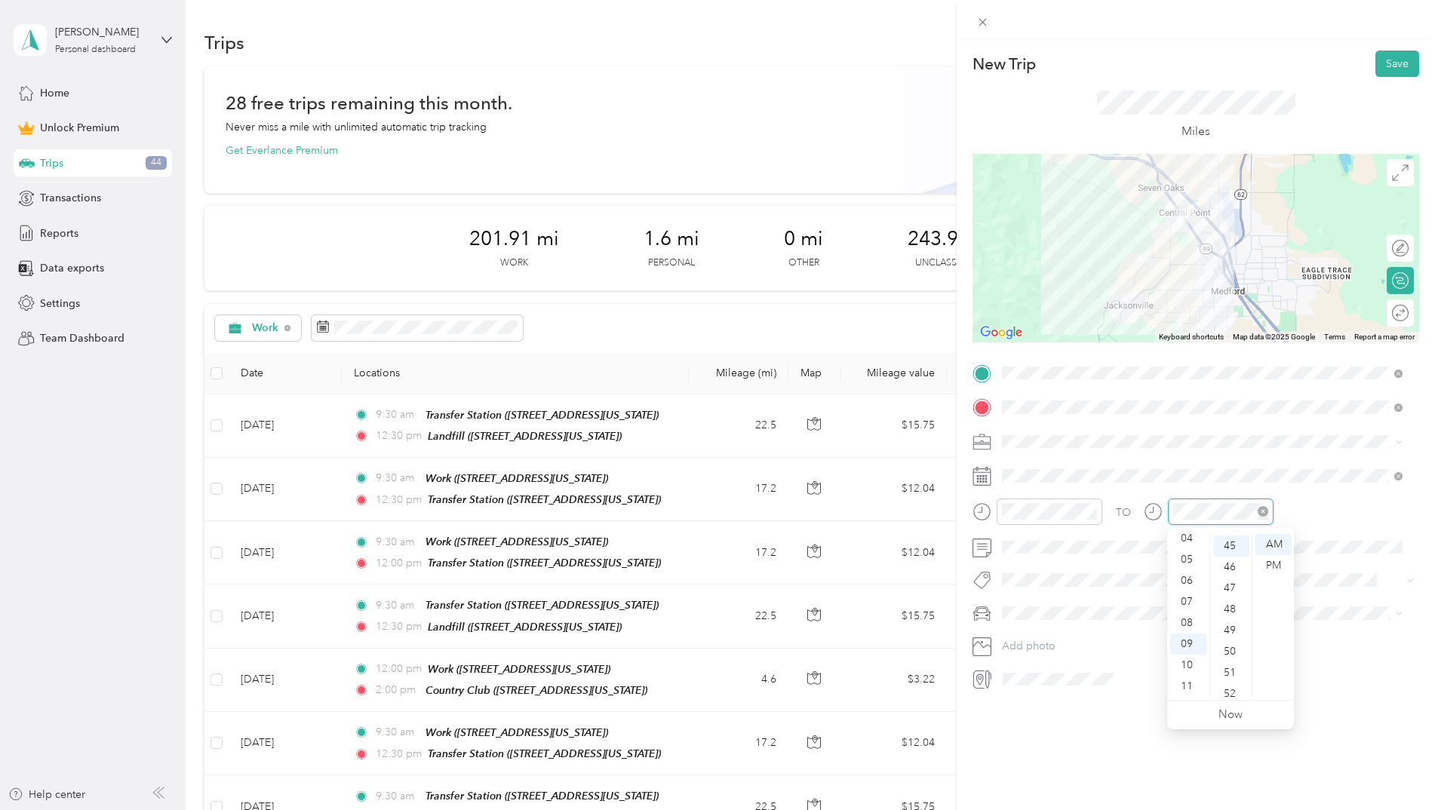
scroll to position [950, 0]
drag, startPoint x: 1194, startPoint y: 622, endPoint x: 1195, endPoint y: 603, distance: 18.9
click at [1195, 603] on ul "12 01 02 03 04 05 06 07 08 09 10 11" at bounding box center [1188, 615] width 42 height 163
click at [1195, 603] on div "07" at bounding box center [1188, 601] width 36 height 21
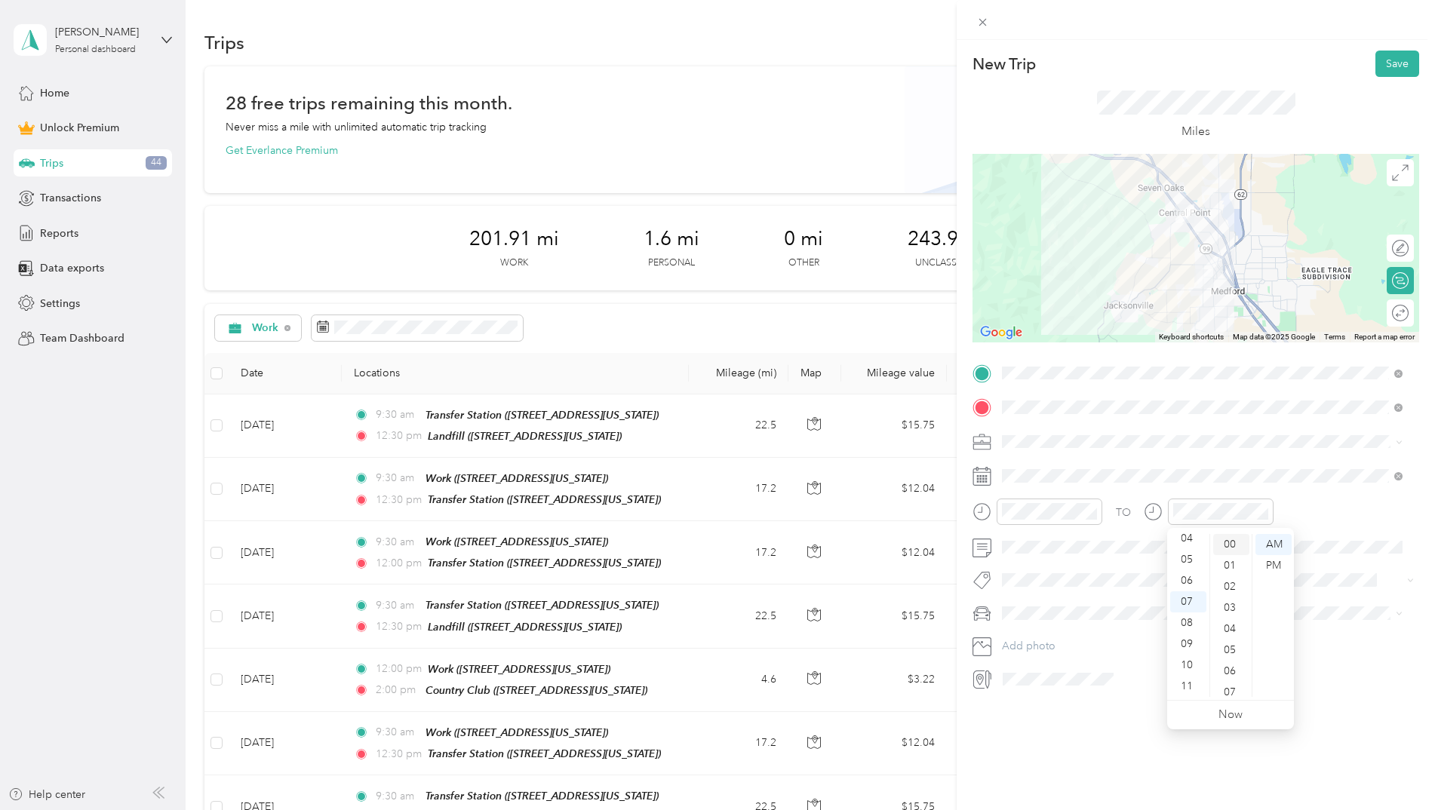
click at [1238, 545] on div "00" at bounding box center [1231, 544] width 36 height 21
click at [1276, 569] on div "PM" at bounding box center [1273, 565] width 36 height 21
click at [1090, 729] on div "New Trip Save This trip cannot be edited because it is either under review, app…" at bounding box center [1195, 445] width 478 height 810
click at [1044, 597] on span "City Council" at bounding box center [1035, 600] width 57 height 13
drag, startPoint x: 1383, startPoint y: 69, endPoint x: 1304, endPoint y: 255, distance: 202.2
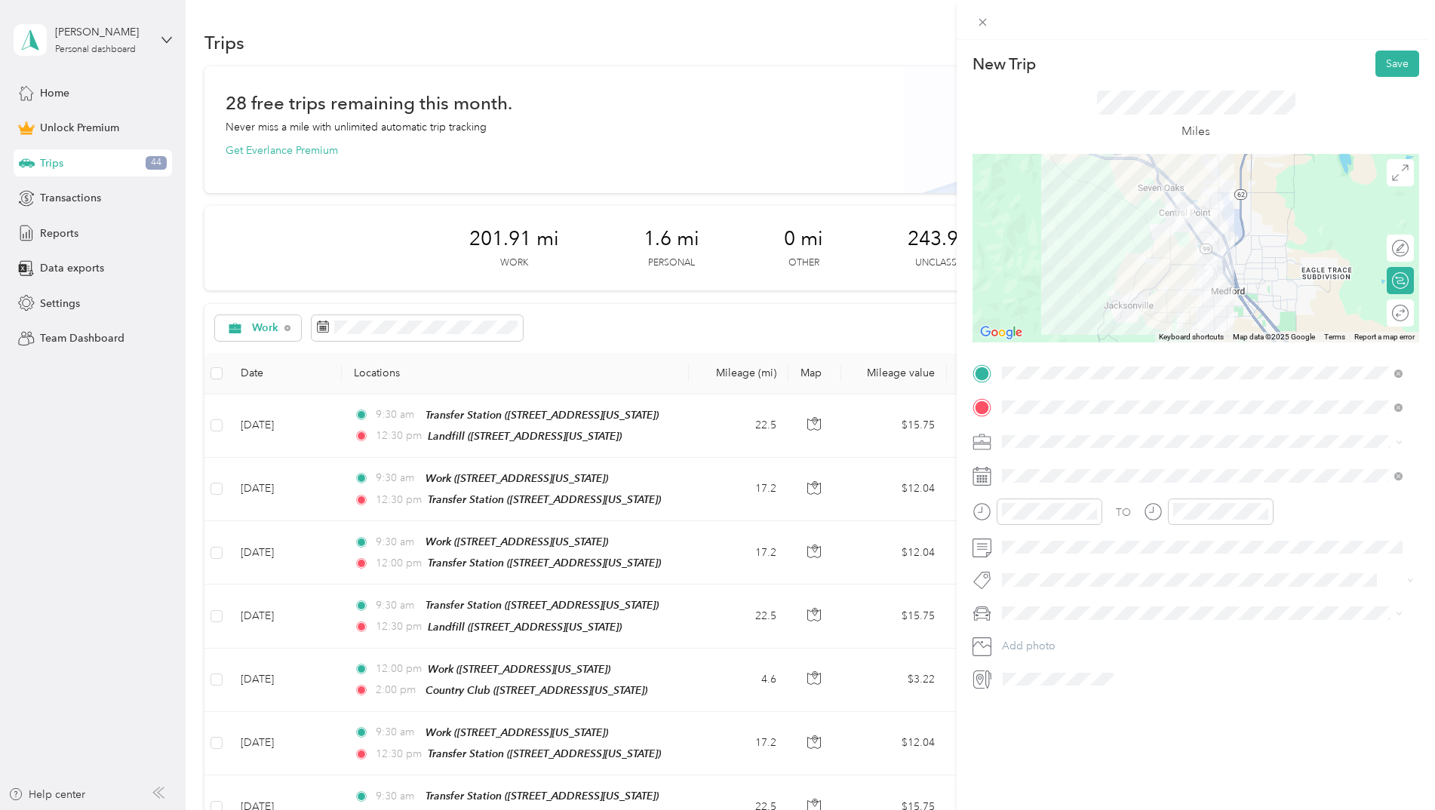
click at [1304, 255] on div "New Trip Save This trip cannot be edited because it is either under review, app…" at bounding box center [1195, 371] width 447 height 640
click at [1392, 318] on icon at bounding box center [1400, 313] width 17 height 17
click at [1378, 312] on div at bounding box center [1385, 313] width 14 height 14
click at [1382, 70] on button "Save" at bounding box center [1397, 64] width 44 height 26
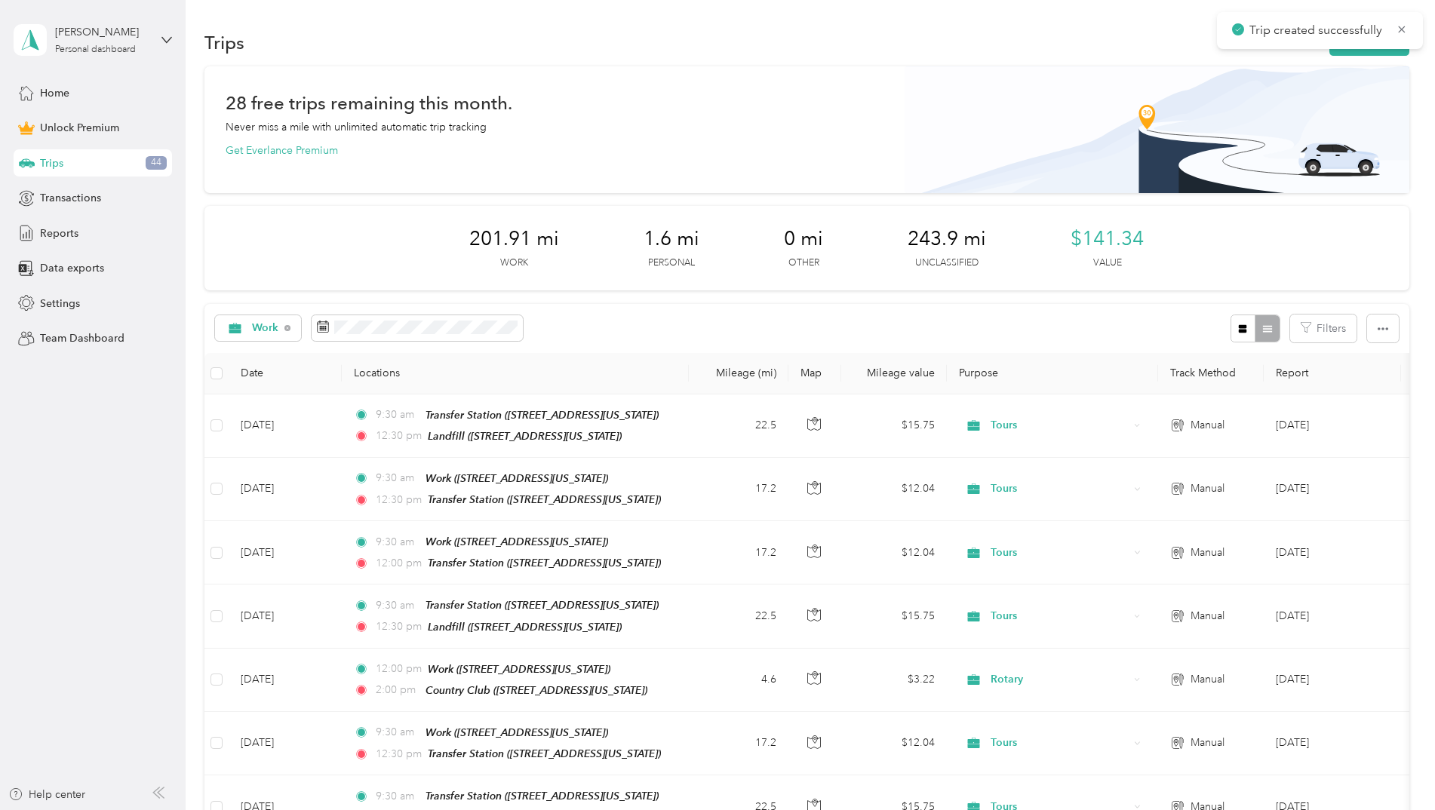
click at [1363, 57] on div "Trips New trip" at bounding box center [806, 42] width 1205 height 32
click at [1360, 54] on button "New trip" at bounding box center [1369, 42] width 80 height 26
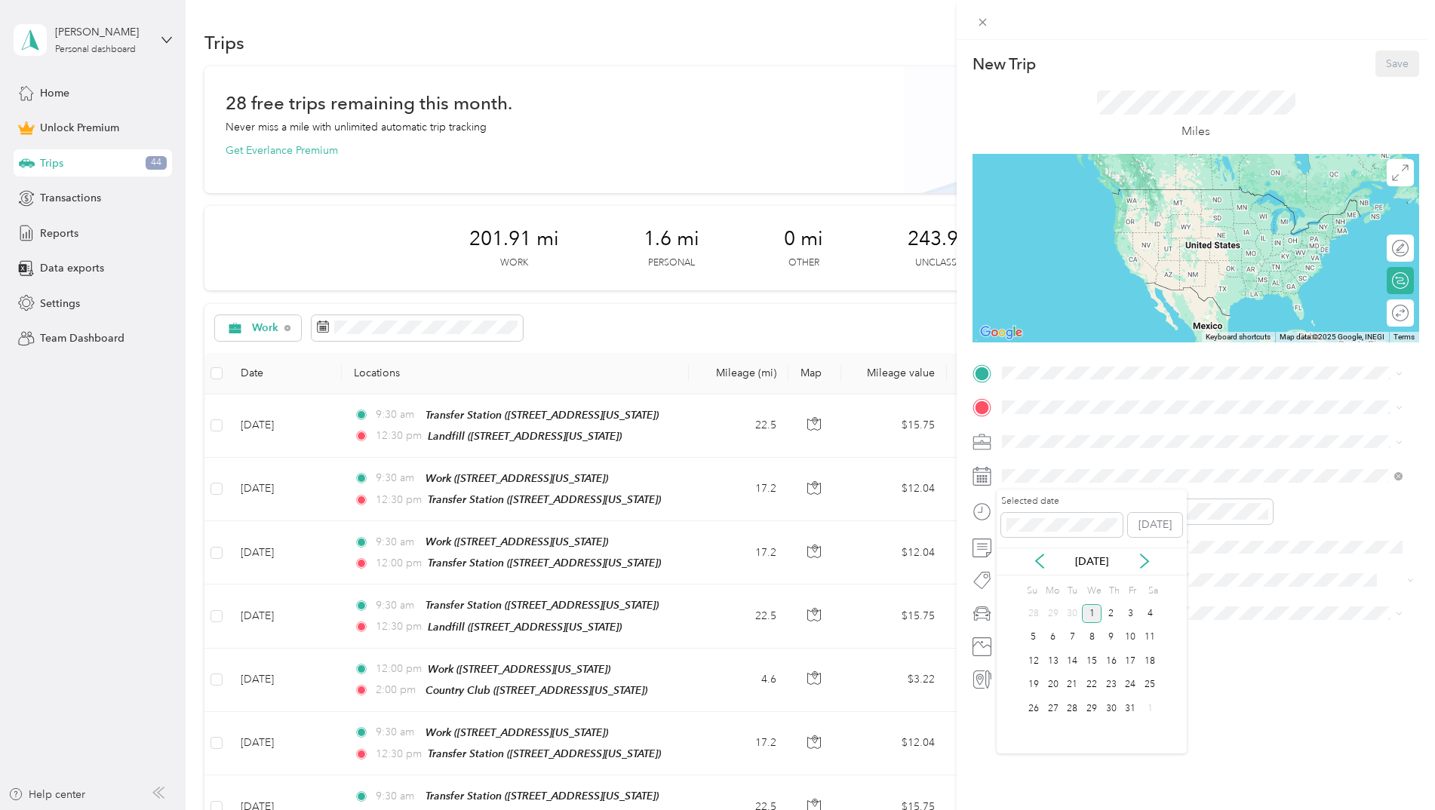
click at [1050, 563] on div "[DATE]" at bounding box center [1091, 562] width 190 height 16
click at [1042, 563] on icon at bounding box center [1039, 561] width 15 height 15
click at [1092, 618] on div "3" at bounding box center [1092, 613] width 20 height 19
click at [1020, 587] on div "06" at bounding box center [1017, 580] width 36 height 21
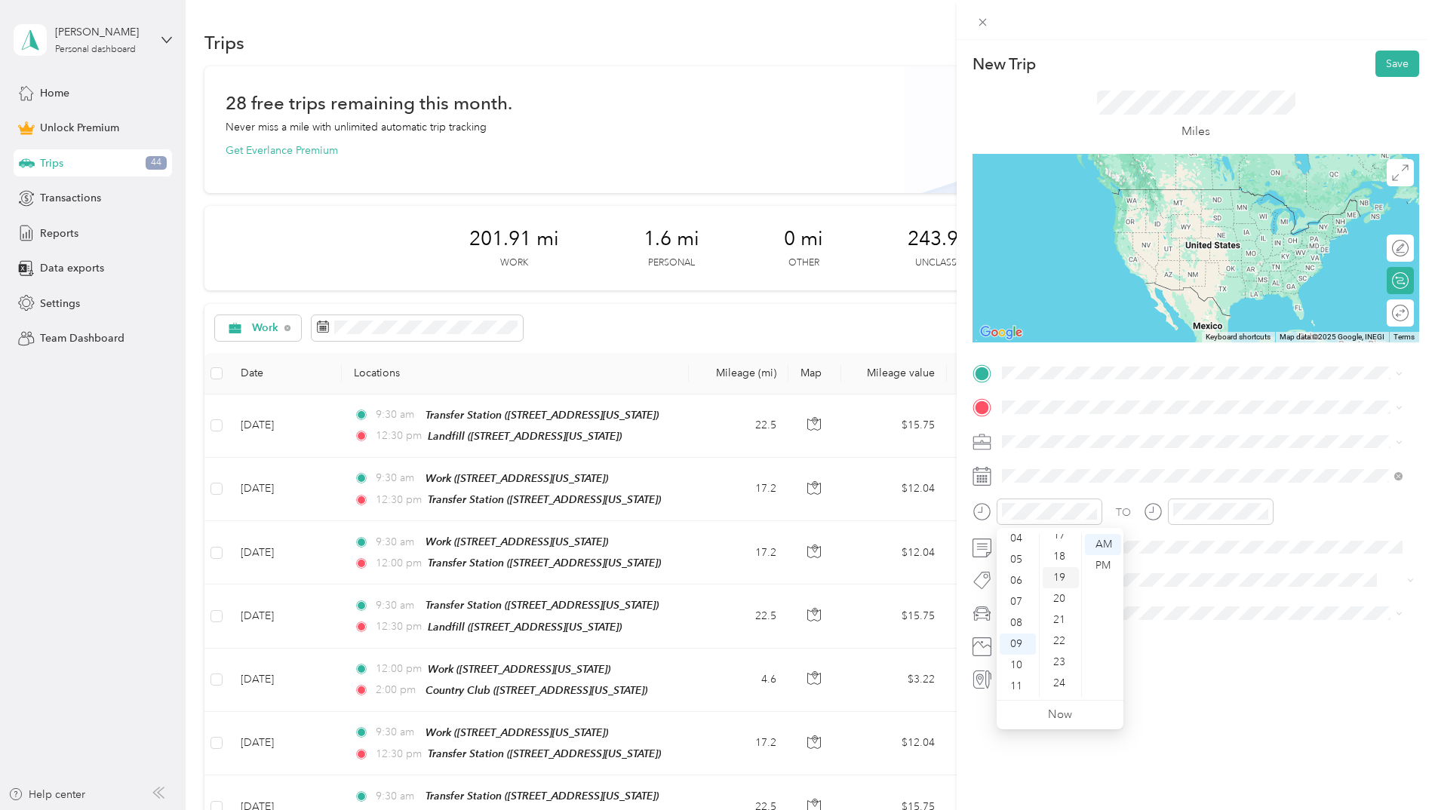
scroll to position [0, 0]
click at [1059, 547] on div "00" at bounding box center [1060, 544] width 36 height 21
click at [1017, 584] on div "06" at bounding box center [1017, 580] width 36 height 21
click at [1187, 629] on div "08" at bounding box center [1188, 623] width 36 height 21
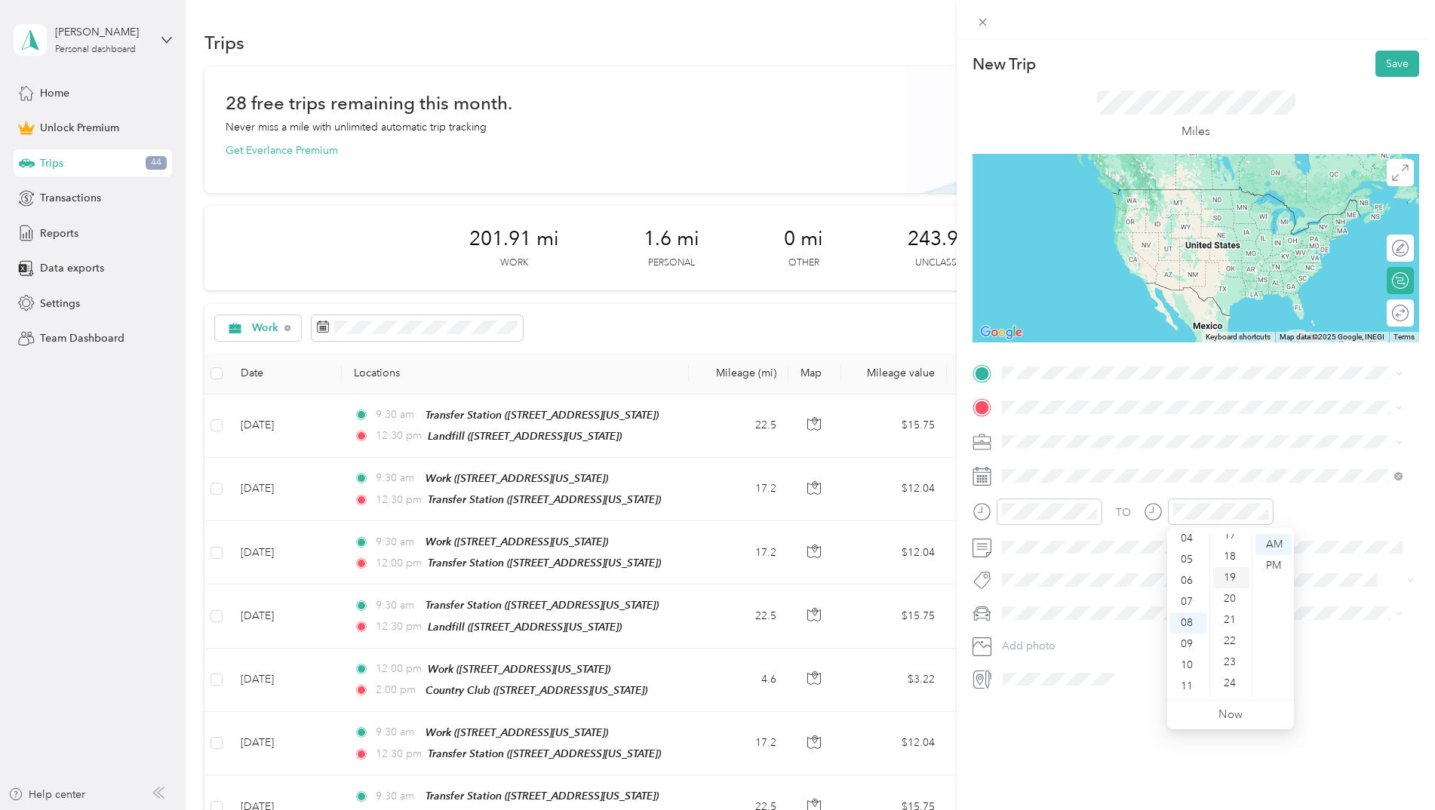
scroll to position [0, 0]
click at [1225, 543] on div "00" at bounding box center [1231, 544] width 36 height 21
click at [1272, 562] on div "PM" at bounding box center [1273, 565] width 36 height 21
click at [1098, 566] on div "PM" at bounding box center [1103, 565] width 36 height 21
click at [1191, 740] on div "New Trip Save This trip cannot be edited because it is either under review, app…" at bounding box center [1195, 445] width 478 height 810
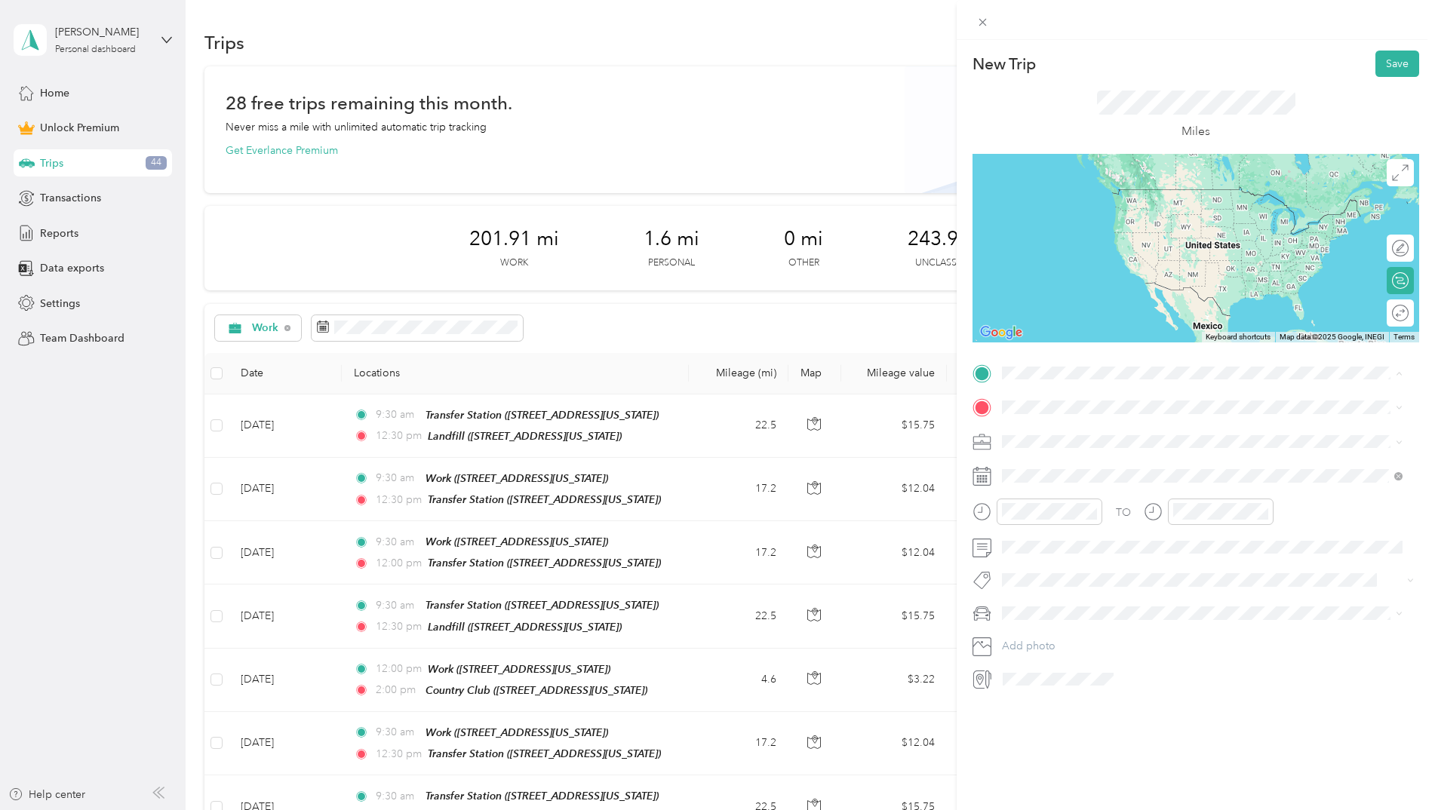
click at [1075, 535] on div "Home [STREET_ADDRESS][PERSON_NAME][US_STATE]" at bounding box center [1147, 537] width 235 height 32
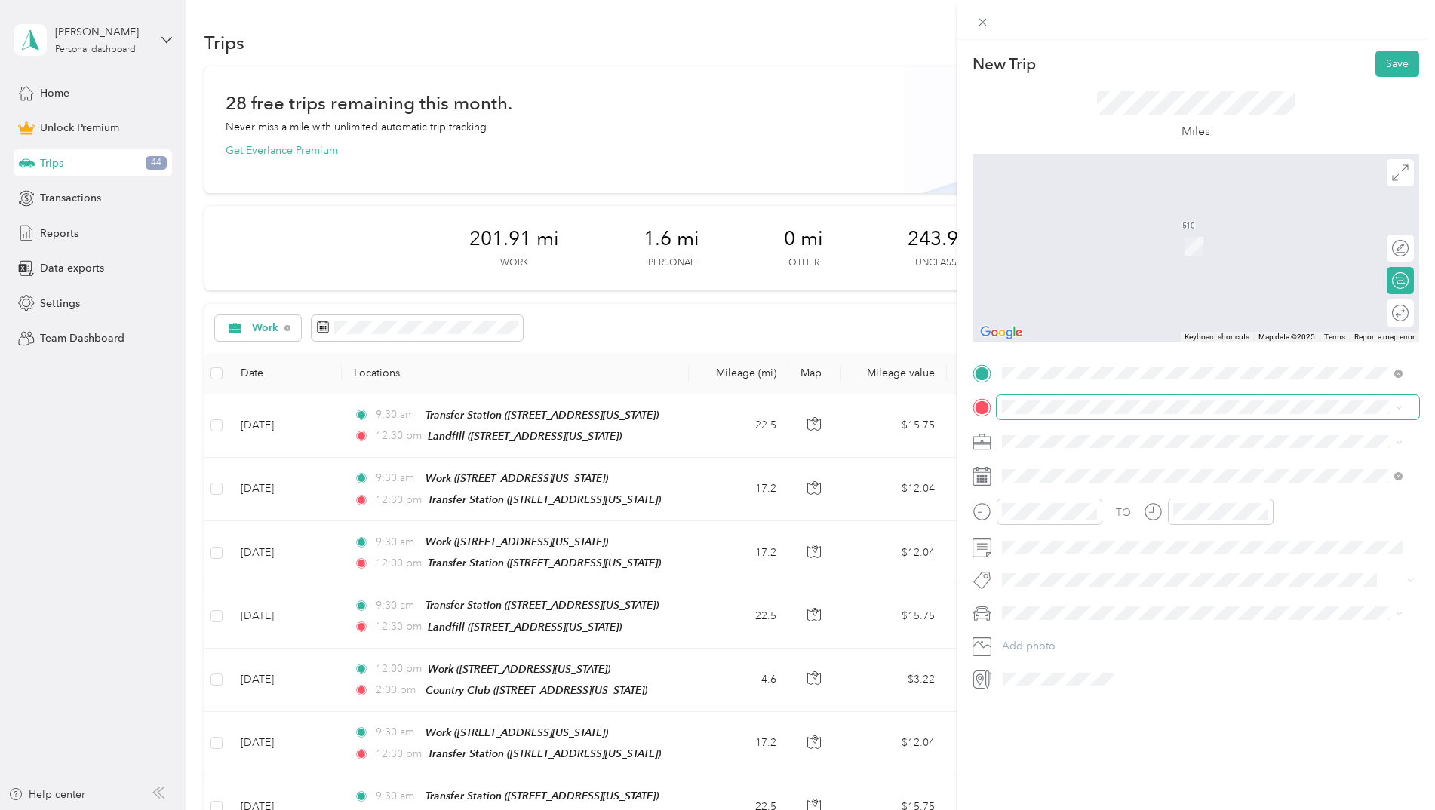
click at [1077, 414] on span at bounding box center [1207, 407] width 422 height 24
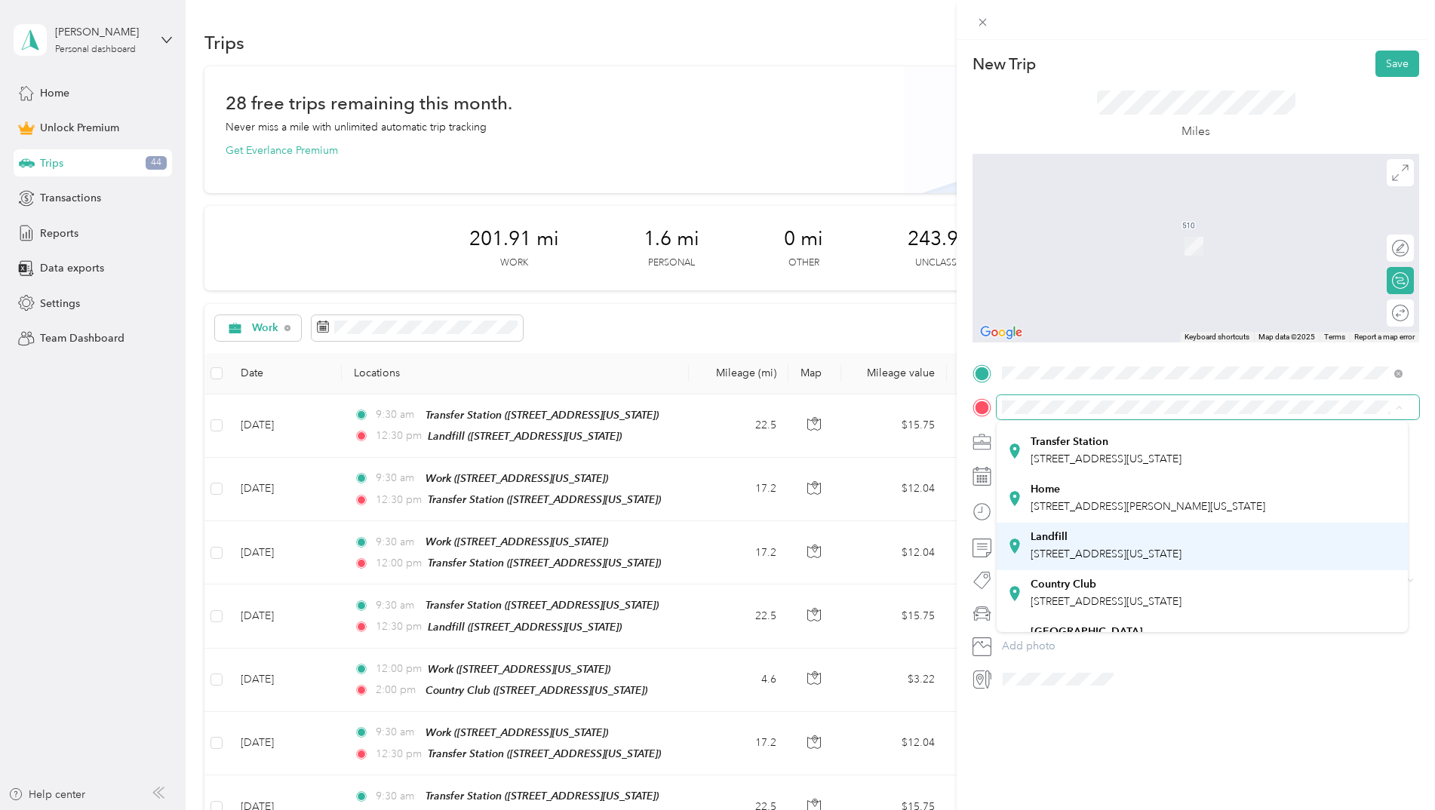
scroll to position [264, 0]
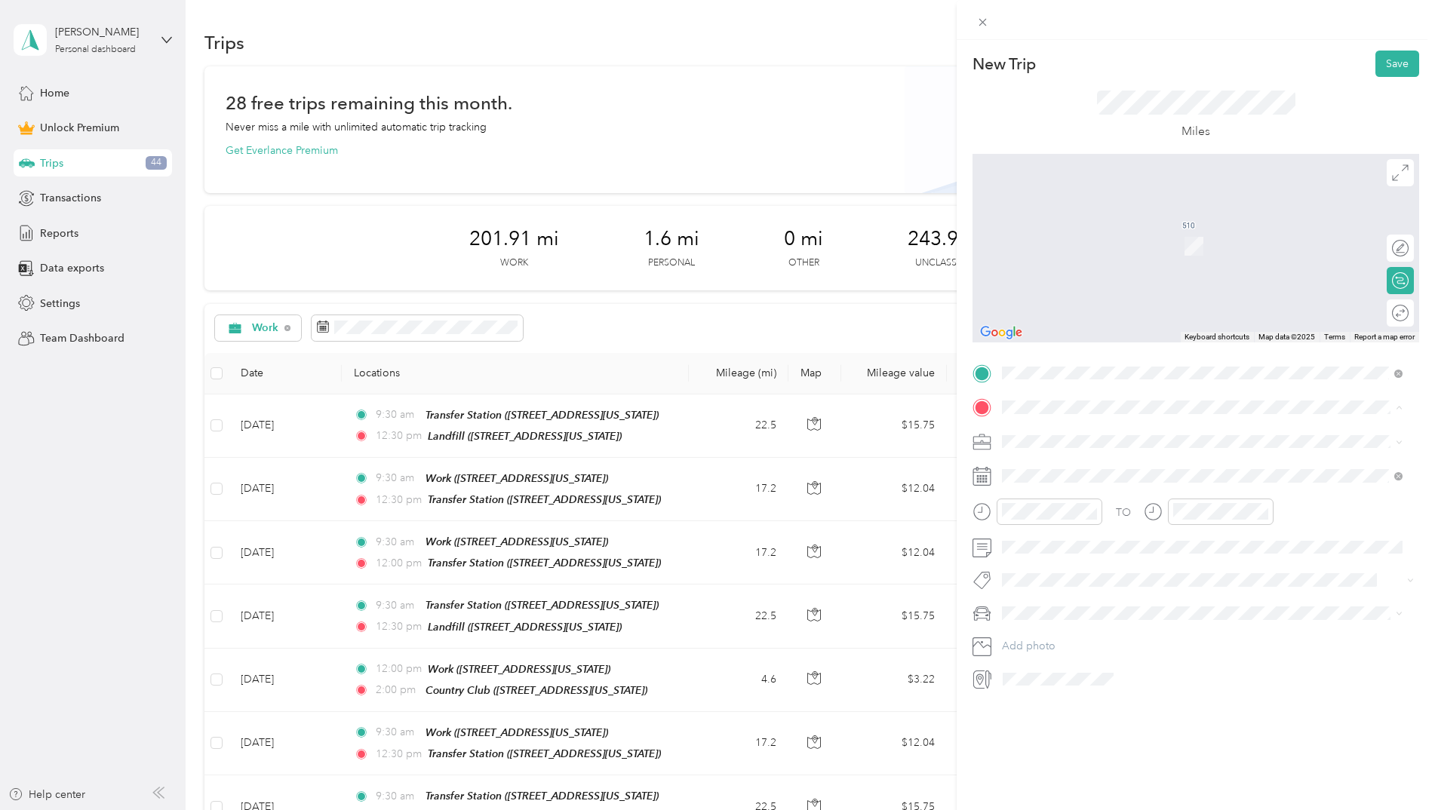
click at [1097, 497] on div "Medford City Hall 411 West 8th Street, Medford, Oregon, United States" at bounding box center [1105, 513] width 151 height 32
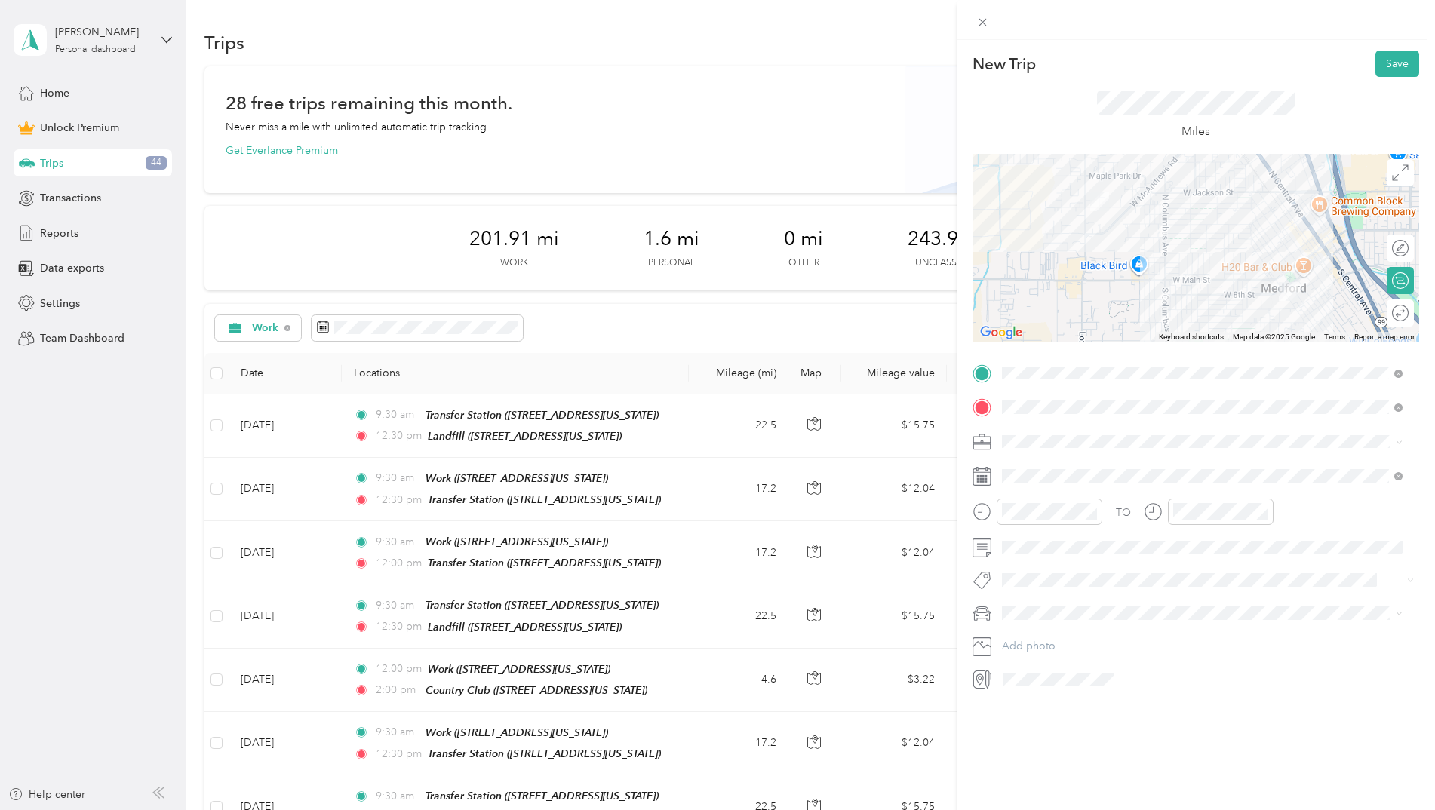
click at [1390, 318] on div "Round trip" at bounding box center [1399, 312] width 27 height 27
click at [1386, 311] on div at bounding box center [1393, 314] width 32 height 16
click at [1251, 47] on div "New Trip Save This trip cannot be edited because it is either under review, app…" at bounding box center [1195, 445] width 478 height 810
click at [1383, 68] on button "Save" at bounding box center [1397, 64] width 44 height 26
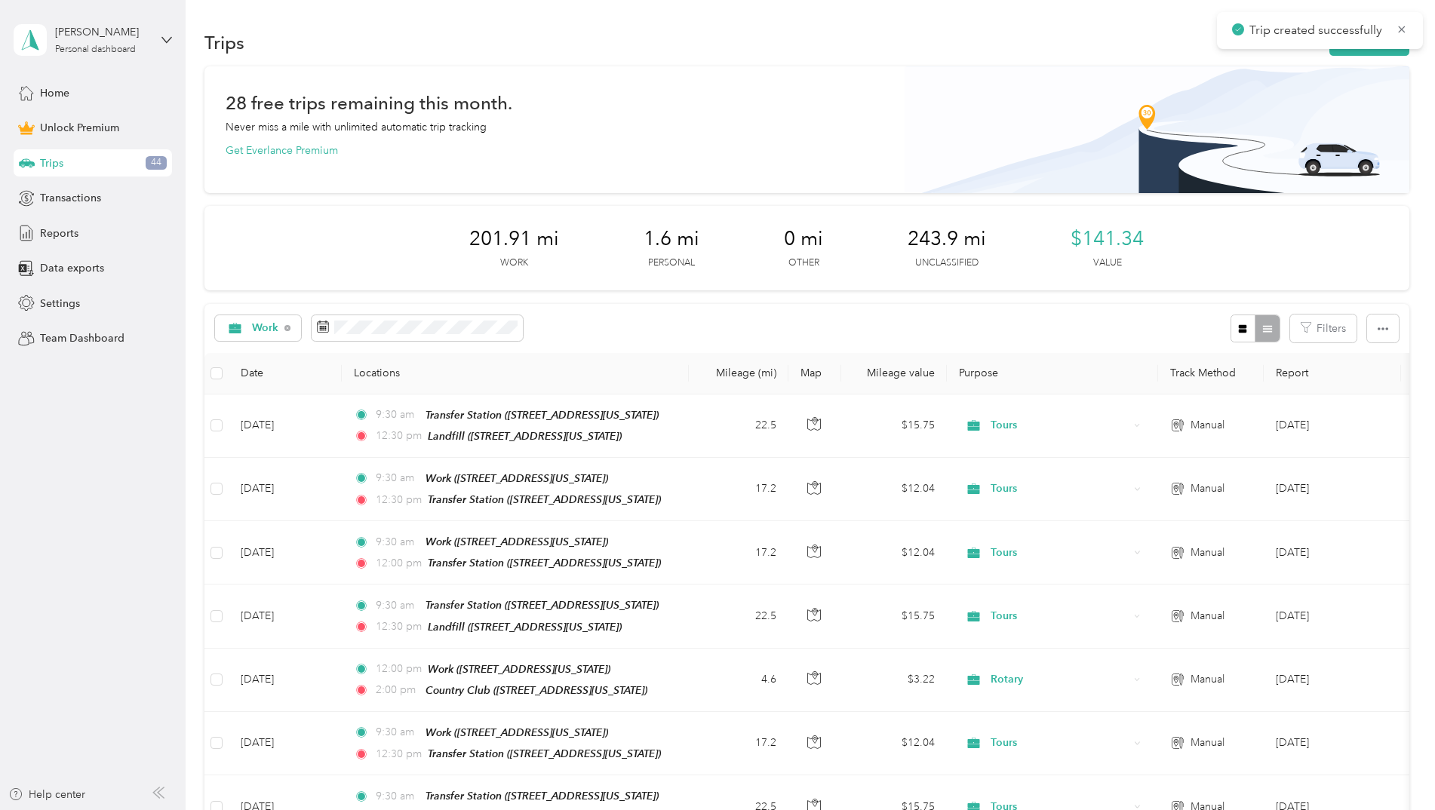
click at [1319, 247] on div "201.91 mi Work 1.6 mi Personal 0 mi Other 243.9 mi Unclassified $141.34 Value" at bounding box center [806, 248] width 1205 height 84
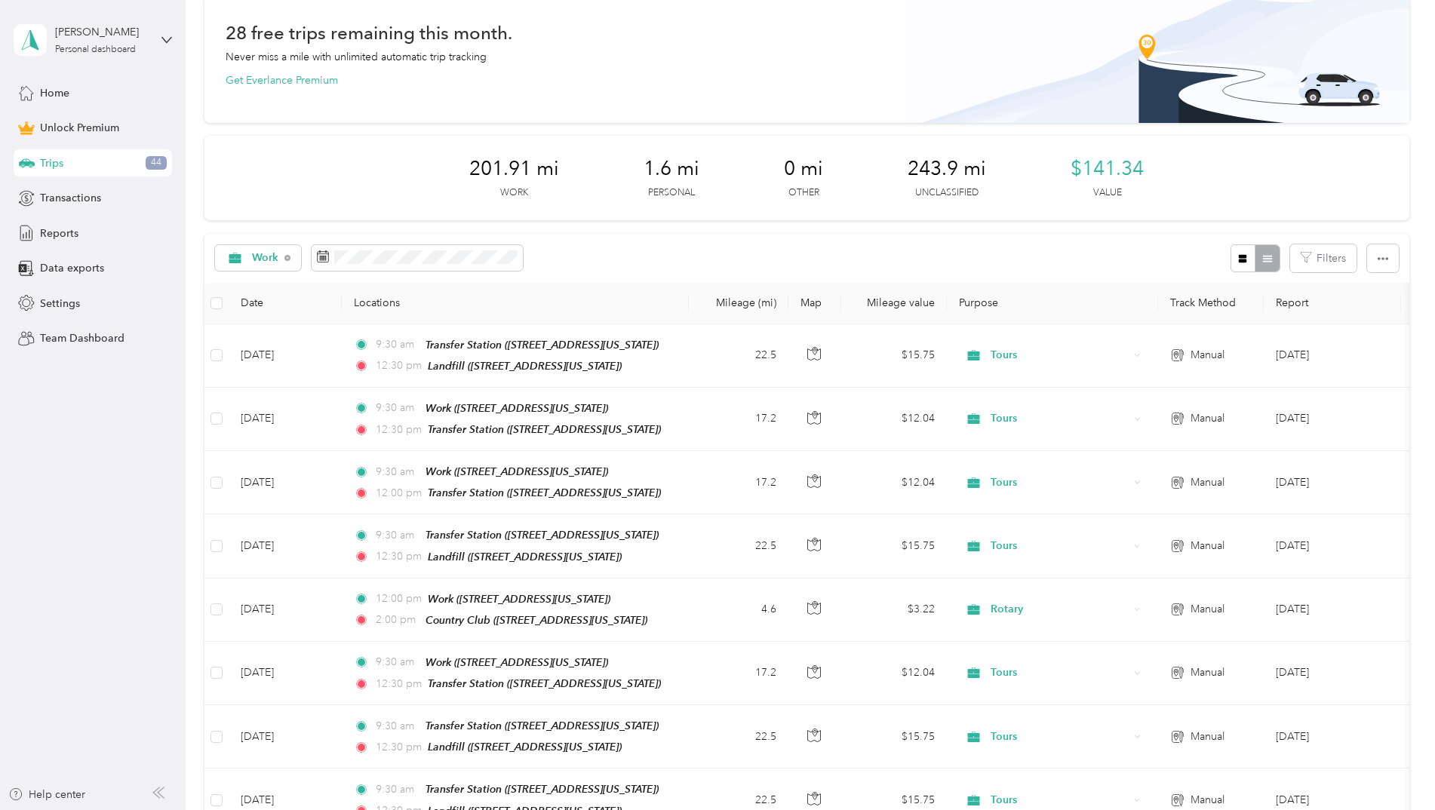
scroll to position [55, 0]
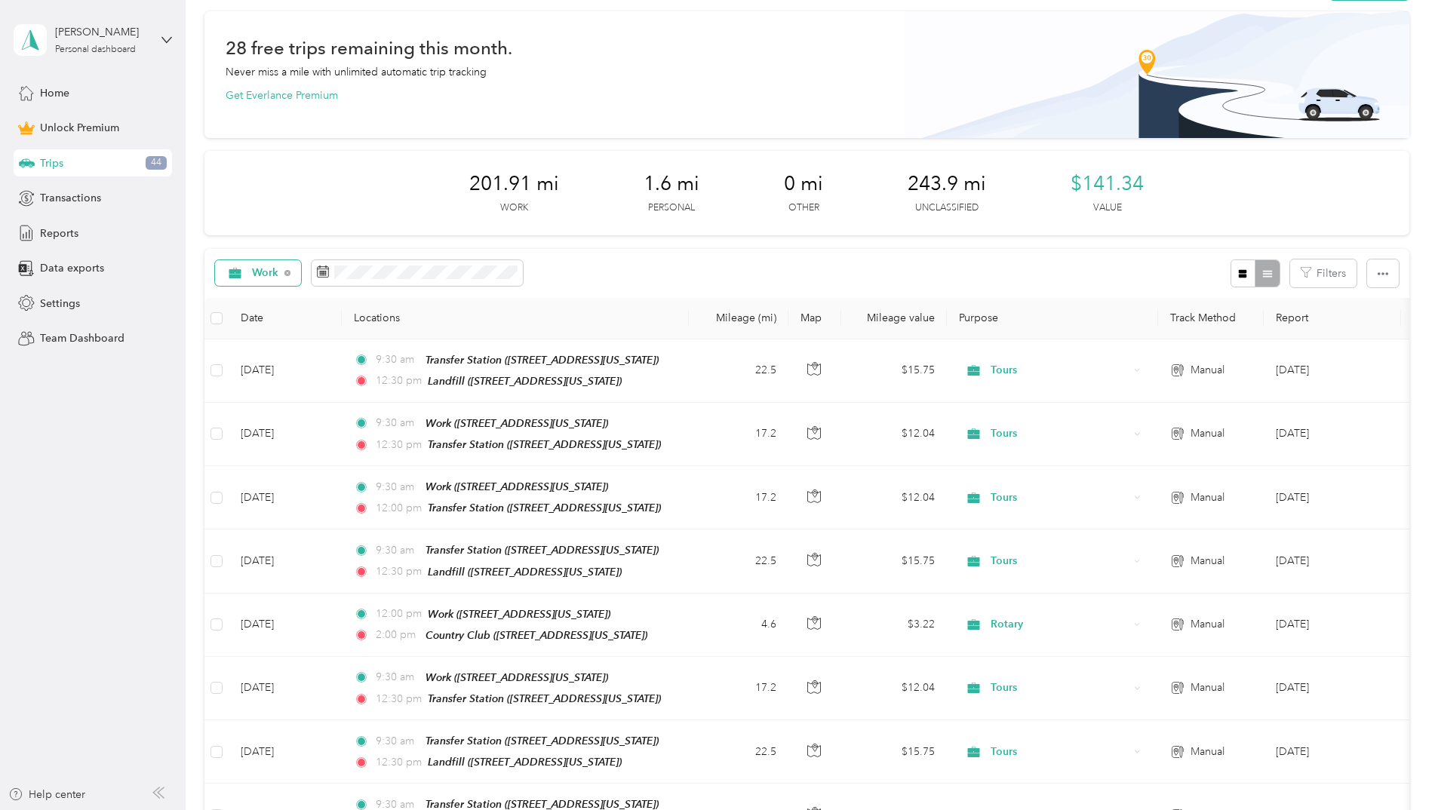
click at [278, 265] on div "Work" at bounding box center [258, 273] width 87 height 26
click at [450, 299] on th "Locations" at bounding box center [515, 318] width 347 height 41
click at [447, 279] on span at bounding box center [417, 273] width 211 height 26
click at [447, 263] on span at bounding box center [417, 273] width 211 height 26
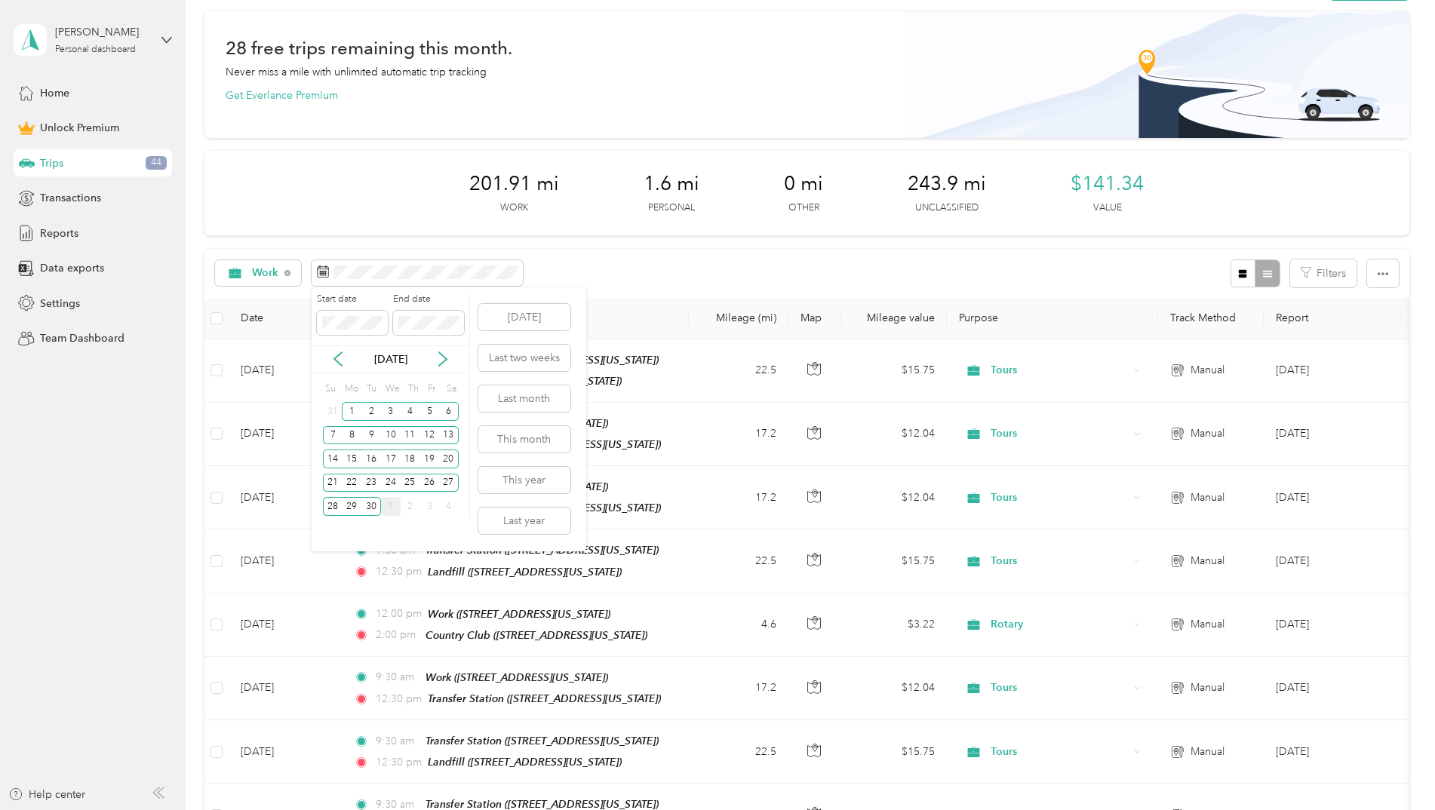
click at [439, 350] on div "[DATE]" at bounding box center [391, 359] width 158 height 28
click at [443, 357] on icon at bounding box center [443, 360] width 8 height 14
click at [388, 410] on div "1" at bounding box center [391, 411] width 20 height 19
click at [424, 504] on div "31" at bounding box center [429, 506] width 20 height 19
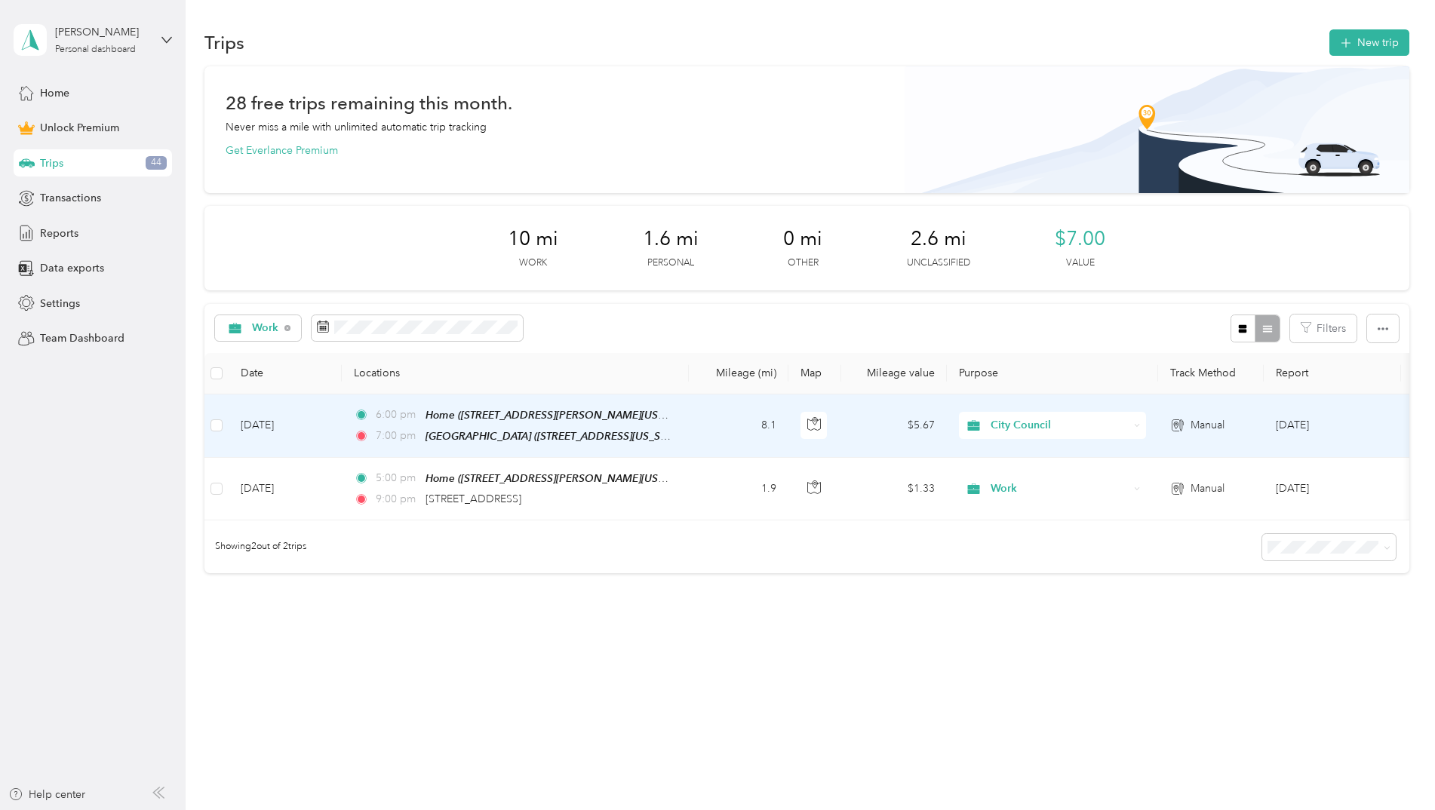
click at [322, 429] on td "[DATE]" at bounding box center [285, 426] width 113 height 63
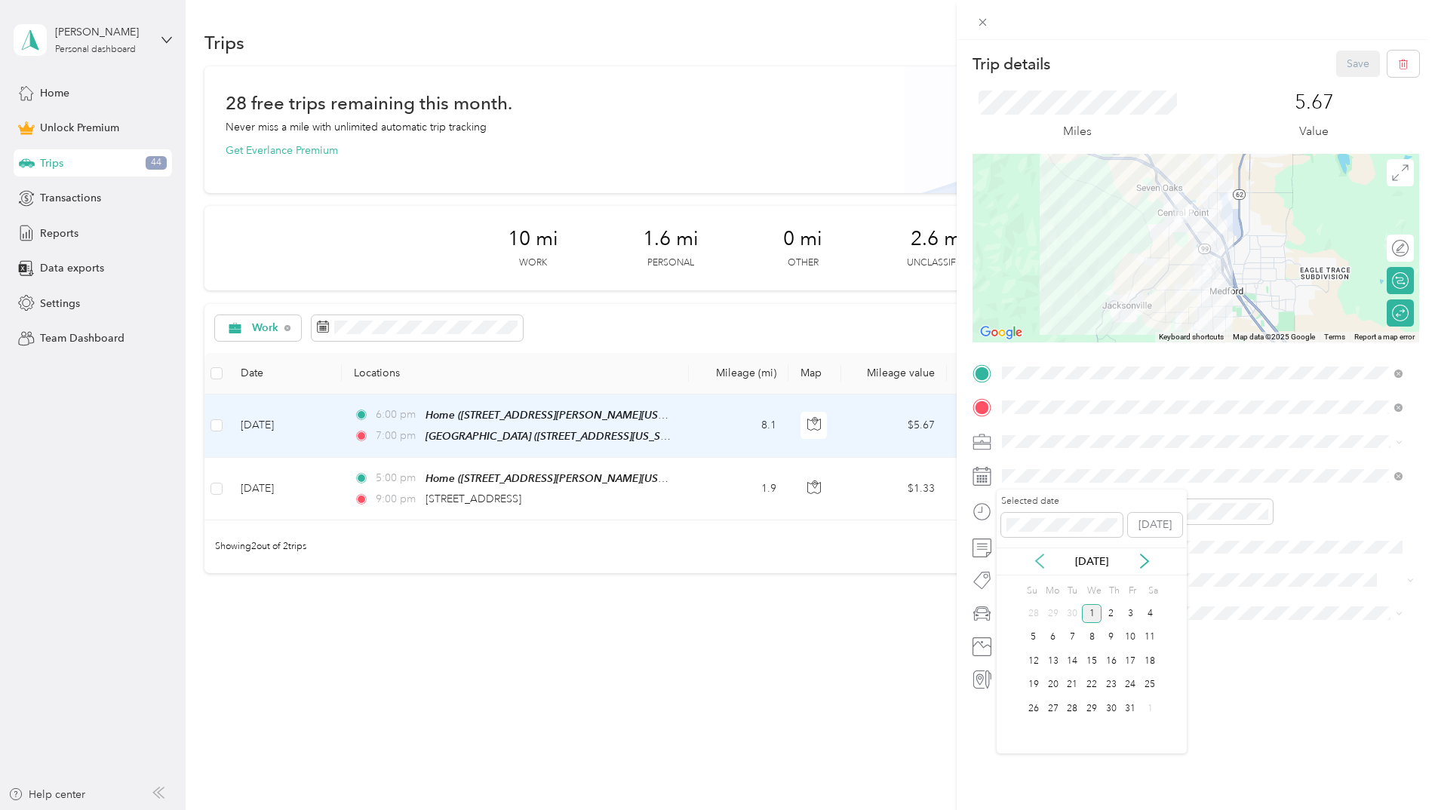
click at [1045, 564] on icon at bounding box center [1039, 561] width 15 height 15
click at [1107, 683] on div "25" at bounding box center [1111, 685] width 20 height 19
click at [1341, 60] on button "Save" at bounding box center [1358, 64] width 44 height 26
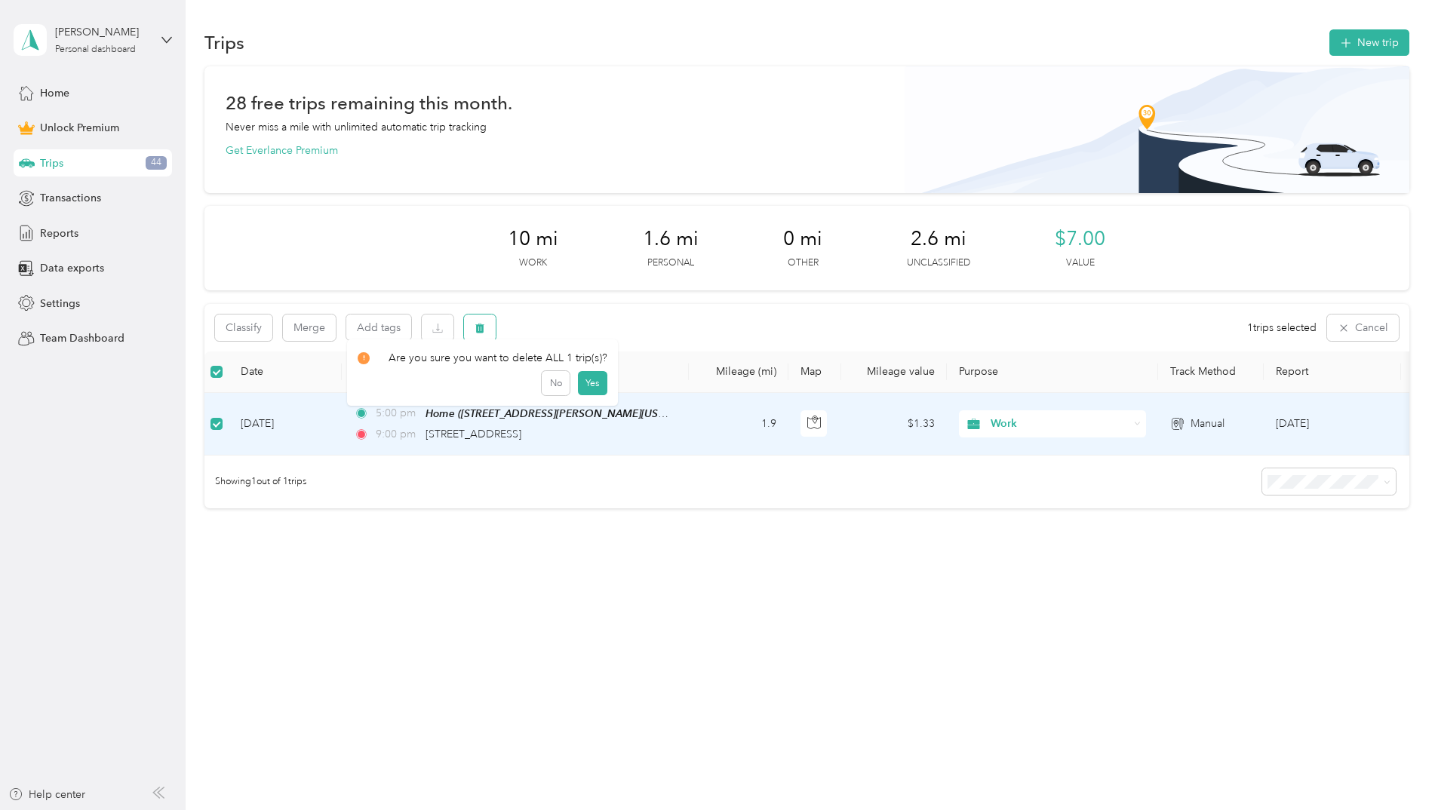
click at [486, 334] on button "button" at bounding box center [480, 328] width 32 height 26
click at [580, 392] on button "Yes" at bounding box center [591, 391] width 29 height 24
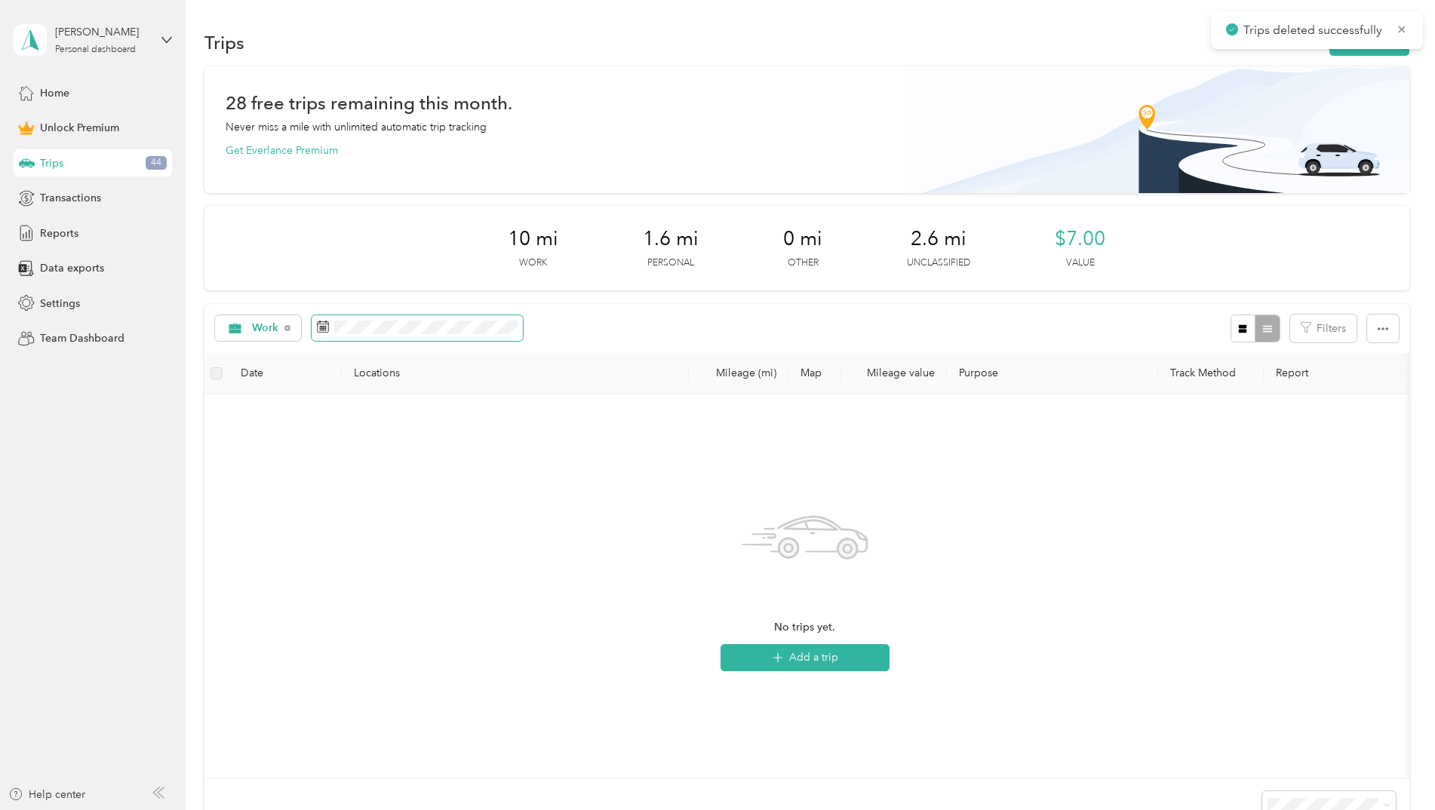
click at [424, 338] on span at bounding box center [417, 328] width 211 height 26
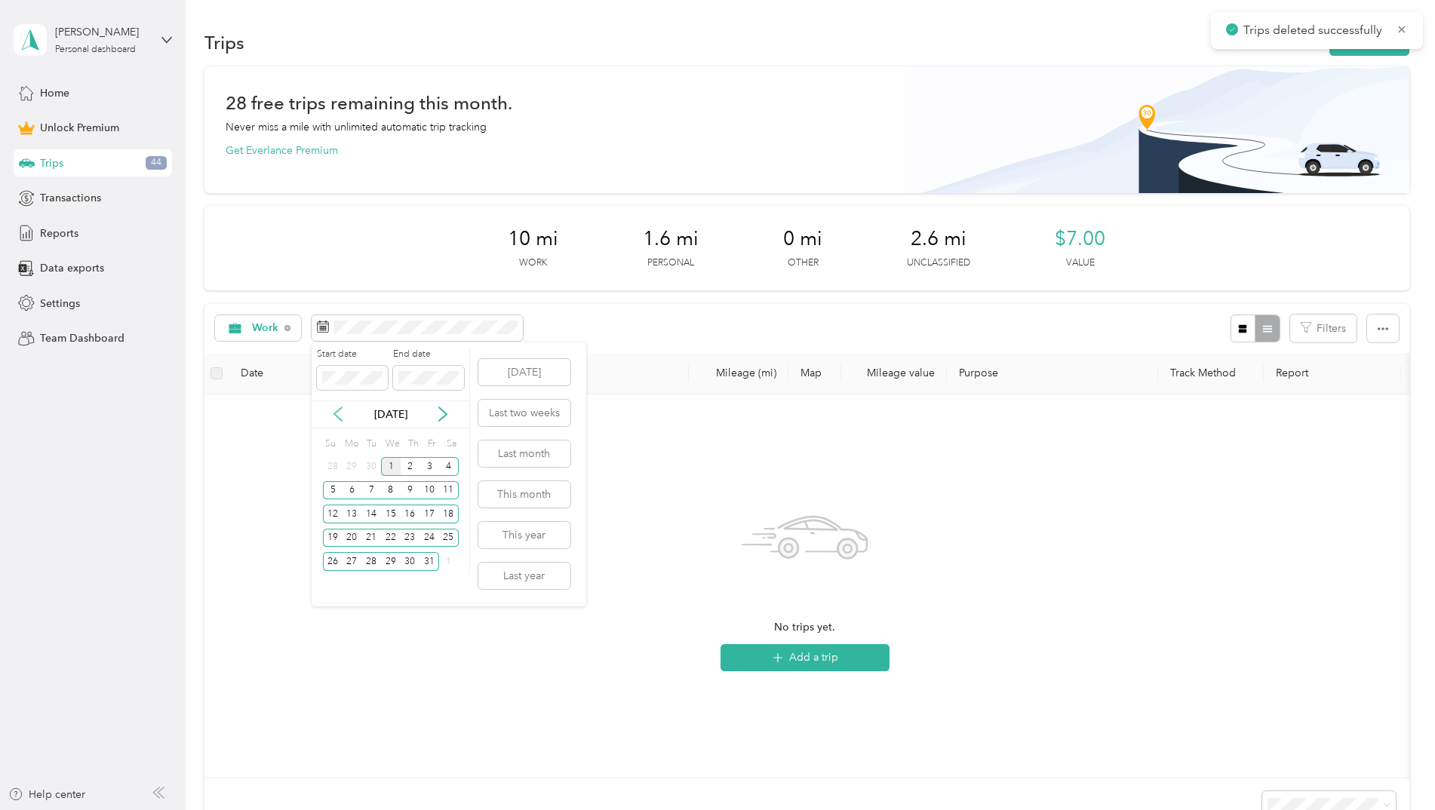
click at [336, 414] on icon at bounding box center [337, 414] width 15 height 15
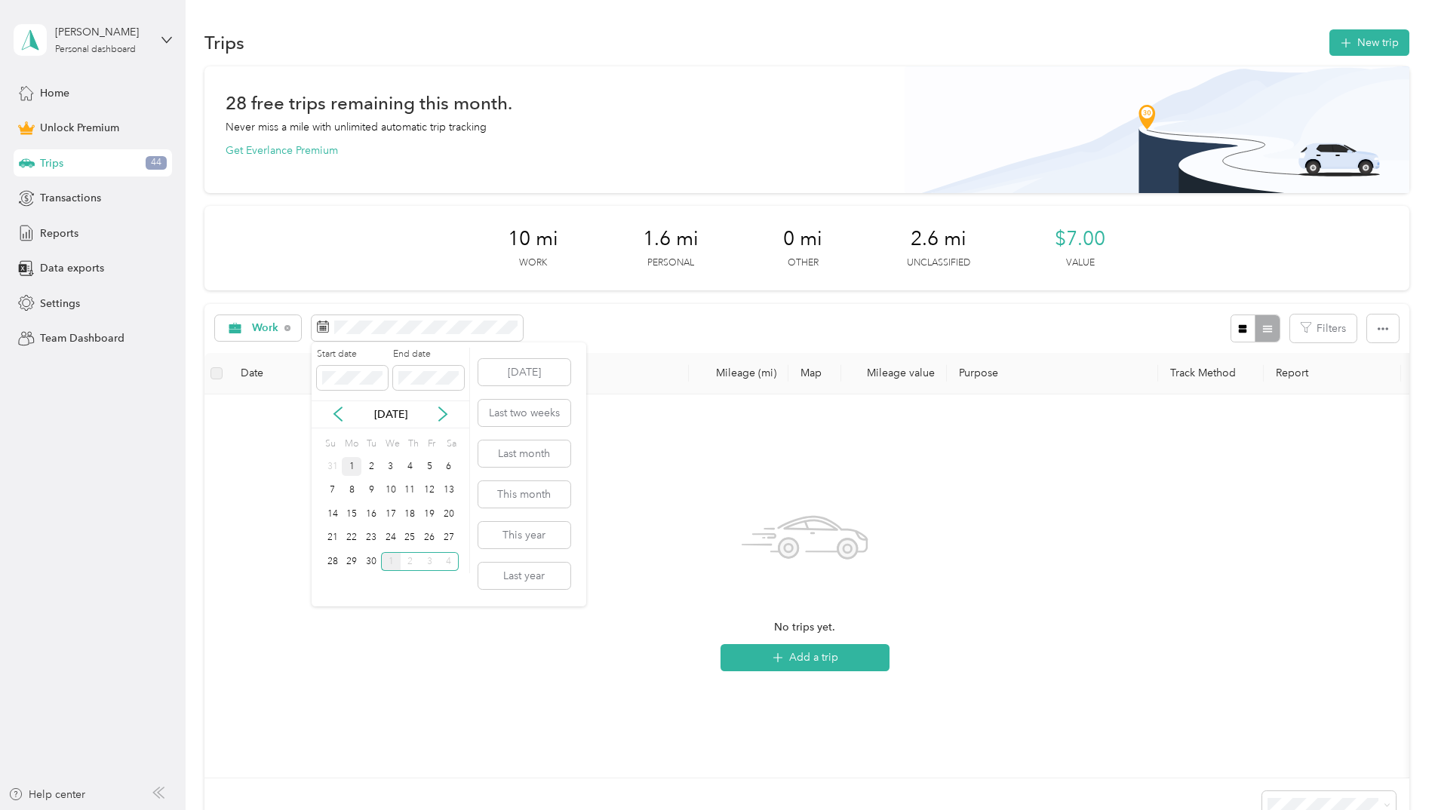
click at [354, 467] on div "1" at bounding box center [352, 466] width 20 height 19
click at [367, 557] on div "30" at bounding box center [371, 561] width 20 height 19
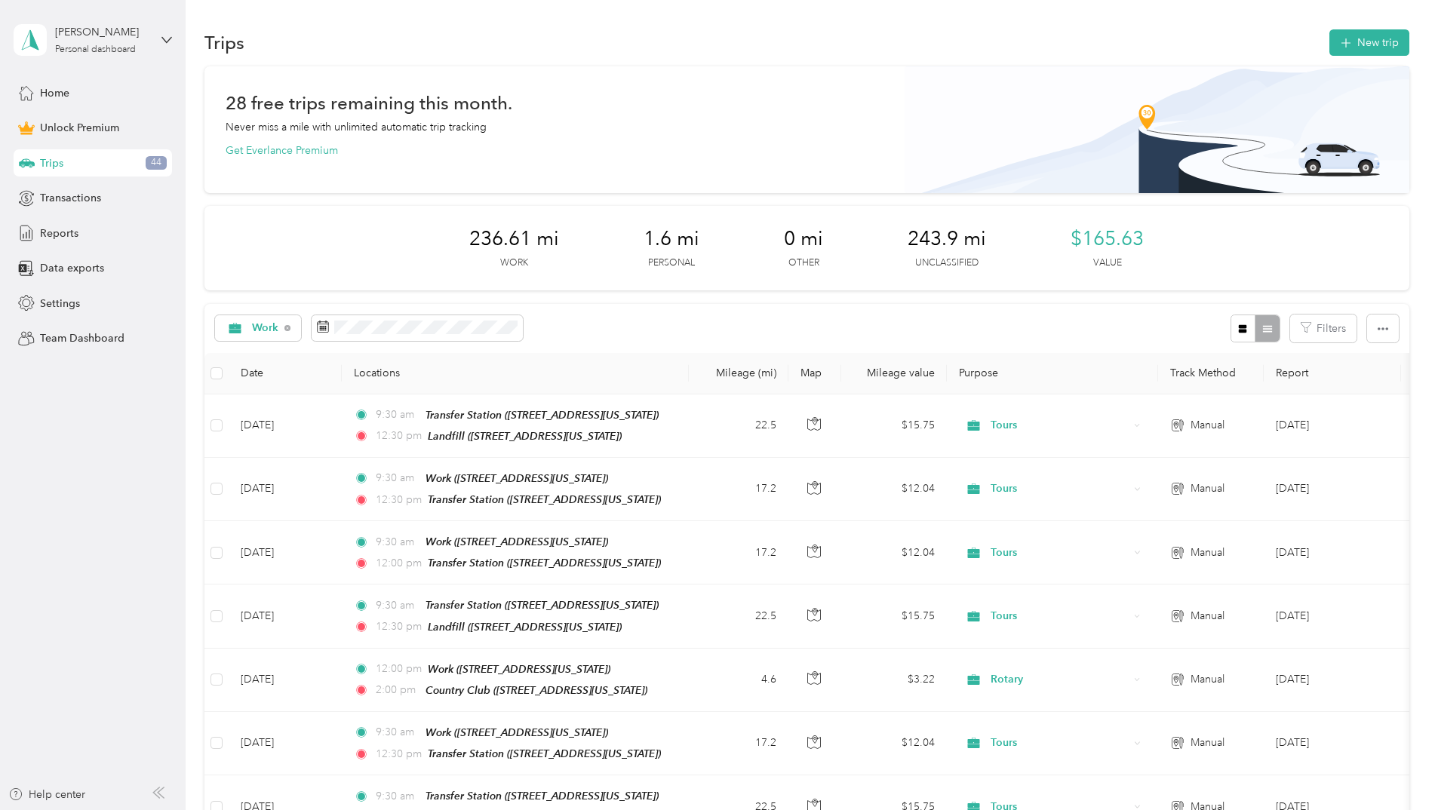
click at [731, 322] on div "Work Filters" at bounding box center [806, 328] width 1205 height 49
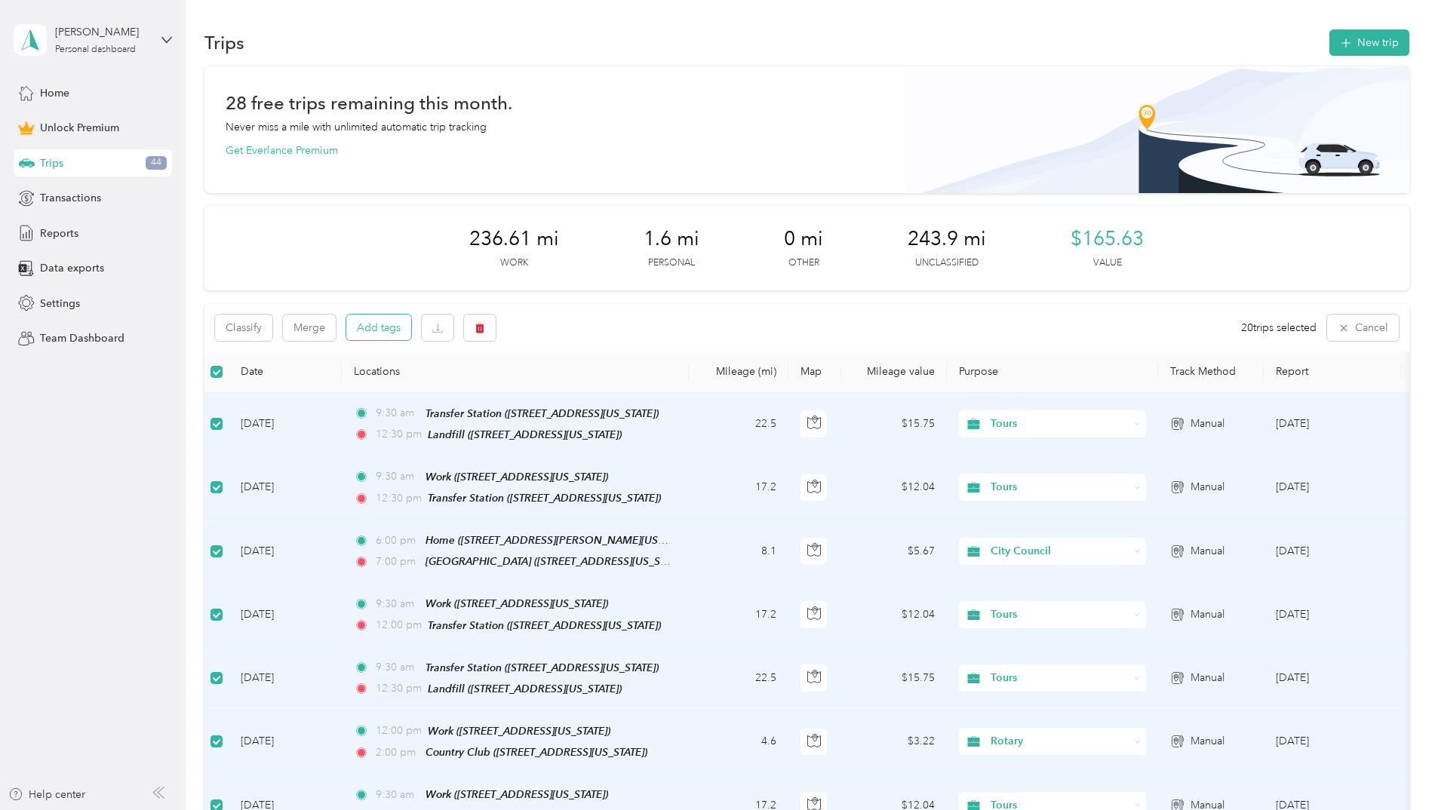
click at [380, 332] on button "Add tags" at bounding box center [378, 328] width 65 height 26
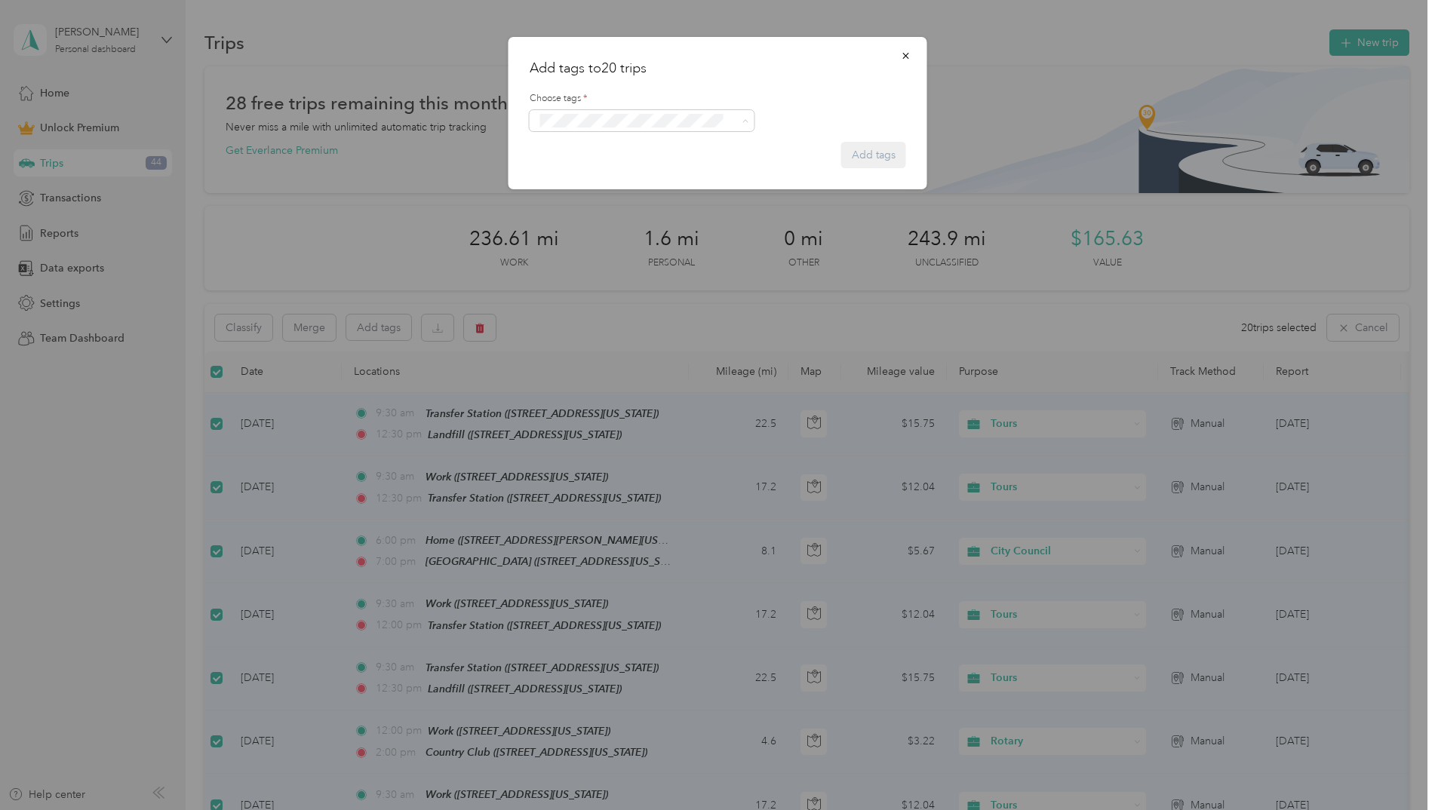
click at [852, 98] on label "Choose tags *" at bounding box center [718, 99] width 376 height 14
click at [474, 809] on div "Add tags to 20 trips Choose tags * Add tags Add tag w Search results" at bounding box center [713, 810] width 1427 height 0
click at [907, 52] on icon "button" at bounding box center [906, 56] width 11 height 11
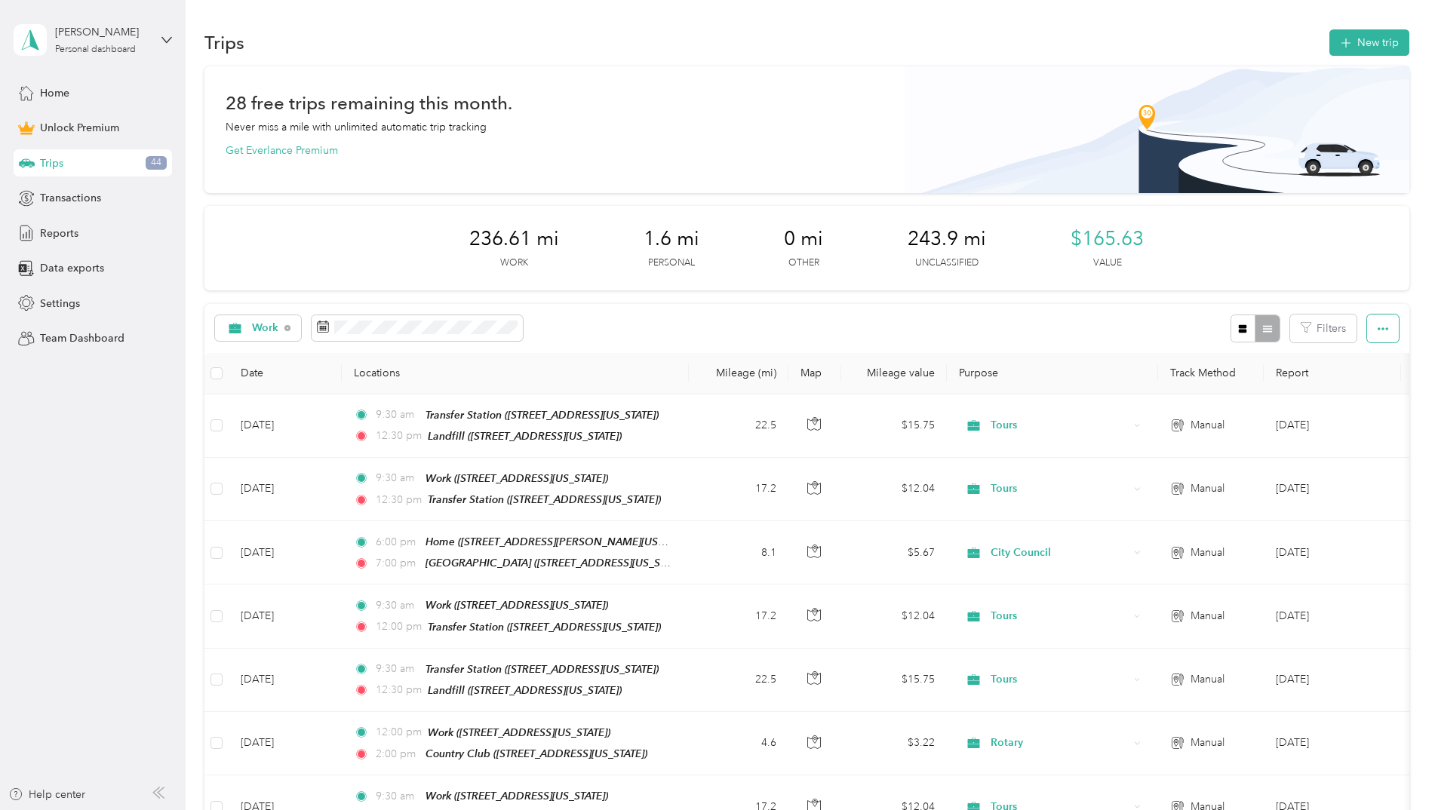
click at [1387, 332] on button "button" at bounding box center [1383, 329] width 32 height 28
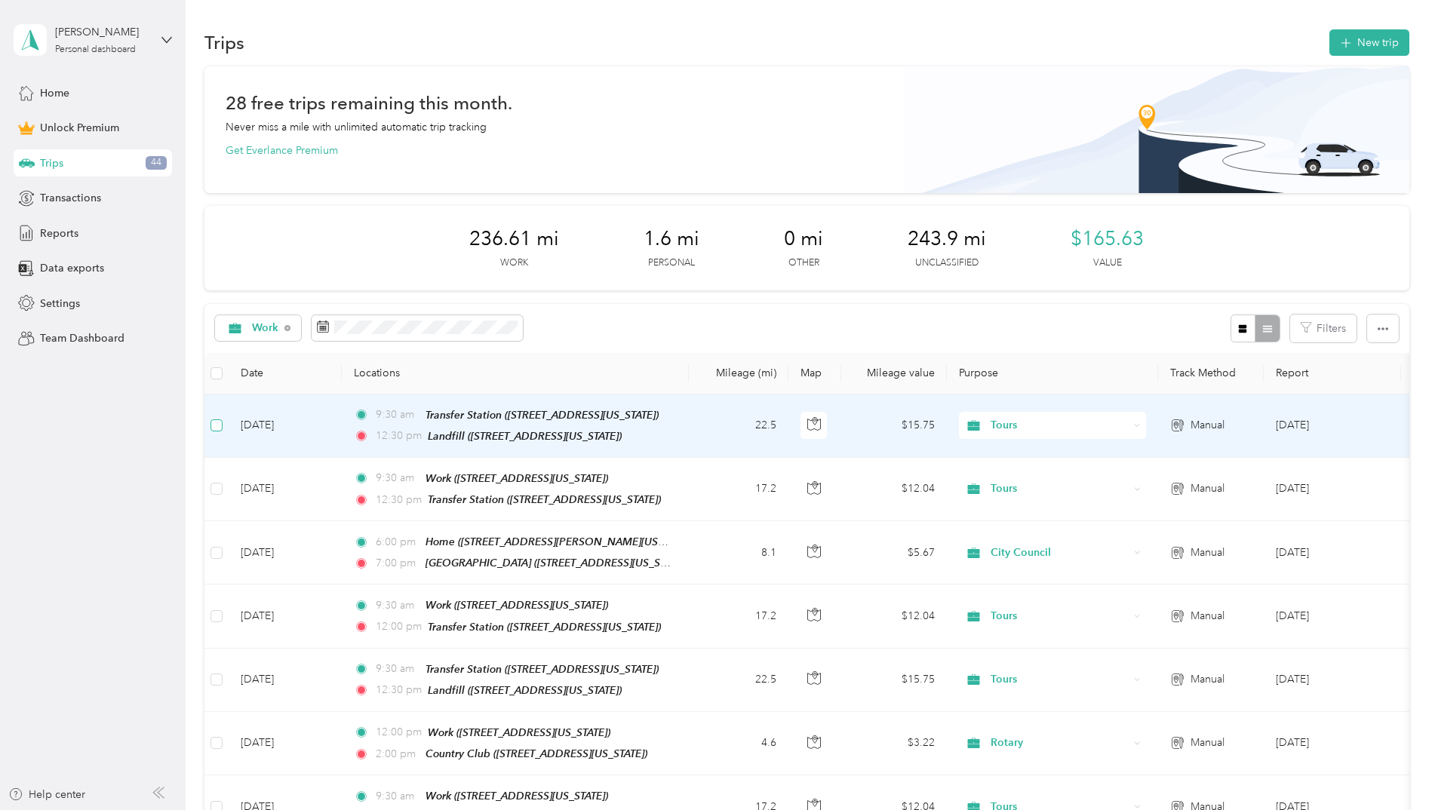
click at [217, 431] on label at bounding box center [216, 425] width 12 height 17
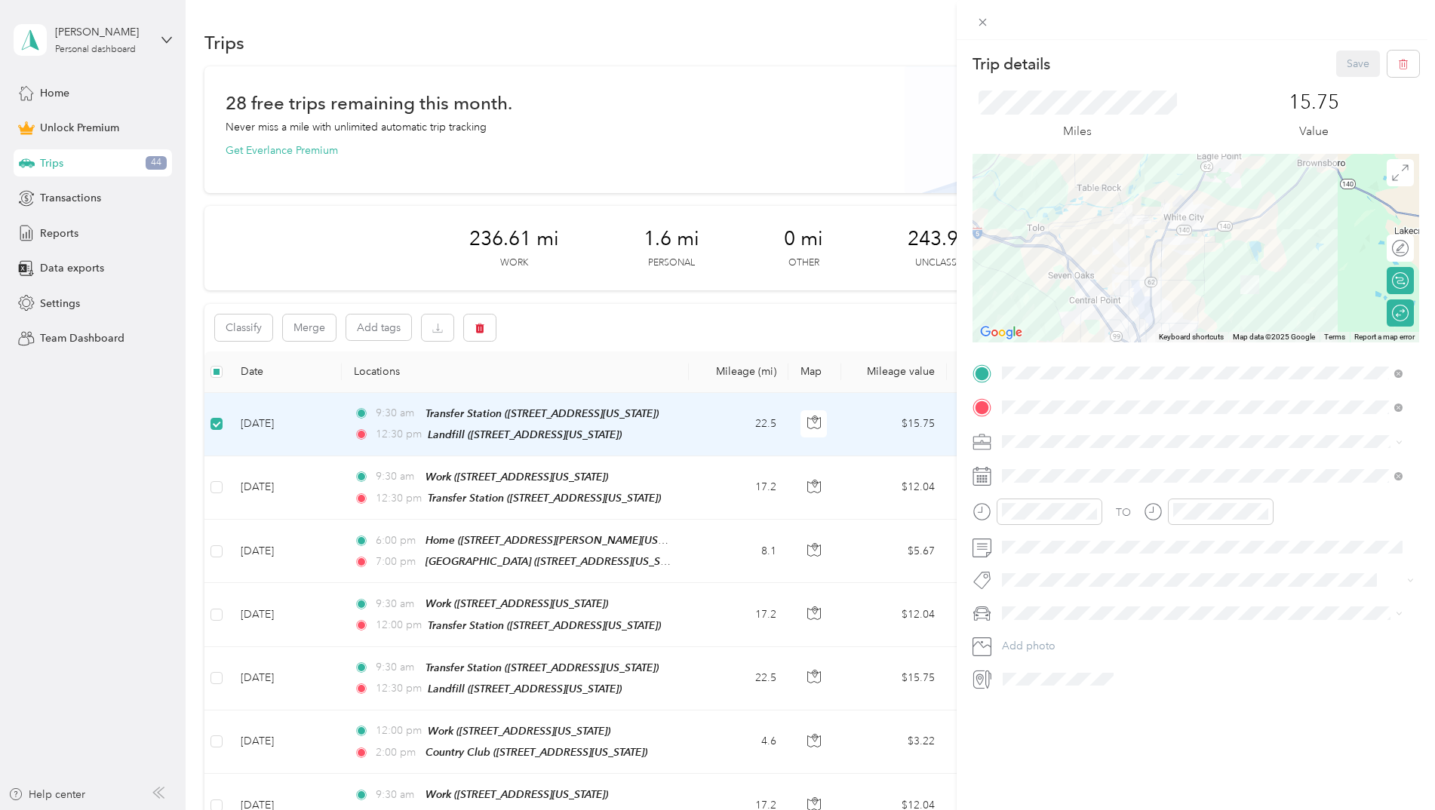
click at [649, 312] on div "Trip details Save This trip cannot be edited because it is either under review,…" at bounding box center [717, 405] width 1435 height 810
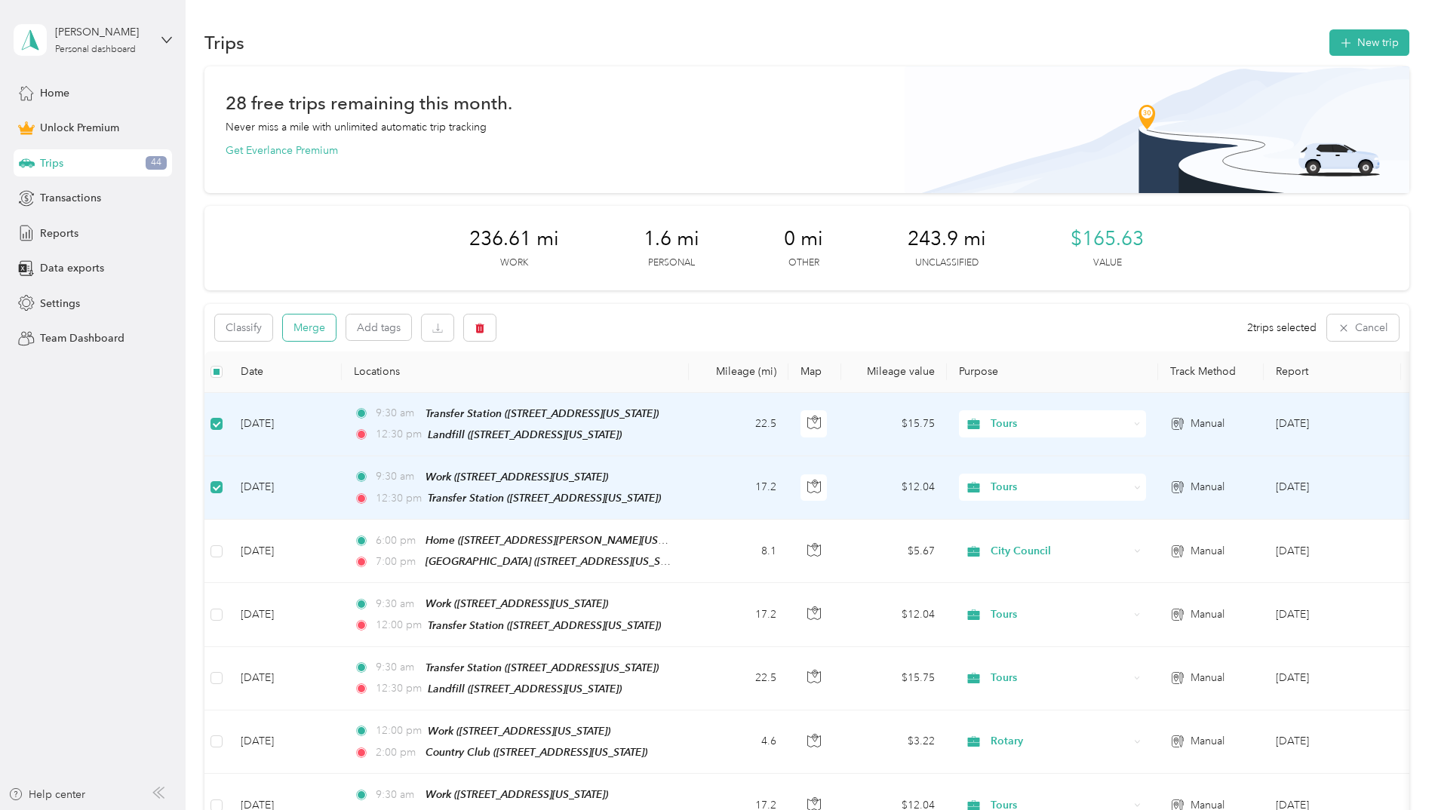
click at [310, 333] on button "Merge" at bounding box center [309, 328] width 53 height 26
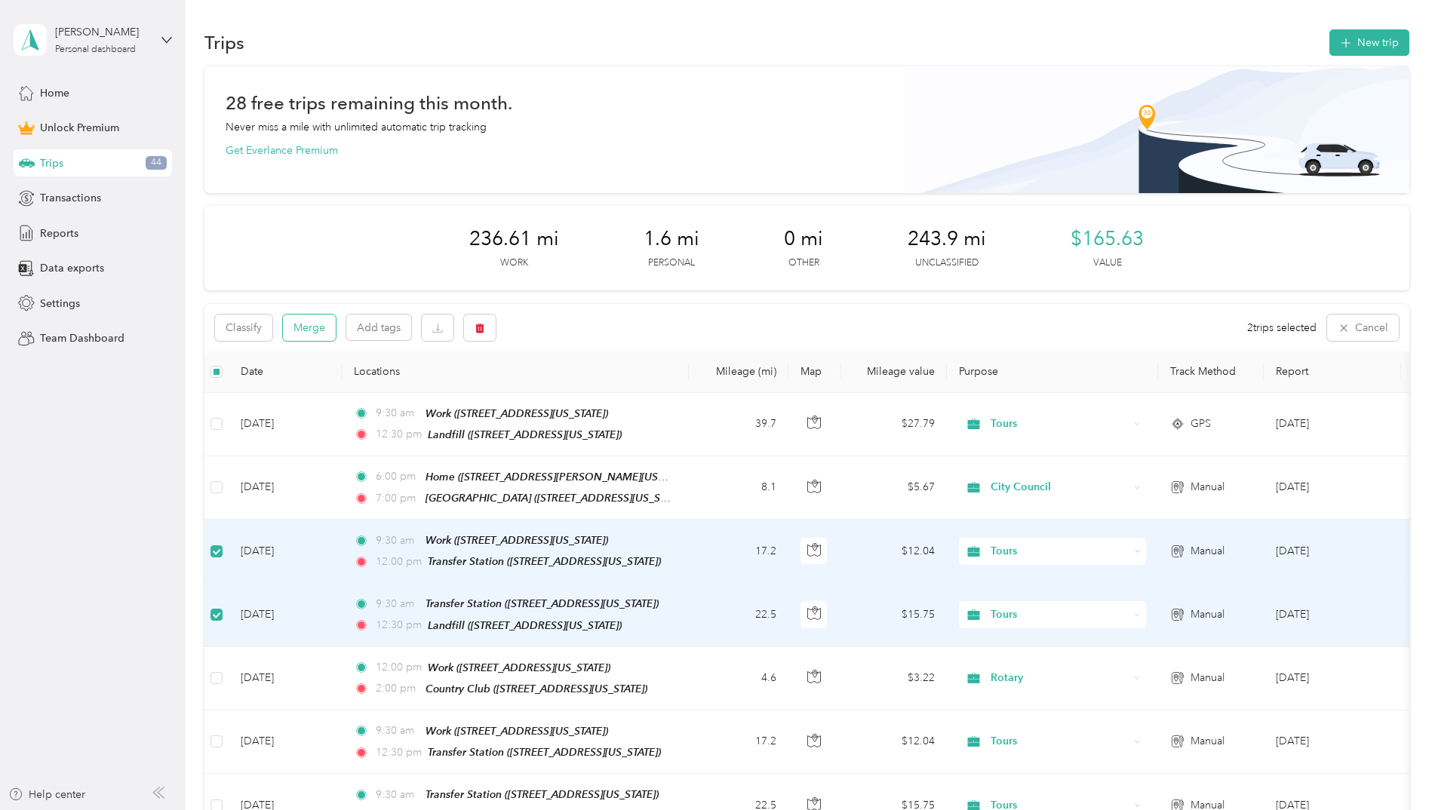
click at [301, 332] on button "Merge" at bounding box center [309, 328] width 53 height 26
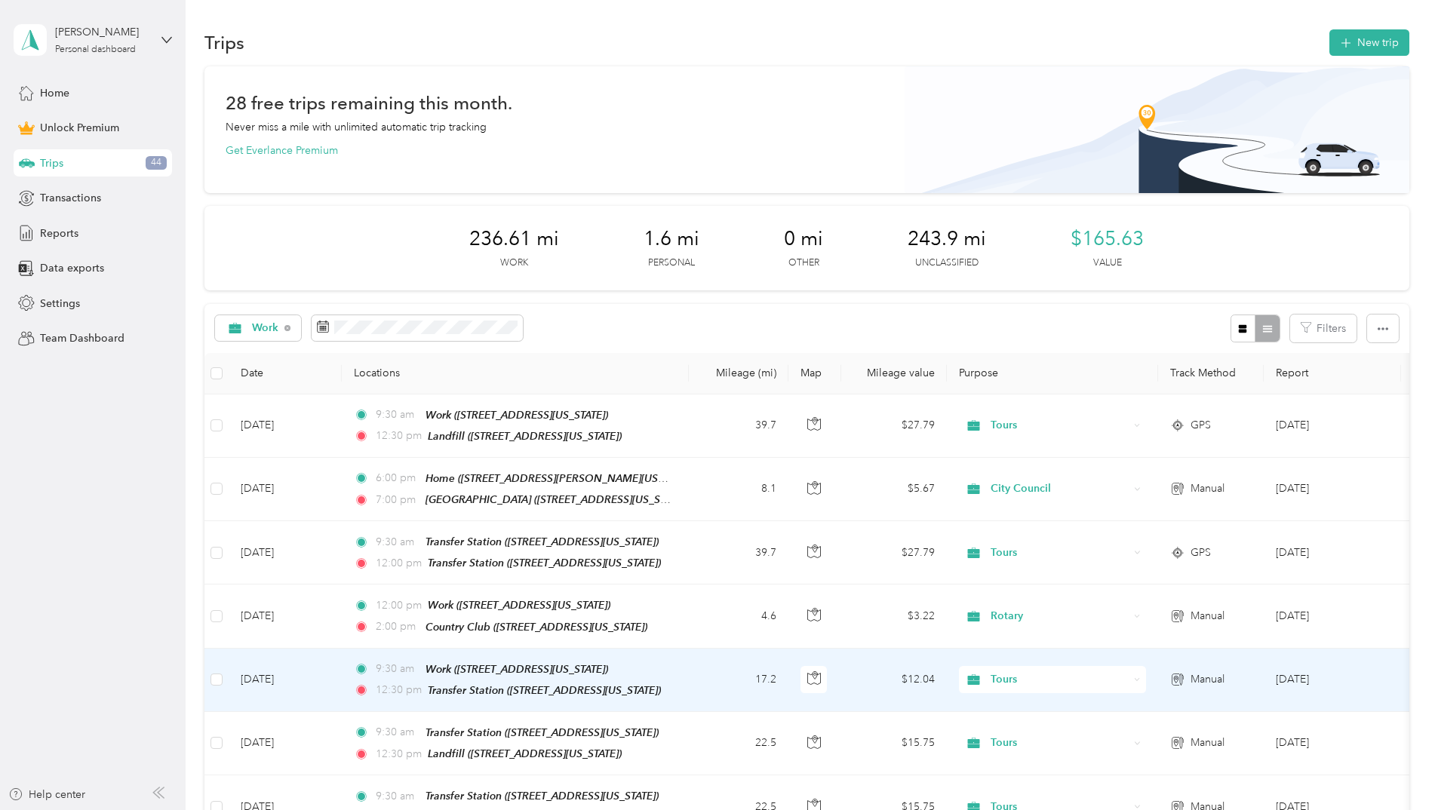
click at [208, 675] on td at bounding box center [216, 680] width 24 height 63
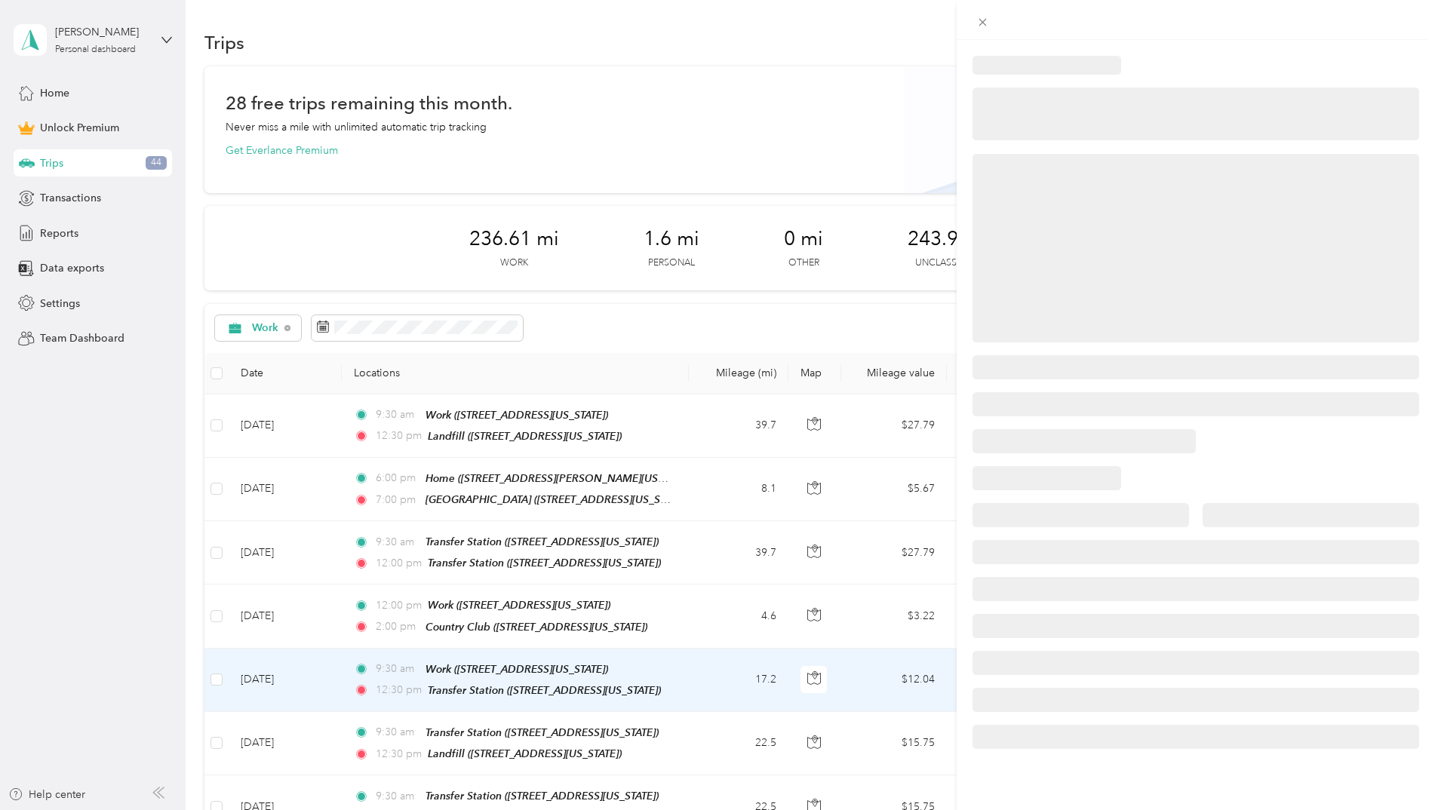
click at [208, 675] on div at bounding box center [717, 405] width 1435 height 810
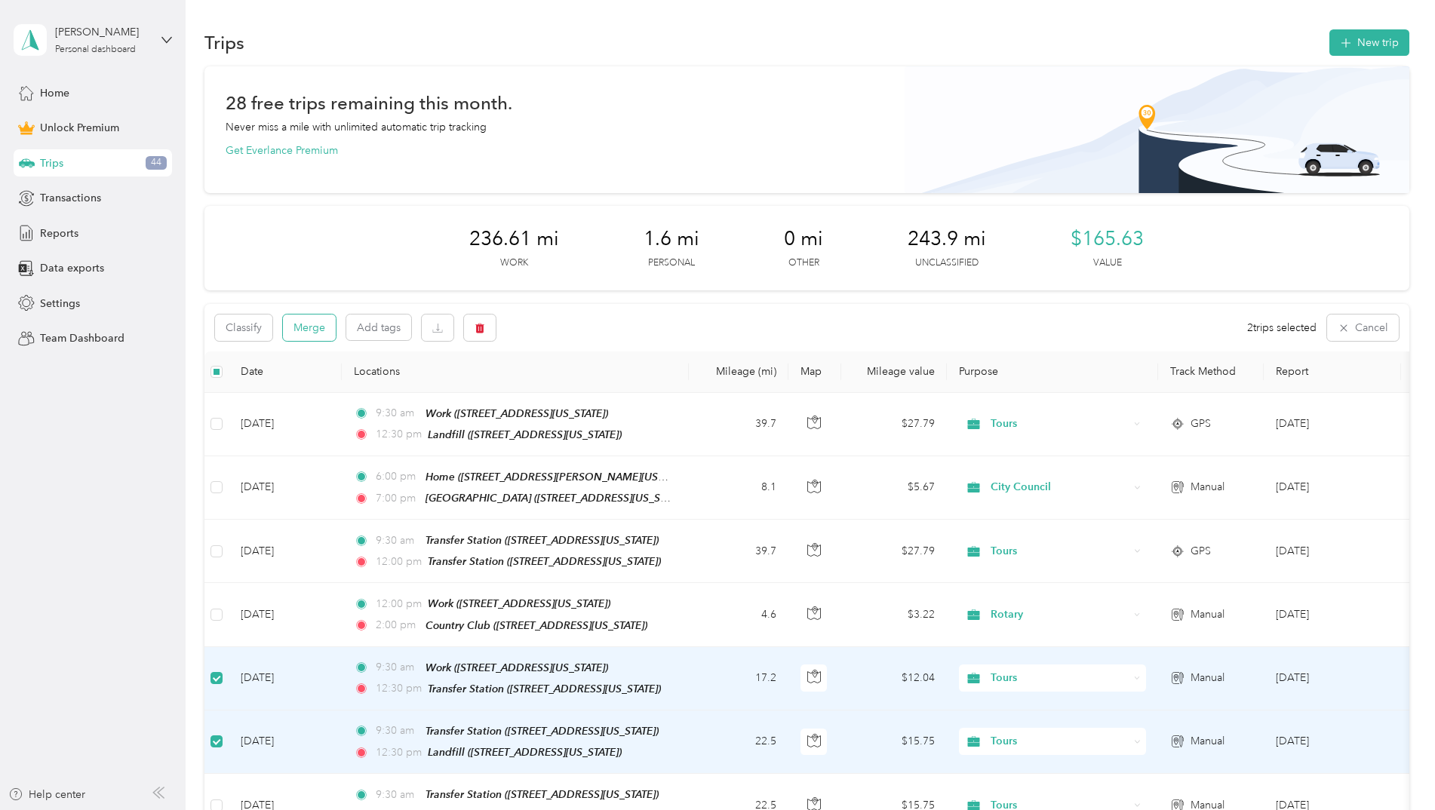
click at [326, 330] on button "Merge" at bounding box center [309, 328] width 53 height 26
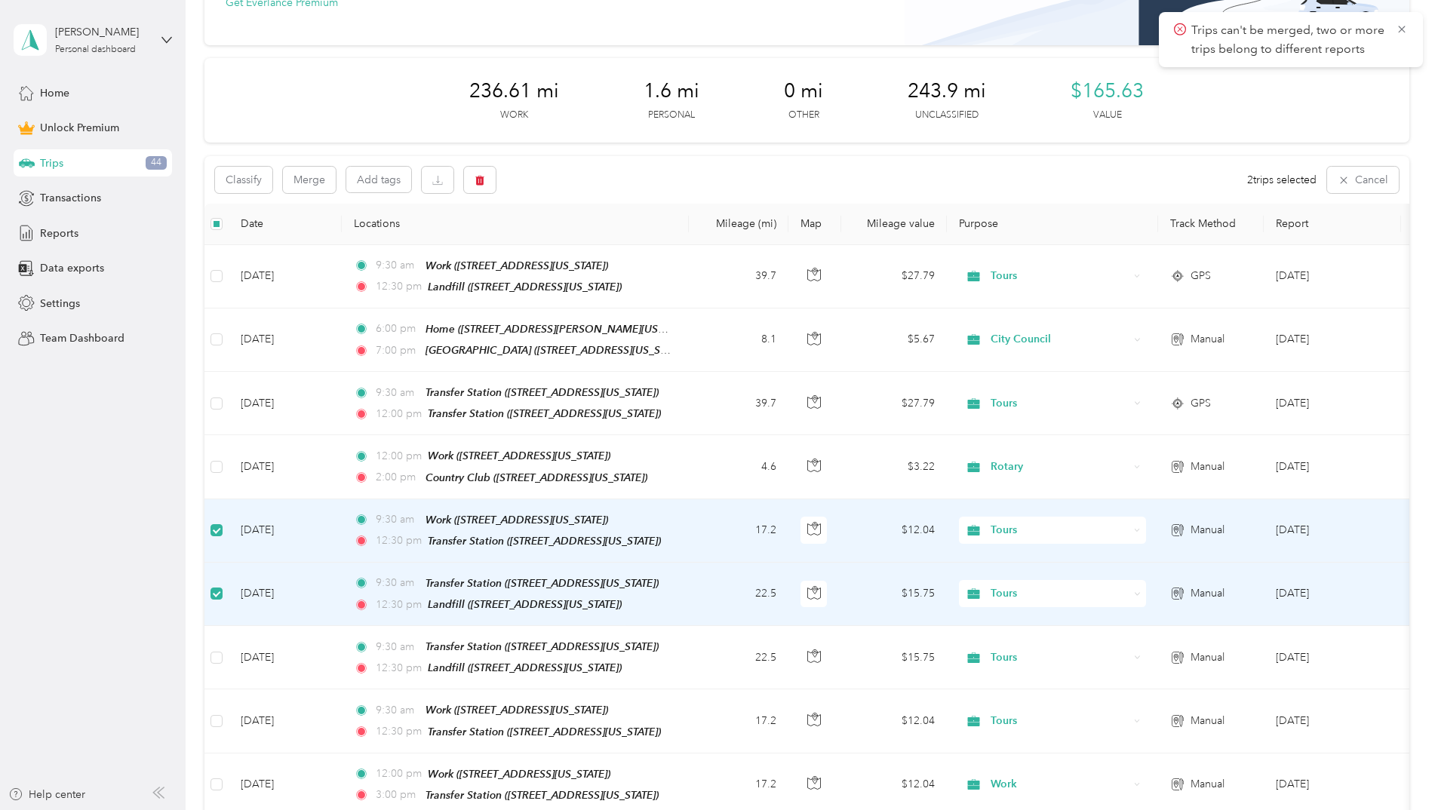
scroll to position [151, 0]
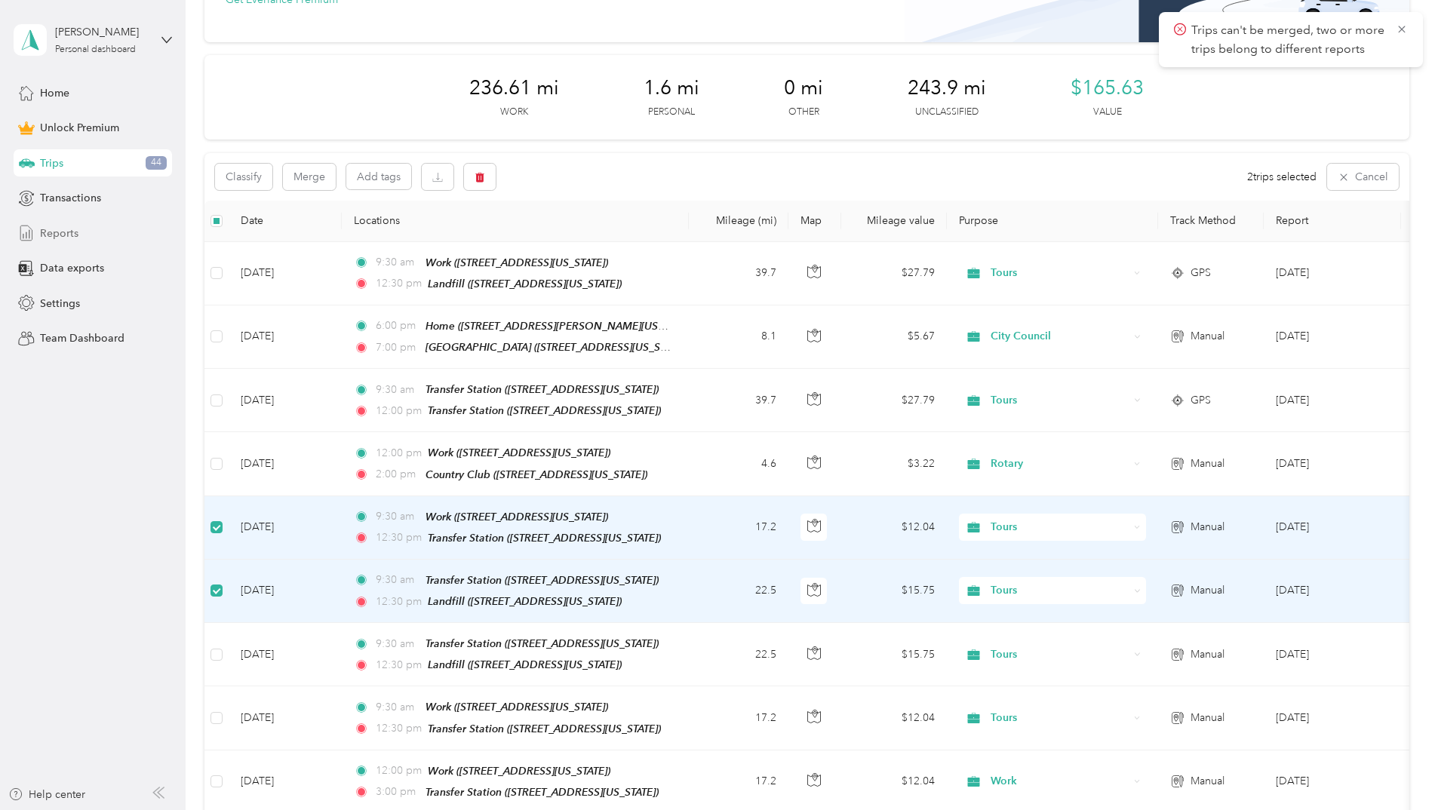
click at [96, 229] on div "Reports" at bounding box center [93, 233] width 158 height 27
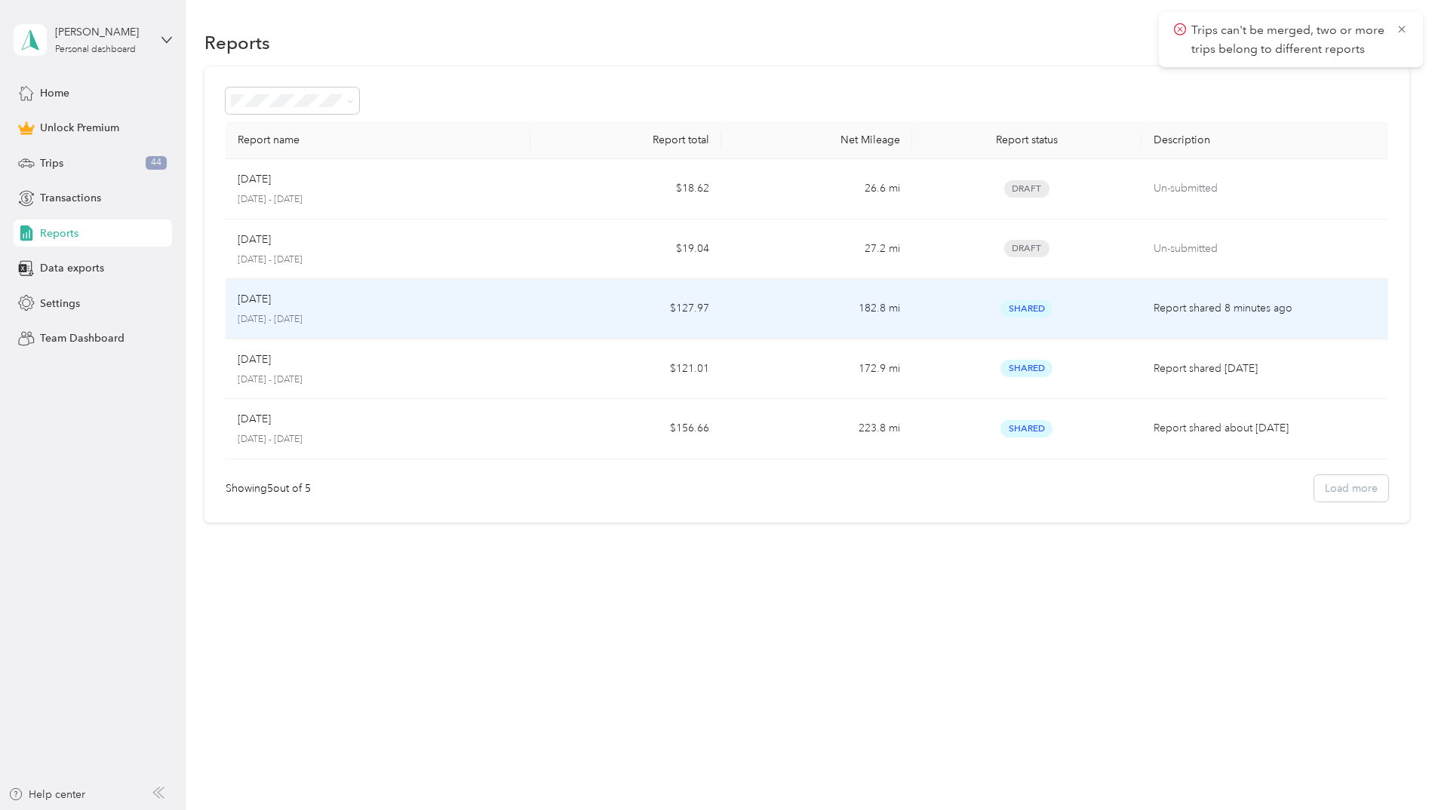
click at [1354, 322] on td "Report shared 8 minutes ago" at bounding box center [1268, 309] width 254 height 60
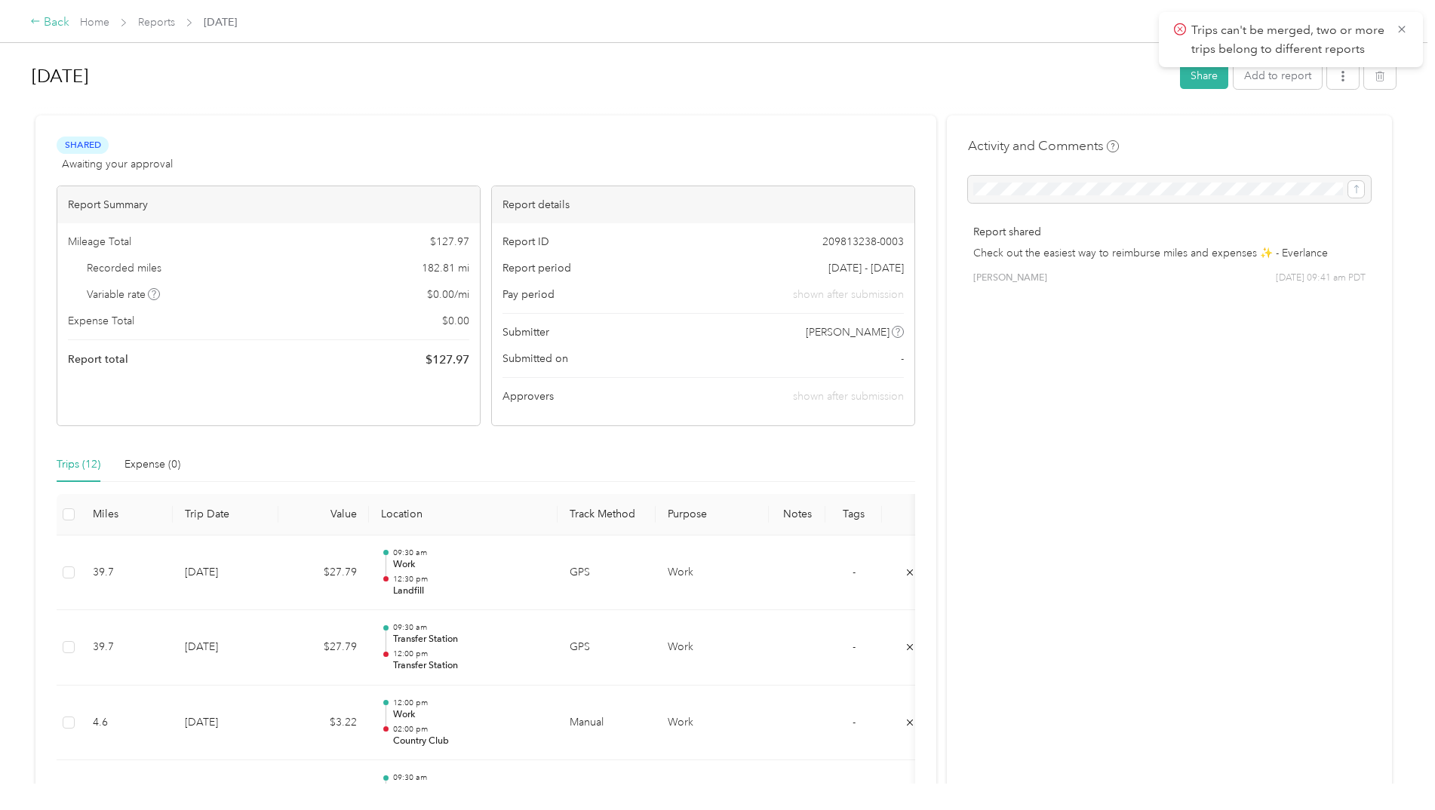
click at [30, 20] on icon at bounding box center [35, 21] width 11 height 11
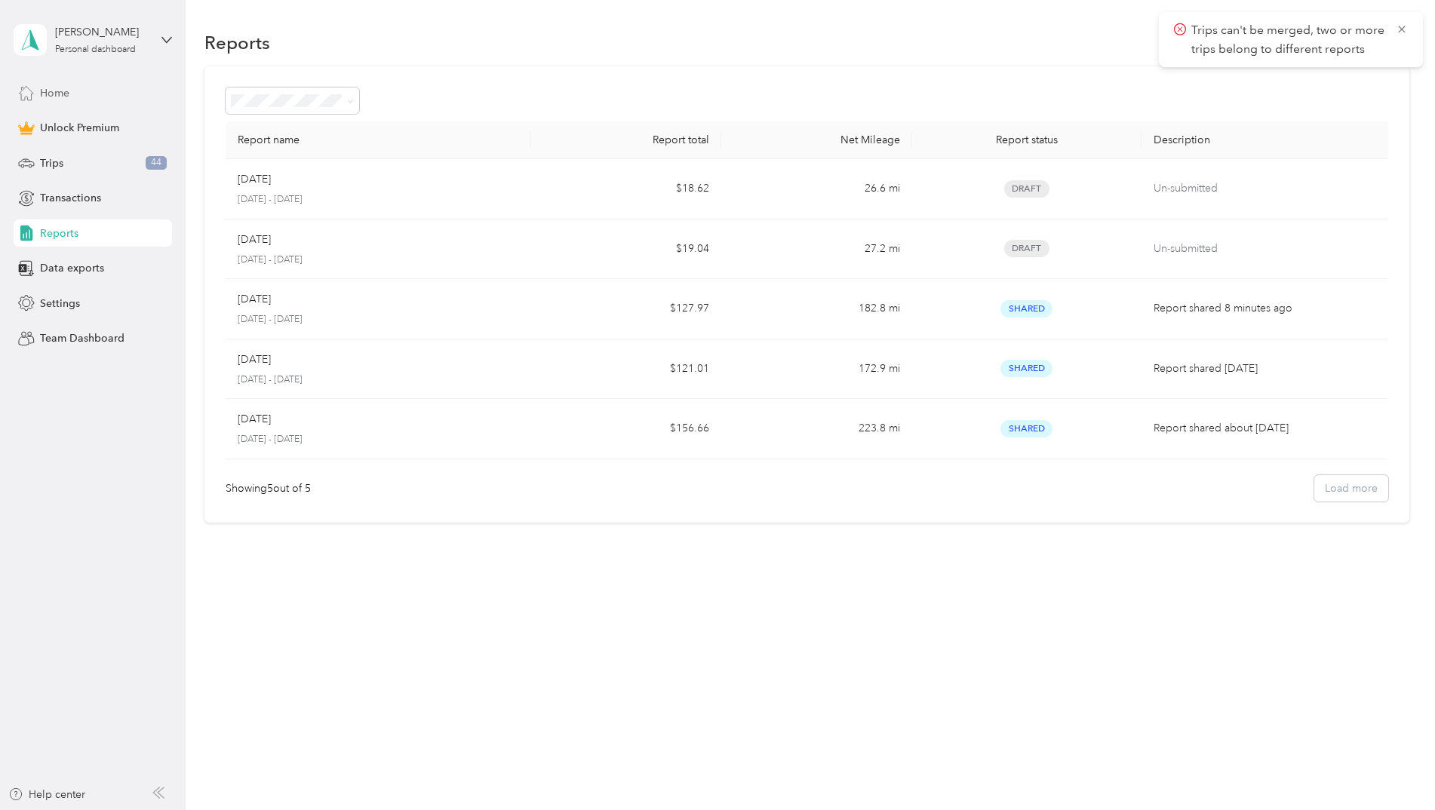
click at [64, 97] on span "Home" at bounding box center [54, 93] width 29 height 16
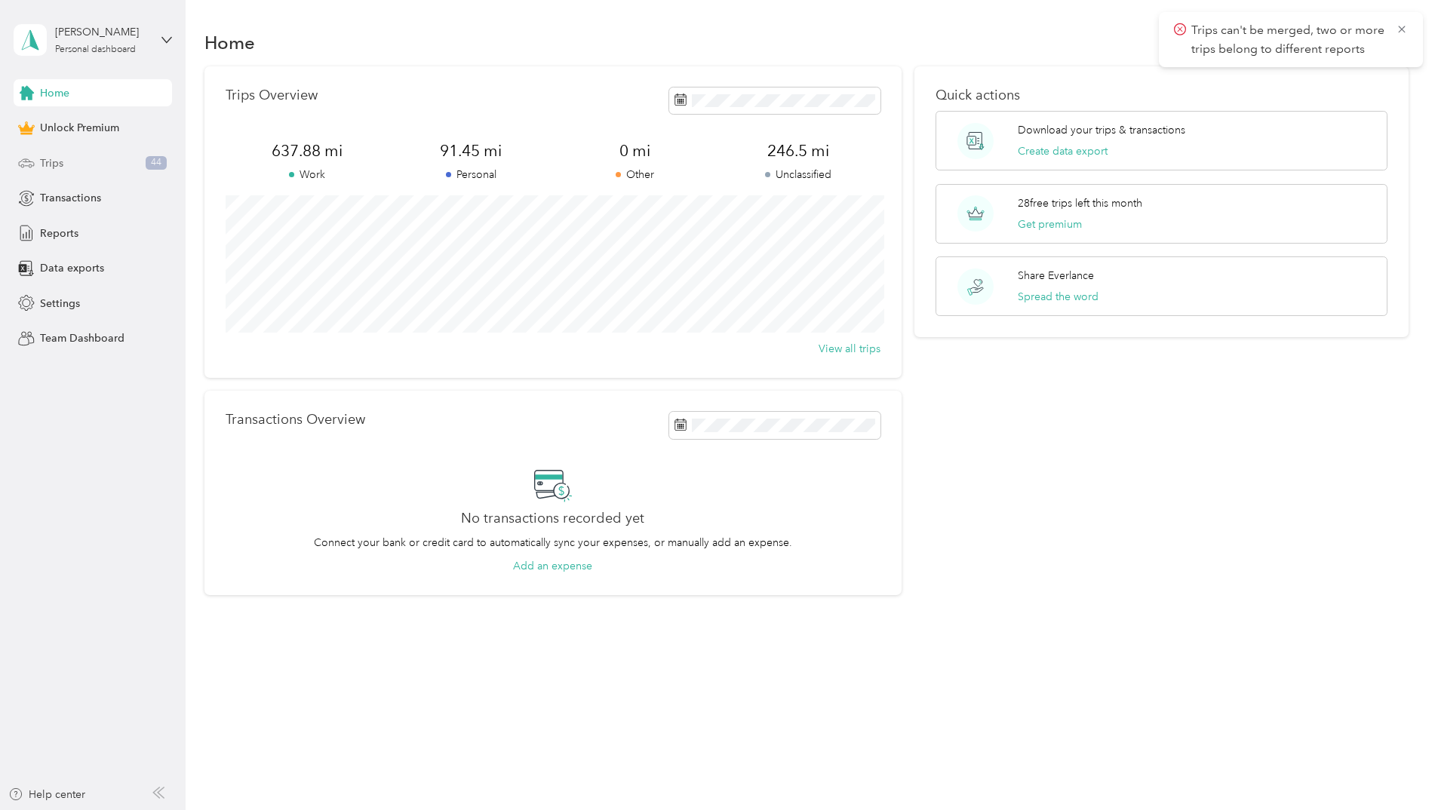
click at [61, 158] on span "Trips" at bounding box center [51, 163] width 23 height 16
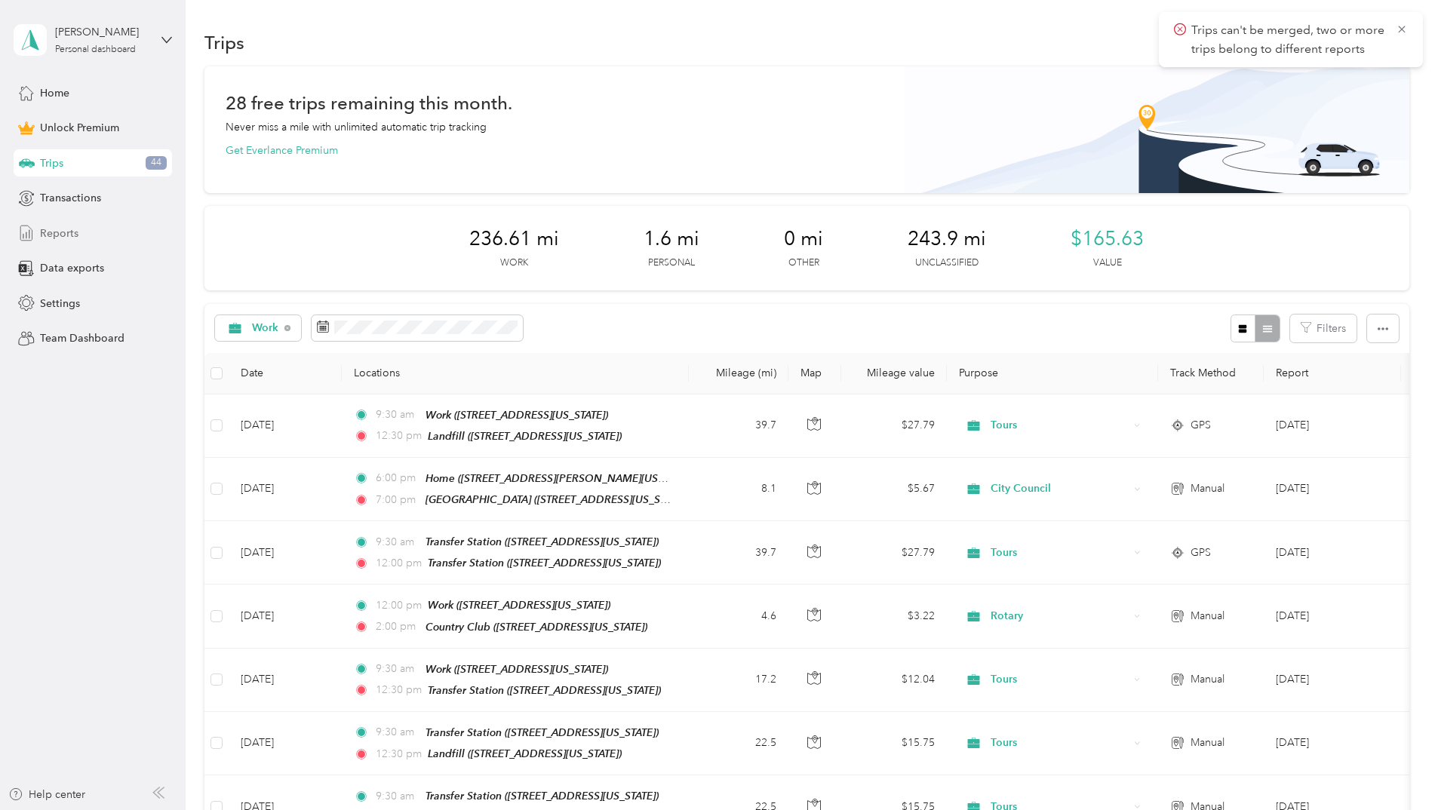
click at [53, 227] on span "Reports" at bounding box center [59, 234] width 38 height 16
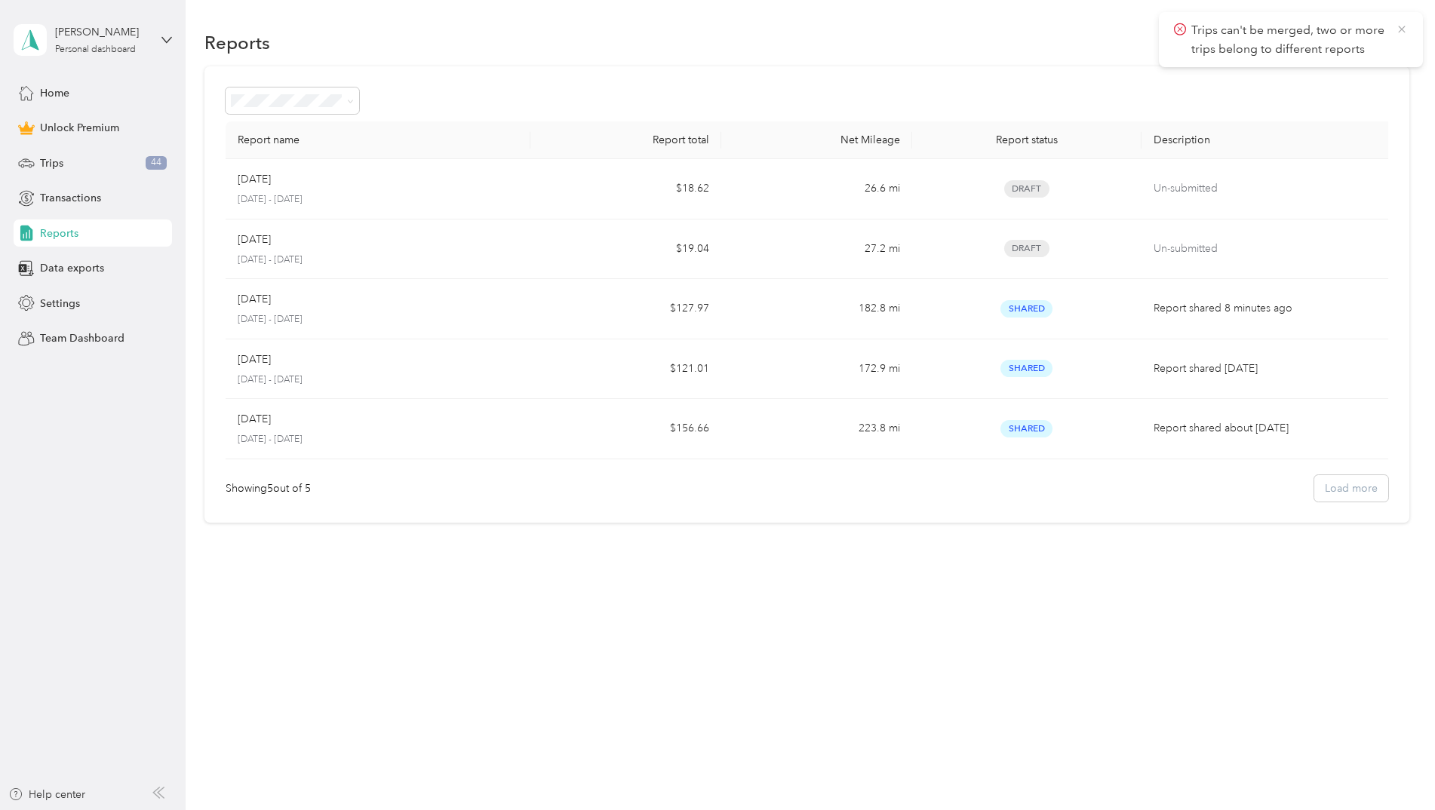
click at [1399, 30] on icon at bounding box center [1402, 30] width 12 height 14
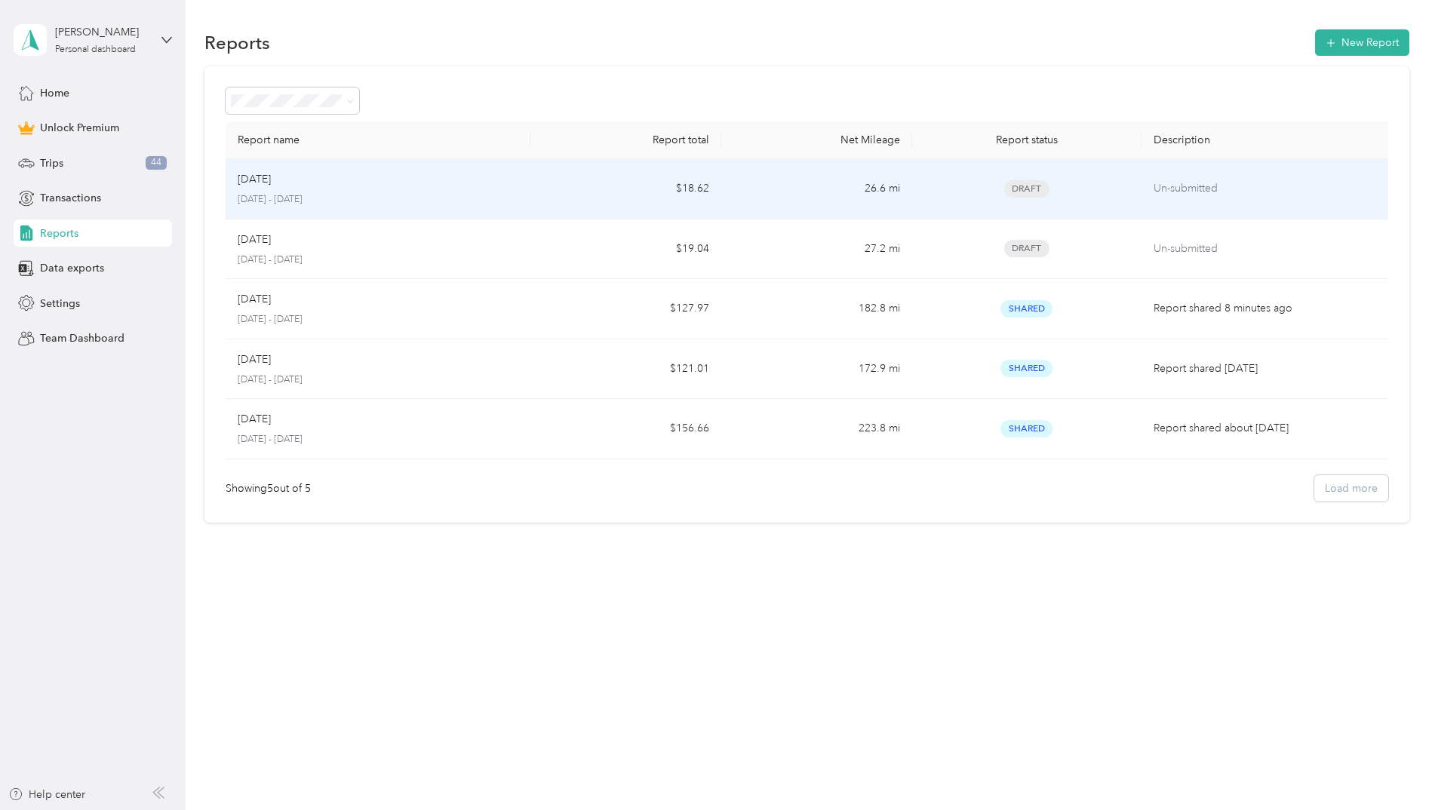
drag, startPoint x: 1328, startPoint y: 186, endPoint x: 592, endPoint y: 627, distance: 858.4
click at [594, 627] on div "Reports New Report Report name Report total Net Mileage Report status Descripti…" at bounding box center [807, 405] width 1242 height 810
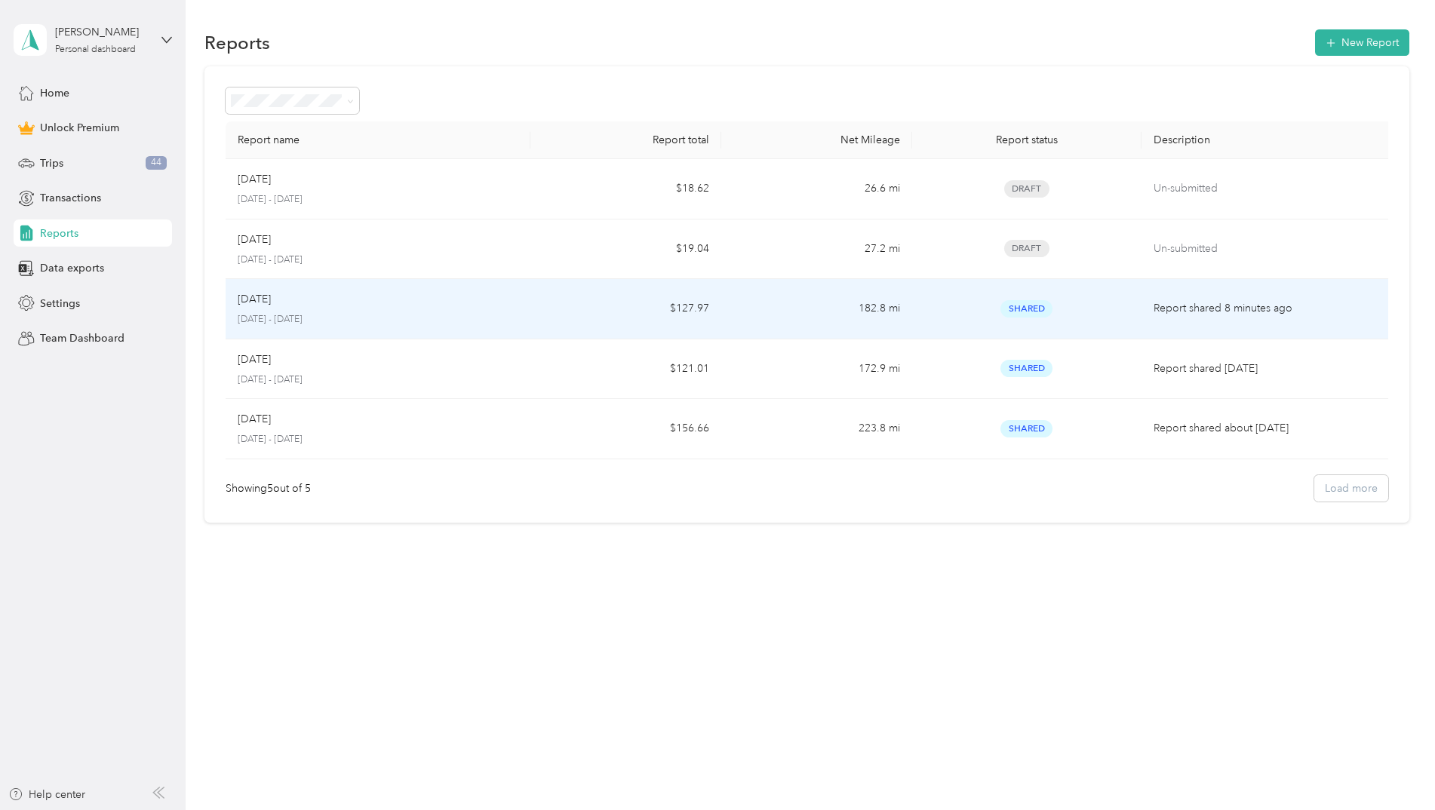
click at [344, 312] on div "Sep 2025 September 1 - 30, 2025" at bounding box center [378, 308] width 281 height 35
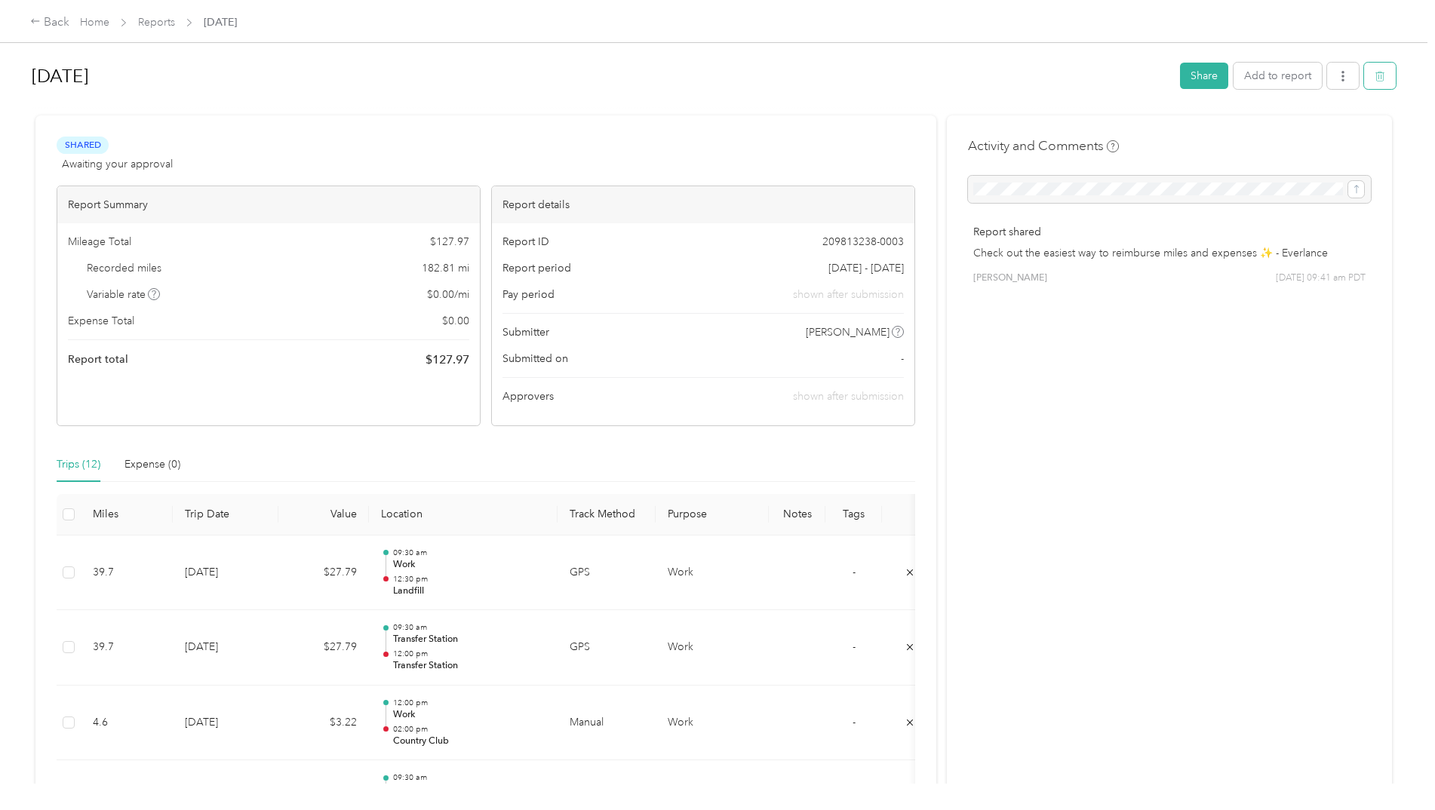
click at [1374, 77] on icon "button" at bounding box center [1379, 76] width 11 height 11
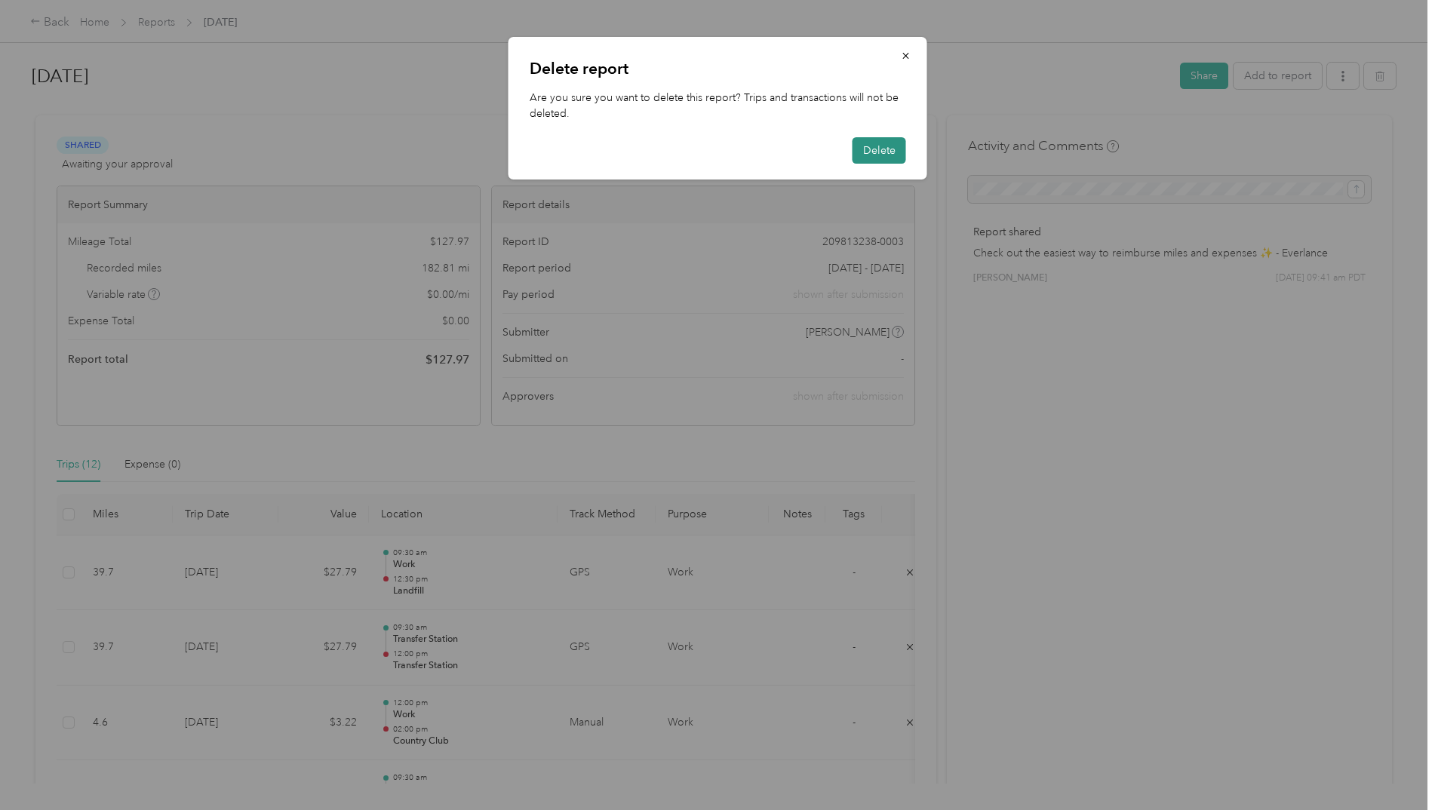
click at [871, 149] on button "Delete" at bounding box center [879, 150] width 54 height 26
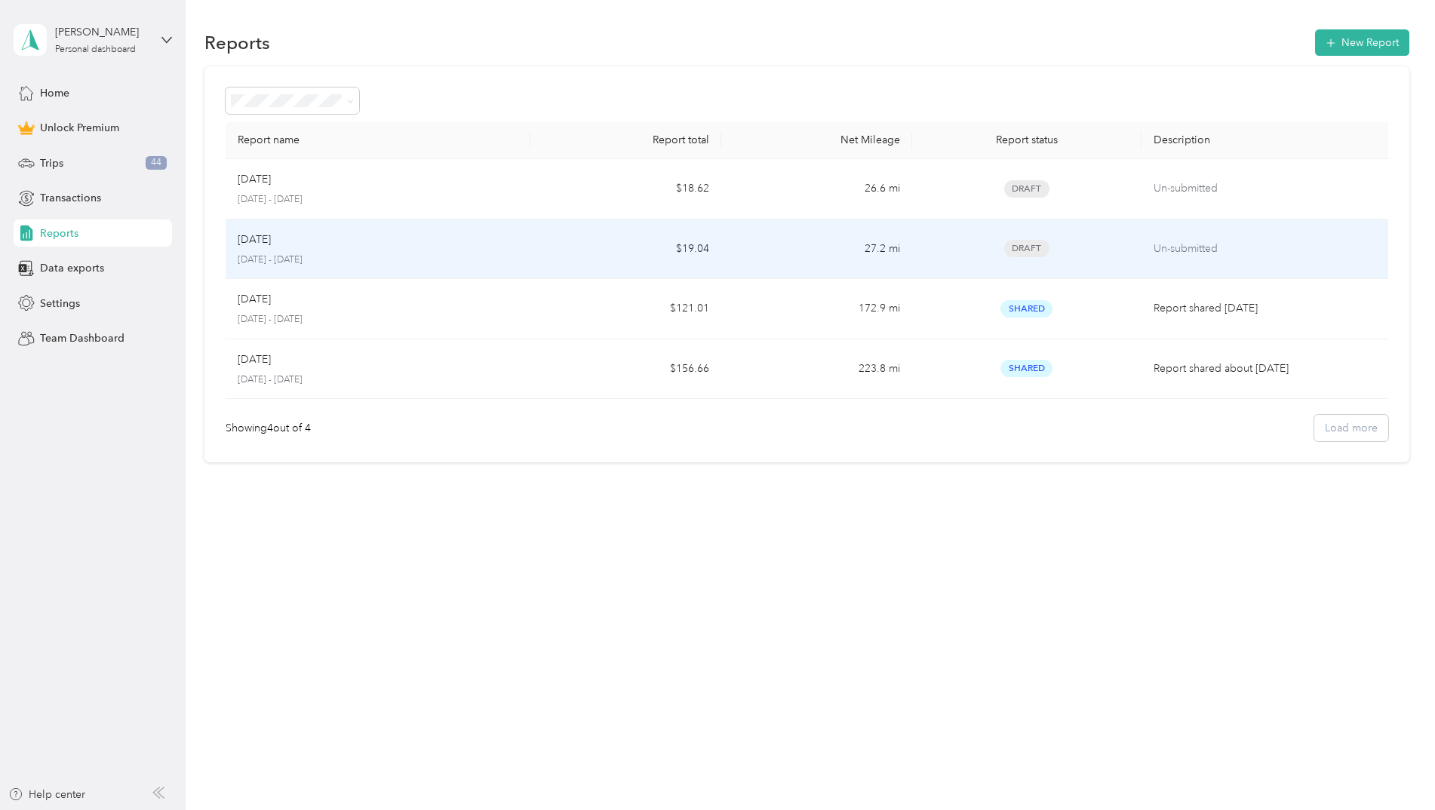
click at [345, 251] on div "Oct 2025 October 1 - 31, 2025" at bounding box center [378, 249] width 281 height 35
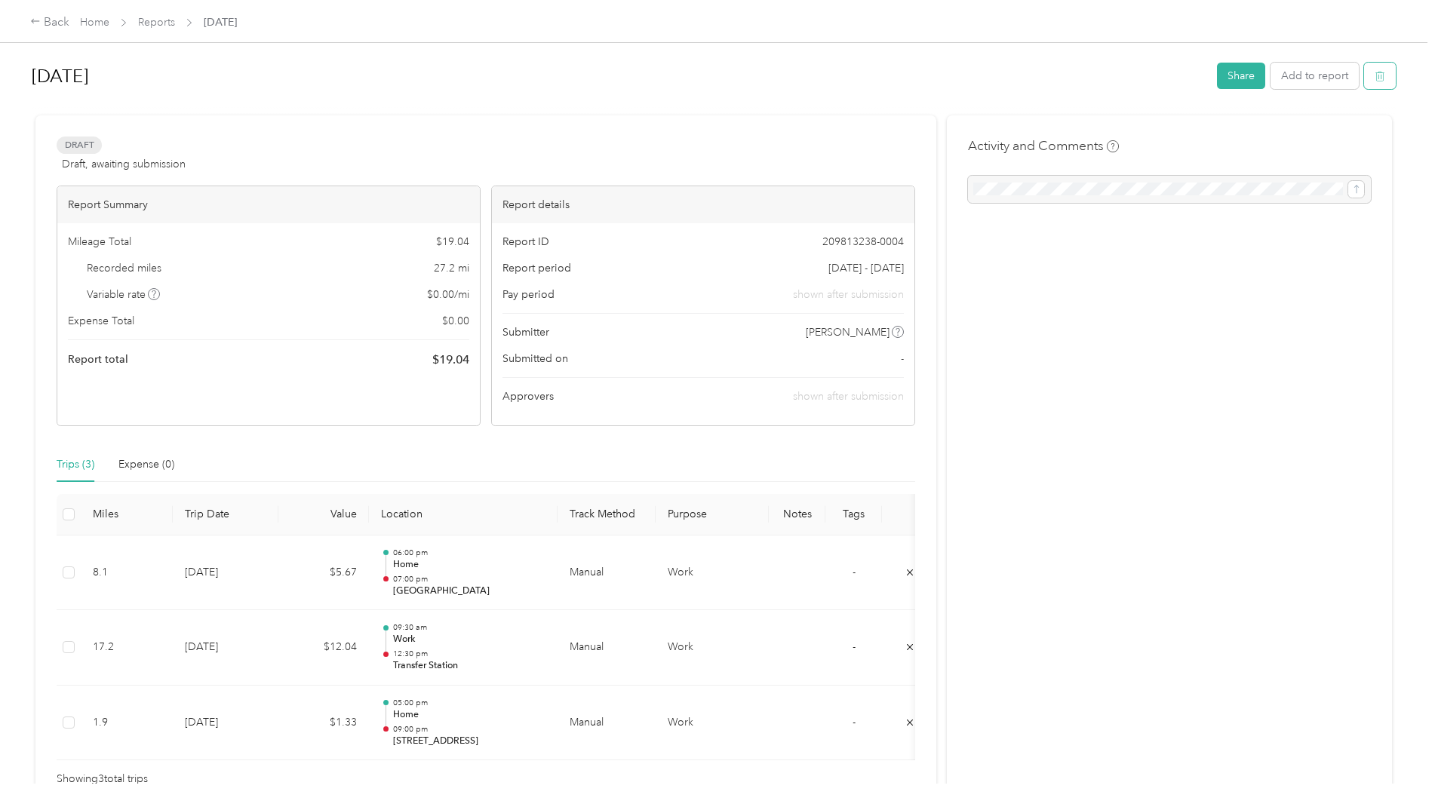
click at [1374, 75] on icon "button" at bounding box center [1379, 76] width 11 height 11
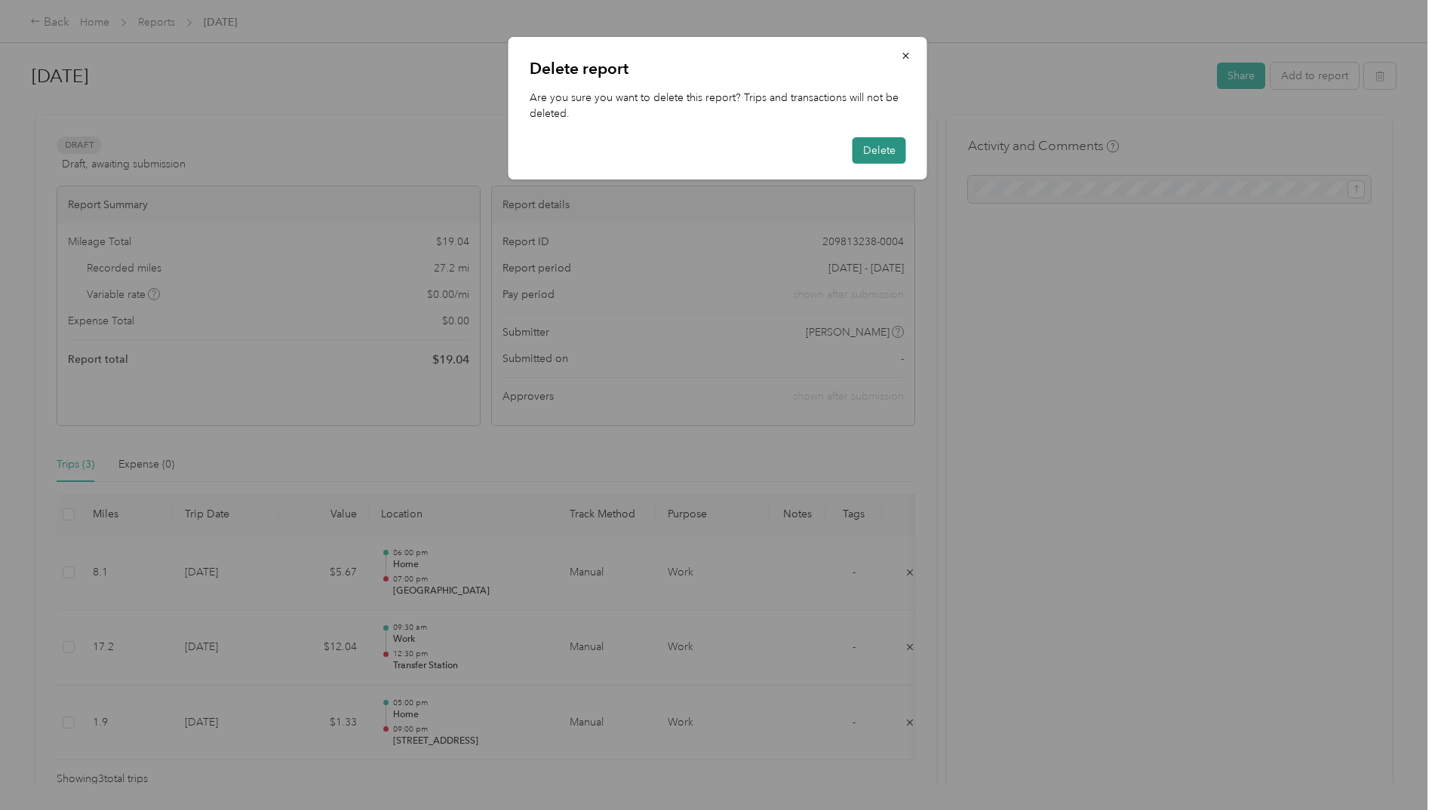
drag, startPoint x: 910, startPoint y: 155, endPoint x: 901, endPoint y: 155, distance: 9.1
click at [906, 155] on div "Delete report Are you sure you want to delete this report? Trips and transactio…" at bounding box center [717, 108] width 419 height 143
click at [886, 154] on button "Delete" at bounding box center [879, 150] width 54 height 26
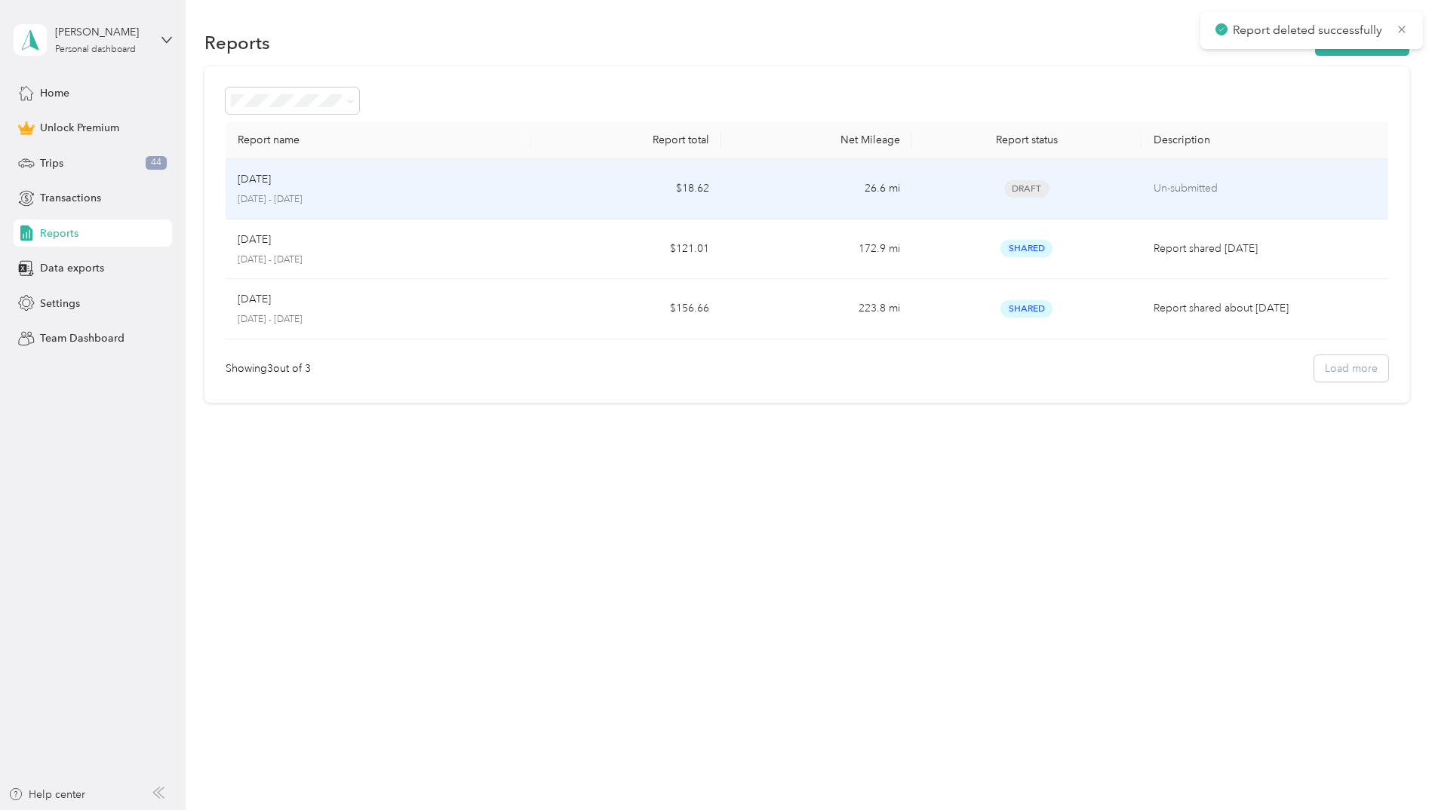
click at [512, 192] on div "Sep 2025 September 1 - 30, 2025" at bounding box center [378, 188] width 281 height 35
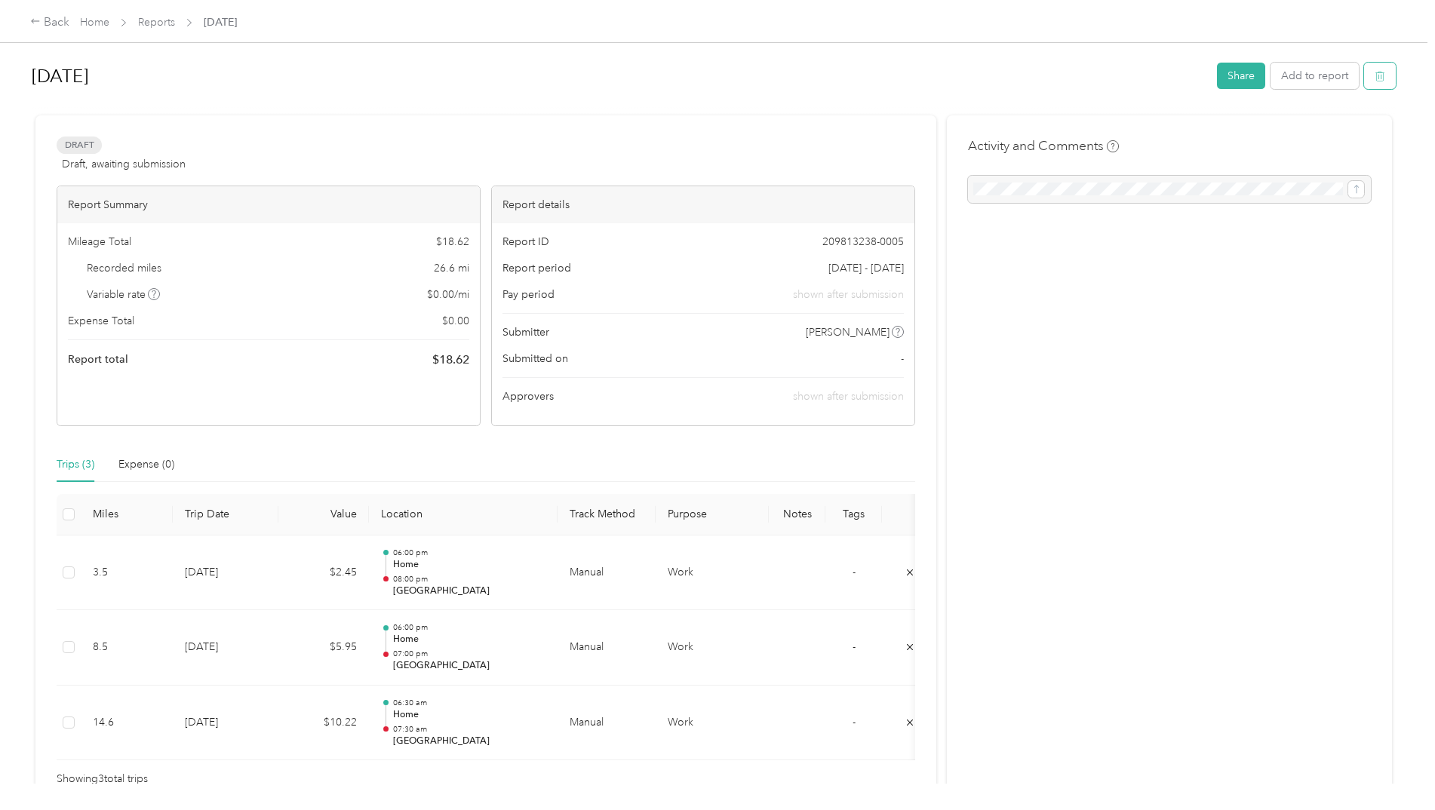
click at [1374, 78] on icon "button" at bounding box center [1379, 76] width 11 height 11
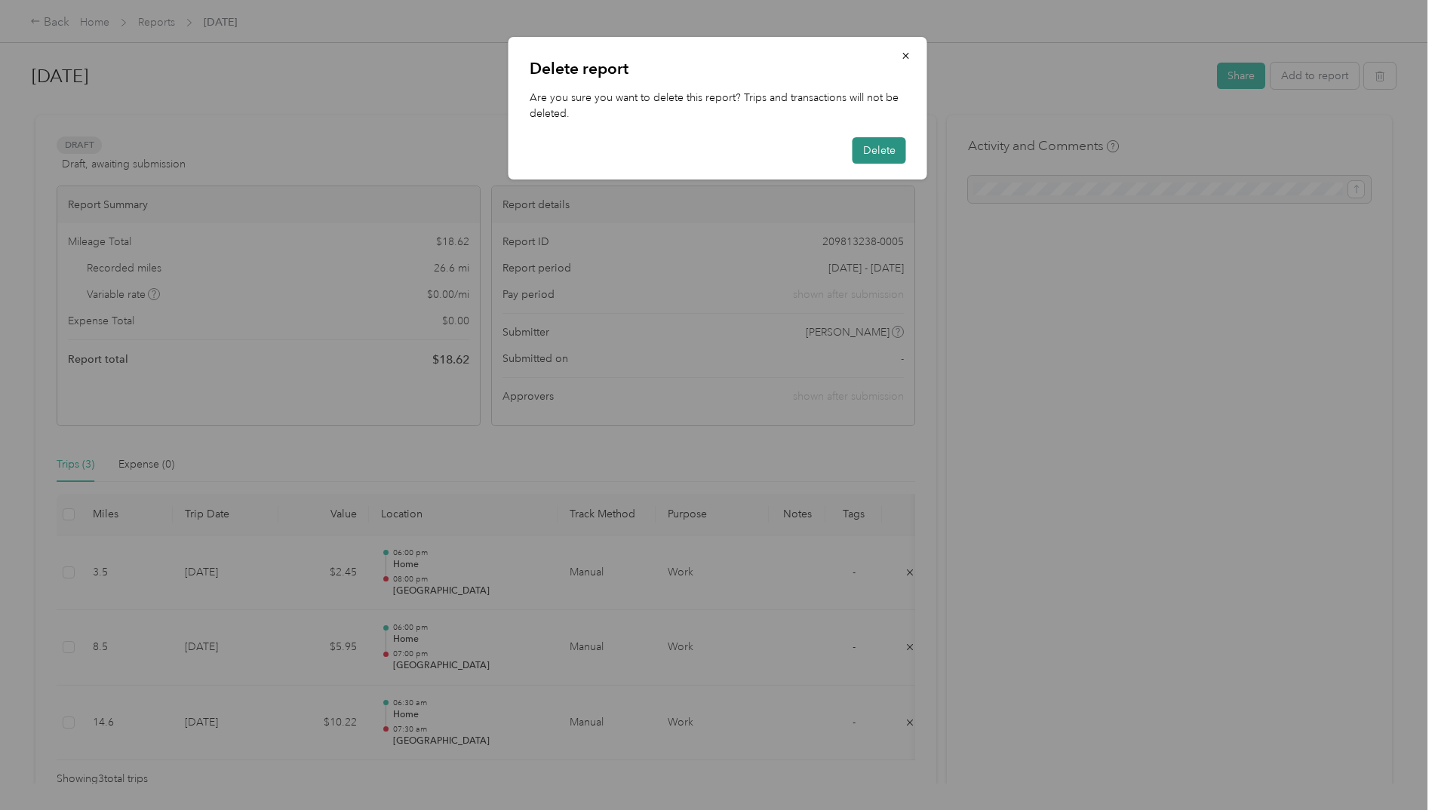
click at [885, 151] on button "Delete" at bounding box center [879, 150] width 54 height 26
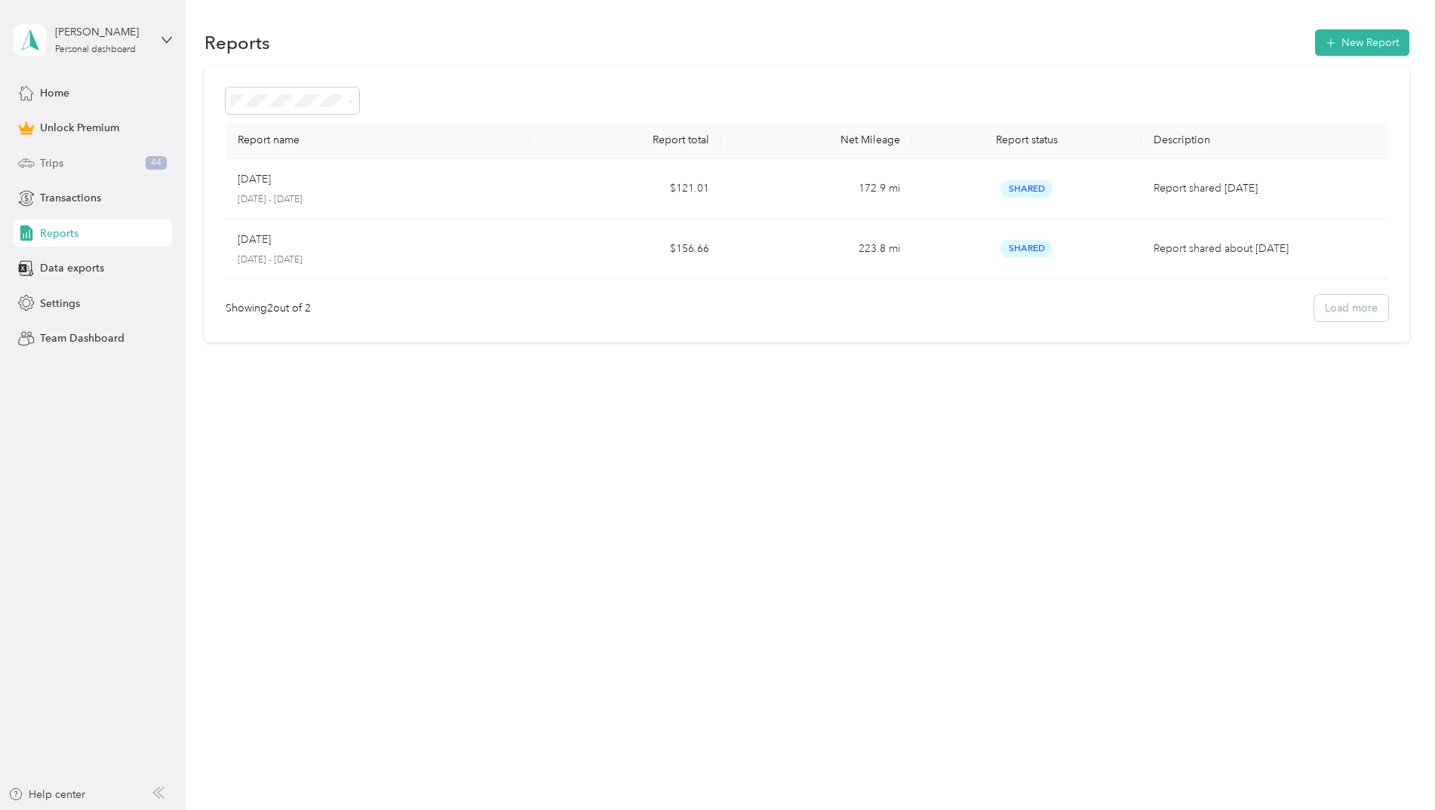
click at [76, 169] on div "Trips 44" at bounding box center [93, 162] width 158 height 27
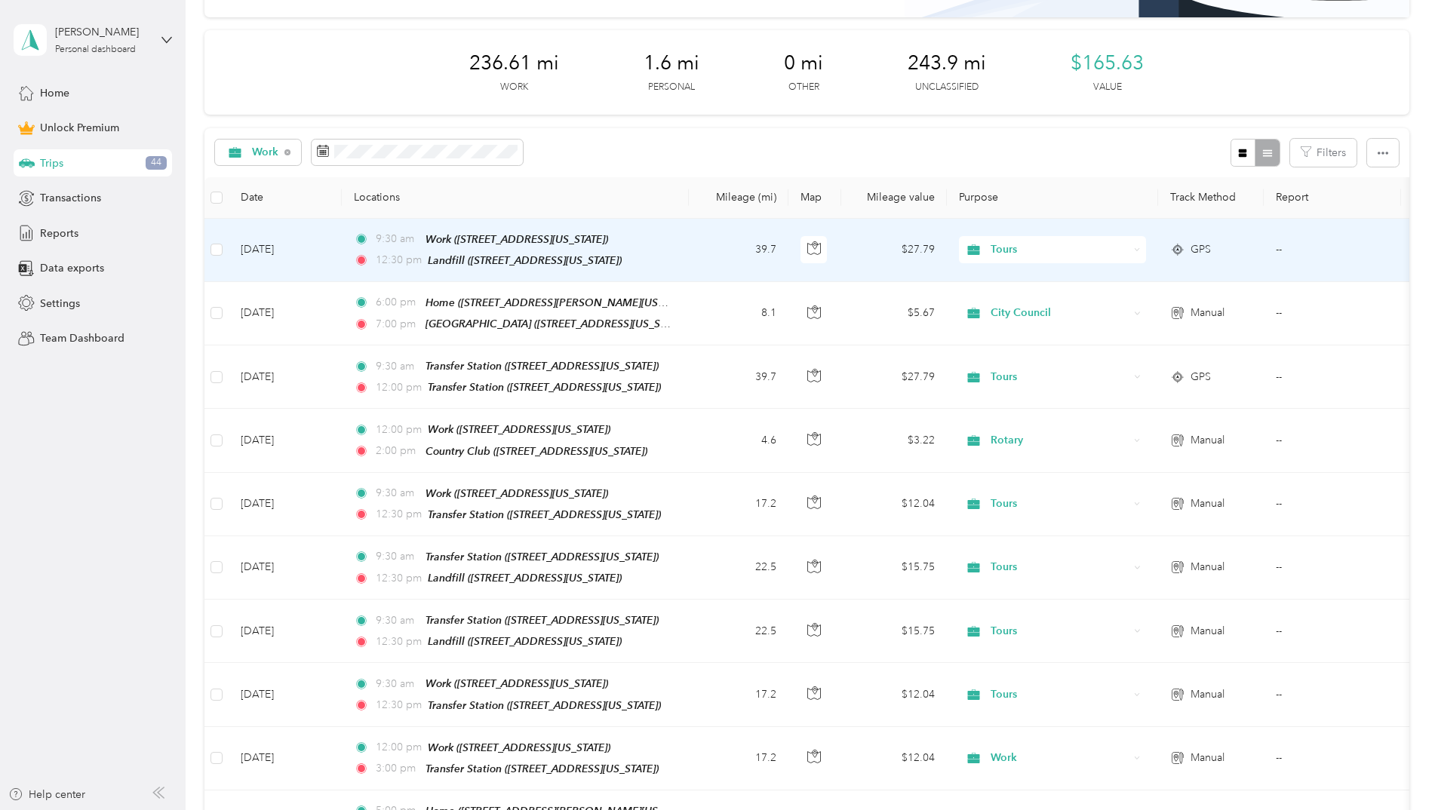
scroll to position [226, 0]
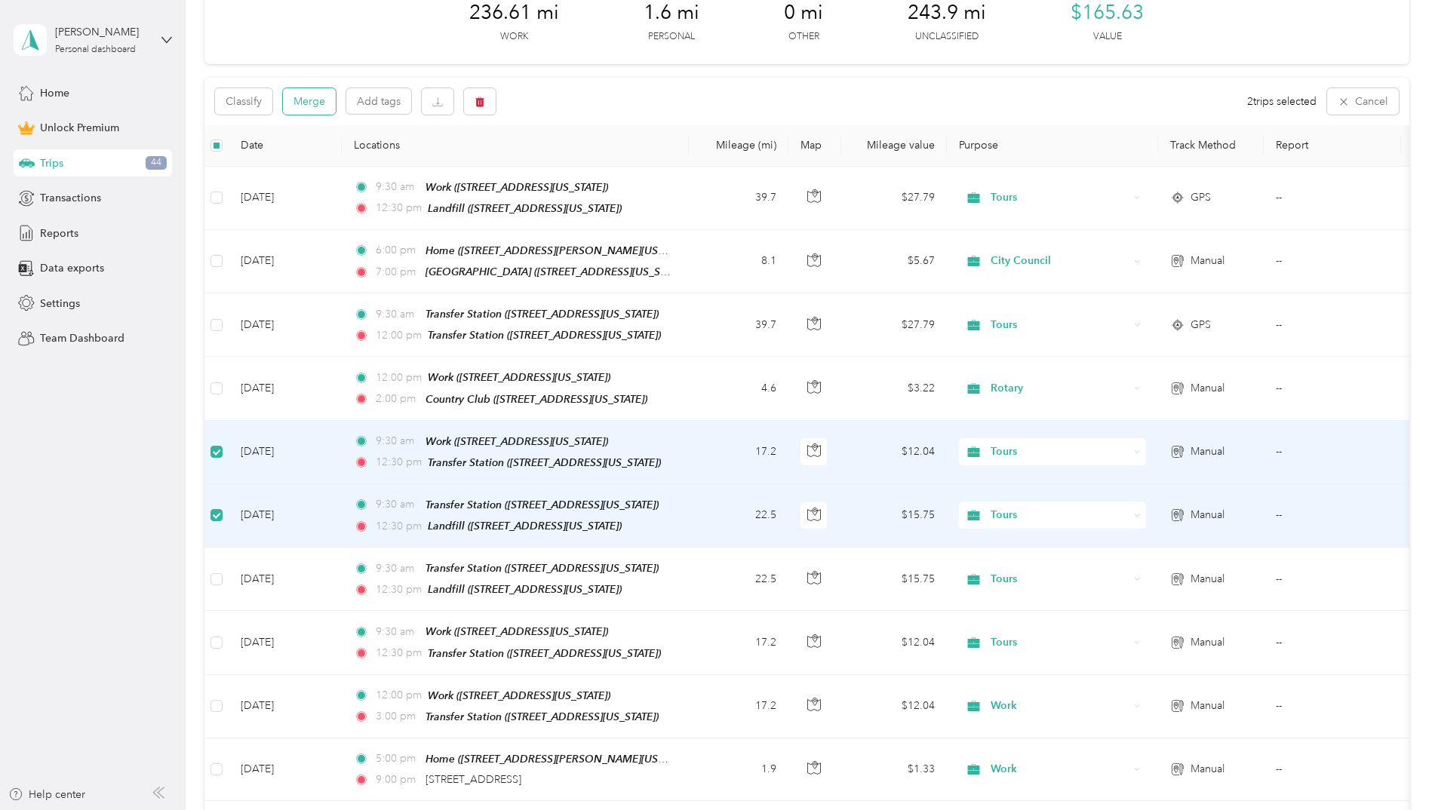
click at [297, 103] on button "Merge" at bounding box center [309, 101] width 53 height 26
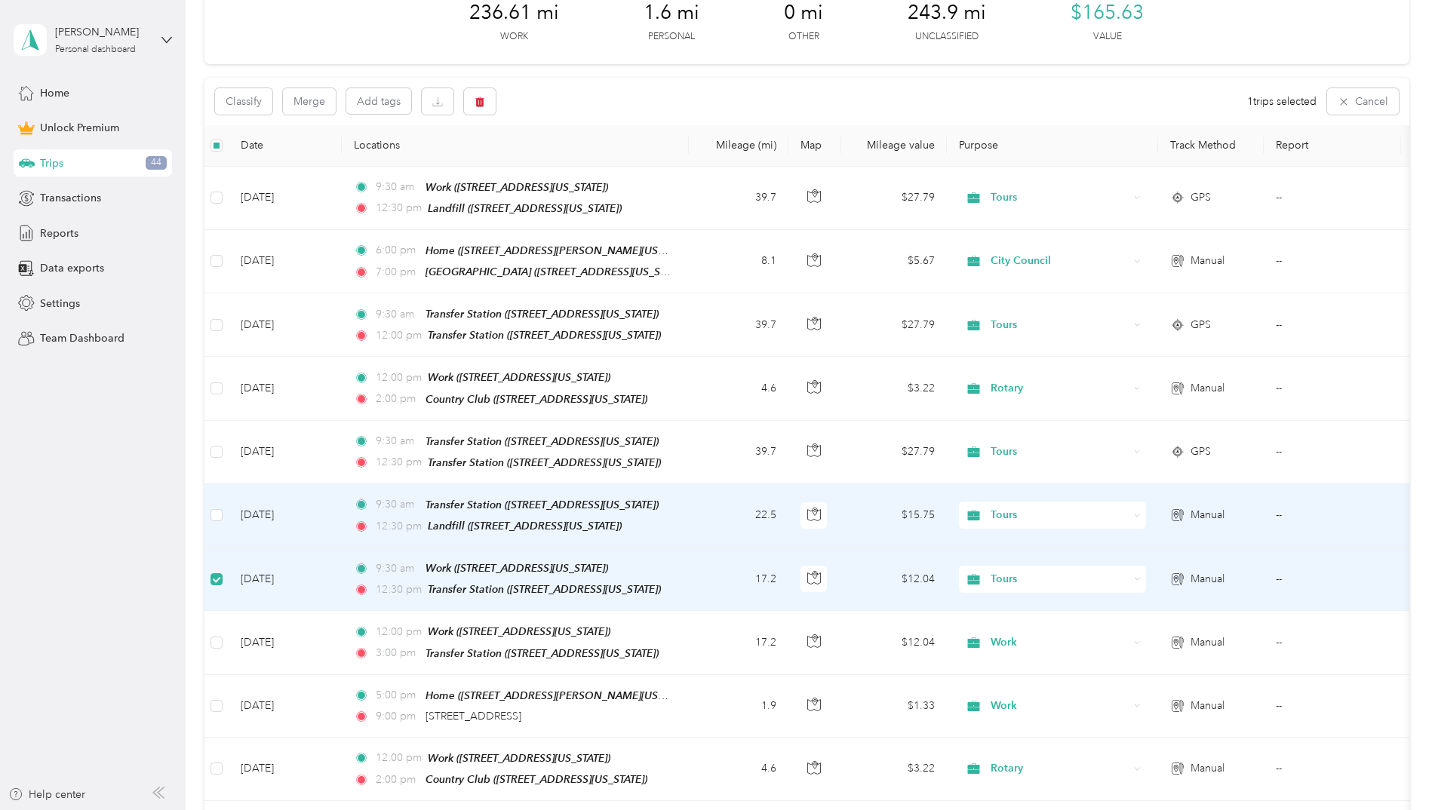
click at [223, 514] on td at bounding box center [216, 515] width 24 height 63
click at [311, 93] on button "Merge" at bounding box center [309, 101] width 53 height 26
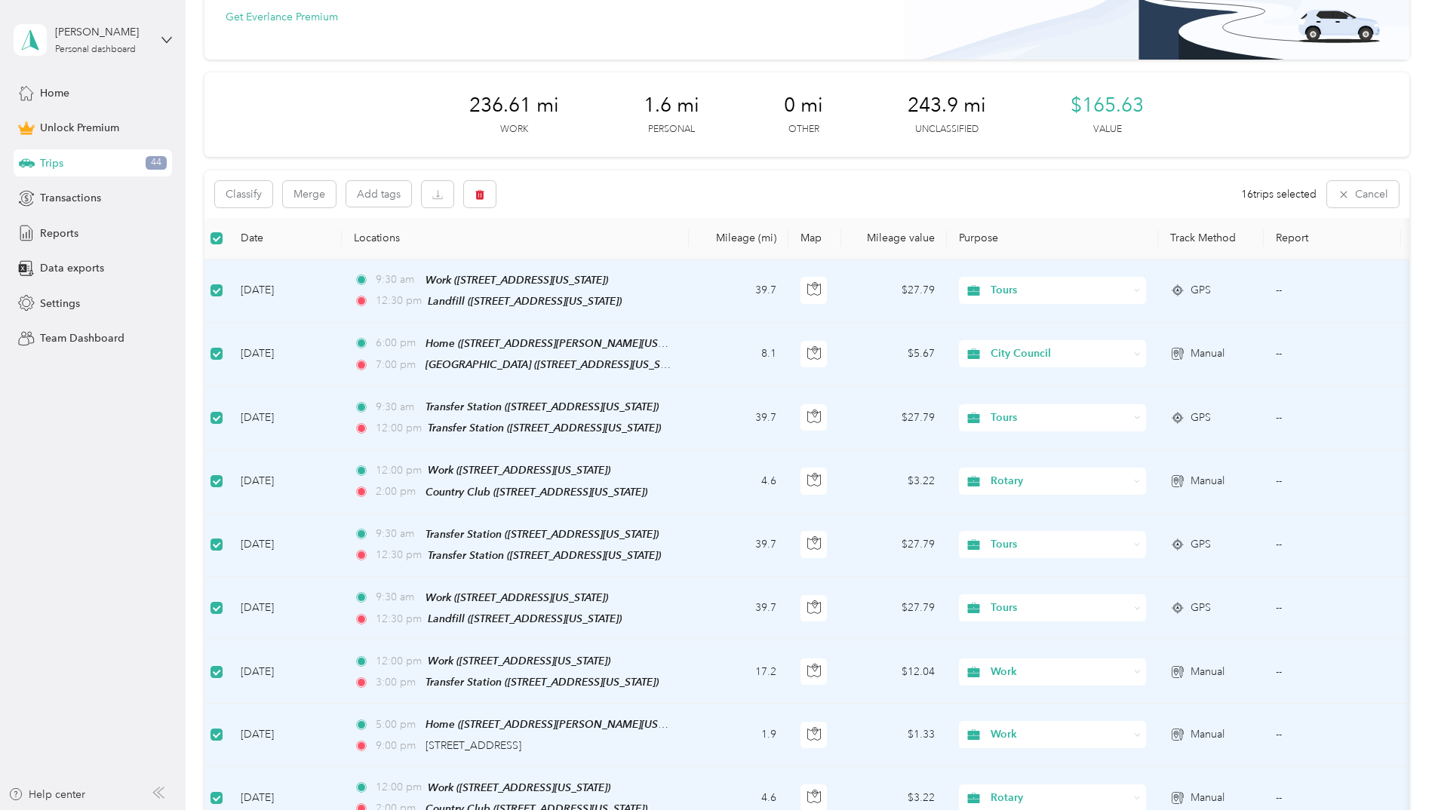
scroll to position [0, 0]
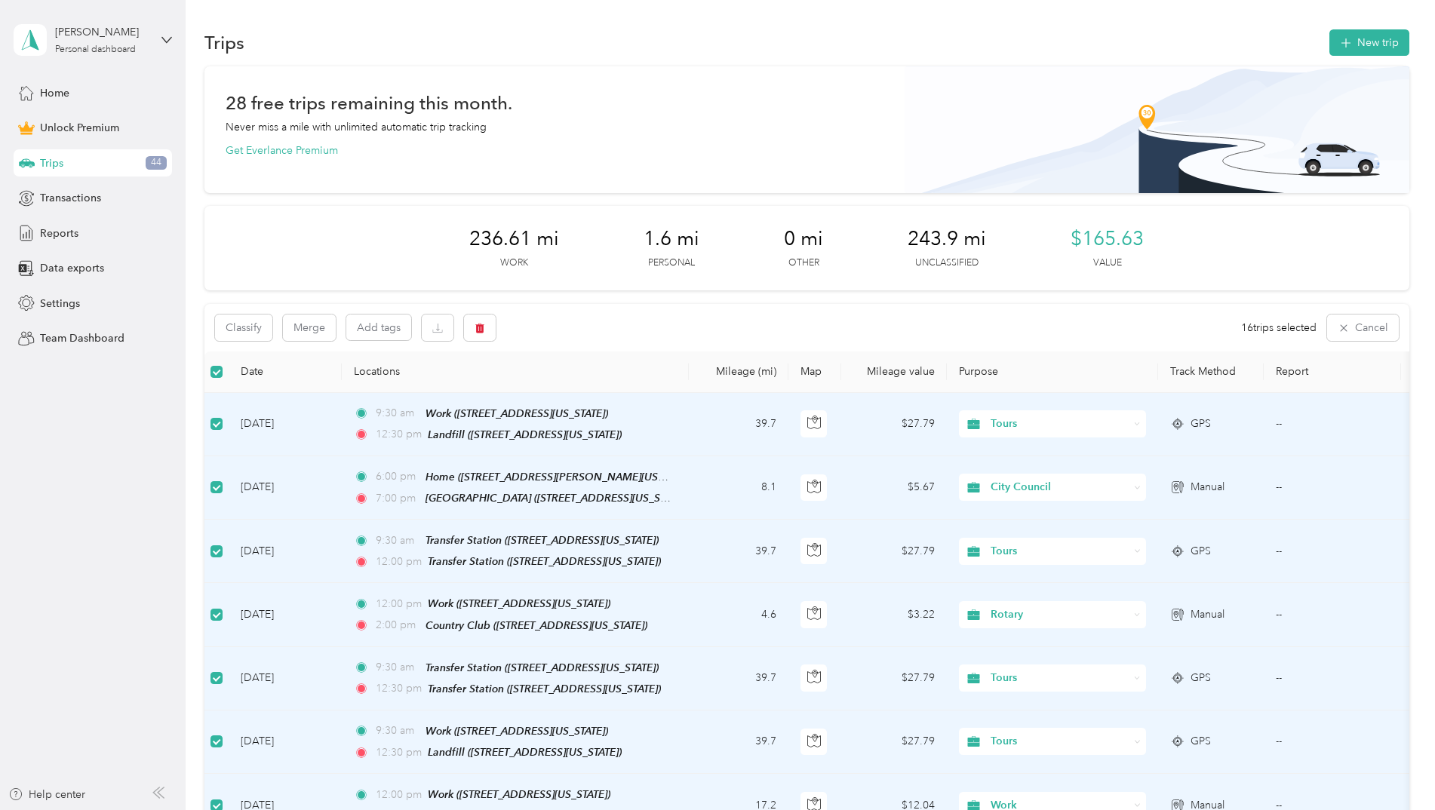
click at [1200, 327] on div "Classify Merge Add tags 16 trips selected Cancel" at bounding box center [806, 328] width 1205 height 48
click at [68, 234] on span "Reports" at bounding box center [59, 234] width 38 height 16
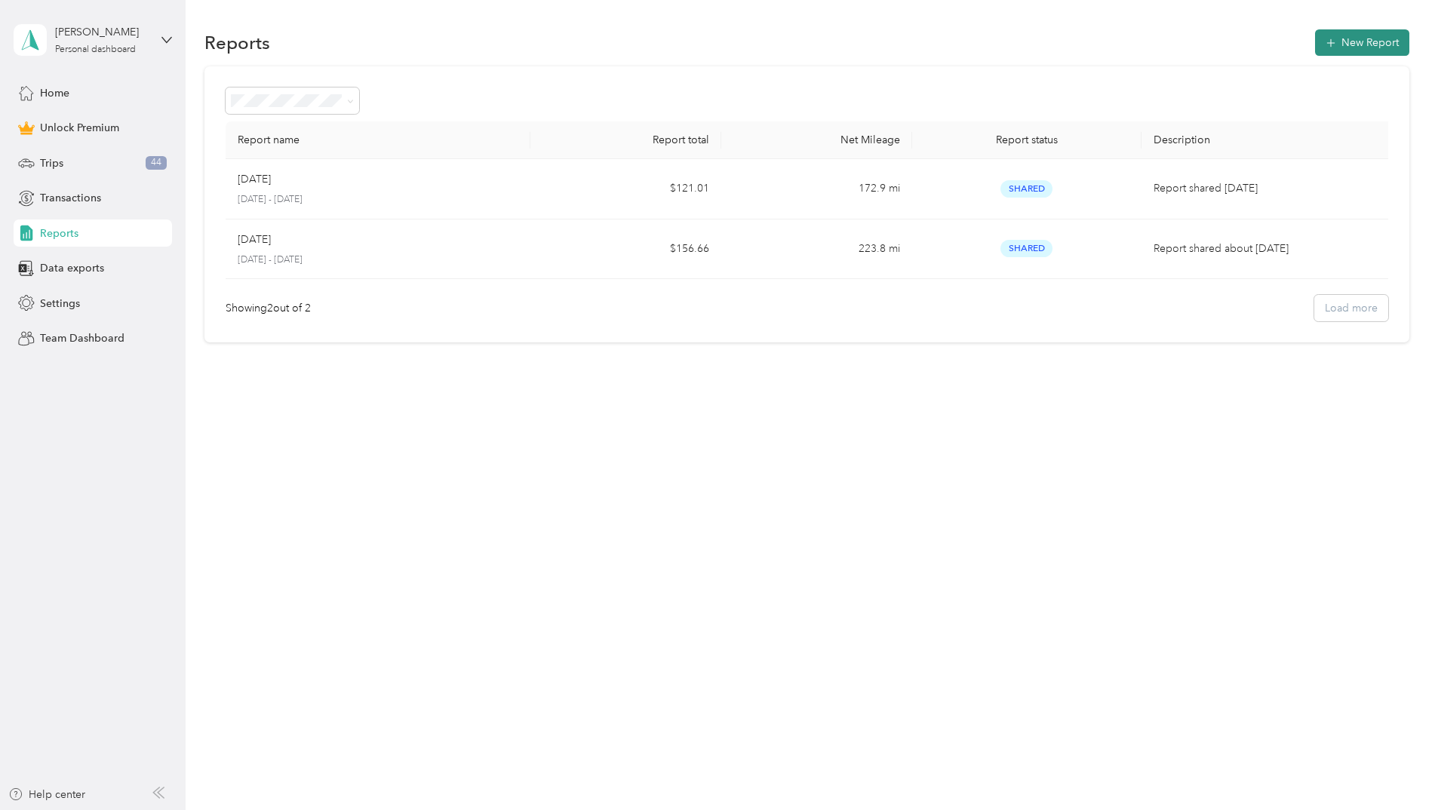
click at [1359, 40] on button "New Report" at bounding box center [1362, 42] width 94 height 26
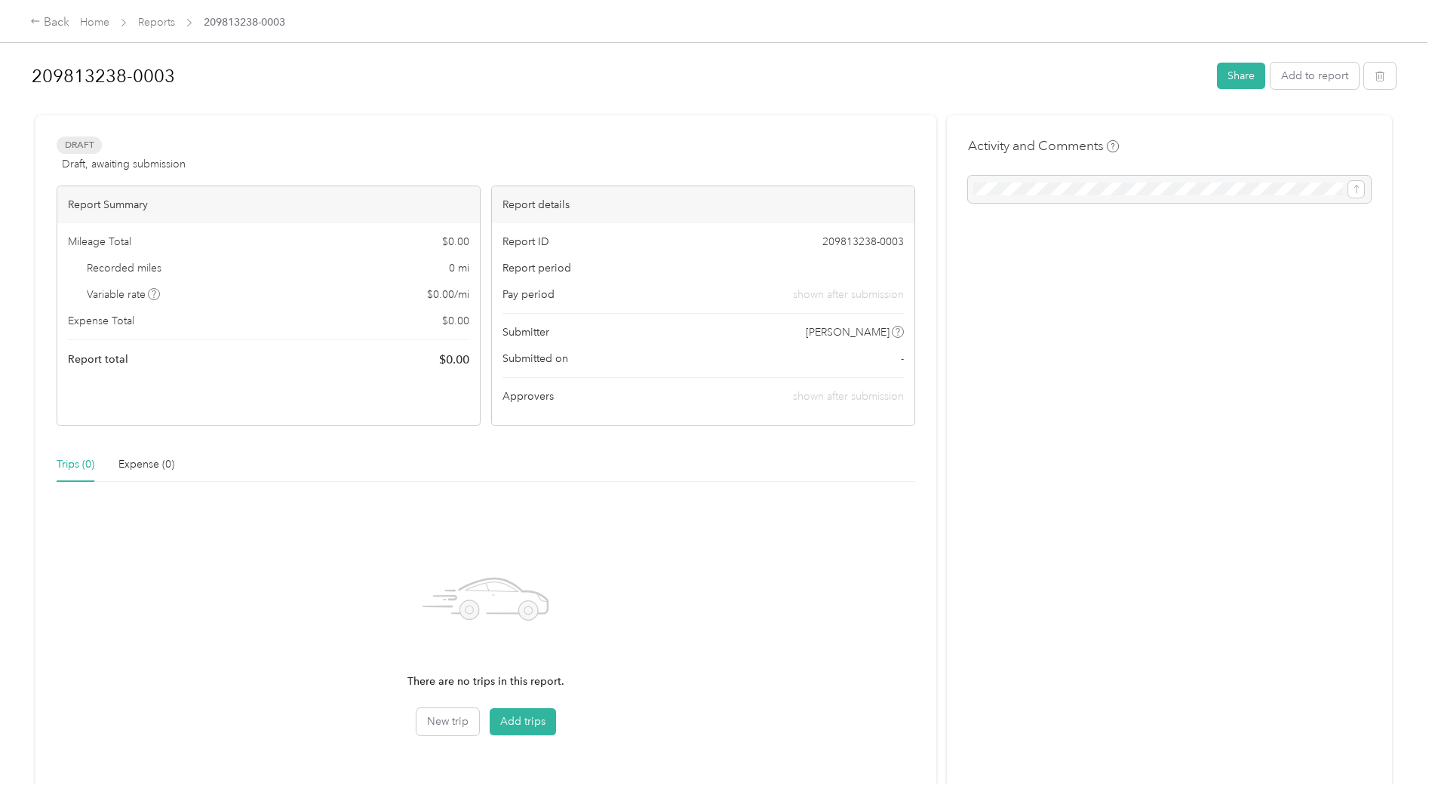
click at [1134, 180] on div at bounding box center [1169, 189] width 403 height 27
click at [1128, 109] on div at bounding box center [714, 109] width 1364 height 16
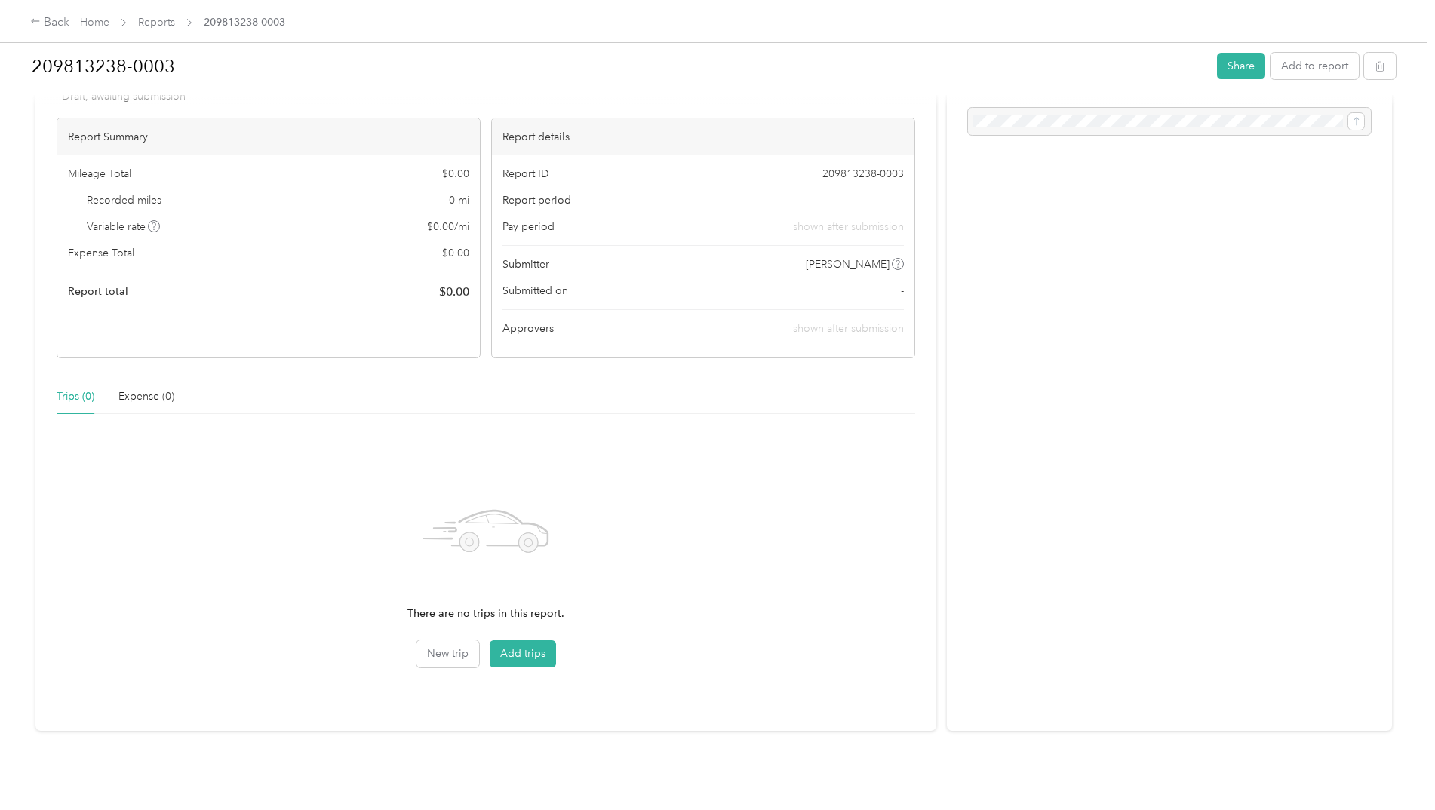
scroll to position [79, 0]
click at [534, 640] on button "Add trips" at bounding box center [523, 653] width 66 height 27
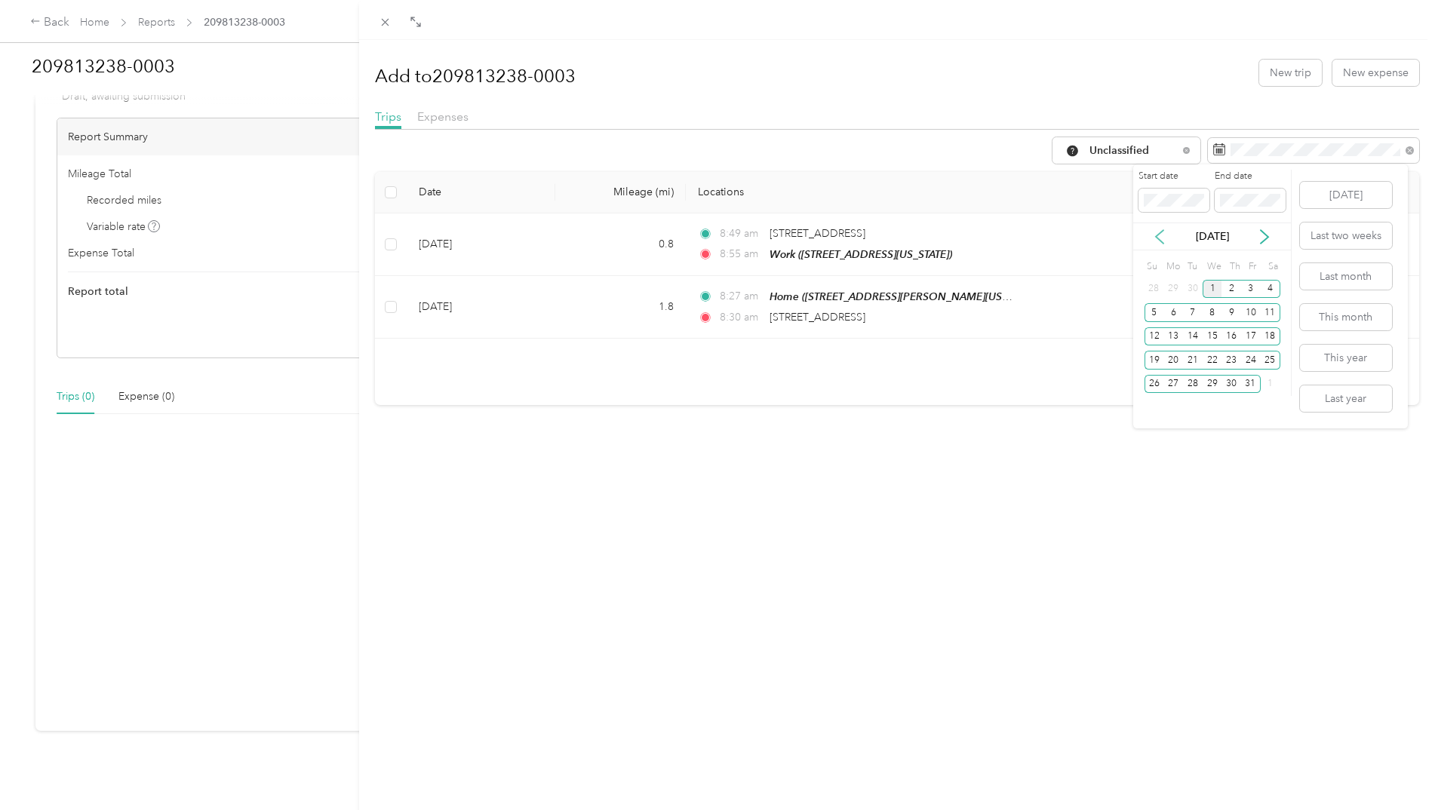
click at [1153, 234] on icon at bounding box center [1159, 236] width 15 height 15
click at [1174, 285] on div "1" at bounding box center [1173, 289] width 20 height 19
click at [1192, 387] on div "30" at bounding box center [1193, 384] width 20 height 19
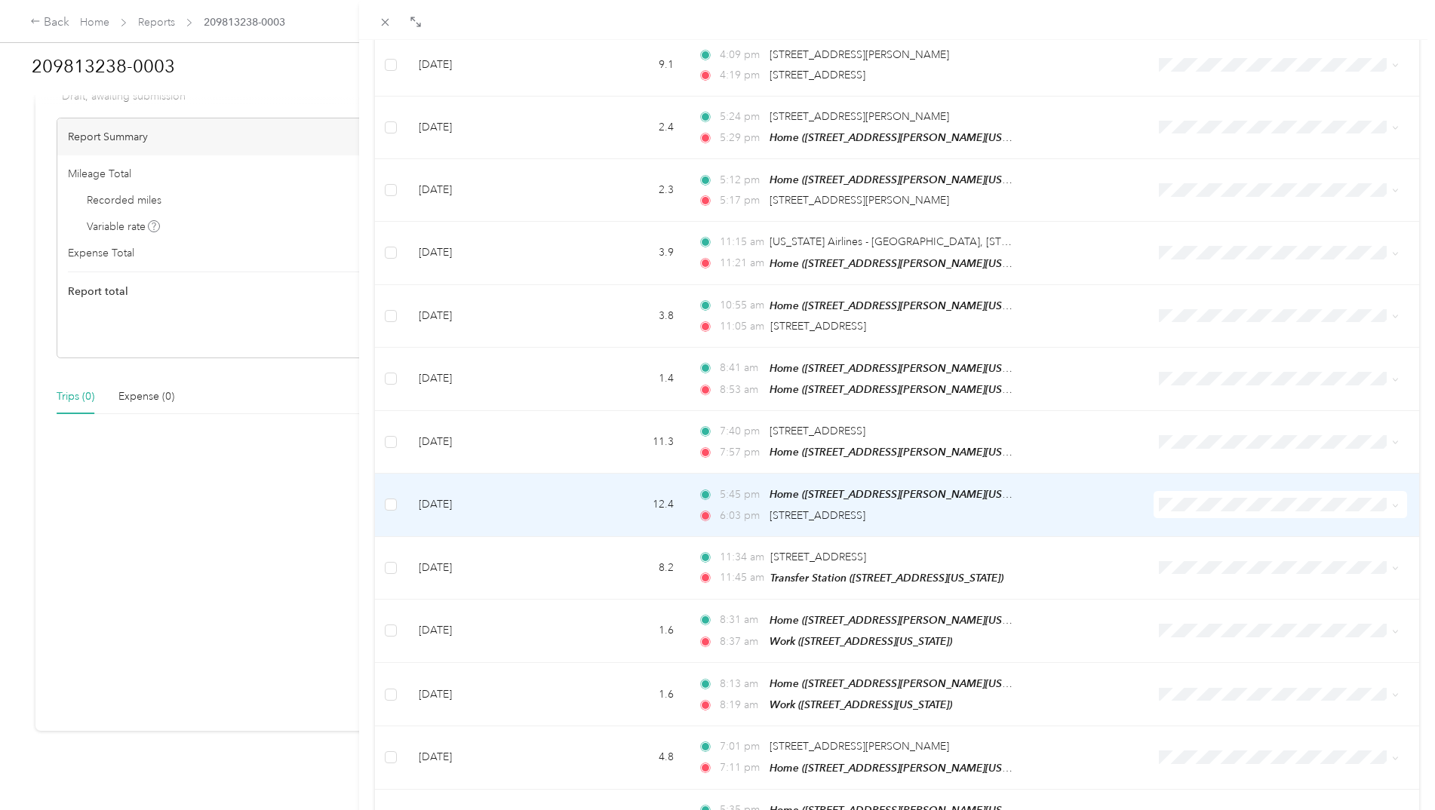
scroll to position [1070, 0]
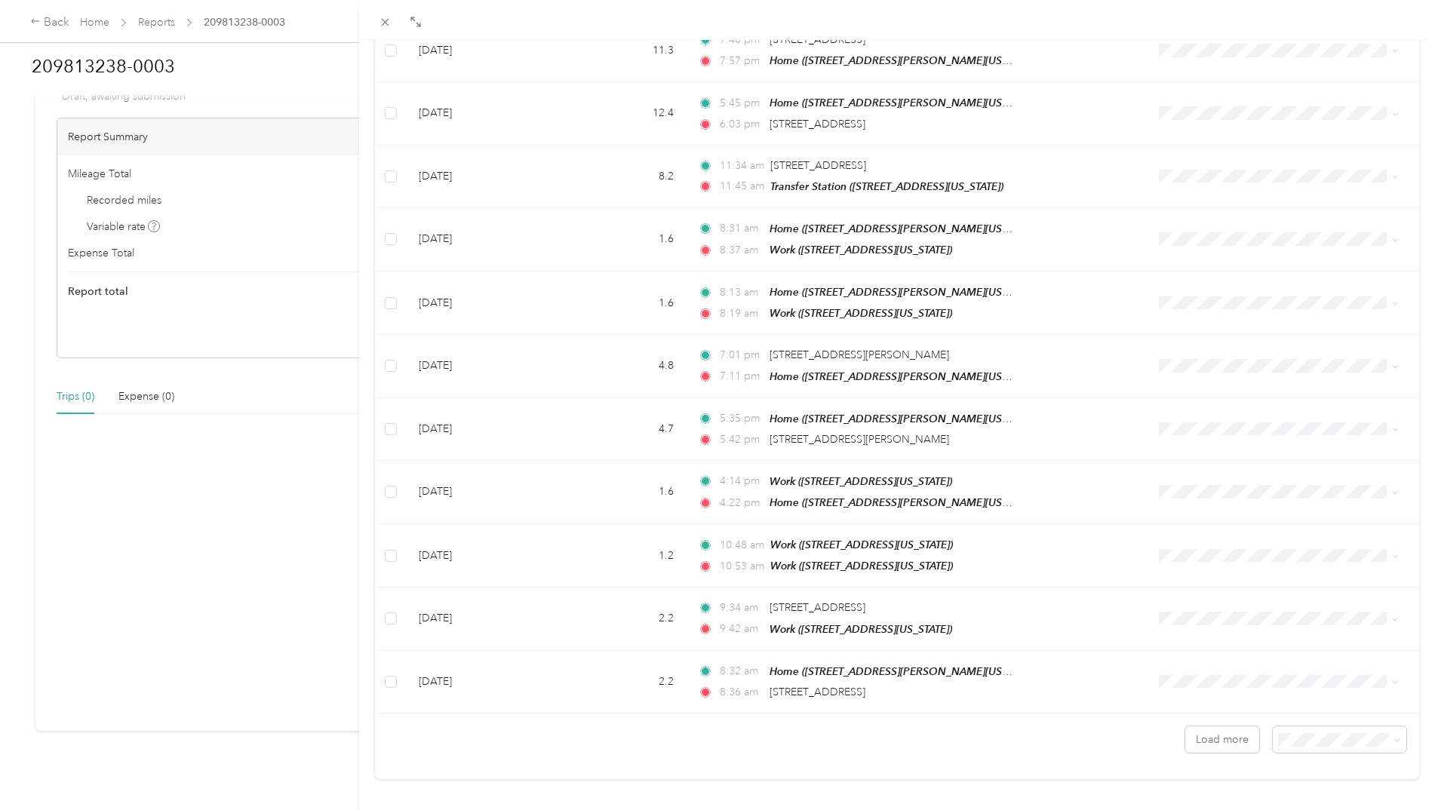
click at [1323, 665] on span "50 per load" at bounding box center [1300, 662] width 56 height 13
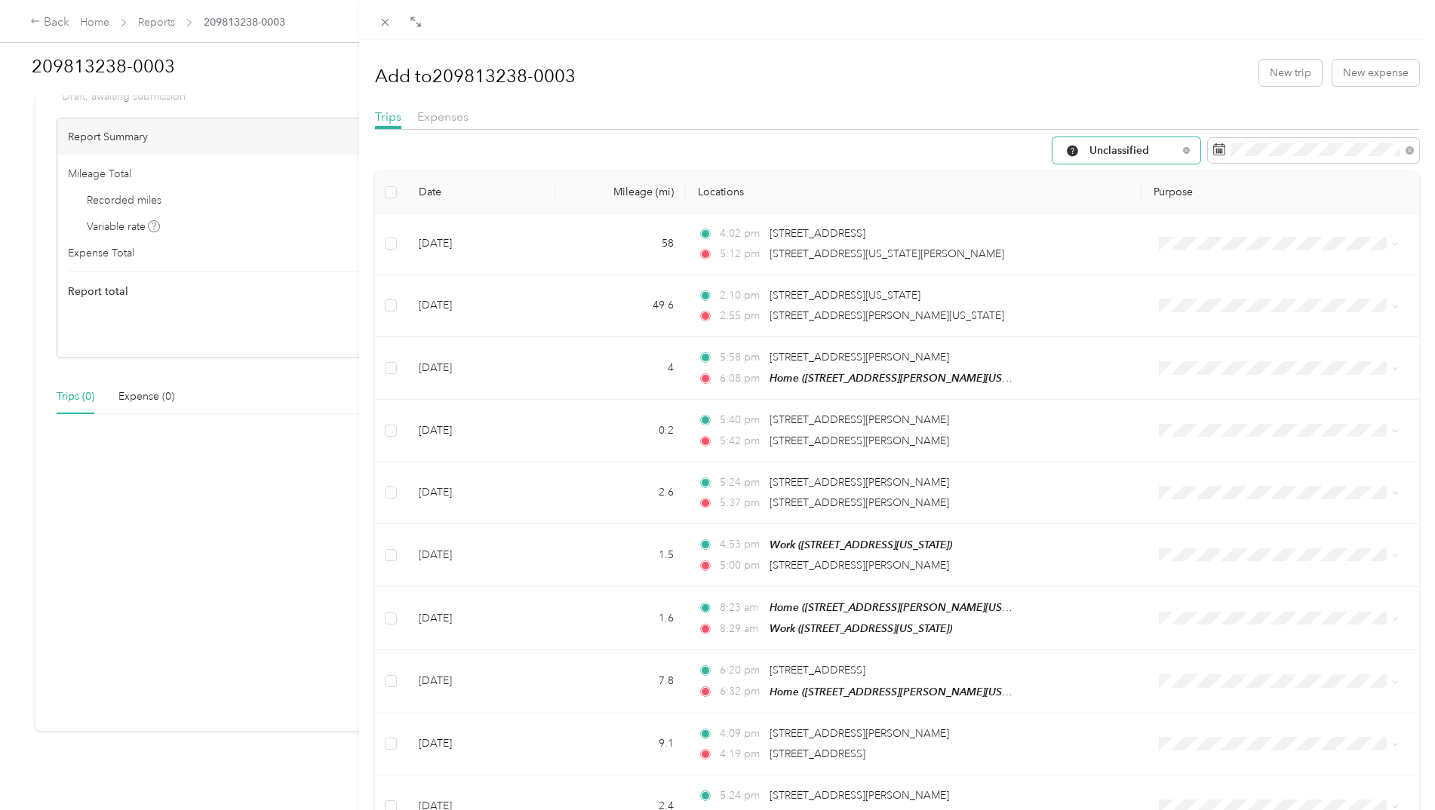
click at [1107, 146] on span "Unclassified" at bounding box center [1133, 151] width 88 height 11
click at [1106, 231] on span "Work" at bounding box center [1128, 231] width 100 height 16
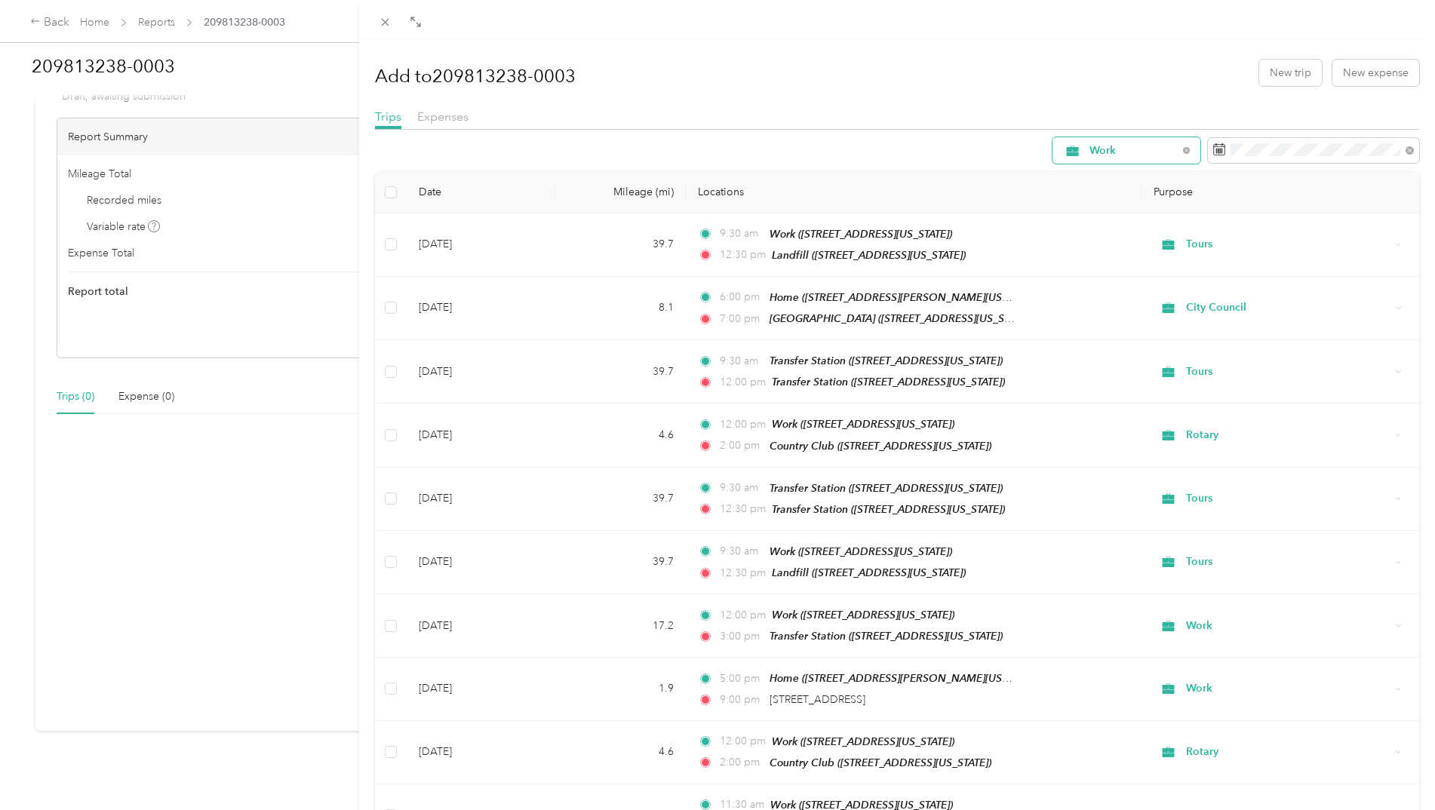
click at [1098, 156] on span "Work" at bounding box center [1133, 151] width 88 height 11
click at [917, 157] on div "Work" at bounding box center [897, 150] width 1045 height 26
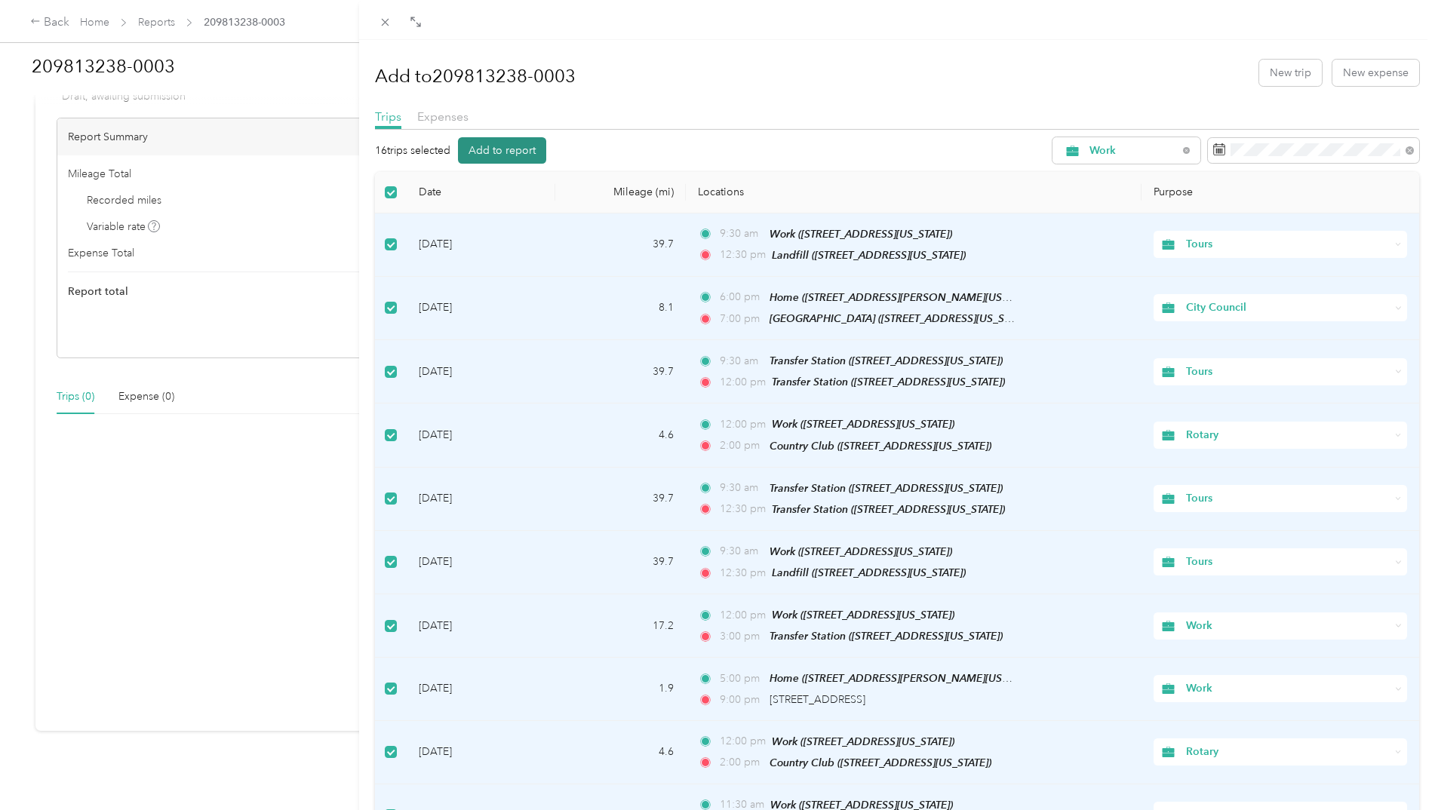
click at [498, 149] on button "Add to report" at bounding box center [502, 150] width 88 height 26
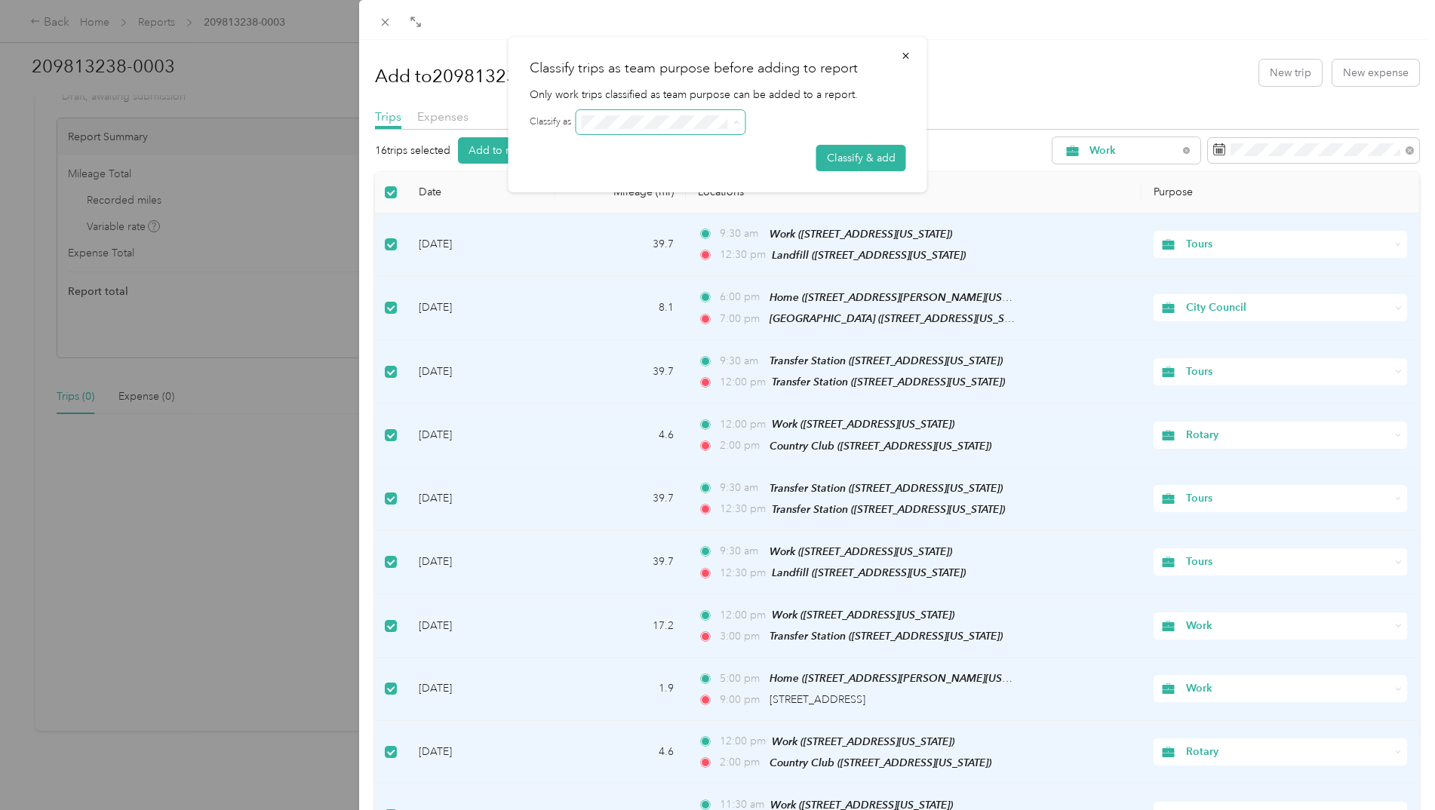
click at [676, 129] on span at bounding box center [660, 122] width 169 height 24
click at [751, 75] on h2 "Classify trips as team purpose before adding to report" at bounding box center [718, 68] width 376 height 20
click at [732, 116] on span at bounding box center [660, 122] width 169 height 24
click at [867, 168] on button "Classify & add" at bounding box center [861, 158] width 90 height 26
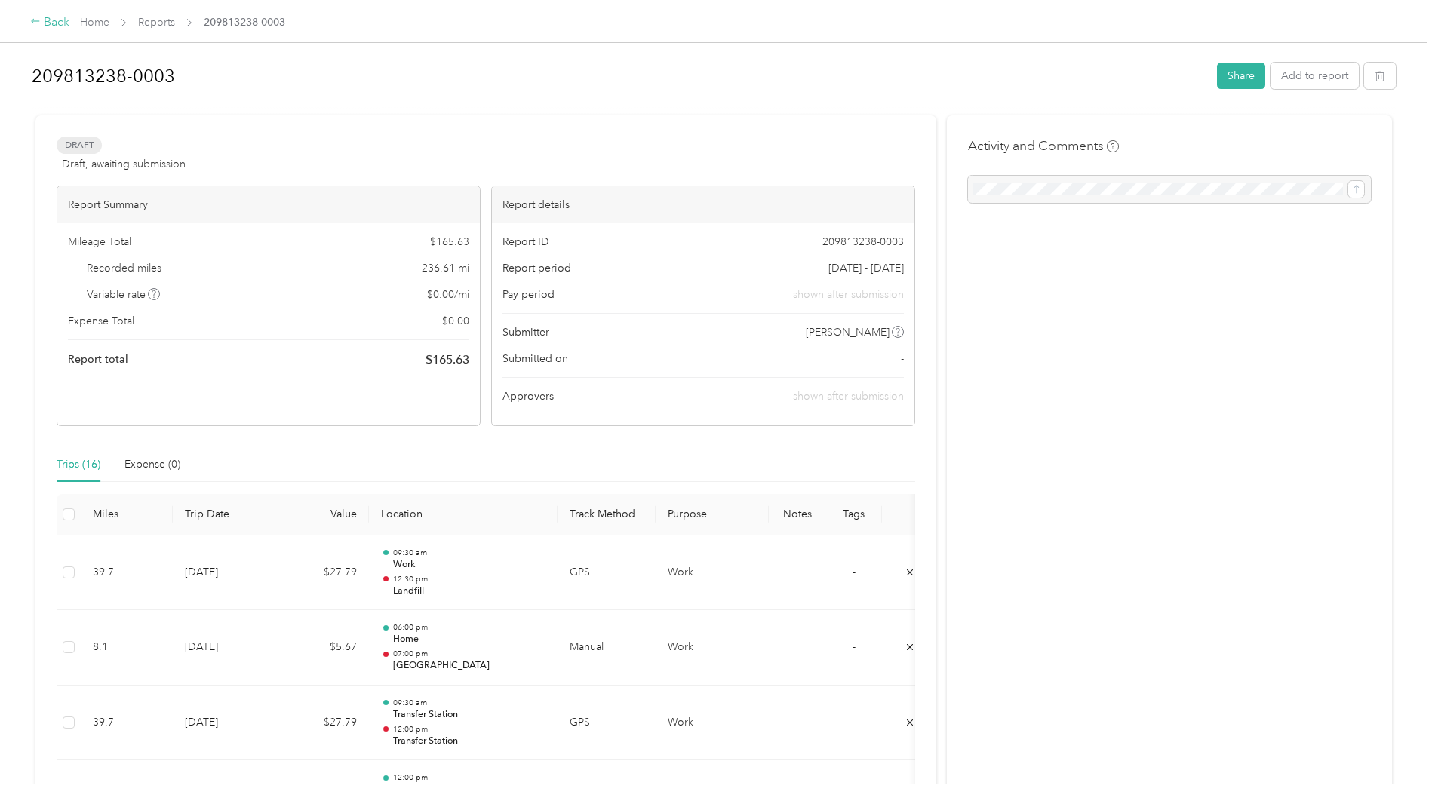
click at [35, 25] on icon at bounding box center [35, 21] width 11 height 11
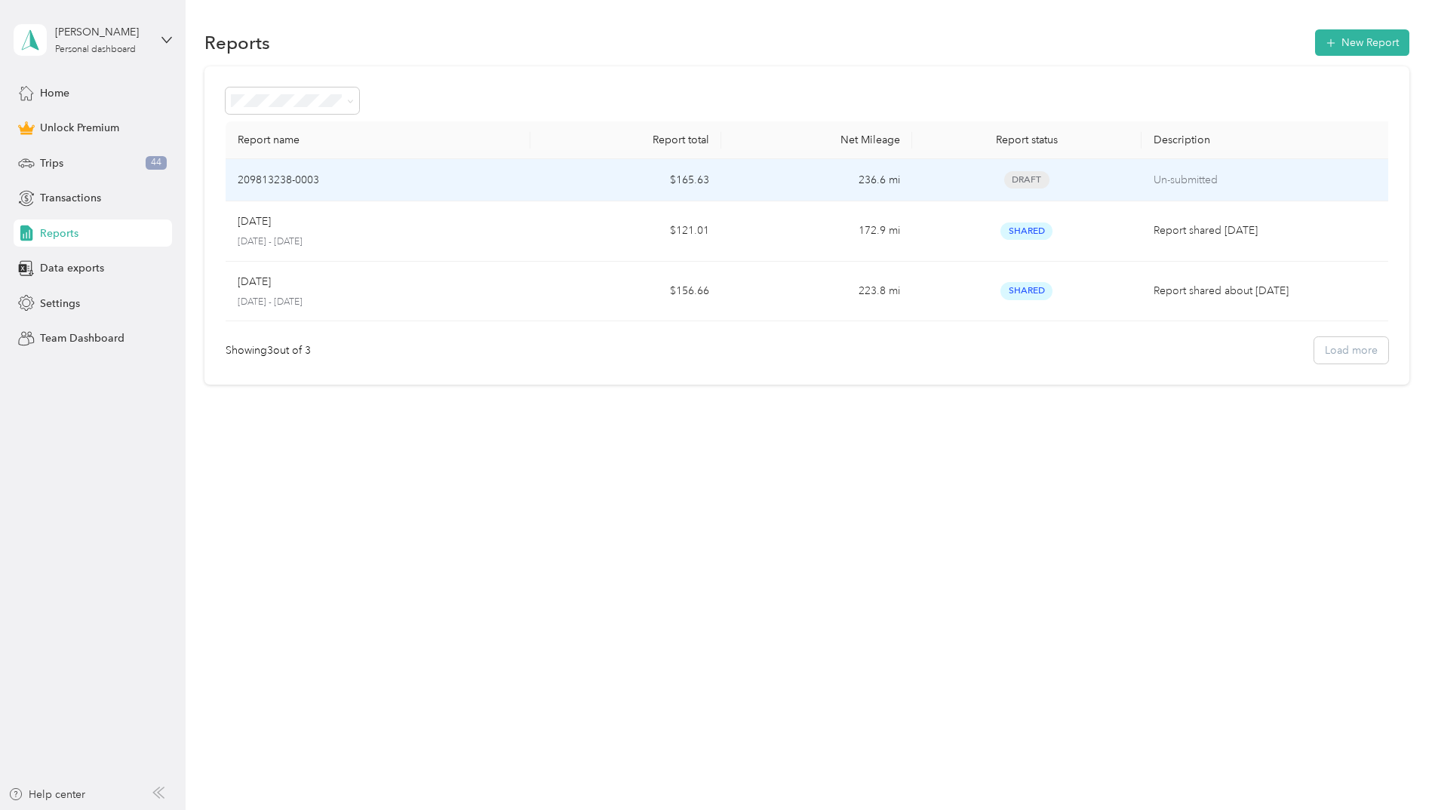
click at [409, 180] on div "209813238-0003" at bounding box center [378, 180] width 281 height 17
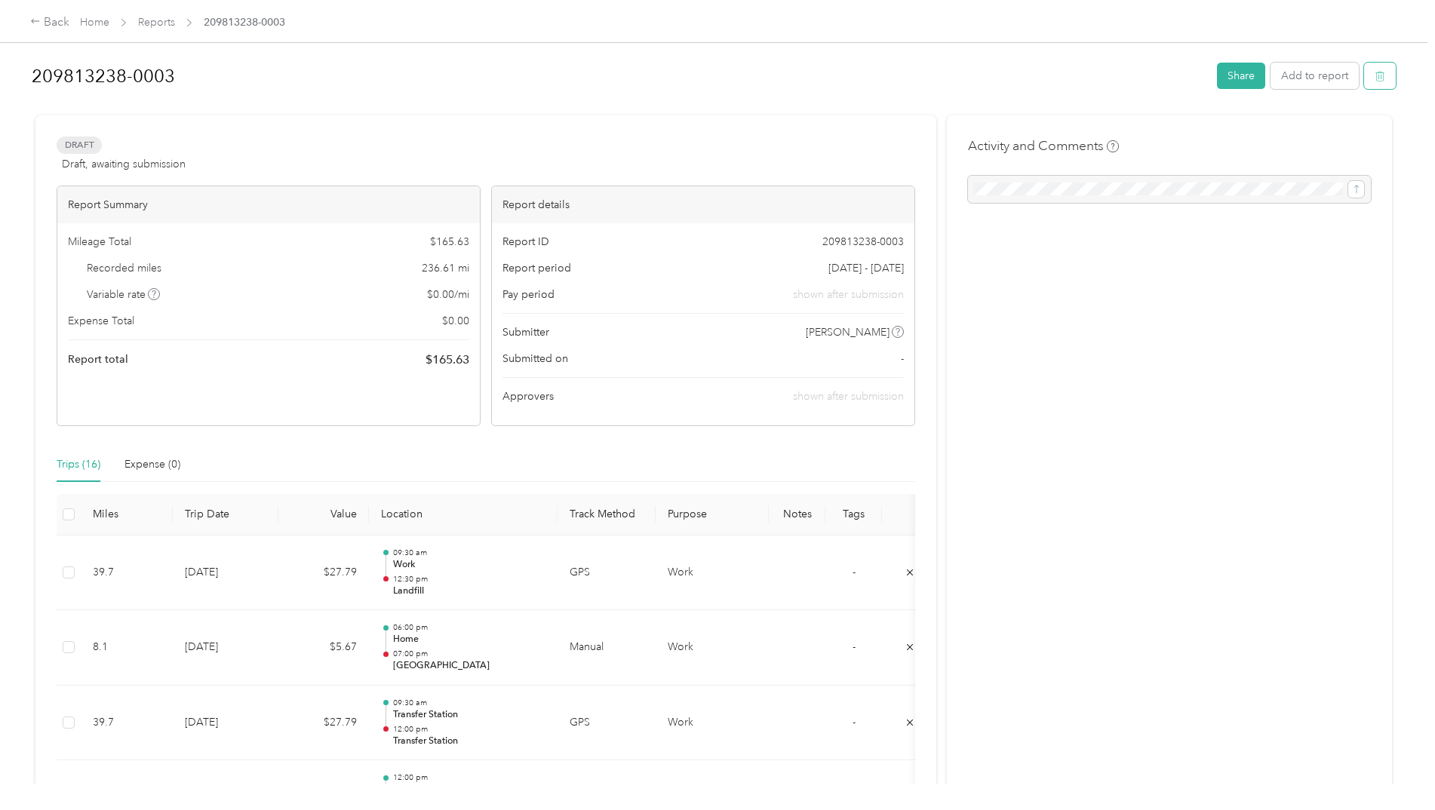
click at [1378, 75] on icon "button" at bounding box center [1379, 76] width 11 height 11
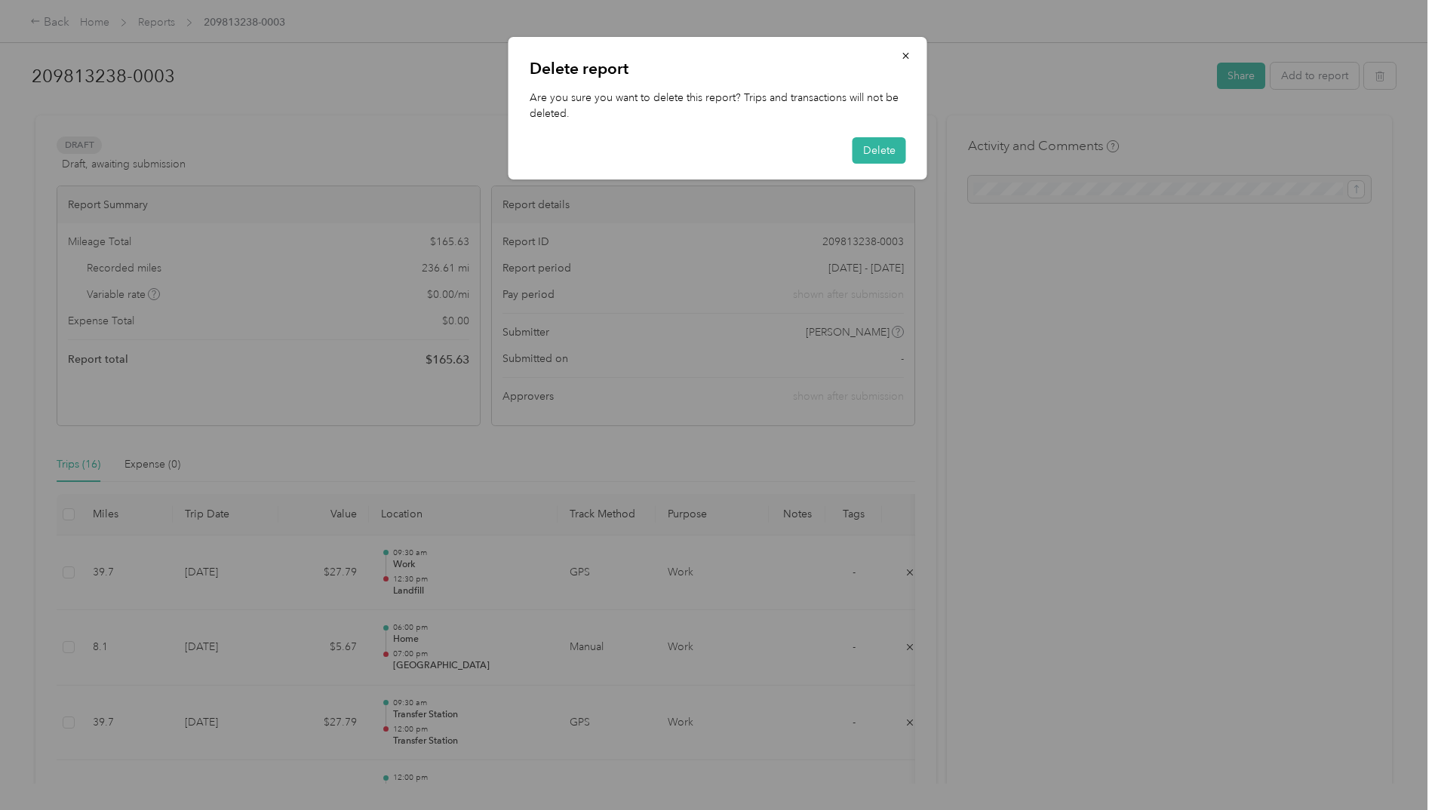
click at [865, 137] on div "Delete report Are you sure you want to delete this report? Trips and transactio…" at bounding box center [717, 108] width 419 height 143
click at [867, 155] on button "Delete" at bounding box center [879, 150] width 54 height 26
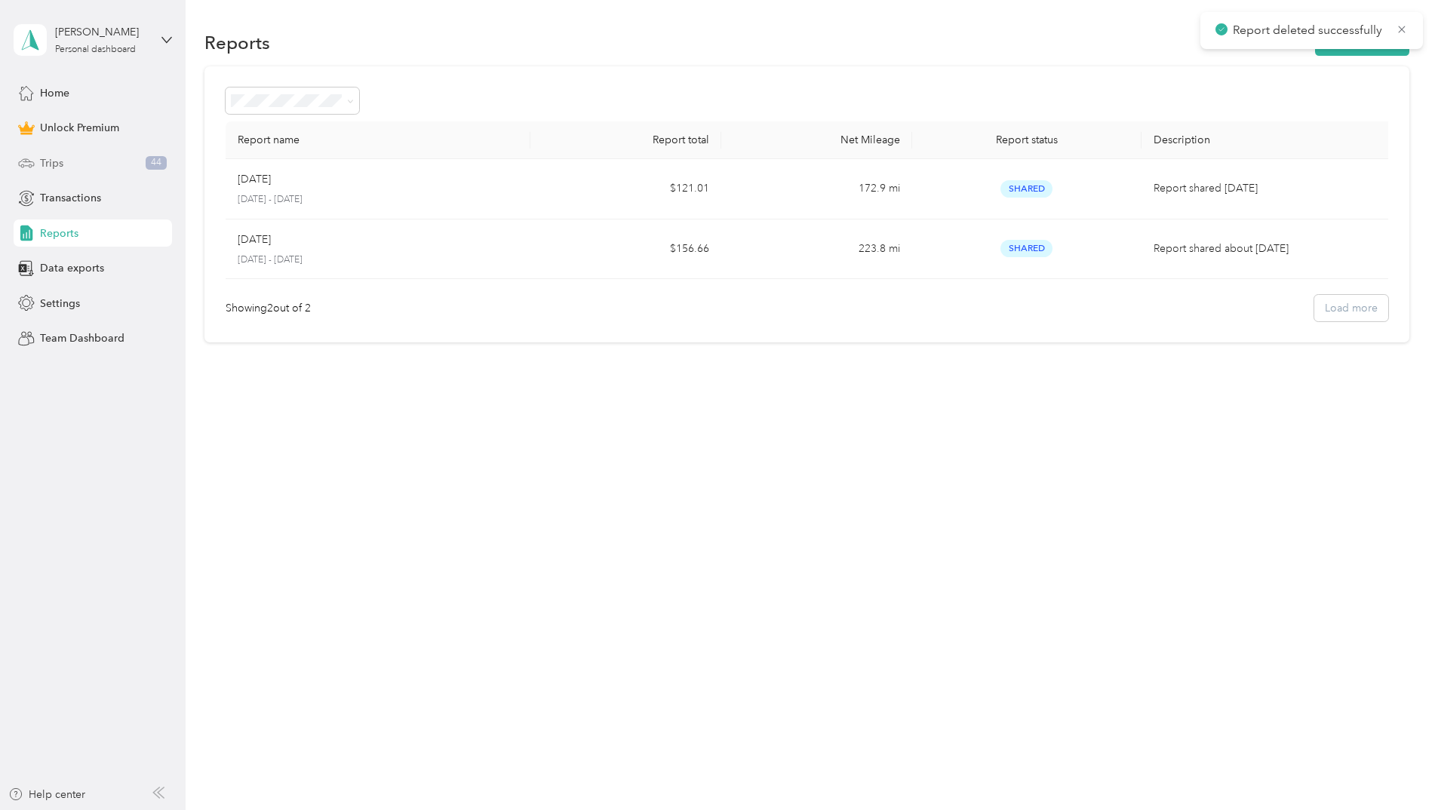
click at [69, 162] on div "Trips 44" at bounding box center [93, 162] width 158 height 27
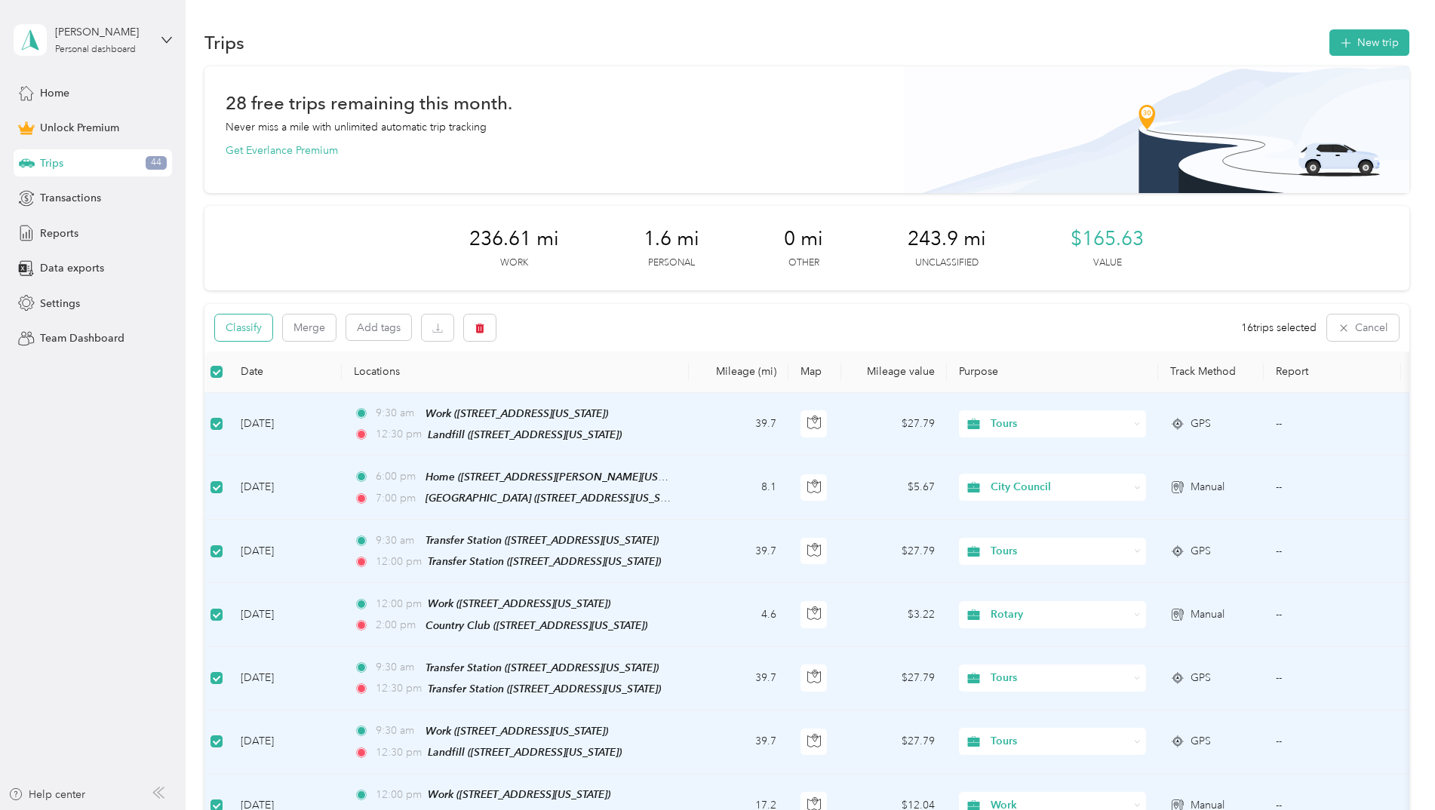
click at [232, 334] on button "Classify" at bounding box center [243, 328] width 57 height 26
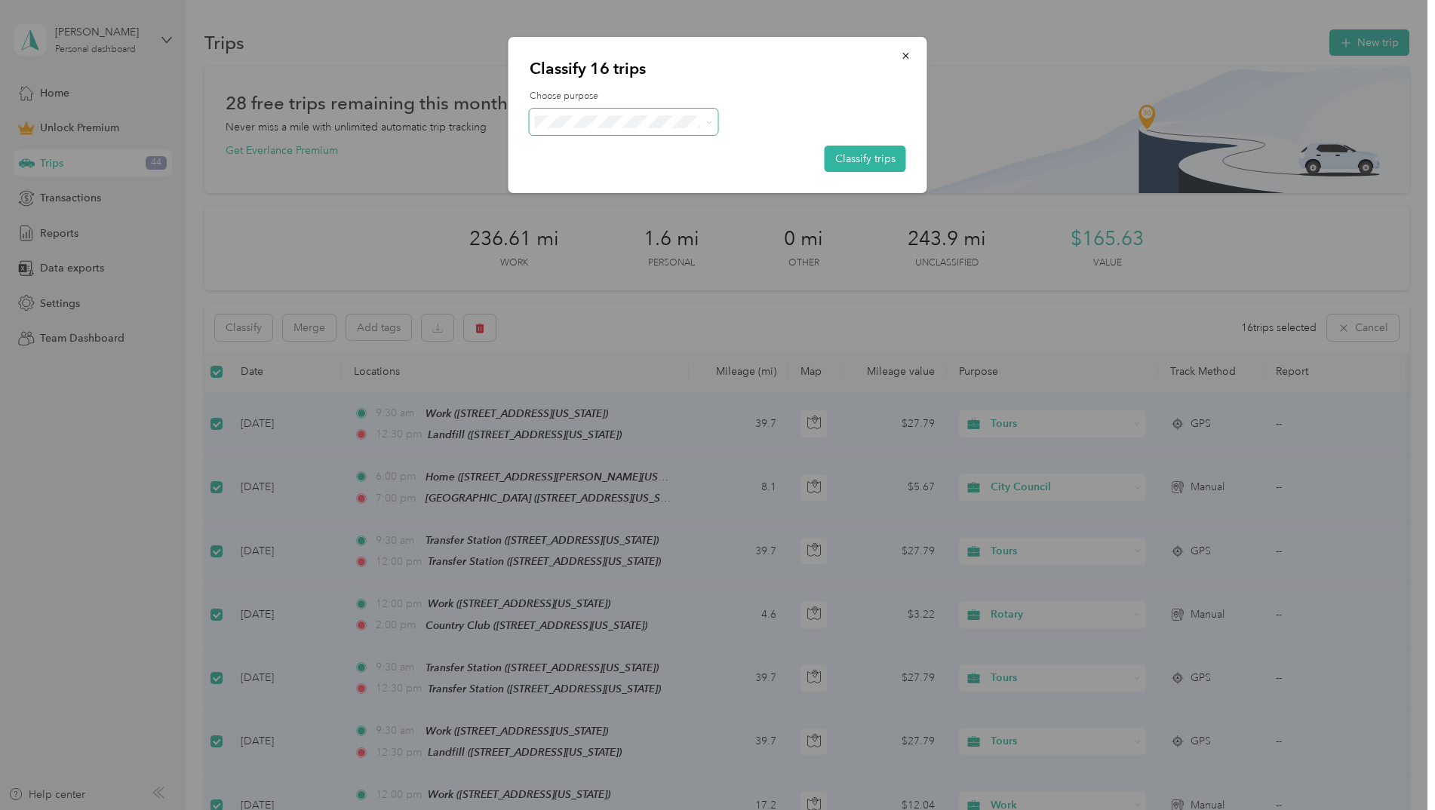
click at [706, 131] on span at bounding box center [624, 122] width 189 height 26
click at [707, 123] on icon at bounding box center [708, 122] width 7 height 7
click at [905, 54] on icon "button" at bounding box center [906, 56] width 11 height 11
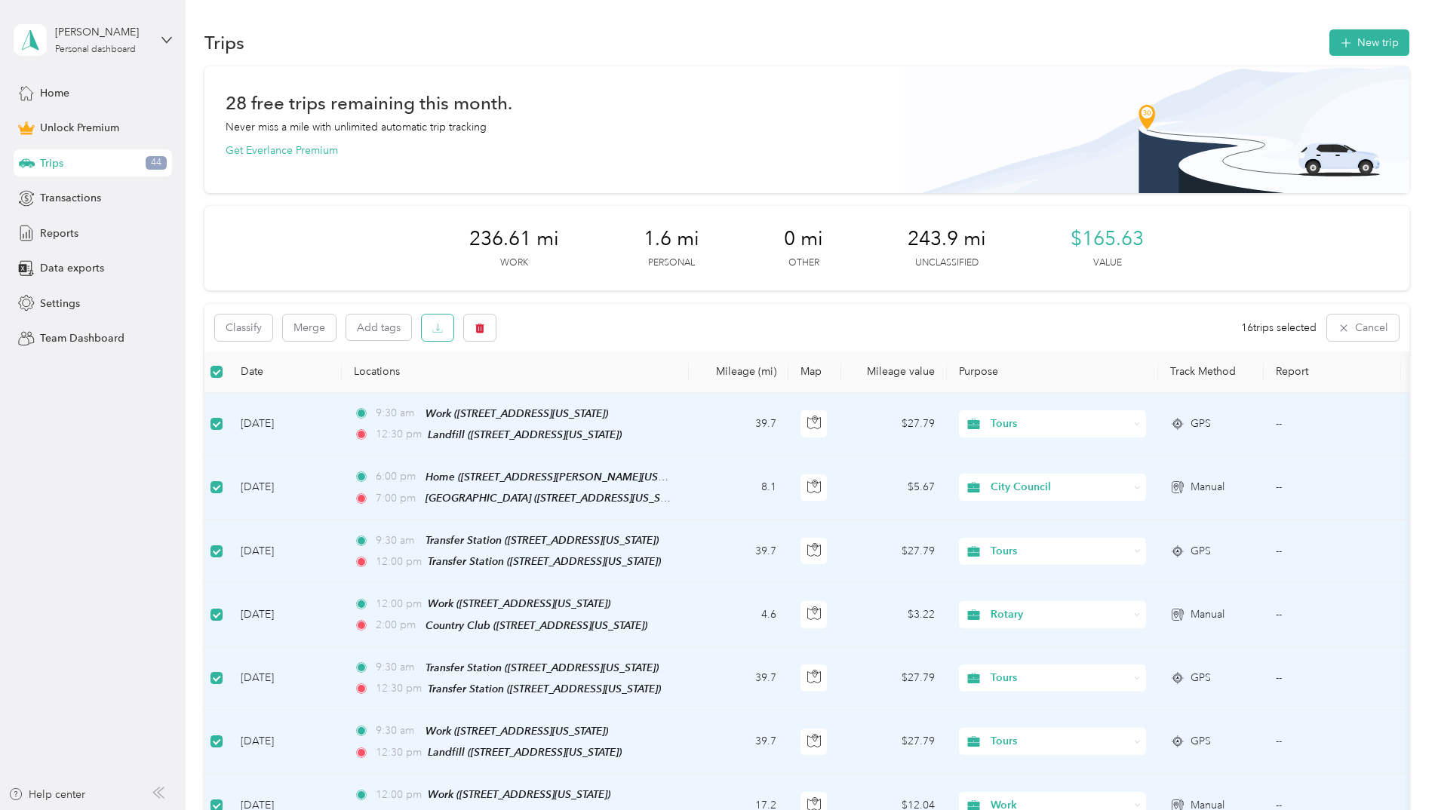
click at [445, 333] on button "button" at bounding box center [438, 328] width 32 height 26
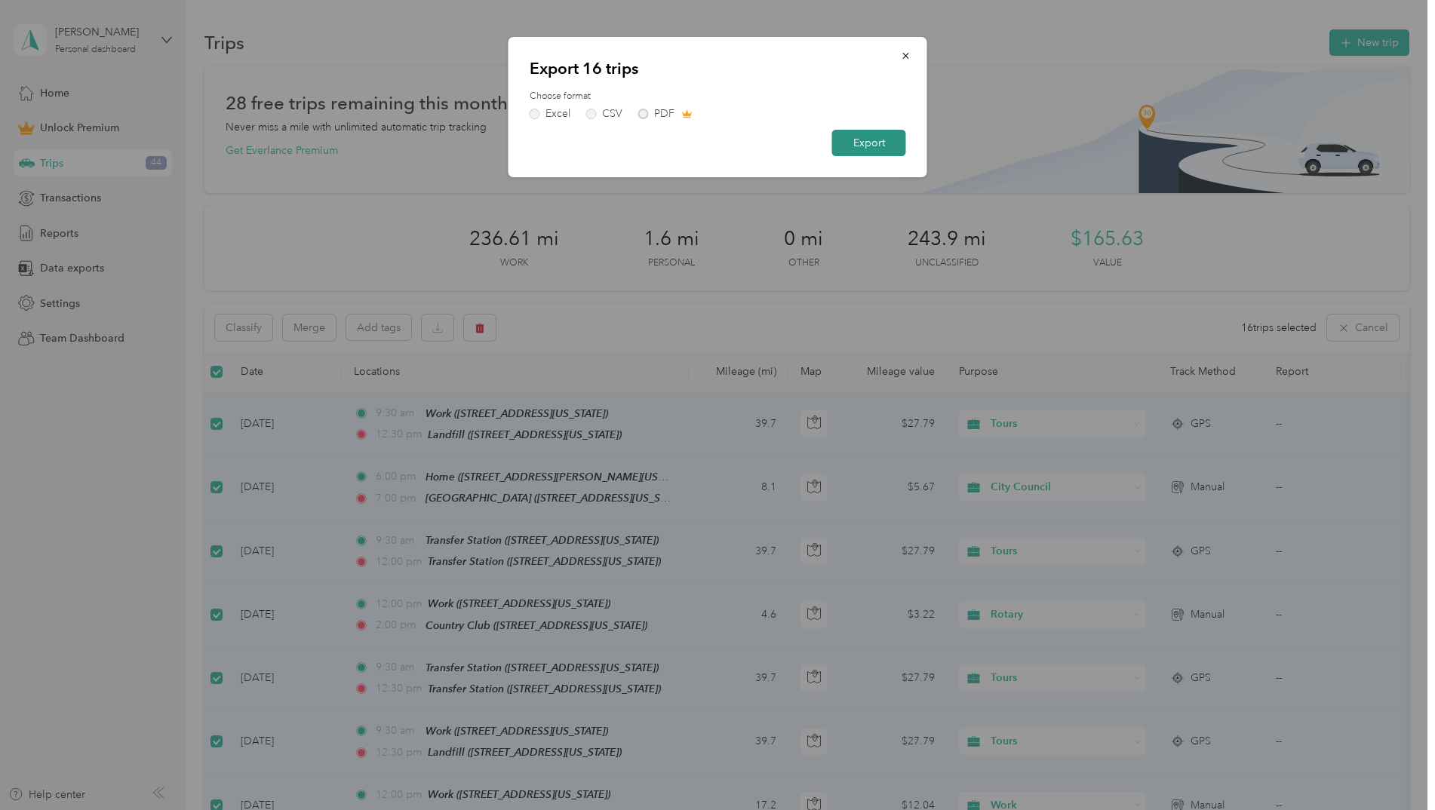
click at [857, 147] on button "Export" at bounding box center [869, 143] width 74 height 26
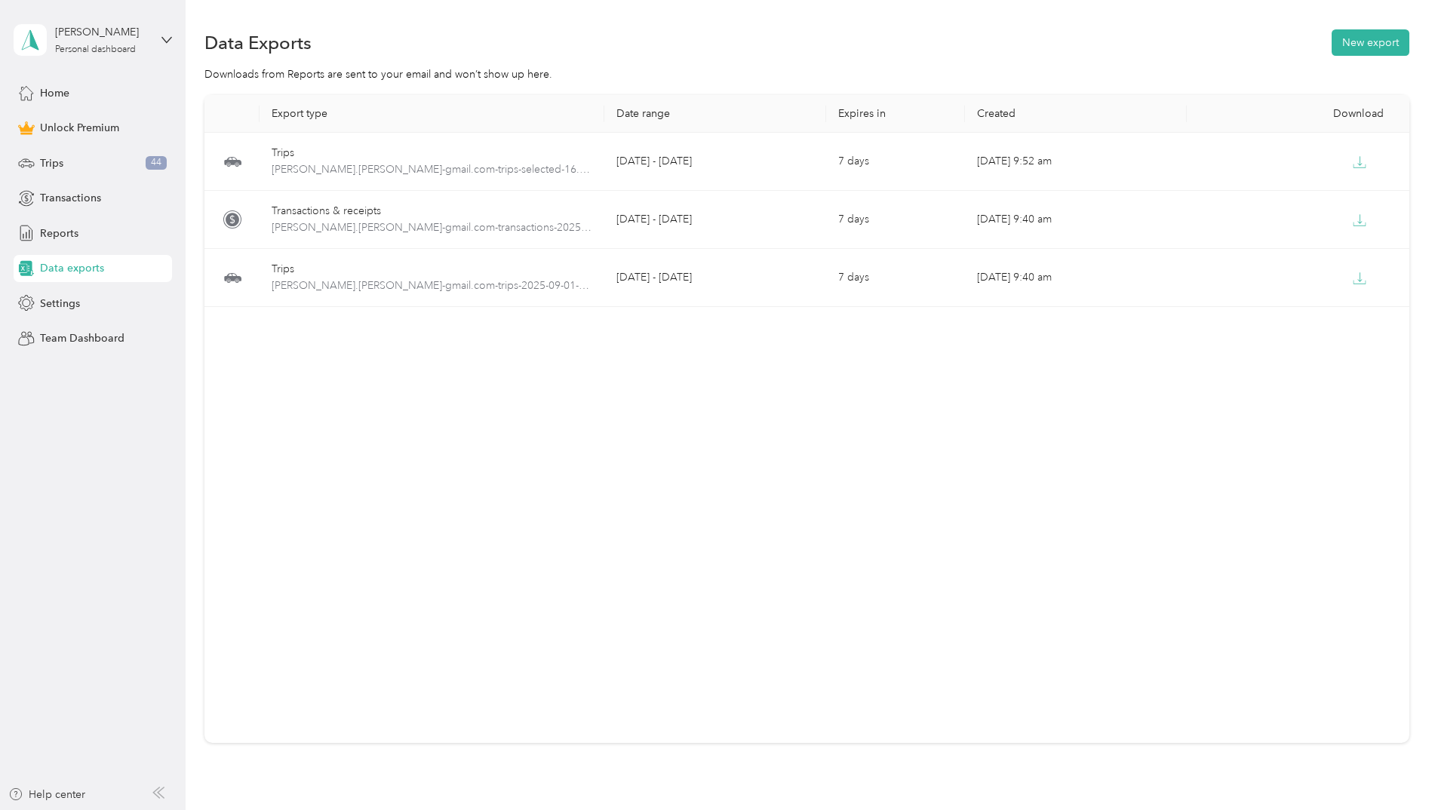
click at [105, 272] on div "Data exports" at bounding box center [93, 268] width 158 height 27
click at [87, 168] on div "Trips 44" at bounding box center [93, 162] width 158 height 27
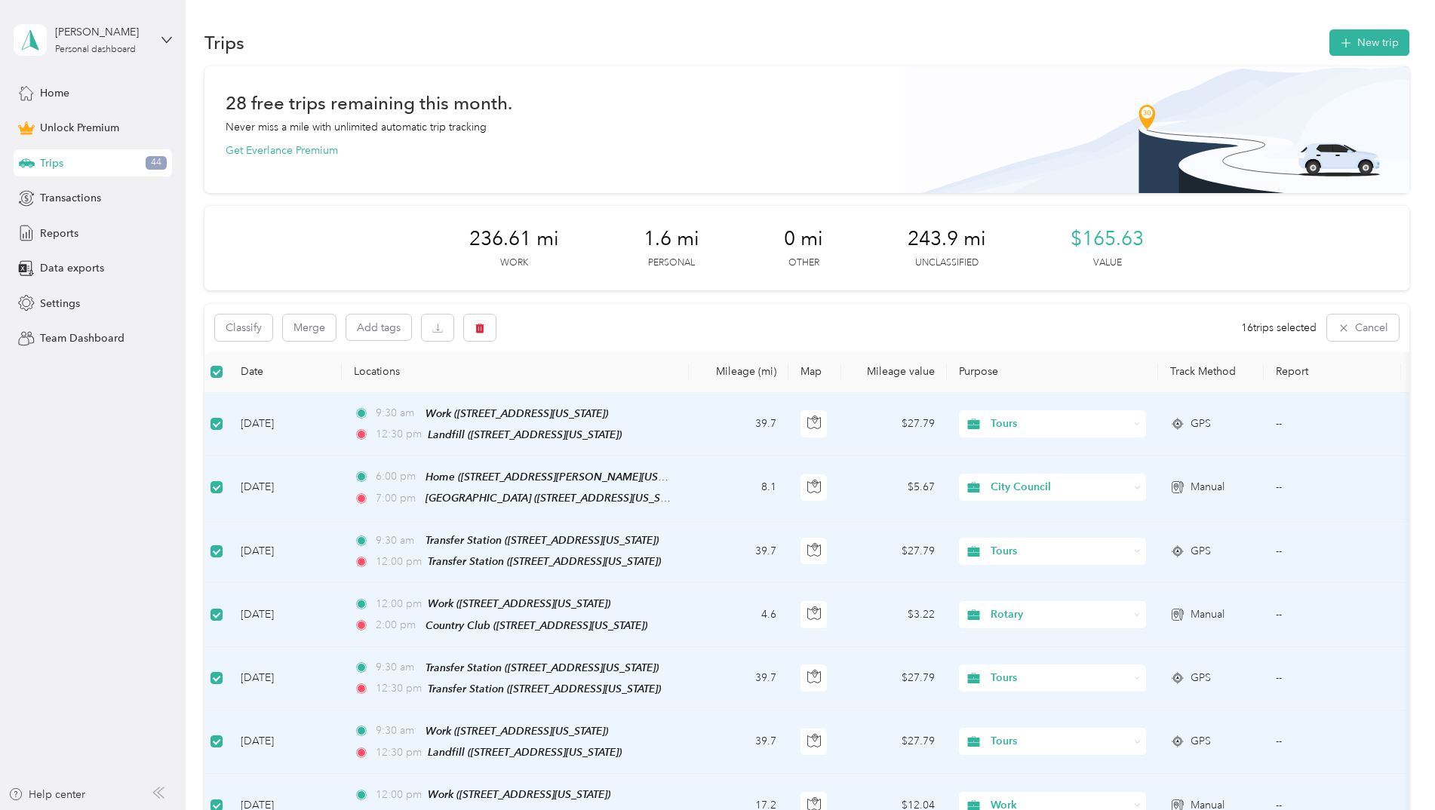
click at [86, 247] on div "Home Unlock Premium Trips 44 Transactions Reports Data exports Settings Team Da…" at bounding box center [93, 215] width 158 height 273
click at [85, 238] on div "Reports" at bounding box center [93, 233] width 158 height 27
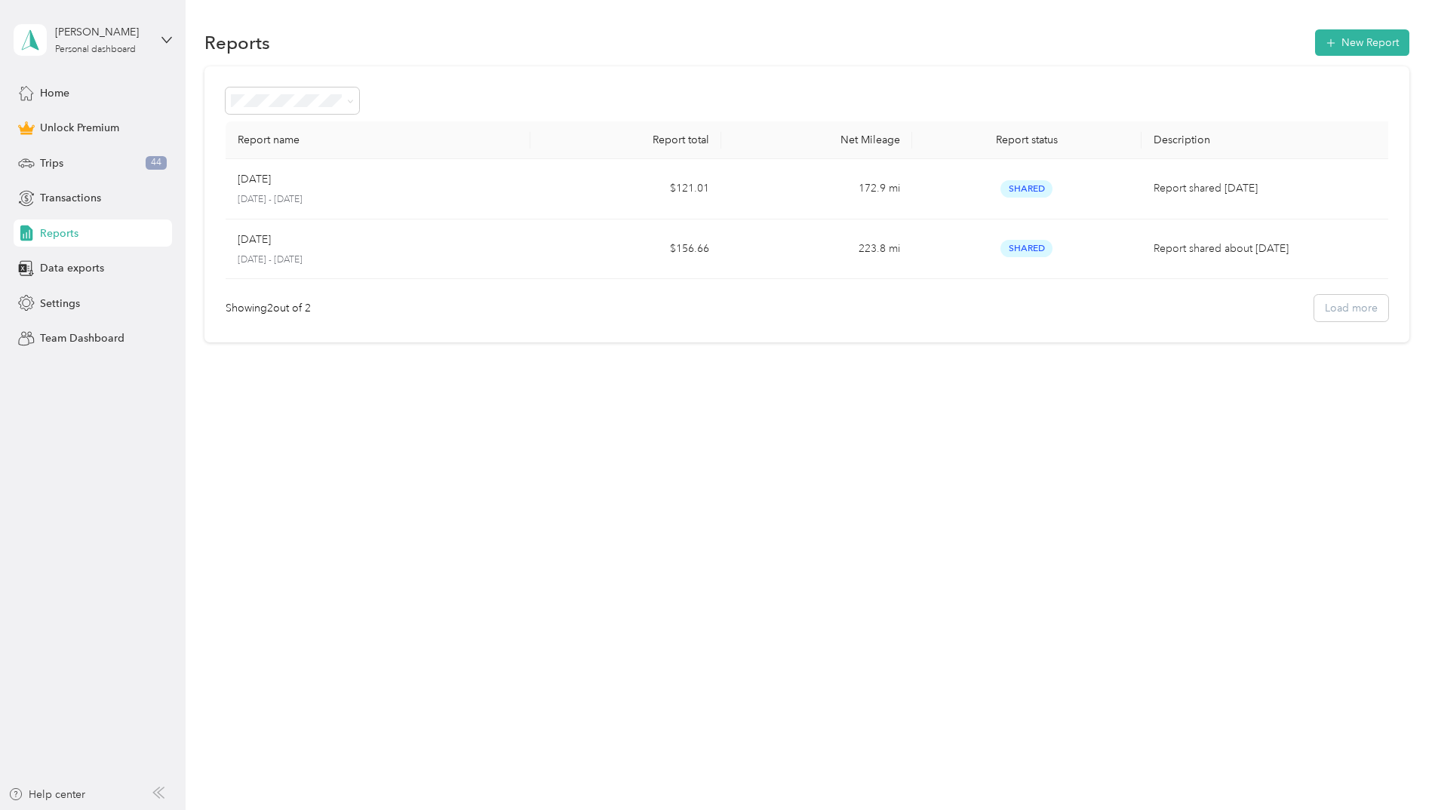
click at [878, 426] on div "Reports New Report Report name Report total Net Mileage Report status Descripti…" at bounding box center [807, 405] width 1242 height 810
click at [511, 312] on div "Showing 2 out of 2 Load more" at bounding box center [807, 308] width 1162 height 26
click at [1349, 45] on button "New Report" at bounding box center [1362, 42] width 94 height 26
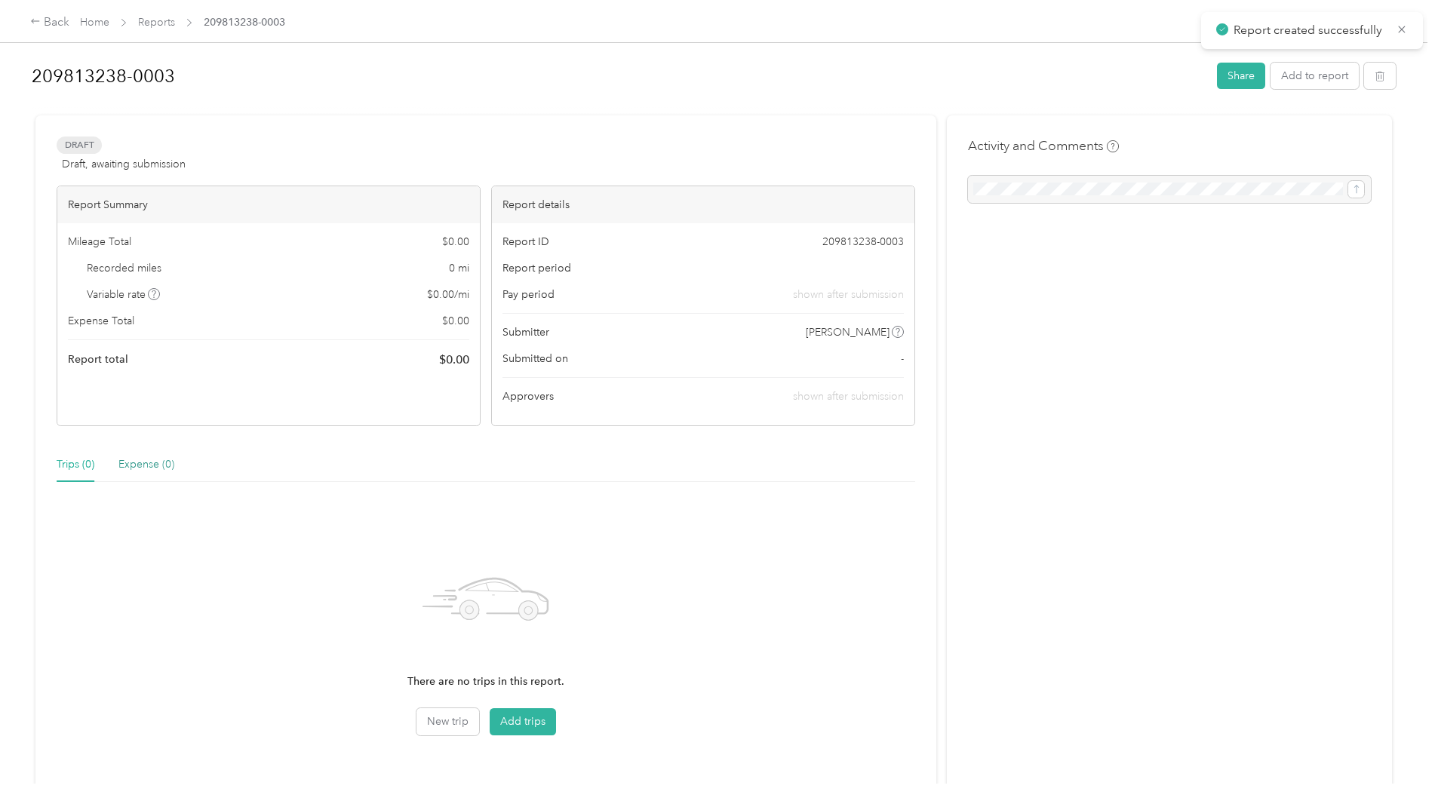
click at [136, 461] on div "Expense (0)" at bounding box center [146, 464] width 56 height 17
click at [85, 465] on div "Trips (0)" at bounding box center [76, 464] width 38 height 17
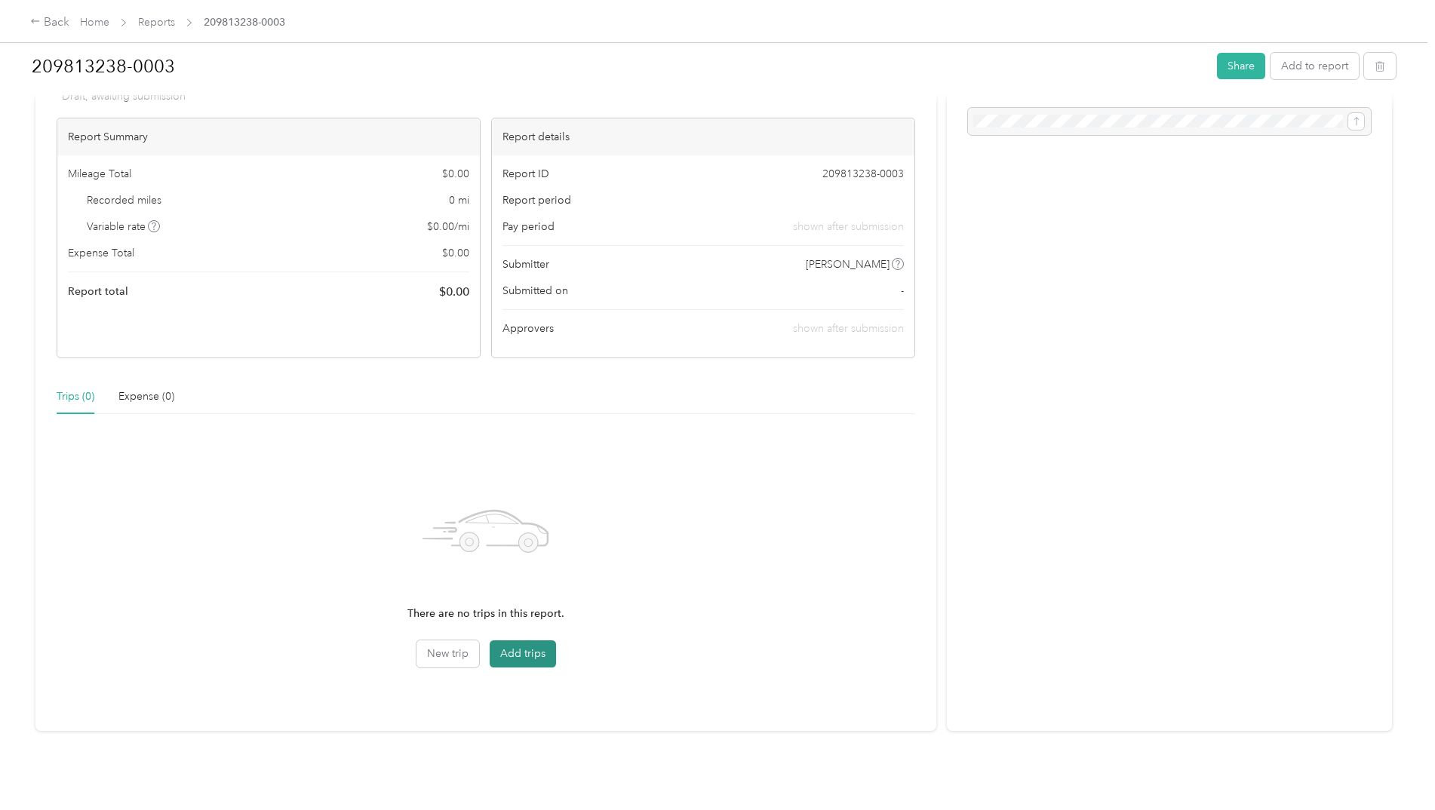
click at [528, 651] on button "Add trips" at bounding box center [523, 653] width 66 height 27
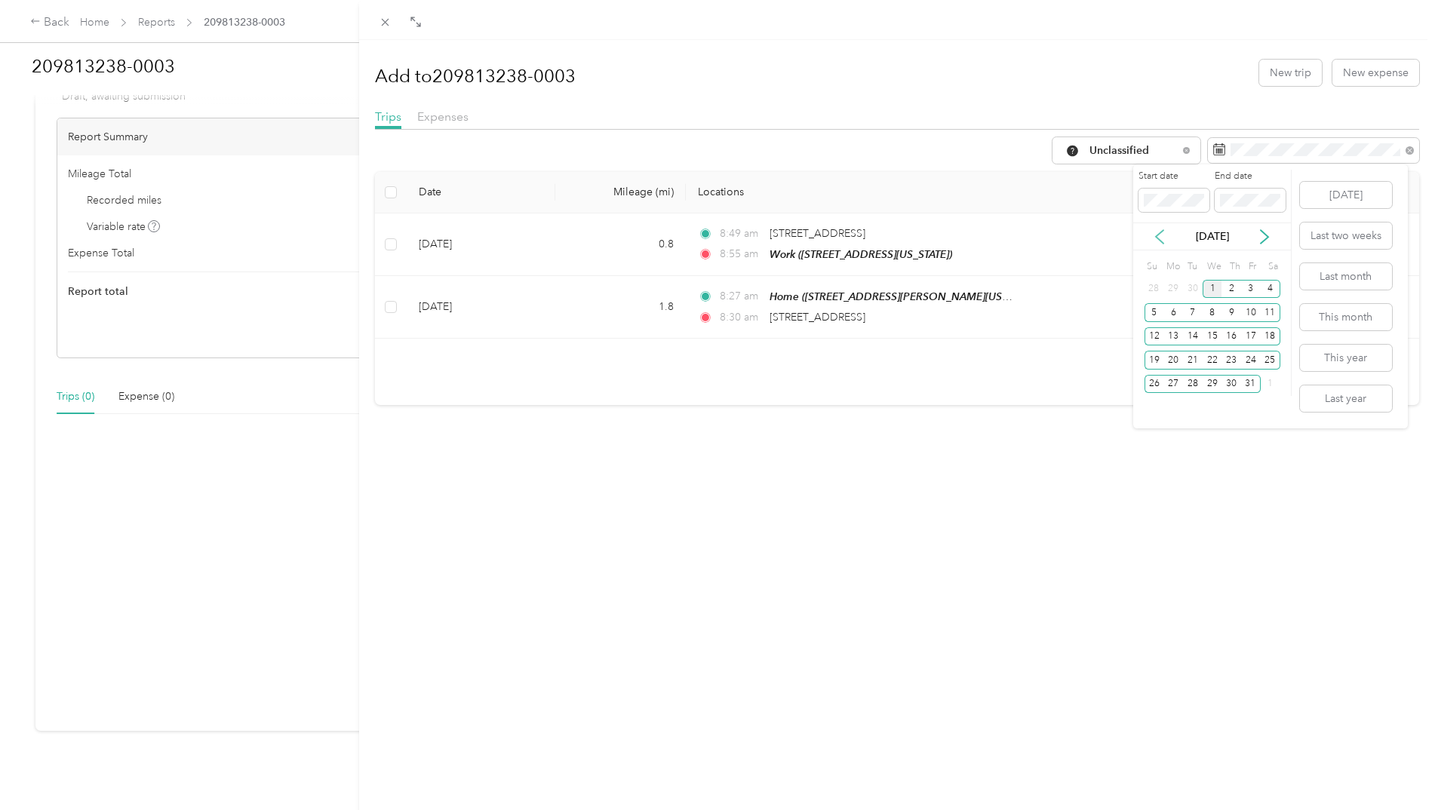
click at [1155, 243] on icon at bounding box center [1159, 236] width 15 height 15
click at [1172, 288] on div "1" at bounding box center [1173, 289] width 20 height 19
click at [1191, 385] on div "30" at bounding box center [1193, 384] width 20 height 19
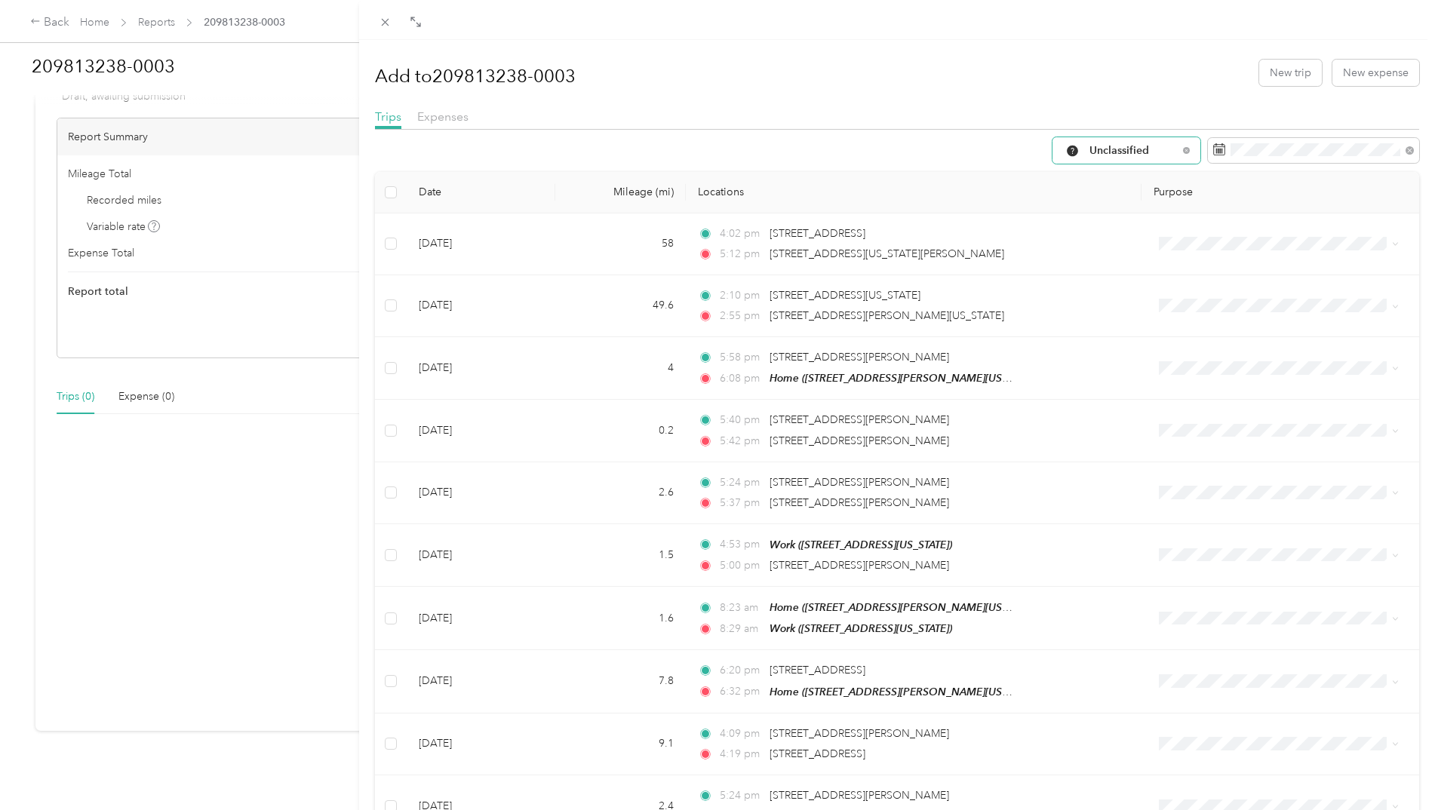
click at [1136, 149] on span "Unclassified" at bounding box center [1133, 151] width 88 height 11
click at [1122, 232] on li "Work" at bounding box center [1115, 229] width 148 height 26
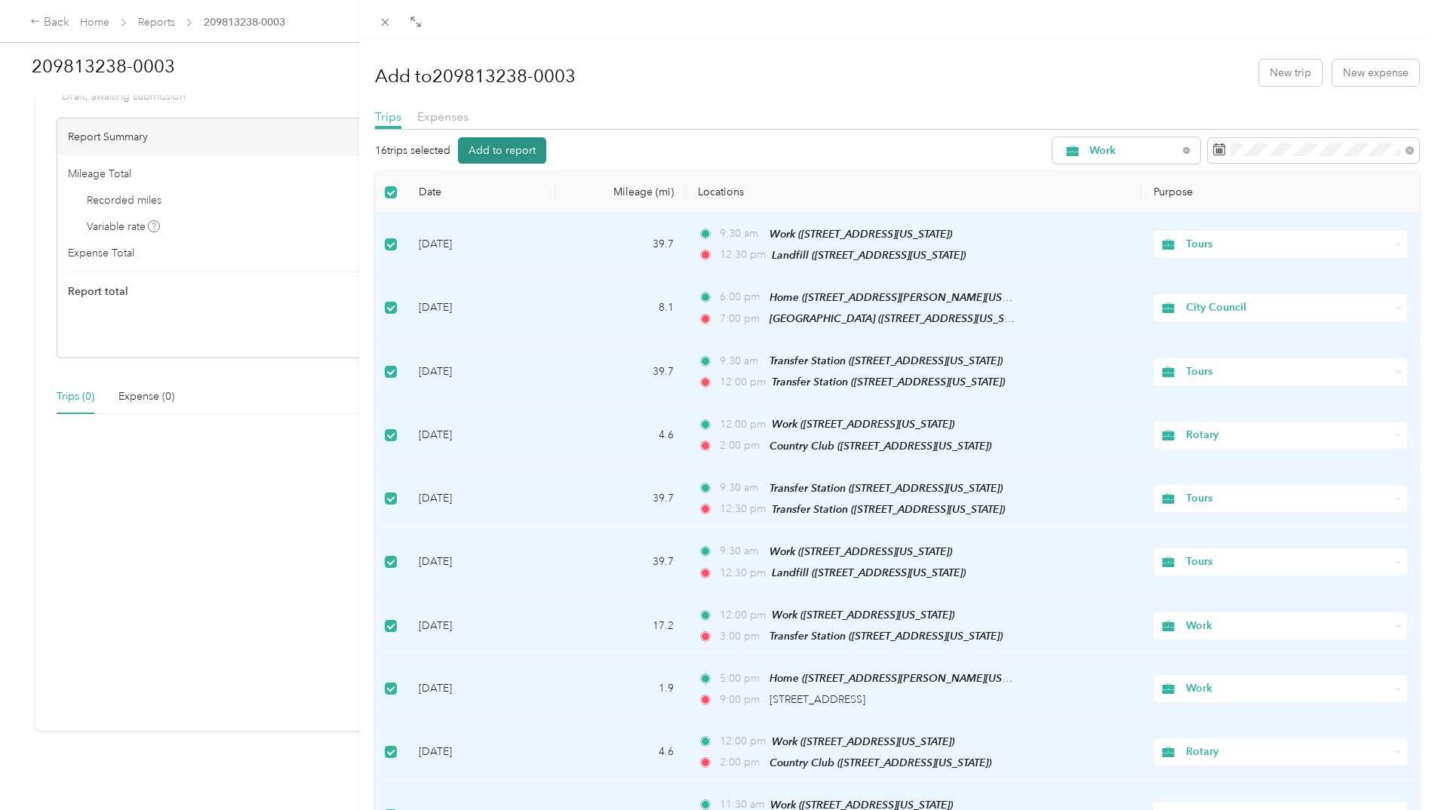
click at [490, 151] on button "Add to report" at bounding box center [502, 150] width 88 height 26
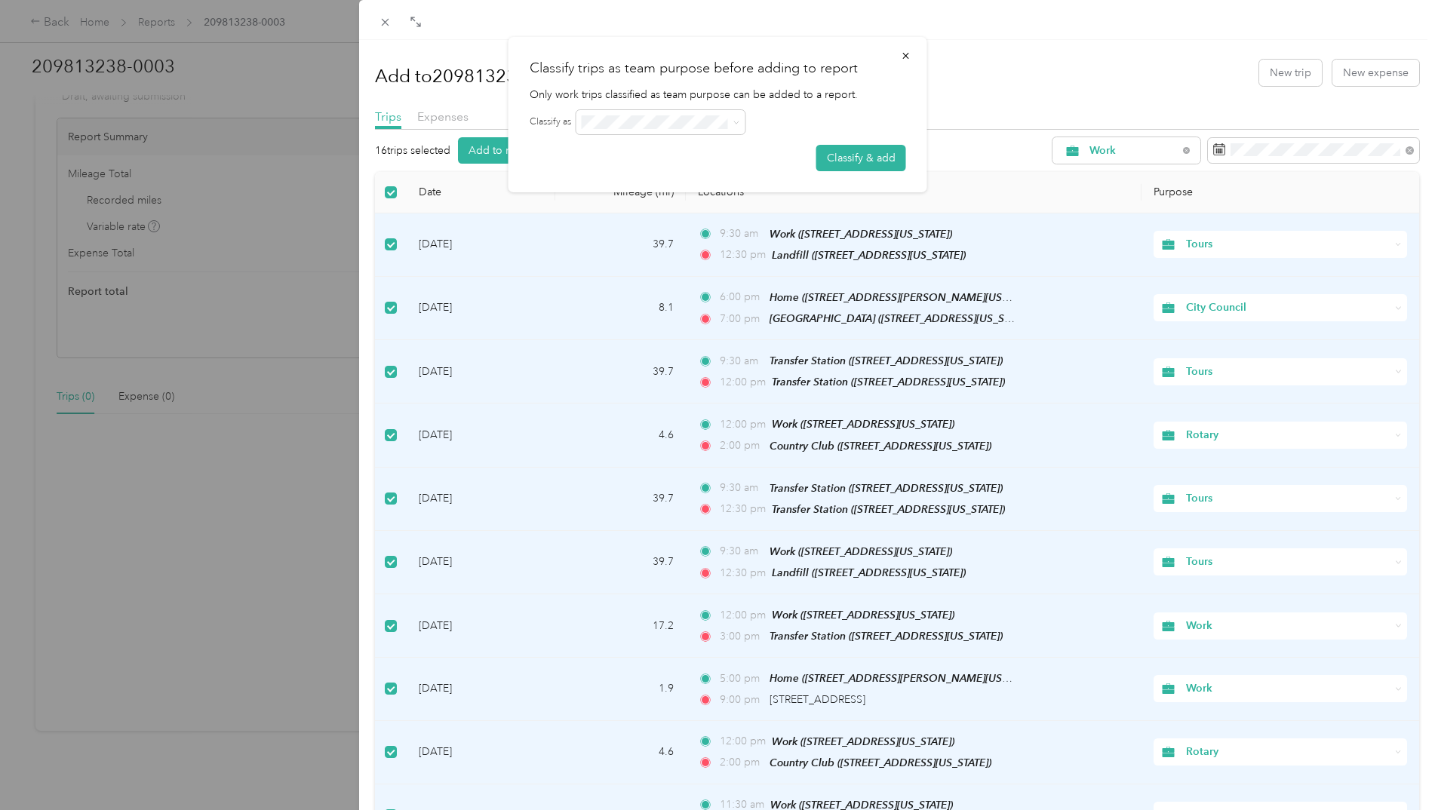
click at [613, 71] on h2 "Classify trips as team purpose before adding to report" at bounding box center [718, 68] width 376 height 20
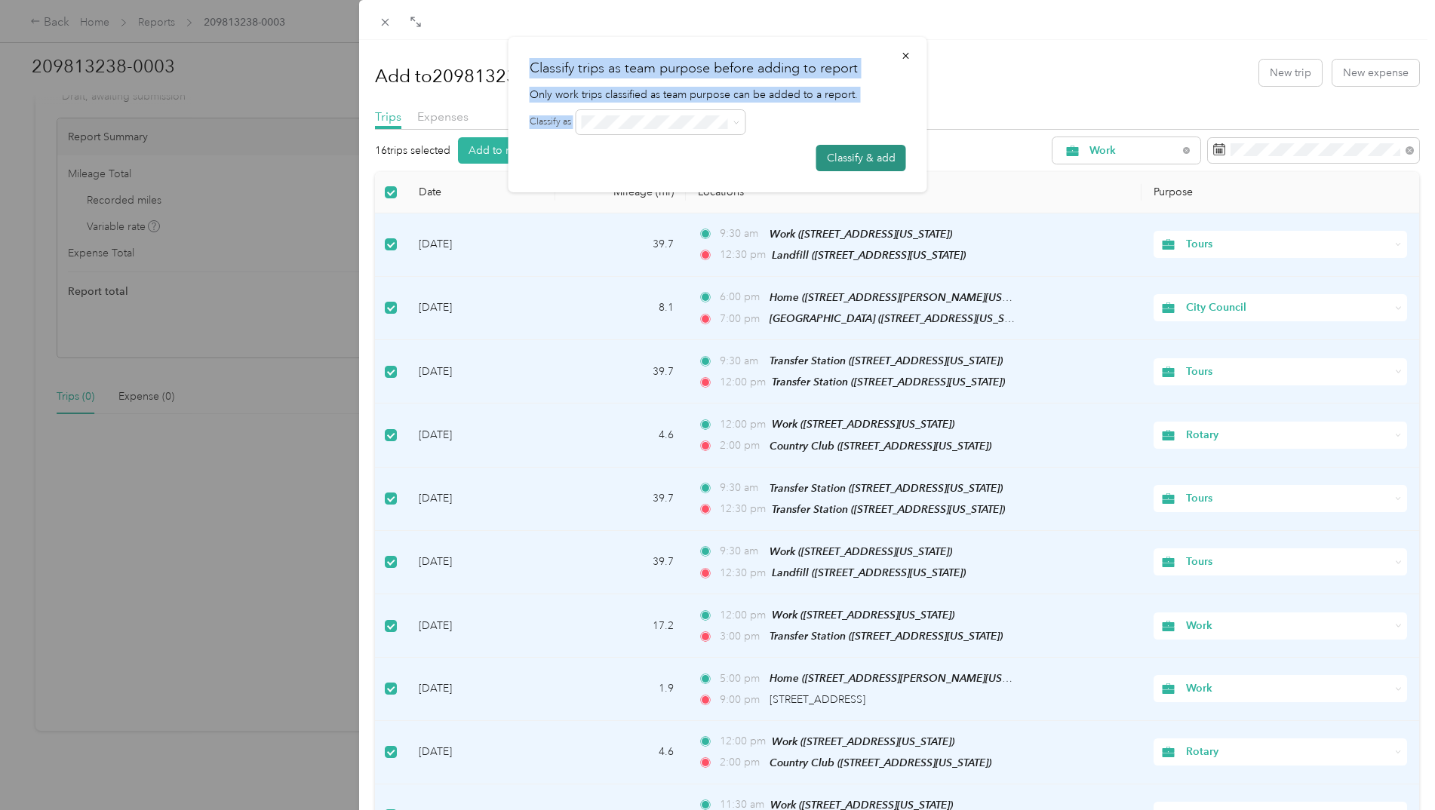
drag, startPoint x: 613, startPoint y: 71, endPoint x: 846, endPoint y: 153, distance: 247.2
click at [738, 128] on div "Classify trips as team purpose before adding to report Only work trips classifi…" at bounding box center [717, 114] width 419 height 155
click at [846, 152] on button "Classify & add" at bounding box center [861, 158] width 90 height 26
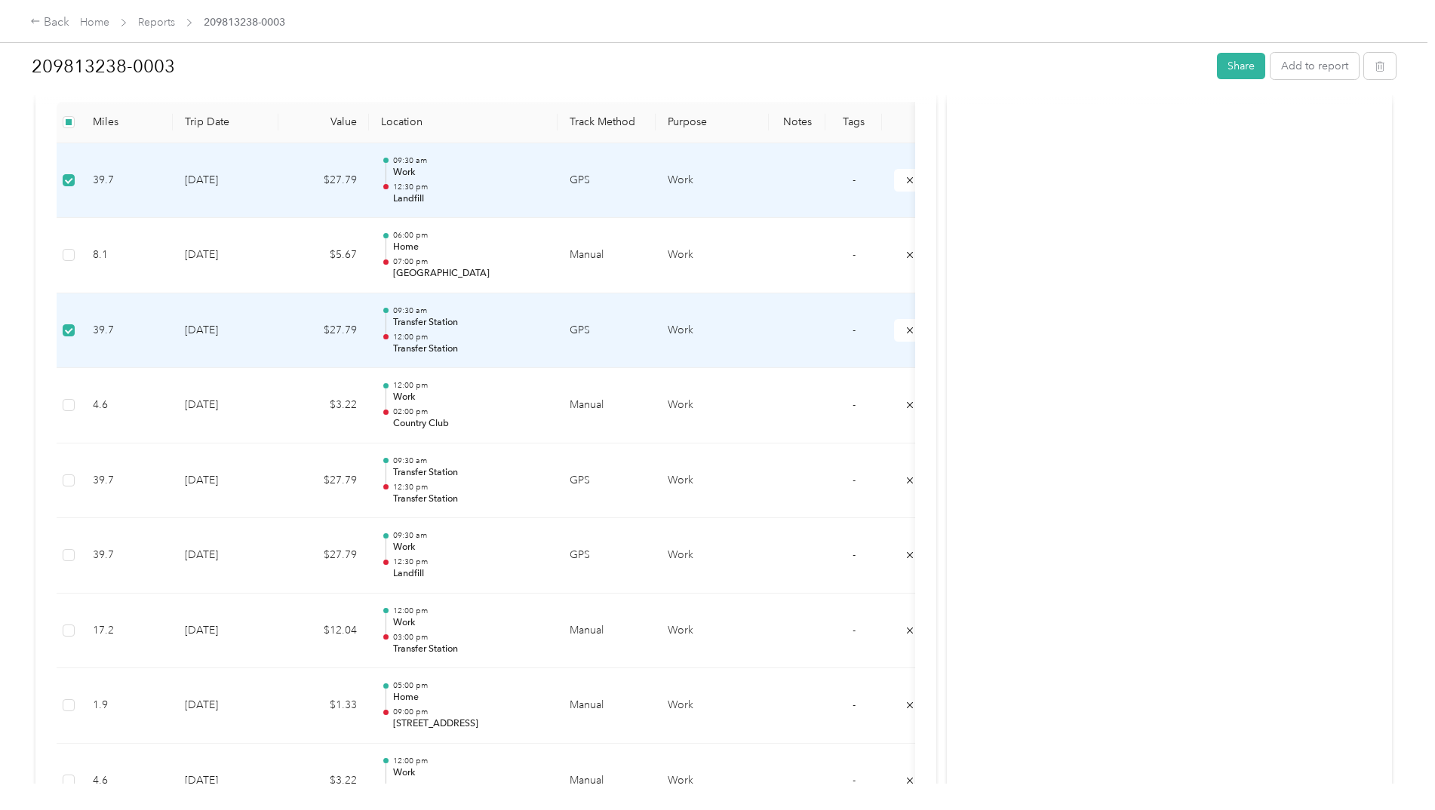
scroll to position [398, 0]
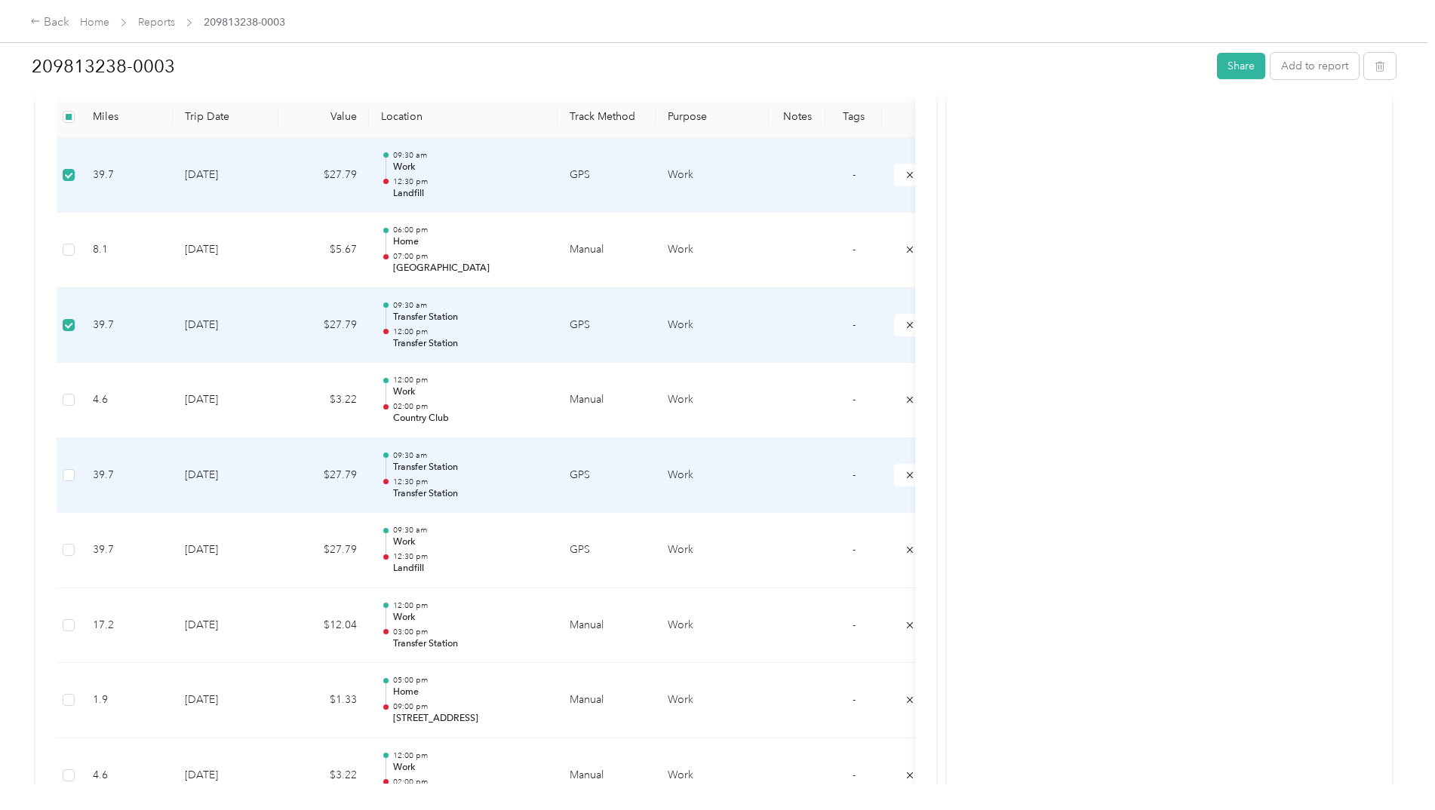
click at [61, 482] on td at bounding box center [69, 475] width 24 height 75
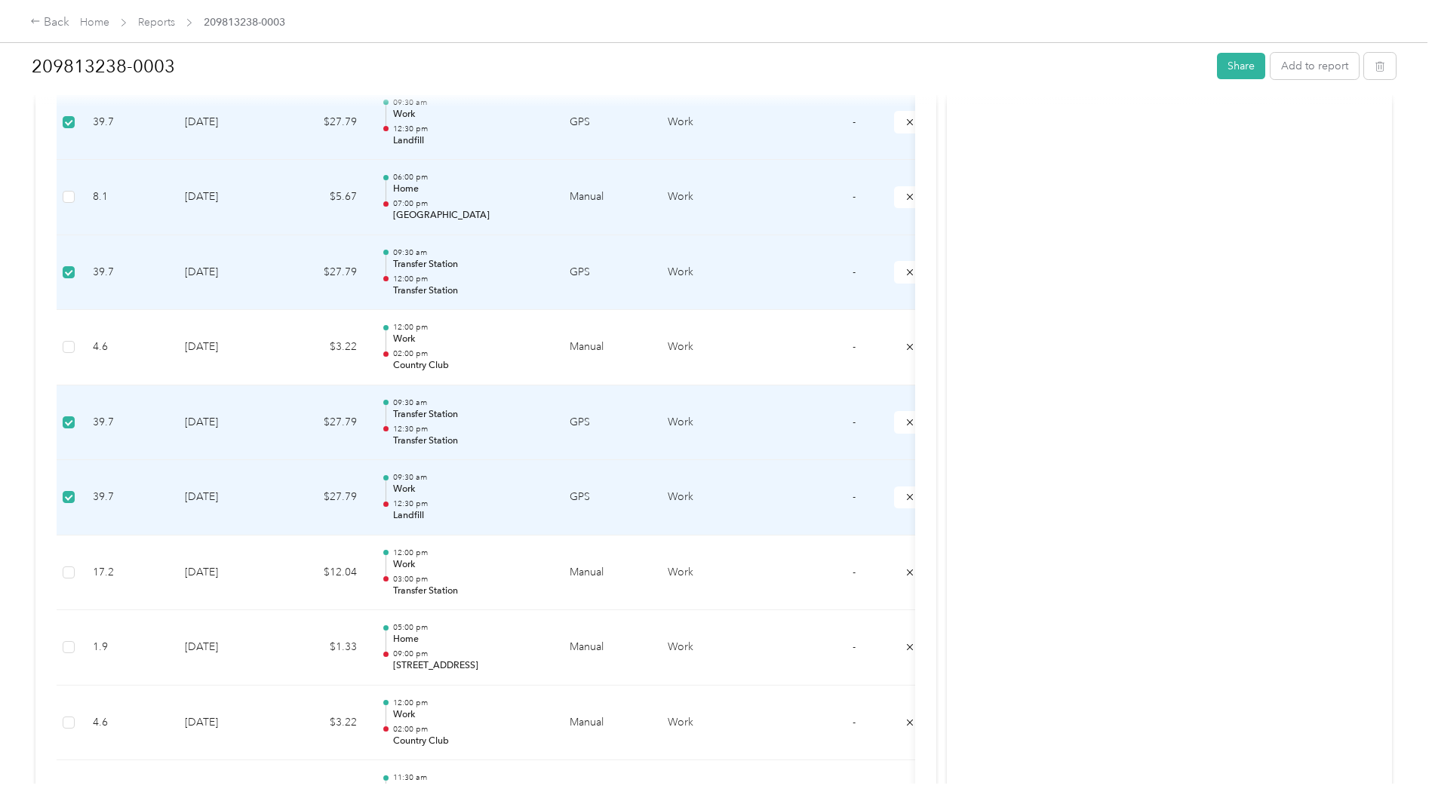
scroll to position [453, 0]
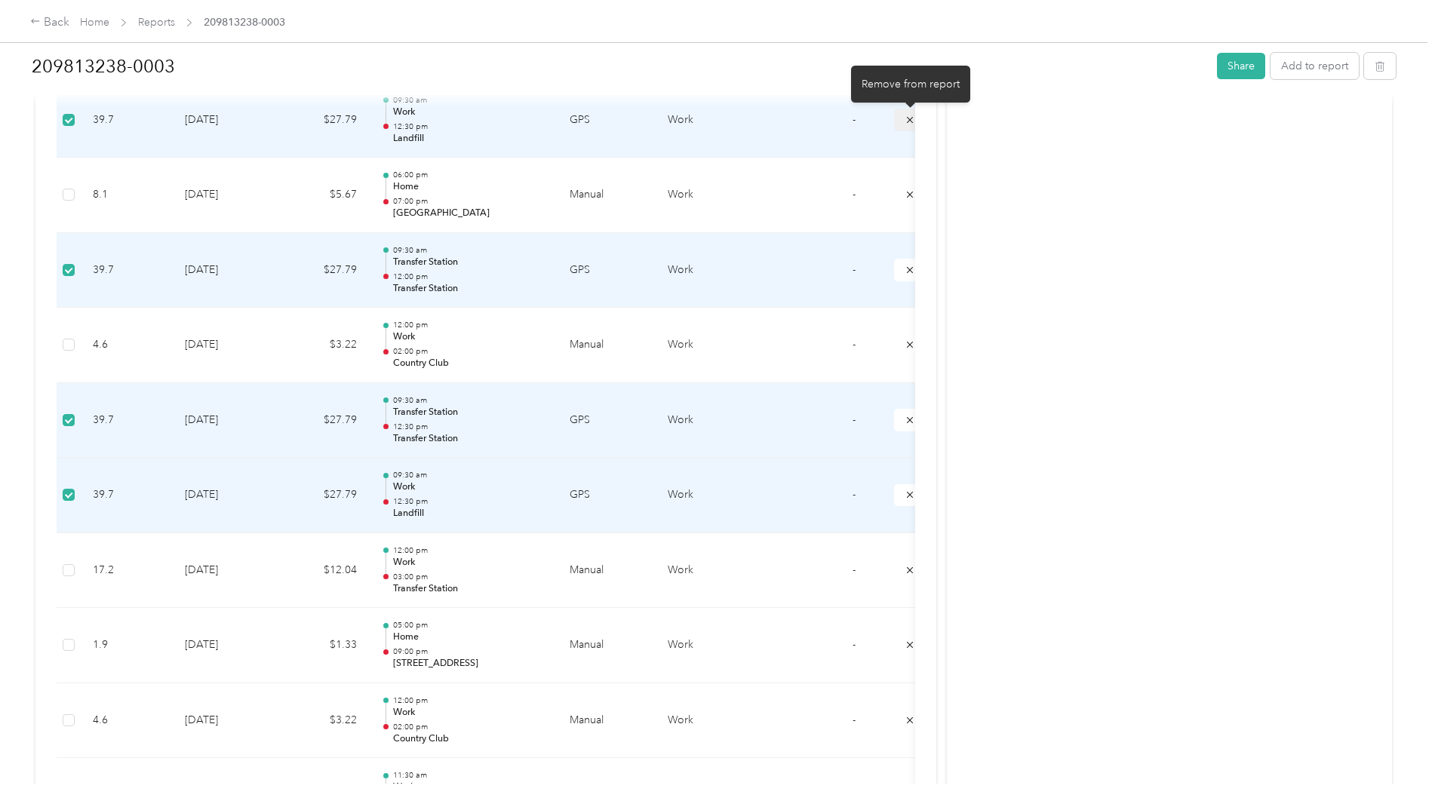
click at [901, 124] on button "submit" at bounding box center [910, 120] width 32 height 22
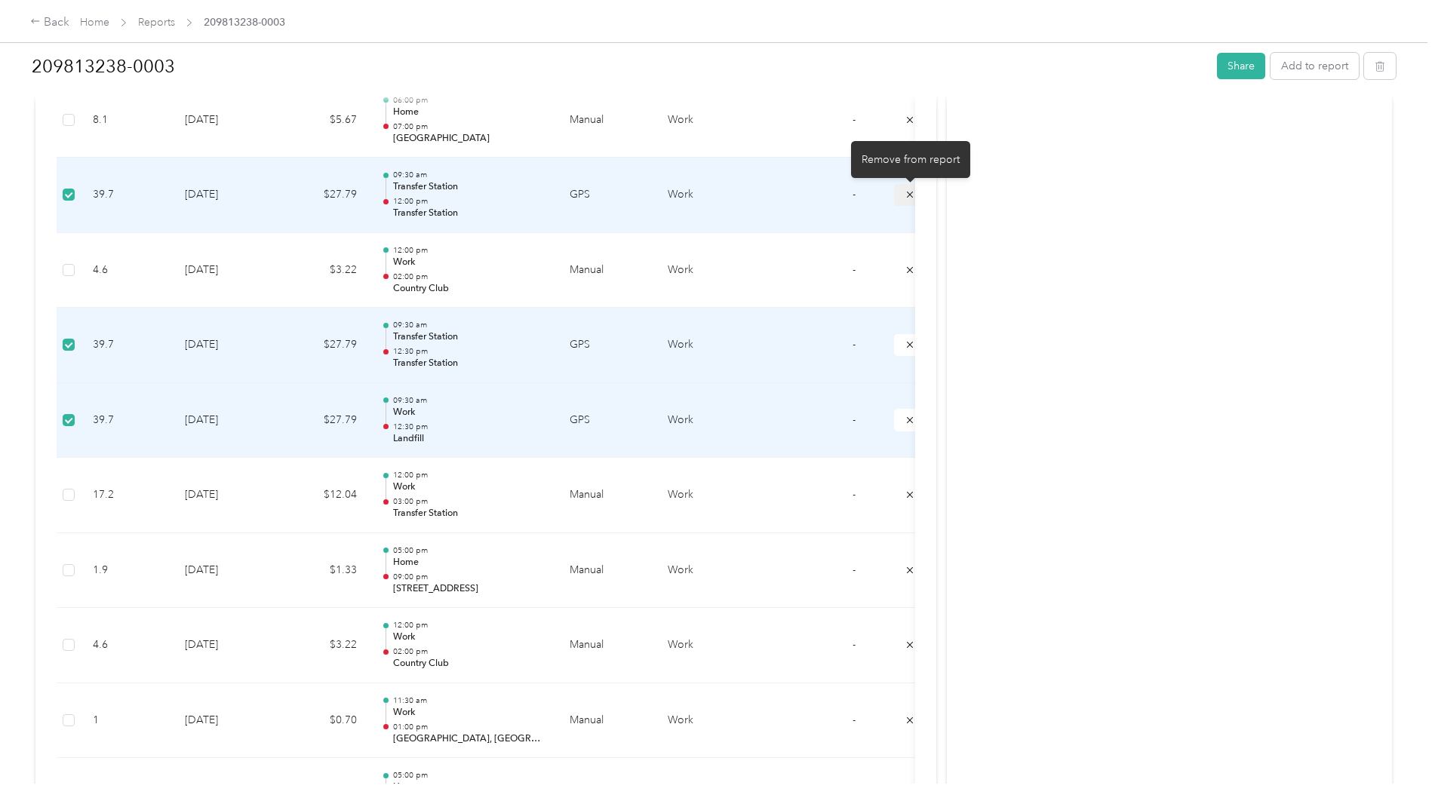
click at [907, 195] on icon "submit" at bounding box center [909, 194] width 11 height 11
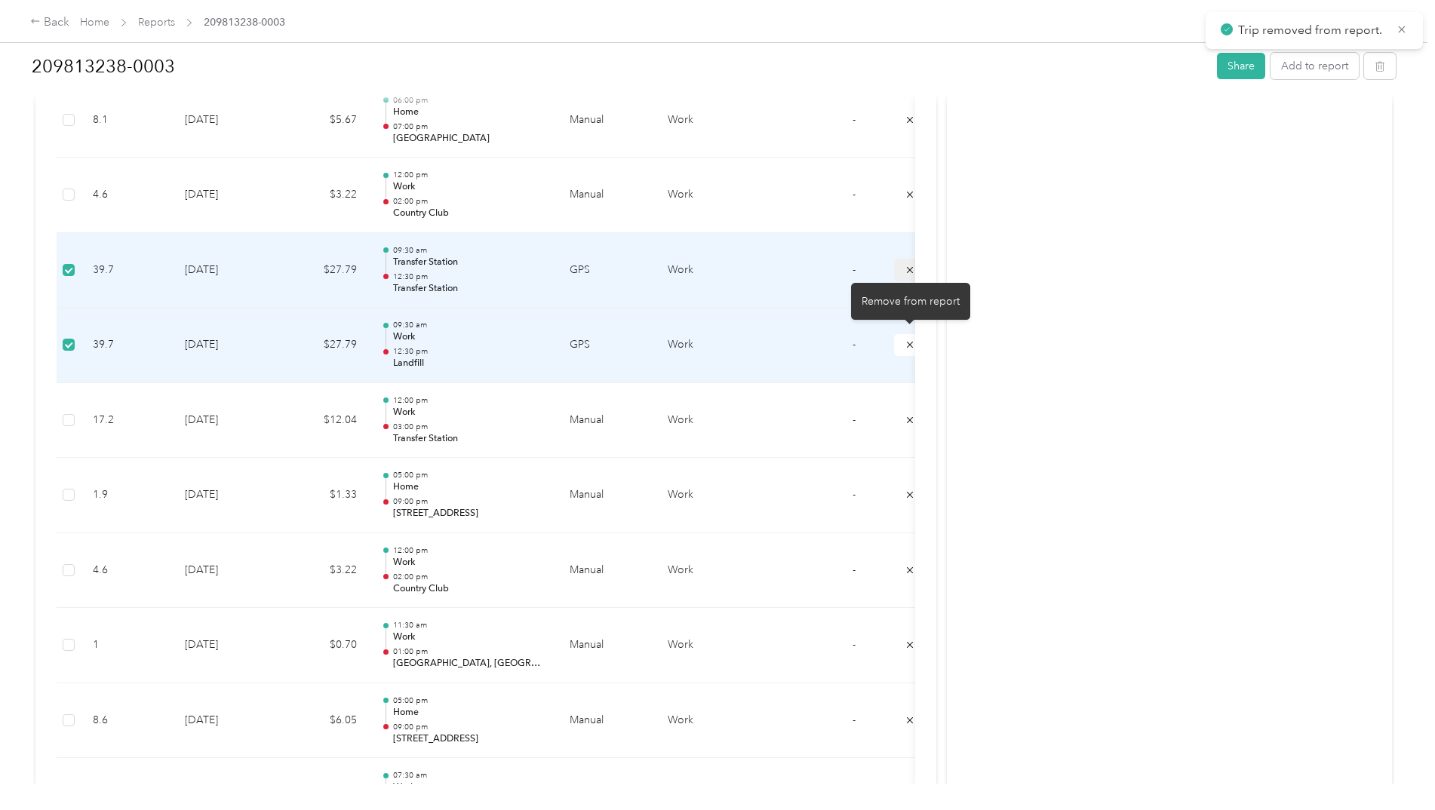
click at [905, 268] on icon "submit" at bounding box center [909, 270] width 11 height 11
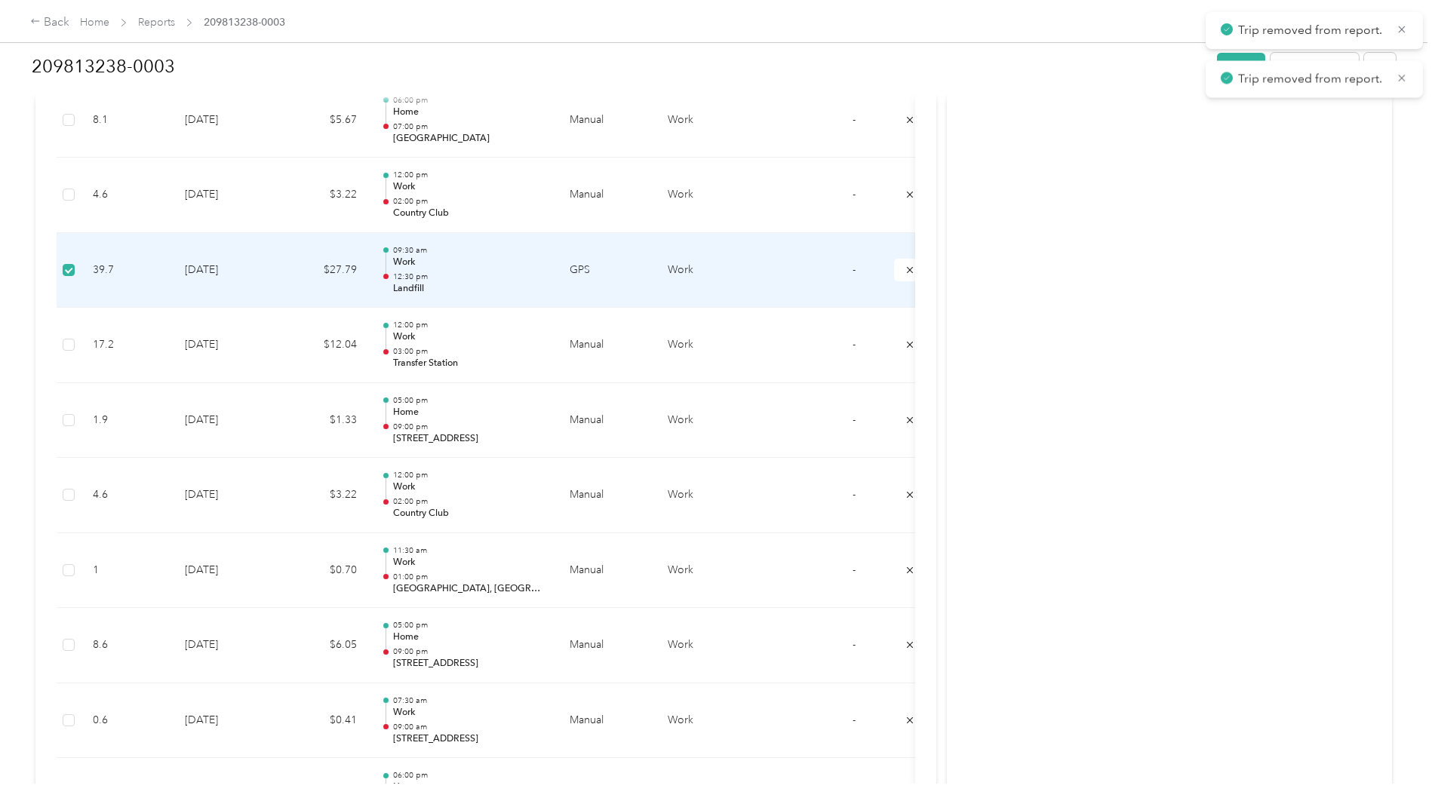
click at [905, 268] on icon "submit" at bounding box center [909, 270] width 11 height 11
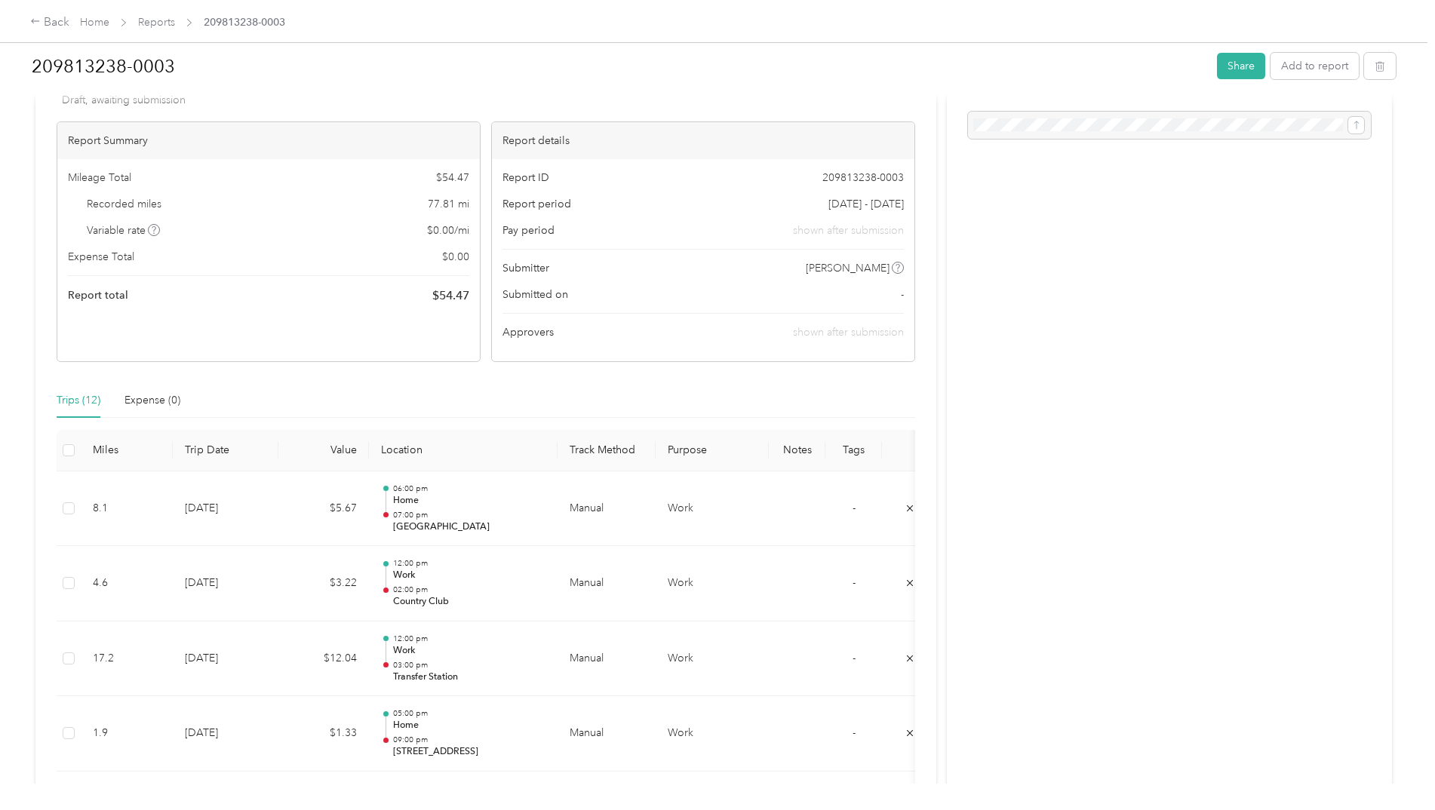
scroll to position [0, 0]
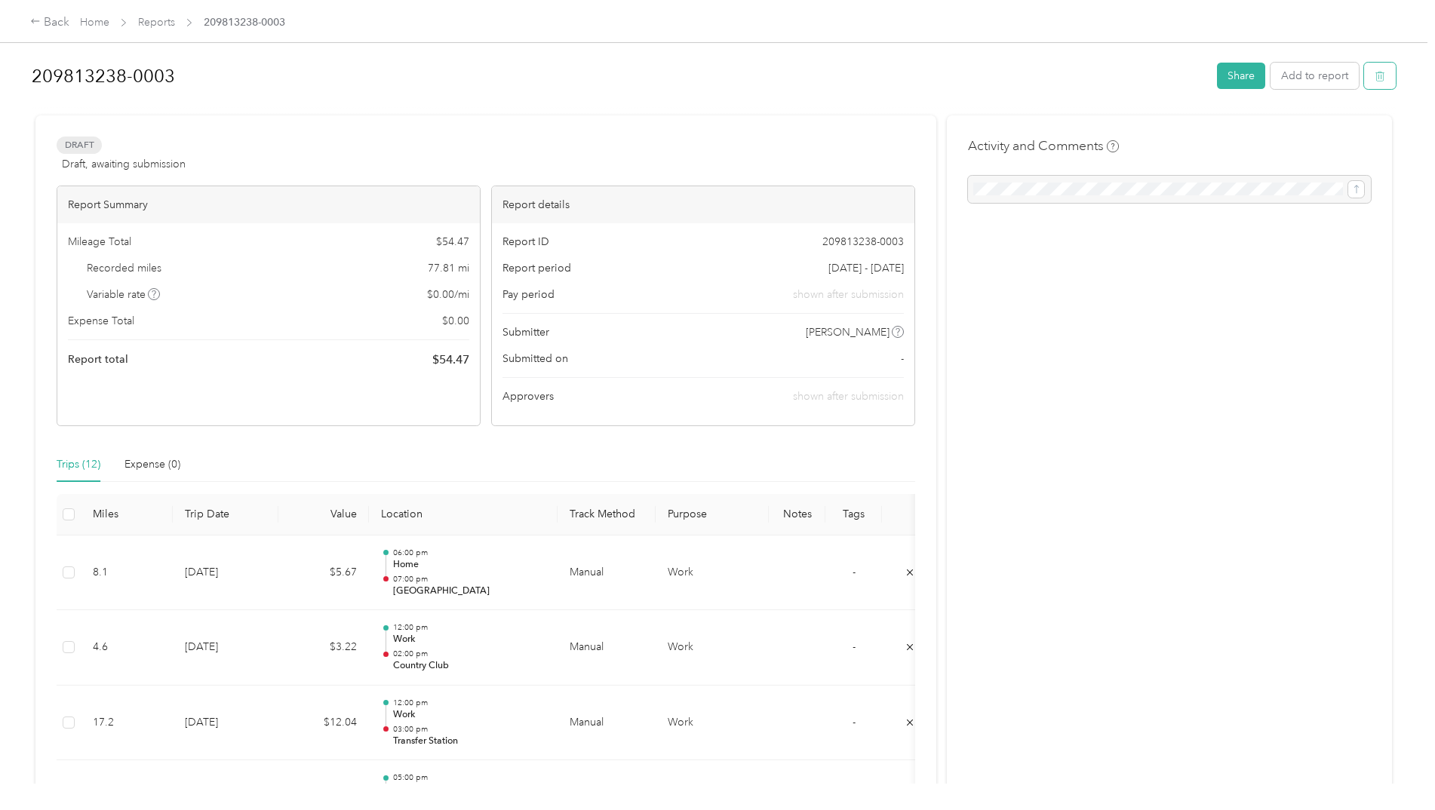
click at [1378, 77] on icon "button" at bounding box center [1378, 77] width 0 height 4
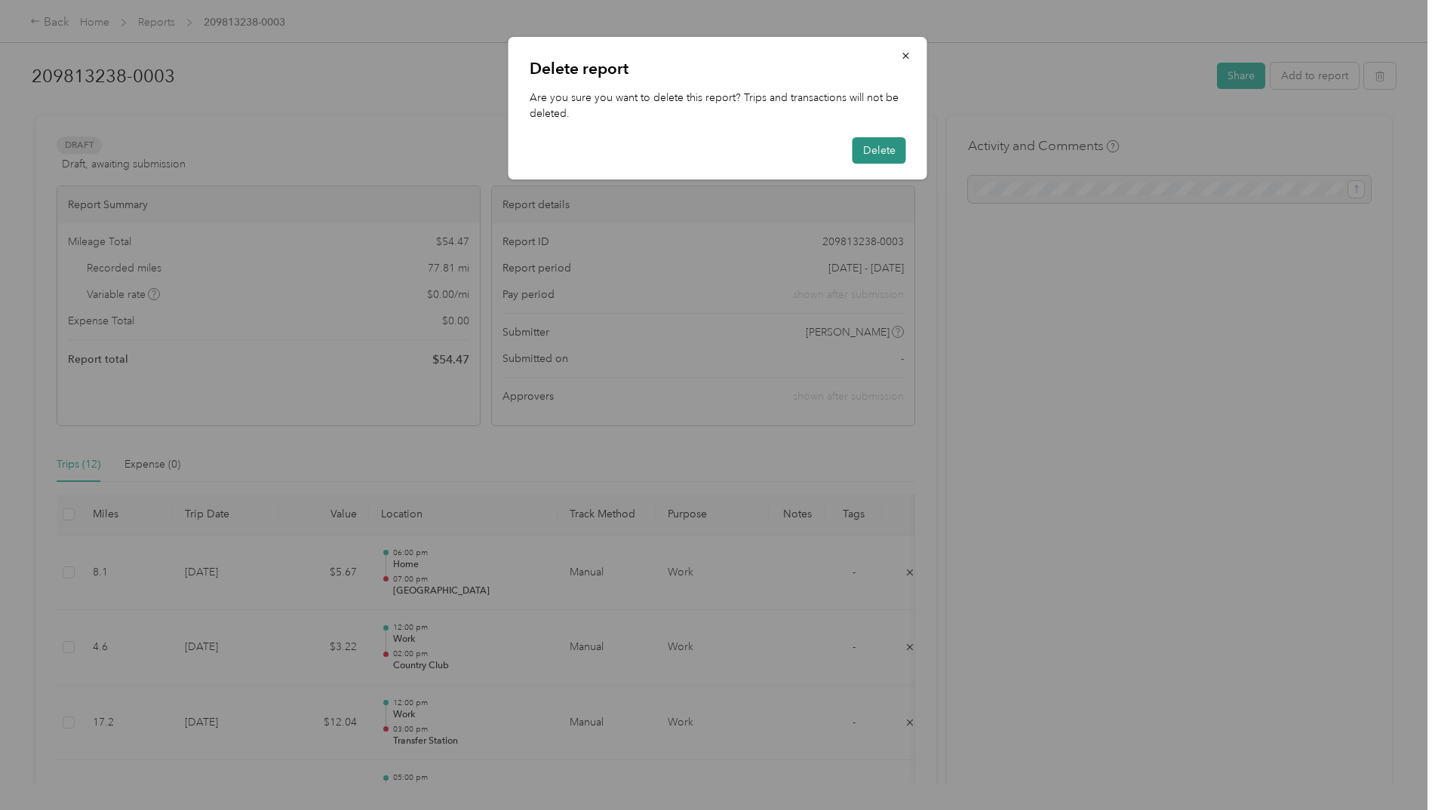
click at [889, 149] on button "Delete" at bounding box center [879, 150] width 54 height 26
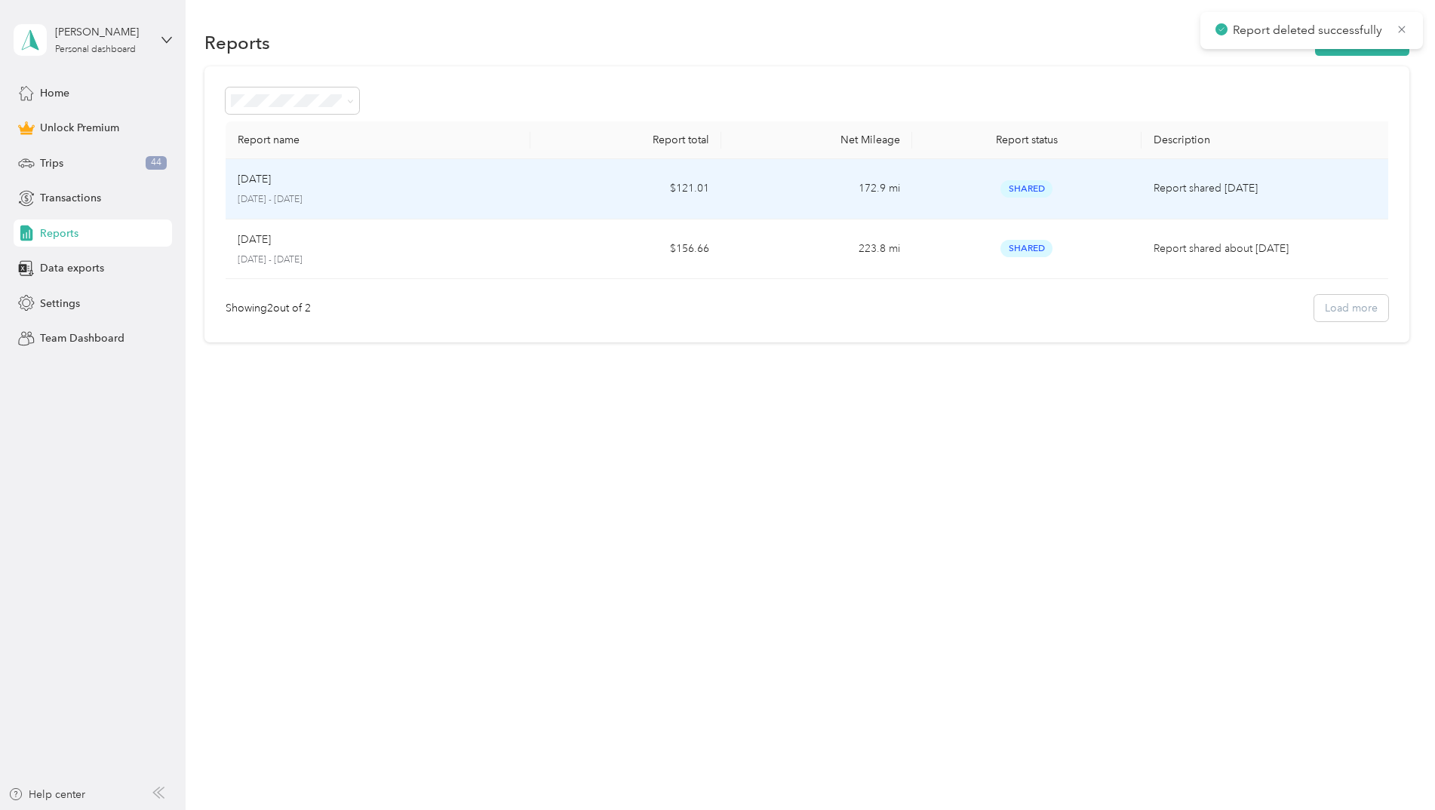
click at [880, 198] on td "172.9 mi" at bounding box center [816, 189] width 191 height 60
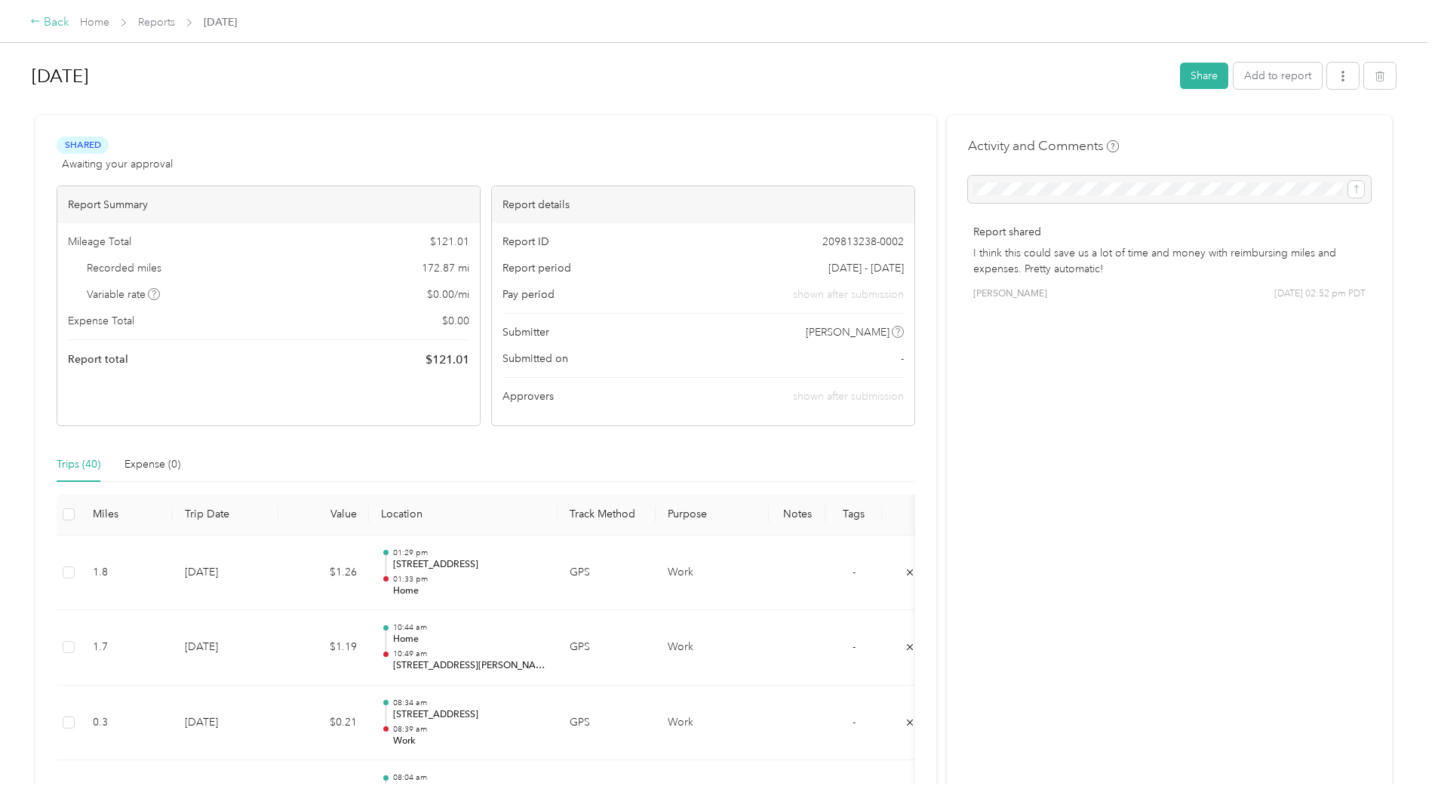
click at [54, 28] on div "Back" at bounding box center [49, 23] width 39 height 18
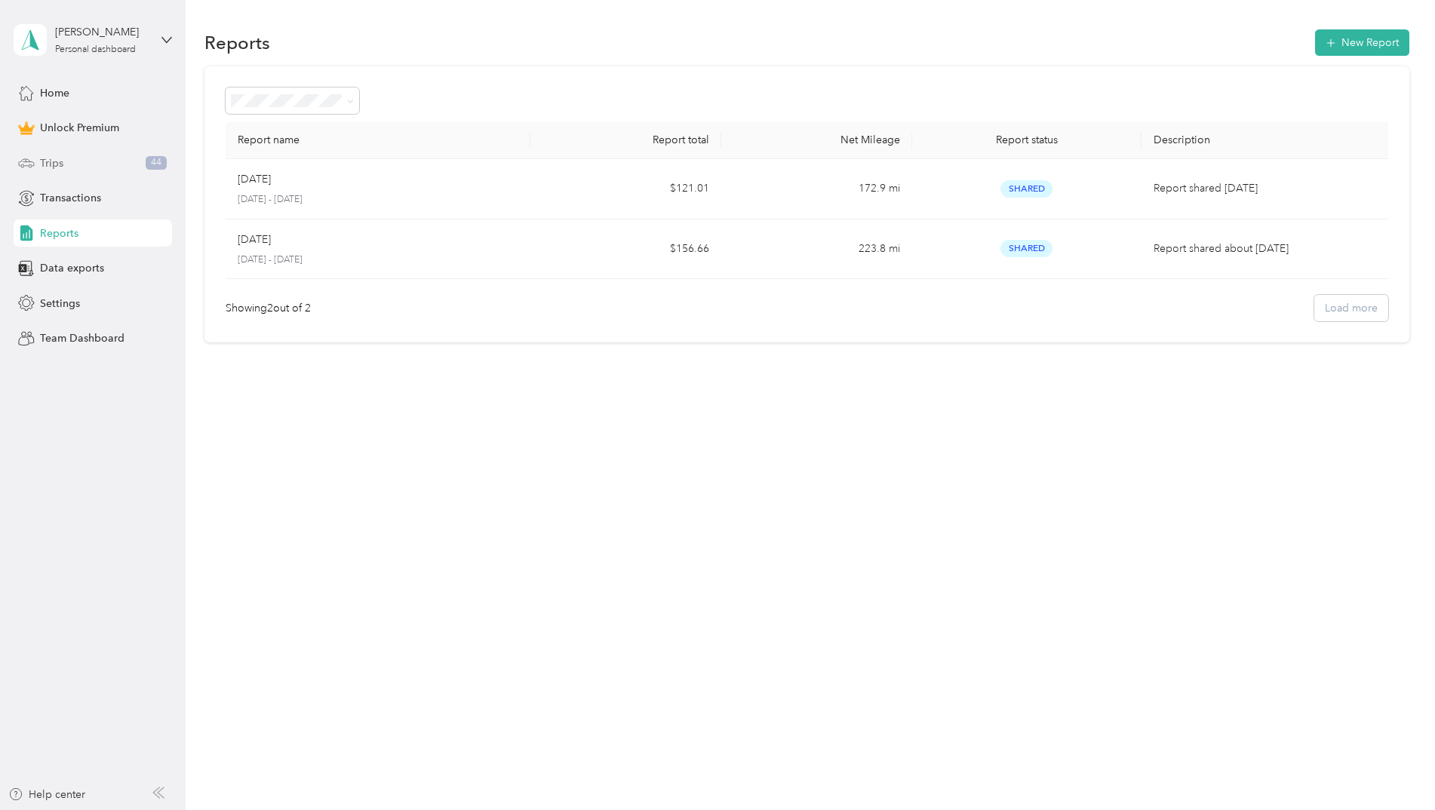
click at [79, 155] on div "Trips 44" at bounding box center [93, 162] width 158 height 27
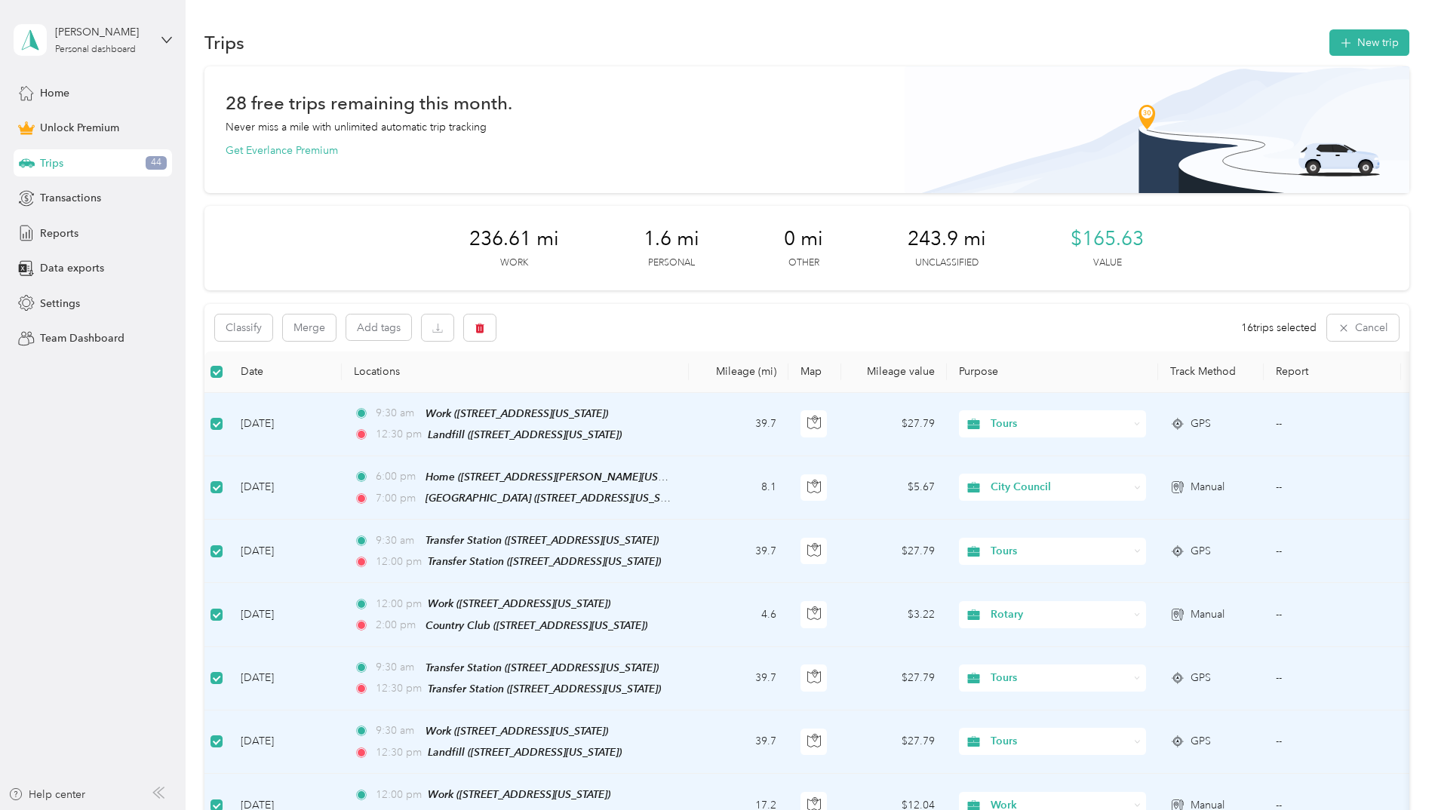
click at [746, 335] on div "Classify Merge Add tags 16 trips selected Cancel" at bounding box center [806, 328] width 1205 height 48
click at [1303, 367] on th "Report" at bounding box center [1332, 372] width 137 height 41
click at [648, 321] on div "Classify Merge Add tags 16 trips selected Cancel" at bounding box center [806, 328] width 1205 height 48
click at [396, 335] on button "Add tags" at bounding box center [378, 328] width 65 height 26
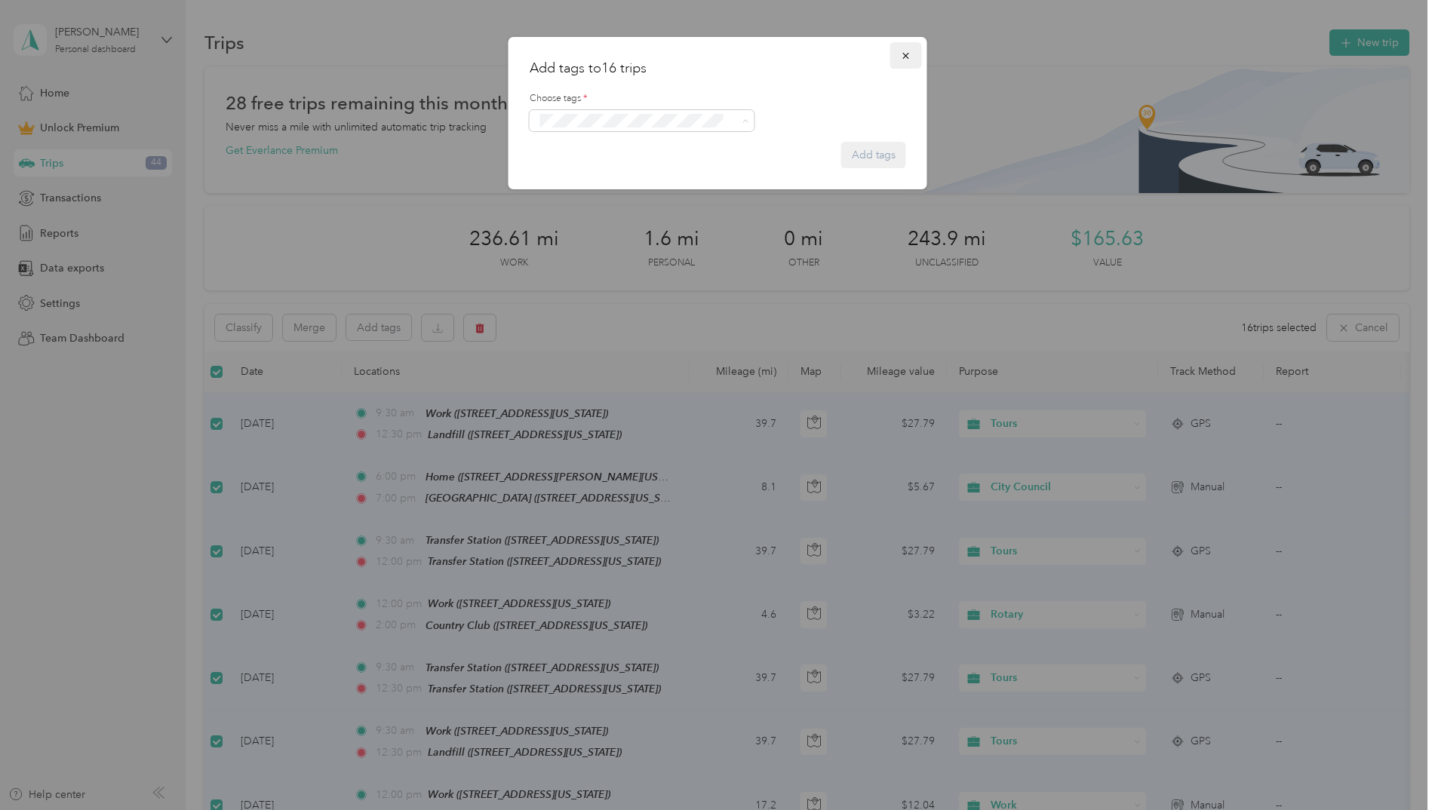
click at [903, 49] on span "button" at bounding box center [906, 55] width 11 height 13
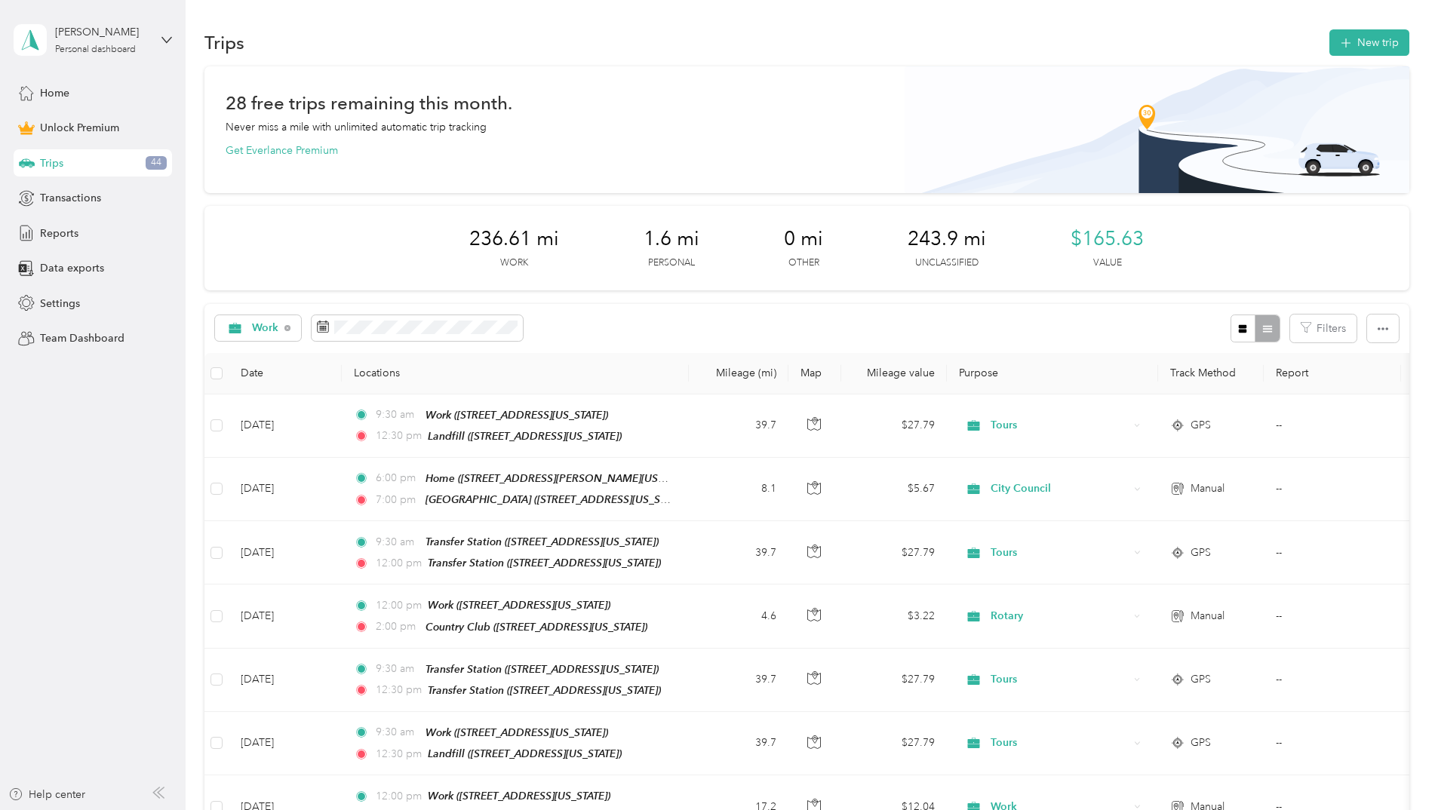
click at [622, 330] on div "Work Filters" at bounding box center [806, 328] width 1205 height 49
click at [66, 232] on span "Reports" at bounding box center [59, 234] width 38 height 16
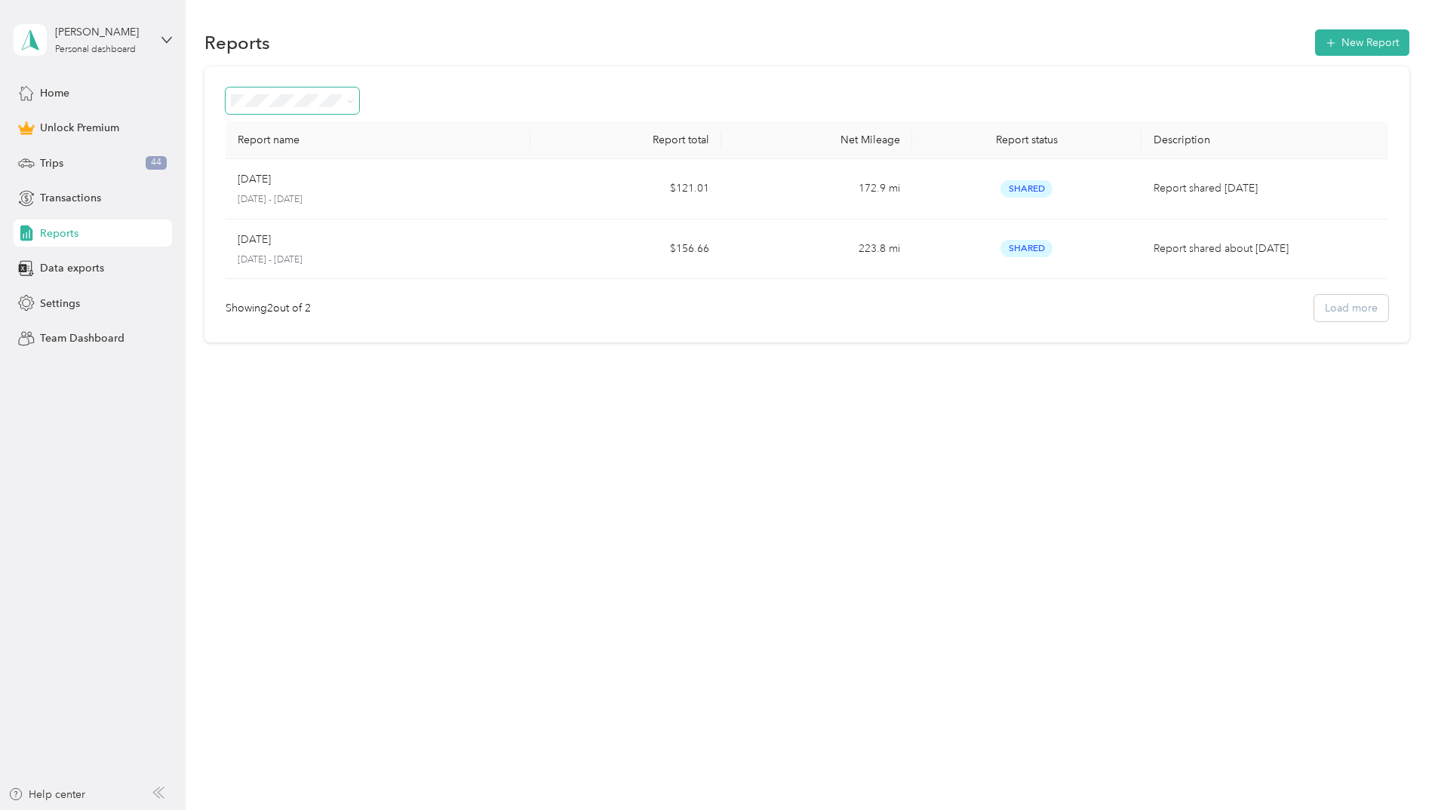
click at [285, 109] on span at bounding box center [293, 101] width 134 height 26
click at [1167, 53] on div "Reports New Report" at bounding box center [806, 42] width 1205 height 32
click at [1315, 38] on div "Reports New Report" at bounding box center [806, 42] width 1205 height 32
click at [1356, 44] on button "New Report" at bounding box center [1362, 42] width 94 height 26
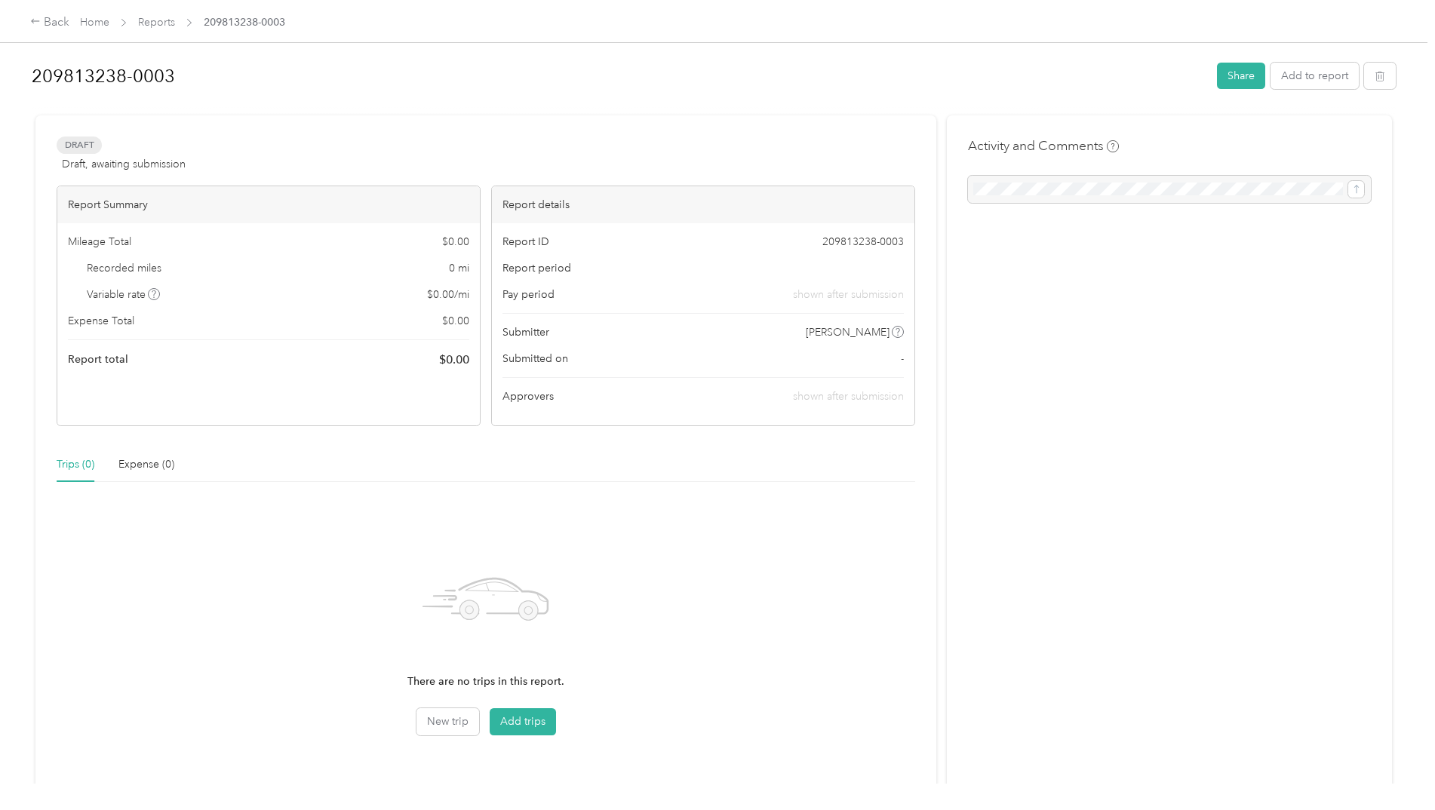
click at [1061, 192] on div at bounding box center [1169, 189] width 403 height 27
click at [912, 108] on div at bounding box center [714, 109] width 1364 height 16
click at [476, 121] on div "Draft Draft, awaiting submission View activity & comments Report Summary Mileag…" at bounding box center [485, 457] width 901 height 684
click at [545, 731] on button "Add trips" at bounding box center [523, 721] width 66 height 27
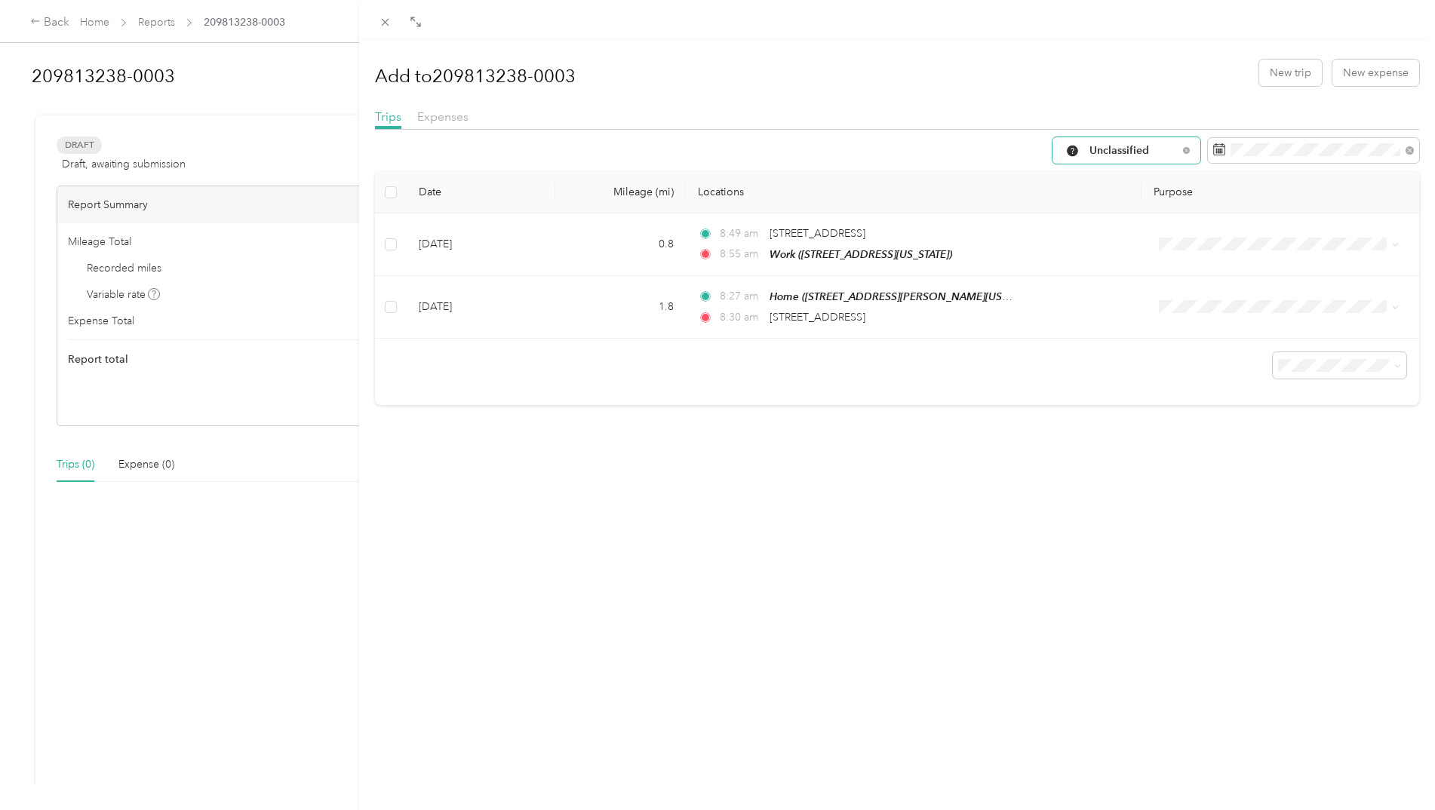
click at [1100, 146] on span "Unclassified" at bounding box center [1133, 151] width 88 height 11
click at [1110, 224] on span "Work" at bounding box center [1128, 231] width 100 height 16
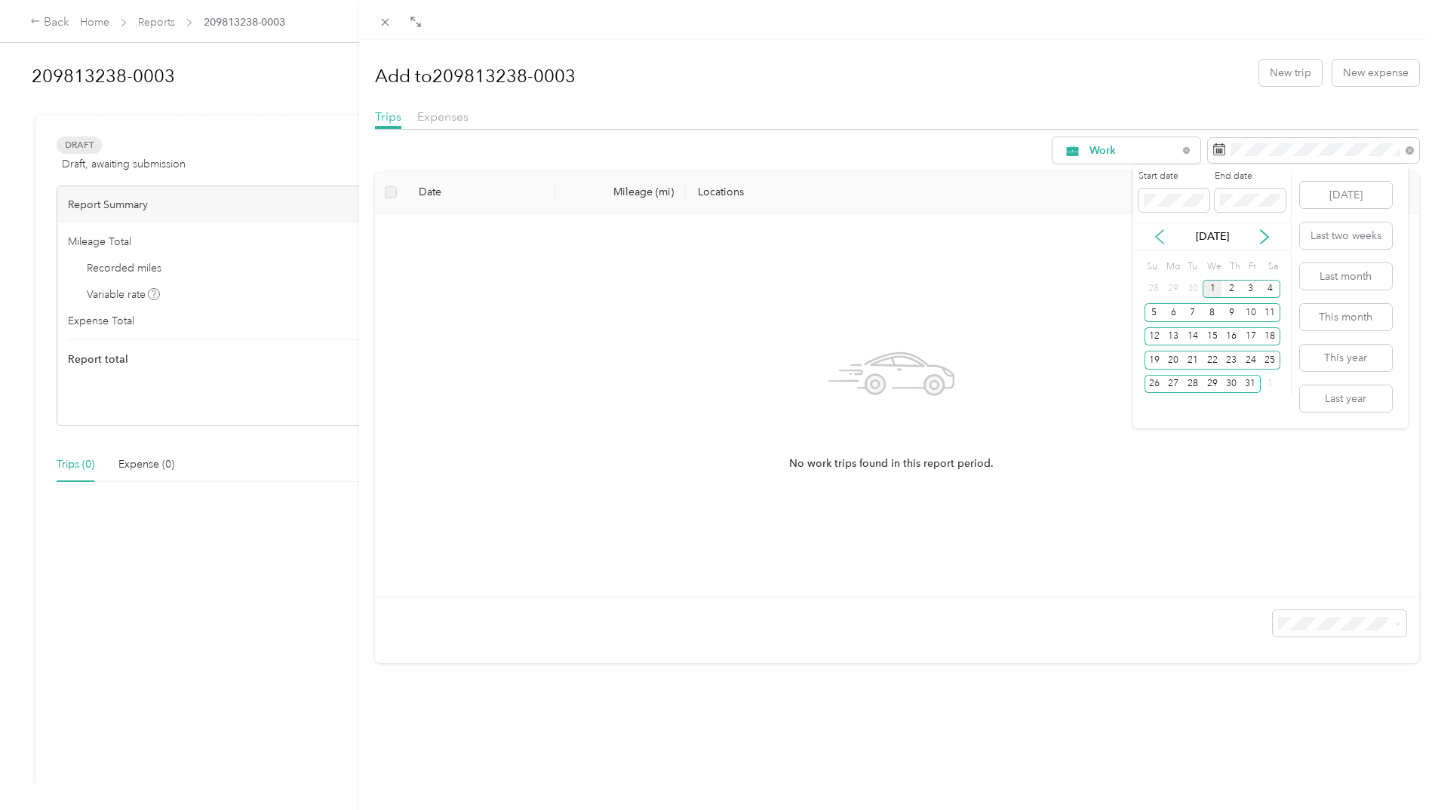
click at [1162, 232] on icon at bounding box center [1159, 236] width 15 height 15
click at [1178, 286] on div "1" at bounding box center [1173, 289] width 20 height 19
click at [1191, 382] on div "30" at bounding box center [1193, 384] width 20 height 19
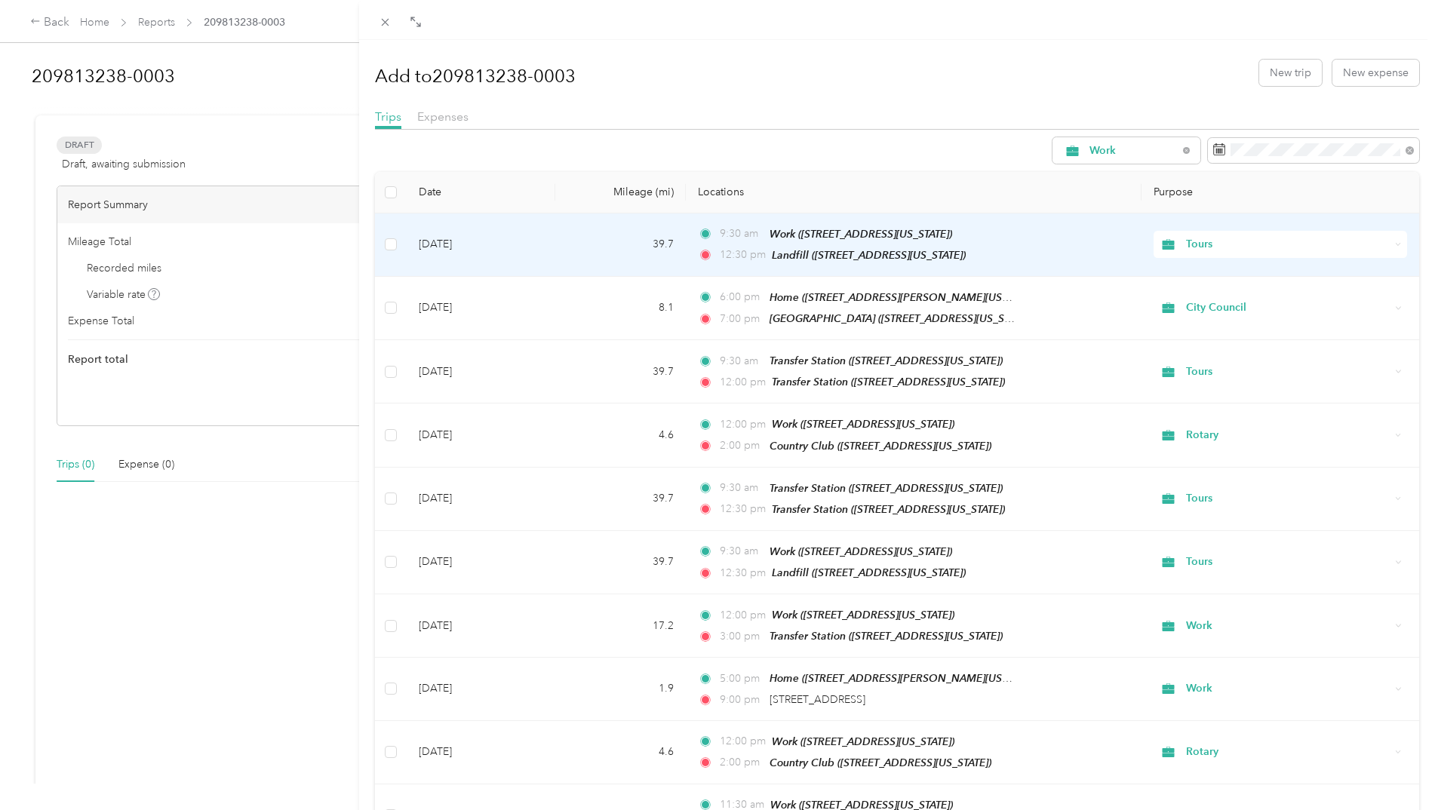
drag, startPoint x: 1107, startPoint y: 291, endPoint x: 1282, endPoint y: 262, distance: 177.5
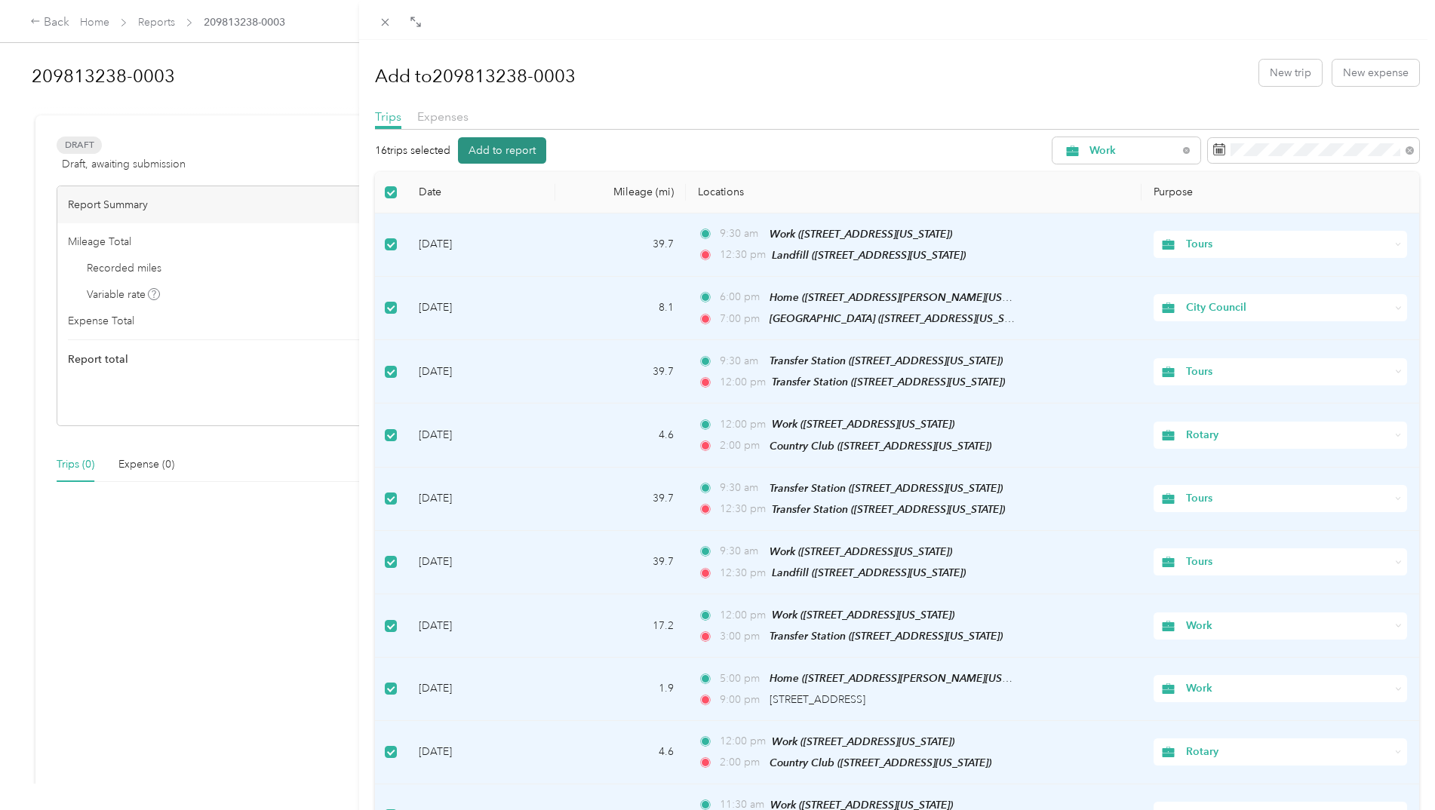
click at [501, 152] on button "Add to report" at bounding box center [502, 150] width 88 height 26
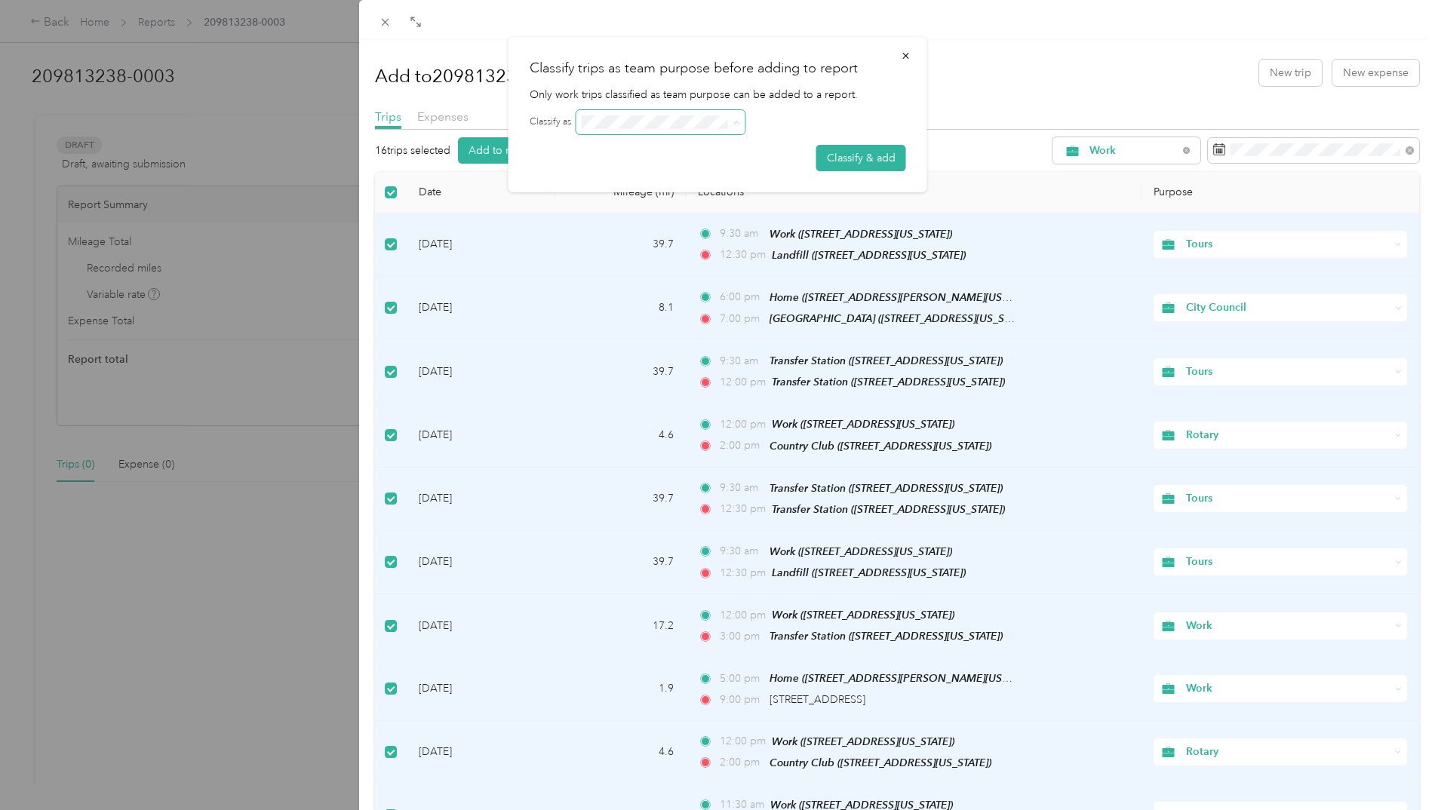
click at [742, 121] on span at bounding box center [660, 122] width 169 height 24
click at [748, 129] on div at bounding box center [741, 122] width 330 height 24
click at [838, 165] on button "Classify & add" at bounding box center [861, 158] width 90 height 26
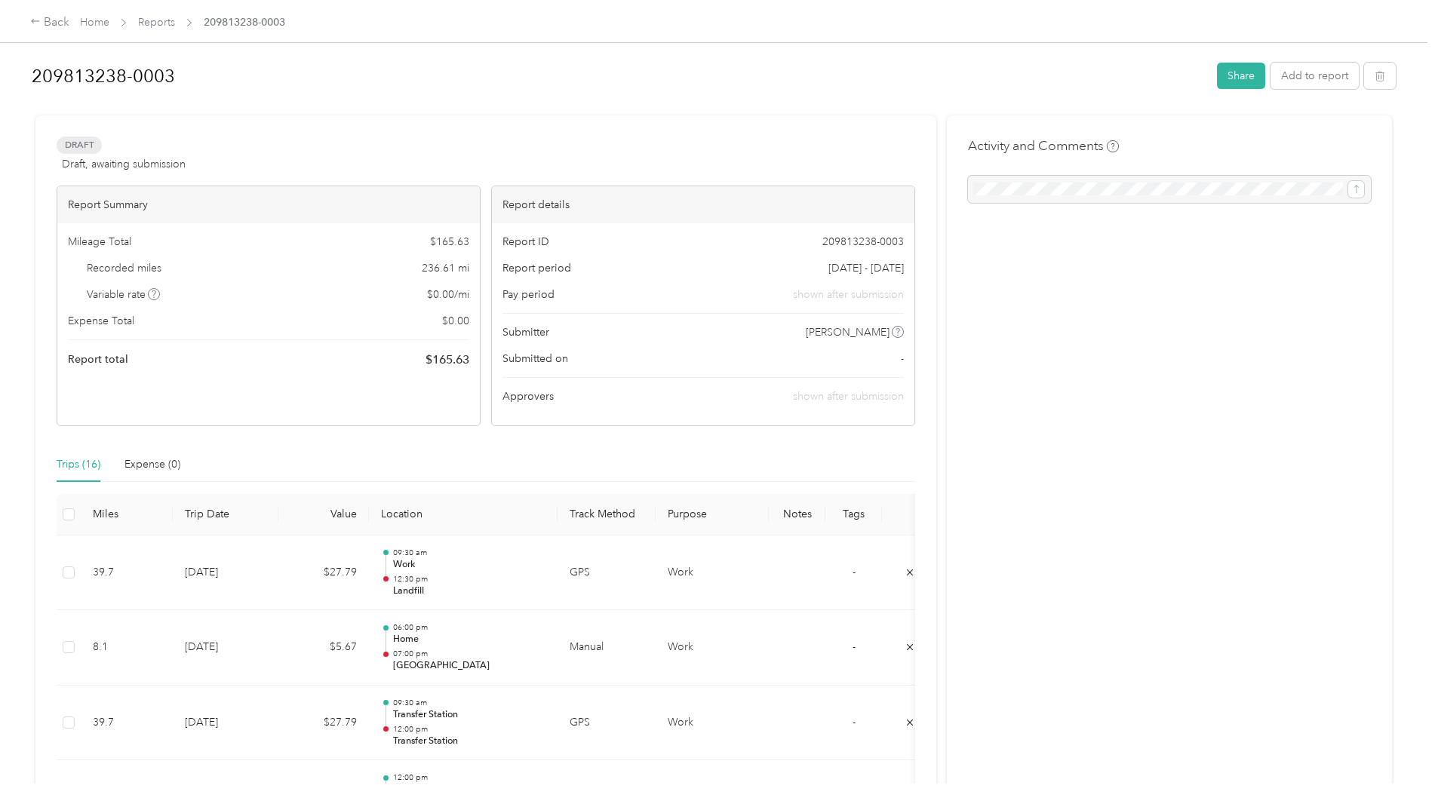
click at [1016, 184] on div at bounding box center [1169, 189] width 403 height 27
drag, startPoint x: 138, startPoint y: 247, endPoint x: 588, endPoint y: 364, distance: 465.5
click at [465, 350] on div "Mileage Total $ 165.63 Recorded miles 236.61 mi Variable rate $ 0.00 / mi Expen…" at bounding box center [268, 301] width 422 height 156
click at [628, 369] on div "Report ID 209813238-0003 Report period Sep 1 - 26, 2025 Pay period shown after …" at bounding box center [703, 324] width 422 height 202
click at [1224, 75] on button "Share" at bounding box center [1241, 76] width 48 height 26
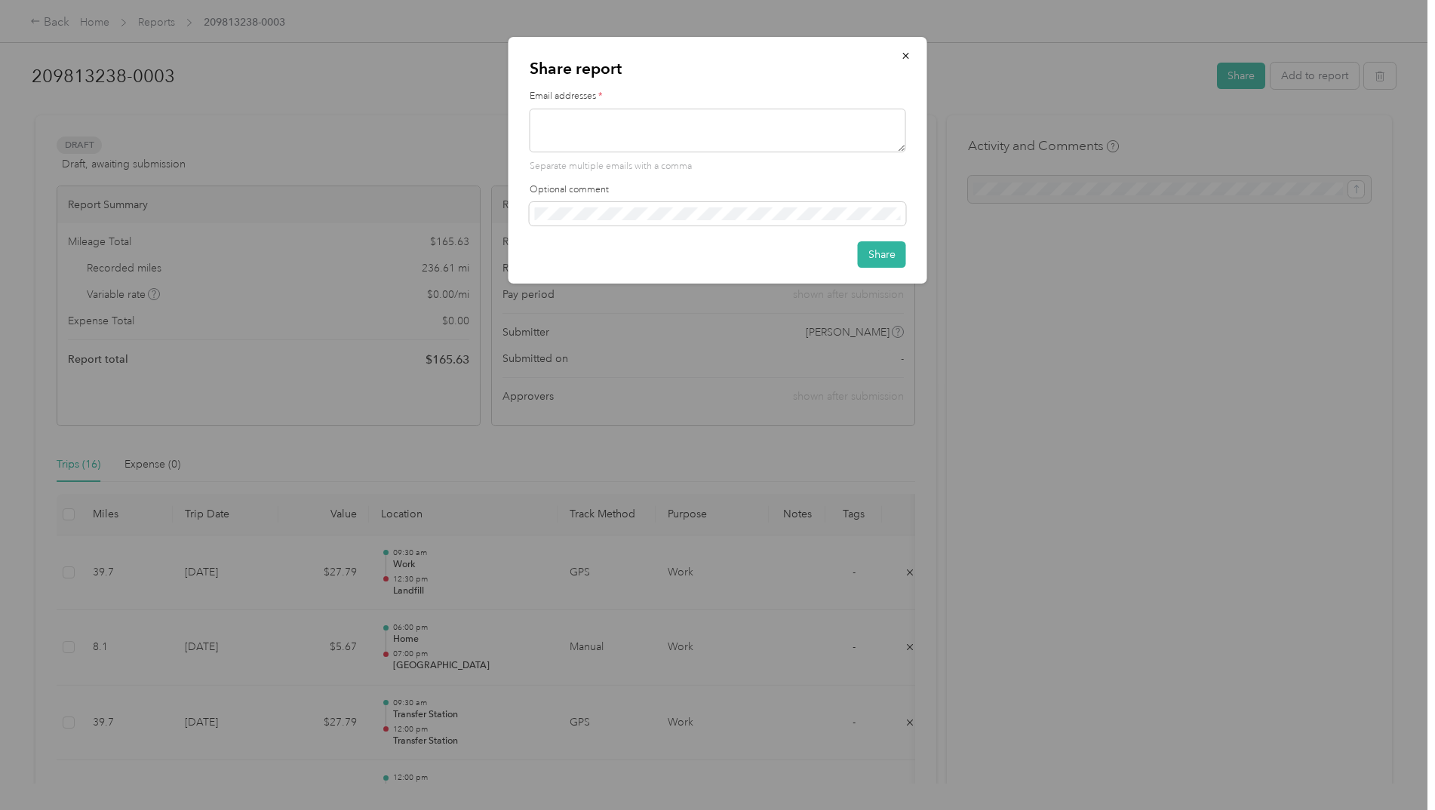
click at [1173, 296] on div at bounding box center [717, 405] width 1435 height 810
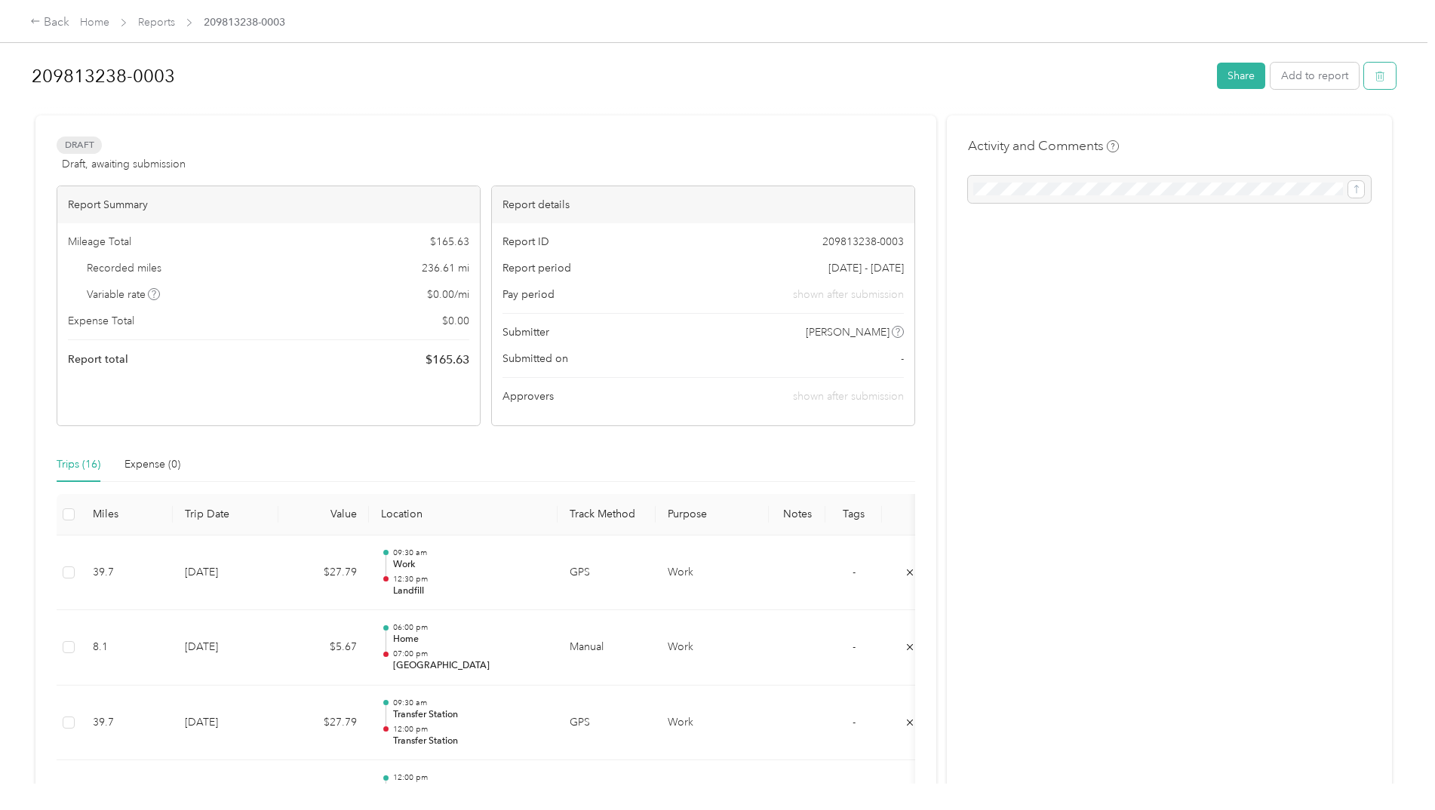
click at [1368, 74] on button "button" at bounding box center [1380, 76] width 32 height 26
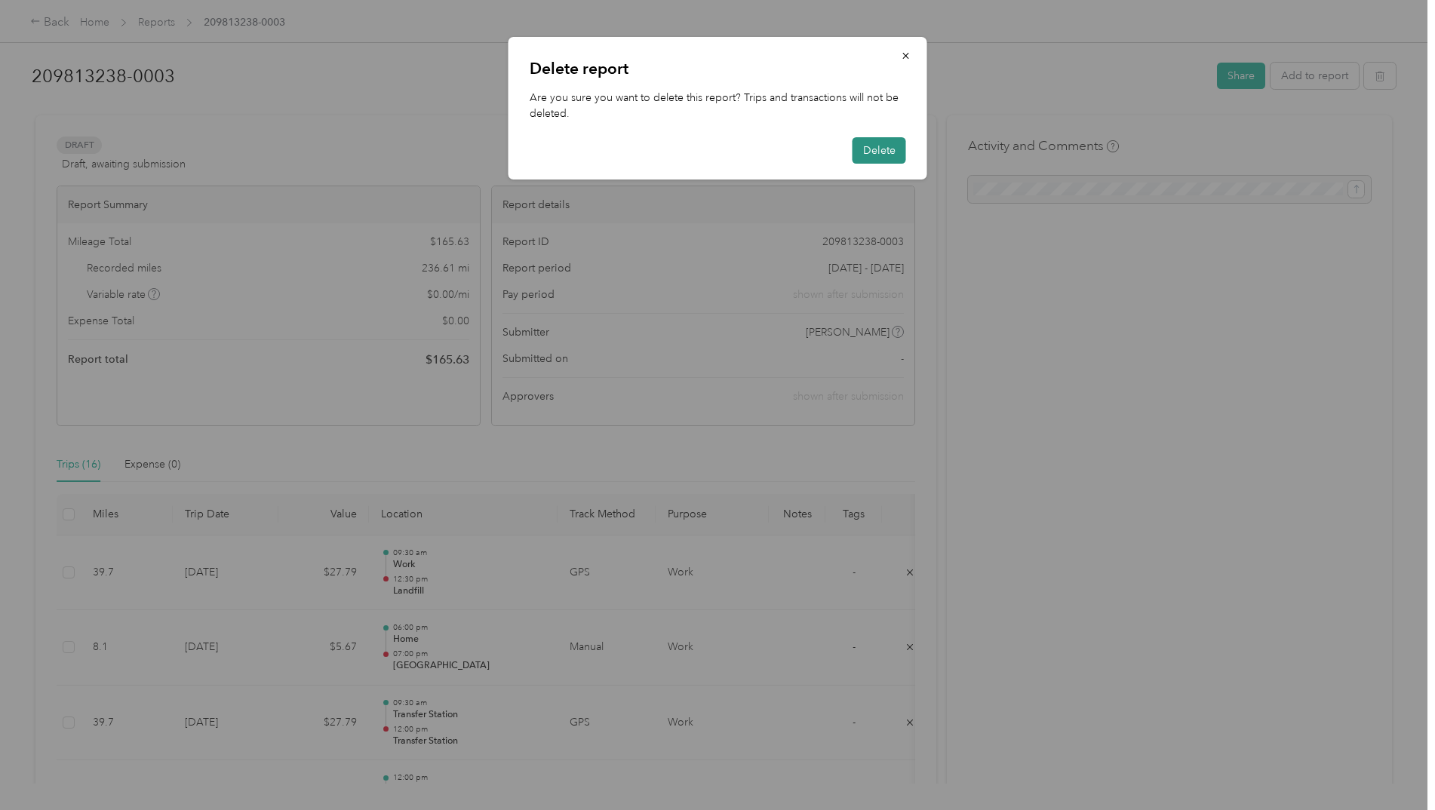
click at [887, 149] on button "Delete" at bounding box center [879, 150] width 54 height 26
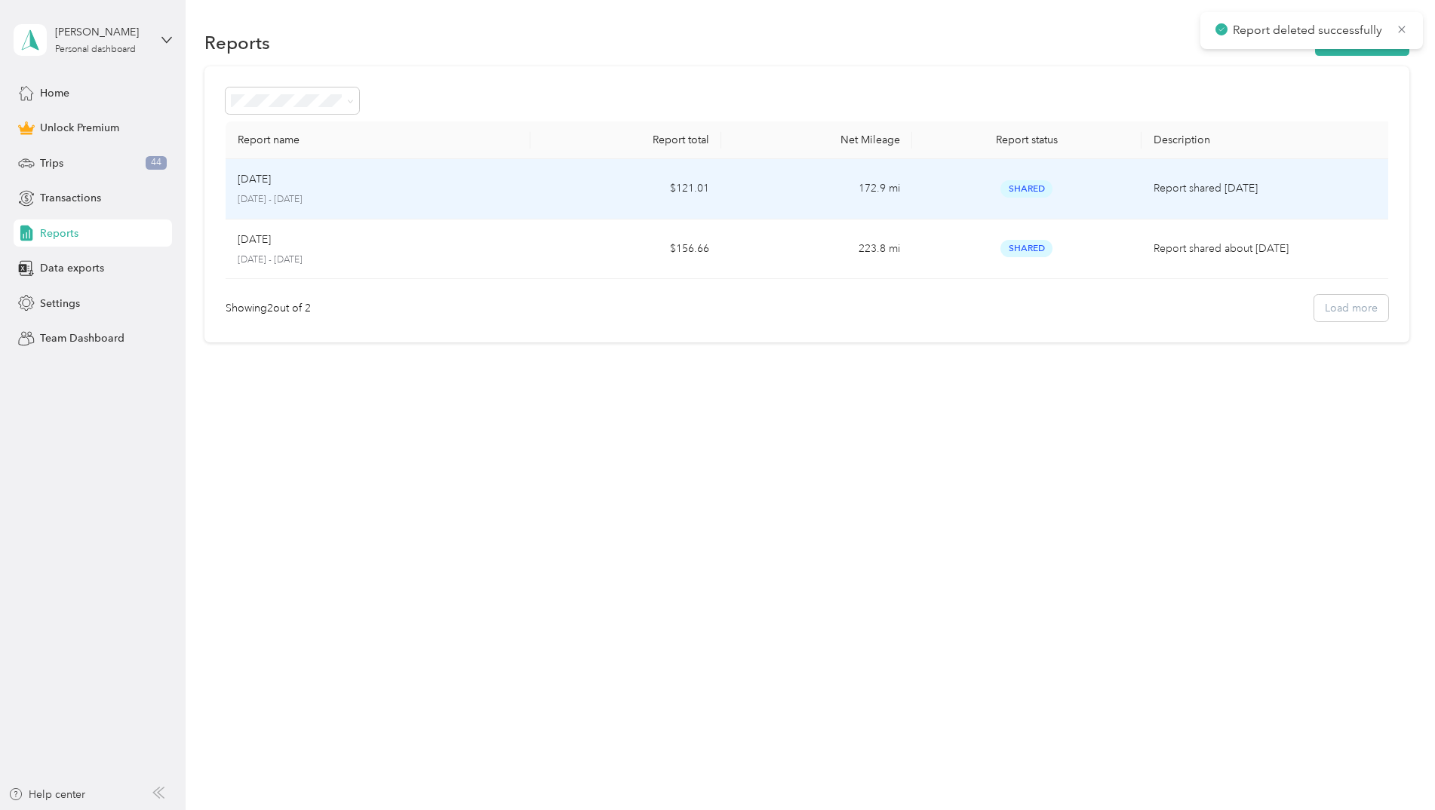
click at [529, 186] on td "Aug 2025 August 1 - 31, 2025" at bounding box center [379, 189] width 306 height 60
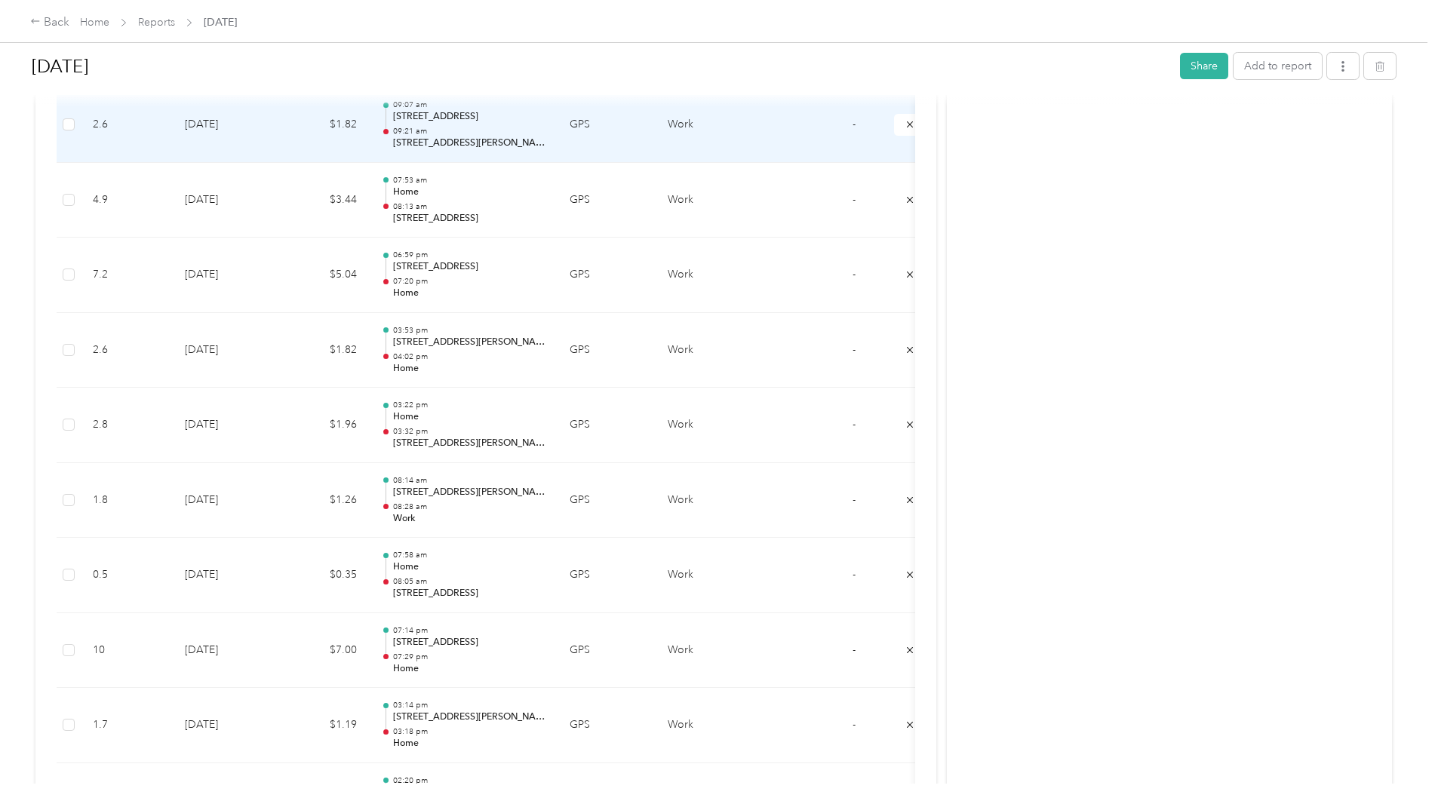
scroll to position [1521, 0]
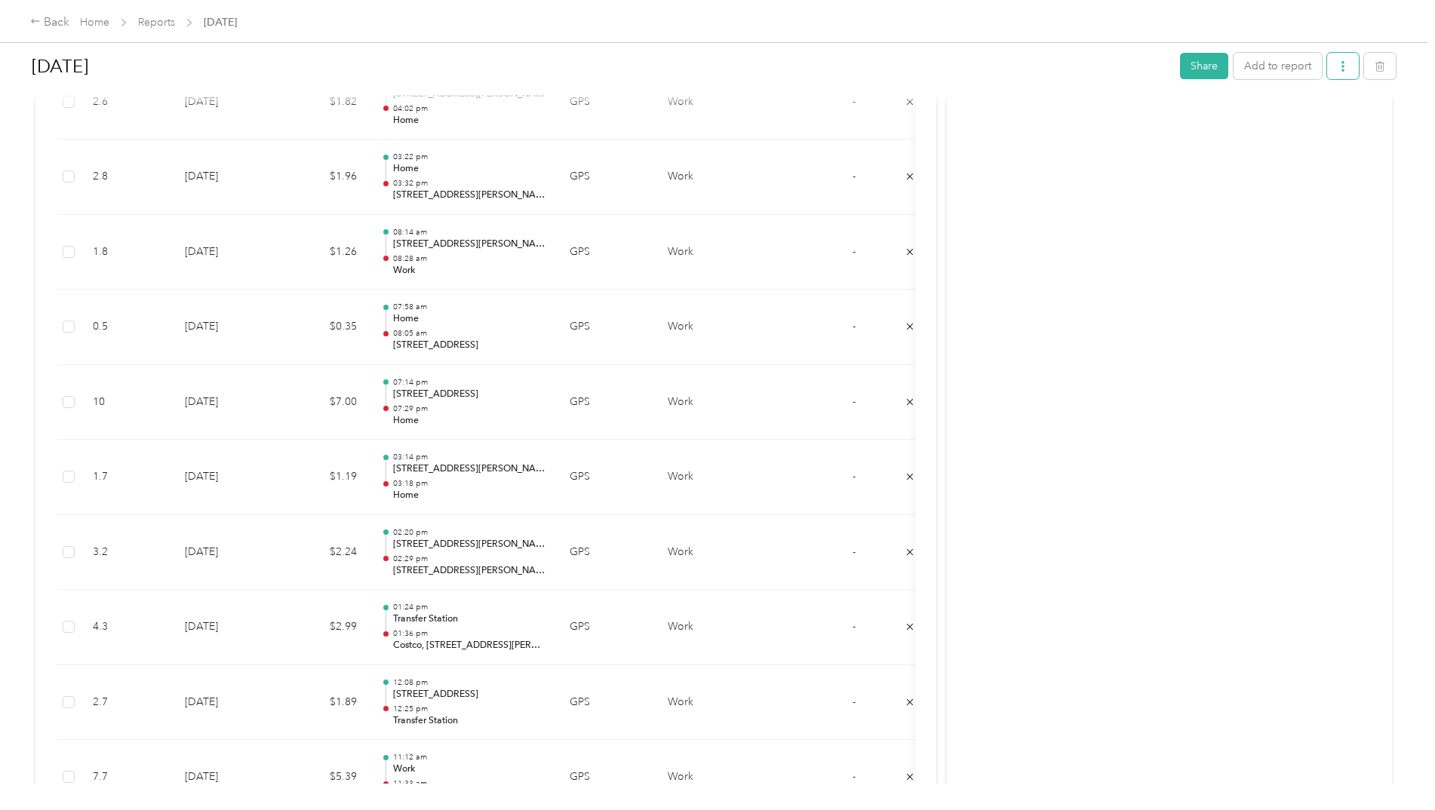
click at [1337, 63] on icon "button" at bounding box center [1342, 66] width 11 height 11
click at [35, 29] on div "Back" at bounding box center [49, 23] width 39 height 18
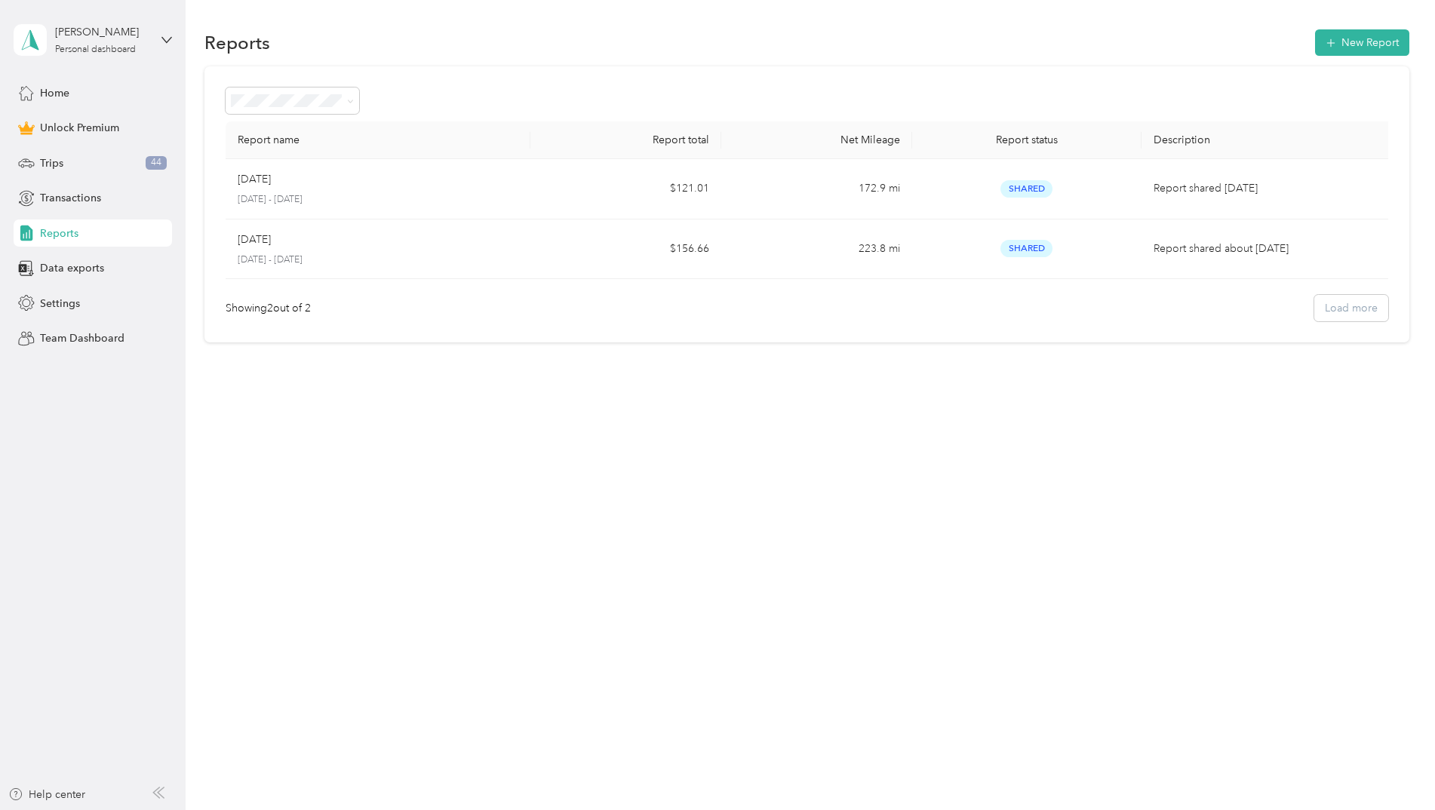
drag, startPoint x: 1064, startPoint y: 183, endPoint x: 908, endPoint y: 369, distance: 242.5
click at [908, 369] on div "Reports New Report Report name Report total Net Mileage Report status Descripti…" at bounding box center [807, 212] width 1242 height 425
click at [1361, 318] on div "Showing 2 out of 2 Load more" at bounding box center [807, 308] width 1162 height 26
click at [1362, 312] on div "Showing 2 out of 2 Load more" at bounding box center [807, 308] width 1162 height 26
click at [88, 196] on span "Transactions" at bounding box center [70, 198] width 61 height 16
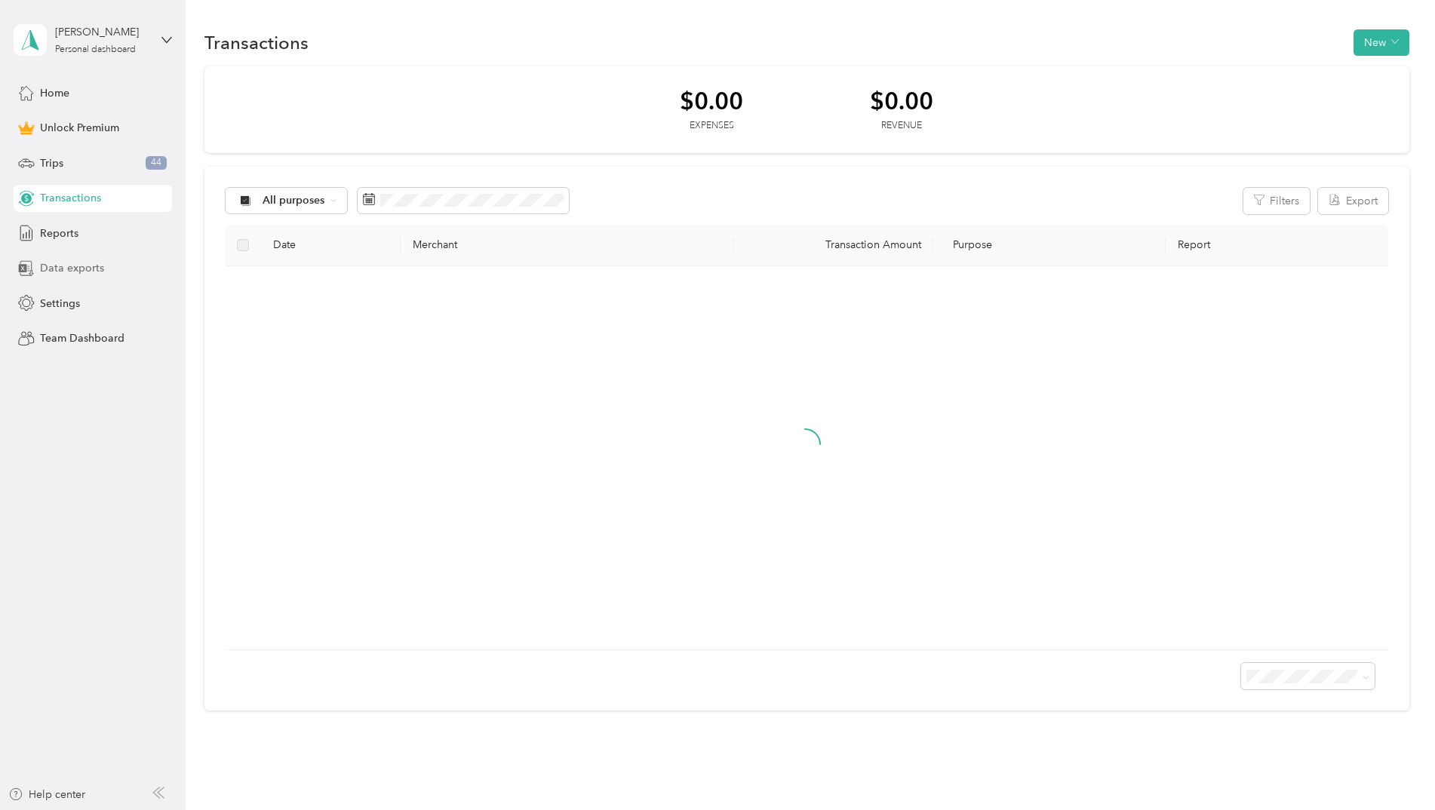
click at [91, 263] on span "Data exports" at bounding box center [72, 268] width 64 height 16
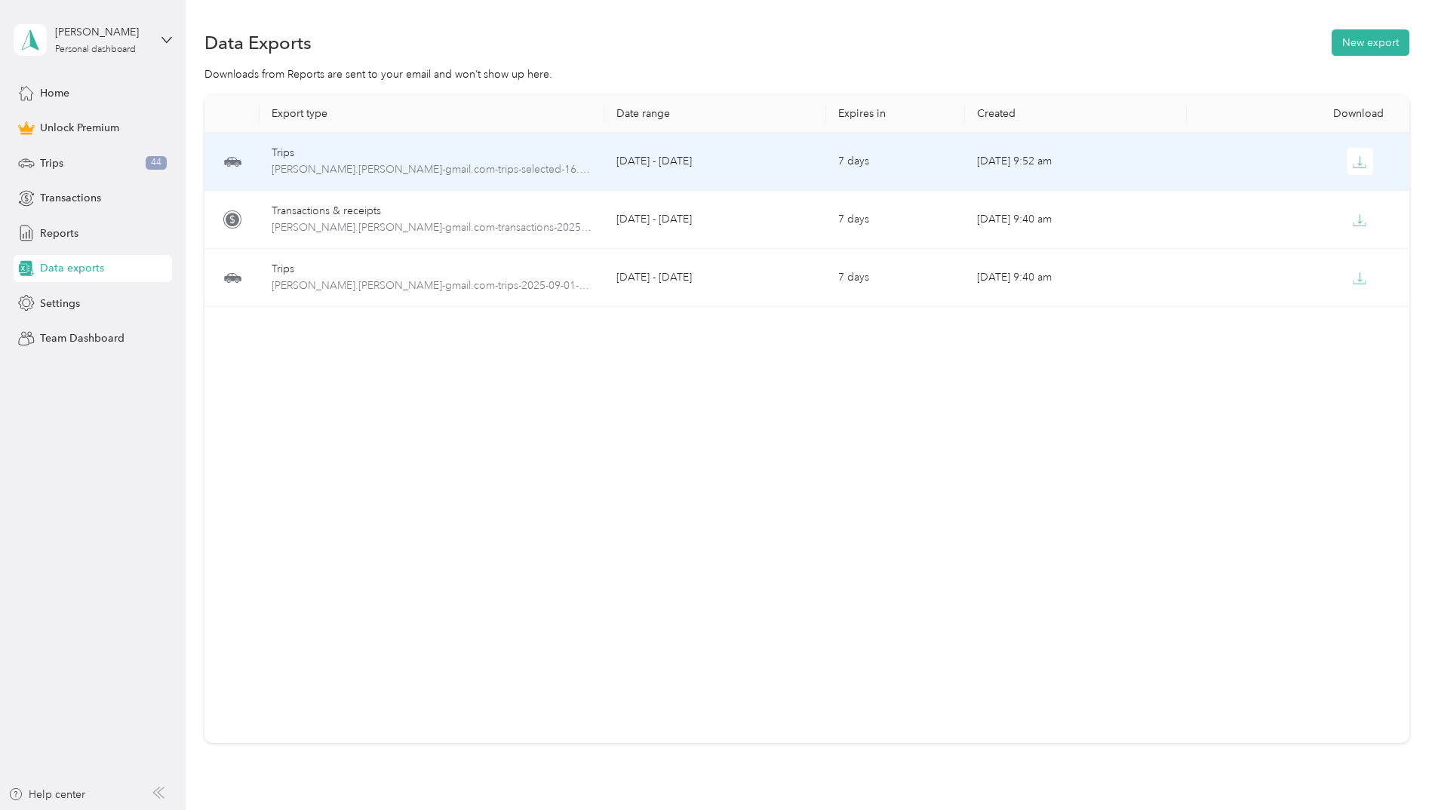
click at [487, 134] on td "Trips kile.j.halliday-gmail.com-trips-selected-16.xlsx" at bounding box center [431, 162] width 344 height 58
click at [491, 147] on div "Trips" at bounding box center [432, 153] width 320 height 17
click at [250, 155] on td at bounding box center [232, 162] width 56 height 58
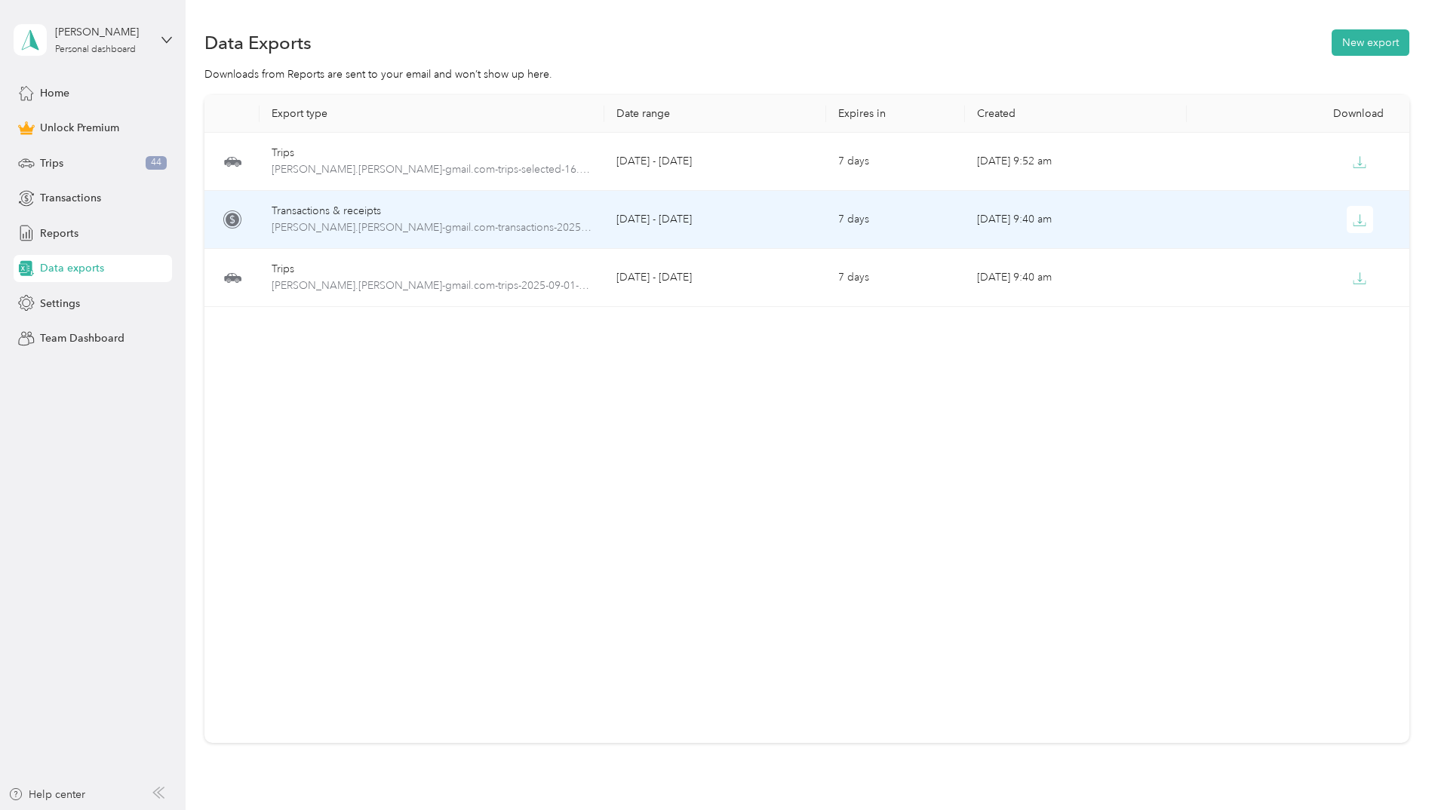
click at [266, 220] on td "Transactions & receipts kile.j.halliday-gmail.com-transactions-2025-09-01-2025-…" at bounding box center [431, 220] width 344 height 58
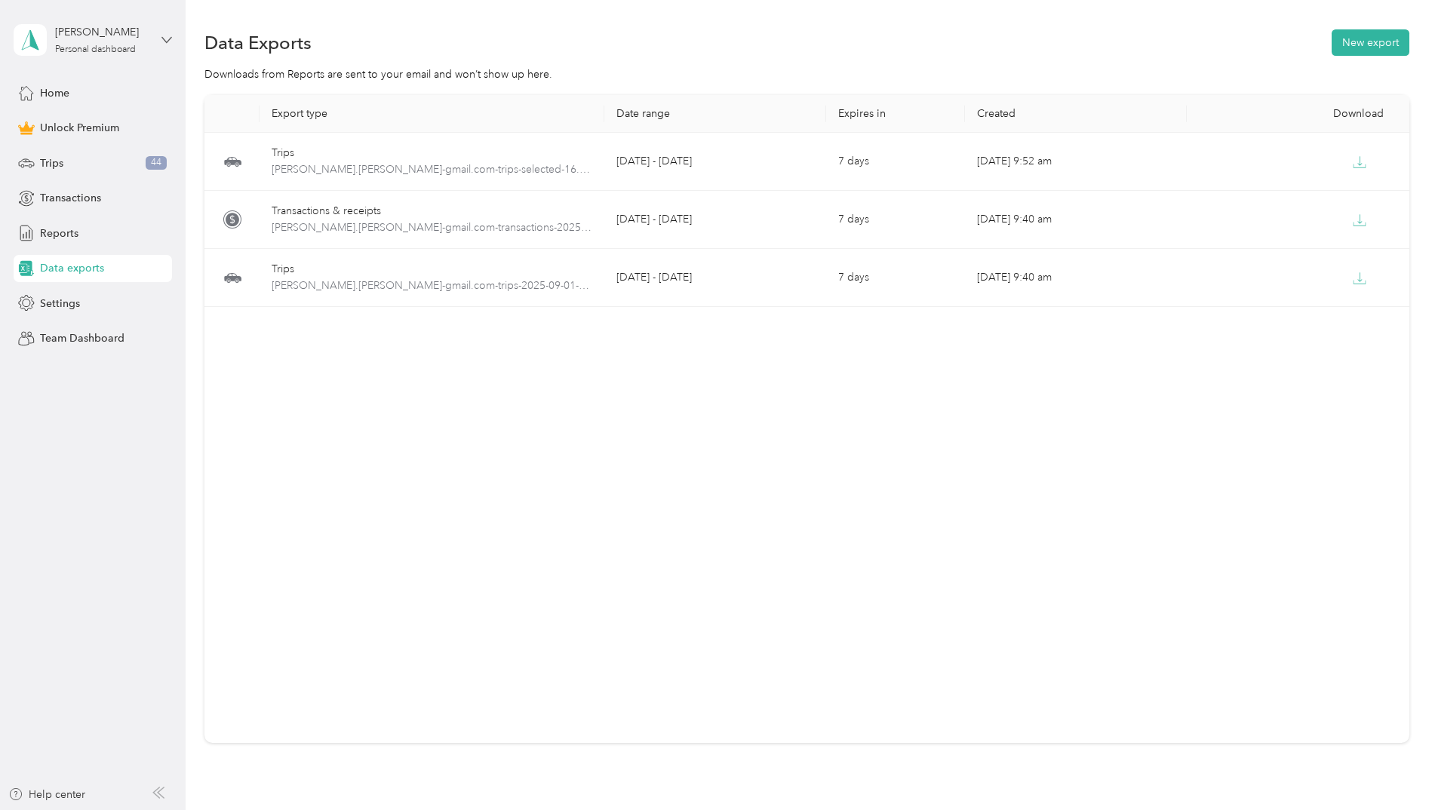
click at [164, 43] on icon at bounding box center [166, 40] width 11 height 11
click at [609, 478] on div "Export type Date range Expires in Created Download Trips kile.j.halliday-gmail.…" at bounding box center [806, 419] width 1205 height 648
click at [88, 309] on div "Settings" at bounding box center [93, 303] width 158 height 27
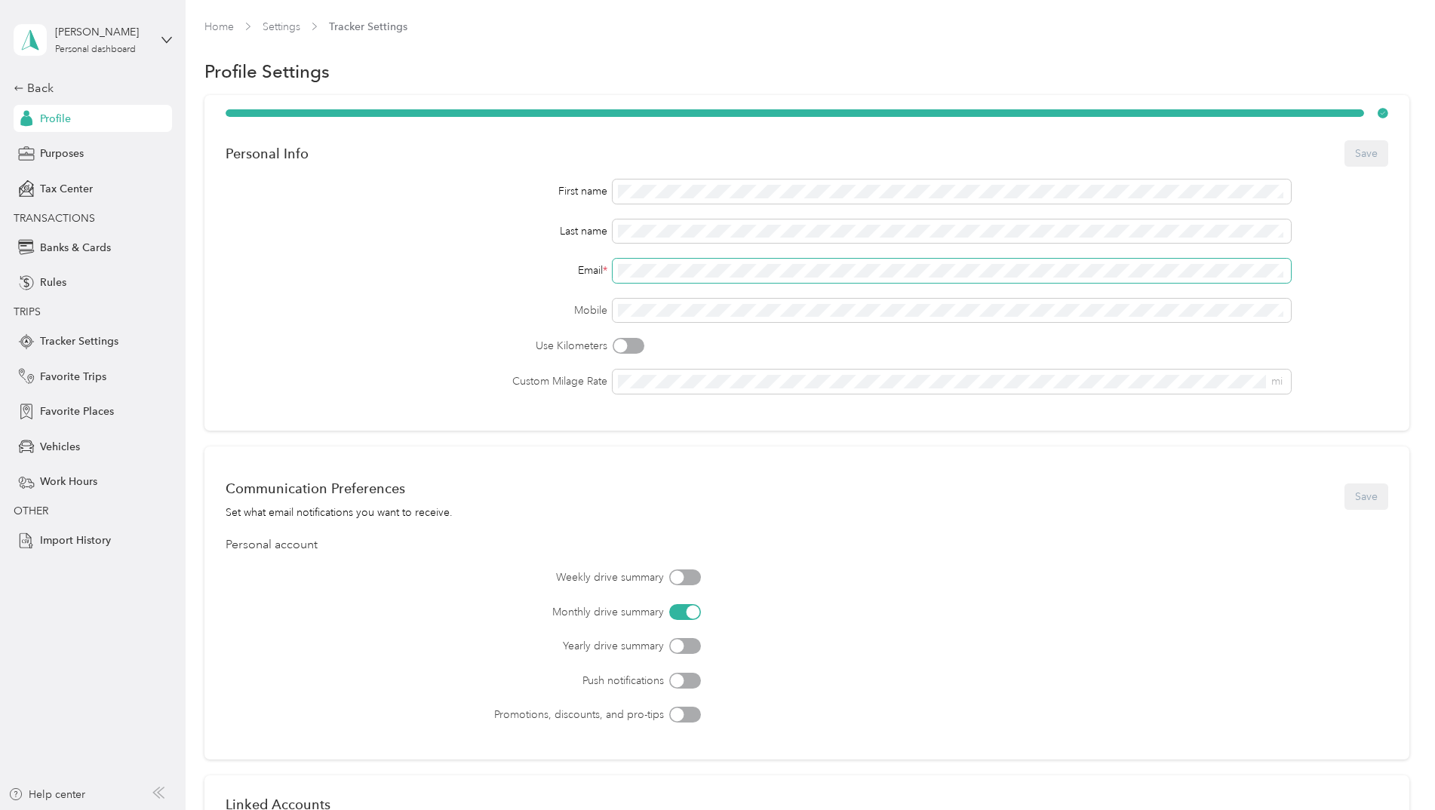
click at [589, 263] on div "Email *" at bounding box center [807, 271] width 1162 height 24
click at [481, 304] on label "Mobile" at bounding box center [417, 310] width 382 height 16
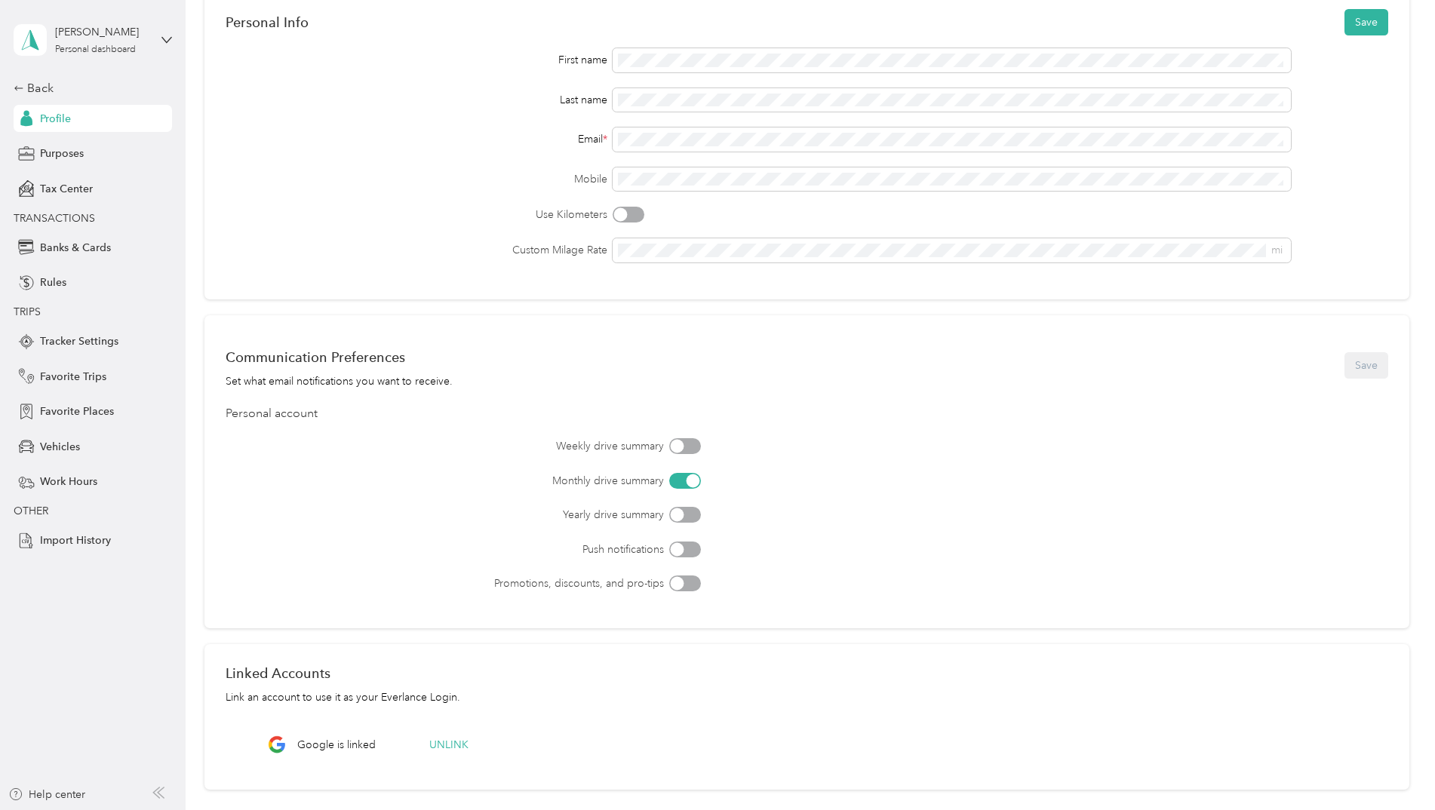
scroll to position [226, 0]
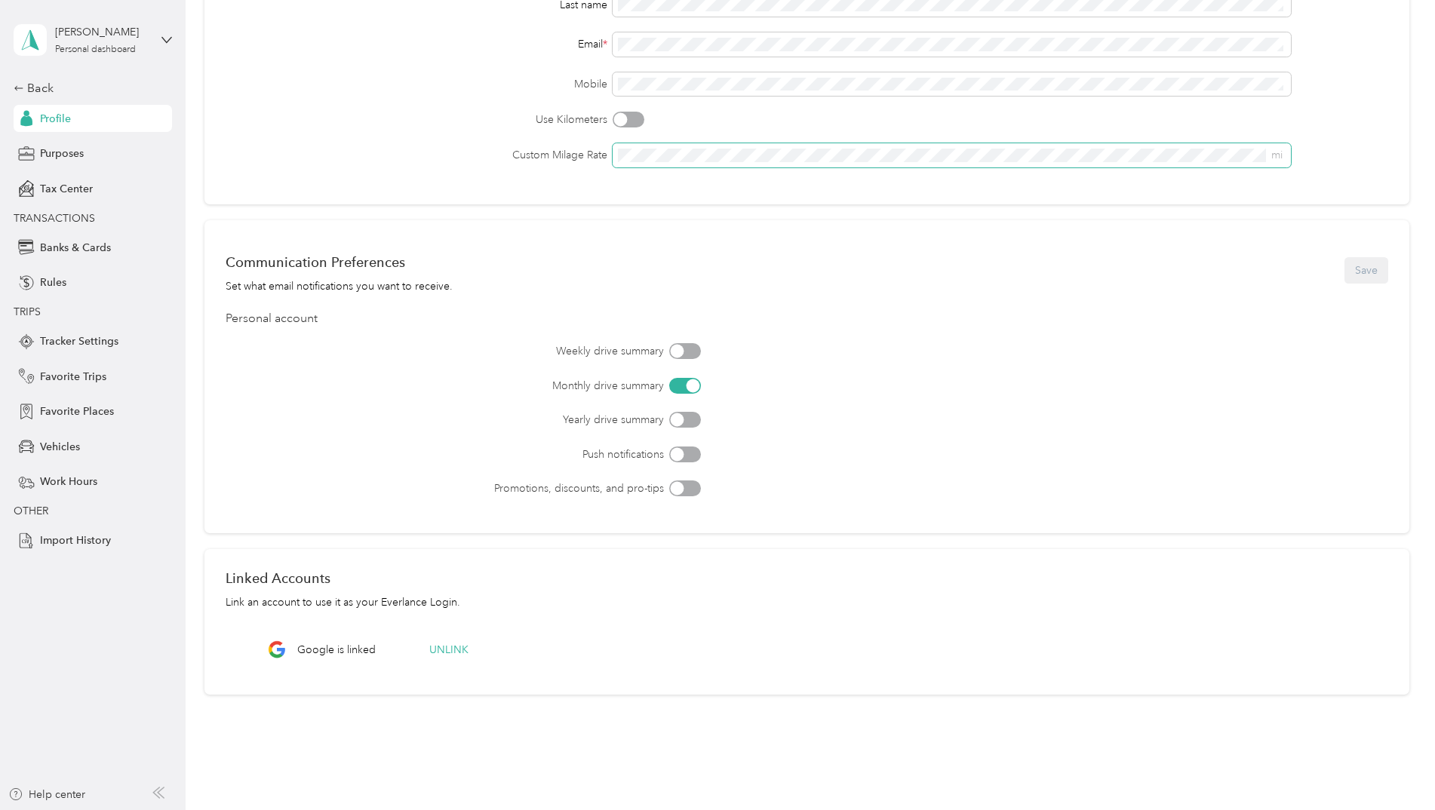
click at [538, 150] on div "Custom Milage Rate mi" at bounding box center [807, 155] width 1162 height 24
click at [435, 158] on label "Custom Milage Rate" at bounding box center [417, 155] width 382 height 16
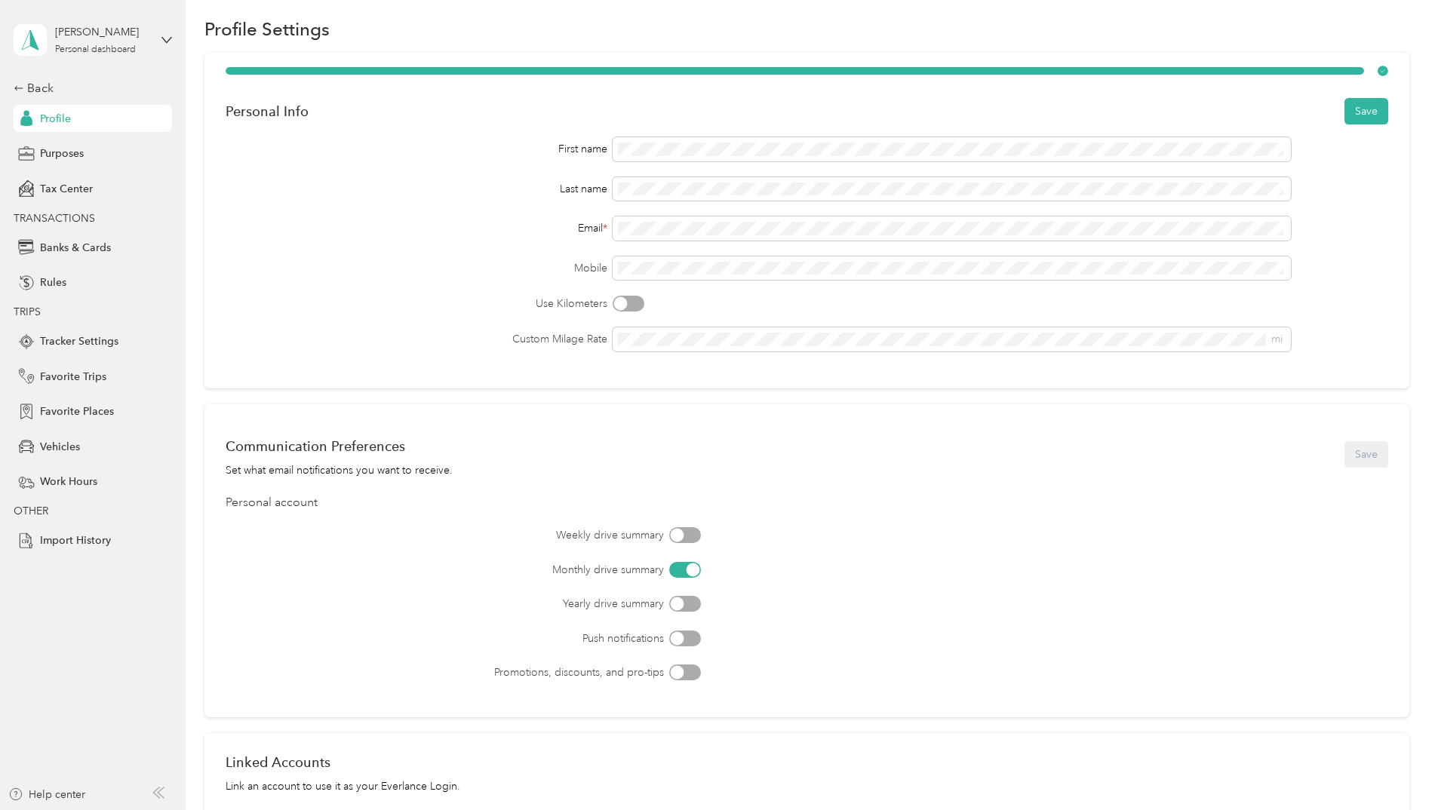
scroll to position [0, 0]
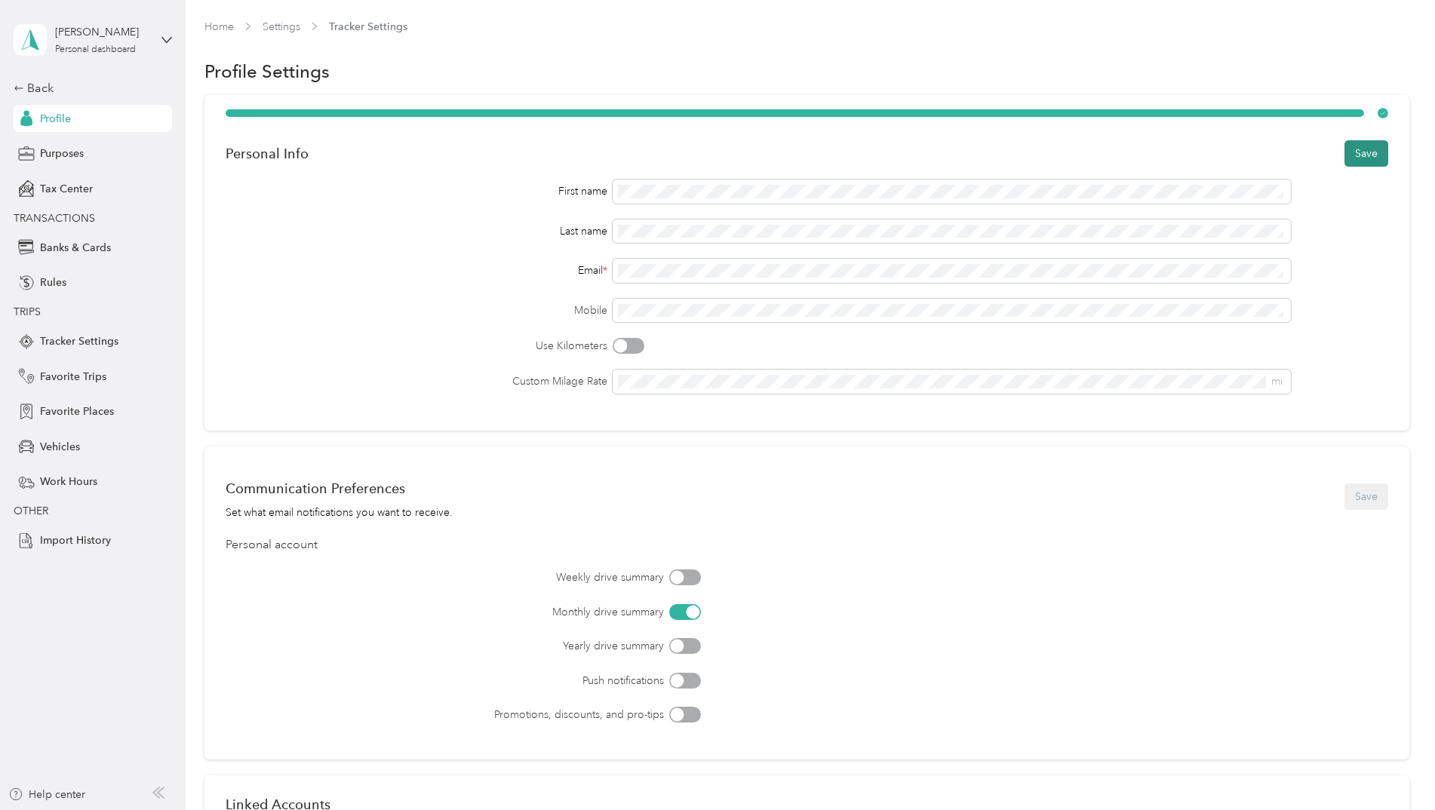
click at [1365, 151] on button "Save" at bounding box center [1366, 153] width 44 height 26
click at [81, 158] on span "Purposes" at bounding box center [62, 154] width 44 height 16
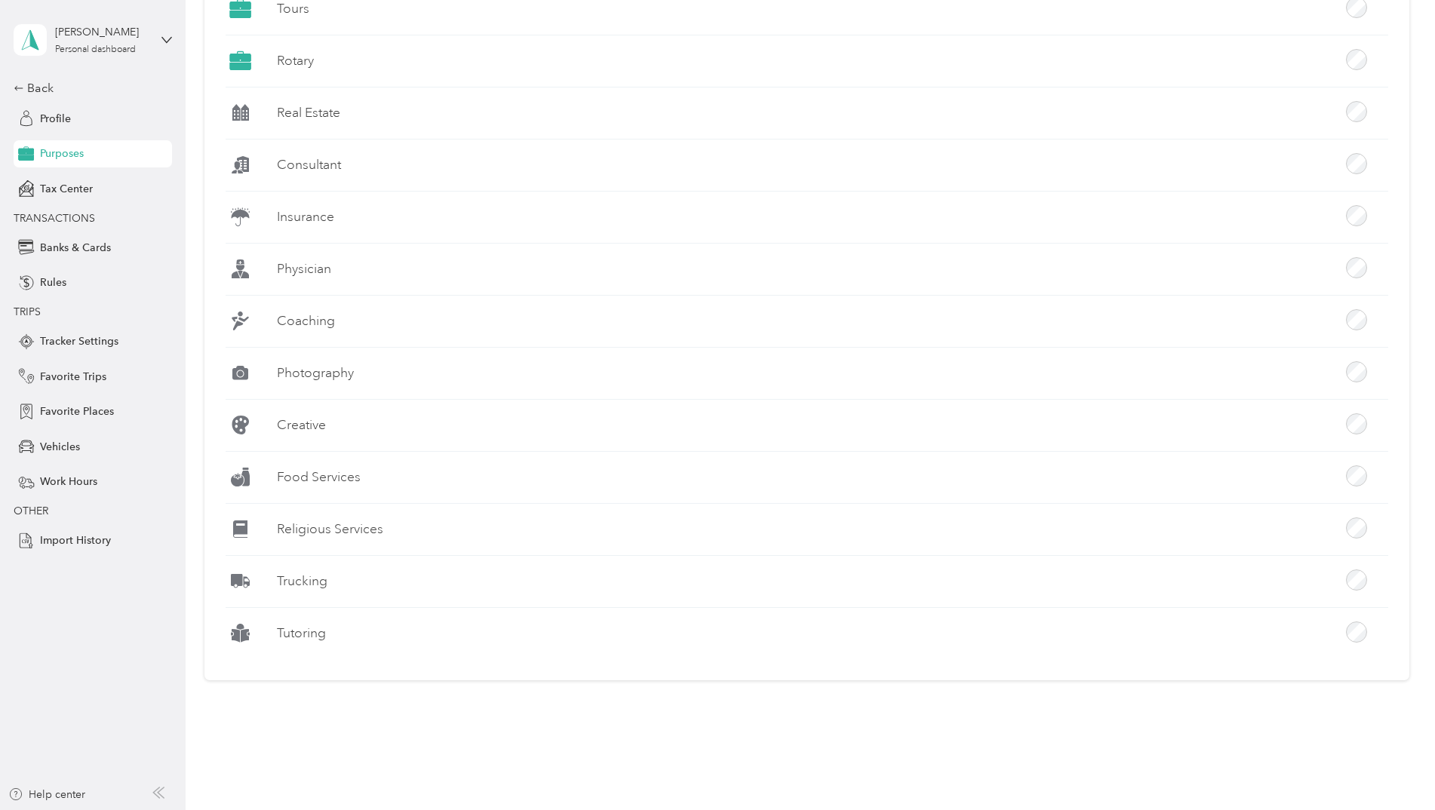
scroll to position [637, 0]
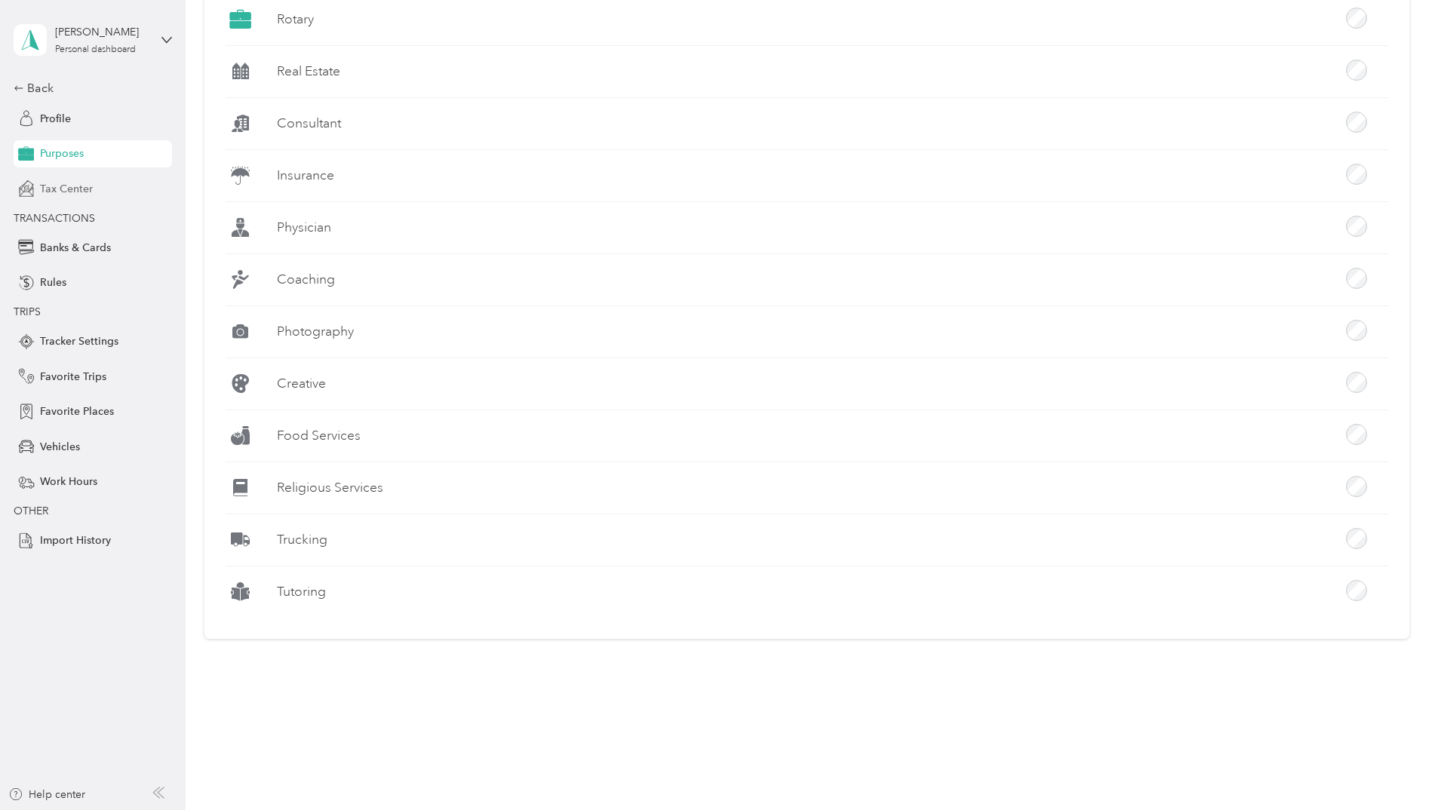
click at [91, 193] on span "Tax Center" at bounding box center [66, 189] width 53 height 16
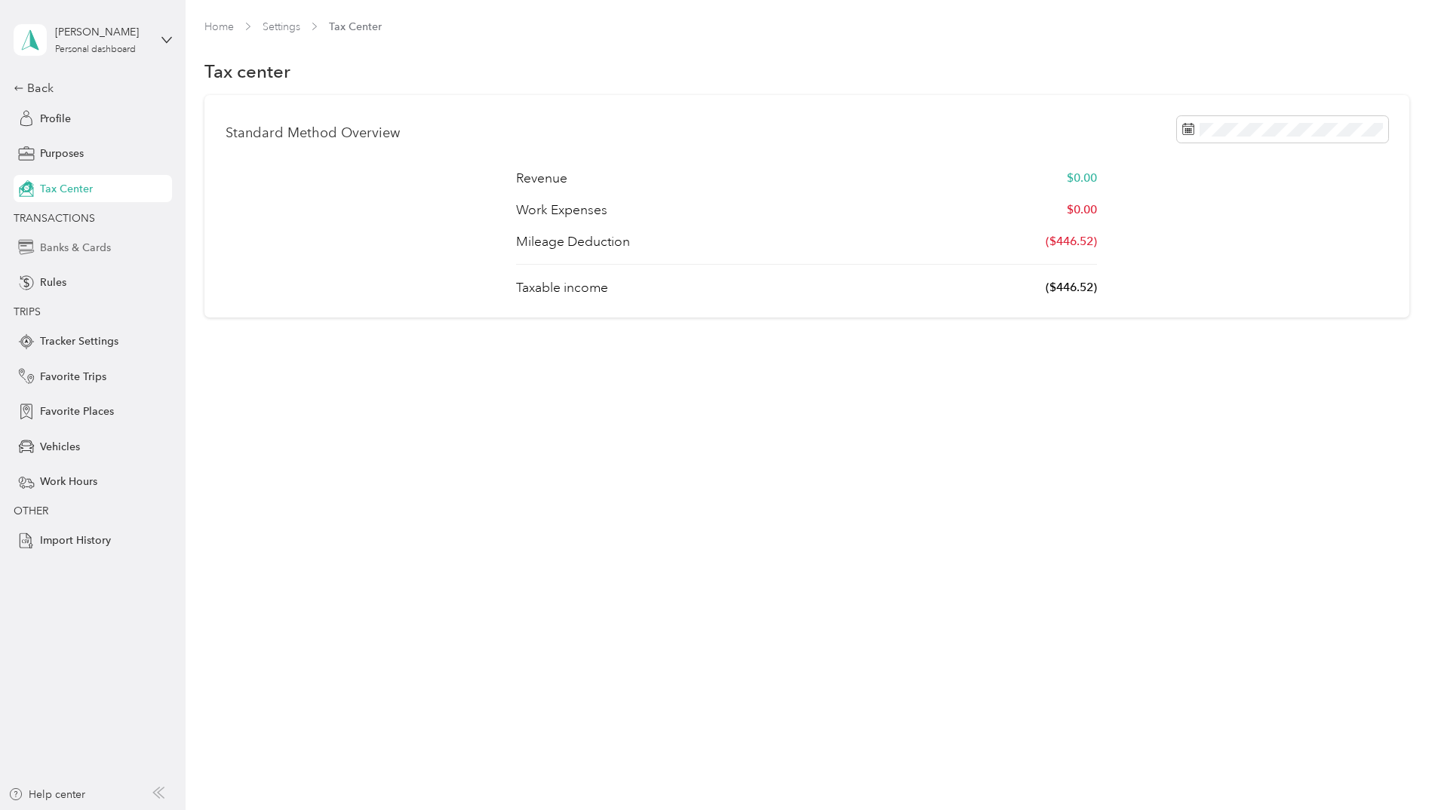
click at [110, 254] on div "Banks & Cards" at bounding box center [93, 247] width 158 height 27
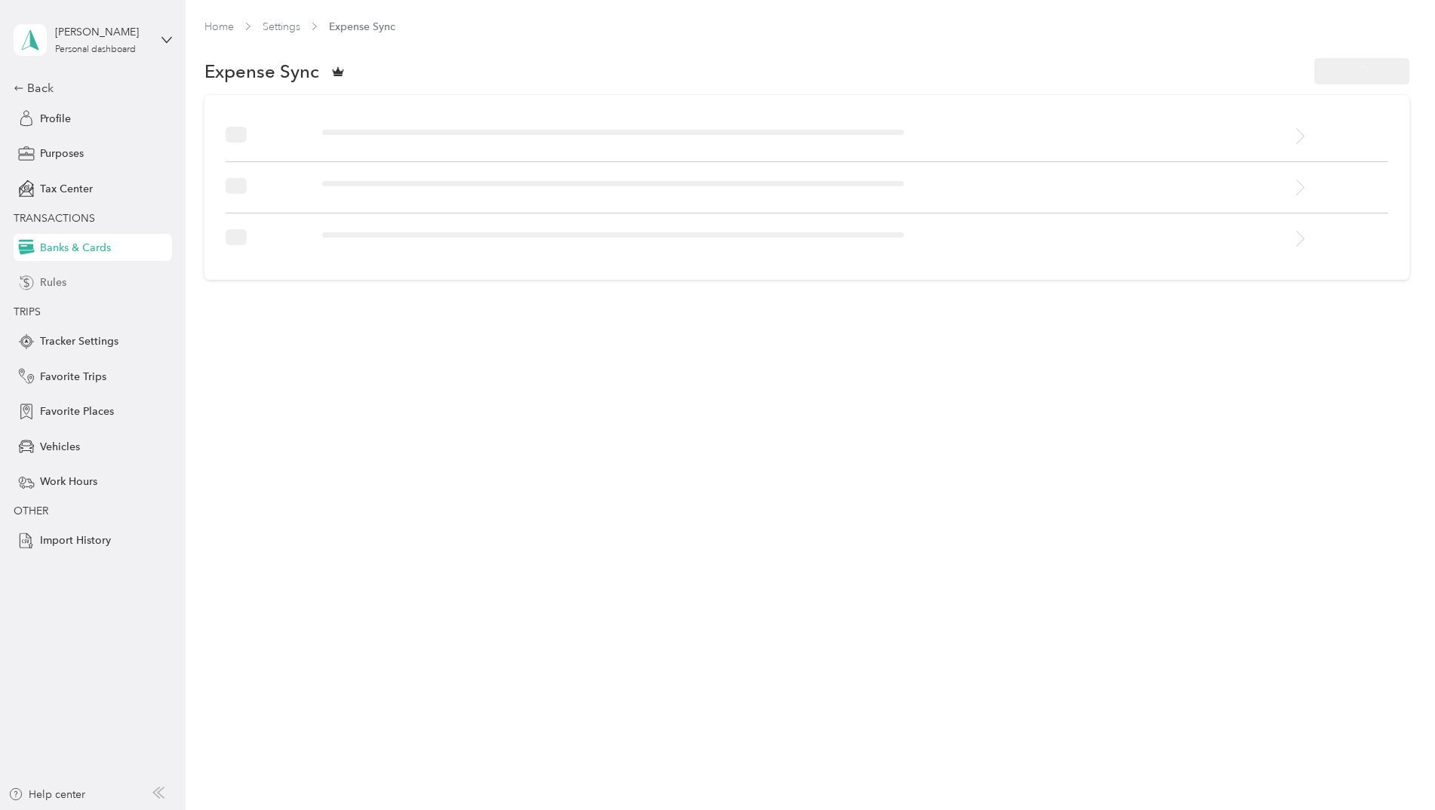
click at [97, 286] on div "Rules" at bounding box center [93, 282] width 158 height 27
click at [93, 343] on span "Tracker Settings" at bounding box center [79, 341] width 78 height 16
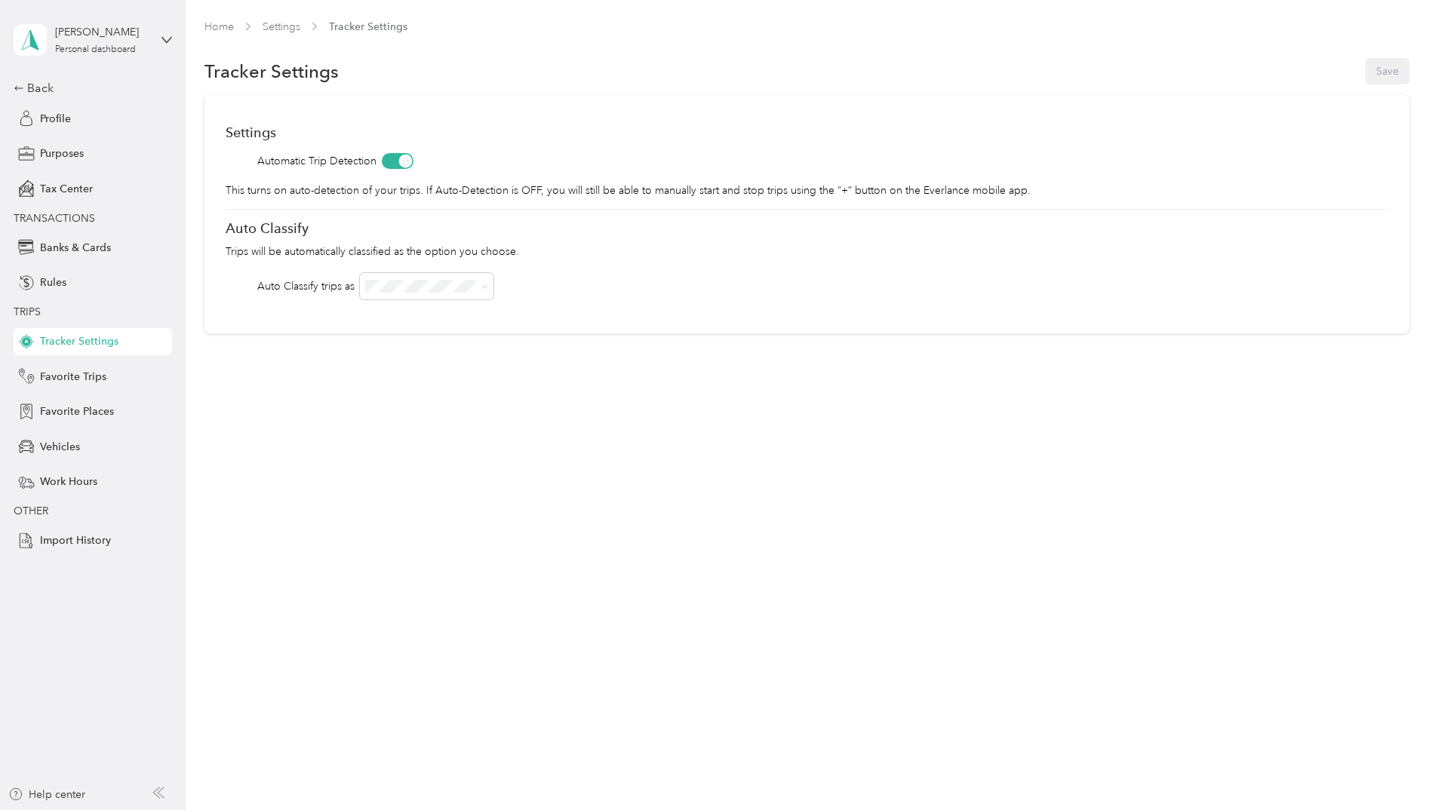
click at [250, 261] on div "Settings Automatic Trip Detection This turns on auto-detection of your trips. I…" at bounding box center [806, 214] width 1205 height 238
click at [404, 278] on span at bounding box center [427, 286] width 134 height 26
click at [401, 317] on li "Work" at bounding box center [427, 312] width 134 height 26
click at [390, 324] on ol "Work Personal Misc Visits Chamber City Council Tours Rotary Other Charity Medic…" at bounding box center [427, 406] width 134 height 211
click at [299, 334] on div "Home Settings Tracker Settings Tracker Settings Save Settings Automatic Trip De…" at bounding box center [807, 208] width 1242 height 416
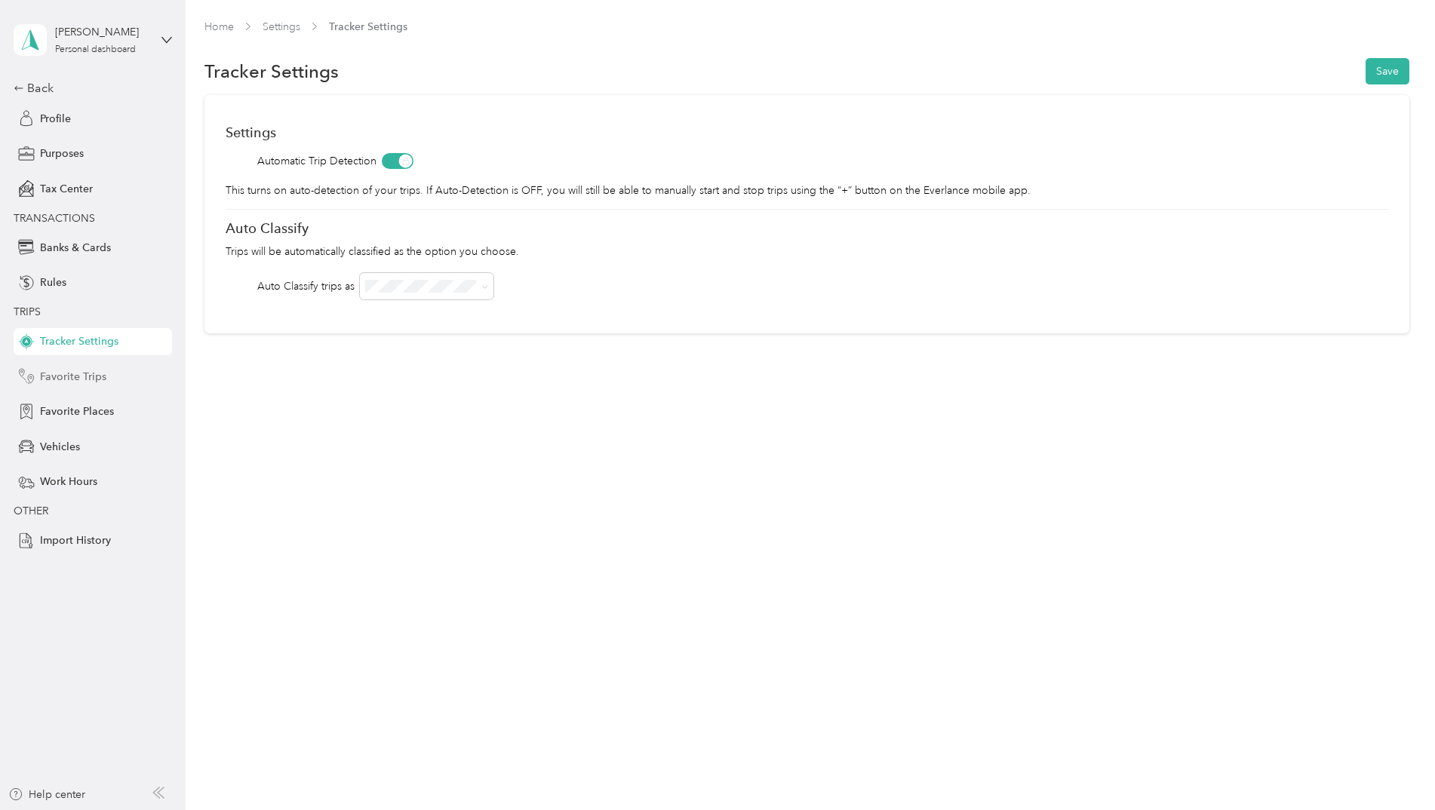
click at [96, 376] on span "Favorite Trips" at bounding box center [73, 377] width 66 height 16
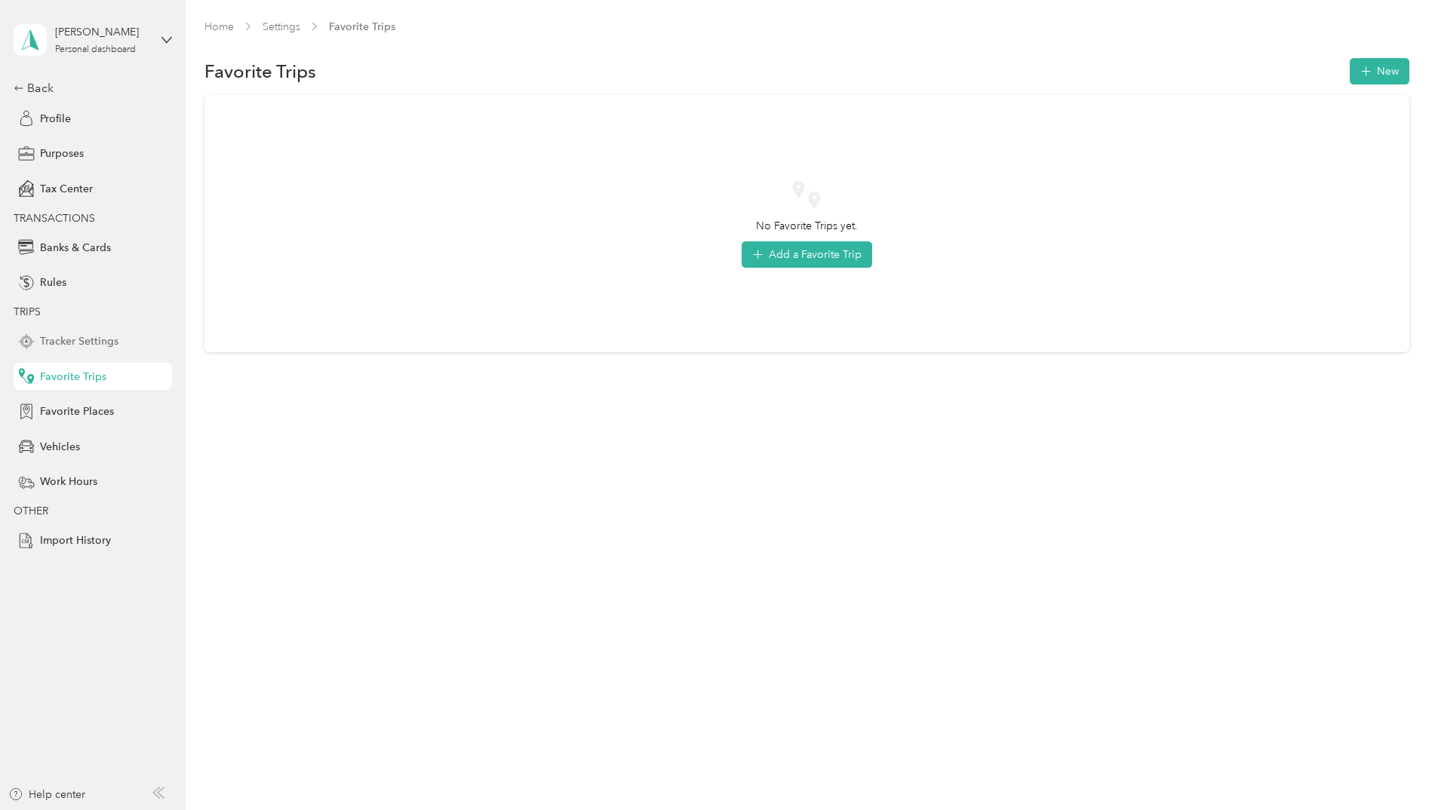
click at [102, 336] on span "Tracker Settings" at bounding box center [79, 341] width 78 height 16
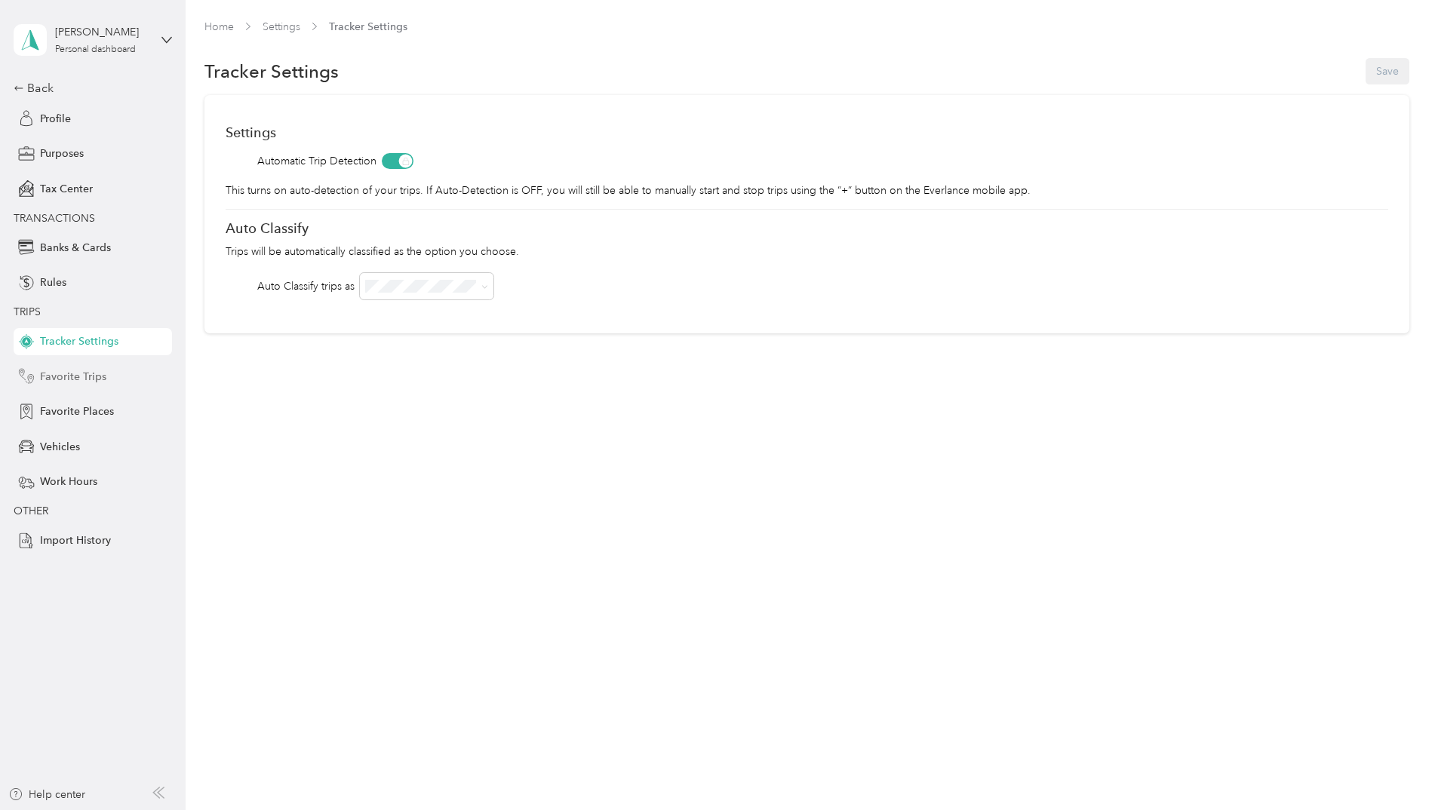
click at [106, 366] on div "Favorite Trips" at bounding box center [93, 376] width 158 height 27
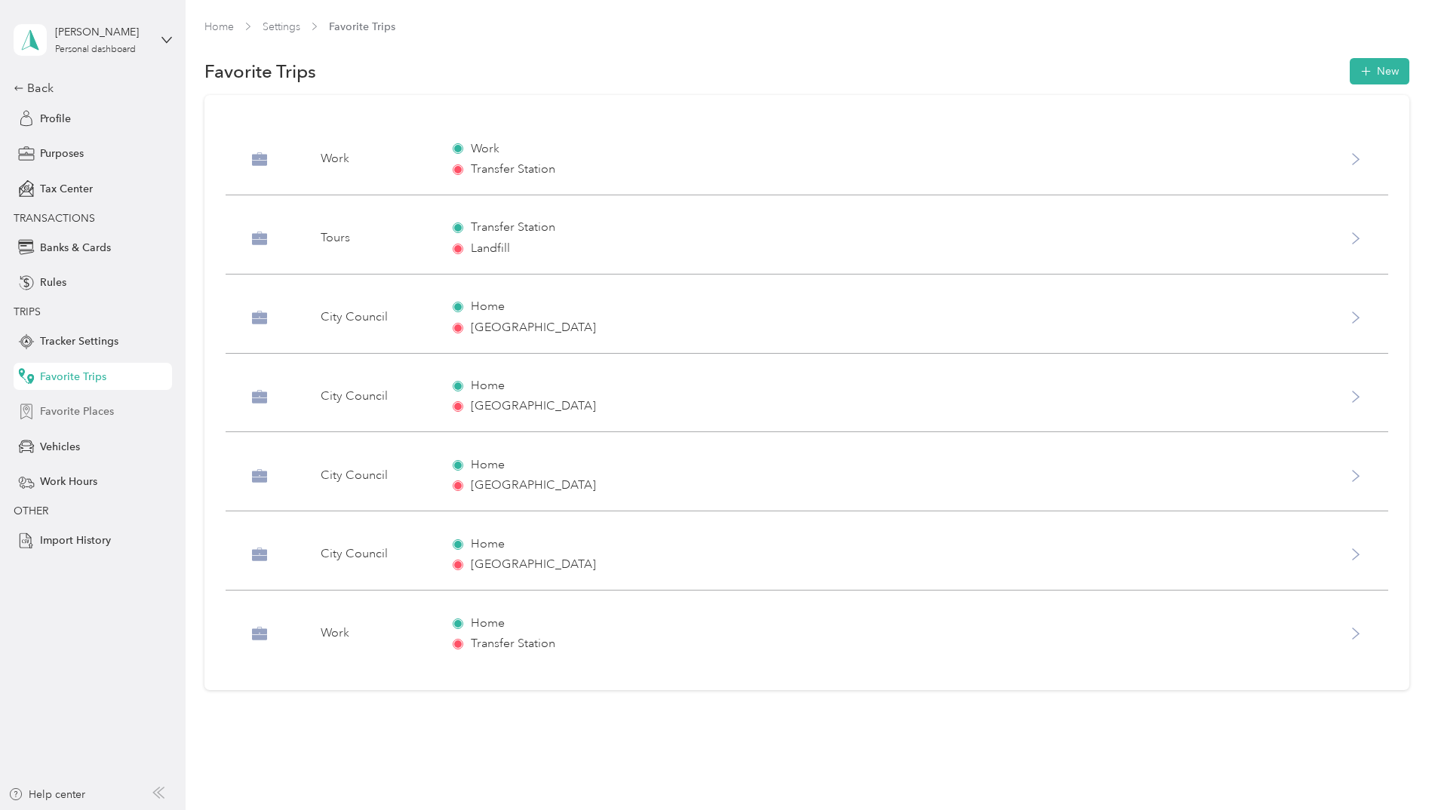
click at [101, 416] on span "Favorite Places" at bounding box center [77, 412] width 74 height 16
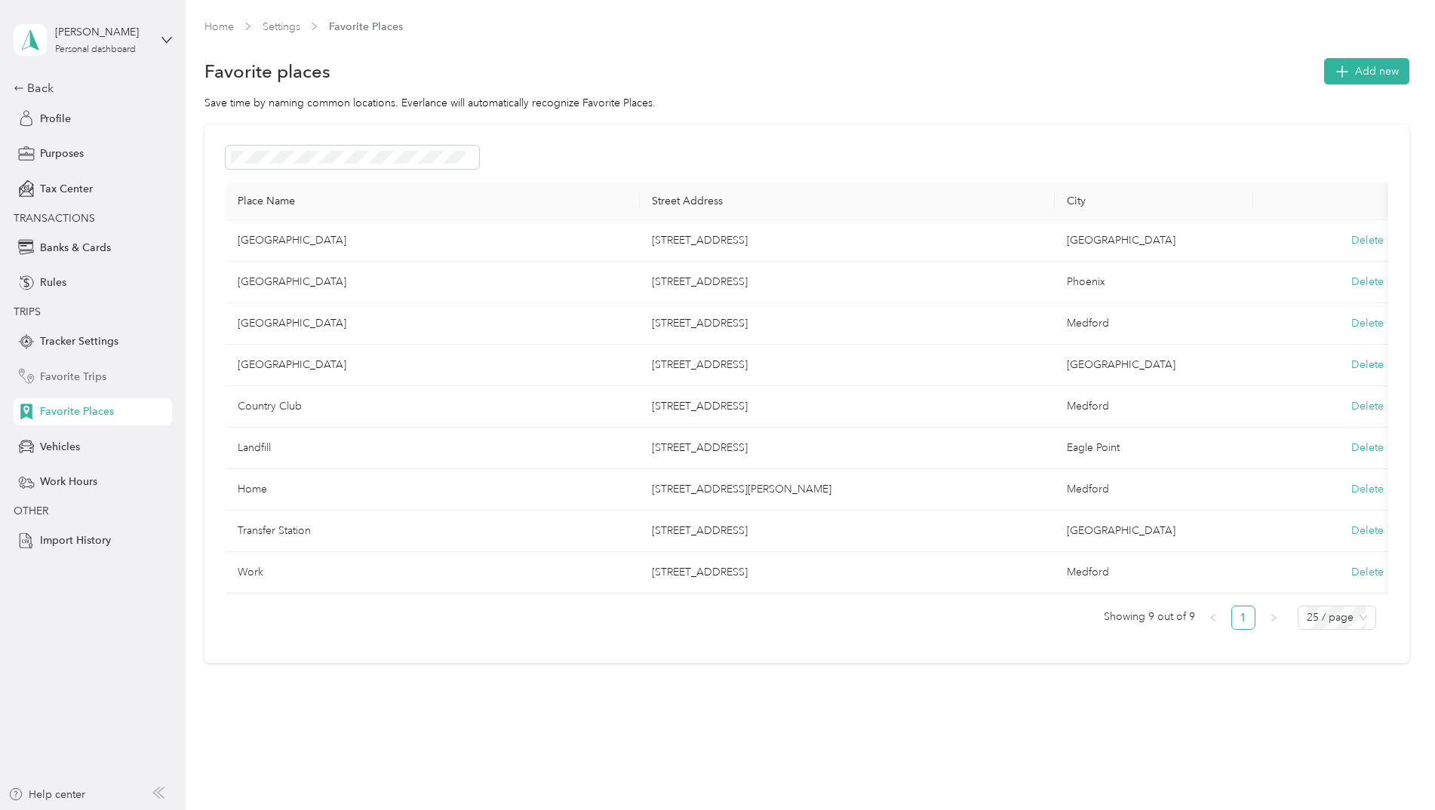
click at [117, 364] on div "Favorite Trips" at bounding box center [93, 376] width 158 height 27
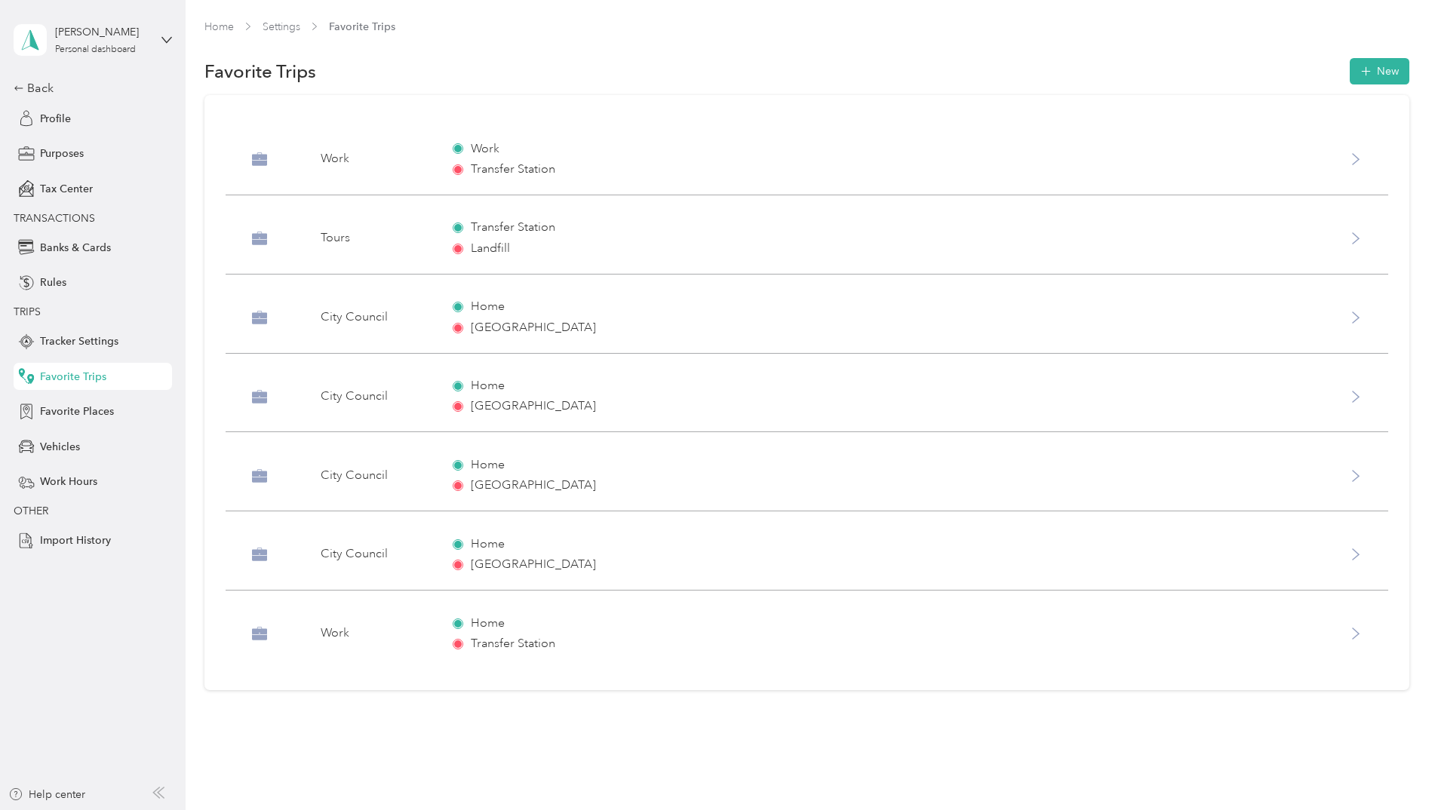
click at [586, 240] on div "Transfer Station Landfill" at bounding box center [873, 238] width 840 height 38
click at [74, 407] on div "Edit Favorite trip Save Anytime I drive... From To Classify as... Purpose * Tou…" at bounding box center [717, 405] width 1435 height 810
click at [75, 459] on div "Vehicles" at bounding box center [93, 446] width 158 height 27
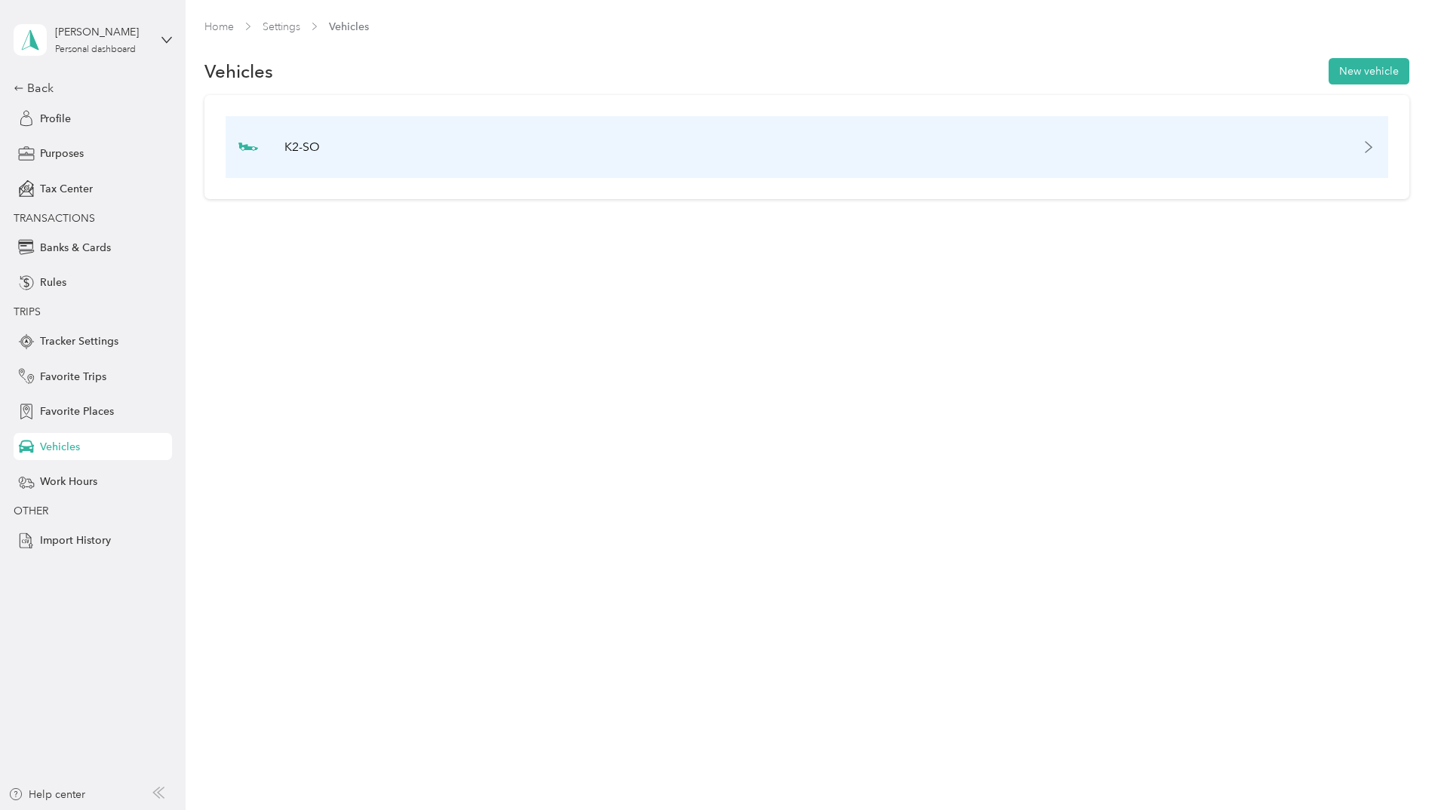
click at [286, 146] on p "K2-SO" at bounding box center [301, 147] width 35 height 18
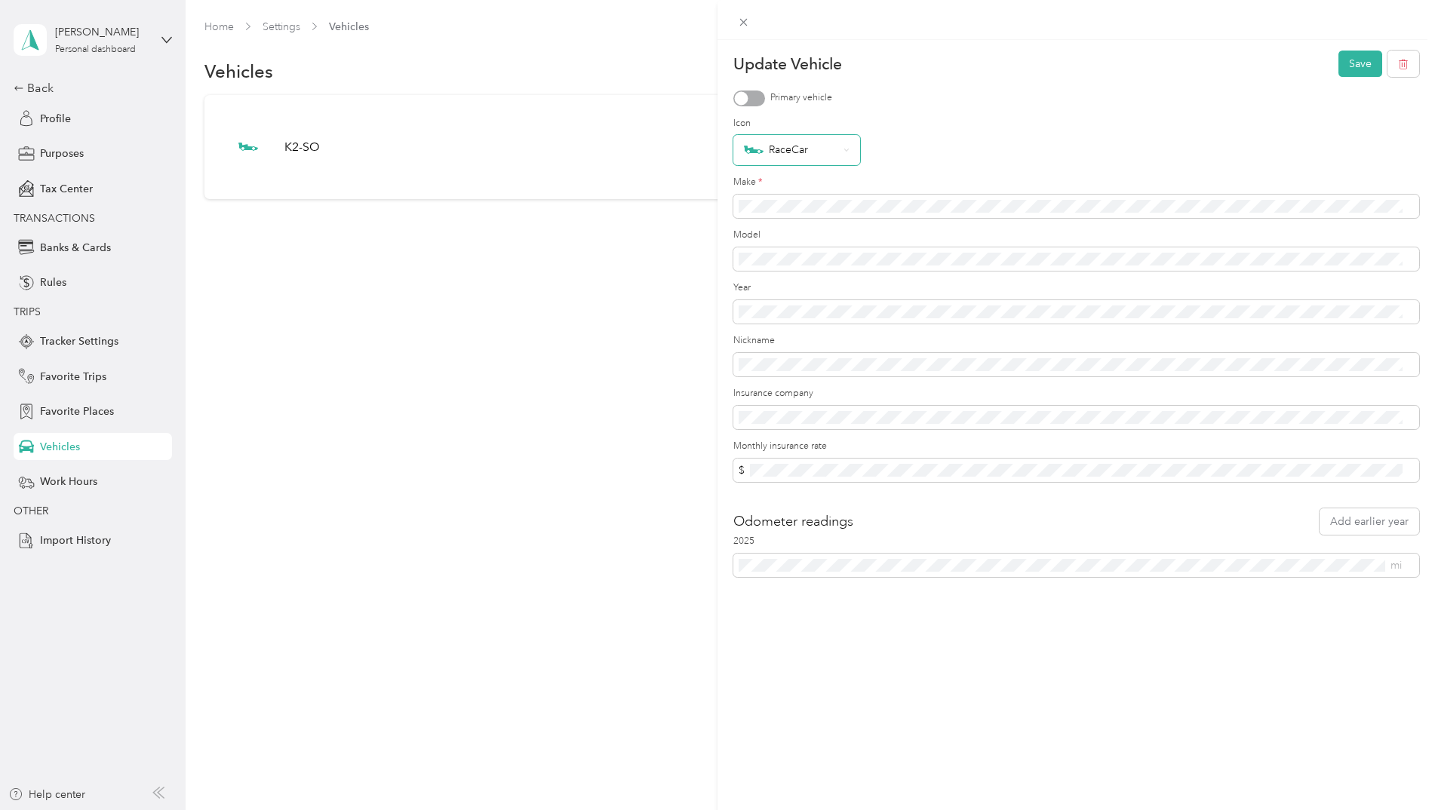
click at [789, 150] on div "RaceCar" at bounding box center [791, 150] width 94 height 20
click at [418, 306] on div "Update Vehicle Save Primary vehicle Icon RaceCar Make * Model Year Nickname Ins…" at bounding box center [717, 405] width 1435 height 810
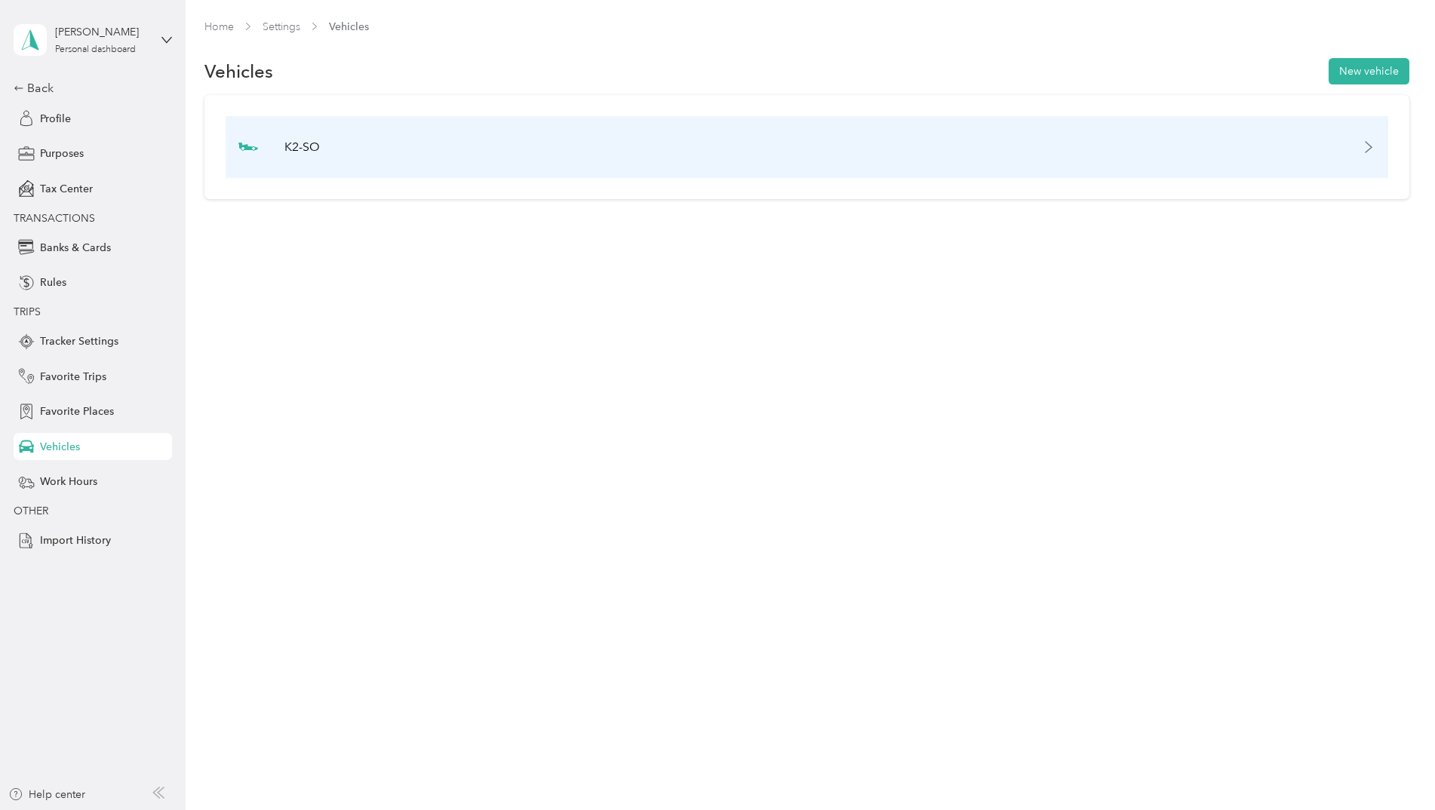
click at [248, 152] on img at bounding box center [248, 147] width 20 height 20
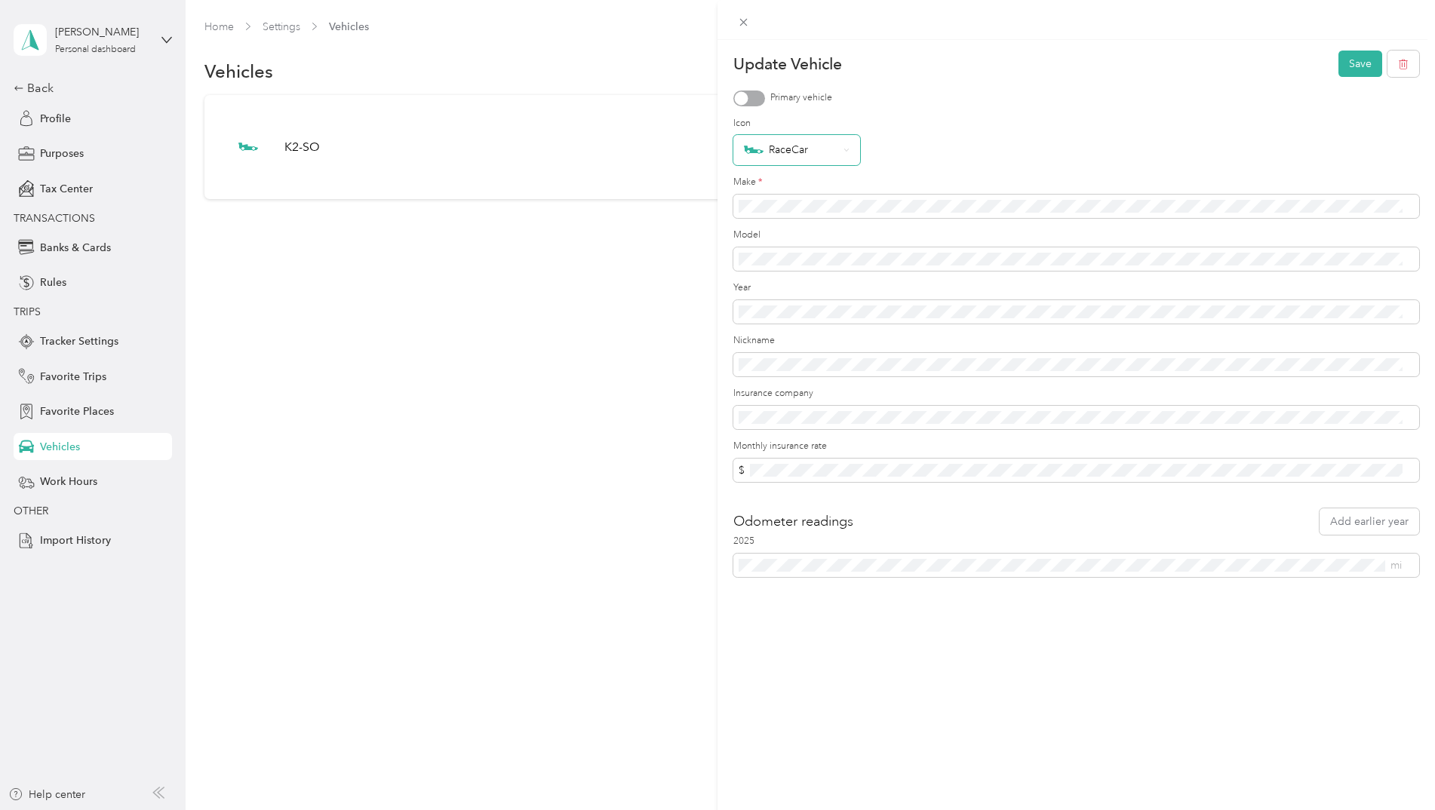
click at [775, 151] on div "RaceCar" at bounding box center [791, 150] width 94 height 20
click at [788, 183] on div "Wagon" at bounding box center [797, 182] width 106 height 20
click at [781, 151] on div "Wagon" at bounding box center [791, 150] width 94 height 20
click at [791, 204] on div "Rocket" at bounding box center [797, 209] width 106 height 20
click at [1338, 71] on button "Save" at bounding box center [1360, 64] width 44 height 26
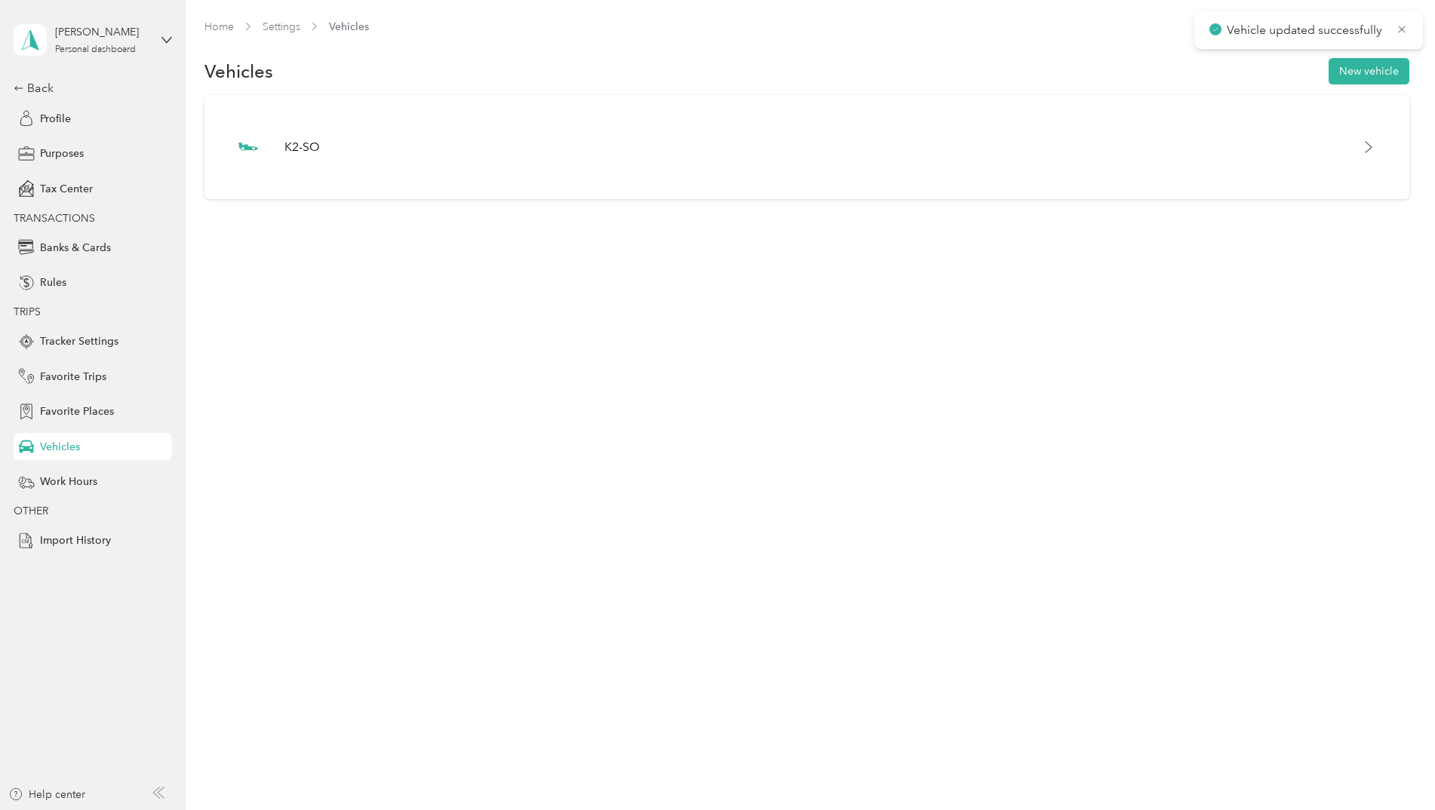
click at [465, 281] on div "Home Settings Vehicles Vehicles New vehicle K2-SO" at bounding box center [807, 140] width 1242 height 281
click at [105, 476] on div "Work Hours" at bounding box center [93, 481] width 158 height 27
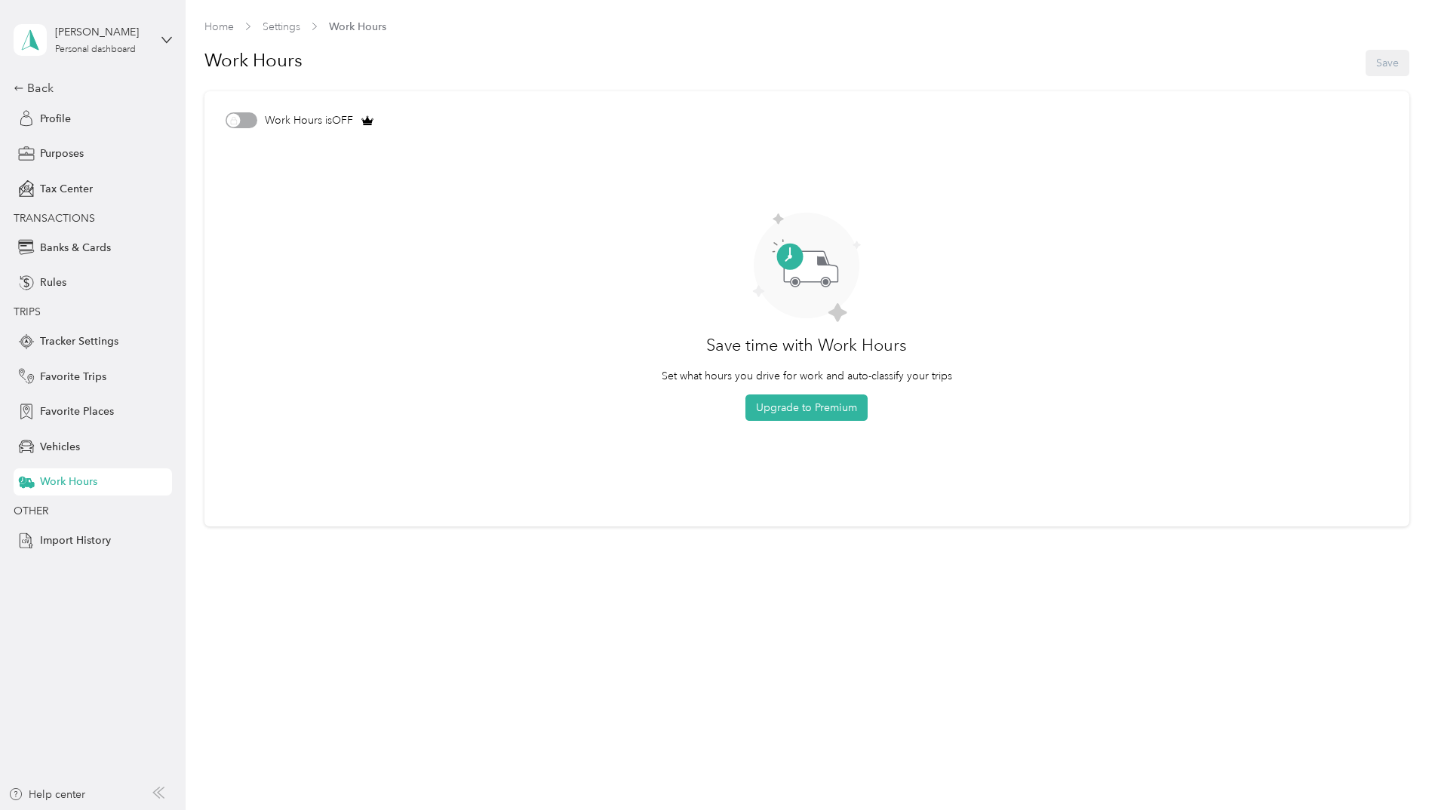
click at [110, 432] on div "Back Profile Purposes Tax Center TRANSACTIONS Banks & Cards Rules TRIPS Tracker…" at bounding box center [93, 316] width 158 height 475
click at [94, 450] on div "Vehicles" at bounding box center [93, 446] width 158 height 27
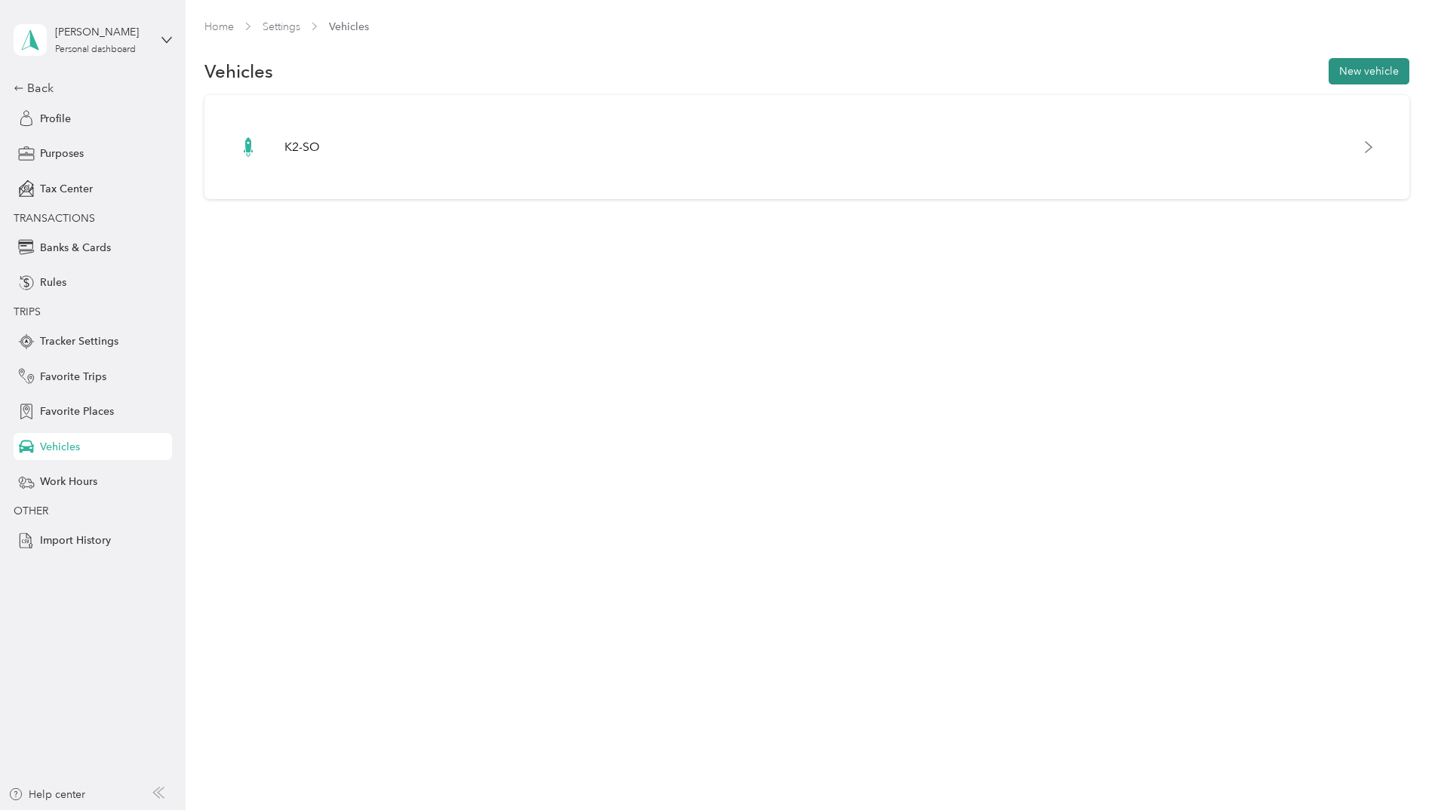
click at [1389, 59] on button "New vehicle" at bounding box center [1368, 71] width 81 height 26
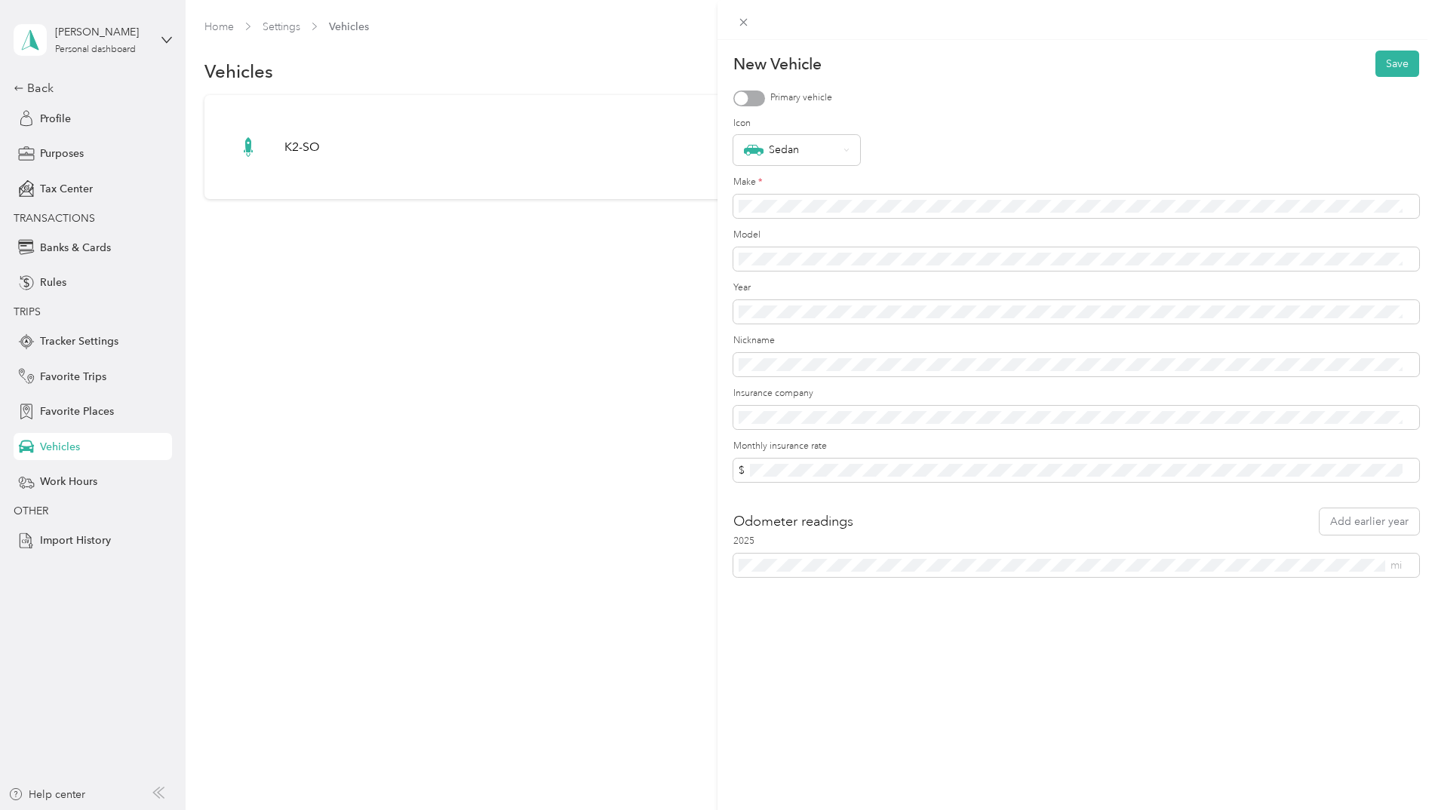
click at [819, 439] on form "New Vehicle Save Primary vehicle Icon Sedan Make * Model Year Nickname Insuranc…" at bounding box center [1076, 314] width 686 height 527
click at [730, 464] on div "New Vehicle Save Primary vehicle Icon Sedan Make * Model Year Nickname Insuranc…" at bounding box center [1075, 445] width 717 height 810
click at [794, 462] on span "$" at bounding box center [1076, 471] width 686 height 24
click at [703, 470] on div "New Vehicle Save Primary vehicle Icon Sedan Make * Model Year Nickname Insuranc…" at bounding box center [717, 405] width 1435 height 810
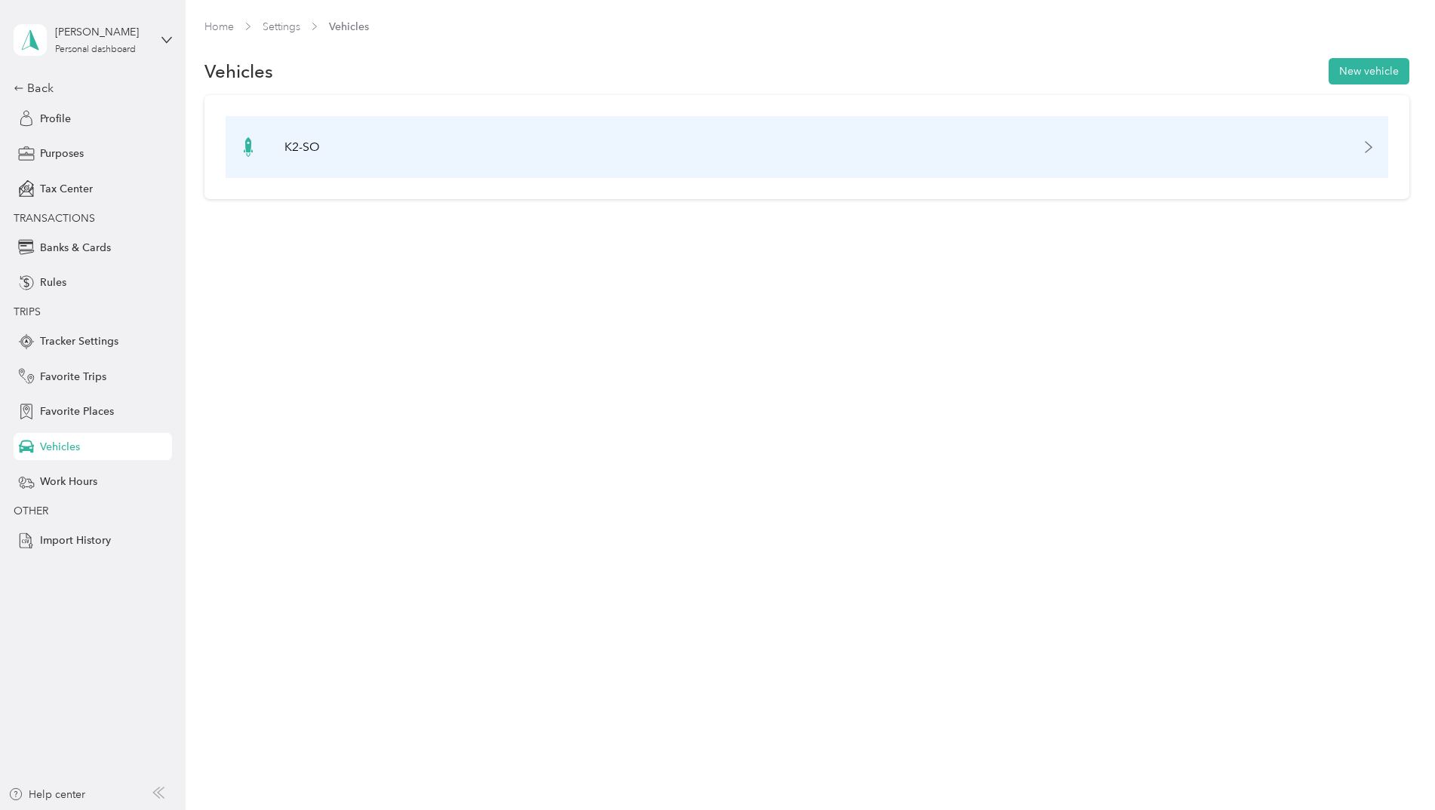
click at [585, 174] on div "K2-SO" at bounding box center [807, 147] width 1162 height 62
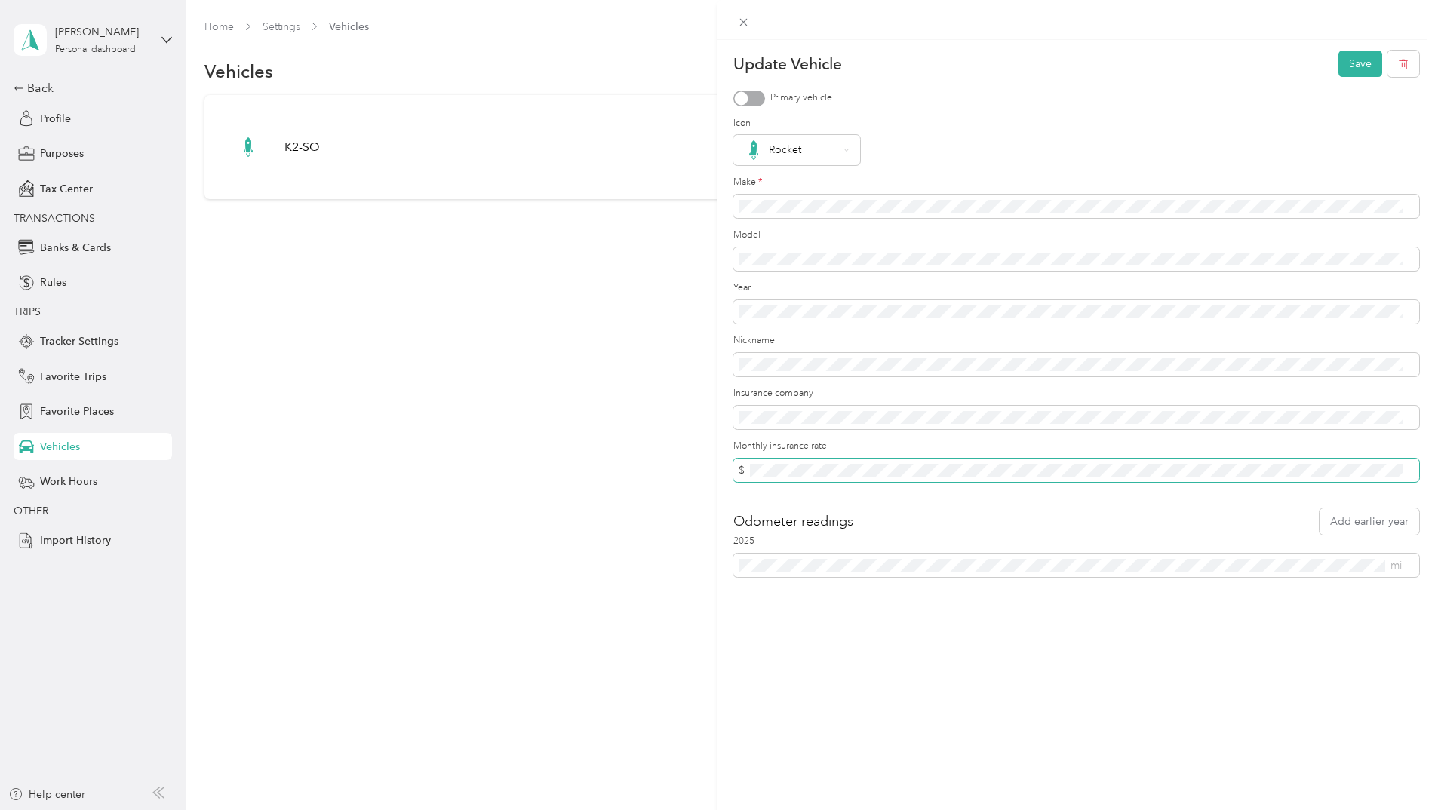
click at [723, 465] on div "Update Vehicle Save Primary vehicle Icon Rocket Make * Model Year Nickname Insu…" at bounding box center [1075, 445] width 717 height 810
click at [1366, 54] on button "Save" at bounding box center [1360, 64] width 44 height 26
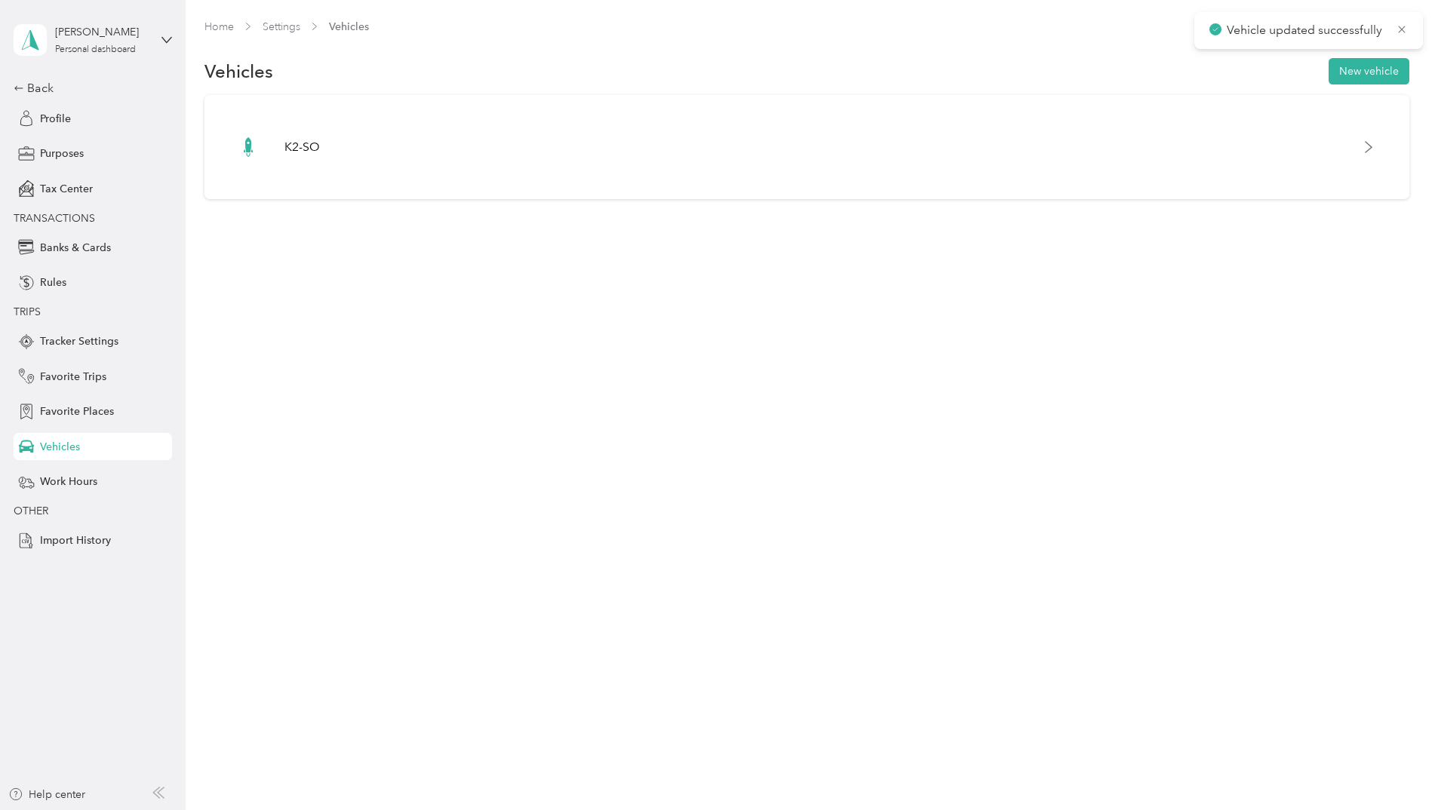
click at [667, 253] on div "Home Settings Vehicles Vehicles New vehicle K2-SO" at bounding box center [807, 140] width 1242 height 281
click at [1375, 59] on button "New vehicle" at bounding box center [1368, 71] width 81 height 26
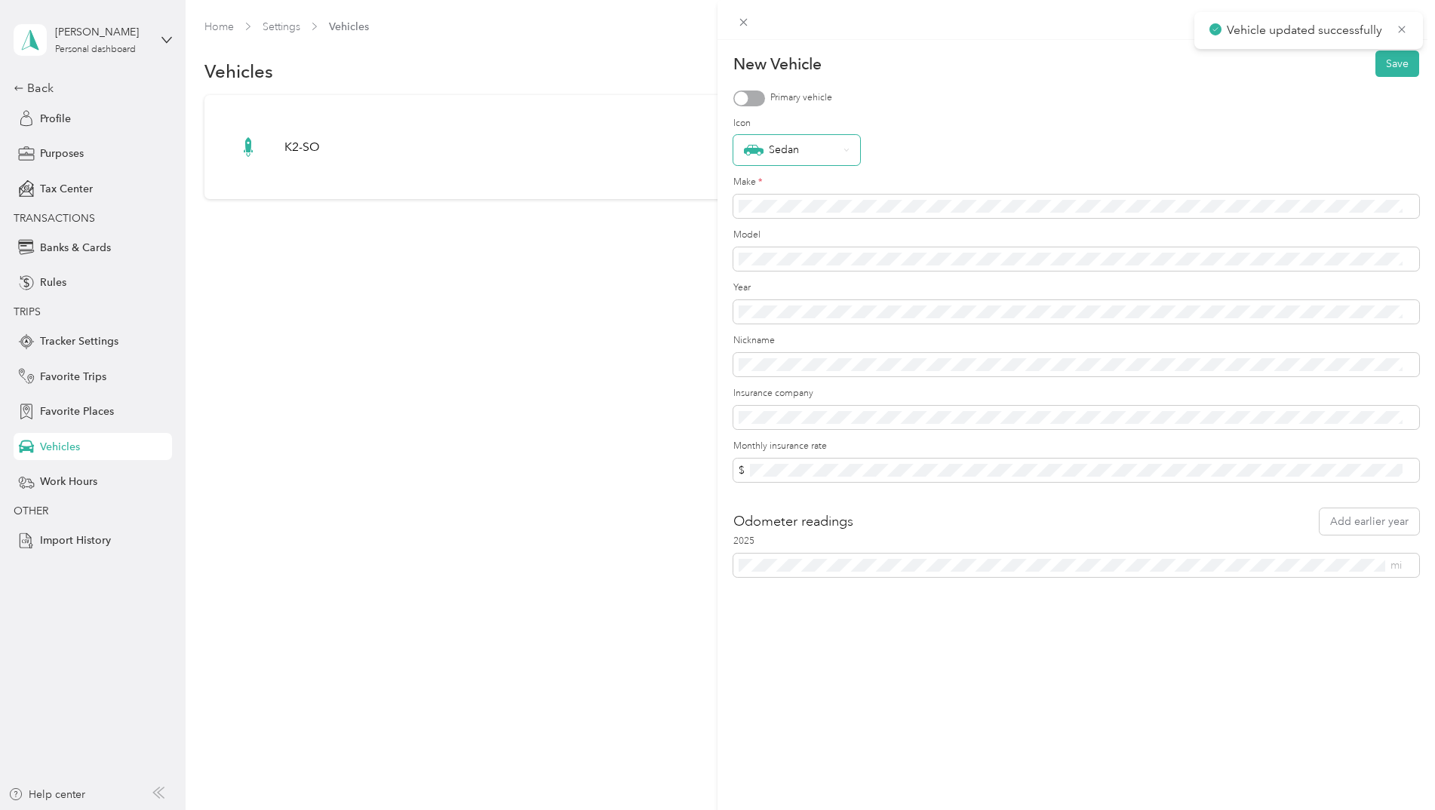
click at [831, 146] on div "Sedan" at bounding box center [791, 150] width 94 height 20
click at [809, 181] on div "Wagon" at bounding box center [797, 182] width 106 height 20
click at [785, 551] on div "2025 mi" at bounding box center [1076, 556] width 686 height 42
click at [824, 630] on div "New Vehicle Save Primary vehicle Icon Wagon Make * Model Year Nickname Insuranc…" at bounding box center [1075, 445] width 717 height 810
click at [1375, 65] on button "Save" at bounding box center [1397, 64] width 44 height 26
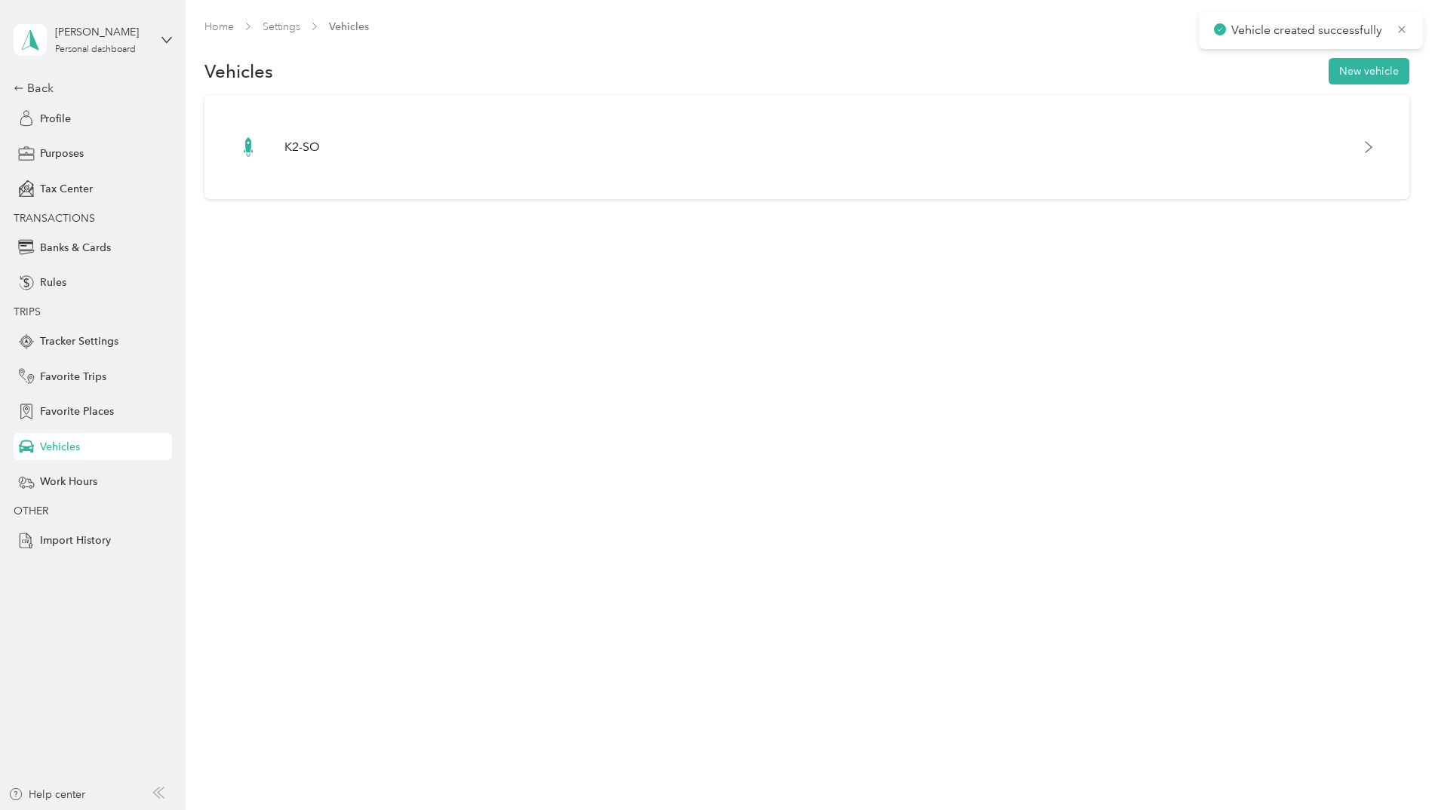
click at [561, 244] on div "Home Settings Vehicles Vehicles New vehicle K2-SO" at bounding box center [807, 140] width 1242 height 281
click at [406, 284] on div "Home Settings Vehicles Vehicles New vehicle Salem K2-SO" at bounding box center [807, 172] width 1242 height 344
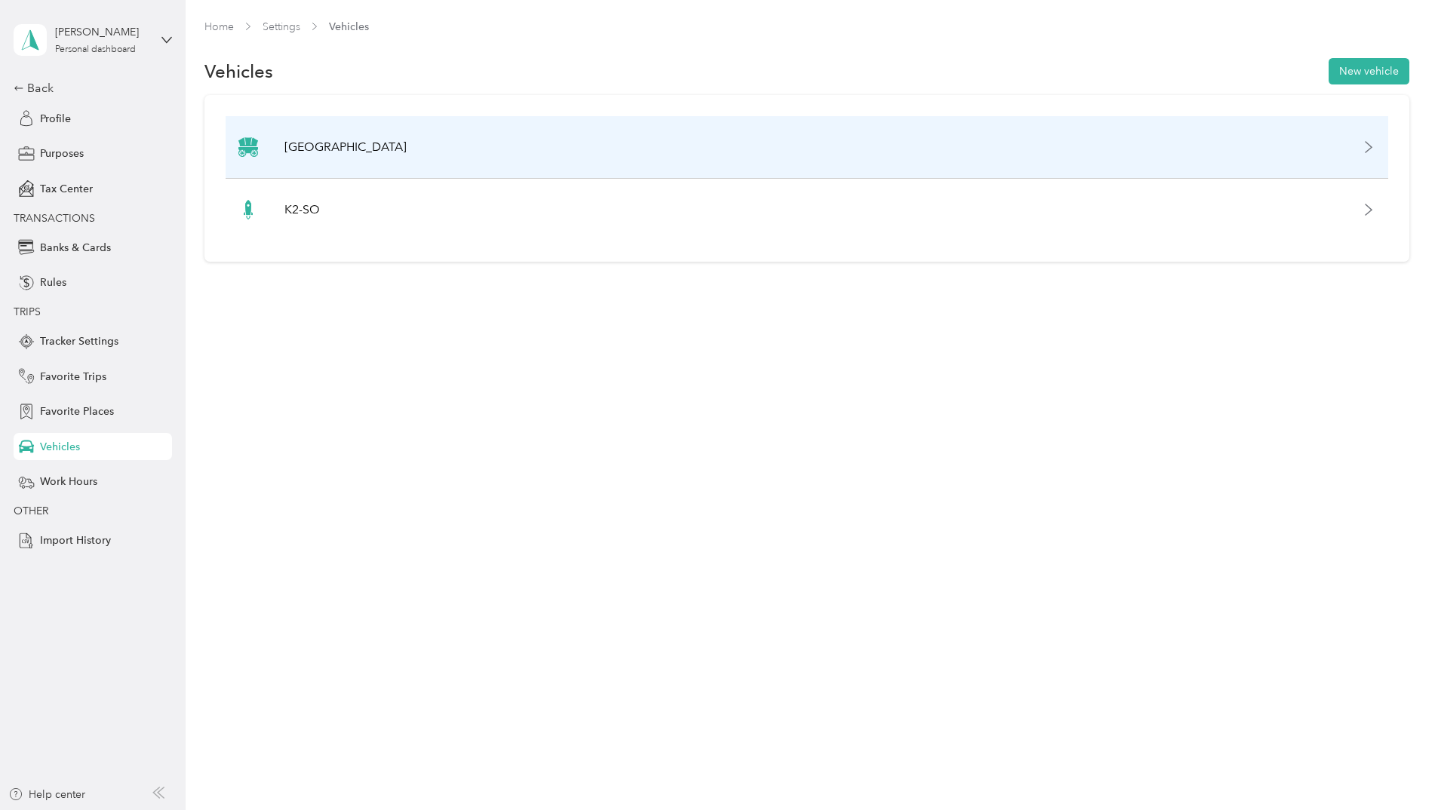
click at [255, 149] on img at bounding box center [248, 147] width 20 height 20
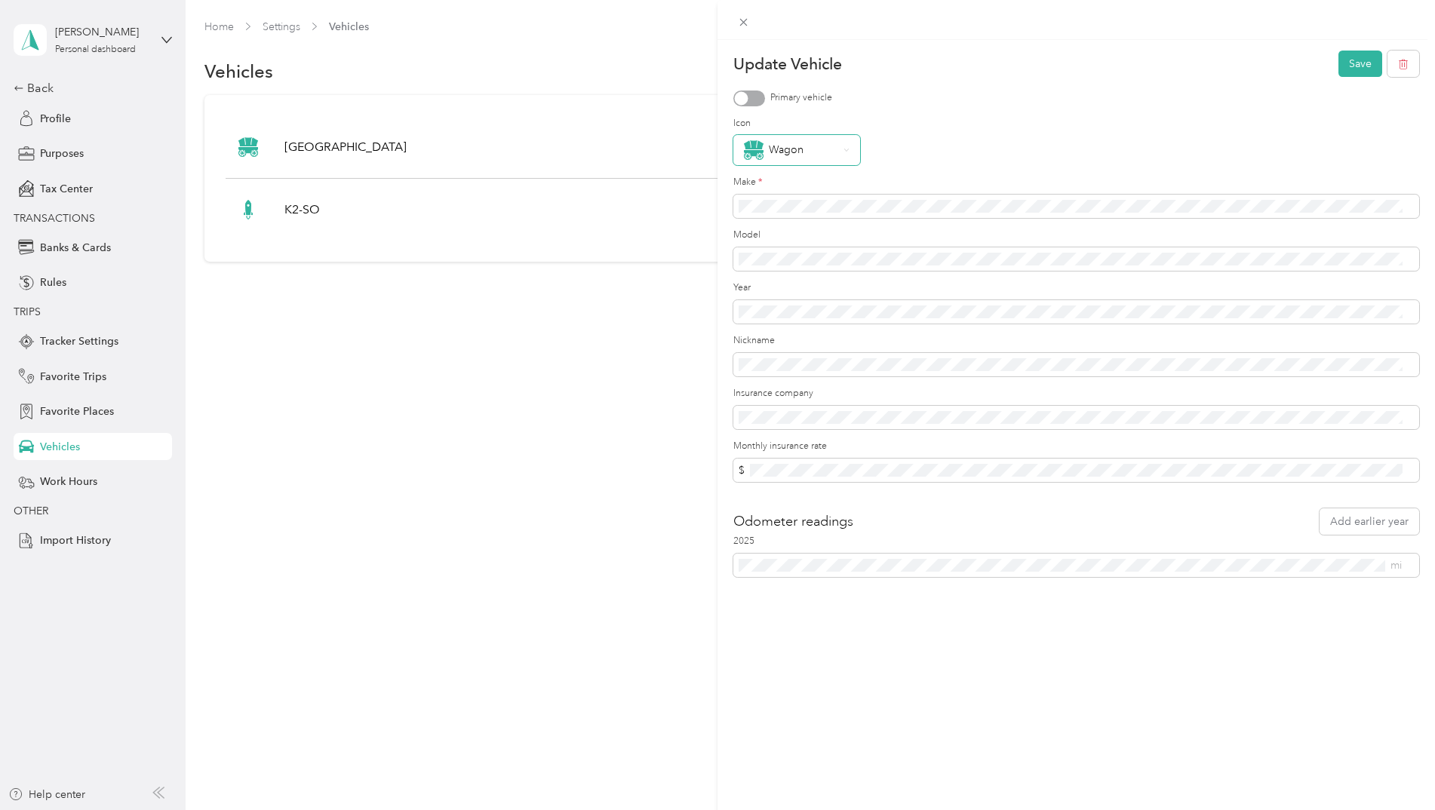
click at [745, 149] on img at bounding box center [754, 150] width 20 height 20
click at [526, 323] on div "Update Vehicle Save Primary vehicle Icon Wagon Make * Model Year Nickname Insur…" at bounding box center [717, 405] width 1435 height 810
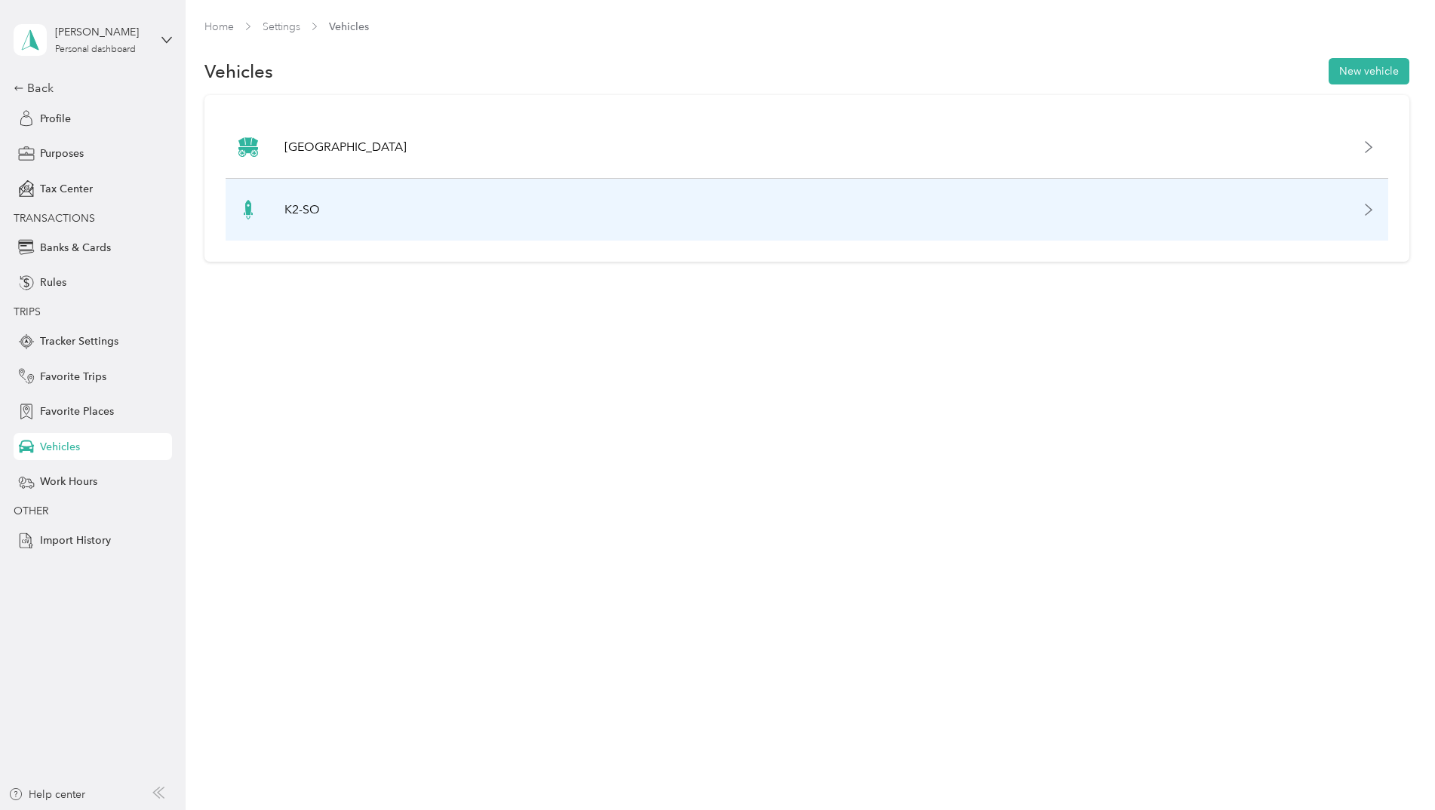
click at [250, 214] on img at bounding box center [248, 210] width 20 height 20
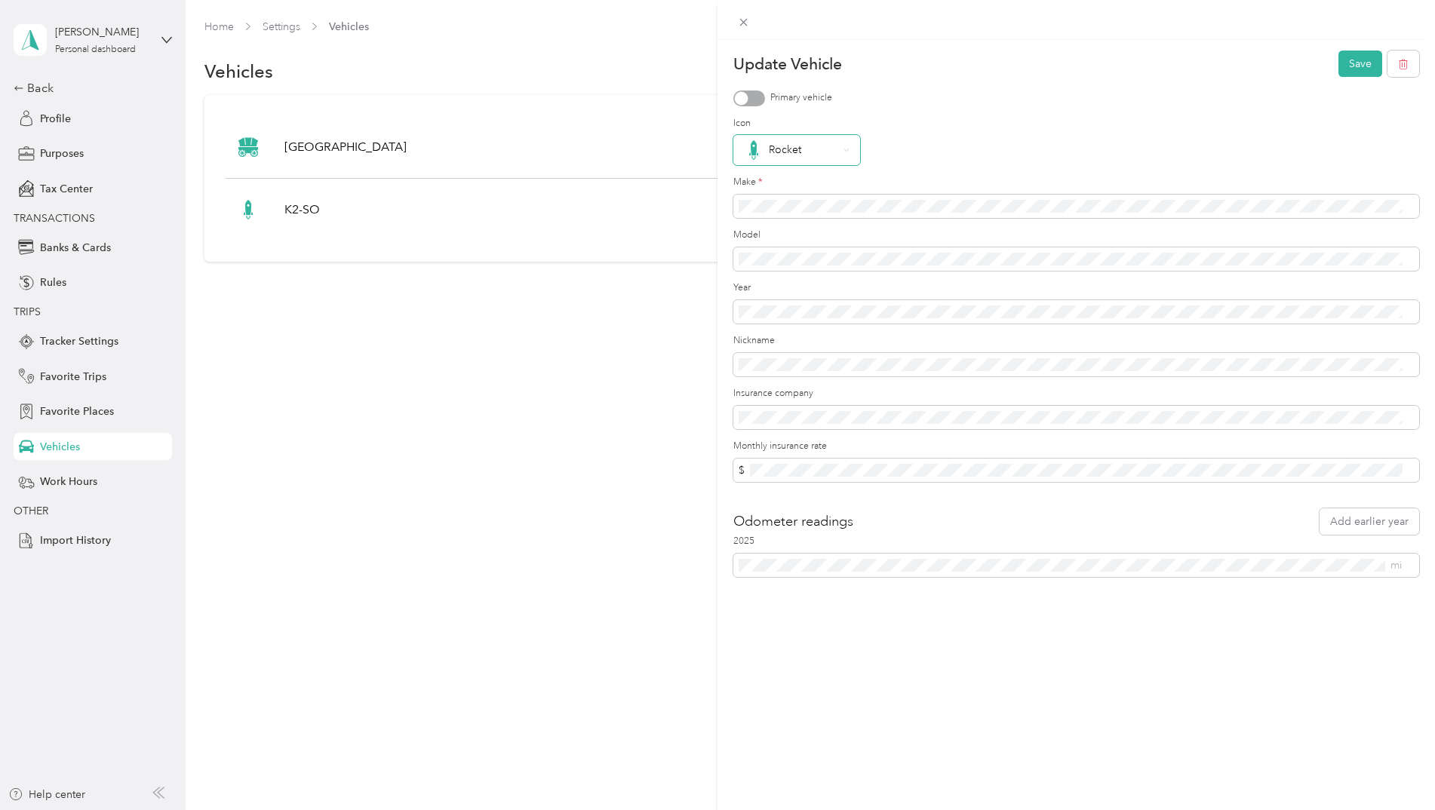
click at [779, 156] on div "Rocket" at bounding box center [791, 150] width 94 height 20
click at [812, 272] on div "GoKart" at bounding box center [797, 273] width 106 height 20
click at [385, 352] on div "Update Vehicle Save Primary vehicle Icon GoKart Make * Model Year Nickname Insu…" at bounding box center [717, 405] width 1435 height 810
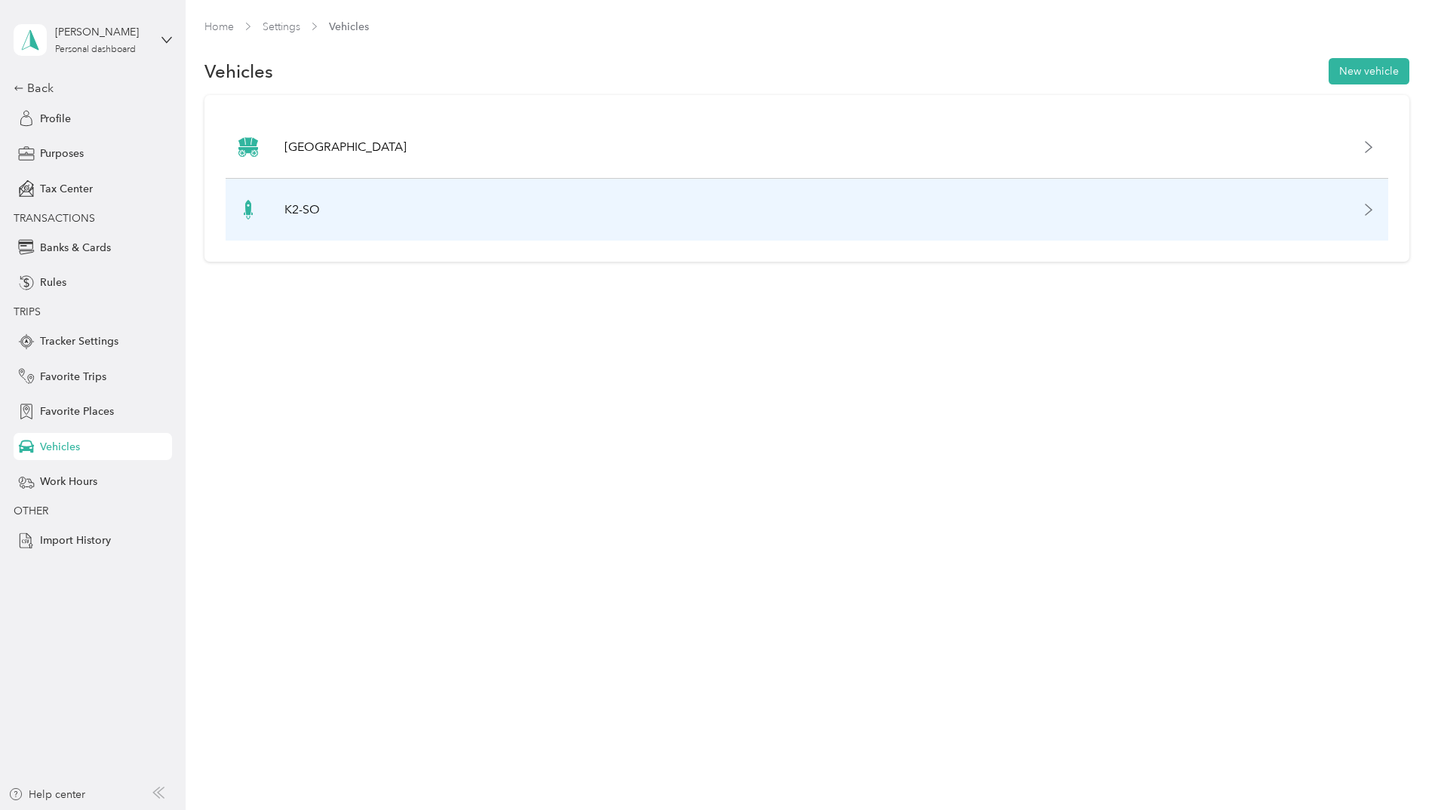
click at [493, 219] on div "K2-SO" at bounding box center [807, 210] width 1162 height 62
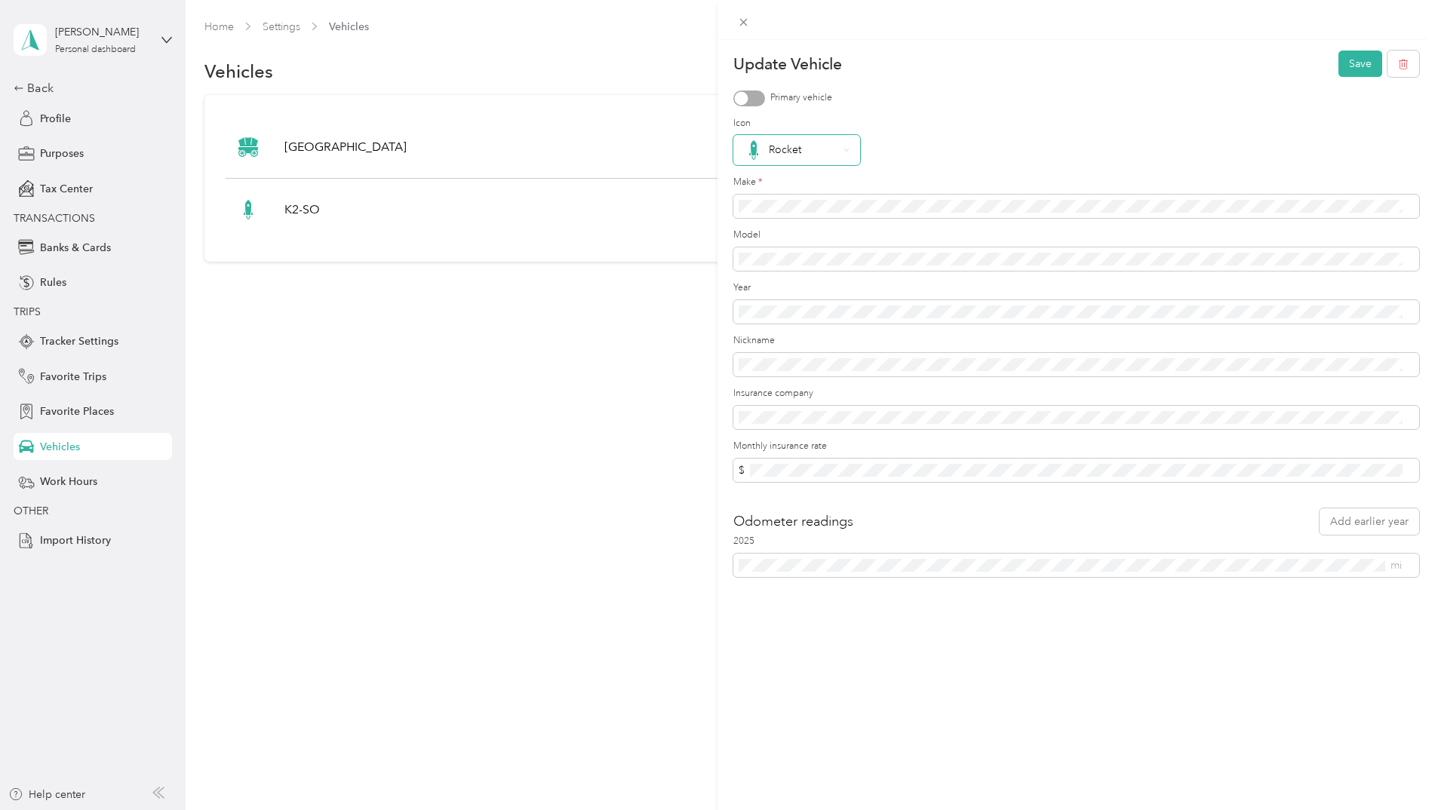
click at [787, 148] on div "Rocket" at bounding box center [791, 150] width 94 height 20
click at [813, 309] on li "RaceCar" at bounding box center [796, 302] width 127 height 30
click at [1338, 72] on button "Save" at bounding box center [1360, 64] width 44 height 26
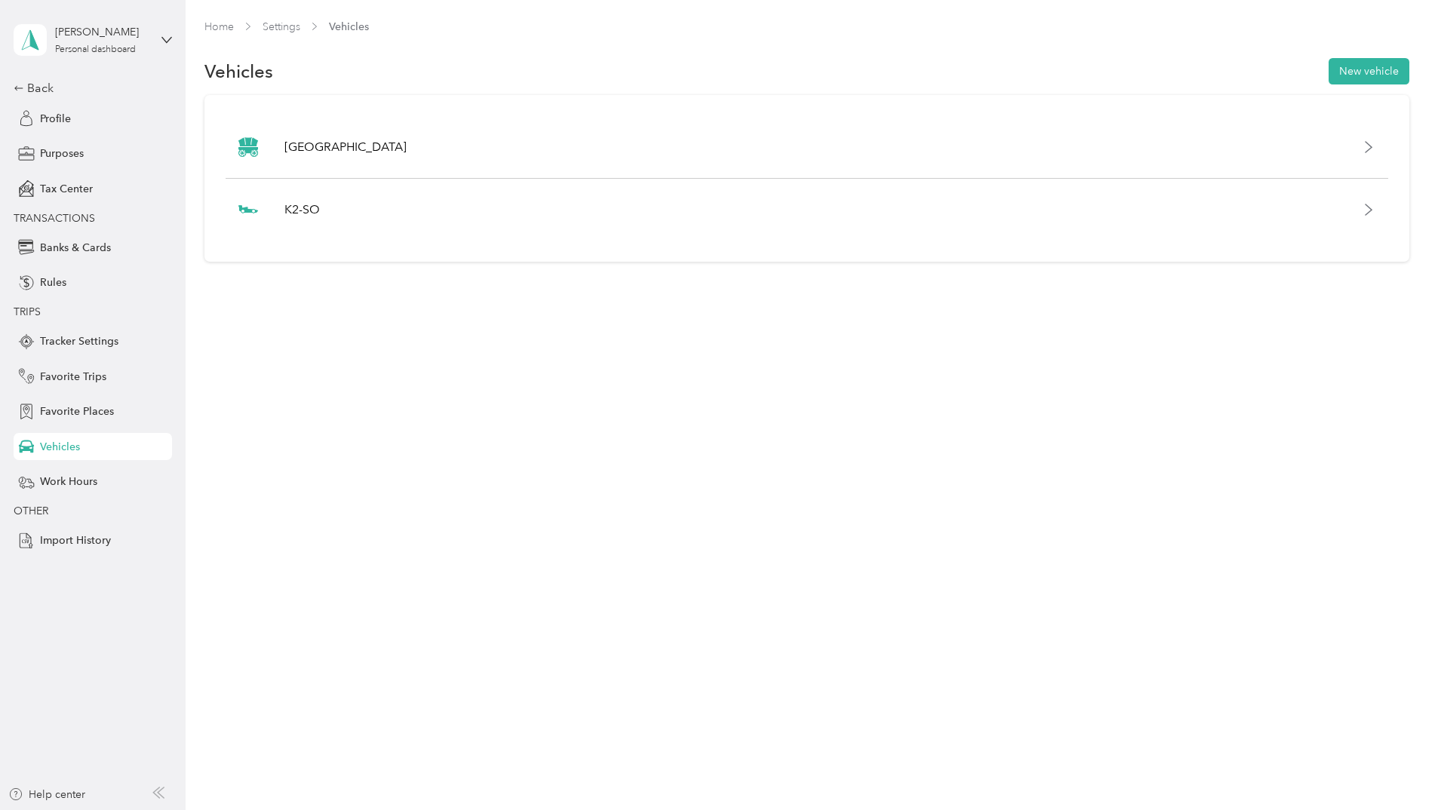
click at [389, 364] on div "Home Settings Vehicles Vehicles New vehicle Salem K2-SO" at bounding box center [807, 405] width 1242 height 810
click at [26, 94] on div "Back" at bounding box center [89, 88] width 151 height 18
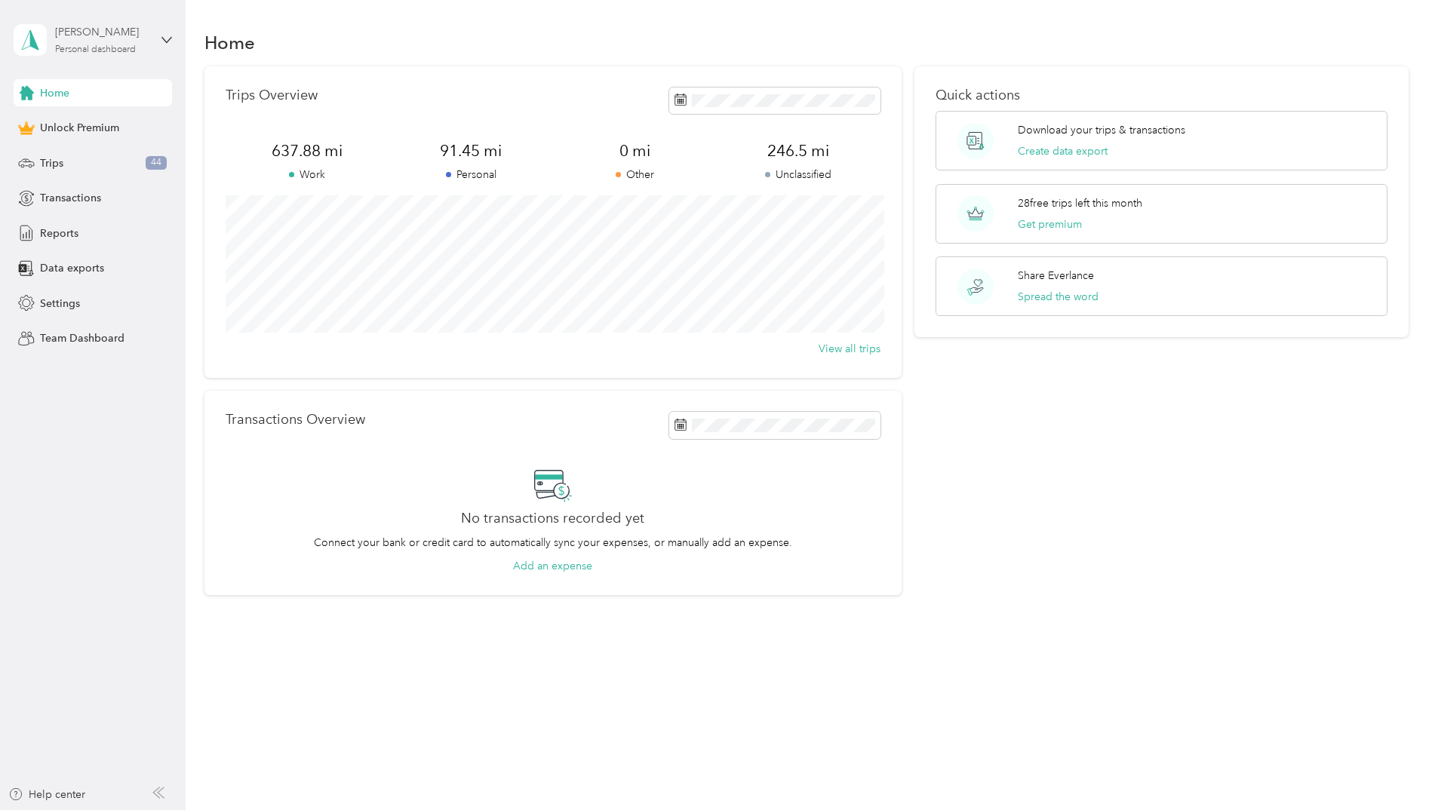
click at [85, 28] on div "[PERSON_NAME]" at bounding box center [102, 32] width 94 height 16
click at [1052, 155] on button "Create data export" at bounding box center [1063, 151] width 90 height 16
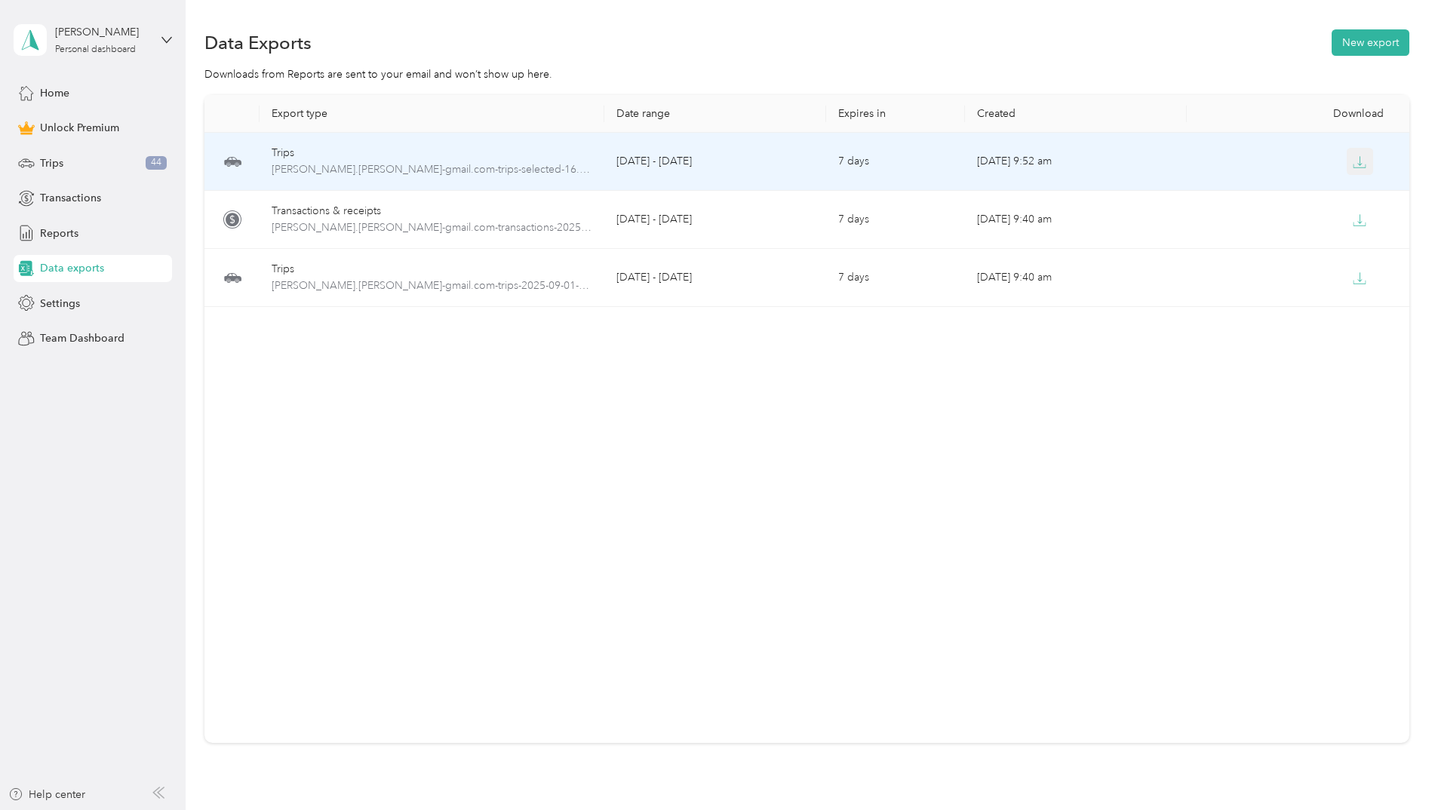
click at [1353, 156] on icon "button" at bounding box center [1360, 162] width 14 height 14
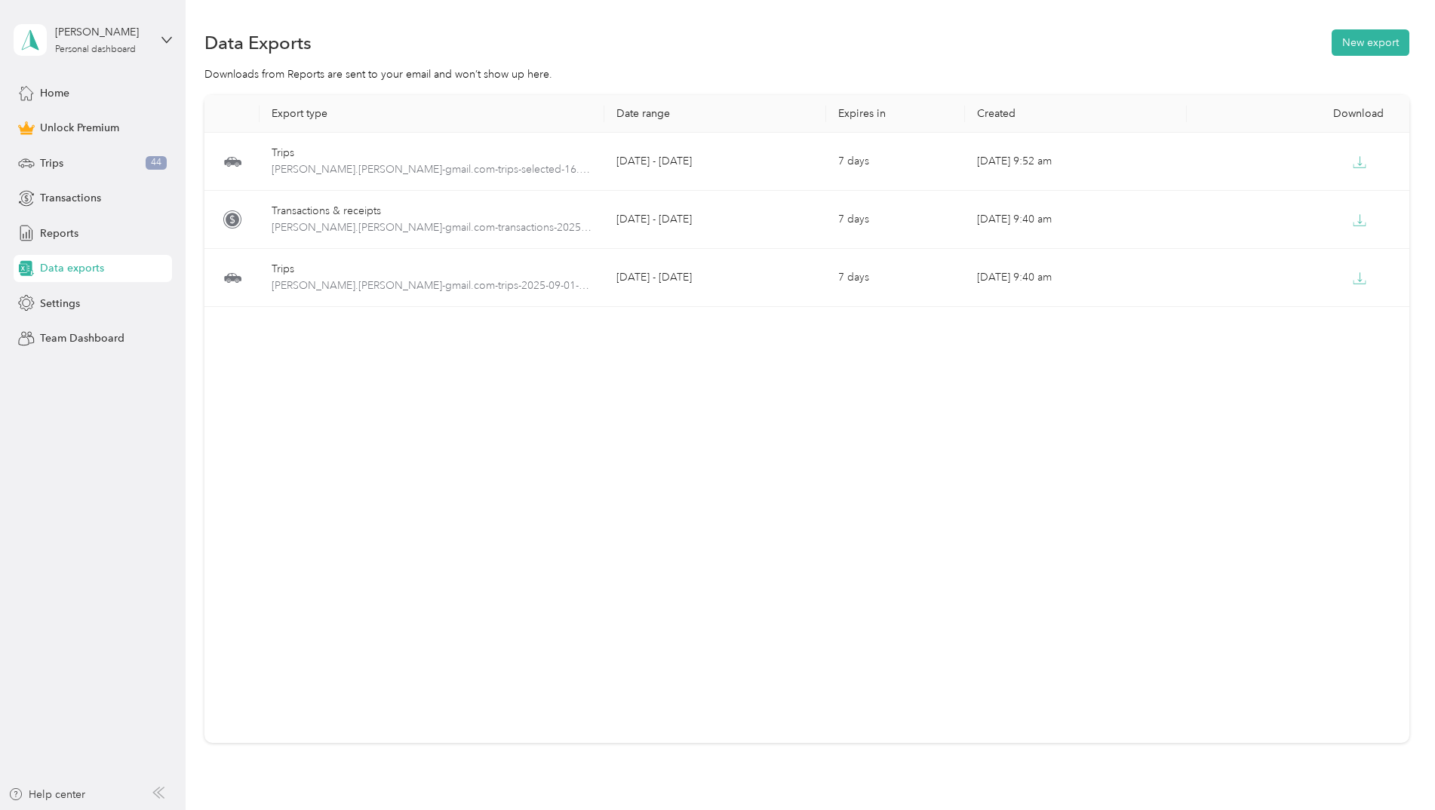
click at [1055, 491] on div "Export type Date range Expires in Created Download Trips kile.j.halliday-gmail.…" at bounding box center [806, 419] width 1205 height 648
click at [907, 579] on div "Export type Date range Expires in Created Download Trips kile.j.halliday-gmail.…" at bounding box center [806, 419] width 1205 height 648
click at [82, 237] on div "Reports" at bounding box center [93, 233] width 158 height 27
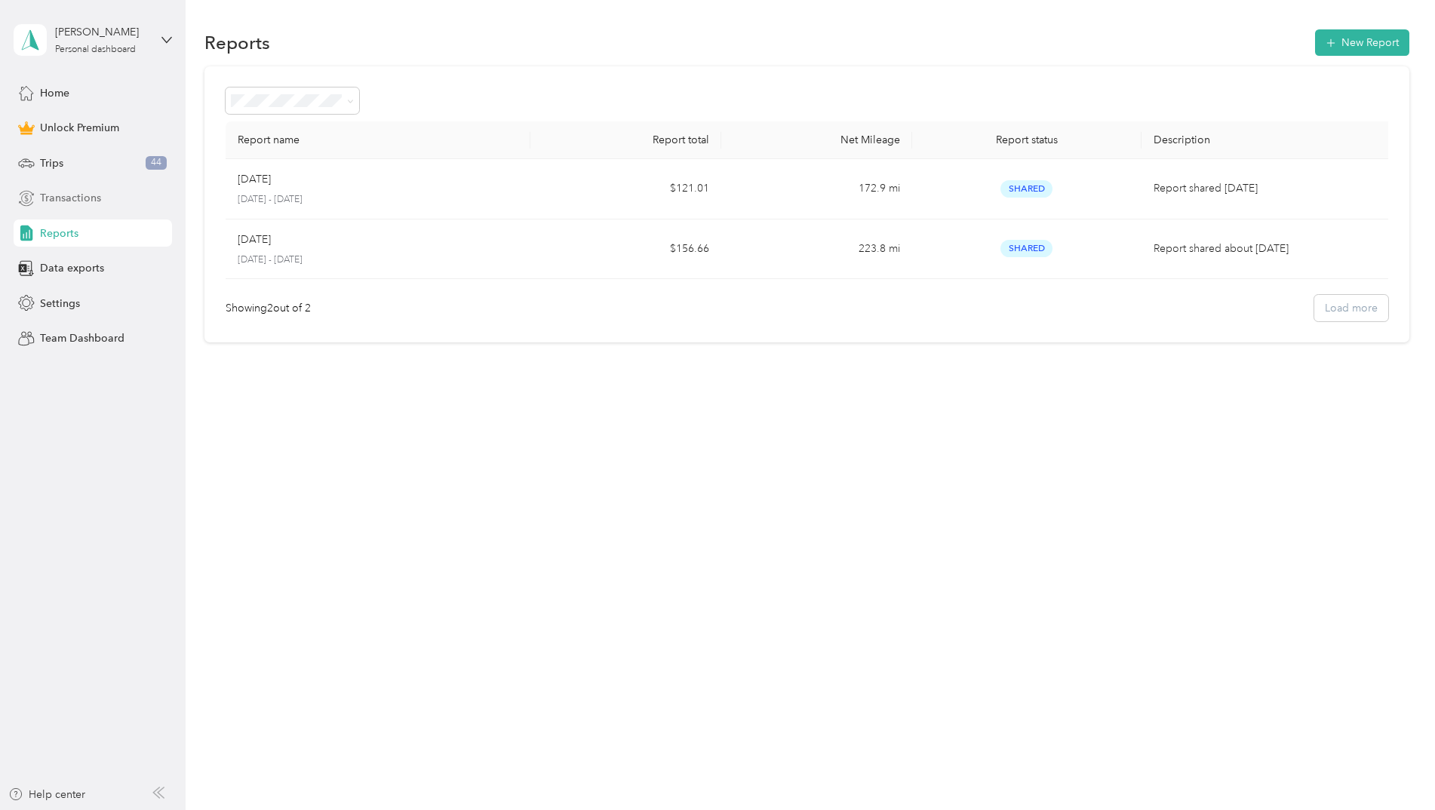
click at [80, 193] on span "Transactions" at bounding box center [70, 198] width 61 height 16
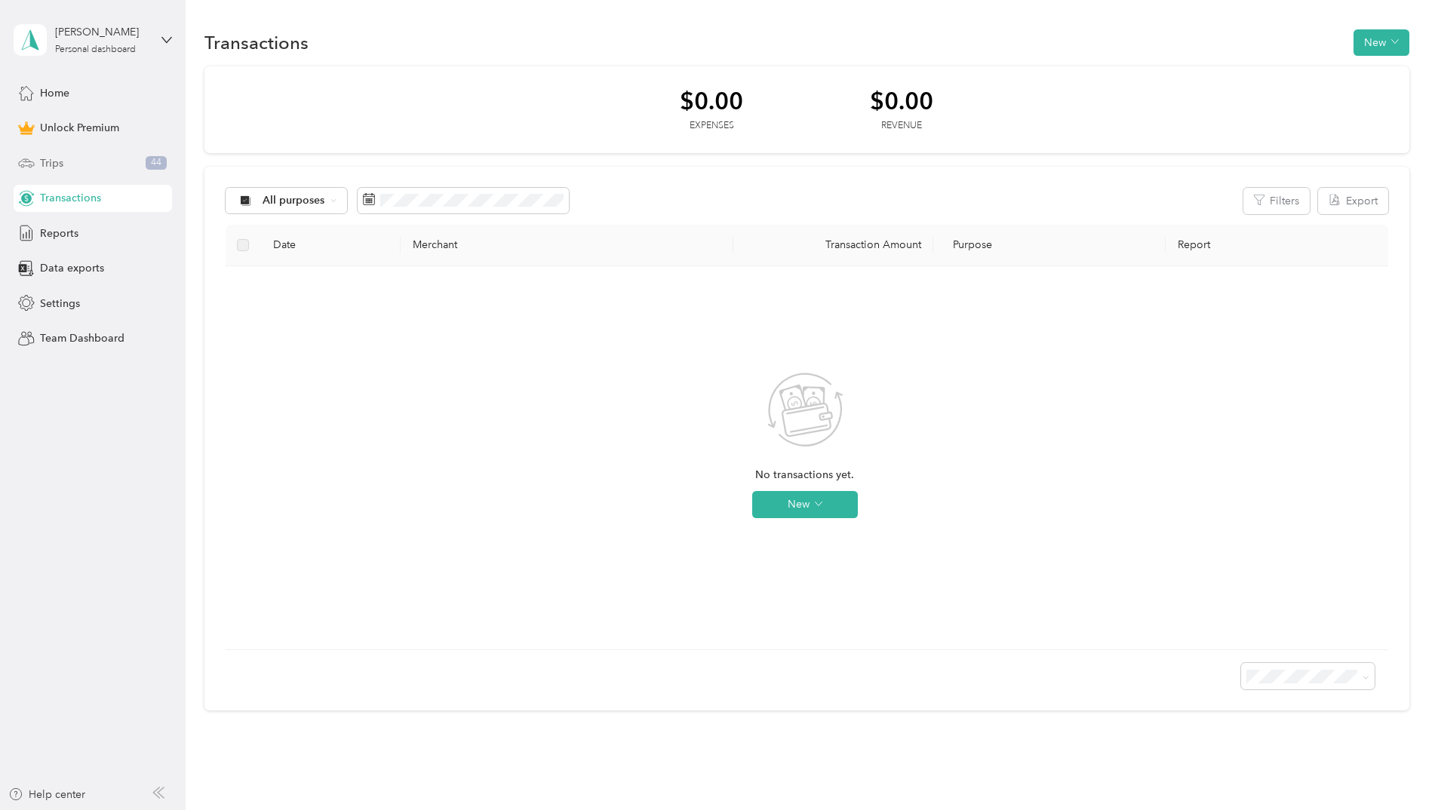
click at [78, 164] on div "Trips 44" at bounding box center [93, 162] width 158 height 27
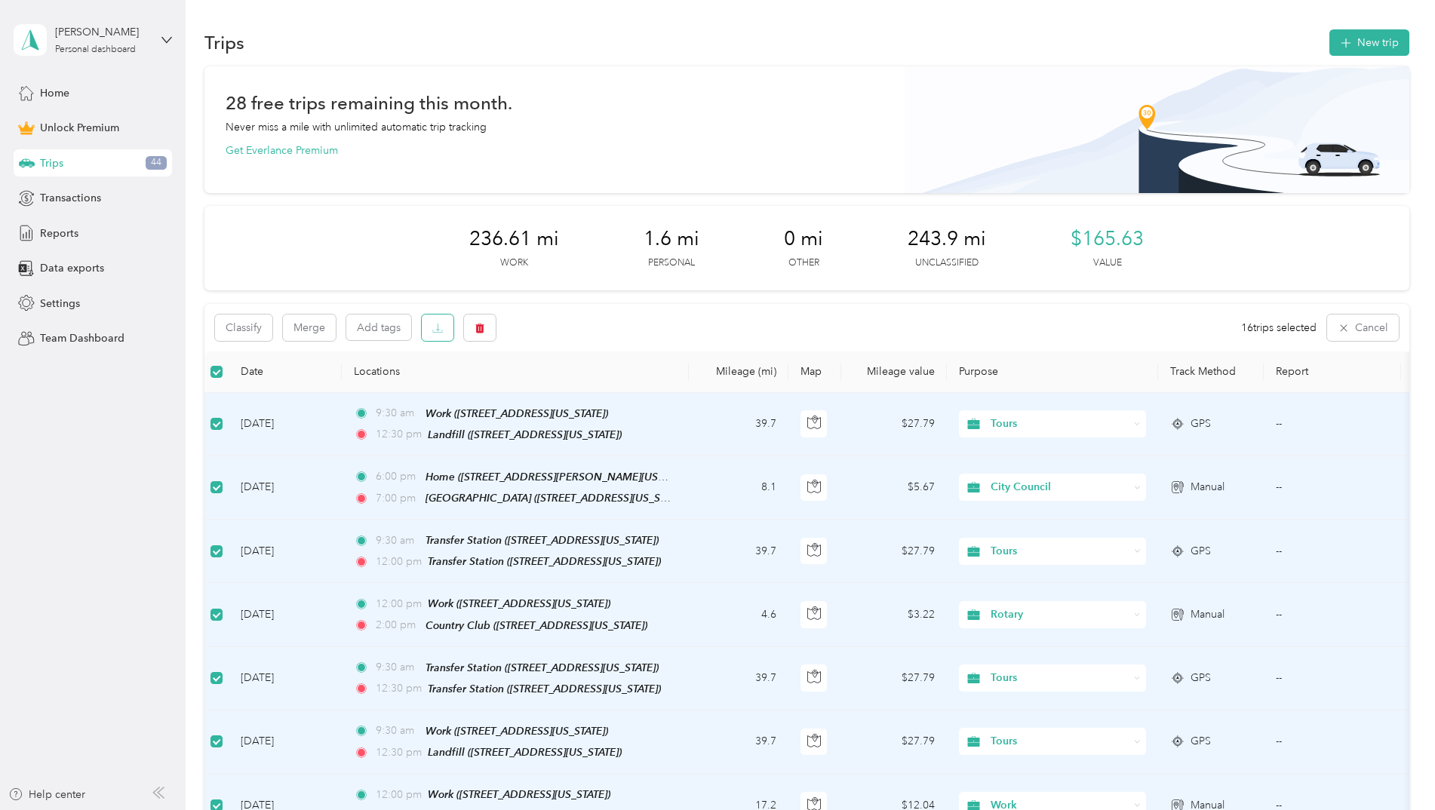
click at [427, 326] on button "button" at bounding box center [438, 328] width 32 height 26
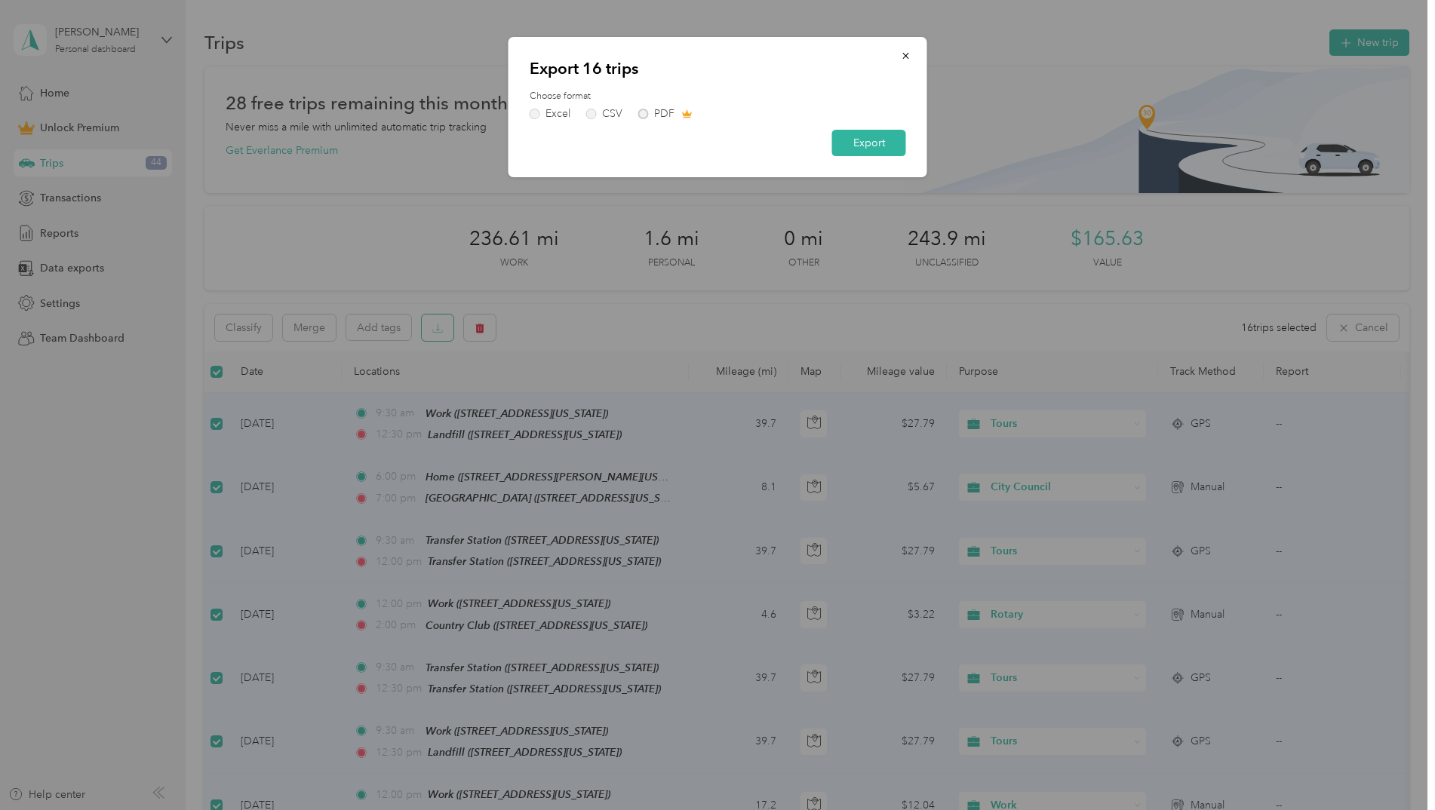
click at [427, 326] on div at bounding box center [717, 405] width 1435 height 810
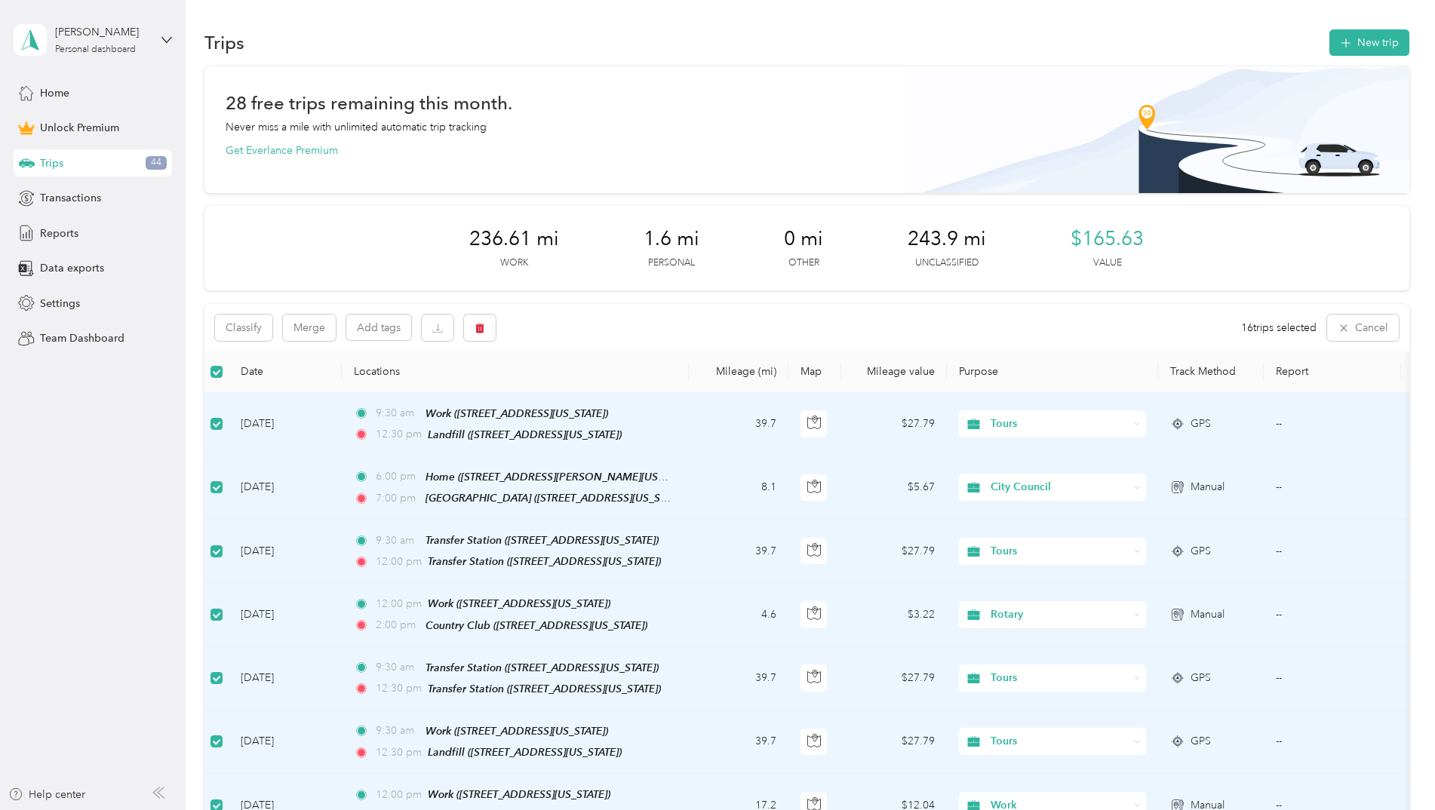
drag, startPoint x: 1187, startPoint y: 631, endPoint x: 1086, endPoint y: 315, distance: 332.6
click at [555, 316] on div "Classify Merge Add tags 16 trips selected Cancel" at bounding box center [806, 328] width 1205 height 48
